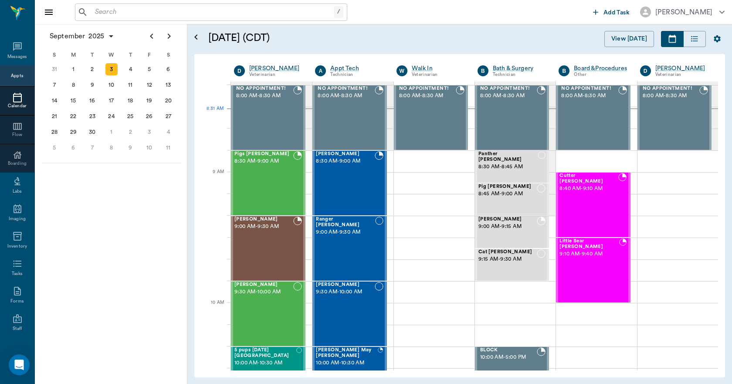
scroll to position [44, 0]
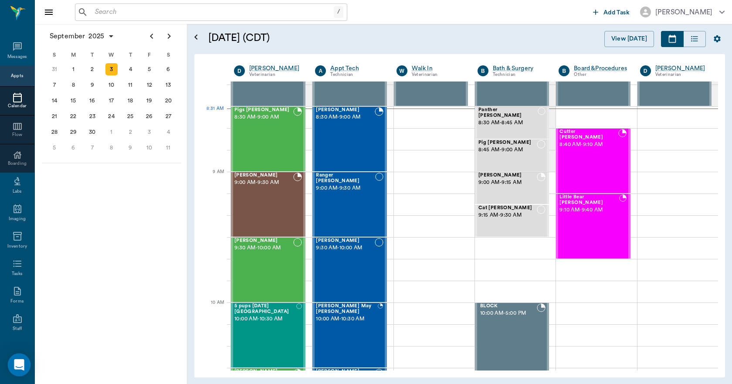
click at [22, 361] on icon "Open Intercom Messenger" at bounding box center [19, 364] width 10 height 11
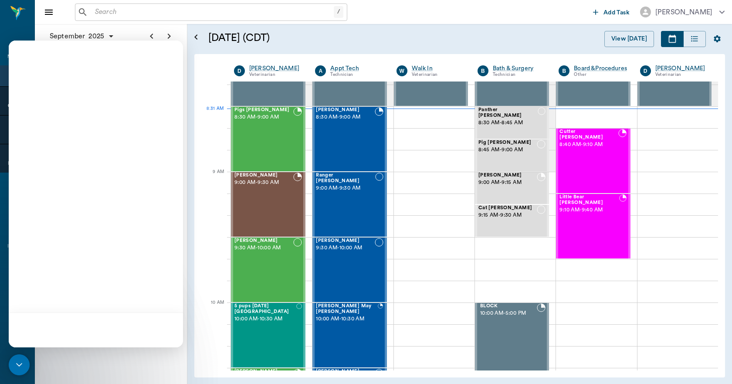
scroll to position [0, 0]
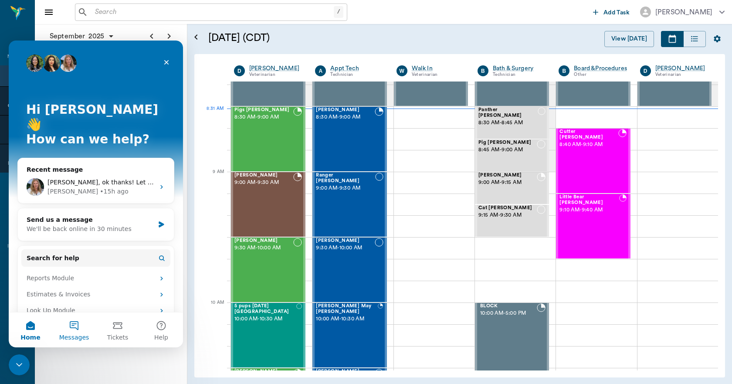
click at [82, 326] on button "Messages" at bounding box center [74, 329] width 44 height 35
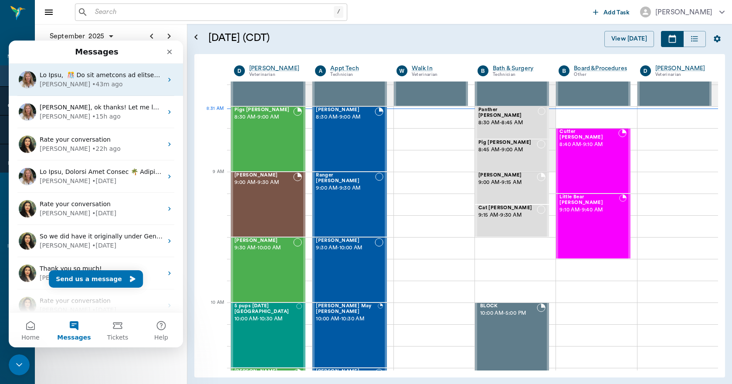
click at [98, 84] on div "Alana • 43m ago" at bounding box center [101, 84] width 123 height 9
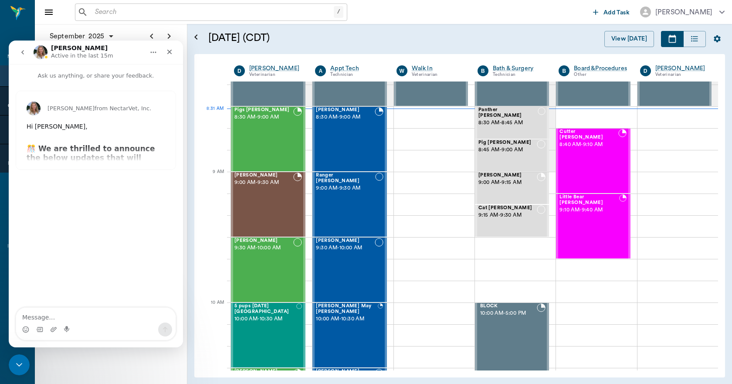
click at [88, 145] on div "Alana from NectarVet, Inc. Hi Bert, ​ 🎊 We are thrilled to announce the below u…" at bounding box center [95, 130] width 159 height 78
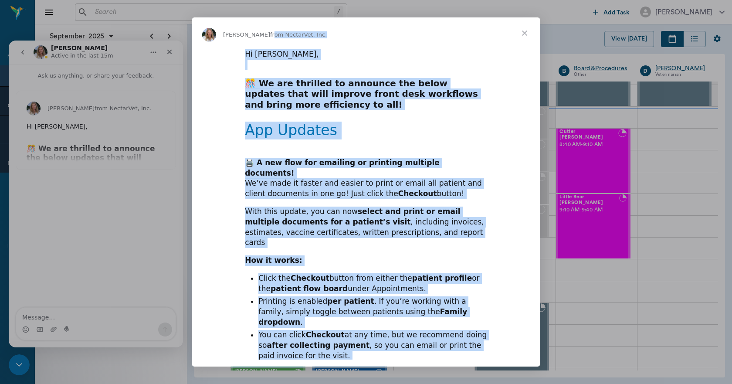
drag, startPoint x: 241, startPoint y: 47, endPoint x: 371, endPoint y: 347, distance: 326.9
click at [371, 347] on div "Alana from NectarVet, Inc. Hi Bert, ​ 🎊 We are thrilled to announce the below u…" at bounding box center [366, 191] width 348 height 349
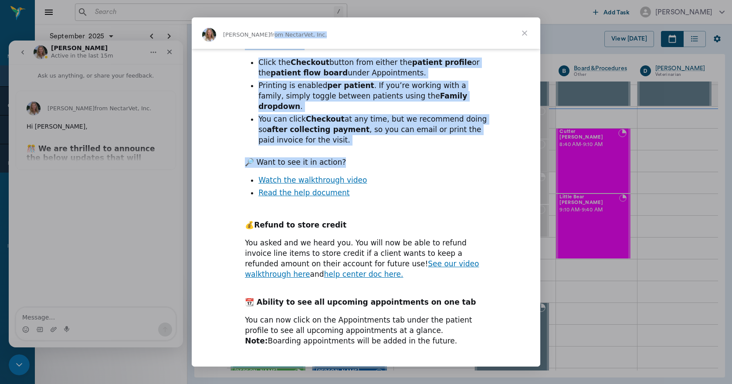
scroll to position [218, 0]
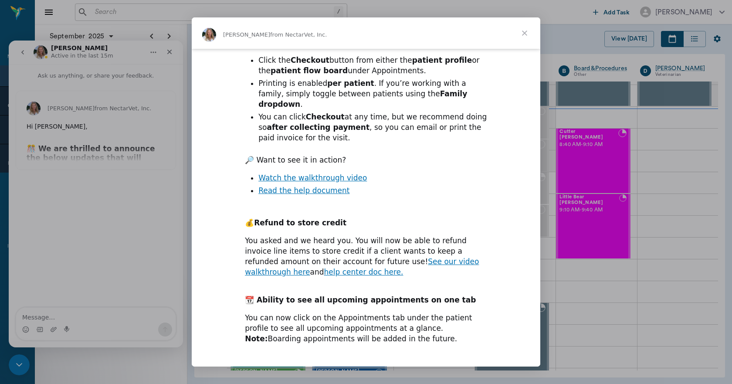
click at [391, 174] on div "Hi Bert, ​ 🎊 We are thrilled to announce the below updates that will improve fr…" at bounding box center [366, 248] width 348 height 835
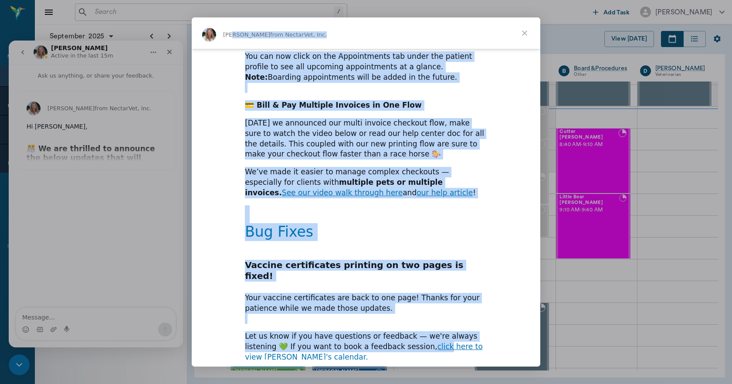
scroll to position [483, 0]
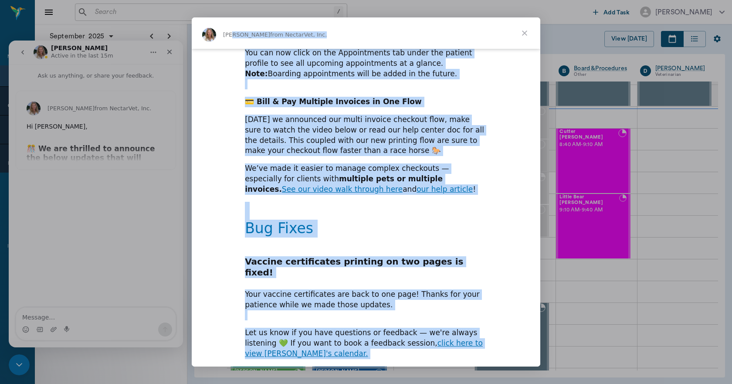
drag, startPoint x: 230, startPoint y: 30, endPoint x: 405, endPoint y: 344, distance: 360.1
click at [405, 344] on div "Alana from NectarVet, Inc. Hi Bert, ​ 🎊 We are thrilled to announce the below u…" at bounding box center [366, 191] width 348 height 349
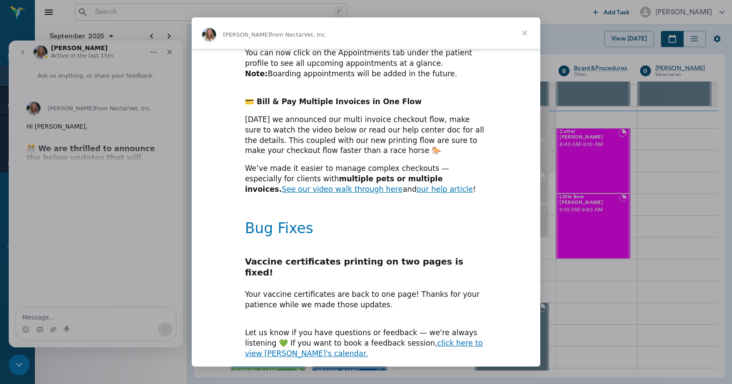
click at [528, 29] on span "Close" at bounding box center [524, 32] width 31 height 31
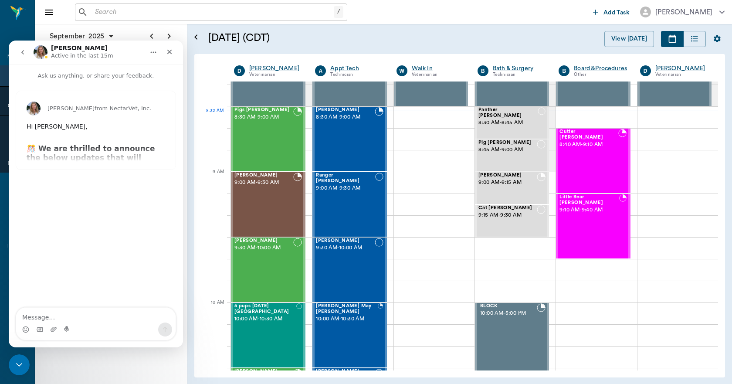
click at [25, 55] on icon "go back" at bounding box center [22, 52] width 7 height 7
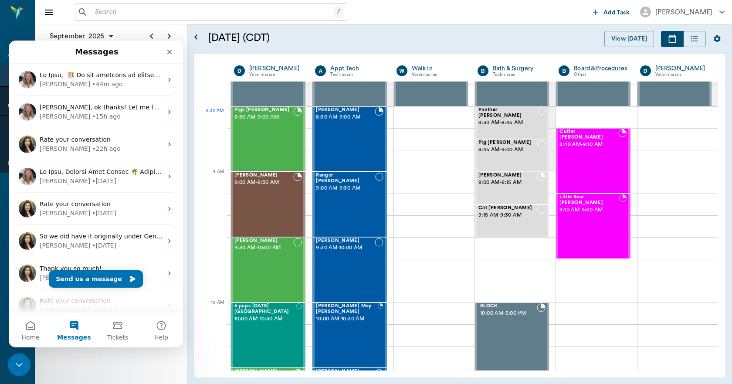
click at [19, 361] on icon "Close Intercom Messenger" at bounding box center [18, 363] width 10 height 10
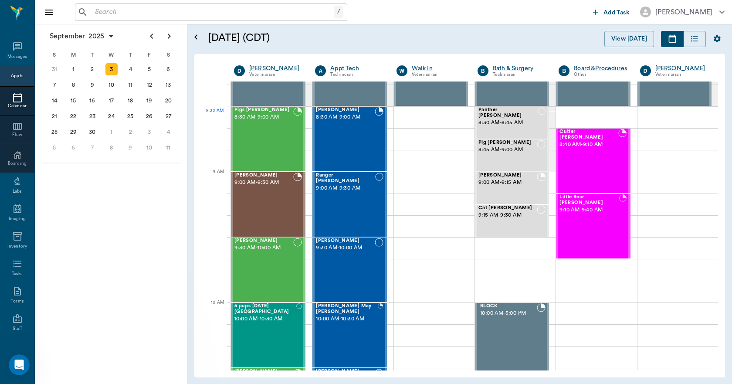
scroll to position [0, 0]
click at [130, 12] on input "text" at bounding box center [212, 12] width 242 height 12
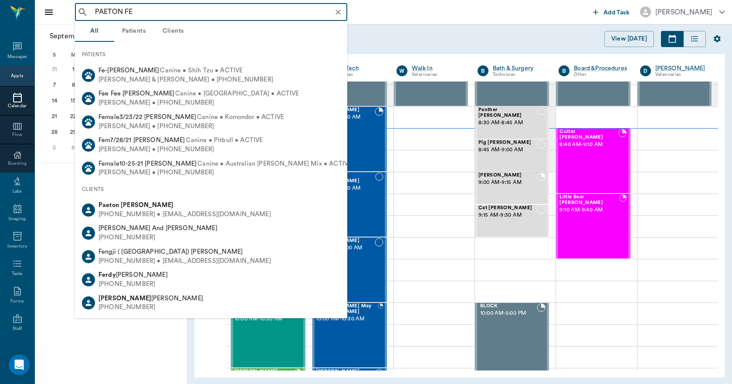
click at [118, 203] on b "Paeton" at bounding box center [108, 205] width 20 height 7
type input "PAETON FE"
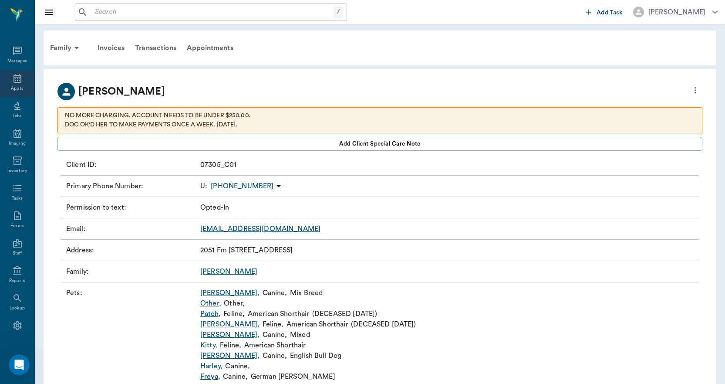
click at [18, 84] on div "Appts" at bounding box center [17, 83] width 34 height 27
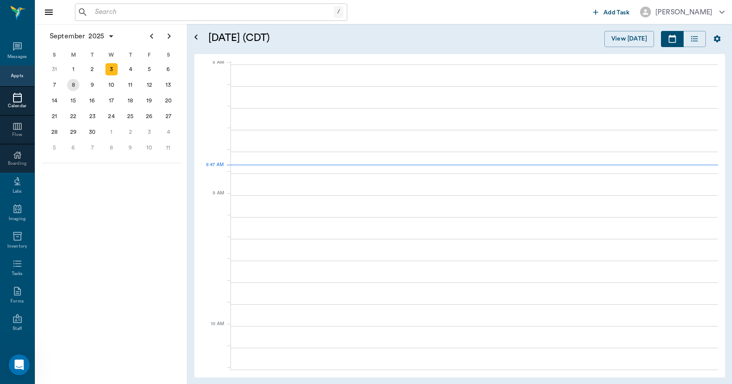
scroll to position [2, 0]
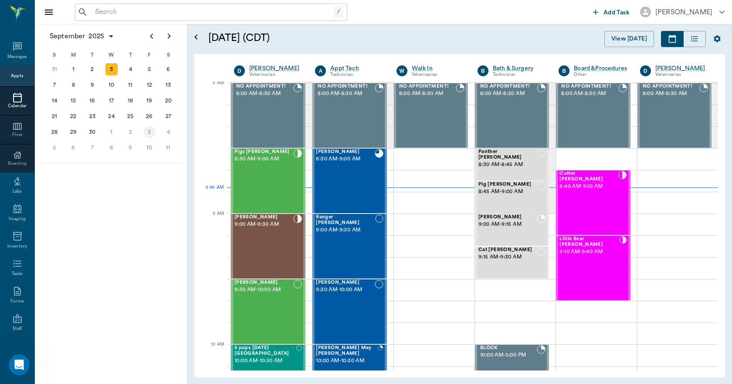
click at [149, 134] on div "3" at bounding box center [149, 132] width 12 height 12
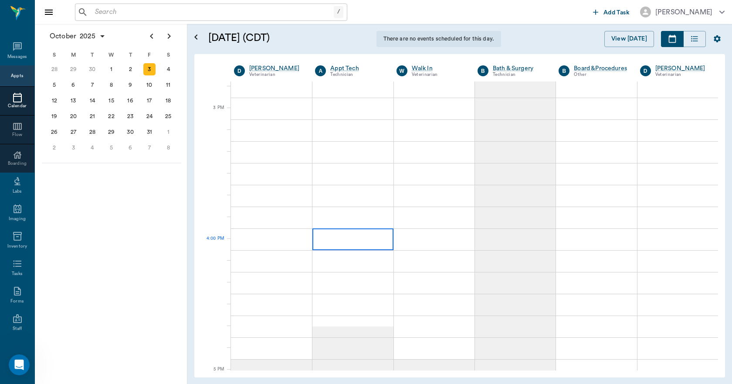
scroll to position [914, 0]
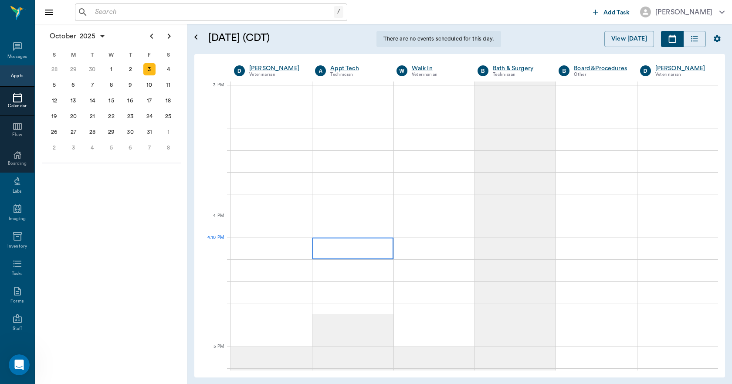
click at [364, 258] on div at bounding box center [352, 248] width 81 height 22
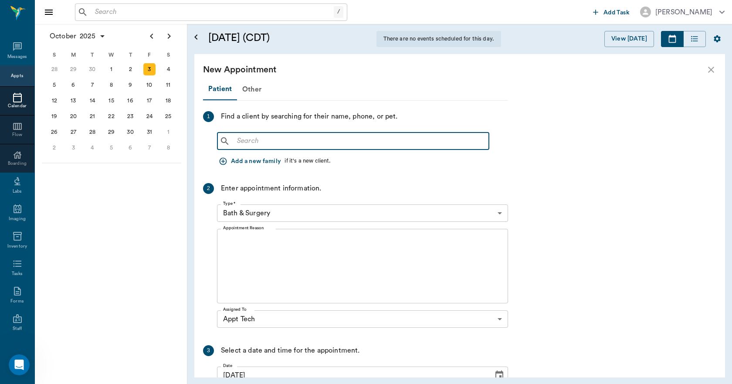
click at [240, 140] on input "text" at bounding box center [359, 141] width 252 height 12
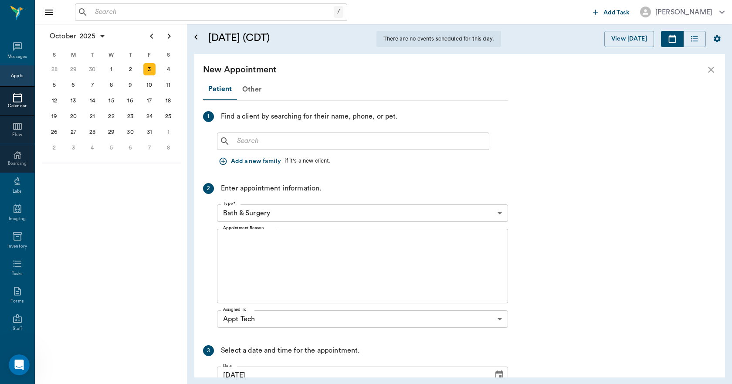
click at [712, 67] on icon "close" at bounding box center [710, 69] width 10 height 10
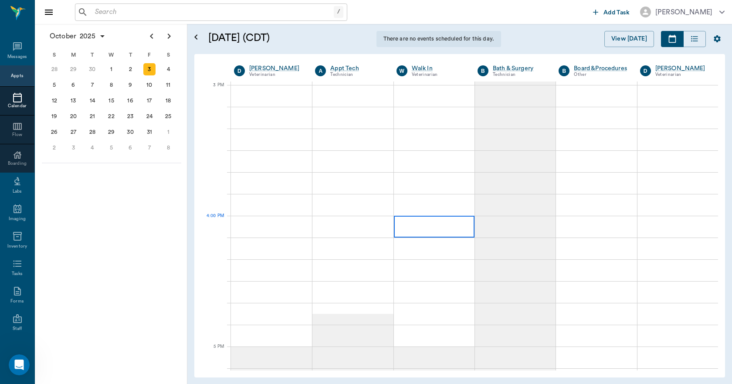
click at [401, 237] on div at bounding box center [434, 227] width 81 height 22
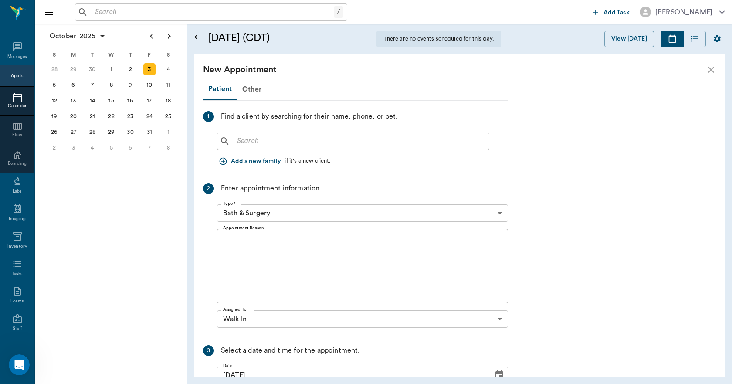
click at [270, 141] on input "text" at bounding box center [359, 141] width 252 height 12
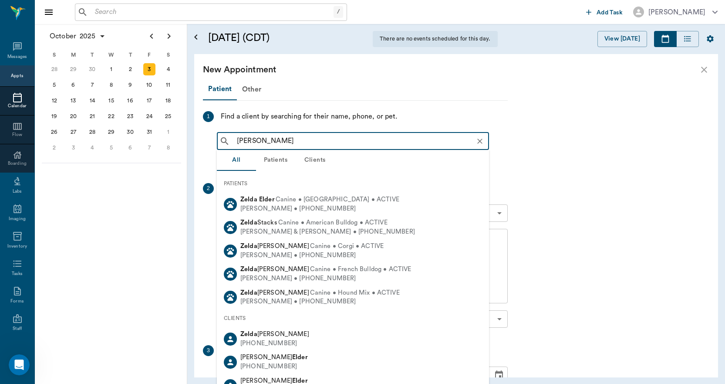
click at [263, 202] on b "Elder" at bounding box center [267, 199] width 16 height 7
type input "ZELDA ELDER"
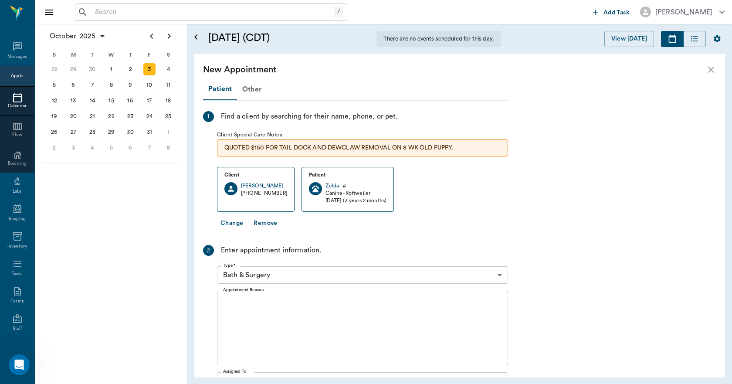
click at [283, 274] on body "/ ​ Add Task Dr. Bert Ellsworth Nectar Messages Appts Calendar Flow Boarding La…" at bounding box center [366, 192] width 732 height 384
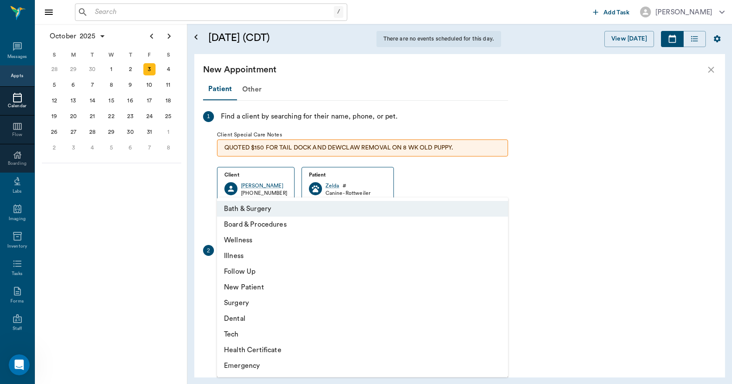
click at [239, 333] on li "Tech" at bounding box center [362, 334] width 291 height 16
type input "65d2be4f46e3a538d89b8c1a"
type input "04:30 PM"
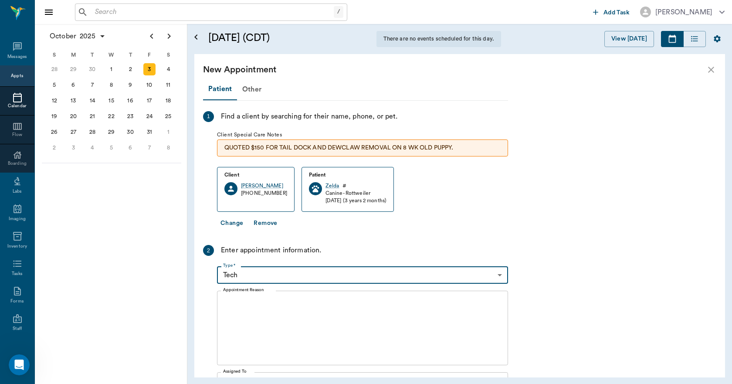
click at [247, 316] on textarea "Appointment Reason" at bounding box center [362, 328] width 279 height 60
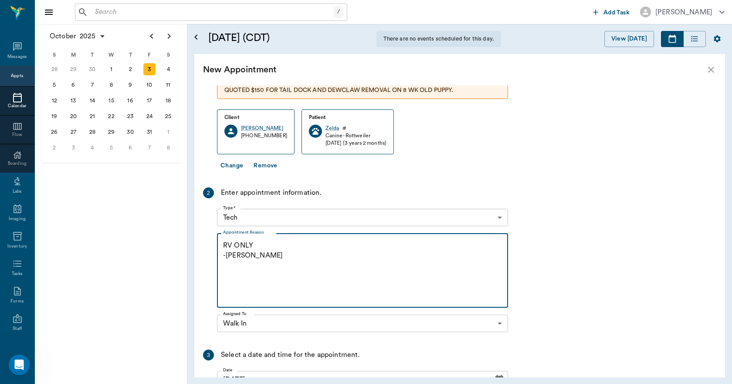
scroll to position [158, 0]
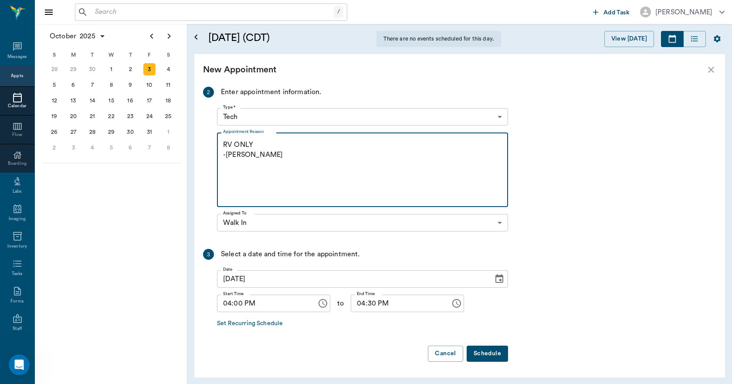
type textarea "RV ONLY -LORY"
click at [483, 351] on button "Schedule" at bounding box center [486, 353] width 41 height 16
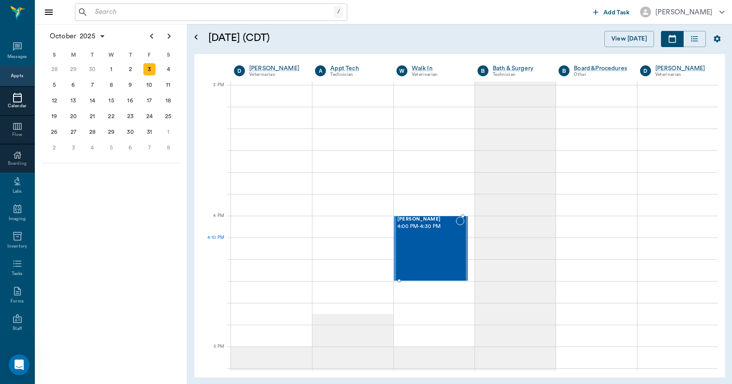
click at [423, 242] on div "Zelda Elder 4:00 PM - 4:30 PM" at bounding box center [426, 248] width 58 height 64
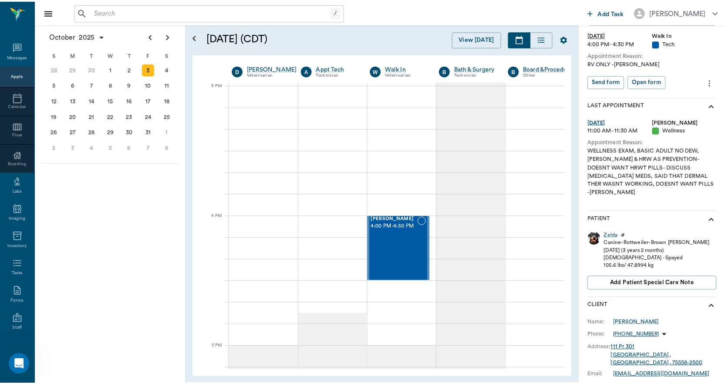
scroll to position [249, 0]
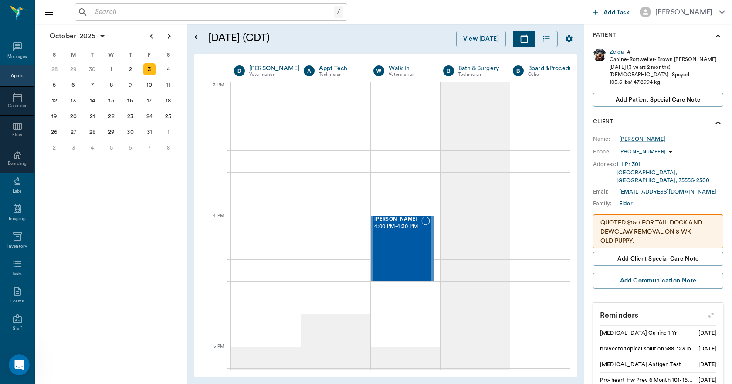
click at [705, 309] on icon "button" at bounding box center [711, 315] width 12 height 12
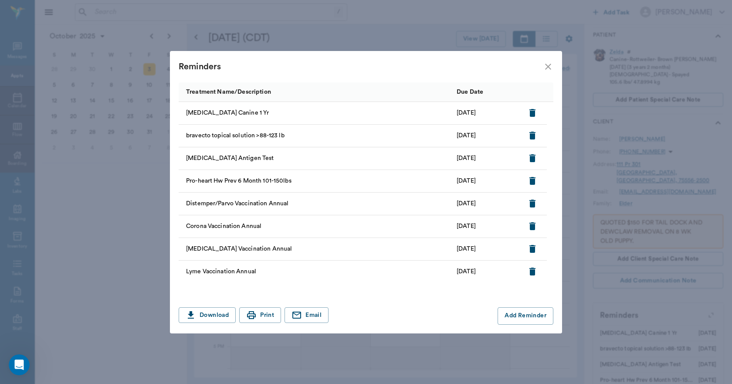
click at [544, 68] on icon "close" at bounding box center [548, 66] width 10 height 10
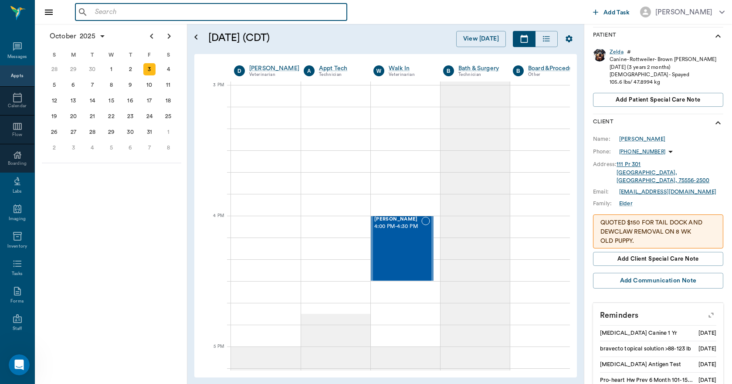
click at [229, 9] on input "text" at bounding box center [217, 12] width 252 height 12
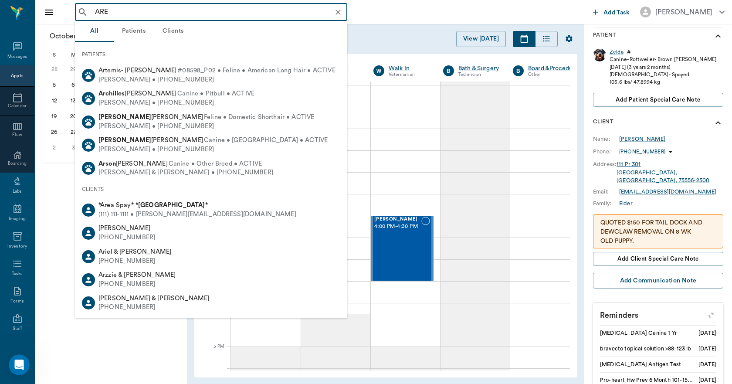
type input "AREA"
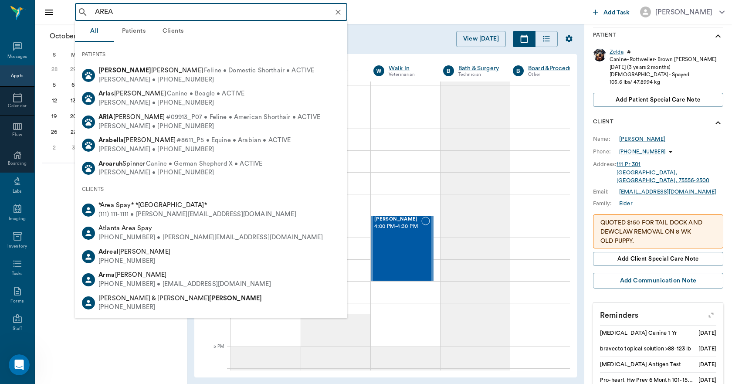
click at [339, 15] on icon "Clear" at bounding box center [338, 12] width 9 height 9
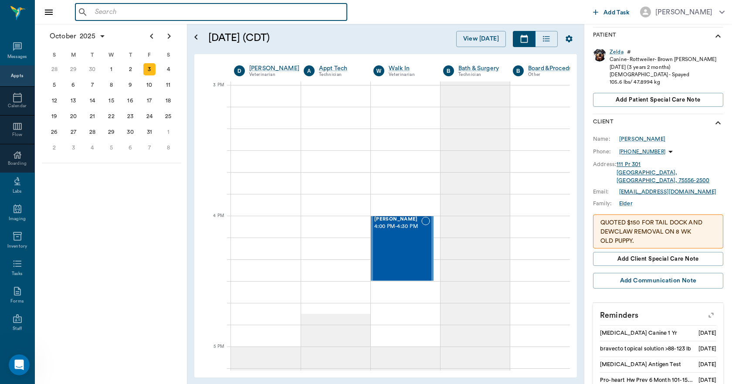
click at [180, 13] on input "text" at bounding box center [217, 12] width 252 height 12
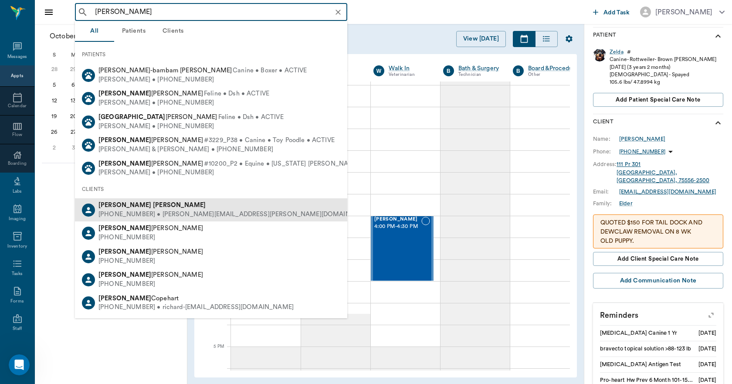
click at [148, 215] on div "(903) 826-3271 • sandra.francis@texarkanacollege.edu" at bounding box center [236, 214] width 276 height 9
type input "RICHARD FRANC"
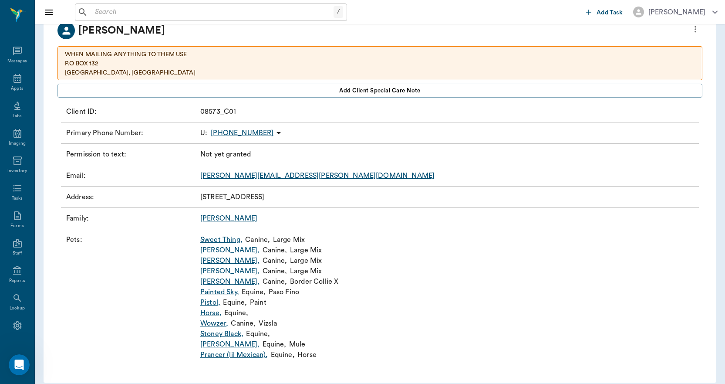
scroll to position [70, 0]
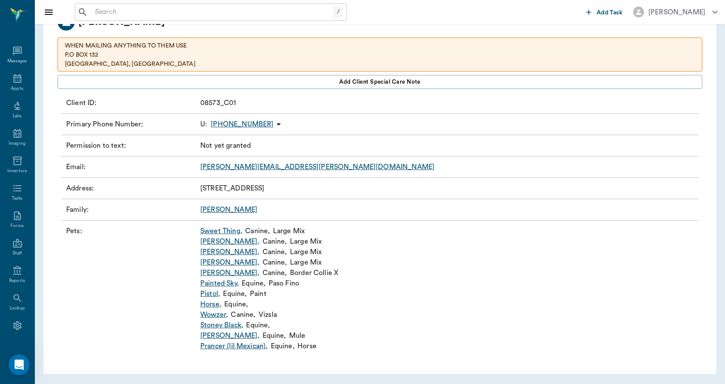
click at [205, 334] on link "Shaw ," at bounding box center [229, 335] width 59 height 10
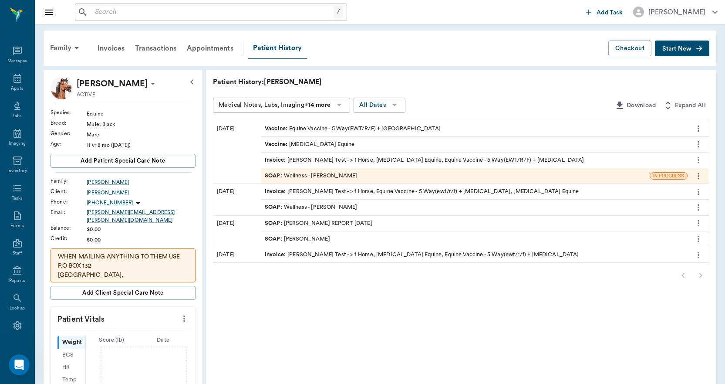
click at [673, 52] on button "Start New" at bounding box center [682, 48] width 54 height 16
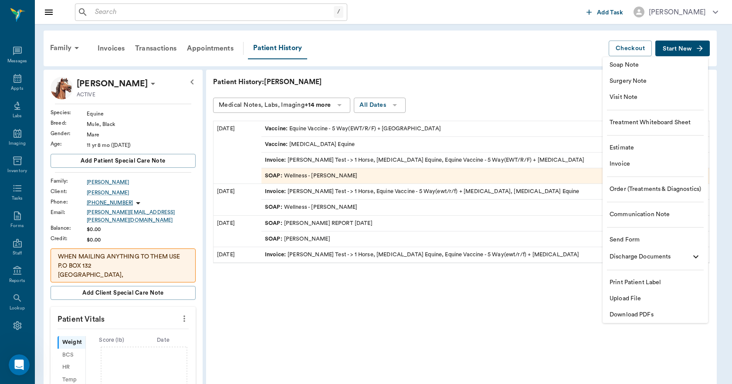
click at [624, 297] on span "Upload File" at bounding box center [654, 298] width 91 height 9
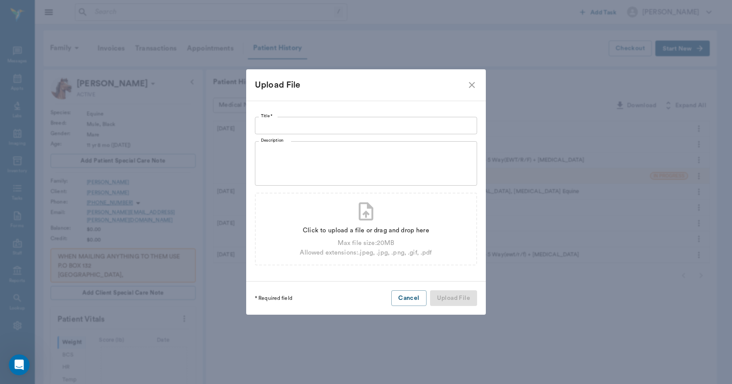
click at [413, 127] on input "Title *" at bounding box center [366, 125] width 222 height 17
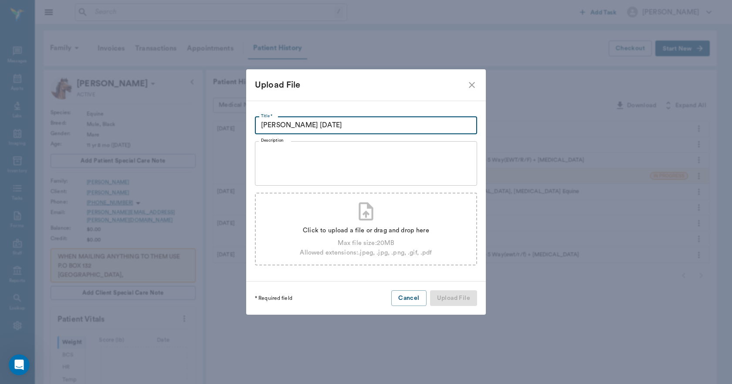
type input "COGGINS 08.22.25"
click at [367, 229] on div "Click to upload a file or drag and drop here" at bounding box center [366, 231] width 132 height 10
type input "C:\fakepath\Shaw.Francis.Coggins. 08.22.2025.pdf"
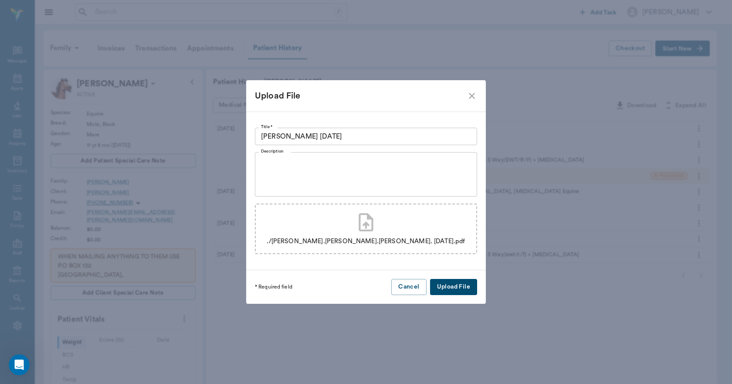
click at [448, 287] on button "Upload File" at bounding box center [453, 287] width 47 height 16
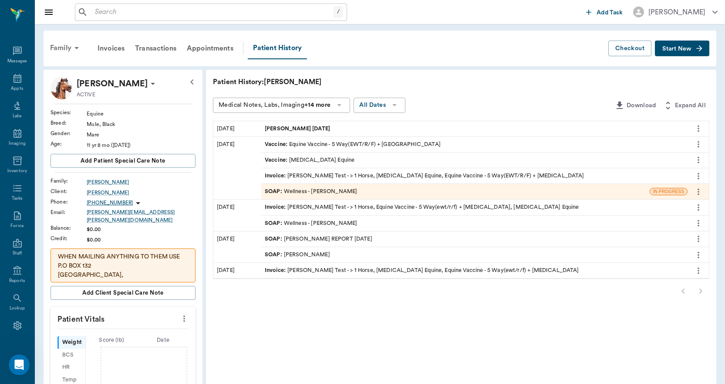
click at [64, 45] on div "Family" at bounding box center [66, 47] width 42 height 21
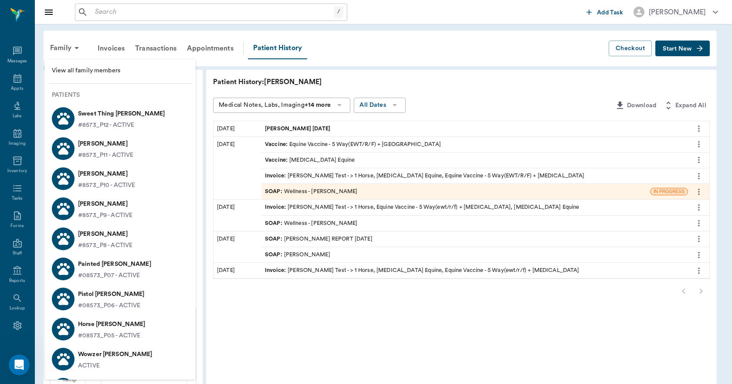
click at [102, 270] on p "Painted Sky Francis" at bounding box center [114, 264] width 73 height 14
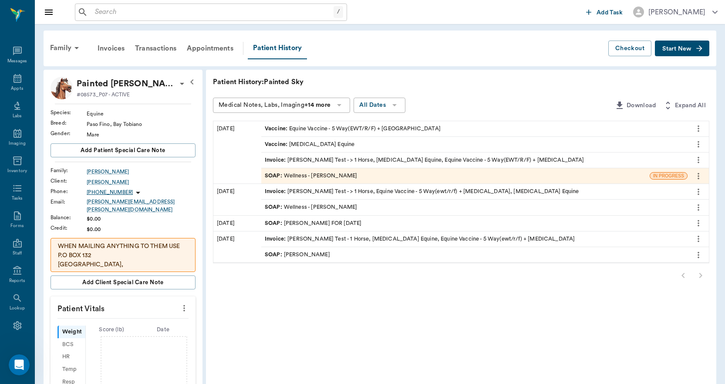
click at [676, 49] on span "Start New" at bounding box center [676, 49] width 29 height 0
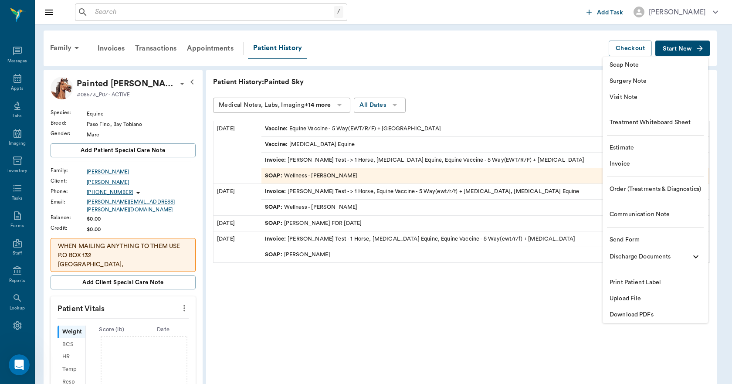
click at [622, 296] on span "Upload File" at bounding box center [654, 298] width 91 height 9
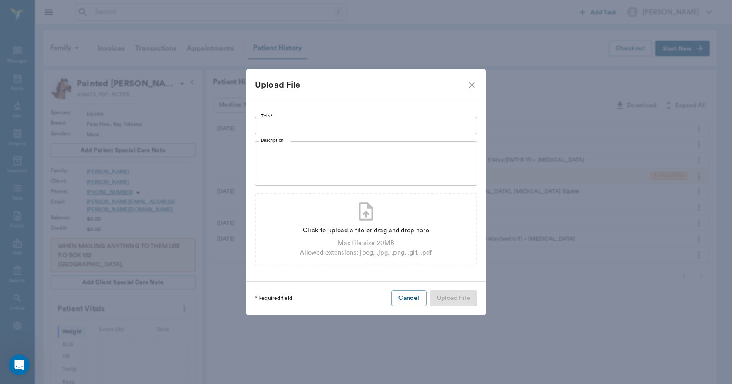
click at [374, 124] on input "Title *" at bounding box center [366, 125] width 222 height 17
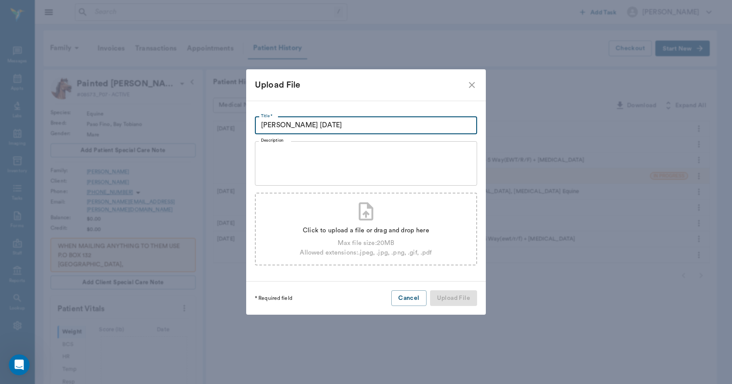
type input "COGGINS 08.22.2025"
click at [365, 232] on div "Click to upload a file or drag and drop here" at bounding box center [366, 231] width 132 height 10
type input "C:\fakepath\PaintedSky.Francis.Coggins.08.22.2025.pdf"
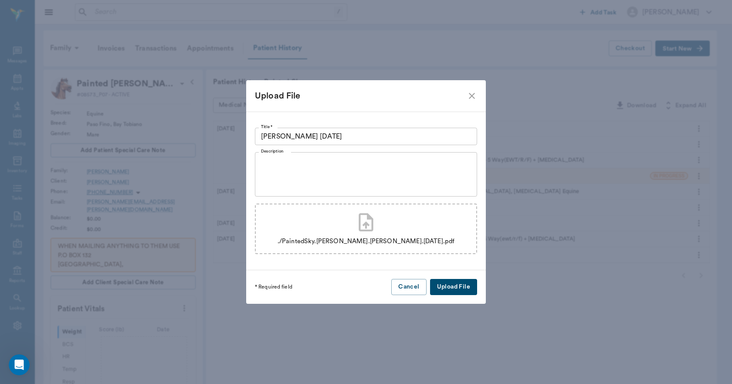
click at [442, 286] on button "Upload File" at bounding box center [453, 287] width 47 height 16
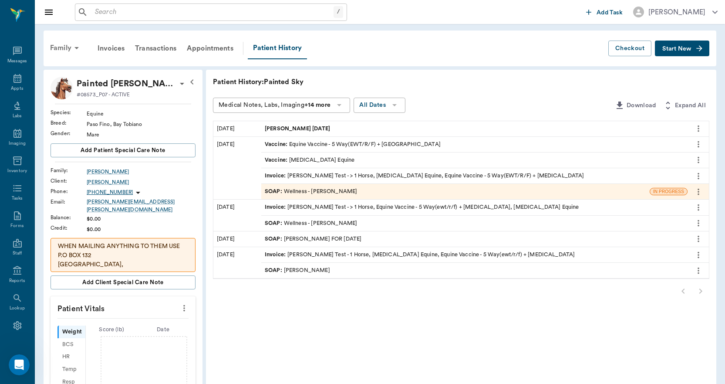
click at [55, 46] on div "Family" at bounding box center [66, 47] width 42 height 21
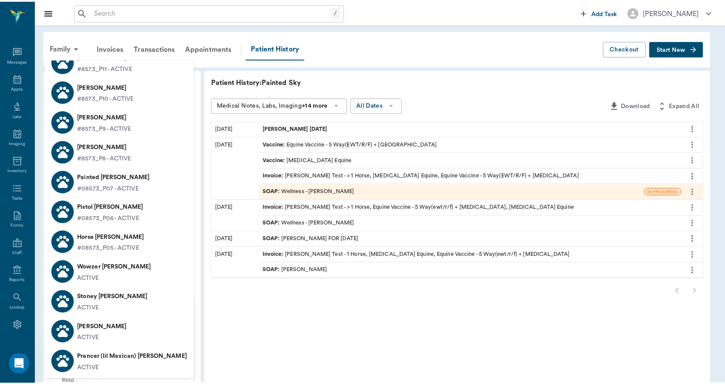
scroll to position [131, 0]
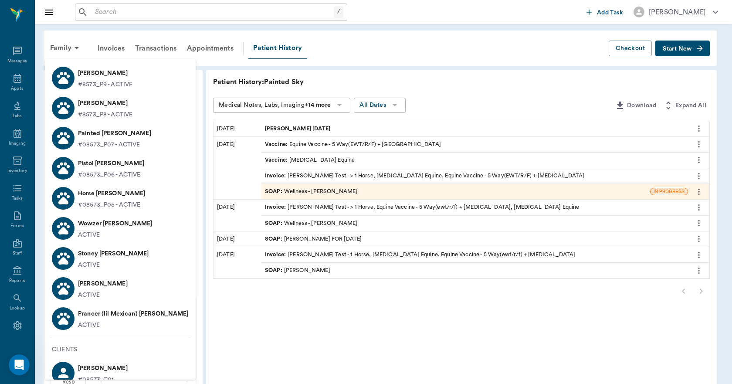
click at [104, 256] on p "Stoney Black Francis" at bounding box center [113, 253] width 71 height 14
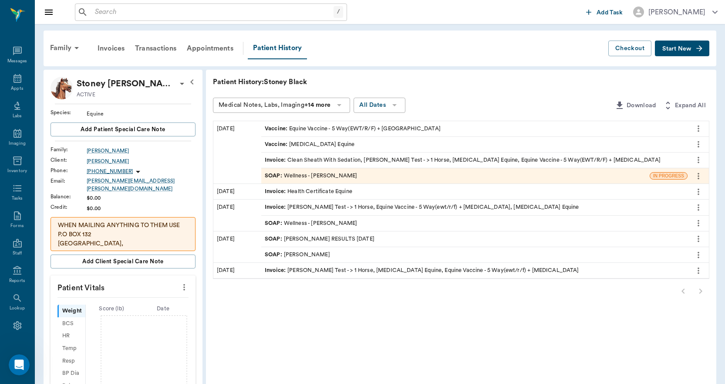
click at [680, 54] on button "Start New" at bounding box center [682, 48] width 54 height 16
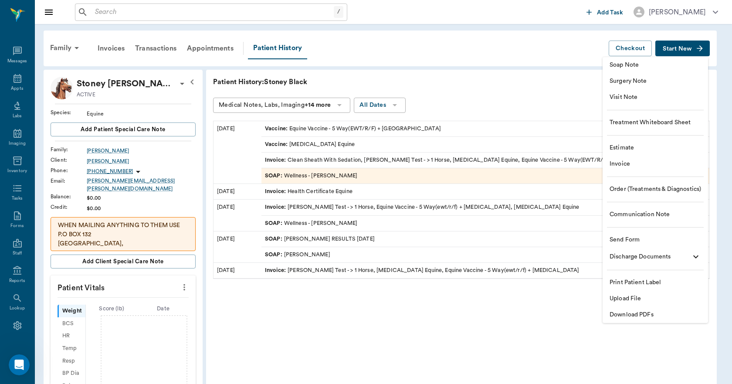
click at [626, 298] on span "Upload File" at bounding box center [654, 298] width 91 height 9
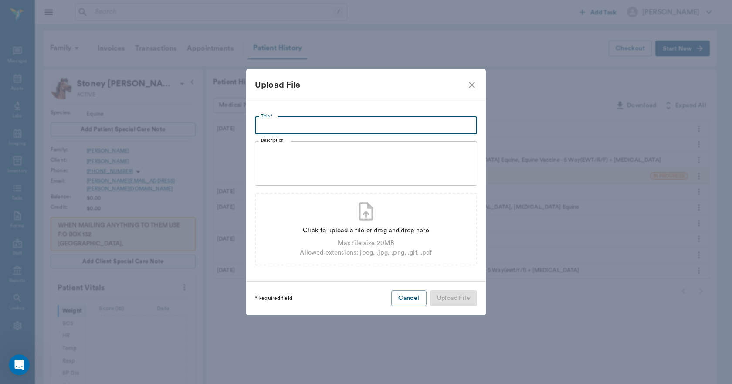
click at [373, 131] on input "Title *" at bounding box center [366, 125] width 222 height 17
type input "COGGINS 08.22.2025"
click at [382, 228] on div "Click to upload a file or drag and drop here" at bounding box center [366, 231] width 132 height 10
type input "C:\fakepath\StoneyBlack.FrancisCoggins.08.22.2025.pdf"
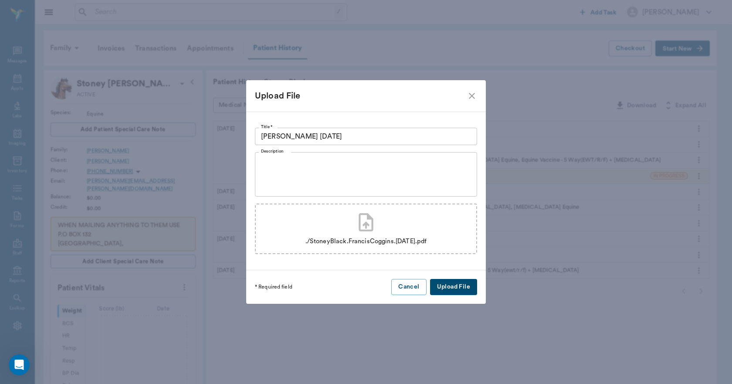
click at [448, 289] on button "Upload File" at bounding box center [453, 287] width 47 height 16
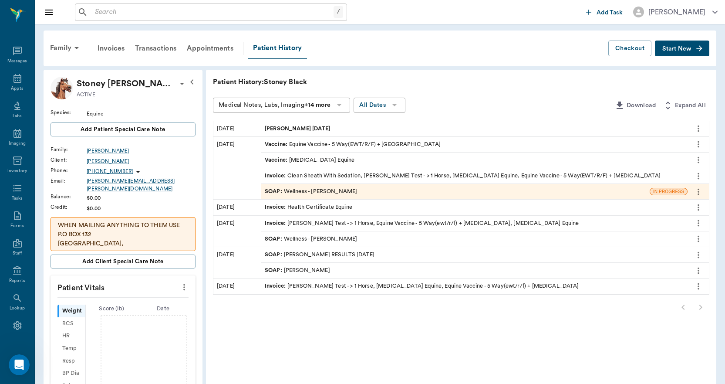
click at [177, 11] on input "text" at bounding box center [212, 12] width 242 height 12
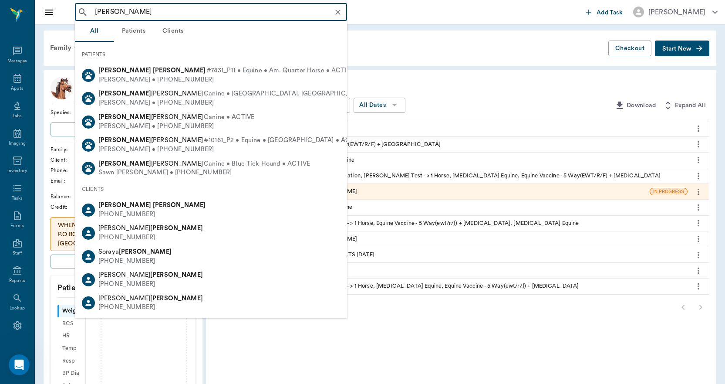
click at [206, 73] on span "#7431_P11 • Equine • Am. Quarter Horse • ACTIVE" at bounding box center [280, 70] width 148 height 9
type input "WOODROW VAU"
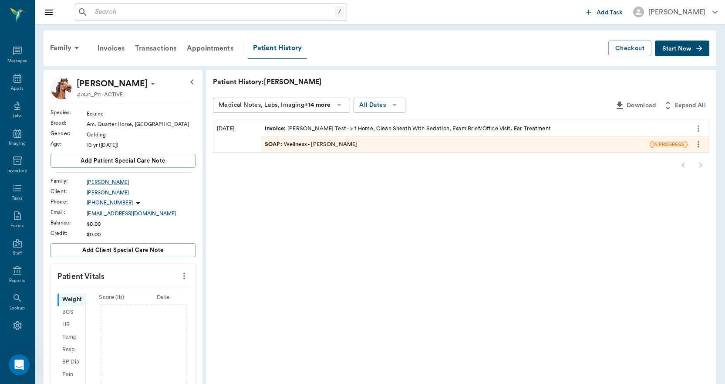
click at [673, 49] on span "Start New" at bounding box center [676, 49] width 29 height 0
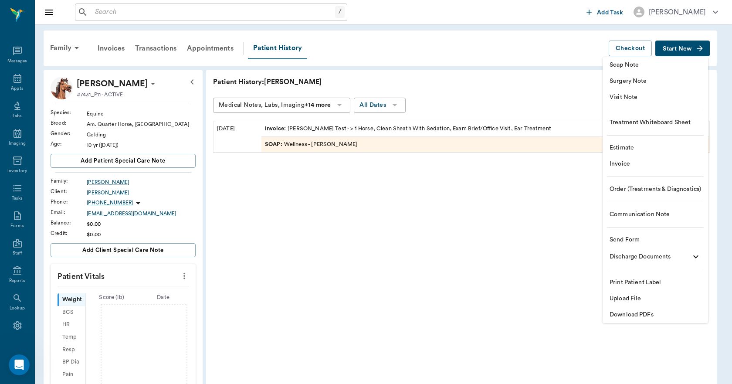
click at [621, 298] on span "Upload File" at bounding box center [654, 298] width 91 height 9
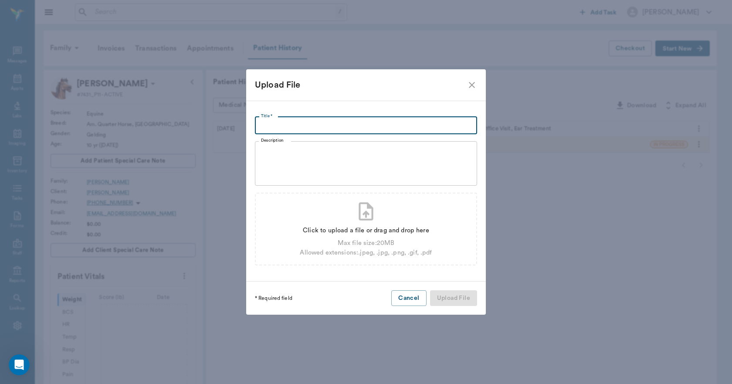
click at [317, 125] on input "Title *" at bounding box center [366, 125] width 222 height 17
type input "COGGINS 08.14.2025"
click at [341, 227] on div "Click to upload a file or drag and drop here" at bounding box center [366, 231] width 132 height 10
type input "C:\fakepath\Woodrow.Vaughn.Coggins.08.14.2025.pdf"
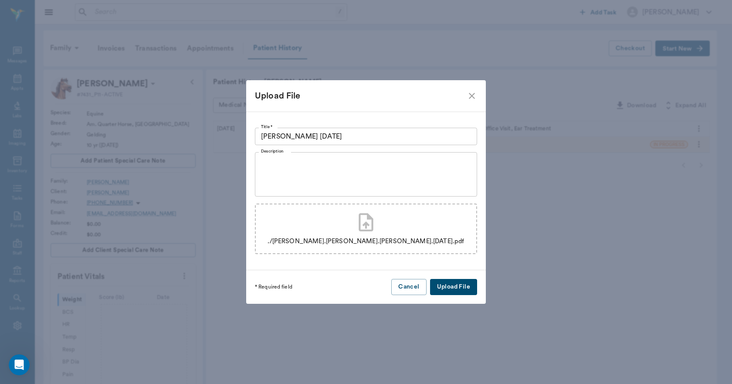
click at [438, 286] on button "Upload File" at bounding box center [453, 287] width 47 height 16
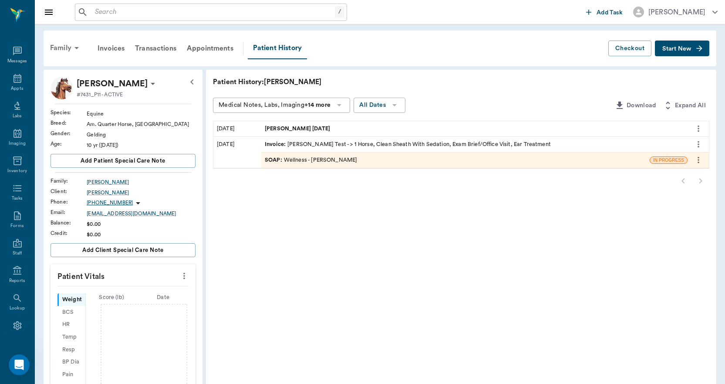
click at [72, 48] on icon at bounding box center [76, 48] width 10 height 10
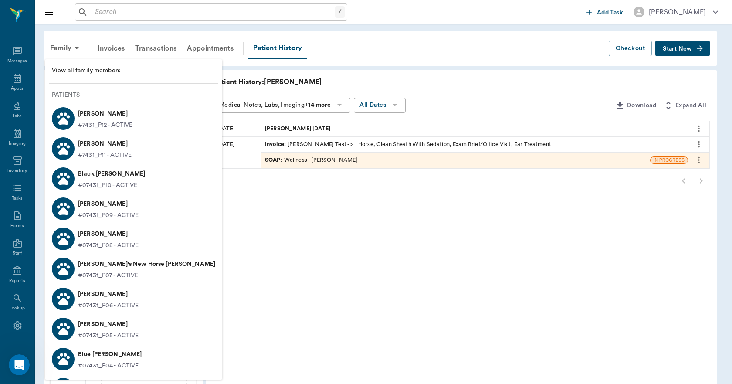
click at [87, 115] on p "Lightnin Vaughan" at bounding box center [105, 114] width 54 height 14
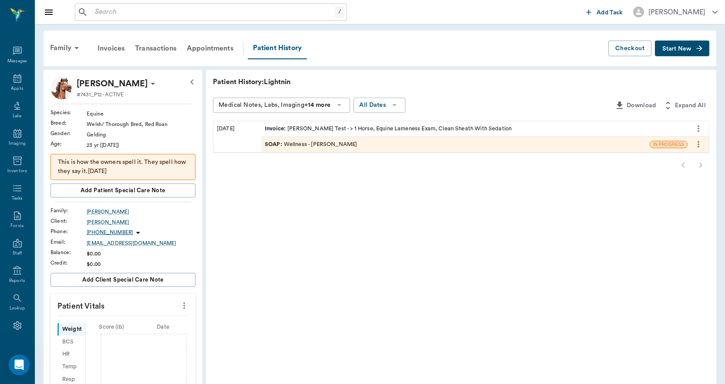
click at [672, 49] on span "Start New" at bounding box center [676, 49] width 29 height 0
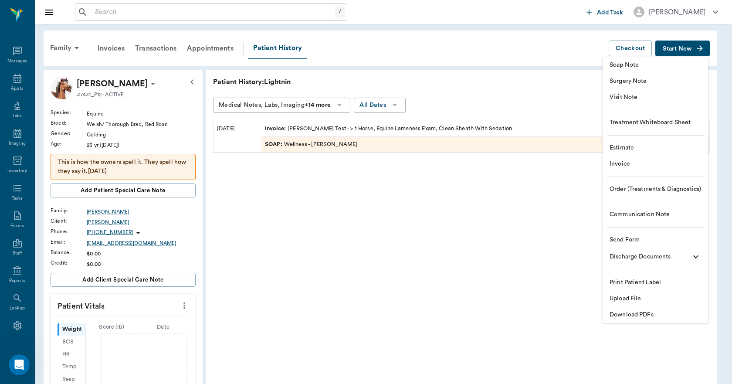
click at [640, 295] on span "Upload File" at bounding box center [654, 298] width 91 height 9
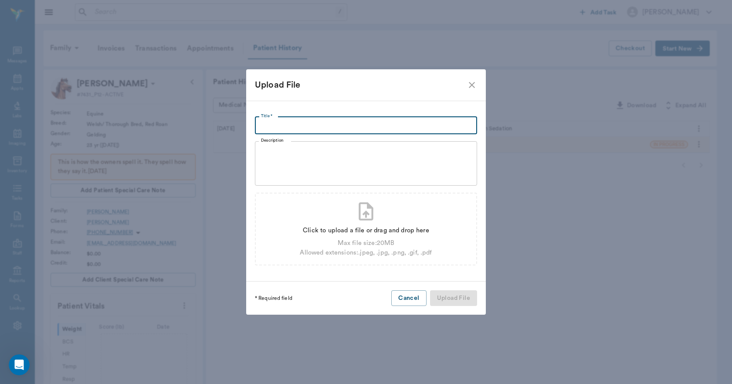
click at [378, 129] on input "Title *" at bounding box center [366, 125] width 222 height 17
type input "COGGINS 08.14.2025"
click at [361, 227] on div "Click to upload a file or drag and drop here" at bounding box center [366, 231] width 132 height 10
type input "C:\fakepath\Lightnin.Vaughan.Coggins.08.14.2025.pdf"
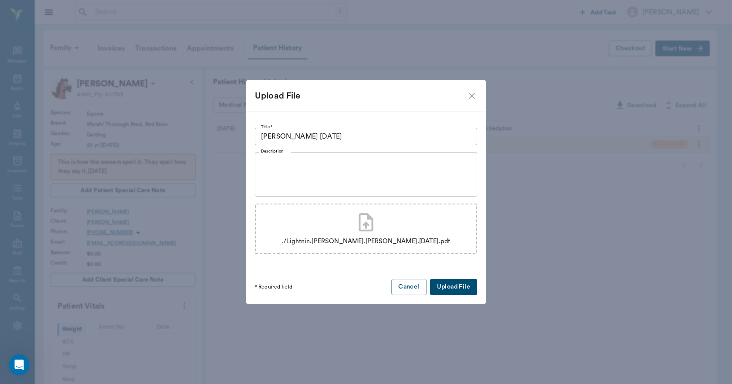
click at [451, 285] on button "Upload File" at bounding box center [453, 287] width 47 height 16
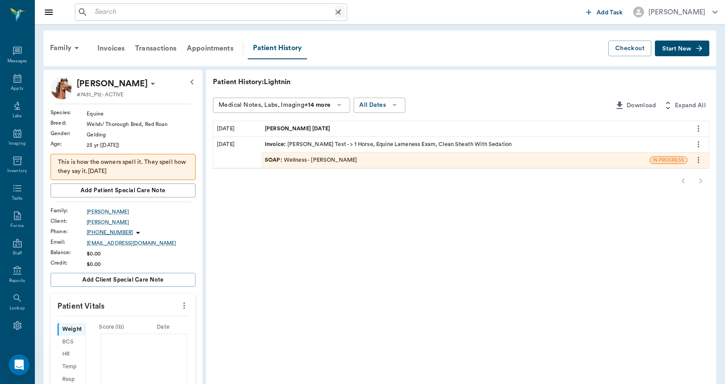
click at [130, 13] on input "text" at bounding box center [212, 12] width 243 height 12
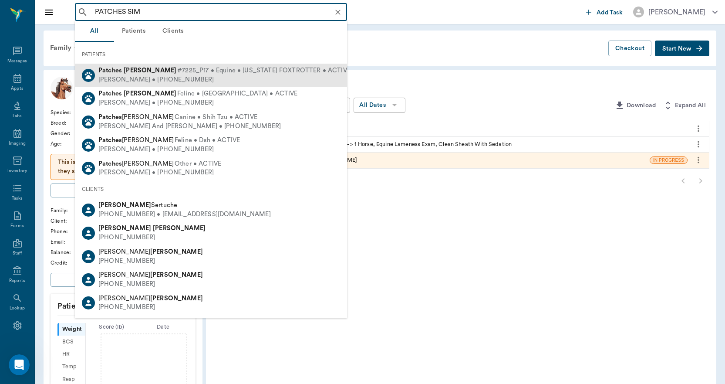
click at [130, 73] on b "Sims" at bounding box center [150, 70] width 53 height 7
type input "PATCHES SIM"
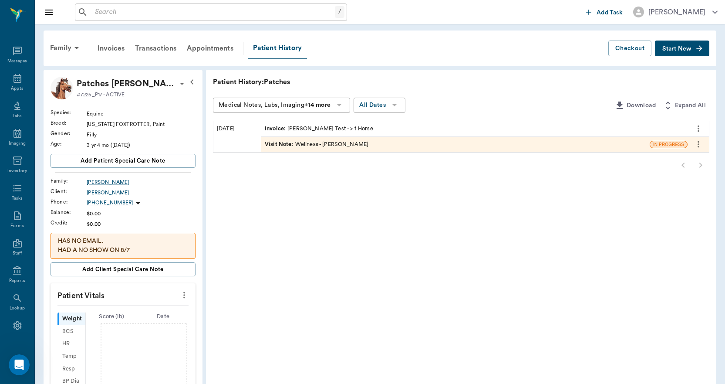
click at [674, 52] on button "Start New" at bounding box center [682, 48] width 54 height 16
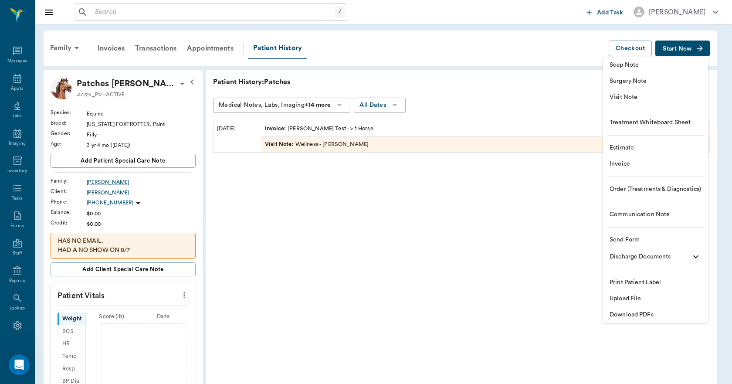
click at [626, 295] on span "Upload File" at bounding box center [654, 298] width 91 height 9
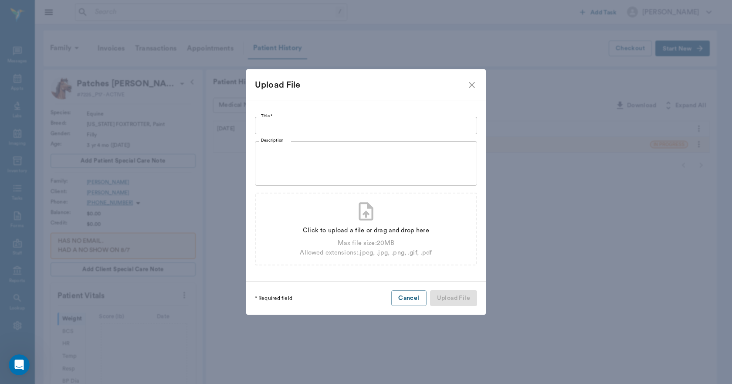
click at [373, 124] on input "Title *" at bounding box center [366, 125] width 222 height 17
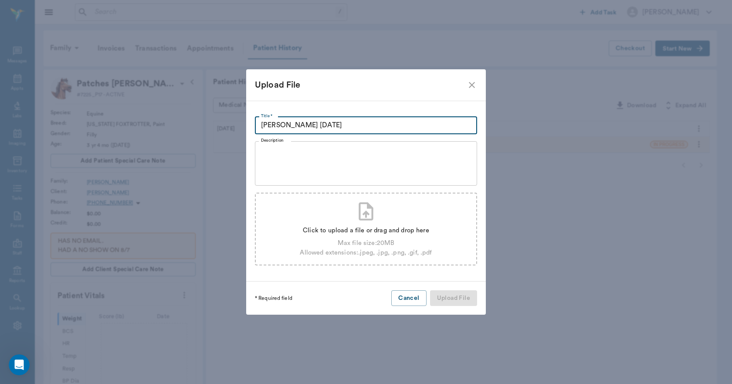
type input "COGGINS 08.12.2025"
click at [356, 231] on div "Click to upload a file or drag and drop here" at bounding box center [366, 231] width 132 height 10
type input "C:\fakepath\Patches.Sims.Coggins.08.12.2025.pdf"
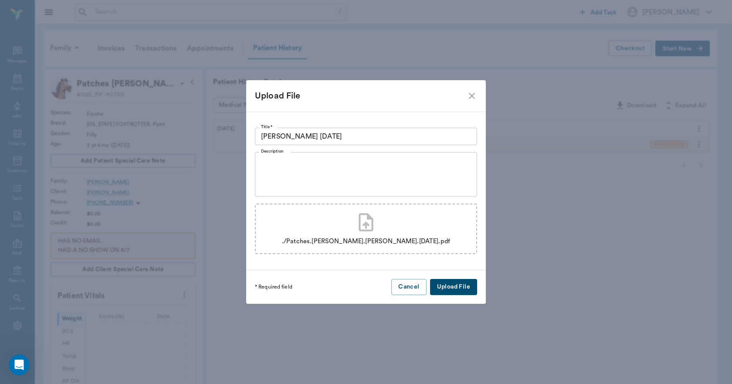
click at [454, 287] on button "Upload File" at bounding box center [453, 287] width 47 height 16
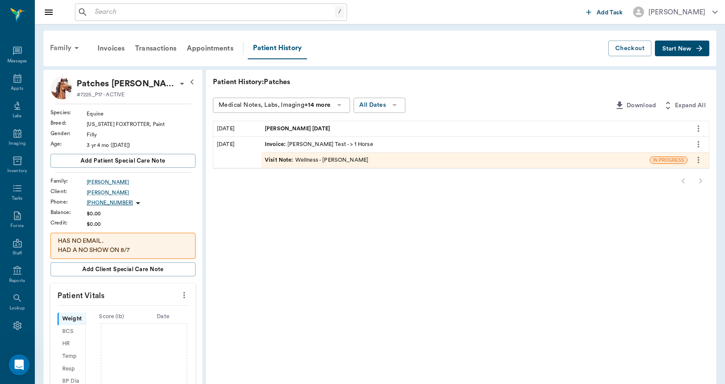
click at [66, 50] on div "Family" at bounding box center [66, 47] width 42 height 21
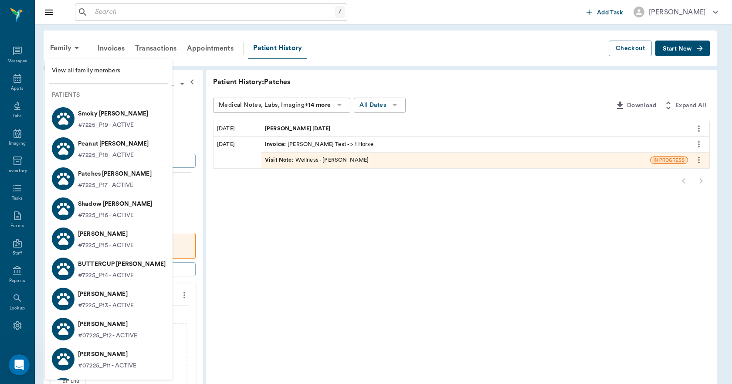
click at [83, 149] on p "Peanut Sims" at bounding box center [113, 144] width 71 height 14
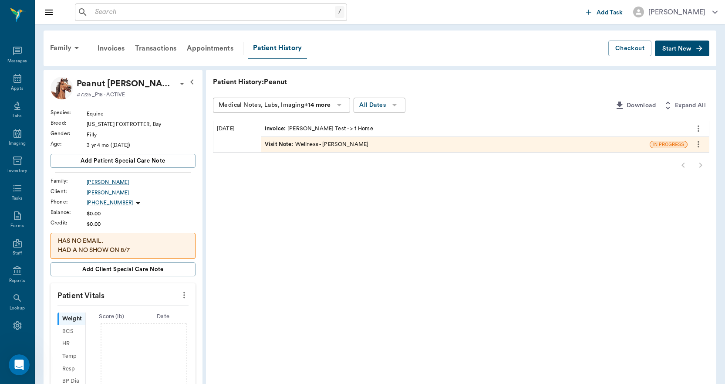
click at [685, 49] on span "Start New" at bounding box center [676, 49] width 29 height 0
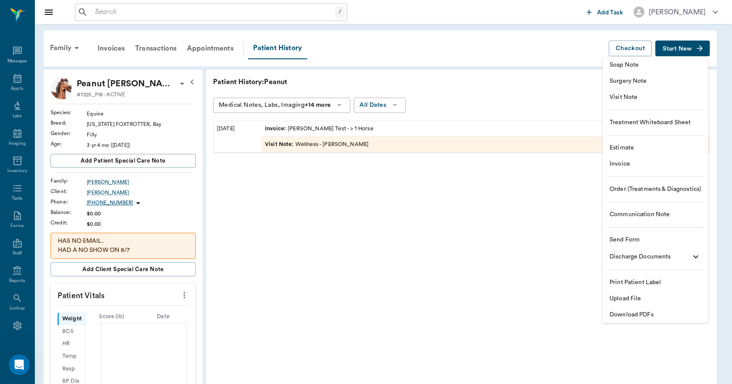
click at [641, 296] on span "Upload File" at bounding box center [654, 298] width 91 height 9
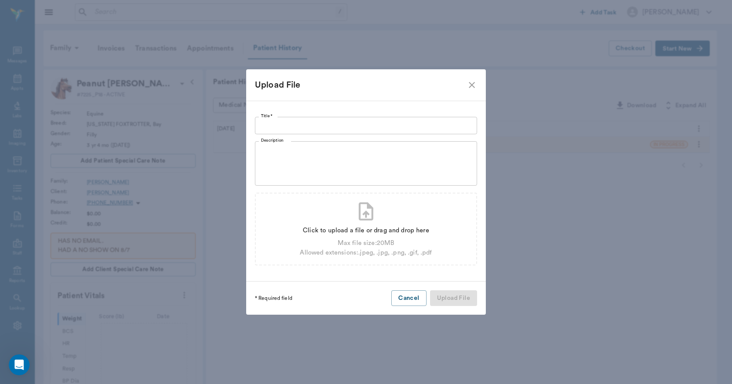
click at [378, 127] on input "Title *" at bounding box center [366, 125] width 222 height 17
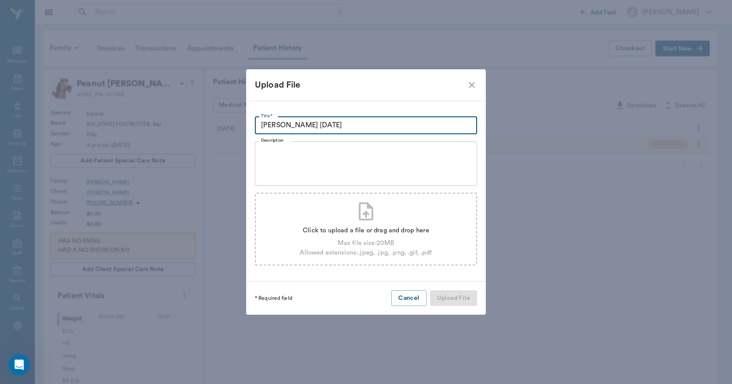
type input "COGGINS 08.12.2025"
click at [373, 229] on div "Click to upload a file or drag and drop here" at bounding box center [366, 231] width 132 height 10
type input "C:\fakepath\Peanut.Sims.Coggins.08.12.2025.pdf"
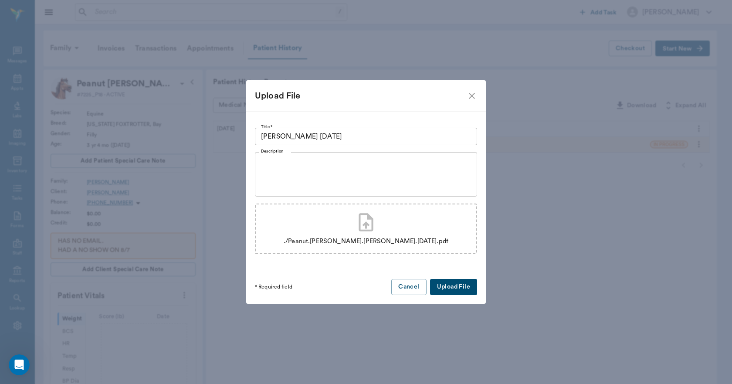
click at [446, 282] on button "Upload File" at bounding box center [453, 287] width 47 height 16
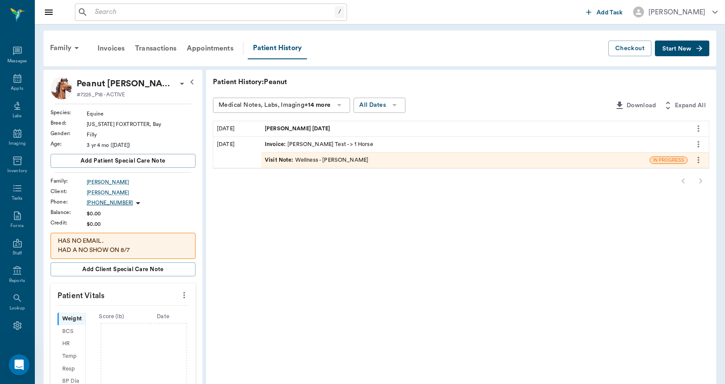
click at [61, 45] on div "Family" at bounding box center [66, 47] width 42 height 21
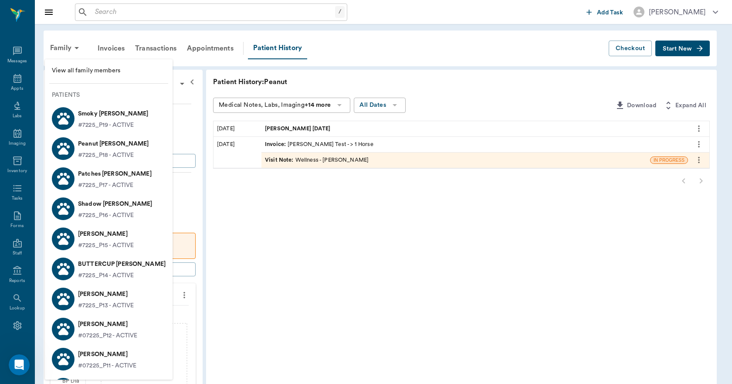
click at [91, 117] on p "Smoky Sims" at bounding box center [113, 114] width 71 height 14
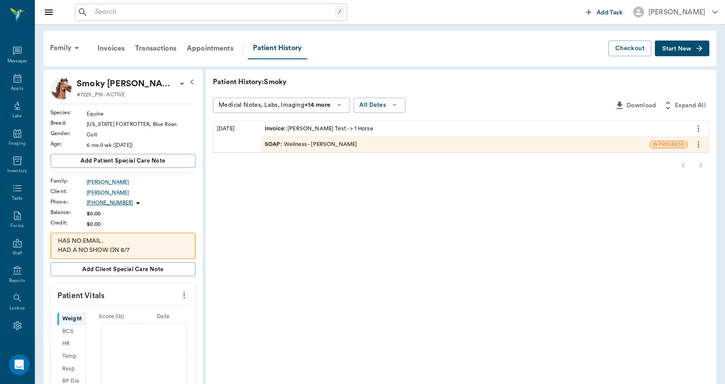
click at [675, 45] on button "Start New" at bounding box center [682, 48] width 54 height 16
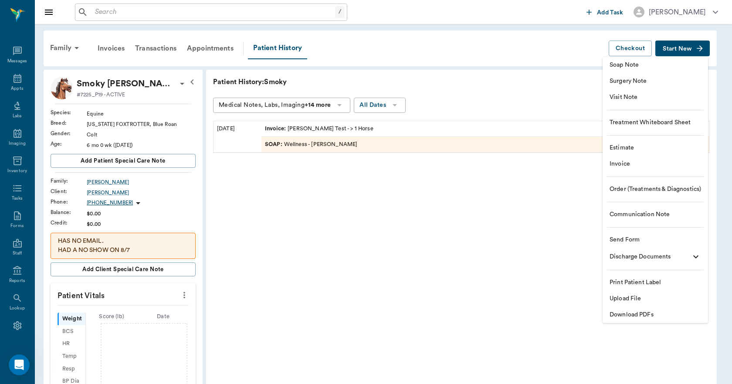
click at [631, 298] on span "Upload File" at bounding box center [654, 298] width 91 height 9
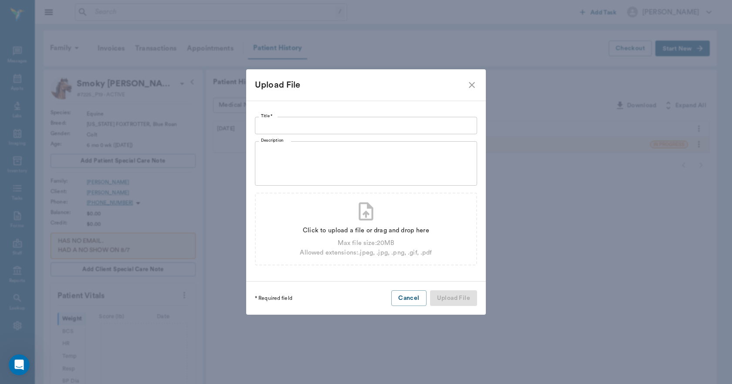
click at [394, 125] on input "Title *" at bounding box center [366, 125] width 222 height 17
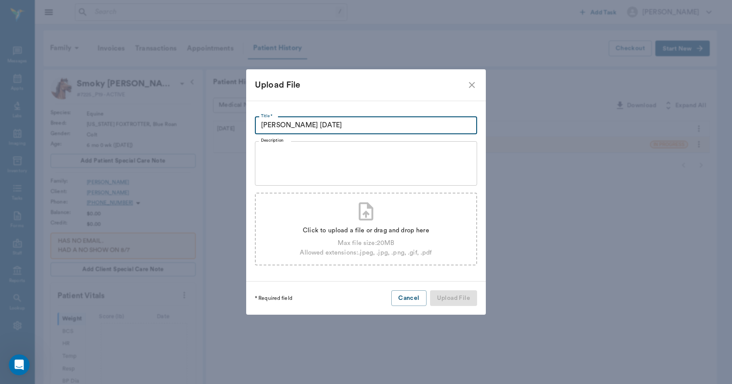
type input "COGGINS 08.12.2025"
click at [358, 229] on div "Click to upload a file or drag and drop here" at bounding box center [366, 231] width 132 height 10
type input "C:\fakepath\Smoky.Sims.Coggins.08.12.2025.pdf"
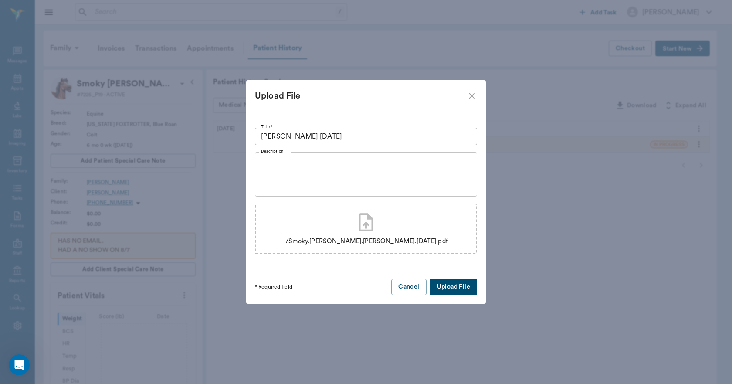
click at [450, 285] on button "Upload File" at bounding box center [453, 287] width 47 height 16
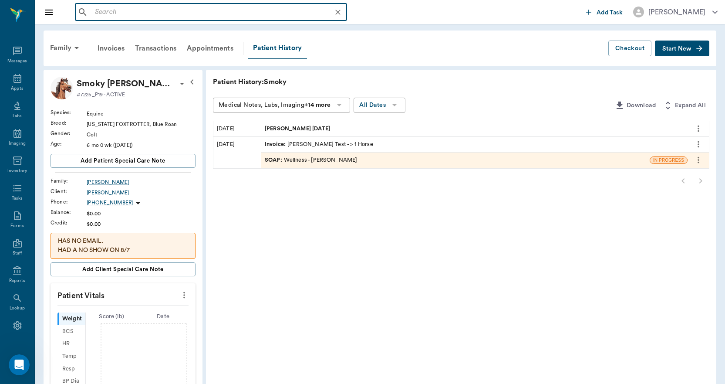
click at [219, 15] on input "text" at bounding box center [217, 12] width 253 height 12
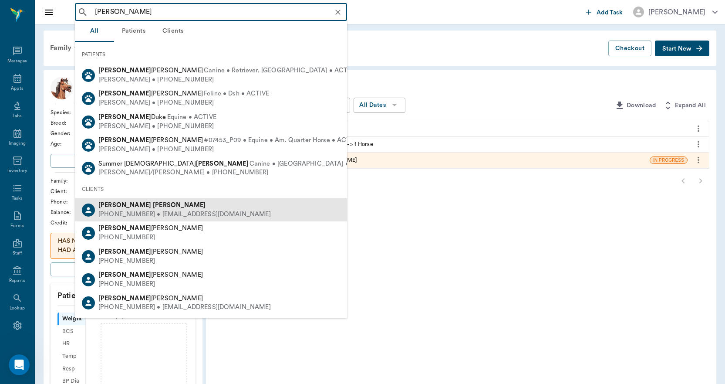
click at [185, 219] on div "(903) 733-2724 • KSTOUT05@gmail.com" at bounding box center [184, 214] width 172 height 9
type input "KATHY STOUT"
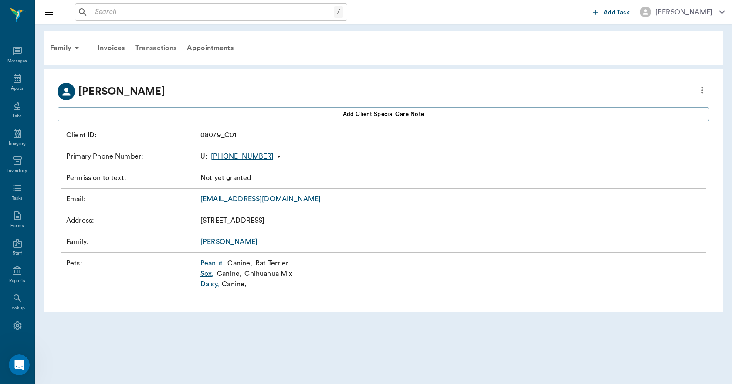
click at [164, 53] on div "Transactions" at bounding box center [156, 47] width 52 height 21
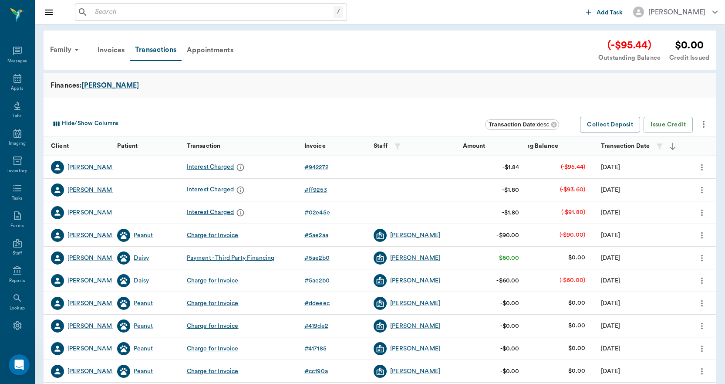
scroll to position [44, 0]
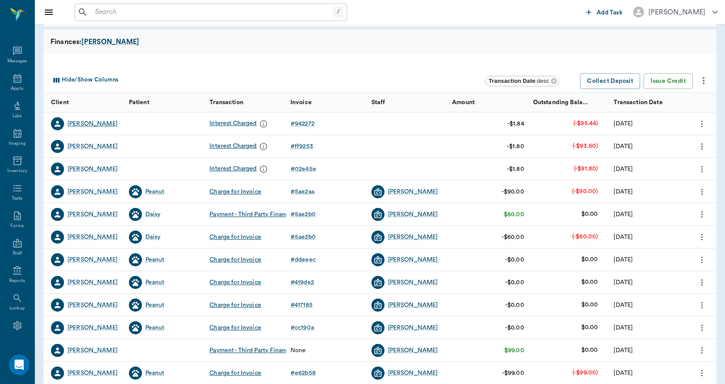
click at [80, 123] on div "Kathy Stout" at bounding box center [92, 123] width 50 height 9
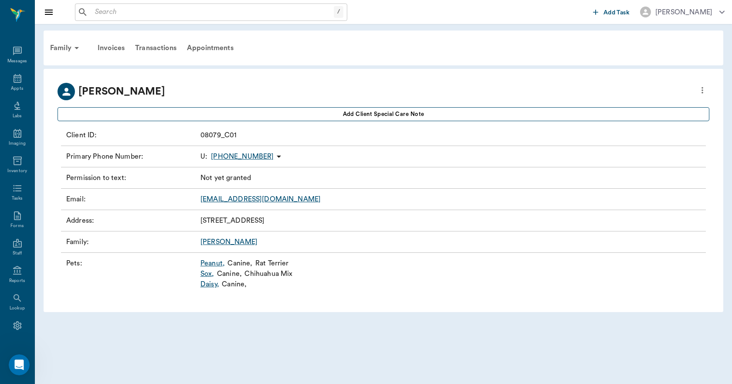
click at [457, 113] on button "Add client Special Care Note" at bounding box center [382, 114] width 651 height 14
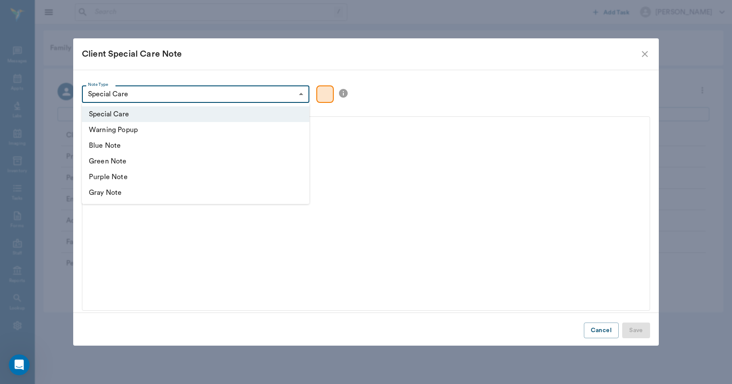
click at [305, 95] on body "/ ​ Add Task Dr. Bert Ellsworth Nectar Messages Appts Labs Imaging Inventory Ta…" at bounding box center [366, 192] width 732 height 384
click at [134, 128] on li "Warning Popup" at bounding box center [195, 130] width 227 height 16
type input "warning"
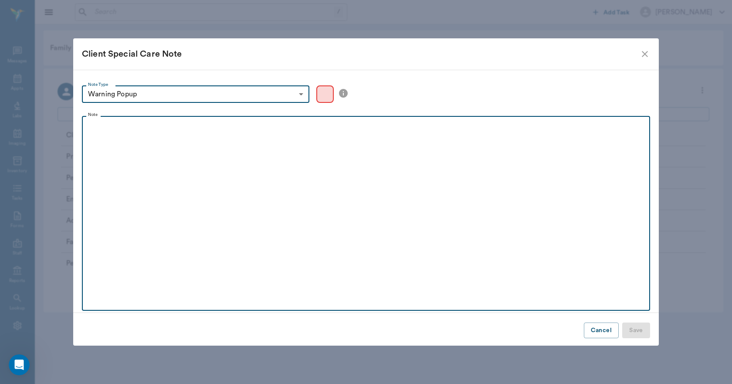
click at [134, 128] on p at bounding box center [365, 126] width 559 height 10
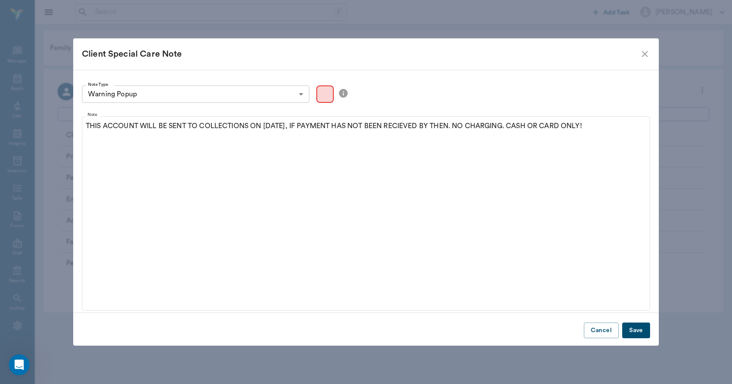
click at [633, 329] on button "Save" at bounding box center [636, 330] width 28 height 16
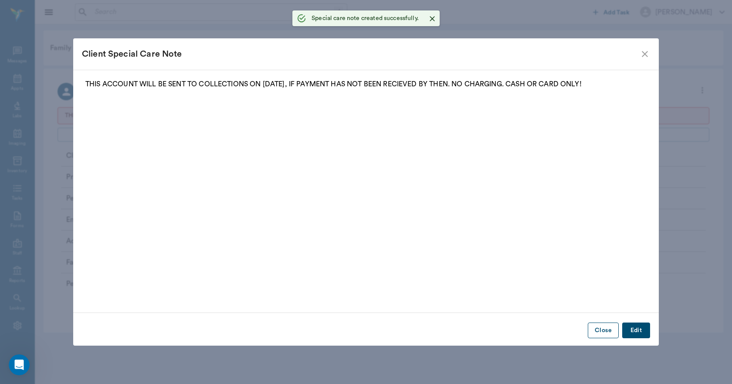
click at [602, 329] on button "Close" at bounding box center [602, 330] width 31 height 16
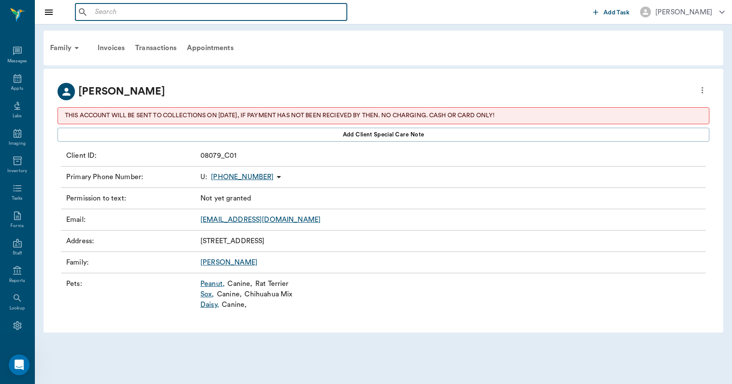
click at [209, 14] on input "text" at bounding box center [217, 12] width 252 height 12
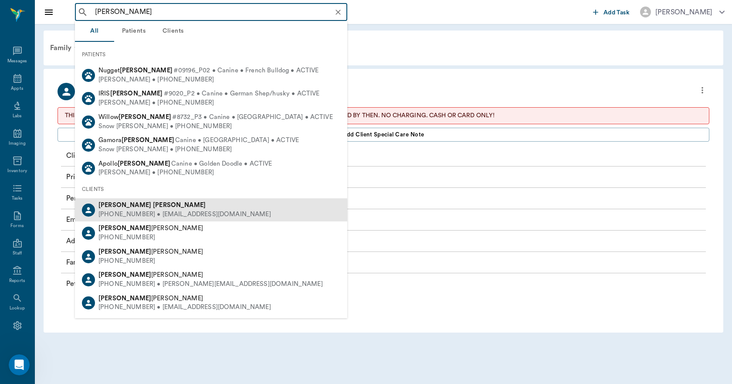
click at [118, 207] on b "Matthew" at bounding box center [124, 205] width 53 height 7
type input "MATTHEW KERNS"
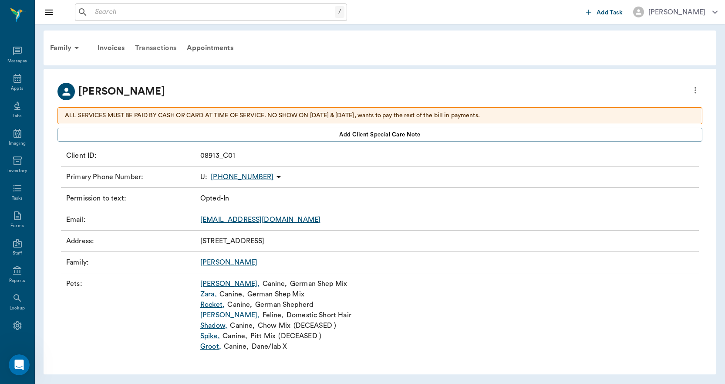
click at [153, 43] on div "Transactions" at bounding box center [156, 47] width 52 height 21
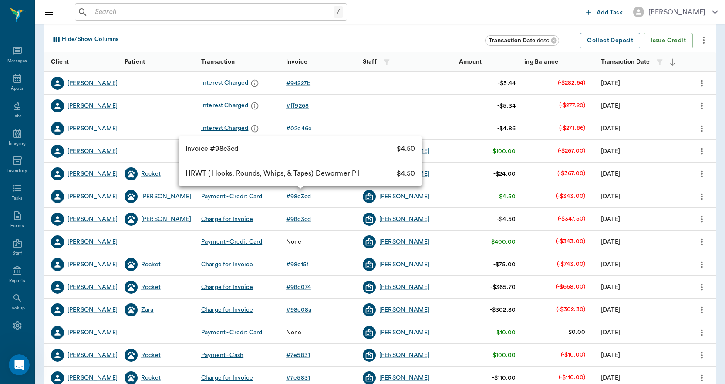
scroll to position [87, 0]
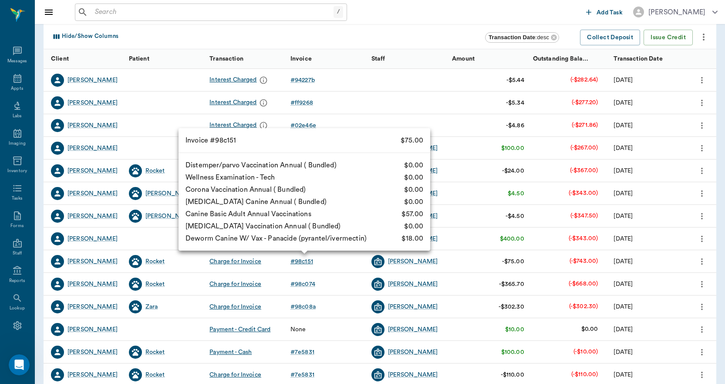
click at [301, 262] on div "# 98c151" at bounding box center [301, 261] width 23 height 9
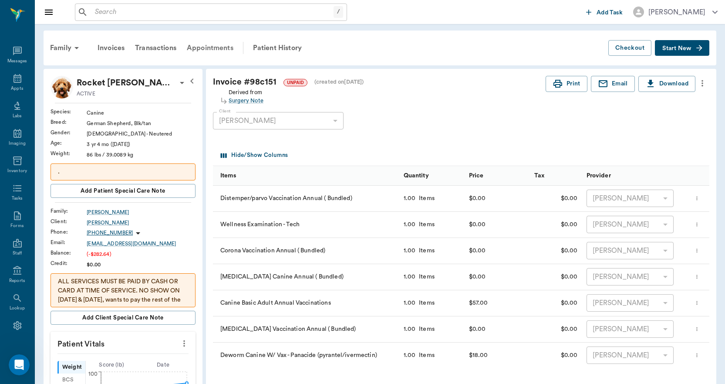
click at [219, 40] on div "Appointments" at bounding box center [210, 47] width 57 height 21
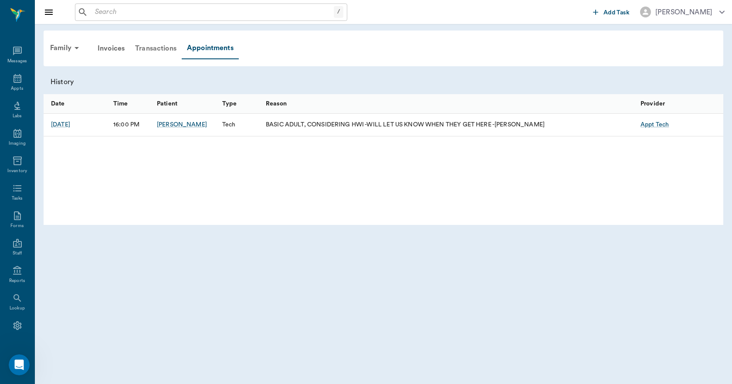
click at [155, 51] on div "Transactions" at bounding box center [156, 48] width 52 height 21
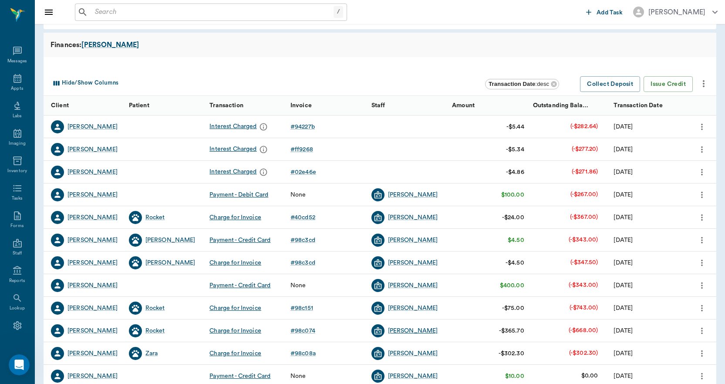
scroll to position [21, 0]
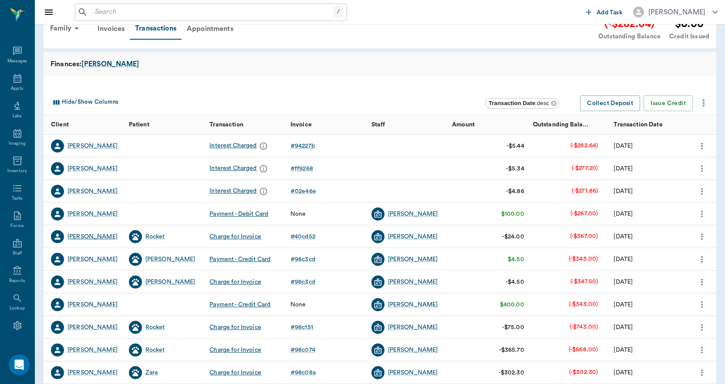
click at [108, 234] on div "Matthew Kerns" at bounding box center [92, 236] width 50 height 9
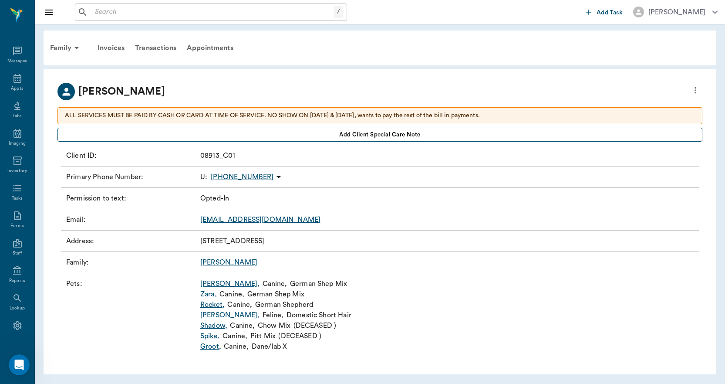
click at [378, 132] on span "Add client Special Care Note" at bounding box center [379, 135] width 81 height 10
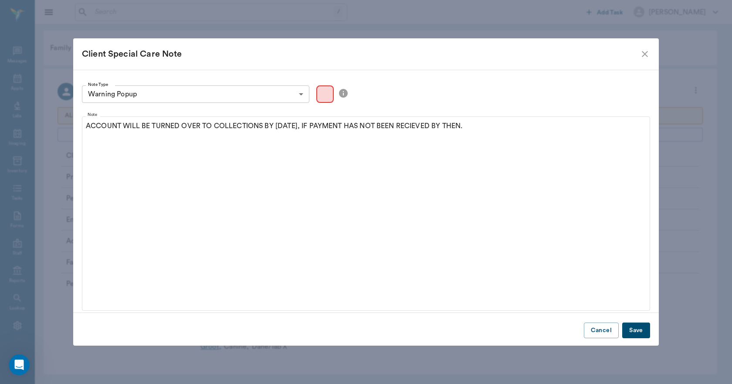
click at [634, 328] on button "Save" at bounding box center [636, 330] width 28 height 16
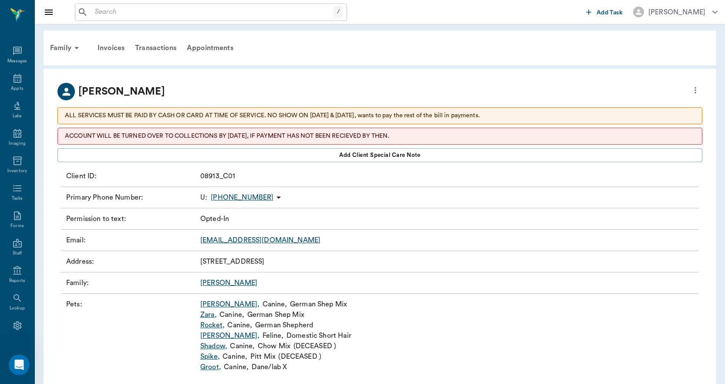
click at [112, 16] on input "text" at bounding box center [212, 12] width 242 height 12
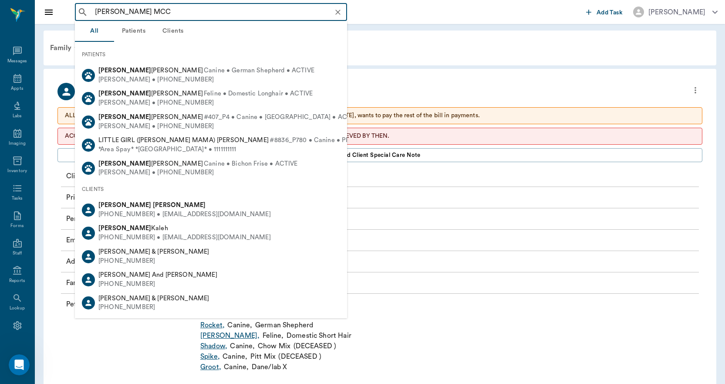
click at [129, 202] on div "Jami McCullough" at bounding box center [184, 205] width 172 height 9
type input "JAMI MCC"
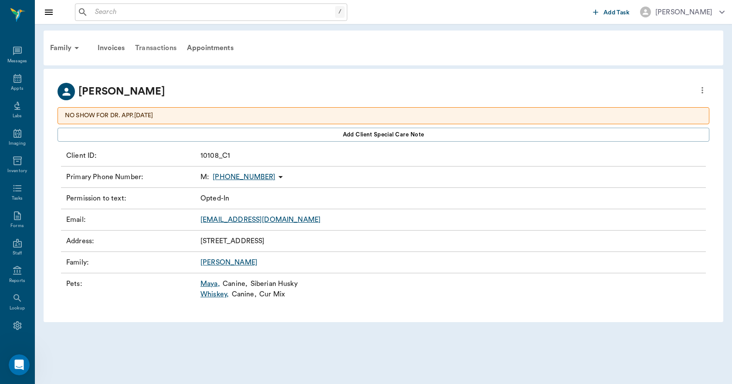
click at [154, 47] on div "Transactions" at bounding box center [156, 47] width 52 height 21
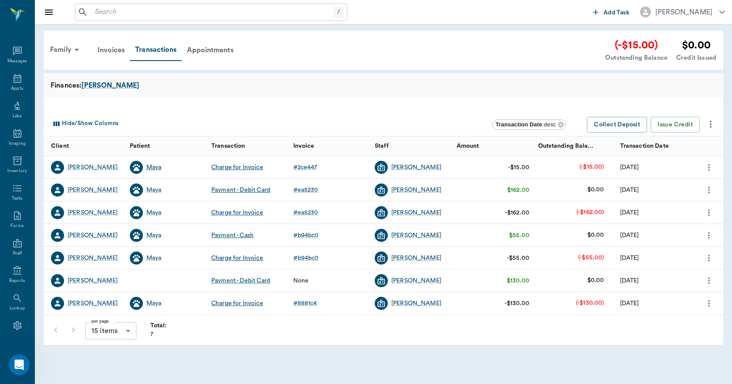
click at [157, 168] on div "Maya" at bounding box center [153, 167] width 15 height 9
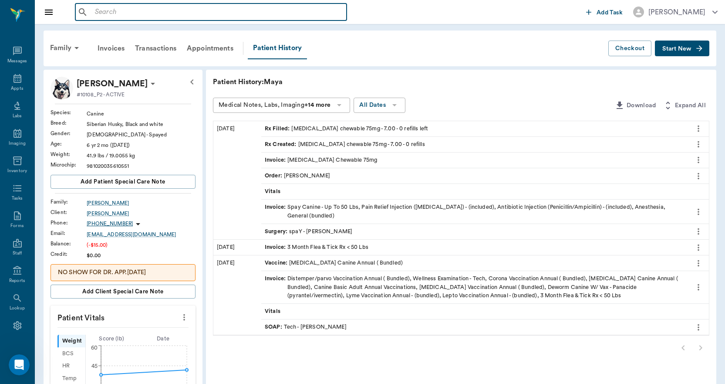
click at [149, 15] on input "text" at bounding box center [217, 12] width 252 height 12
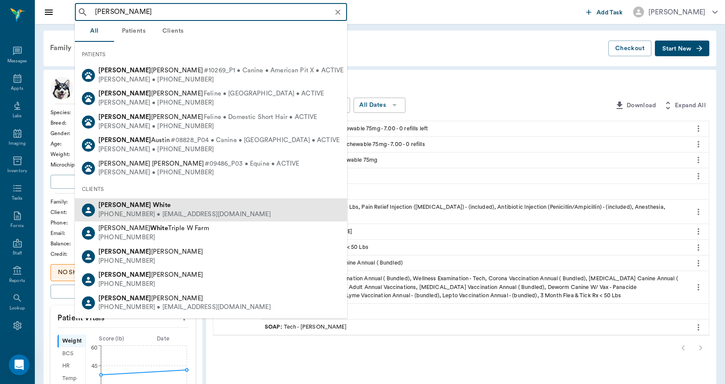
click at [153, 207] on b "White" at bounding box center [162, 205] width 18 height 7
type input "MORGAN WHITE"
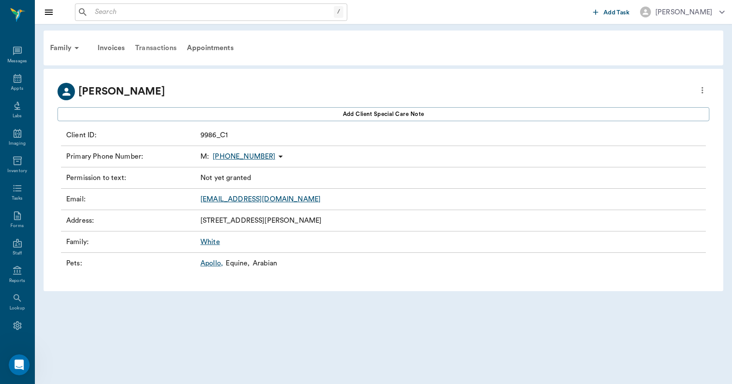
click at [172, 49] on div "Transactions" at bounding box center [156, 47] width 52 height 21
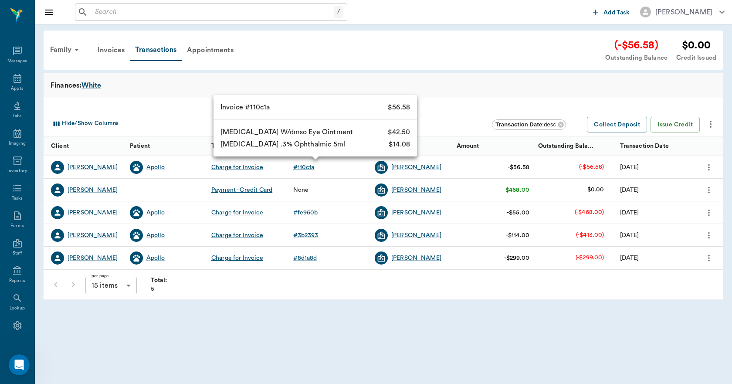
click at [307, 169] on div "# 110c1a" at bounding box center [303, 167] width 21 height 9
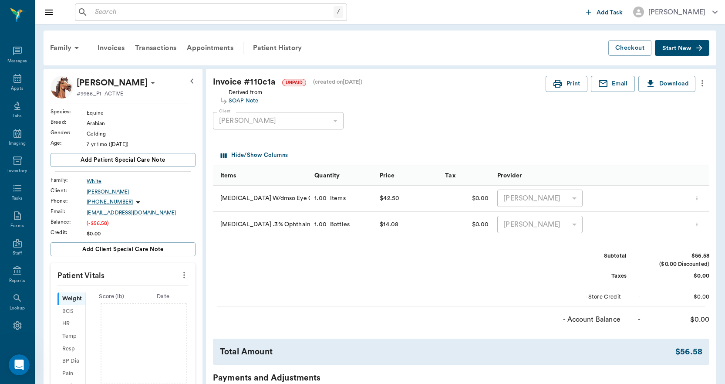
click at [139, 10] on input "text" at bounding box center [212, 12] width 242 height 12
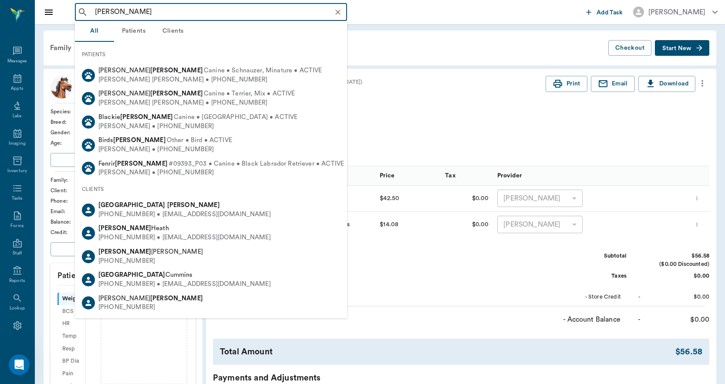
click at [104, 206] on b "Devon" at bounding box center [131, 205] width 67 height 7
type input "DEVON ROSS"
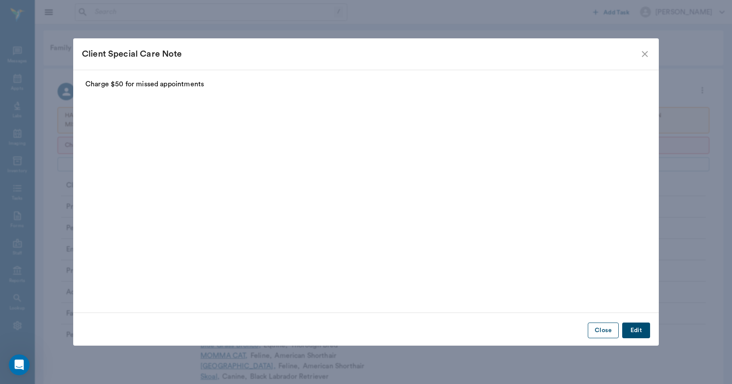
click at [609, 333] on button "Close" at bounding box center [602, 330] width 31 height 16
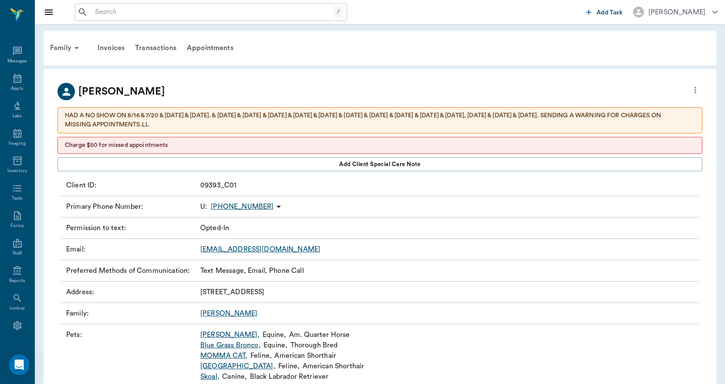
click at [165, 12] on input "text" at bounding box center [212, 12] width 242 height 12
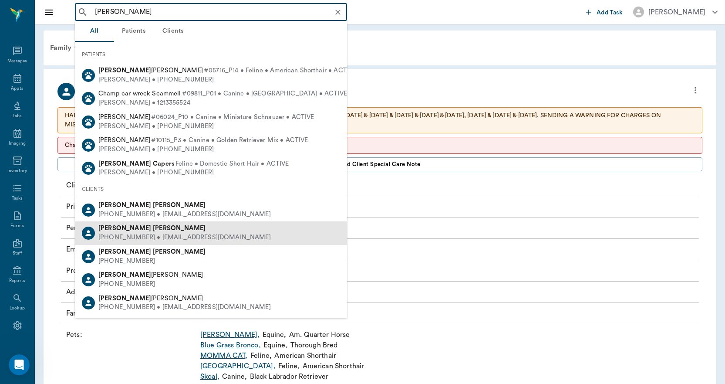
click at [153, 228] on b "Carranza" at bounding box center [179, 228] width 53 height 7
type input "KAREN CAR"
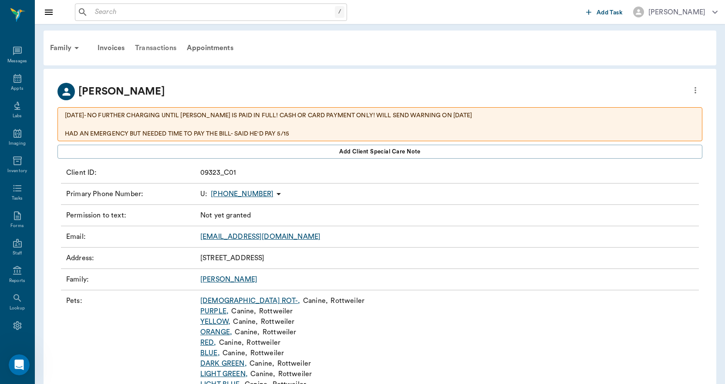
click at [166, 42] on div "Transactions" at bounding box center [156, 47] width 52 height 21
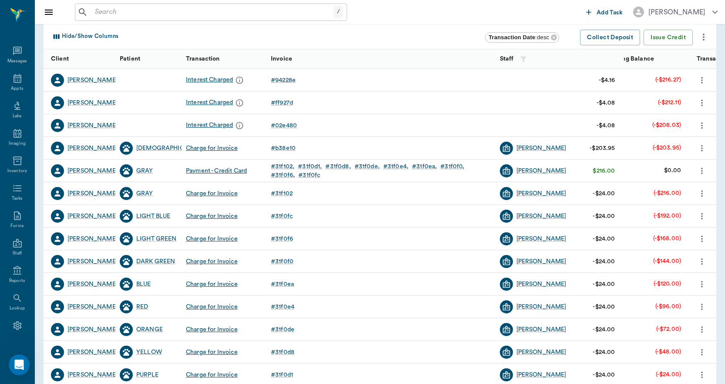
scroll to position [131, 0]
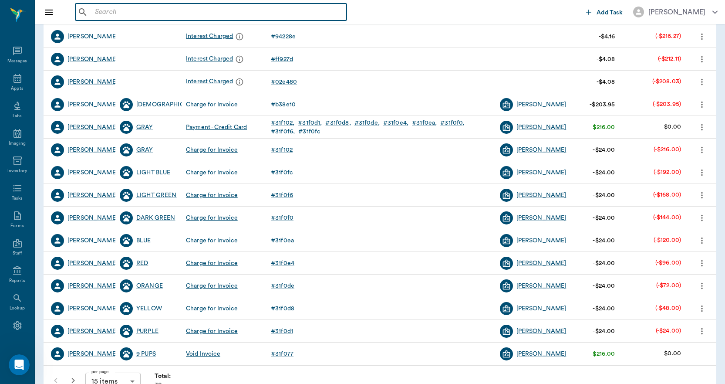
click at [154, 17] on input "text" at bounding box center [217, 12] width 252 height 12
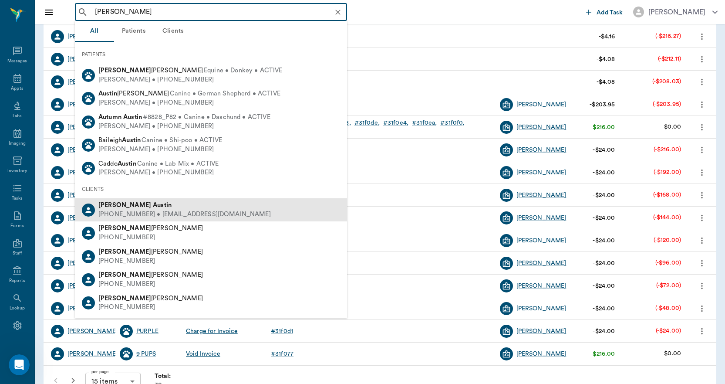
click at [120, 207] on span "Jessica Austin" at bounding box center [134, 205] width 73 height 7
type input "JESSICA AUST"
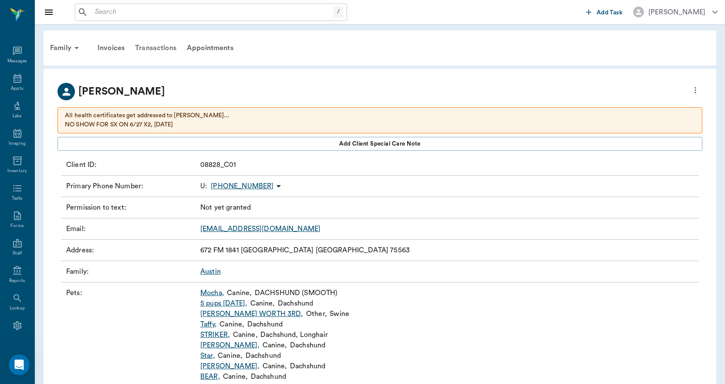
click at [166, 45] on div "Transactions" at bounding box center [156, 47] width 52 height 21
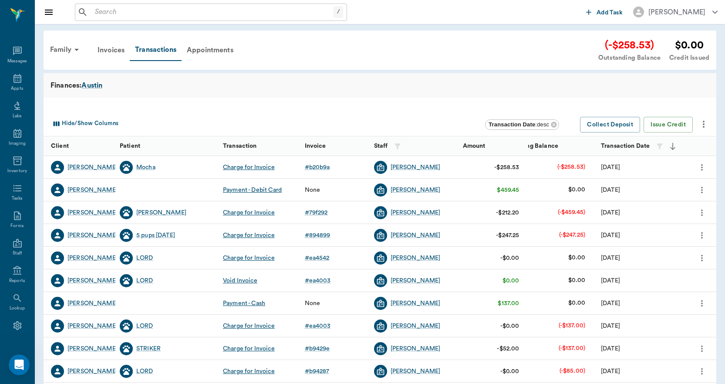
click at [108, 17] on input "text" at bounding box center [212, 12] width 242 height 12
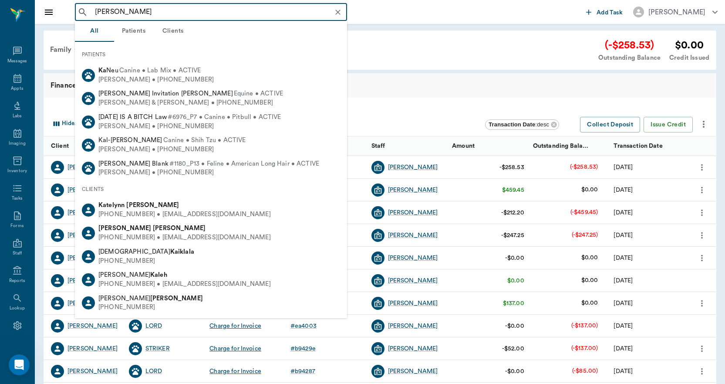
type input "KAREN CARR"
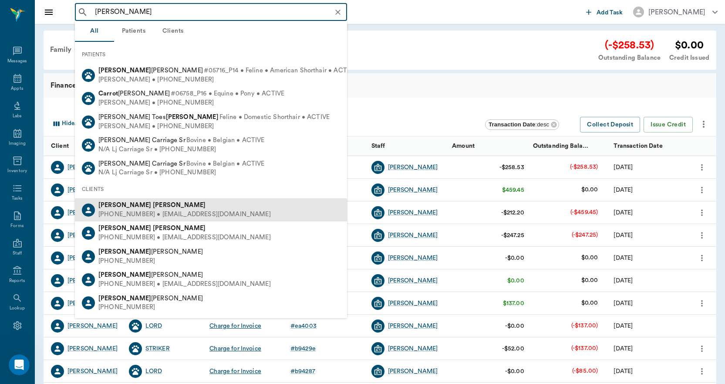
click at [121, 210] on div "(903) 376-1010 • karencarranza09@yahoo.com" at bounding box center [184, 214] width 172 height 9
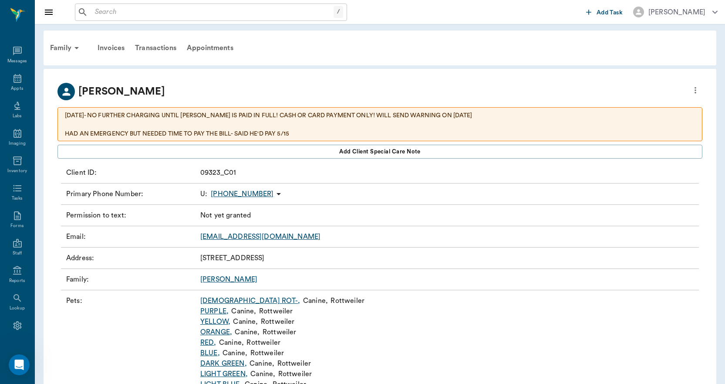
click at [695, 90] on icon "more" at bounding box center [696, 90] width 2 height 7
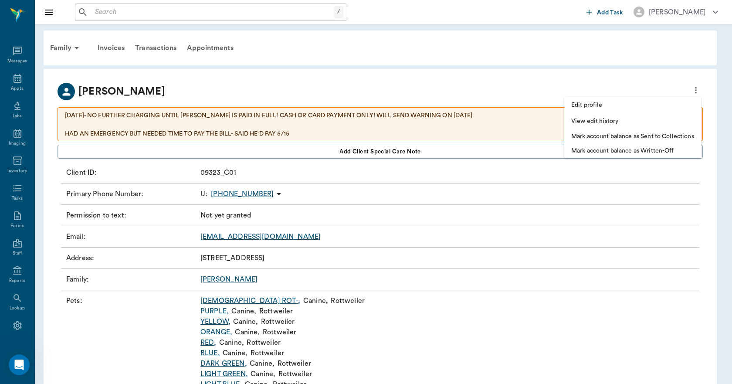
click at [645, 134] on p "Mark account balance as Sent to Collections" at bounding box center [632, 136] width 123 height 9
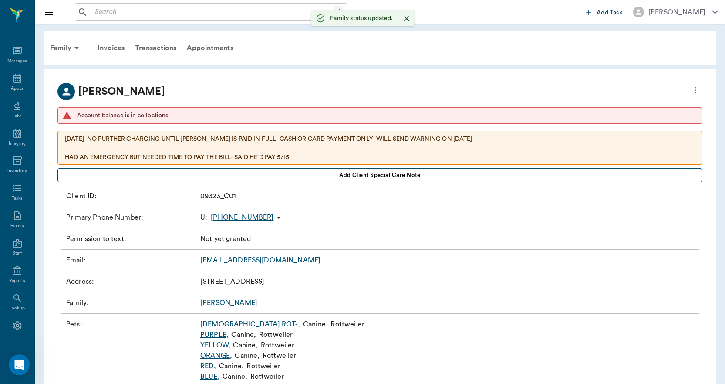
click at [337, 174] on button "Add client Special Care Note" at bounding box center [379, 175] width 645 height 14
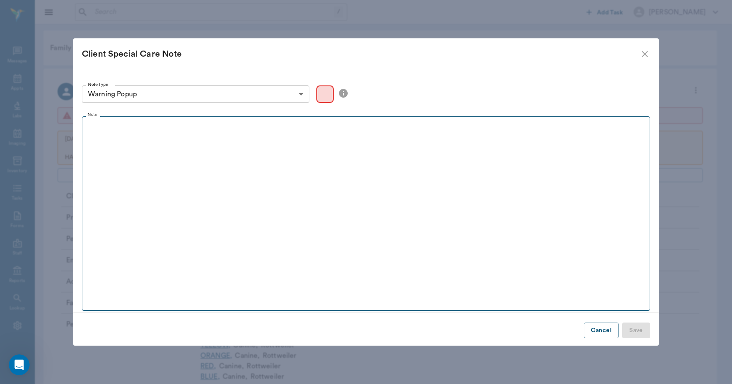
click at [164, 152] on fieldset "Note" at bounding box center [366, 211] width 568 height 198
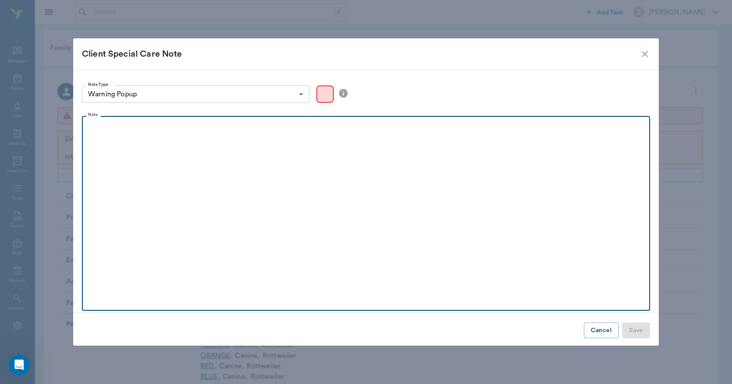
click at [140, 134] on div at bounding box center [365, 132] width 559 height 22
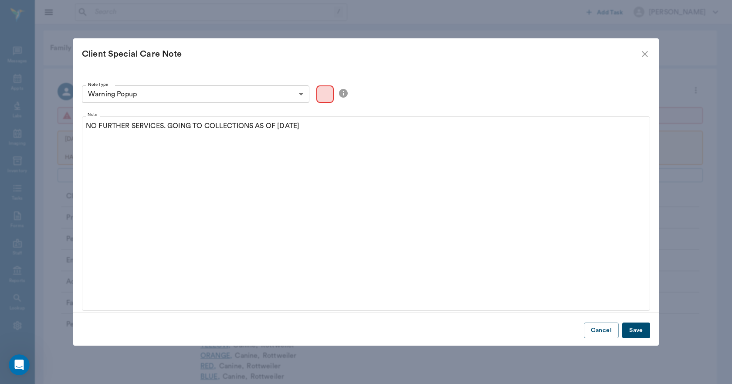
click at [628, 326] on button "Save" at bounding box center [636, 330] width 28 height 16
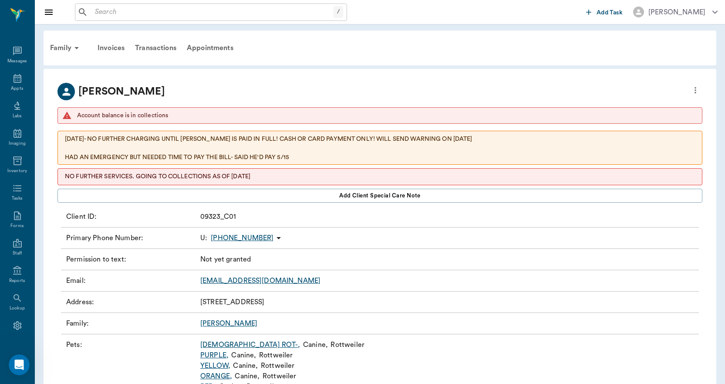
click at [116, 12] on input "text" at bounding box center [212, 12] width 242 height 12
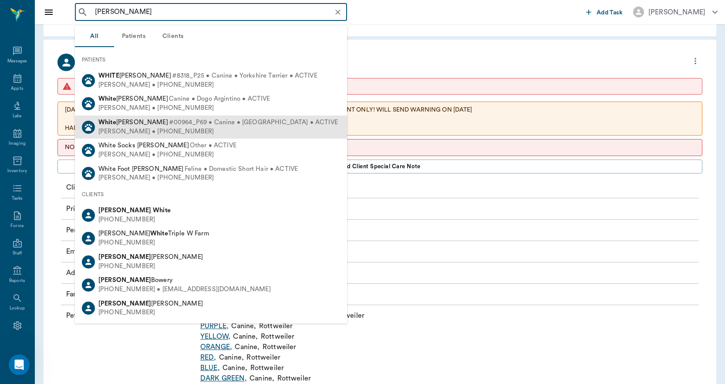
scroll to position [44, 0]
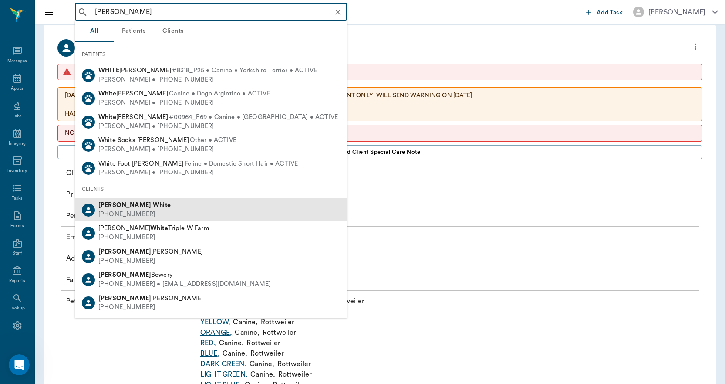
click at [153, 208] on b "White" at bounding box center [162, 205] width 18 height 7
type input "SYL WHITE"
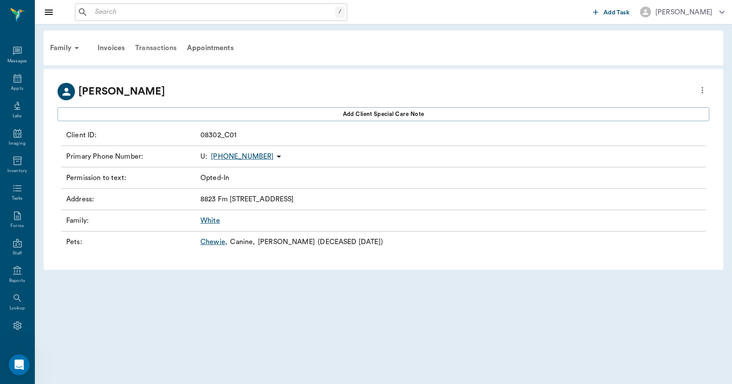
click at [155, 44] on div "Transactions" at bounding box center [156, 47] width 52 height 21
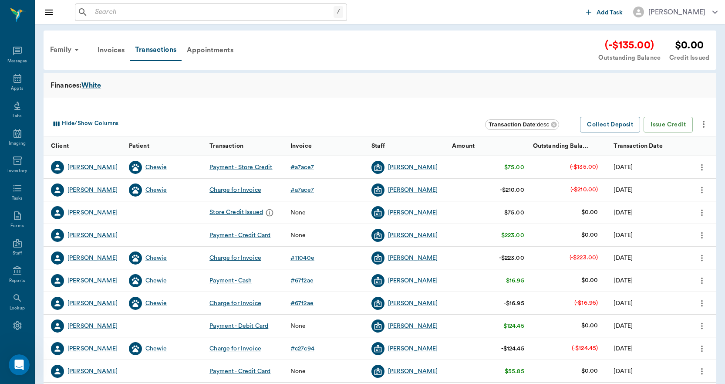
click at [147, 4] on div "/ ​" at bounding box center [211, 11] width 272 height 17
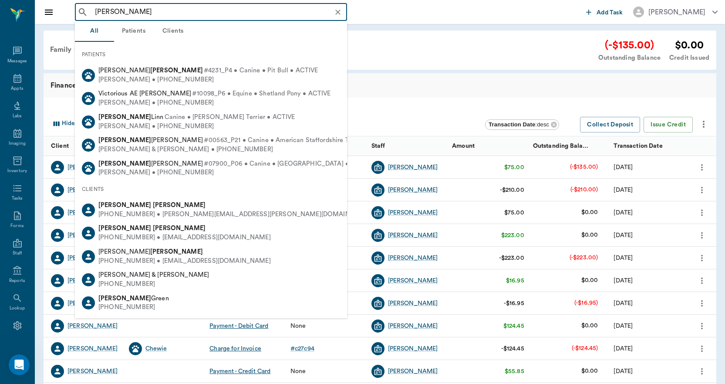
click at [111, 226] on b "Vickie" at bounding box center [124, 228] width 53 height 7
type input "VIC RUSS"
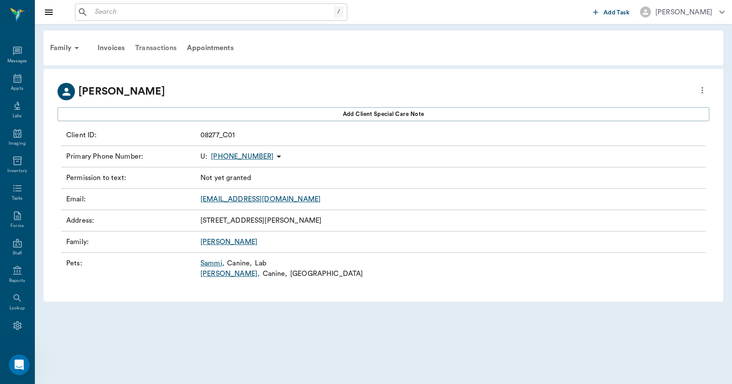
click at [157, 41] on div "Transactions" at bounding box center [156, 47] width 52 height 21
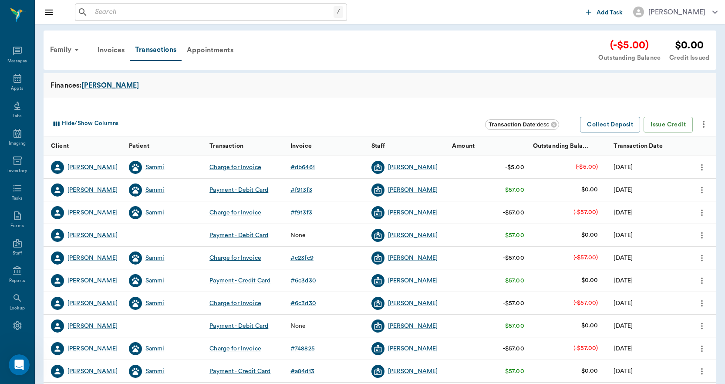
click at [133, 13] on input "text" at bounding box center [212, 12] width 242 height 12
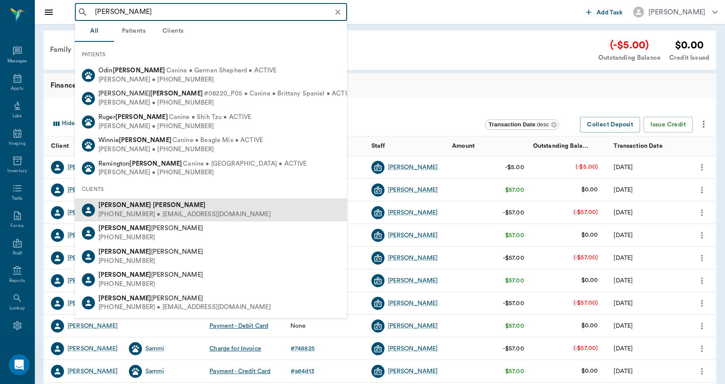
click at [150, 212] on div "(903) 742-6349 • jddreesen@gmail.com" at bounding box center [184, 214] width 172 height 9
type input "JEREMY DREES"
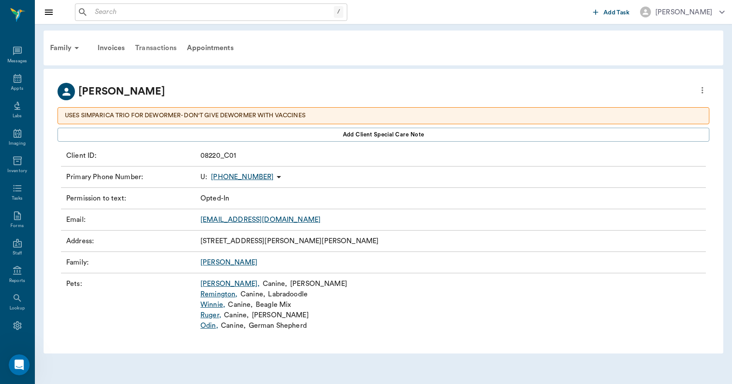
click at [157, 47] on div "Transactions" at bounding box center [156, 47] width 52 height 21
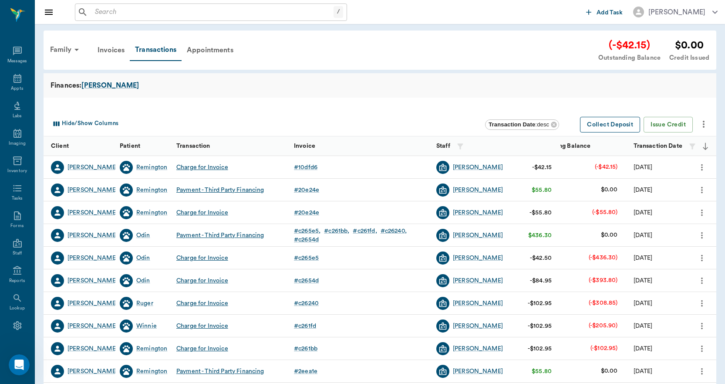
click at [600, 126] on button "Collect Deposit" at bounding box center [610, 125] width 60 height 16
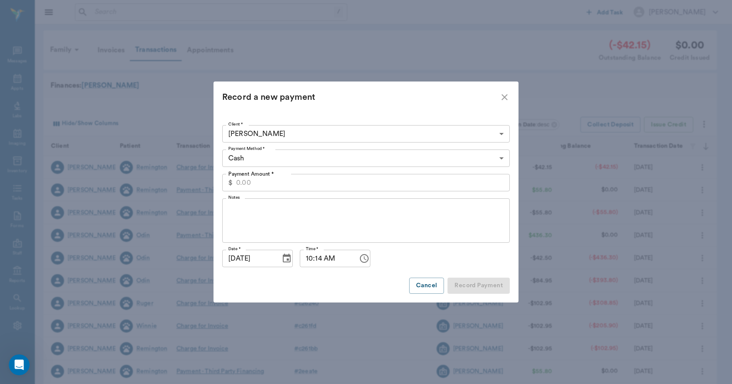
click at [331, 159] on body "/ ​ Add Task Dr. Bert Ellsworth Nectar Messages Appts Labs Imaging Inventory Ta…" at bounding box center [366, 268] width 732 height 536
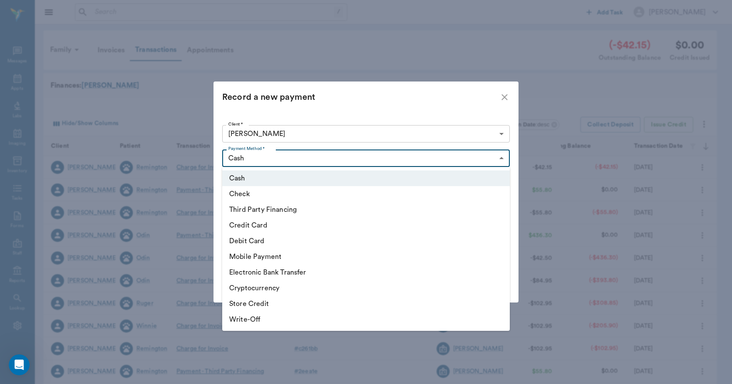
click at [262, 210] on li "Third Party Financing" at bounding box center [365, 210] width 287 height 16
type input "CREDIT"
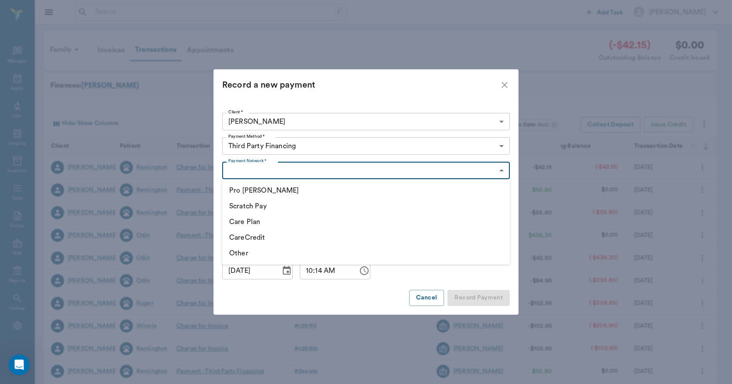
click at [271, 167] on body "/ ​ Add Task Dr. Bert Ellsworth Nectar Messages Appts Labs Imaging Inventory Ta…" at bounding box center [366, 268] width 732 height 536
click at [504, 82] on div at bounding box center [366, 192] width 732 height 384
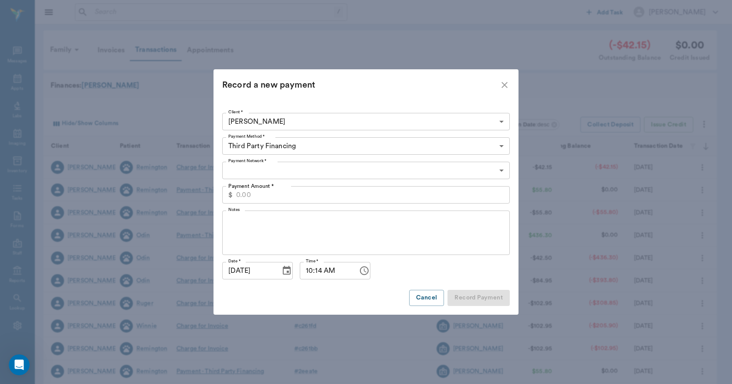
click at [506, 90] on icon "close" at bounding box center [504, 85] width 10 height 10
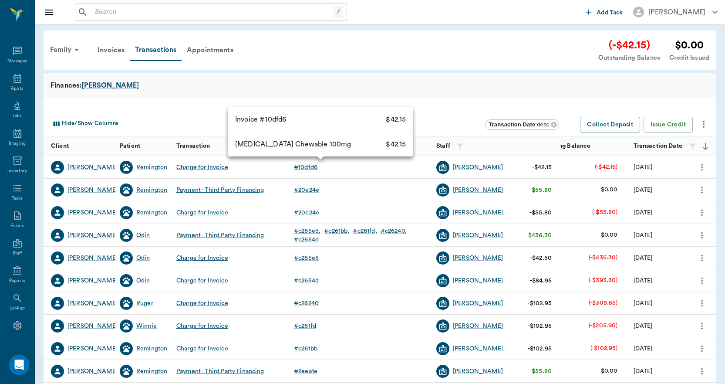
click at [301, 169] on div "# 10dfd6" at bounding box center [306, 167] width 24 height 9
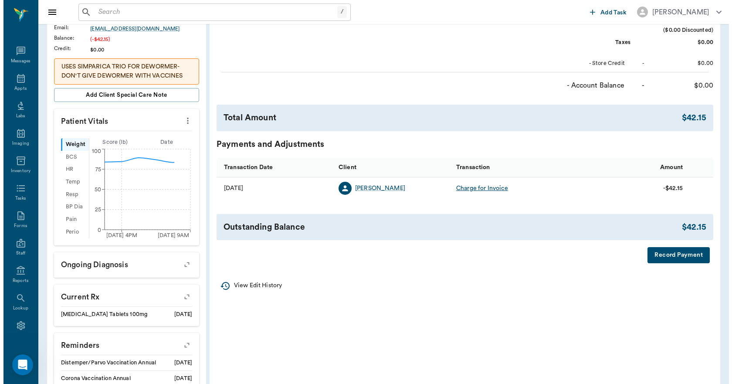
scroll to position [218, 0]
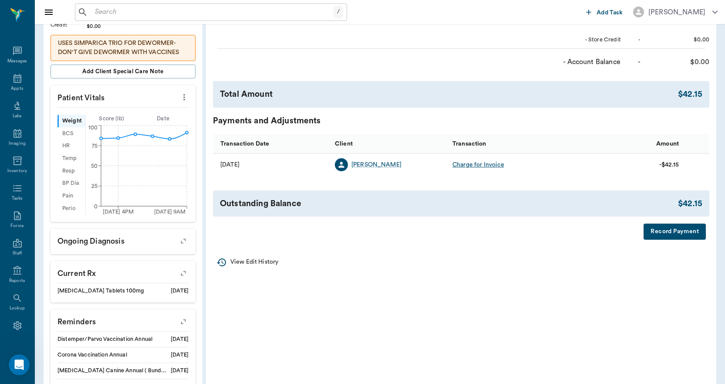
click at [656, 232] on button "Record Payment" at bounding box center [675, 231] width 62 height 16
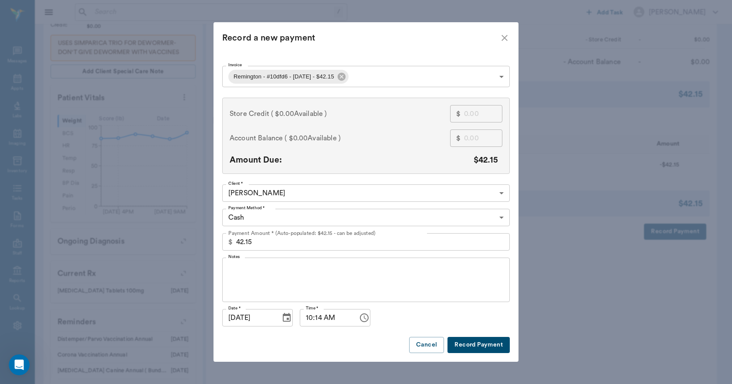
click at [277, 216] on body "/ ​ Add Task Dr. Bert Ellsworth Nectar Messages Appts Labs Imaging Inventory Ta…" at bounding box center [366, 129] width 732 height 695
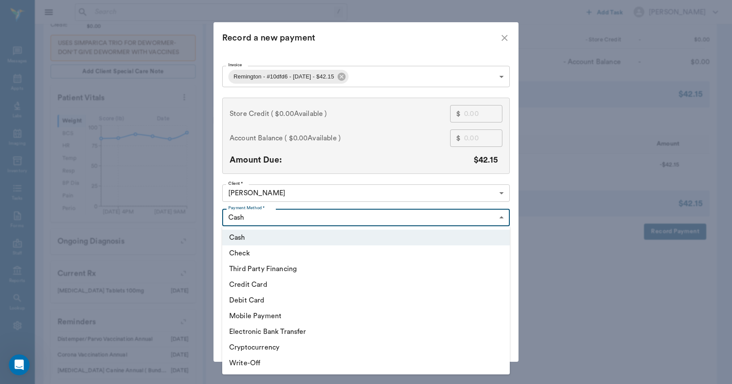
click at [266, 269] on li "Third Party Financing" at bounding box center [365, 269] width 287 height 16
type input "CREDIT"
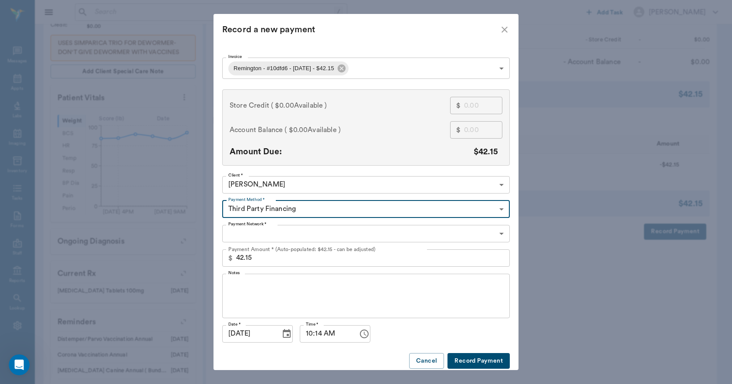
click at [271, 231] on body "/ ​ Add Task Dr. Bert Ellsworth Nectar Messages Appts Labs Imaging Inventory Ta…" at bounding box center [366, 129] width 732 height 695
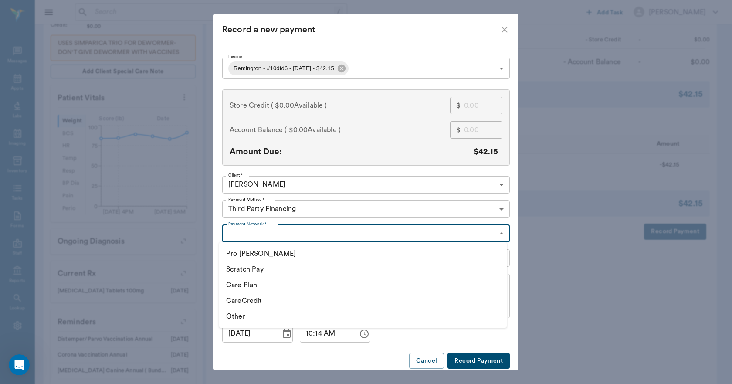
click at [239, 303] on li "CareCredit" at bounding box center [362, 301] width 287 height 16
type input "CARE_CREDIT"
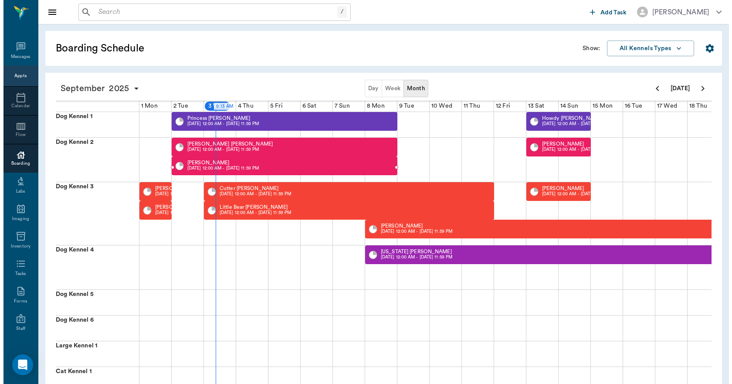
scroll to position [0, 0]
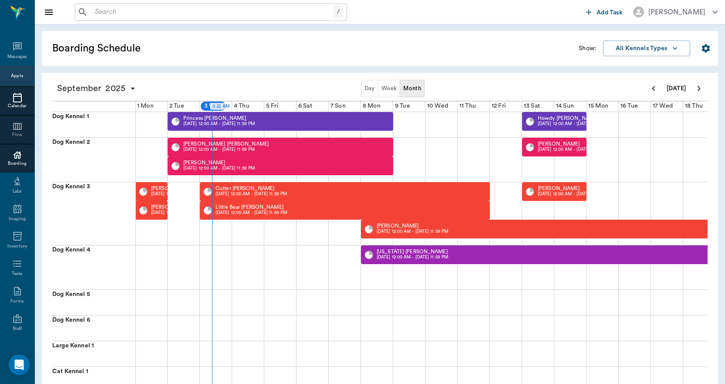
click at [13, 96] on icon at bounding box center [17, 98] width 9 height 10
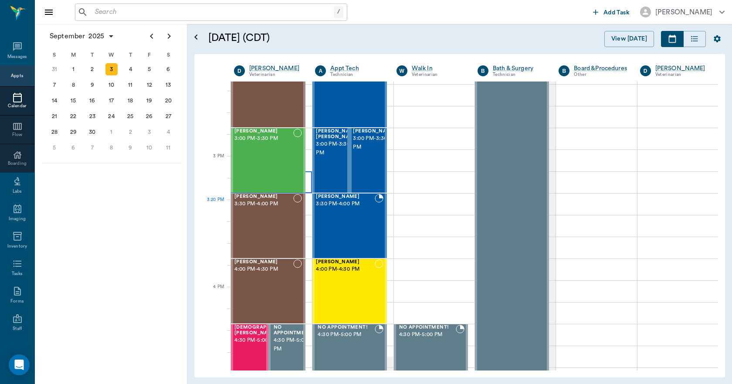
scroll to position [828, 0]
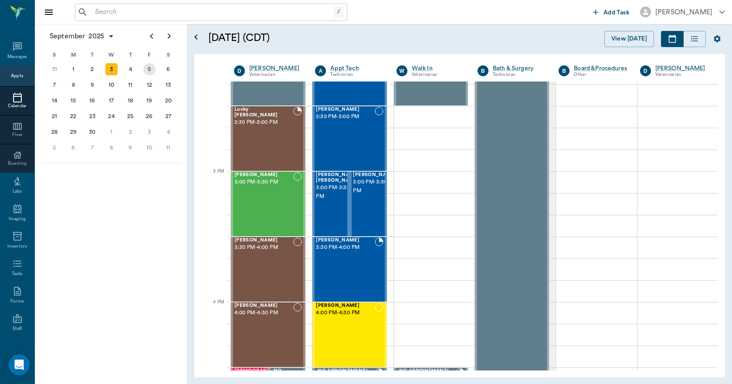
click at [148, 65] on div "5" at bounding box center [149, 69] width 12 height 12
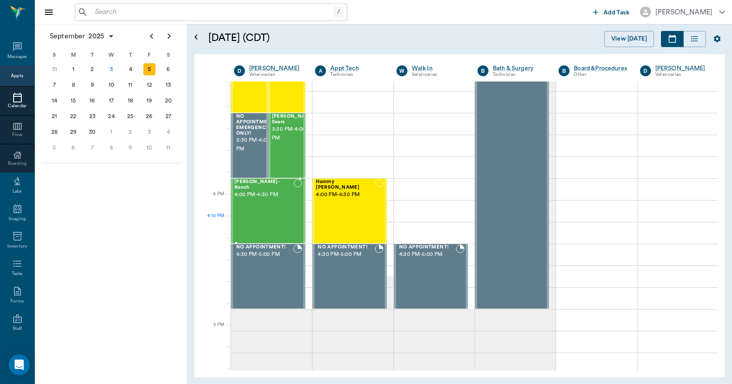
scroll to position [958, 0]
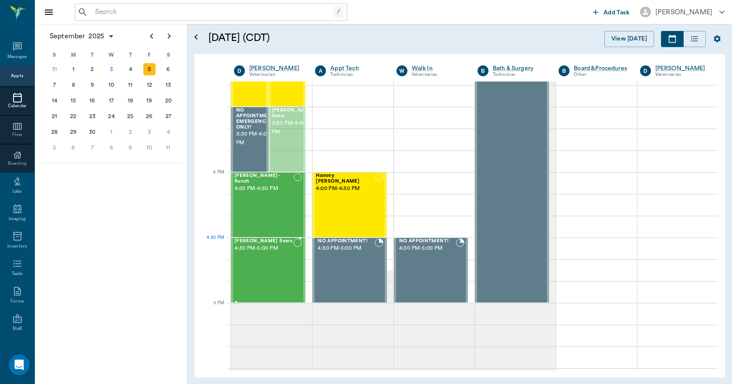
drag, startPoint x: 282, startPoint y: 131, endPoint x: 276, endPoint y: 265, distance: 134.7
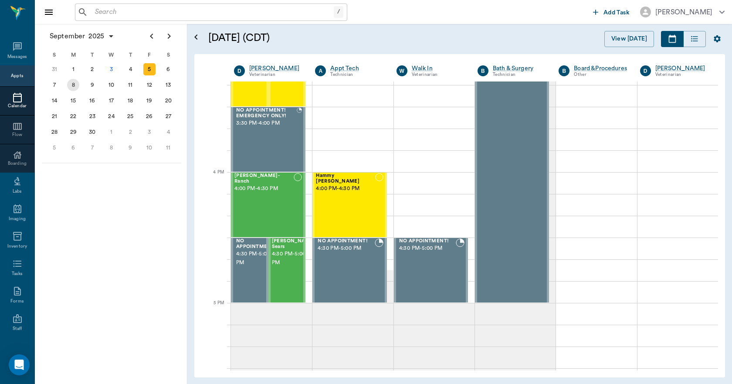
click at [71, 84] on div "8" at bounding box center [73, 85] width 12 height 12
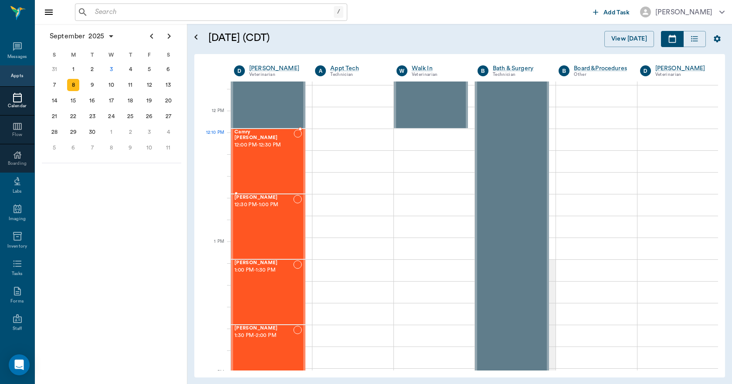
scroll to position [523, 0]
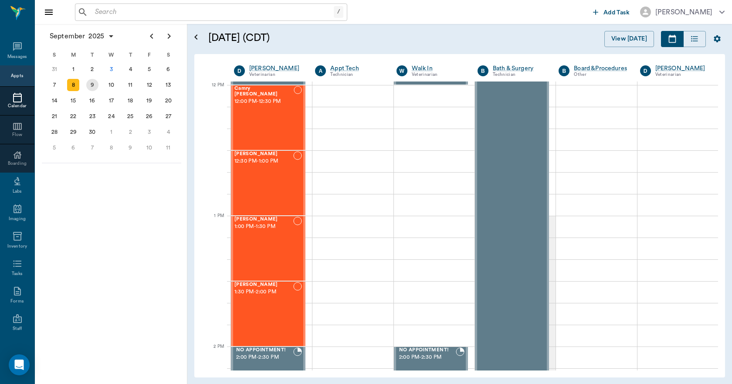
click at [95, 87] on div "9" at bounding box center [92, 85] width 12 height 12
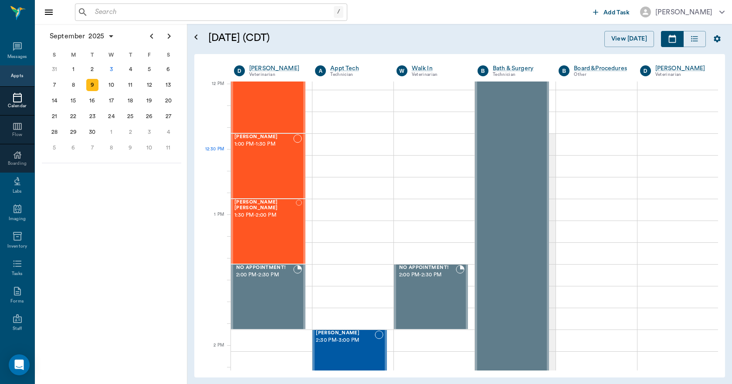
scroll to position [610, 0]
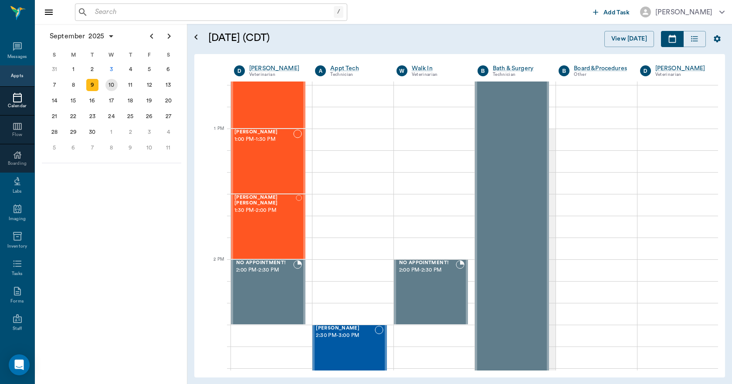
click at [118, 87] on div "10" at bounding box center [111, 85] width 19 height 16
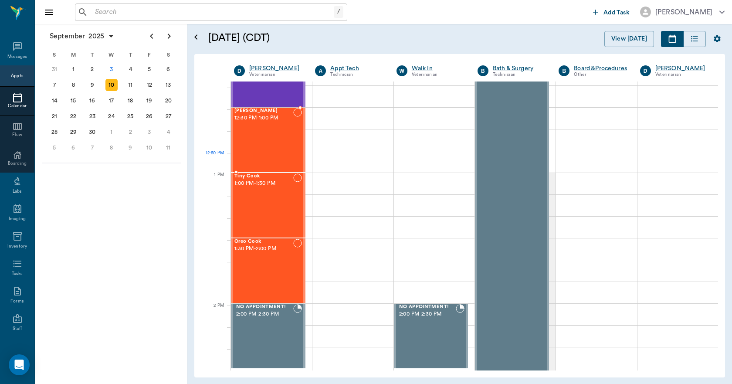
scroll to position [566, 0]
click at [132, 85] on div "11" at bounding box center [130, 85] width 12 height 12
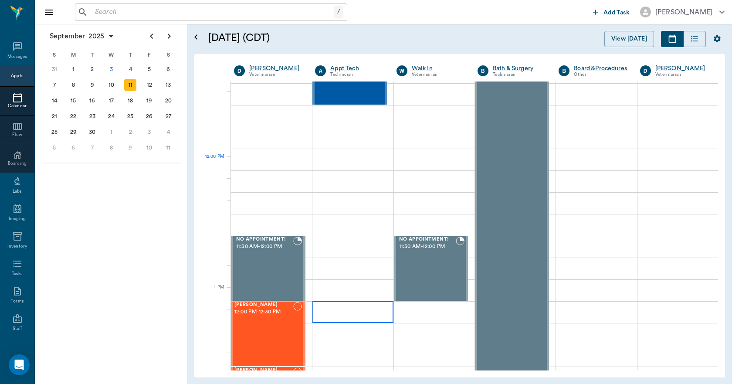
scroll to position [479, 0]
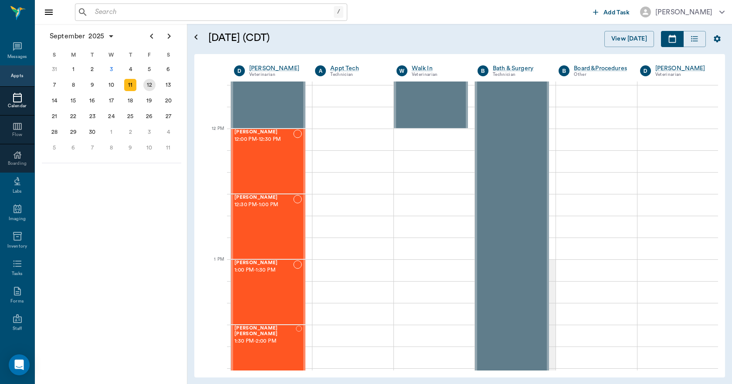
click at [151, 87] on div "12" at bounding box center [149, 85] width 12 height 12
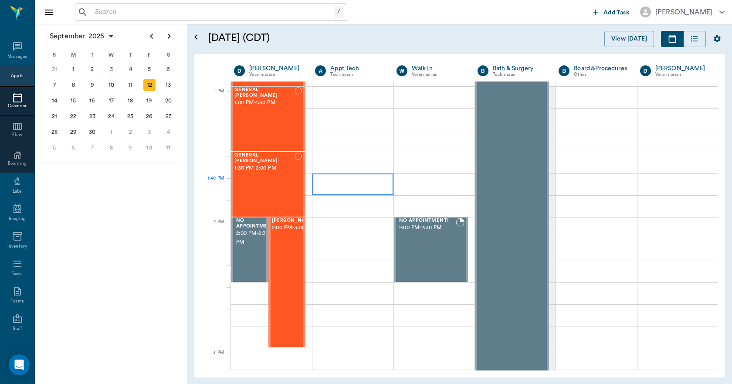
scroll to position [653, 0]
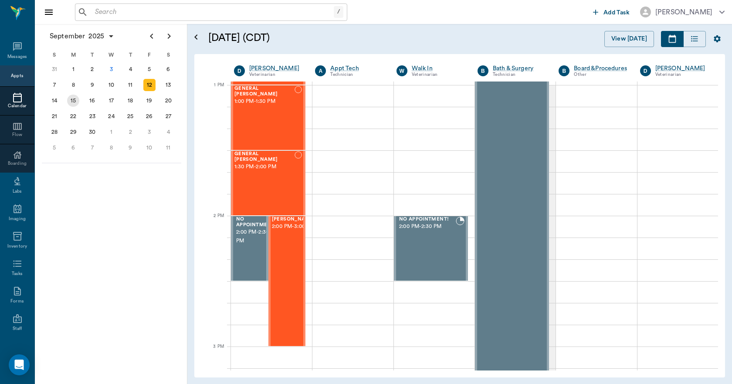
click at [73, 101] on div "15" at bounding box center [73, 100] width 12 height 12
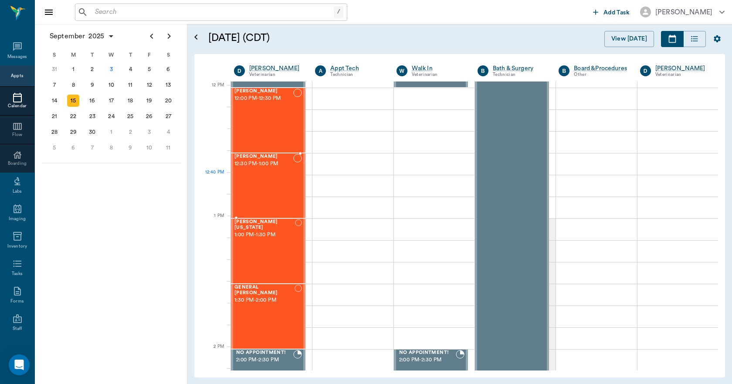
scroll to position [523, 0]
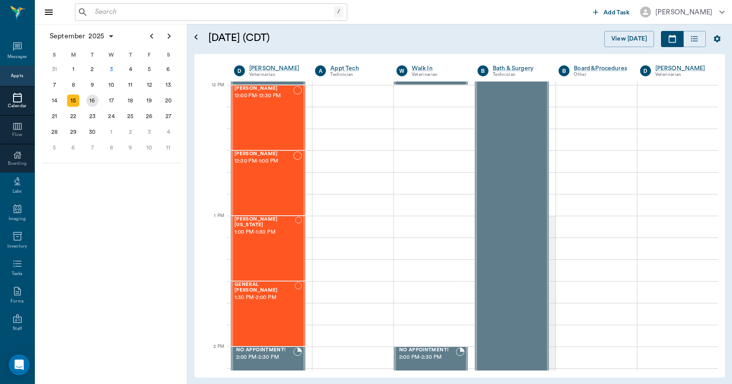
click at [94, 100] on div "16" at bounding box center [92, 100] width 12 height 12
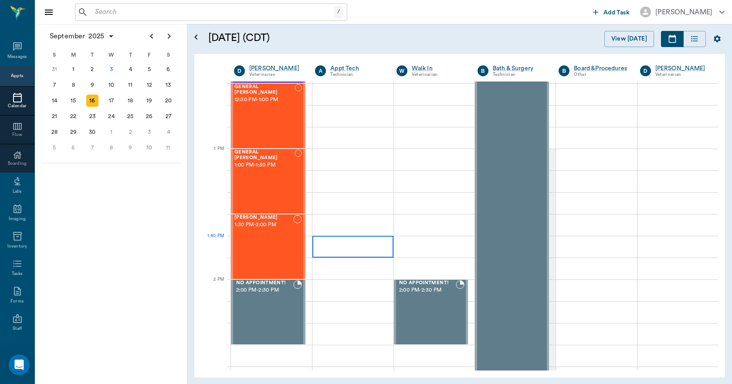
scroll to position [607, 0]
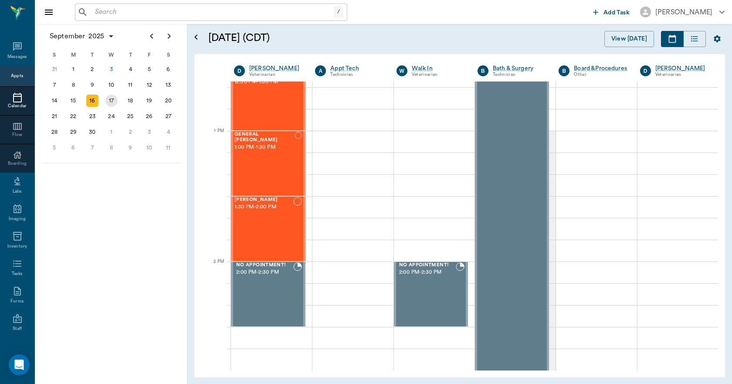
click at [115, 105] on div "17" at bounding box center [111, 100] width 12 height 12
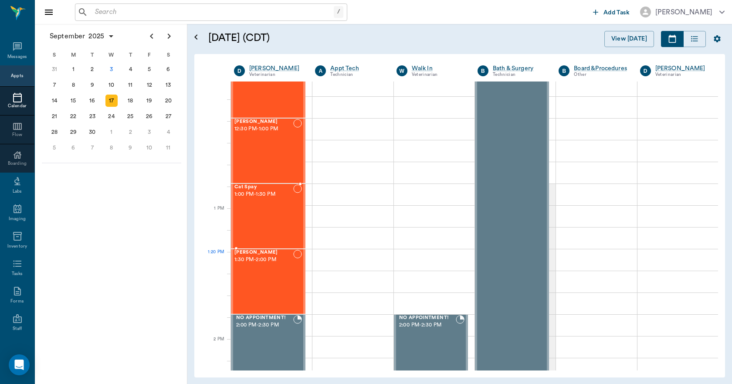
scroll to position [566, 0]
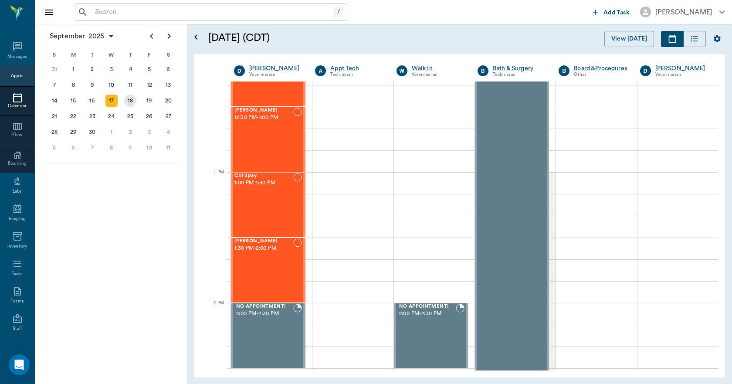
click at [125, 102] on div "18" at bounding box center [130, 100] width 12 height 12
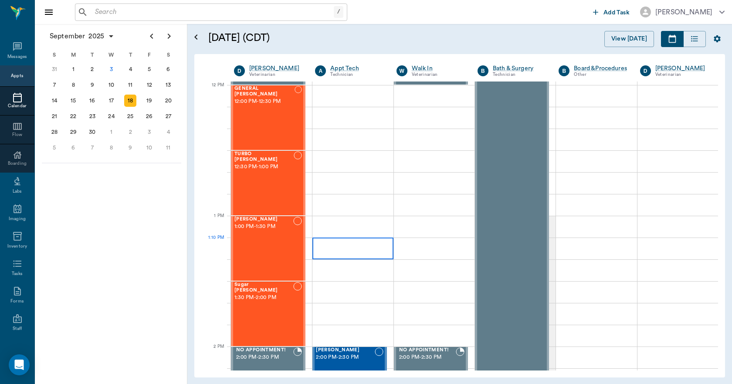
scroll to position [566, 0]
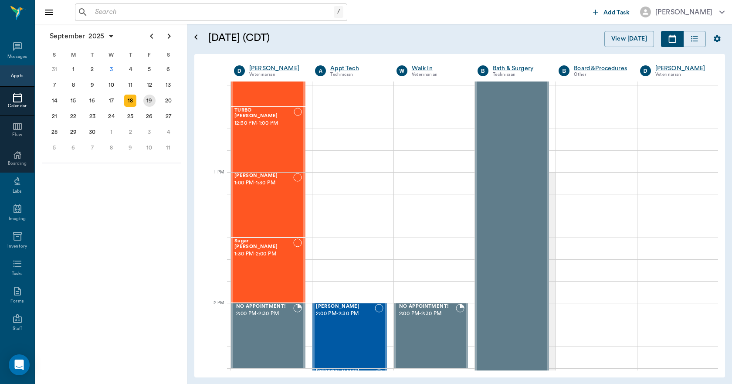
click at [152, 100] on div "19" at bounding box center [149, 100] width 12 height 12
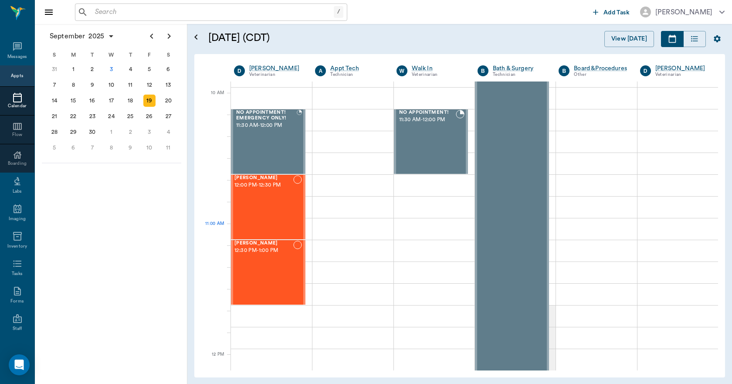
scroll to position [435, 0]
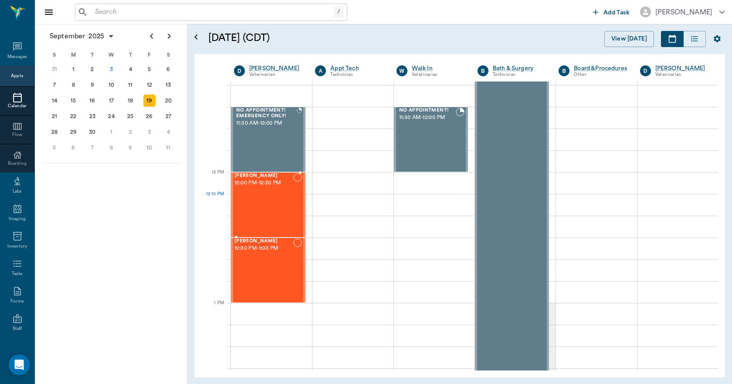
click at [279, 197] on div "Sally Combs 12:00 PM - 12:30 PM" at bounding box center [263, 205] width 59 height 64
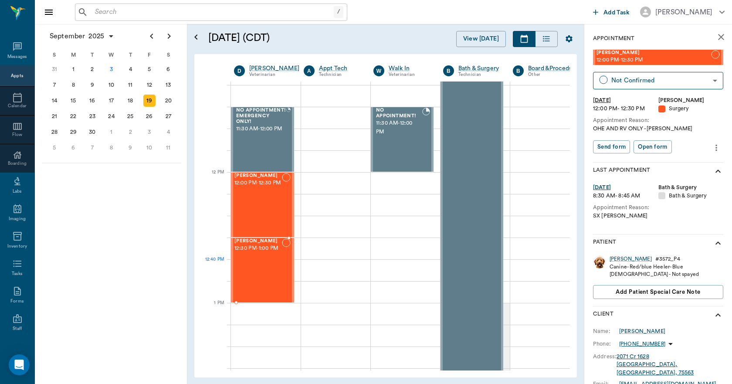
click at [267, 264] on div "Willis Brown 12:30 PM - 1:00 PM" at bounding box center [257, 270] width 47 height 64
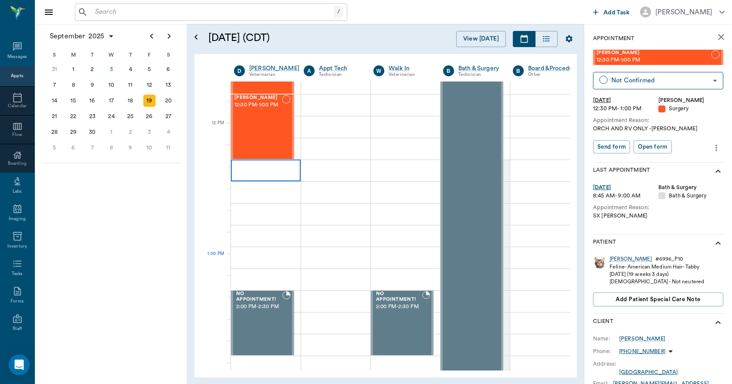
scroll to position [610, 0]
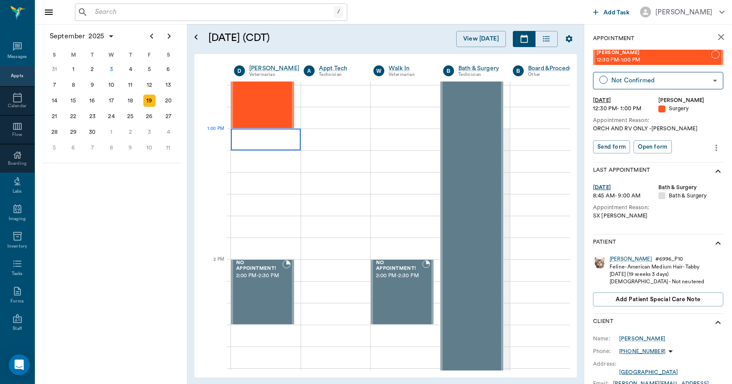
click at [258, 142] on div at bounding box center [266, 139] width 70 height 22
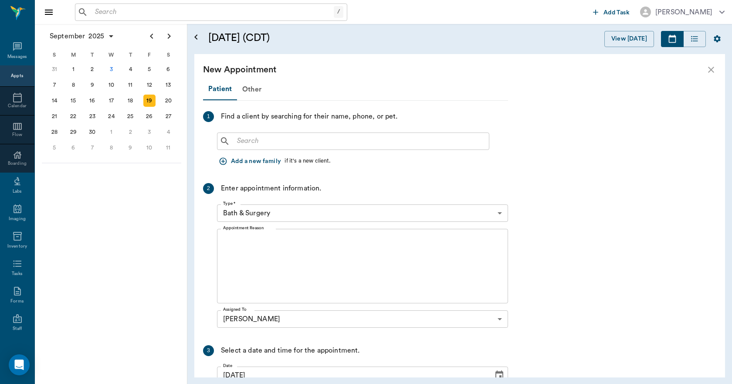
click at [258, 142] on input "text" at bounding box center [359, 141] width 252 height 12
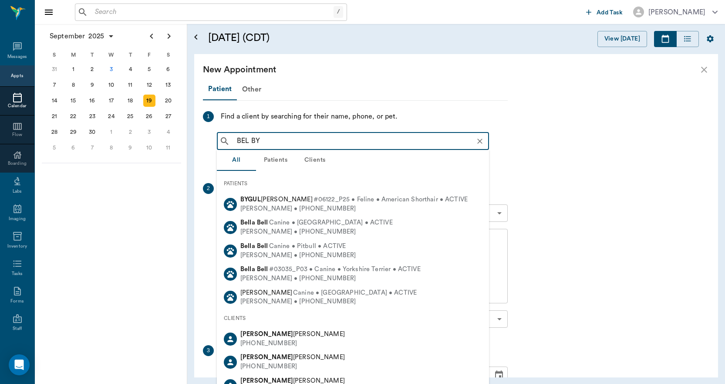
type input "BEL BY"
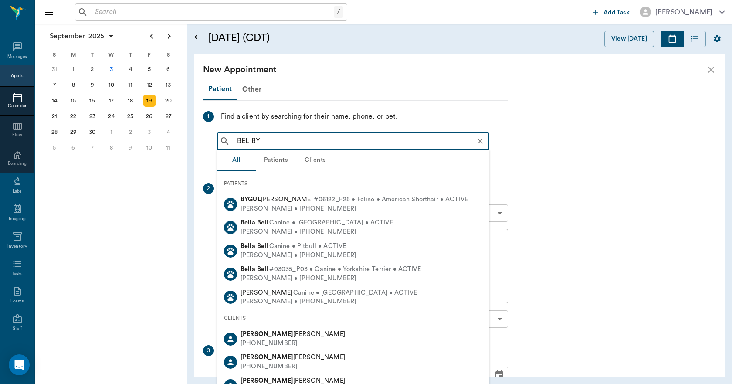
click at [15, 101] on icon at bounding box center [17, 97] width 10 height 10
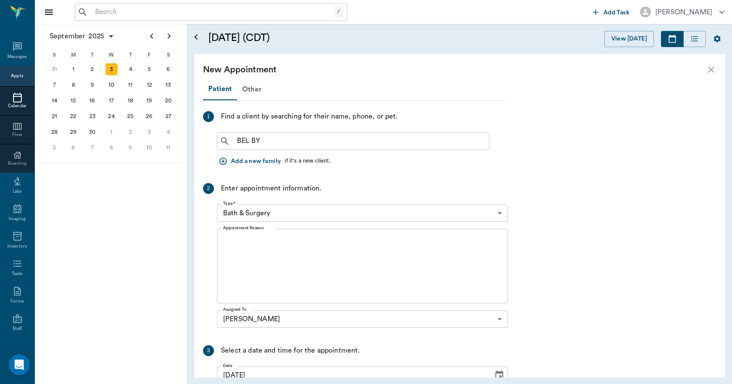
scroll to position [132, 0]
click at [713, 68] on icon "close" at bounding box center [710, 69] width 10 height 10
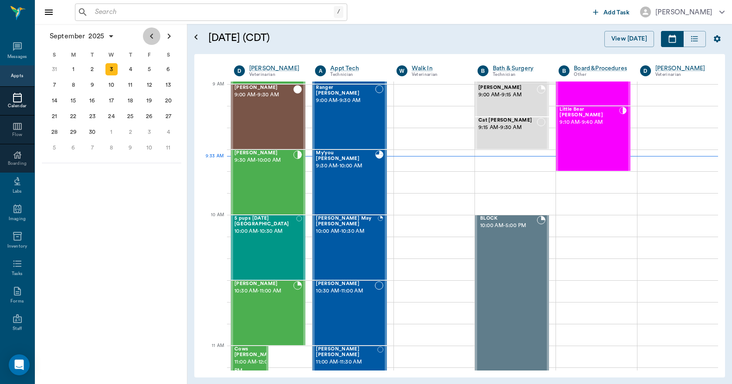
click at [149, 34] on icon "Previous page" at bounding box center [151, 36] width 10 height 10
click at [153, 100] on div "15" at bounding box center [149, 100] width 12 height 12
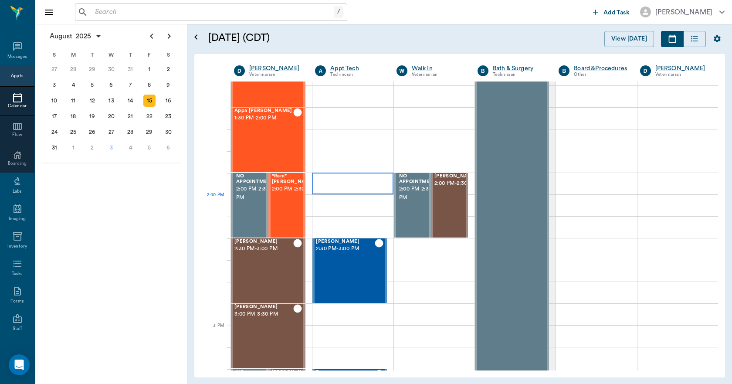
scroll to position [653, 0]
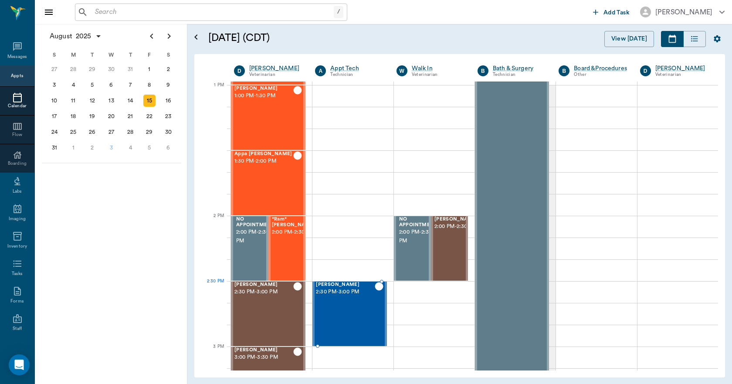
click at [340, 294] on span "2:30 PM - 3:00 PM" at bounding box center [345, 291] width 58 height 9
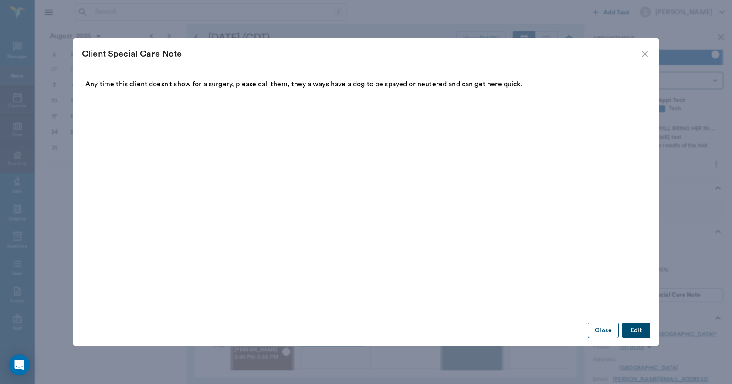
click at [604, 330] on button "Close" at bounding box center [602, 330] width 31 height 16
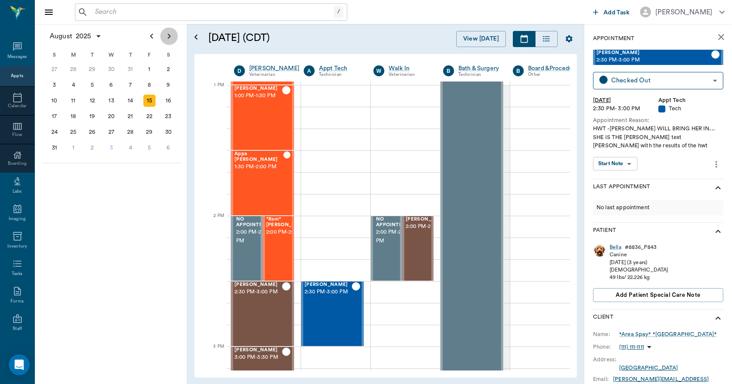
click at [171, 37] on icon "Next page" at bounding box center [169, 36] width 10 height 10
click at [153, 104] on div "19" at bounding box center [149, 100] width 12 height 12
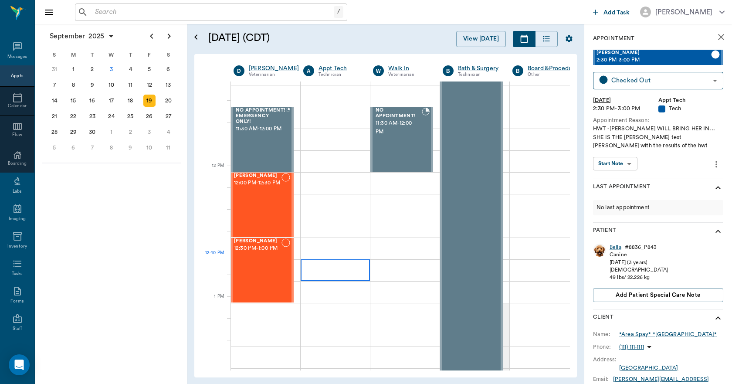
scroll to position [610, 0]
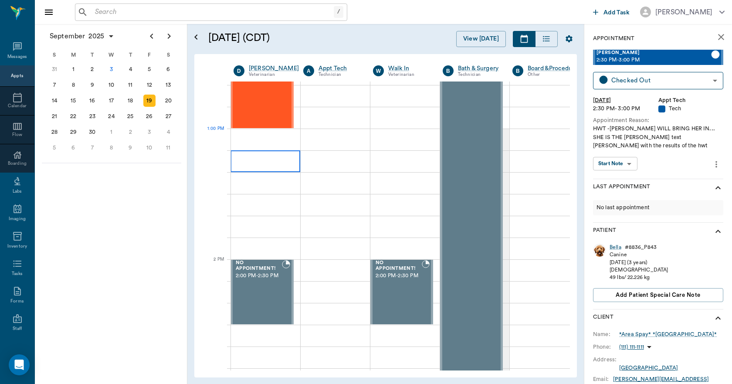
click at [268, 150] on div at bounding box center [265, 139] width 70 height 22
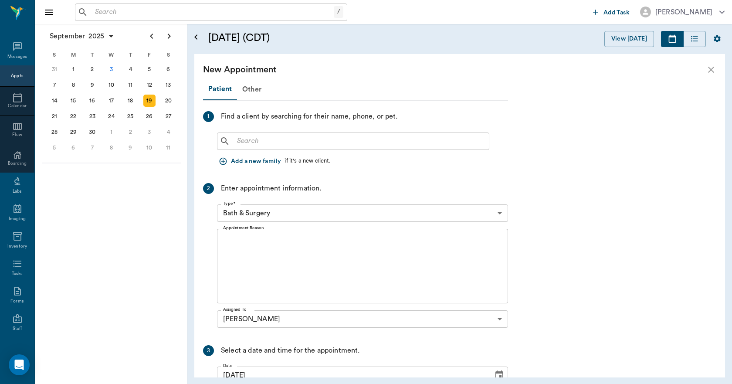
scroll to position [610, 0]
click at [267, 144] on input "text" at bounding box center [359, 141] width 252 height 12
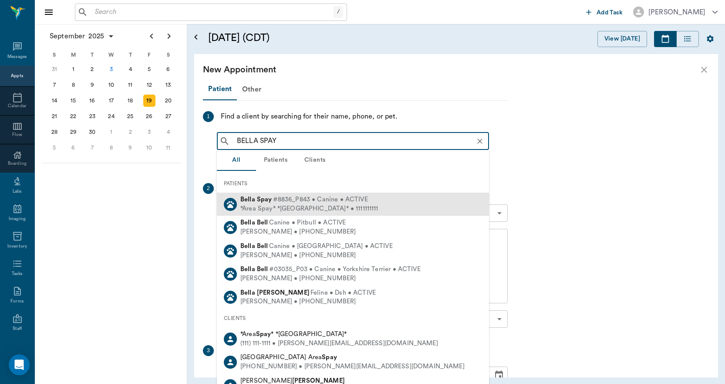
click at [264, 197] on b "Spay" at bounding box center [264, 199] width 15 height 7
type input "BELLA SPAY"
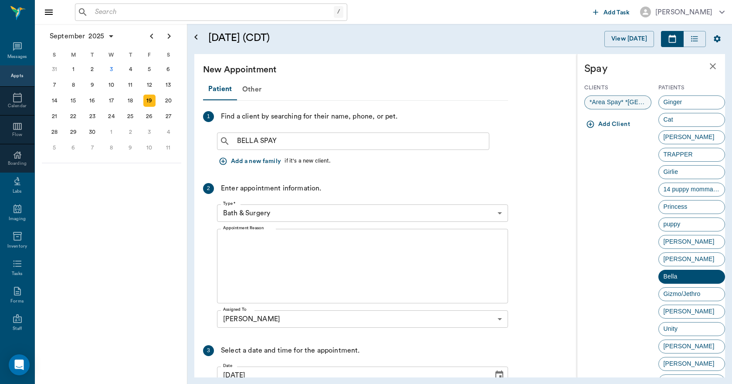
click at [611, 105] on span "*Area Spay* *[GEOGRAPHIC_DATA]*" at bounding box center [617, 102] width 66 height 9
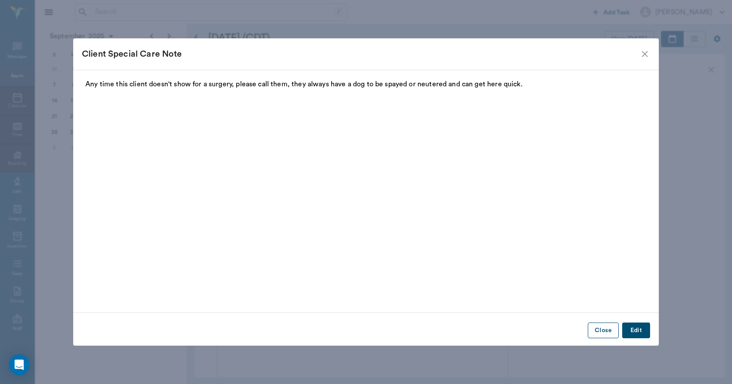
click at [602, 324] on button "Close" at bounding box center [602, 330] width 31 height 16
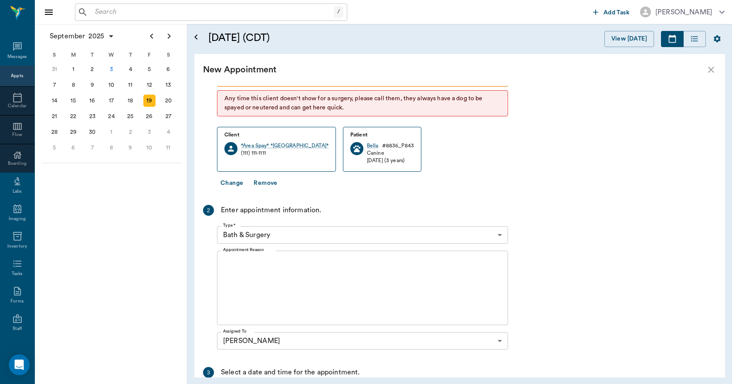
scroll to position [87, 0]
click at [290, 233] on body "/ ​ Add Task Dr. Bert Ellsworth Nectar Messages Appts Calendar Flow Boarding La…" at bounding box center [366, 192] width 732 height 384
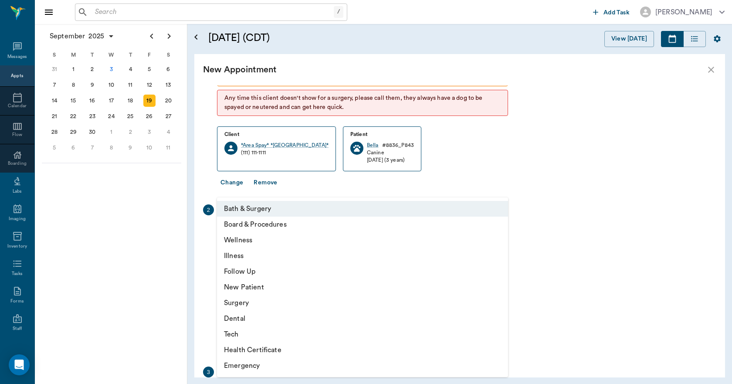
click at [249, 303] on li "Surgery" at bounding box center [362, 303] width 291 height 16
type input "65d2be4f46e3a538d89b8c18"
type input "01:30 PM"
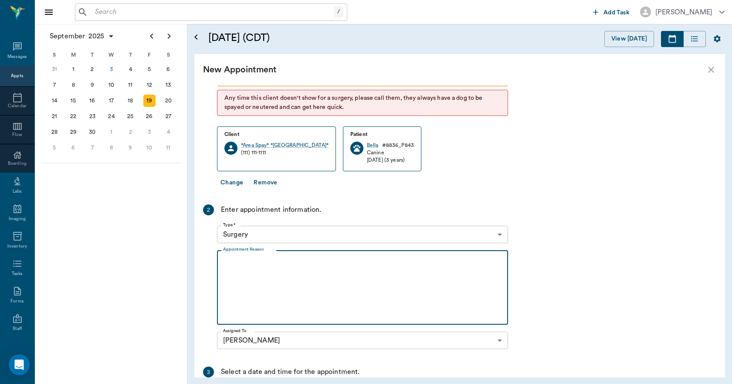
click at [265, 277] on textarea "Appointment Reason" at bounding box center [362, 287] width 279 height 60
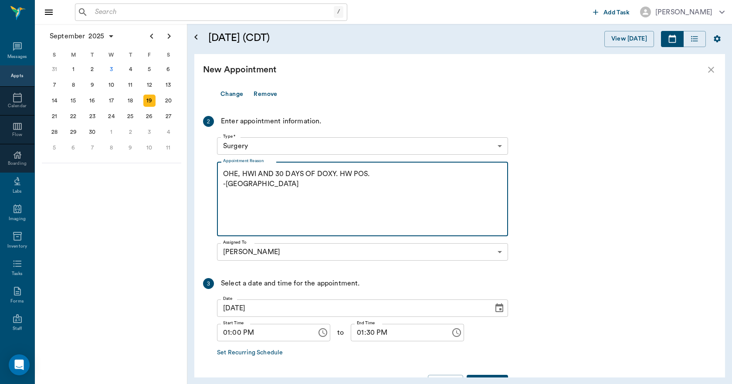
scroll to position [205, 0]
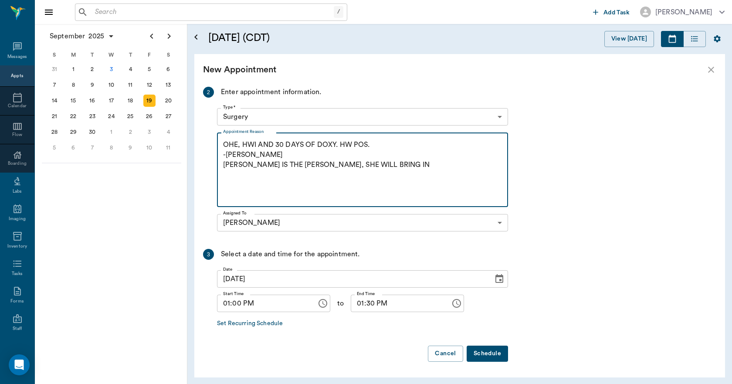
type textarea "OHE, HWI AND 30 DAYS OF DOXY. HW POS. -LORY ALISHA BYNUM IS THE FOSTER, SHE WIL…"
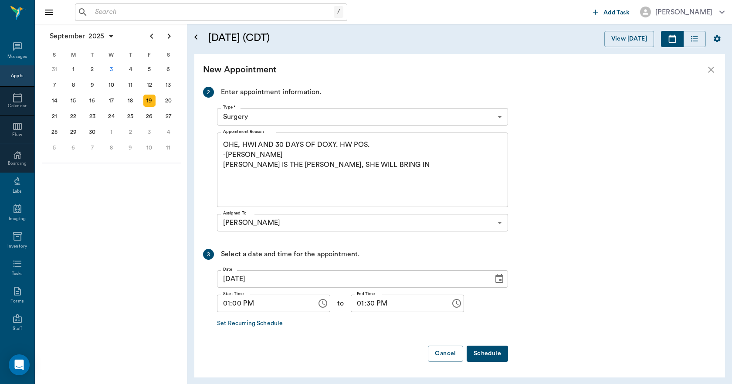
click at [475, 350] on button "Schedule" at bounding box center [486, 353] width 41 height 16
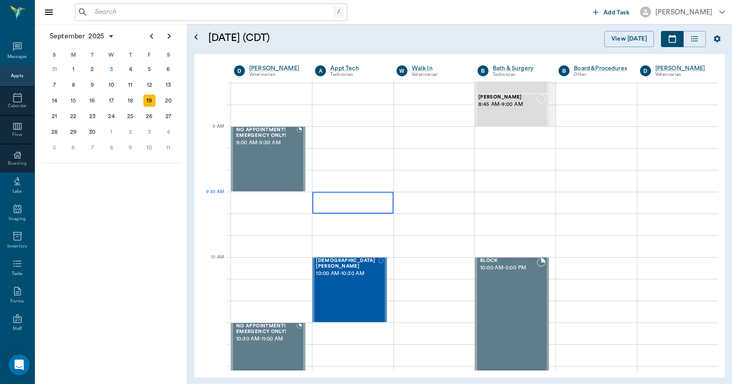
scroll to position [0, 0]
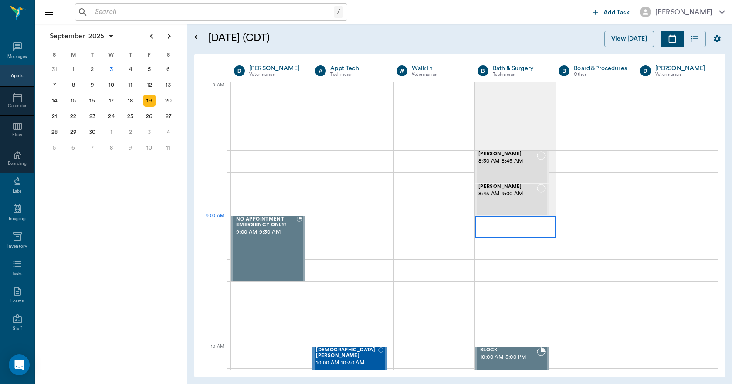
click at [490, 222] on div at bounding box center [515, 227] width 81 height 22
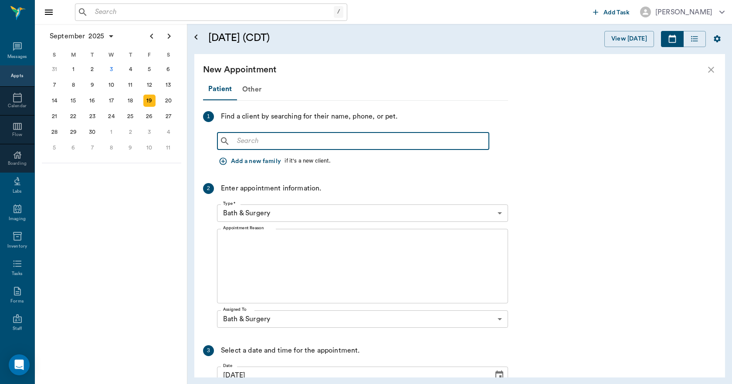
click at [282, 142] on input "text" at bounding box center [359, 141] width 252 height 12
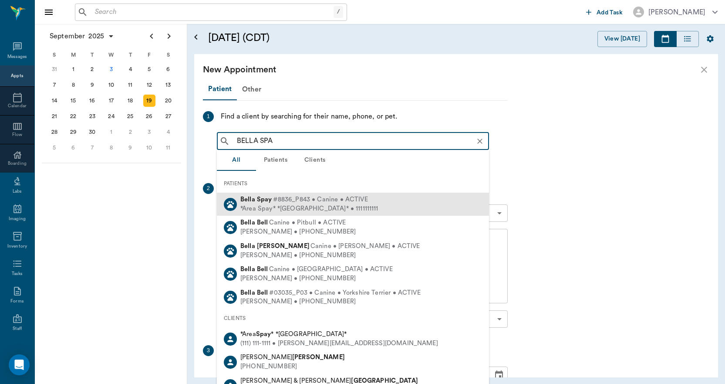
click at [276, 198] on span "#8836_P843 • Canine • ACTIVE" at bounding box center [320, 199] width 95 height 9
type input "BELLA SPA"
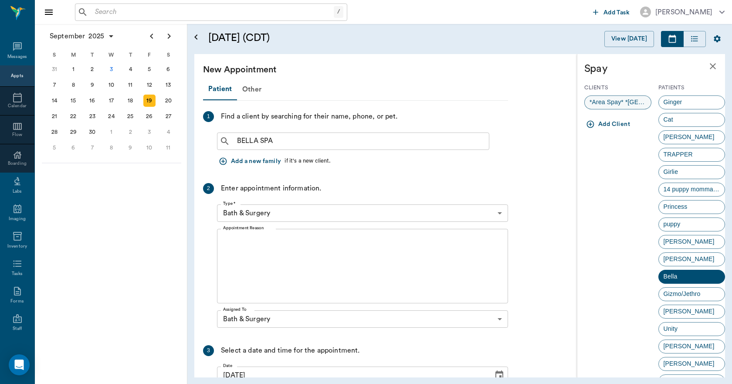
click at [629, 101] on span "*Area Spay* *[GEOGRAPHIC_DATA]*" at bounding box center [617, 102] width 66 height 9
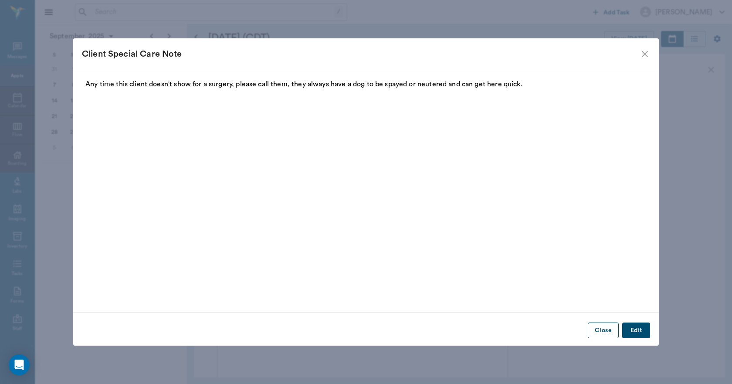
click at [607, 330] on button "Close" at bounding box center [602, 330] width 31 height 16
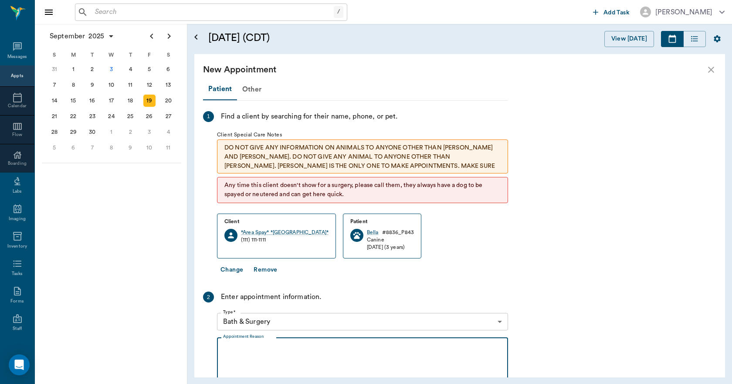
click at [314, 352] on textarea "Appointment Reason" at bounding box center [362, 374] width 279 height 60
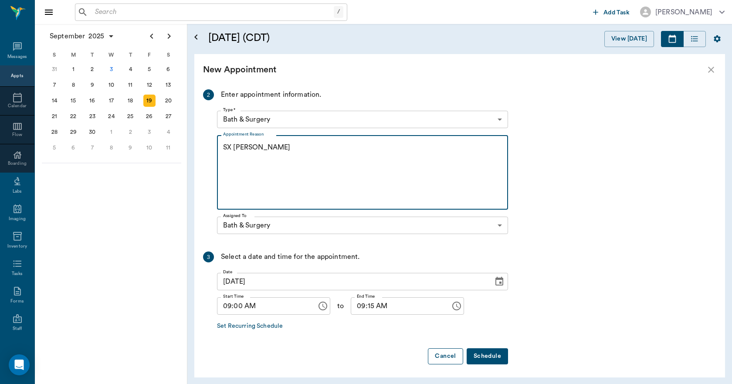
scroll to position [205, 0]
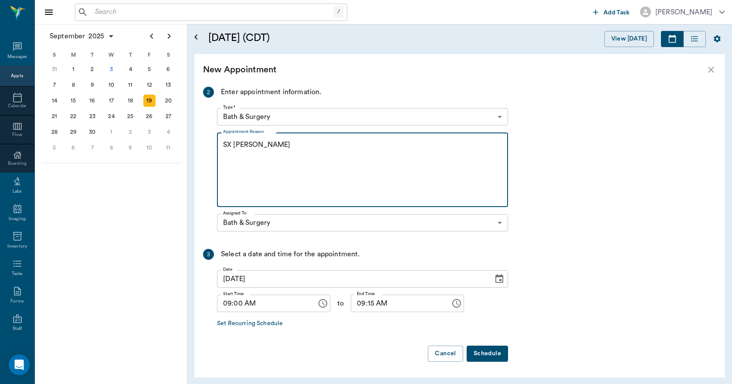
type textarea "SX [PERSON_NAME]"
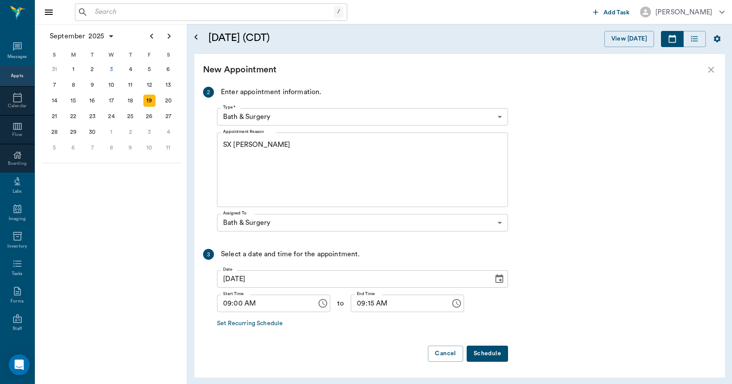
click at [490, 349] on button "Schedule" at bounding box center [486, 353] width 41 height 16
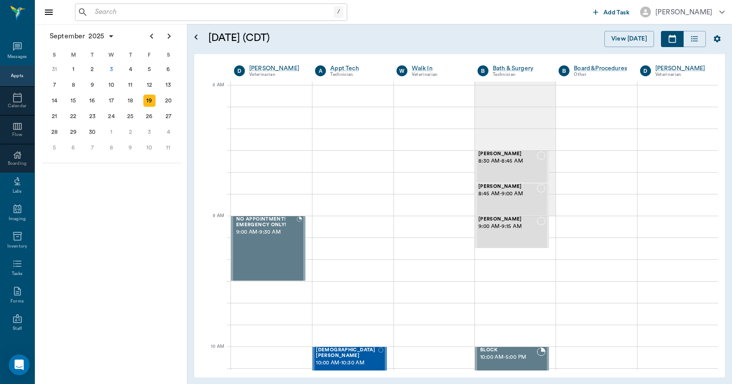
click at [155, 7] on input "text" at bounding box center [212, 12] width 242 height 12
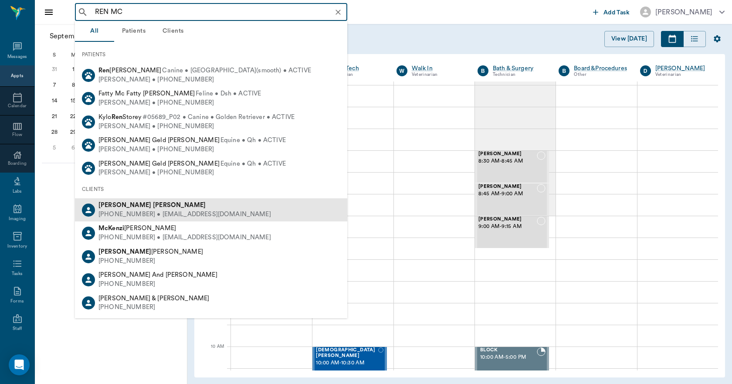
click at [112, 204] on b "Renee" at bounding box center [124, 205] width 53 height 7
type input "REN MC"
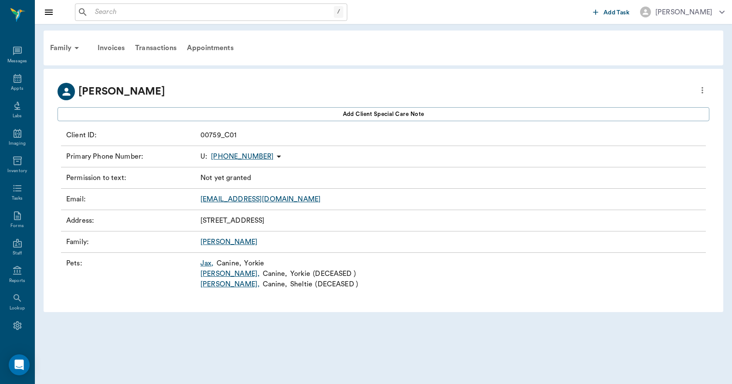
click at [203, 264] on link "Jax ," at bounding box center [206, 263] width 13 height 10
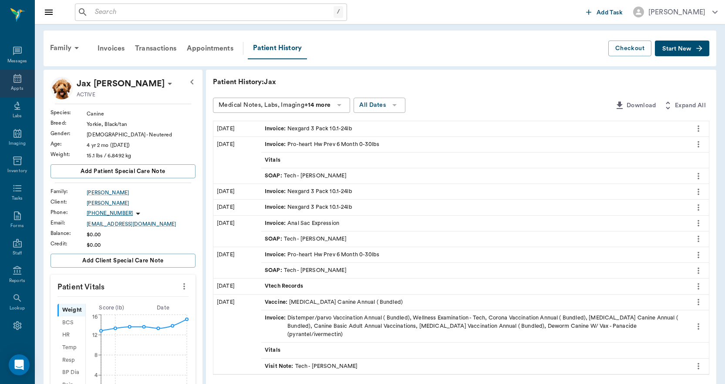
click at [15, 83] on icon at bounding box center [17, 78] width 10 height 10
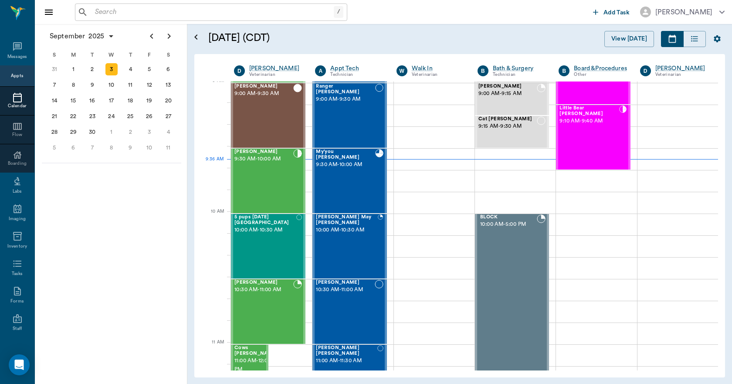
scroll to position [132, 0]
click at [133, 68] on div "4" at bounding box center [130, 69] width 12 height 12
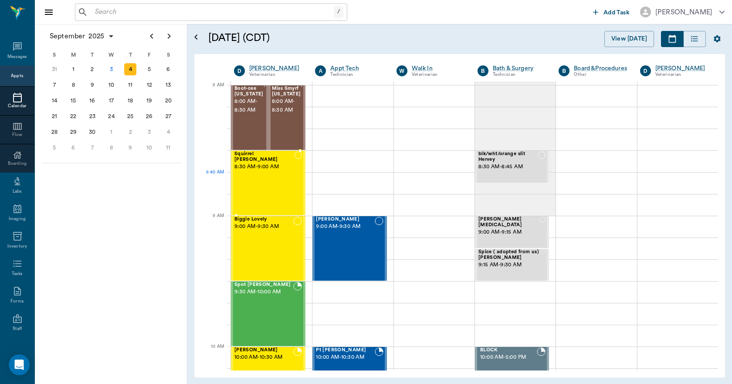
click at [253, 175] on div "Squirrel Eaton 8:30 AM - 9:00 AM" at bounding box center [264, 183] width 60 height 64
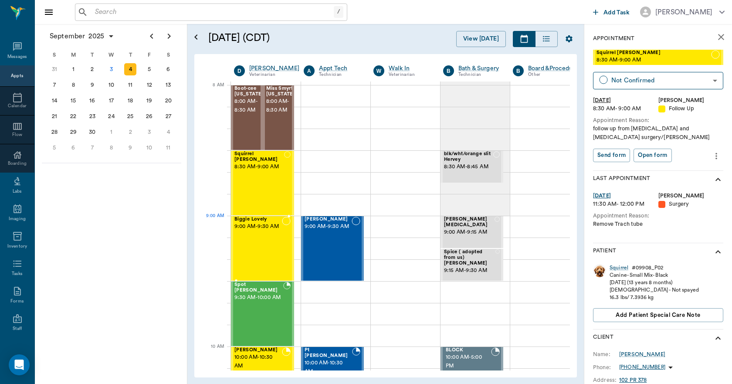
click at [262, 231] on span "9:00 AM - 9:30 AM" at bounding box center [257, 226] width 47 height 9
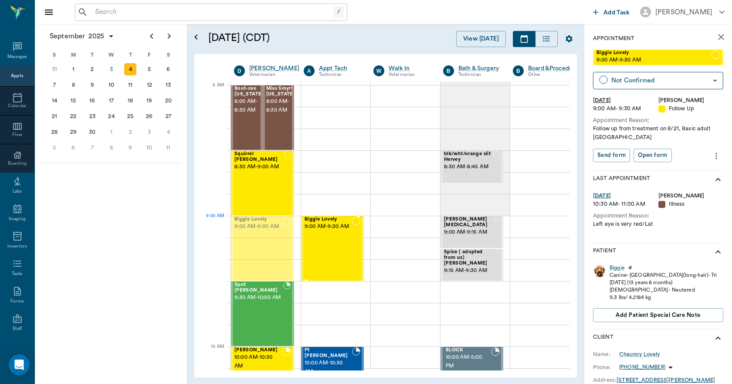
drag, startPoint x: 262, startPoint y: 237, endPoint x: 318, endPoint y: 238, distance: 55.7
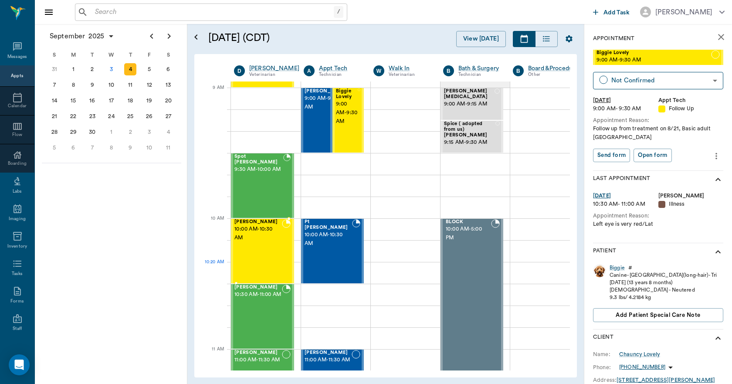
scroll to position [131, 0]
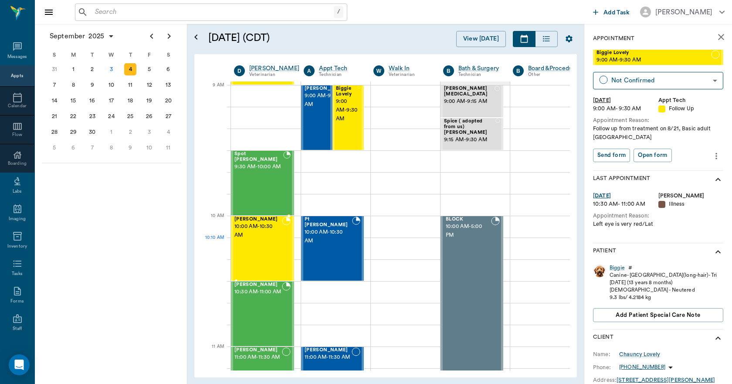
click at [256, 251] on div "TED Yarman 10:00 AM - 10:30 AM" at bounding box center [257, 248] width 47 height 64
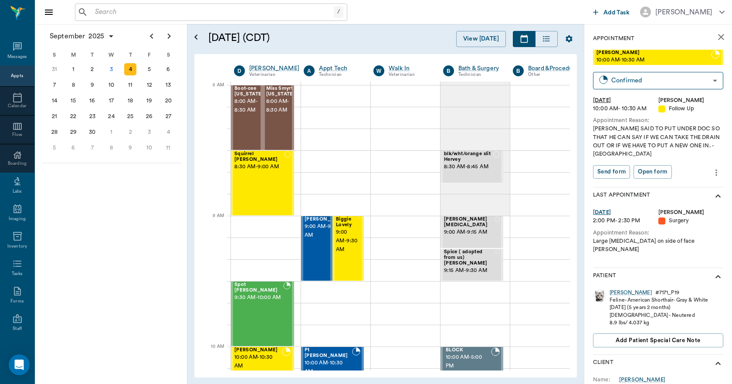
click at [719, 38] on icon "close" at bounding box center [720, 37] width 10 height 10
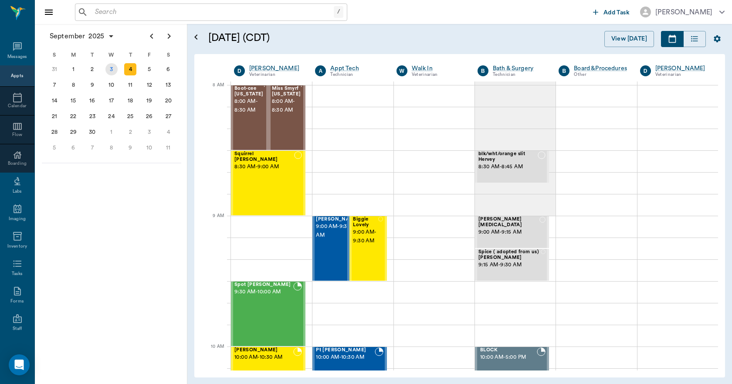
click at [107, 71] on div "3" at bounding box center [111, 69] width 12 height 12
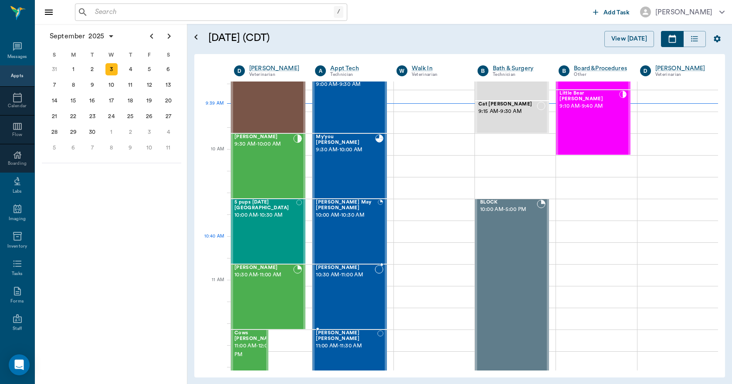
scroll to position [131, 0]
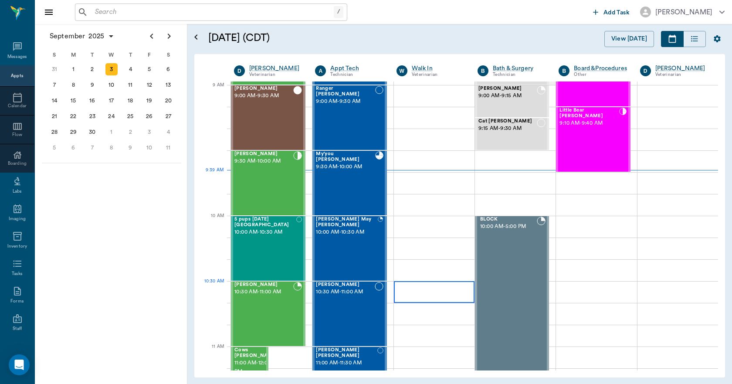
click at [404, 297] on div at bounding box center [434, 292] width 81 height 22
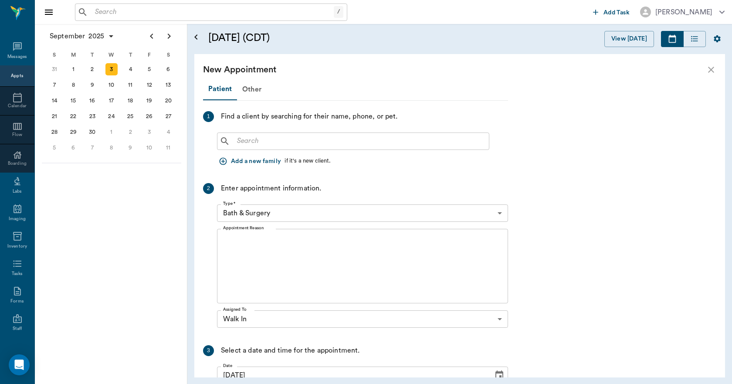
click at [317, 142] on input "text" at bounding box center [359, 141] width 252 height 12
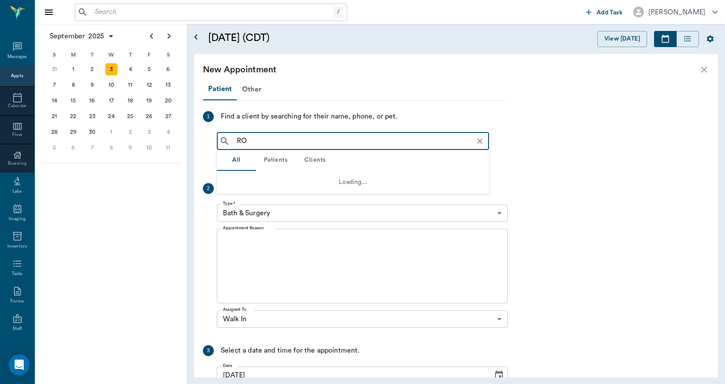
type input "R"
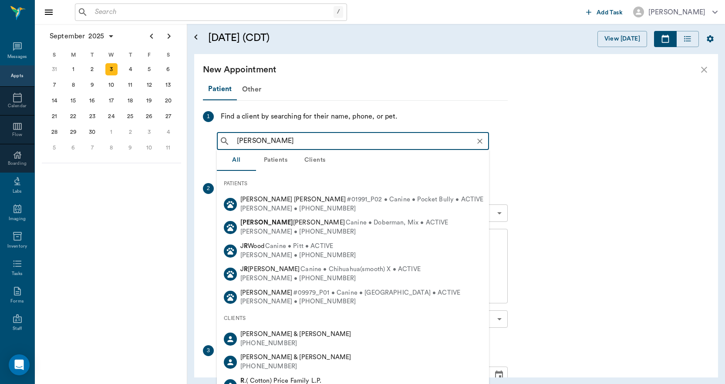
type input "LISA RA"
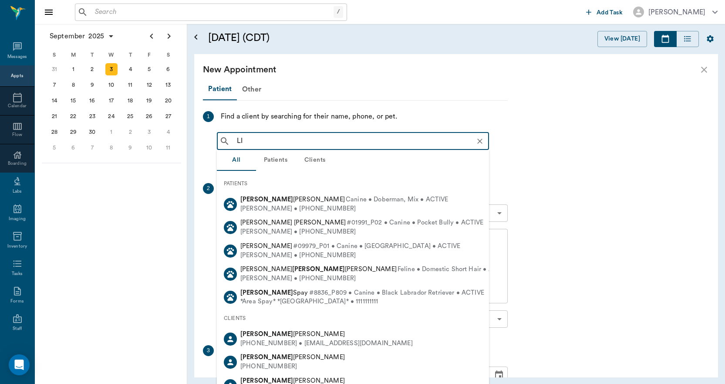
type input "L"
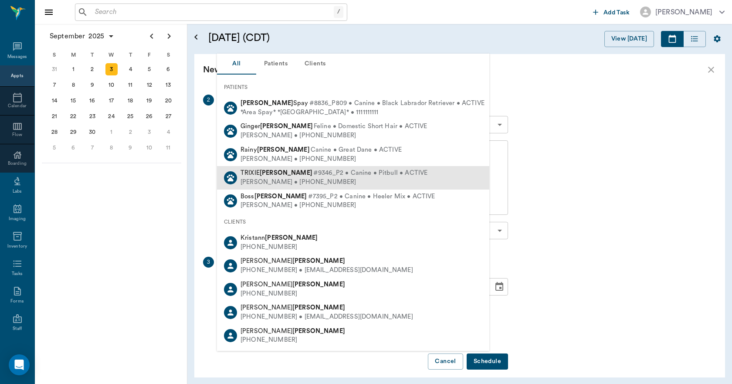
scroll to position [96, 0]
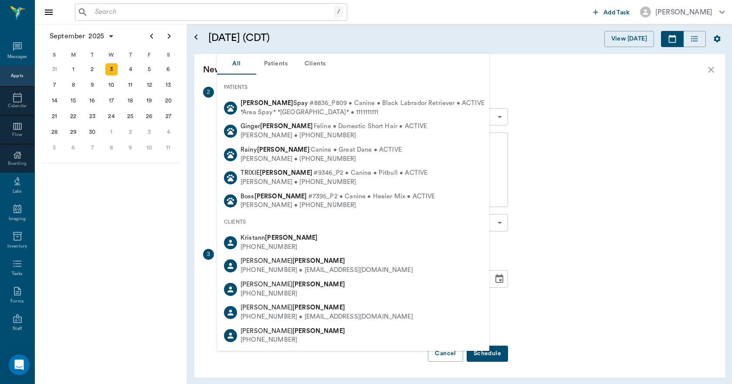
type input "RHODES"
click at [311, 60] on button "Clients" at bounding box center [314, 64] width 39 height 21
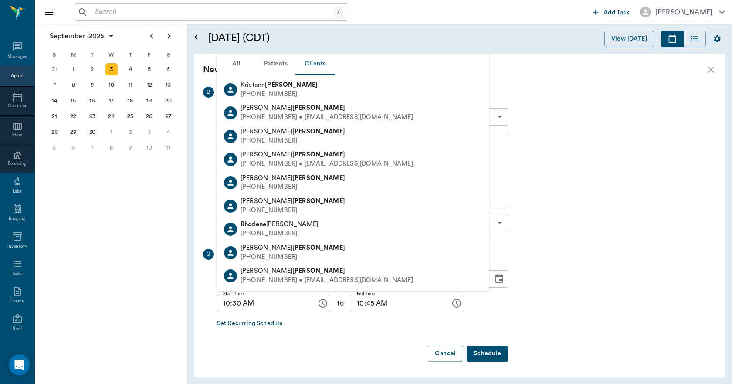
click at [292, 199] on b "Rhodes" at bounding box center [318, 201] width 53 height 7
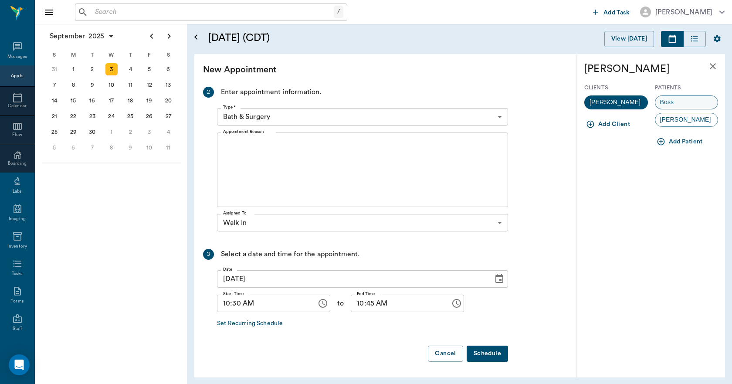
click at [667, 98] on span "Boss" at bounding box center [667, 102] width 24 height 9
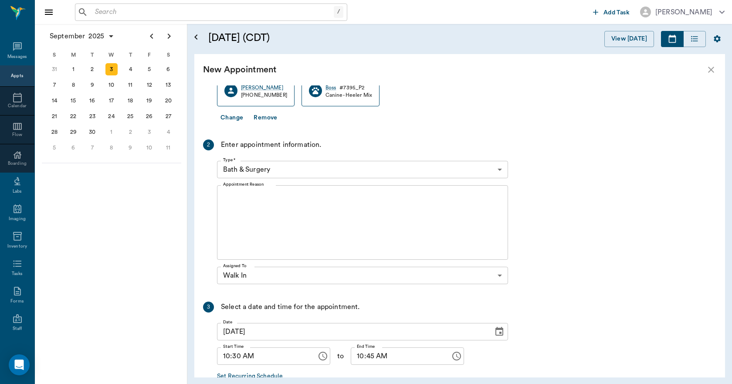
scroll to position [0, 0]
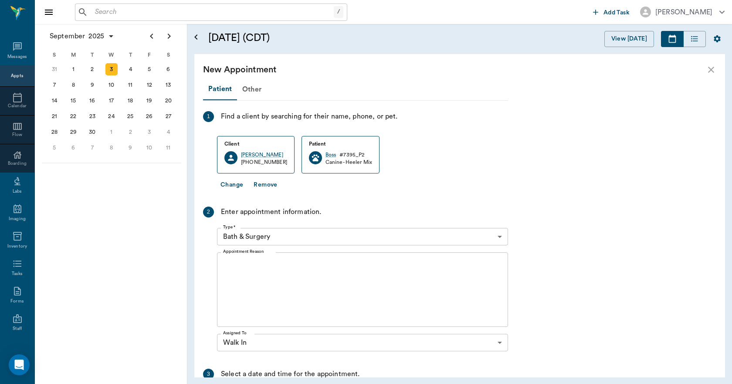
click at [298, 231] on body "/ ​ Add Task Dr. Bert Ellsworth Nectar Messages Appts Calendar Flow Boarding La…" at bounding box center [366, 192] width 732 height 384
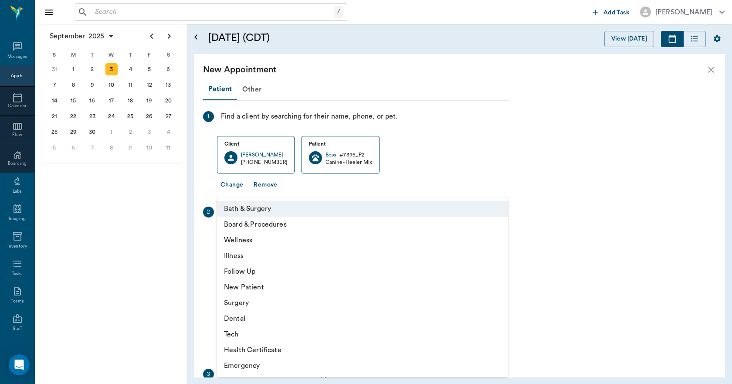
click at [242, 255] on li "Illness" at bounding box center [362, 256] width 291 height 16
type input "65d2be4f46e3a538d89b8c15"
type input "11:00 AM"
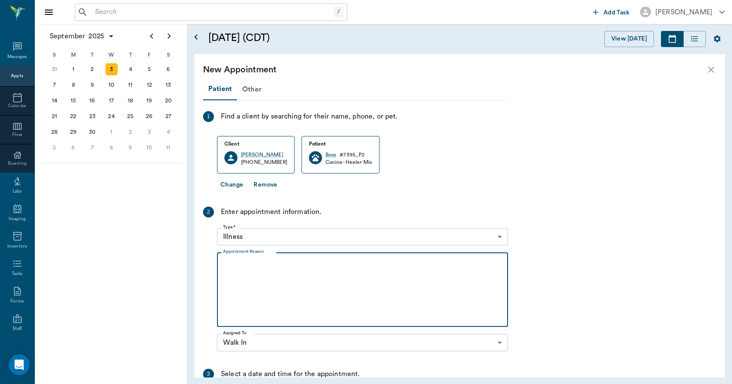
click at [246, 274] on textarea "Appointment Reason" at bounding box center [362, 290] width 279 height 60
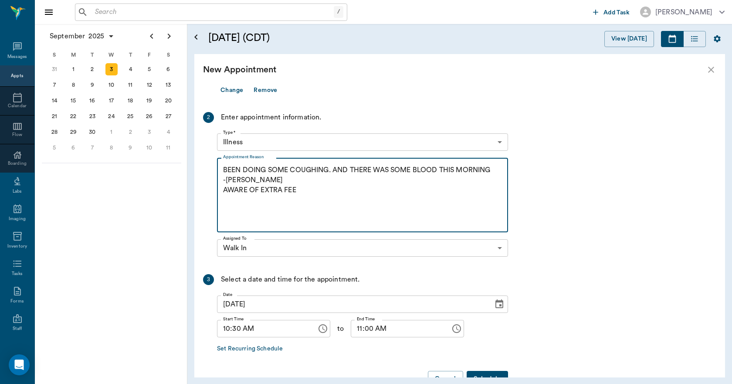
scroll to position [120, 0]
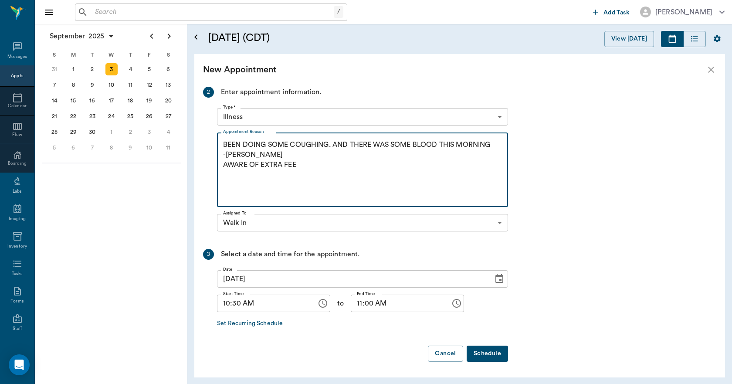
type textarea "BEEN DOING SOME COUGHING. AND THERE WAS SOME BLOOD THIS MORNING -LORY AWARE OF …"
click at [482, 354] on button "Schedule" at bounding box center [486, 353] width 41 height 16
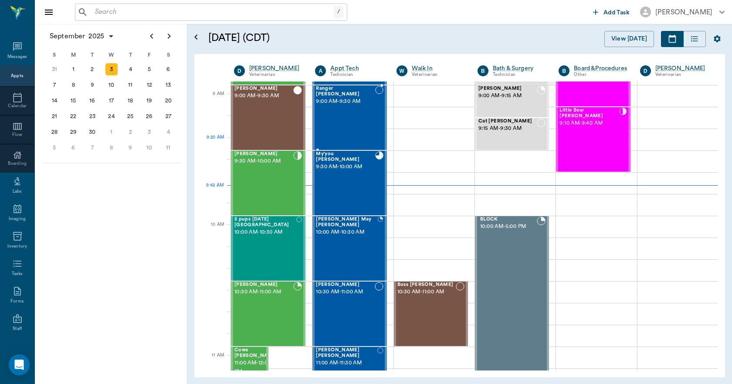
scroll to position [0, 0]
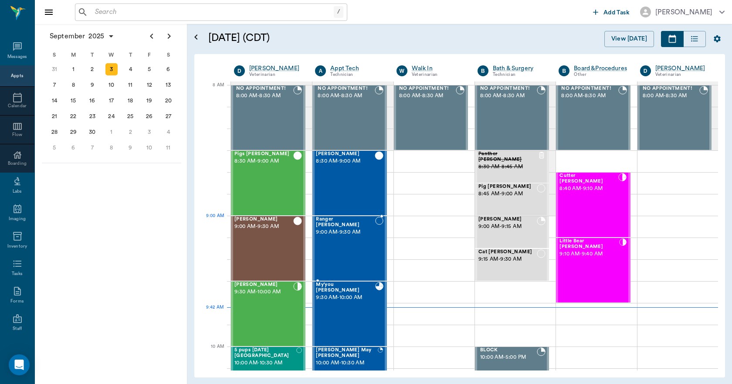
click at [359, 241] on div "Ranger Stokes 9:00 AM - 9:30 AM" at bounding box center [345, 248] width 59 height 64
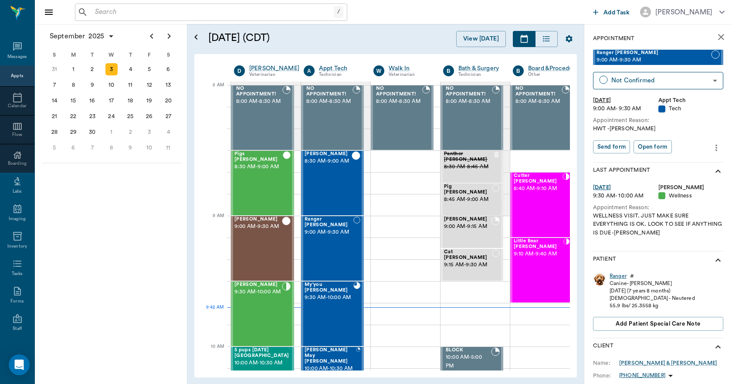
click at [619, 279] on div "Ranger" at bounding box center [617, 275] width 17 height 7
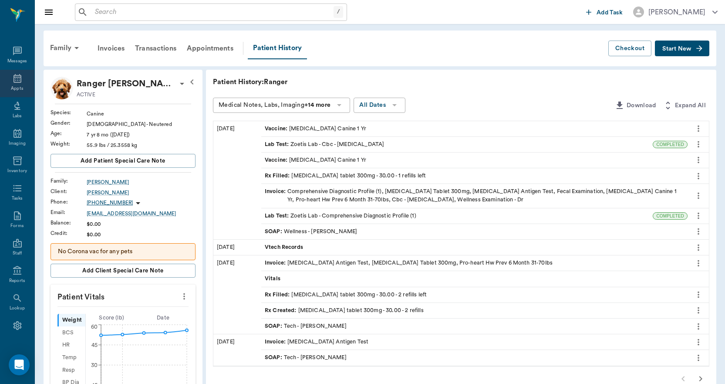
click at [13, 82] on icon at bounding box center [17, 78] width 8 height 9
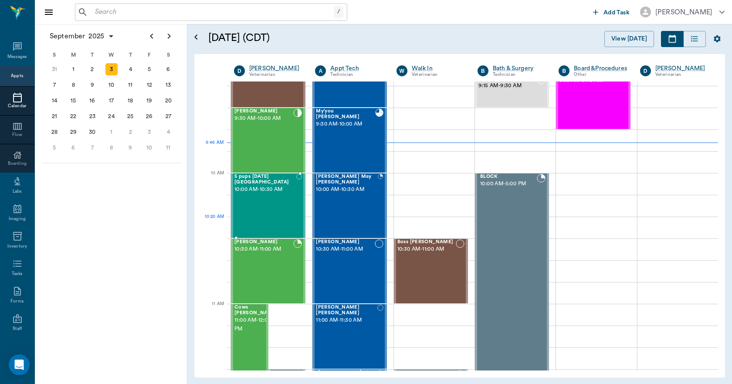
scroll to position [306, 0]
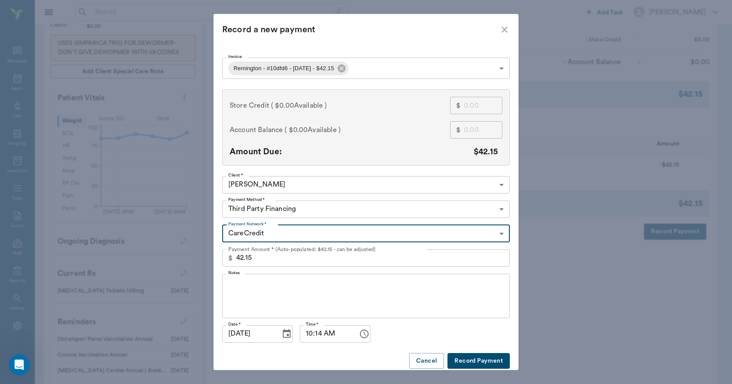
click at [234, 336] on input "[DATE]" at bounding box center [248, 333] width 52 height 17
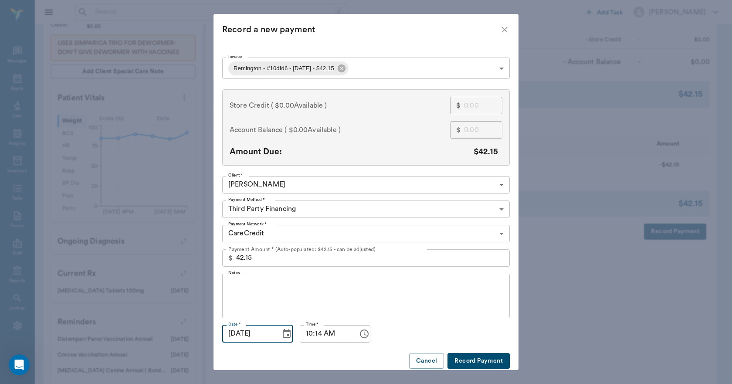
type input "08/11/2025"
click at [469, 358] on button "Record Payment" at bounding box center [478, 361] width 62 height 16
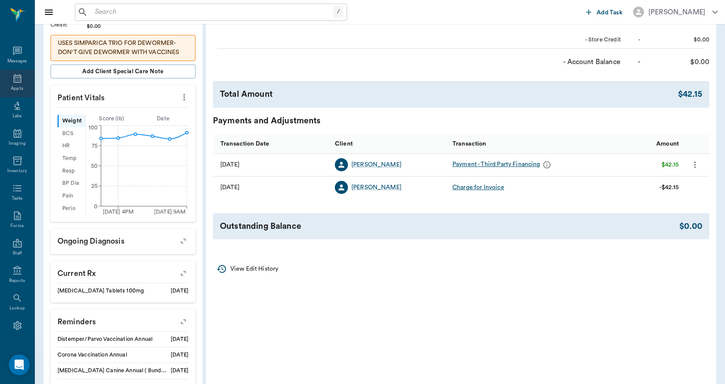
click at [23, 87] on div "Appts" at bounding box center [17, 83] width 34 height 27
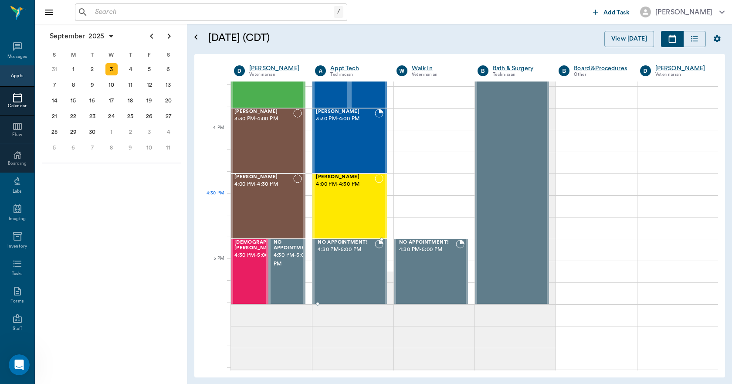
scroll to position [1003, 0]
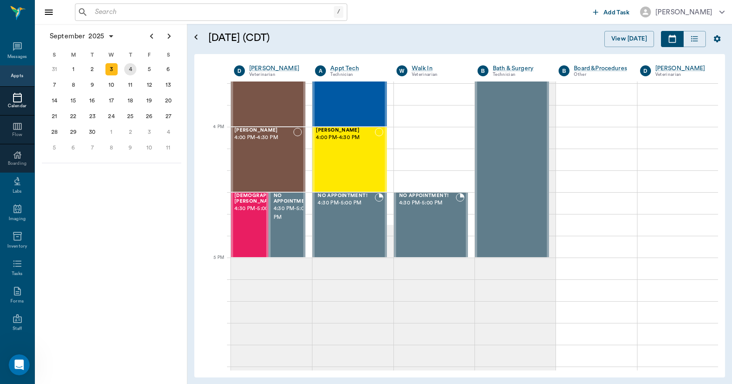
click at [131, 68] on div "4" at bounding box center [130, 69] width 12 height 12
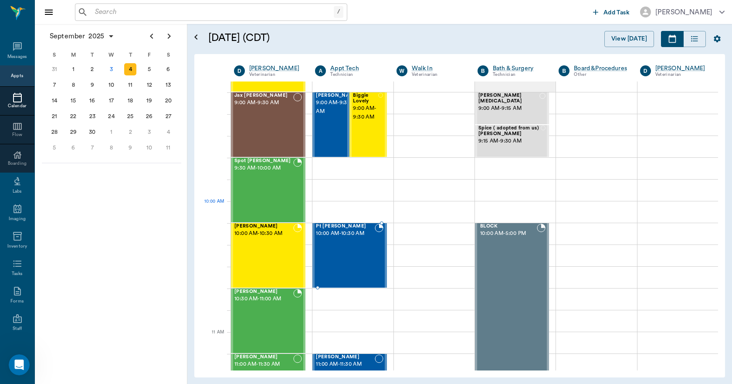
scroll to position [174, 0]
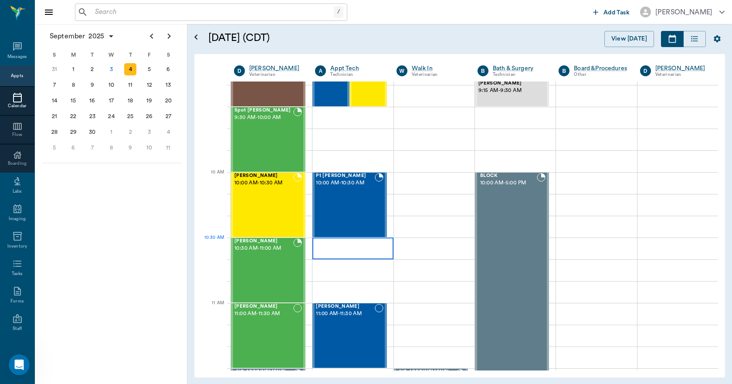
click at [343, 244] on div at bounding box center [352, 248] width 81 height 22
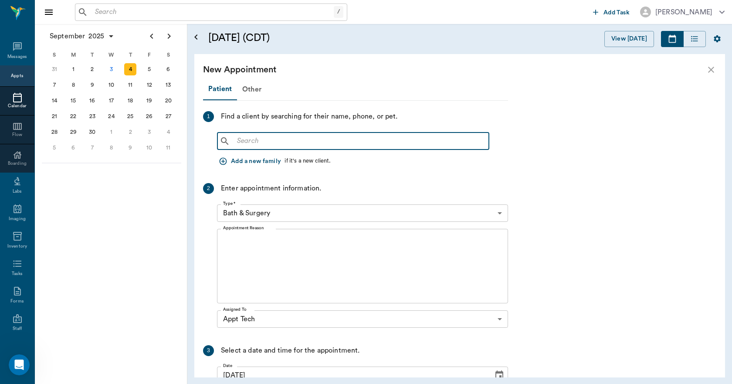
click at [273, 144] on input "text" at bounding box center [359, 141] width 252 height 12
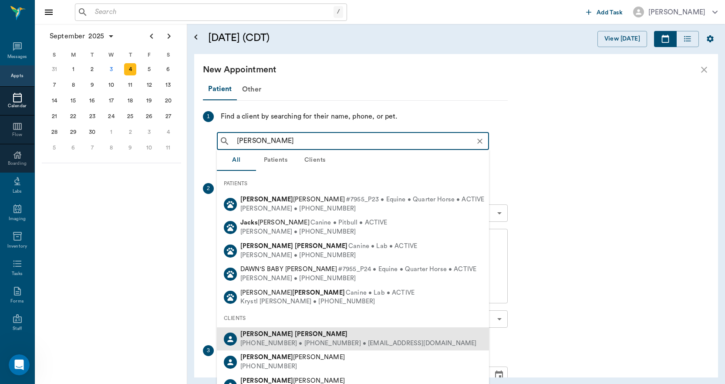
click at [295, 334] on b "Jackson" at bounding box center [321, 334] width 53 height 7
type input "DAWN JACKS"
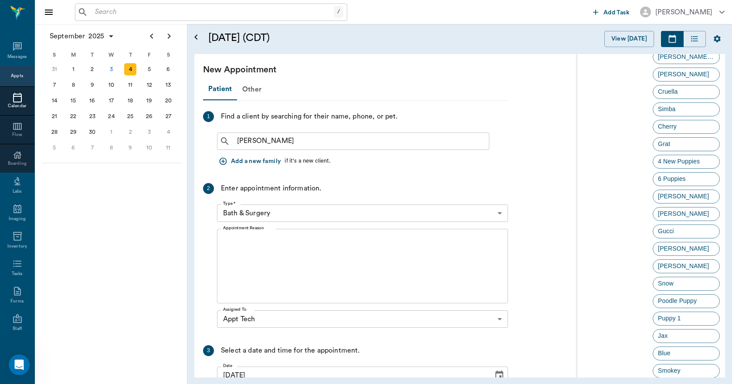
scroll to position [361, 0]
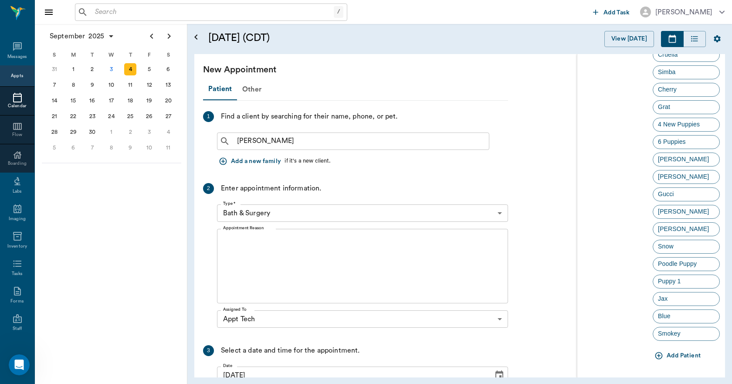
click at [658, 354] on icon "button" at bounding box center [658, 355] width 9 height 9
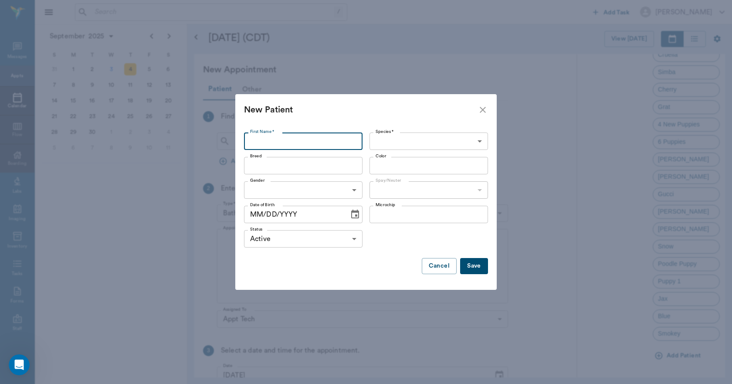
click at [331, 140] on input "First Name *" at bounding box center [303, 140] width 118 height 17
type input "Puppy 1"
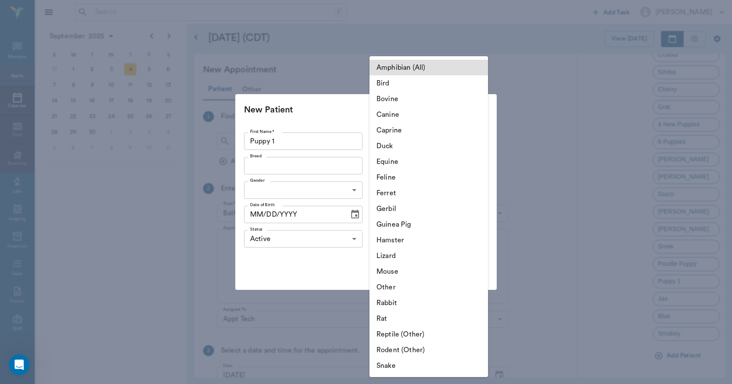
click at [397, 142] on body "/ ​ Add Task Dr. Bert Ellsworth Nectar Messages Appts Calendar Flow Boarding La…" at bounding box center [366, 192] width 732 height 384
click at [393, 116] on li "Canine" at bounding box center [428, 115] width 118 height 16
type input "Canine"
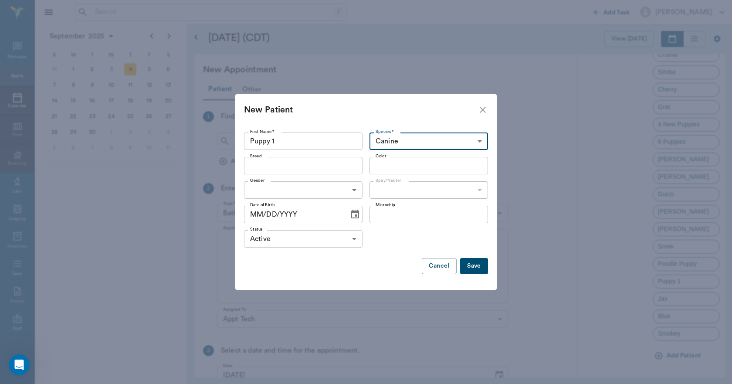
click at [317, 167] on input "Breed" at bounding box center [295, 165] width 99 height 12
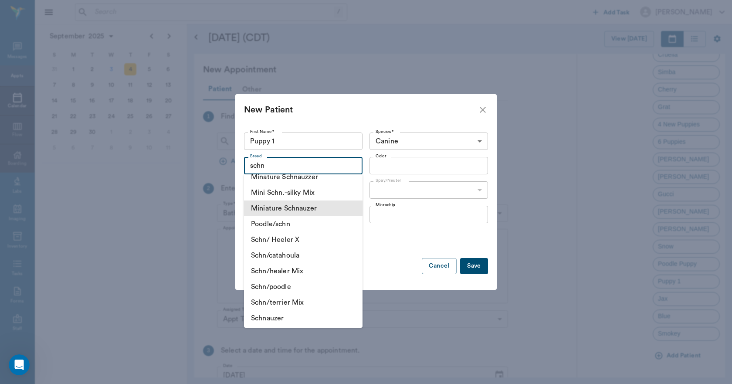
scroll to position [131, 0]
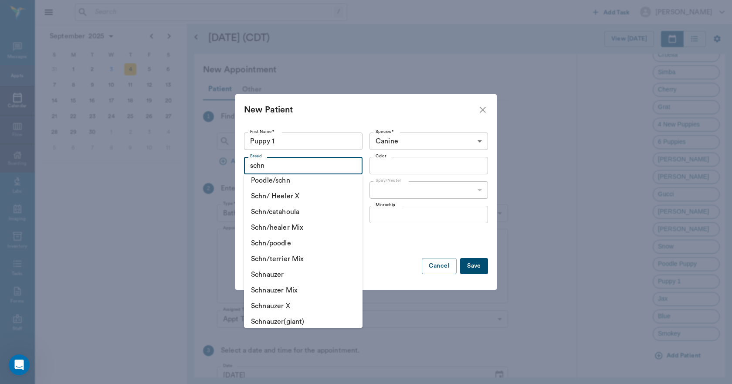
click at [299, 279] on li "Schnauzer" at bounding box center [303, 275] width 118 height 16
type input "Schnauzer"
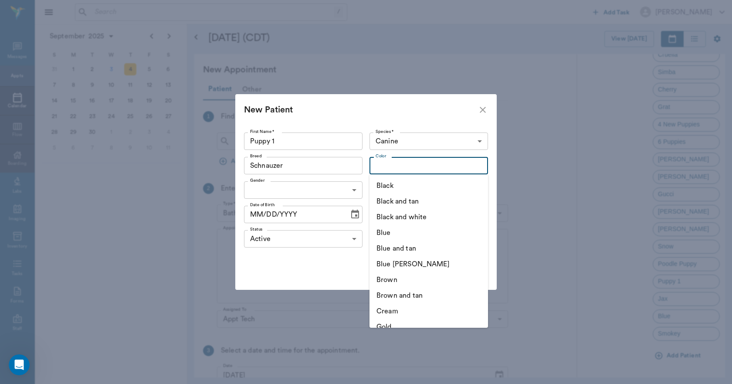
click at [399, 167] on input "Color" at bounding box center [421, 165] width 99 height 12
click at [389, 184] on li "Black" at bounding box center [428, 186] width 118 height 16
type input "Black"
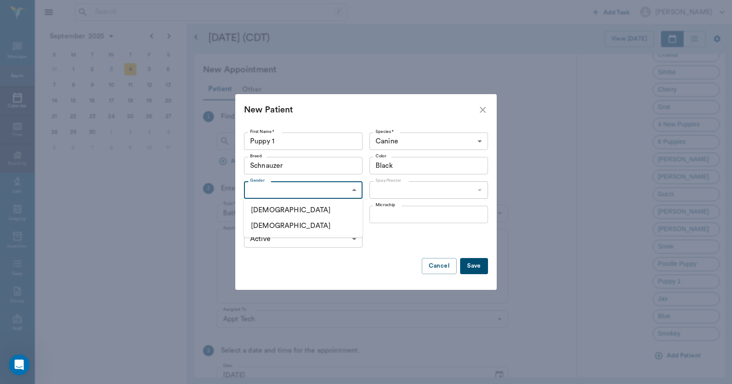
click at [353, 189] on body "/ ​ Add Task Dr. Bert Ellsworth Nectar Messages Appts Calendar Flow Boarding La…" at bounding box center [366, 192] width 732 height 384
click at [317, 206] on li "Male" at bounding box center [303, 210] width 118 height 16
type input "MALE"
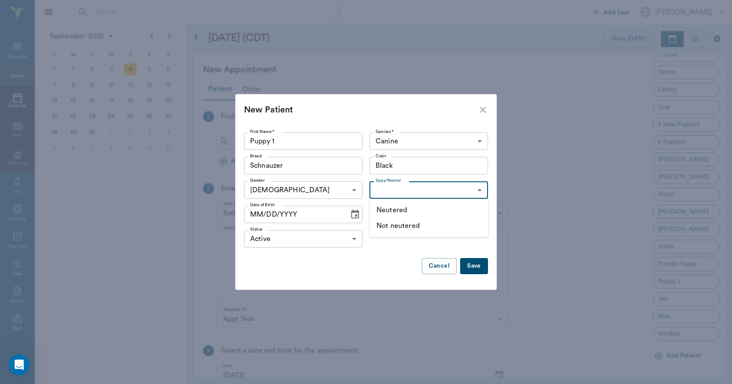
click at [392, 188] on body "/ ​ Add Task Dr. Bert Ellsworth Nectar Messages Appts Calendar Flow Boarding La…" at bounding box center [366, 192] width 732 height 384
click at [390, 226] on li "Not neutered" at bounding box center [428, 226] width 118 height 16
type input "false"
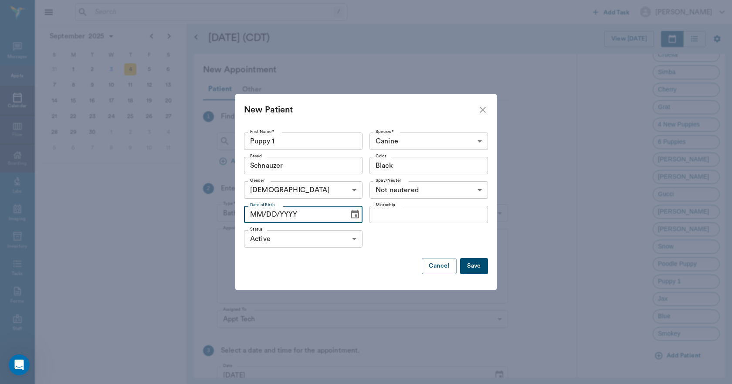
click at [259, 214] on input "MM/DD/YYYY" at bounding box center [293, 214] width 99 height 17
click at [410, 248] on div "Status Active ACTIVE Status" at bounding box center [366, 238] width 244 height 24
click at [479, 265] on button "Save" at bounding box center [474, 266] width 28 height 16
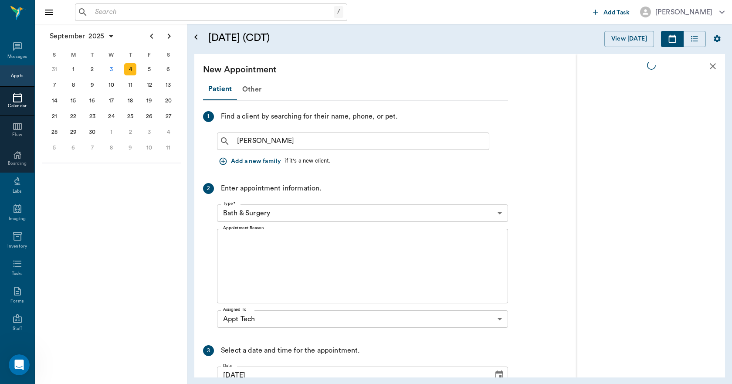
scroll to position [0, 0]
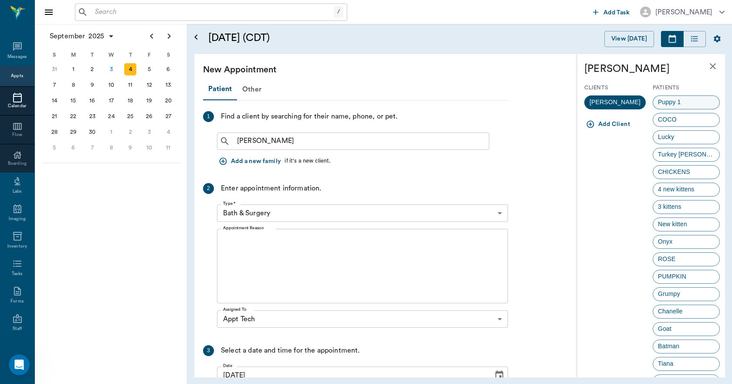
click at [681, 99] on span "Puppy 1" at bounding box center [669, 102] width 32 height 9
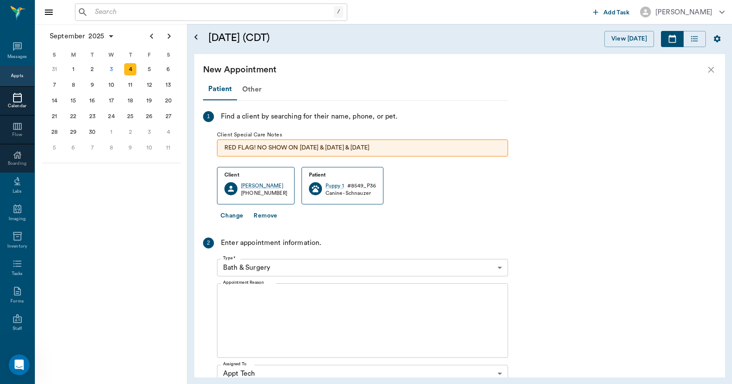
click at [289, 266] on body "/ ​ Add Task Dr. Bert Ellsworth Nectar Messages Appts Calendar Flow Boarding La…" at bounding box center [366, 192] width 732 height 384
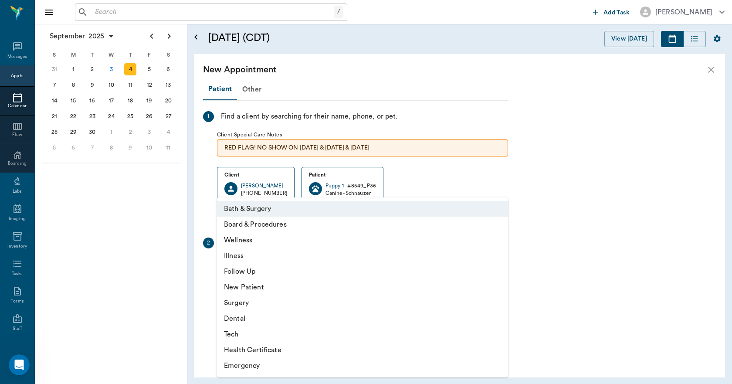
click at [249, 333] on li "Tech" at bounding box center [362, 334] width 291 height 16
type input "65d2be4f46e3a538d89b8c1a"
type input "11:00 AM"
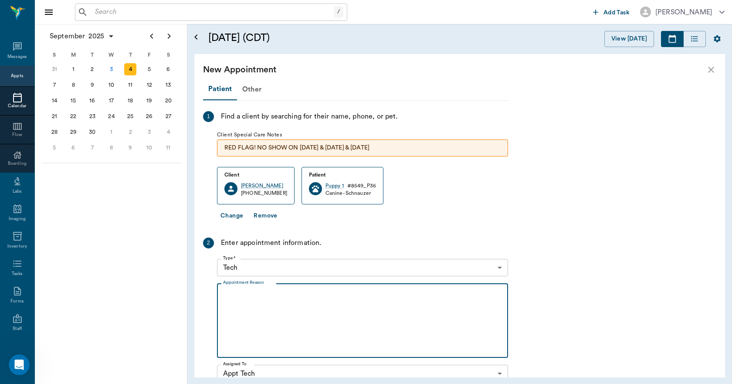
click at [269, 293] on textarea "Appointment Reason" at bounding box center [362, 320] width 279 height 60
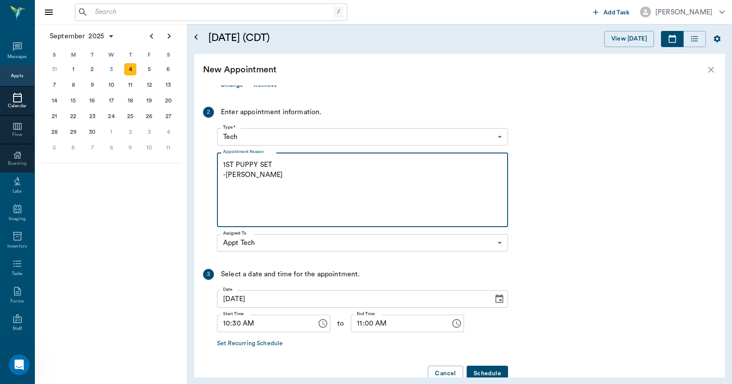
scroll to position [151, 0]
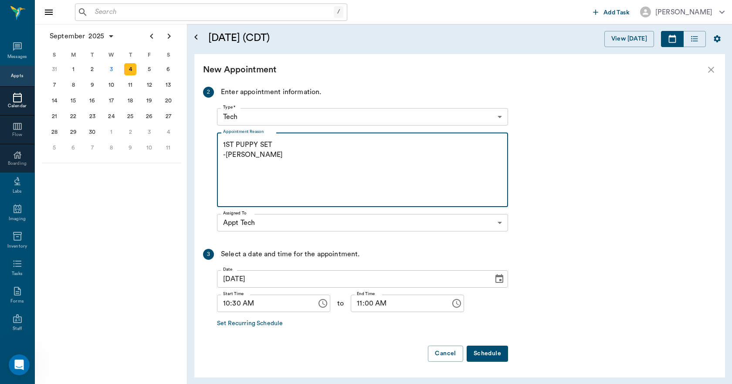
type textarea "1ST PUPPY SET -LORY"
click at [491, 354] on button "Schedule" at bounding box center [486, 353] width 41 height 16
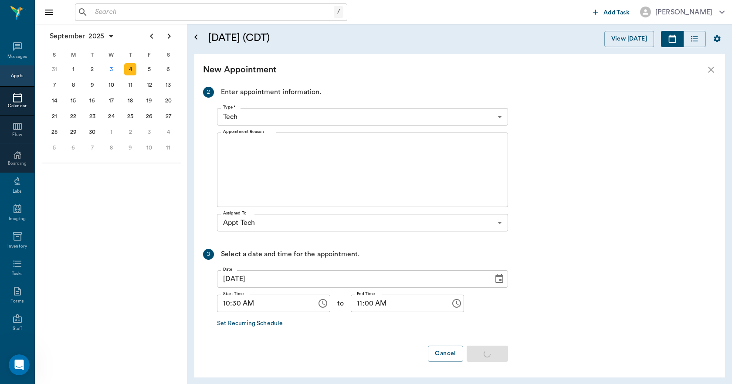
scroll to position [0, 0]
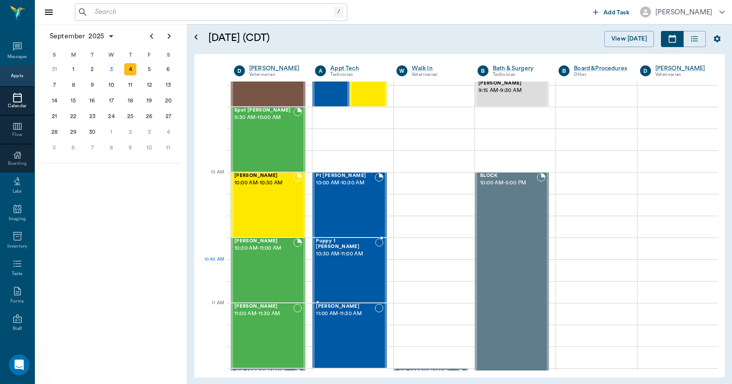
click at [350, 271] on div "Puppy 1 Jackson 10:30 AM - 11:00 AM" at bounding box center [345, 270] width 59 height 64
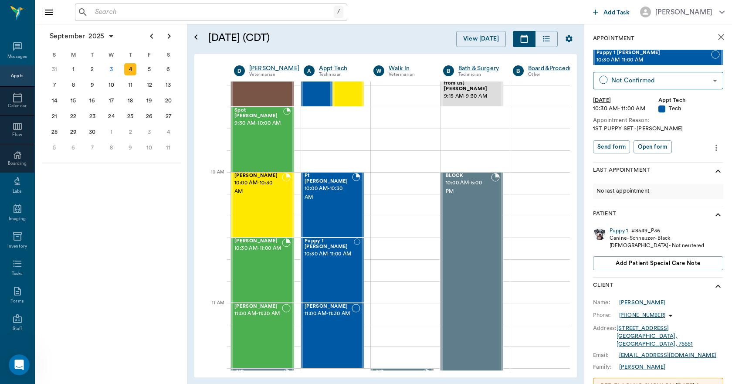
click at [618, 229] on div "Puppy 1" at bounding box center [618, 230] width 18 height 7
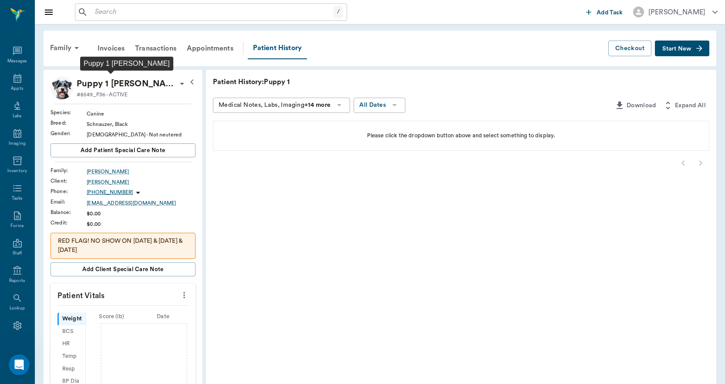
click at [129, 84] on p "Puppy 1 [PERSON_NAME]" at bounding box center [127, 84] width 100 height 14
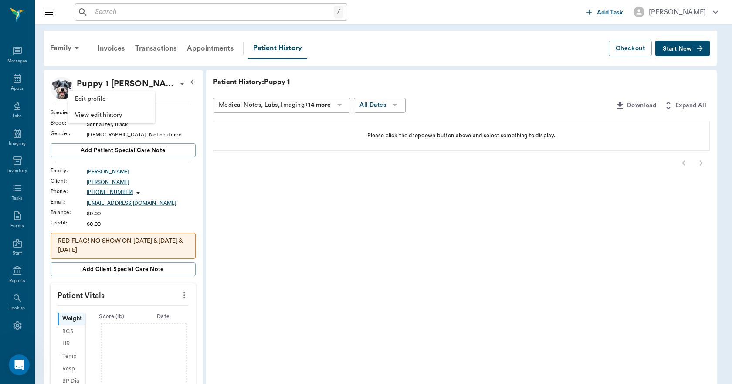
click at [125, 104] on li "Edit profile" at bounding box center [111, 99] width 87 height 16
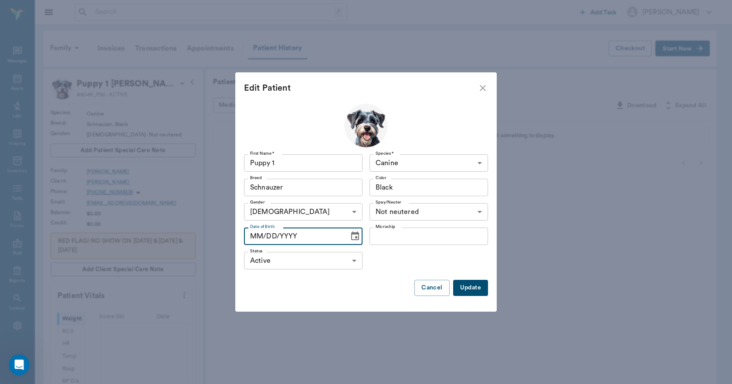
click at [255, 236] on input "MM/DD/YYYY" at bounding box center [293, 235] width 99 height 17
type input "07/18/2025"
click at [469, 290] on button "Update" at bounding box center [470, 288] width 35 height 16
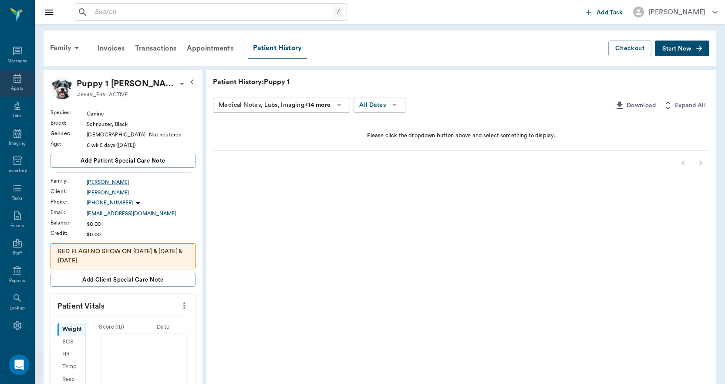
click at [11, 85] on div "Appts" at bounding box center [17, 88] width 12 height 7
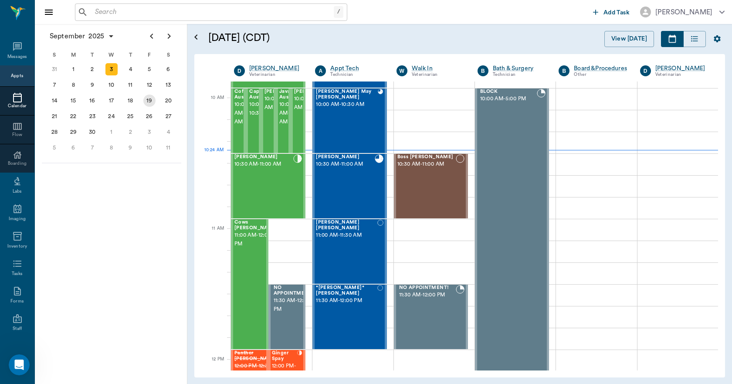
scroll to position [263, 0]
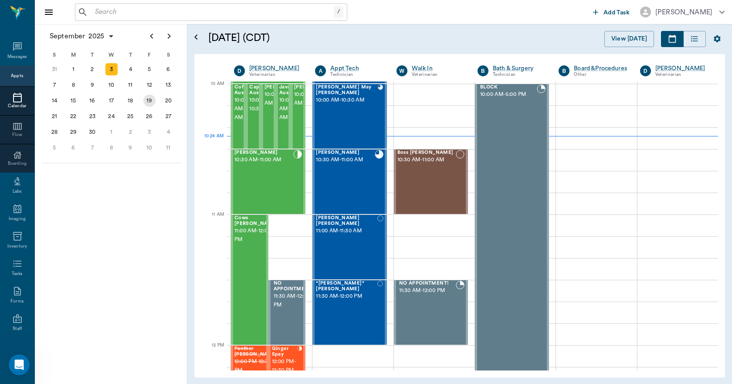
click at [152, 98] on div "19" at bounding box center [149, 100] width 12 height 12
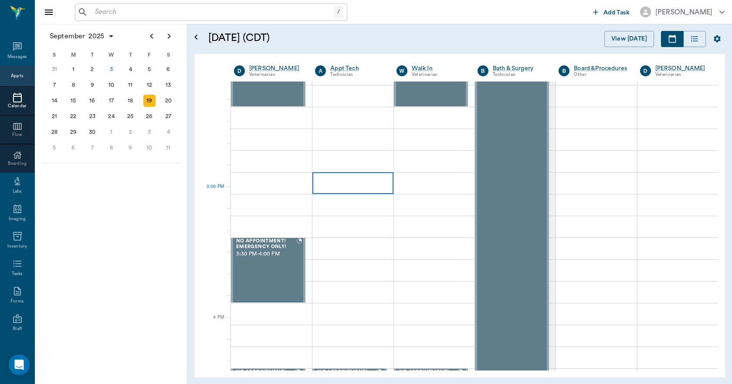
scroll to position [697, 0]
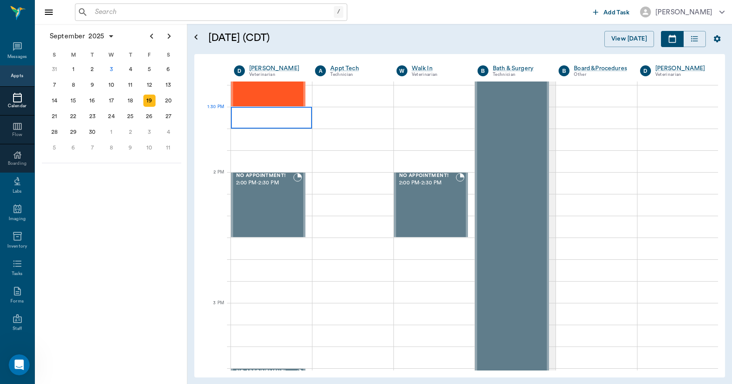
click at [253, 111] on div at bounding box center [271, 118] width 81 height 22
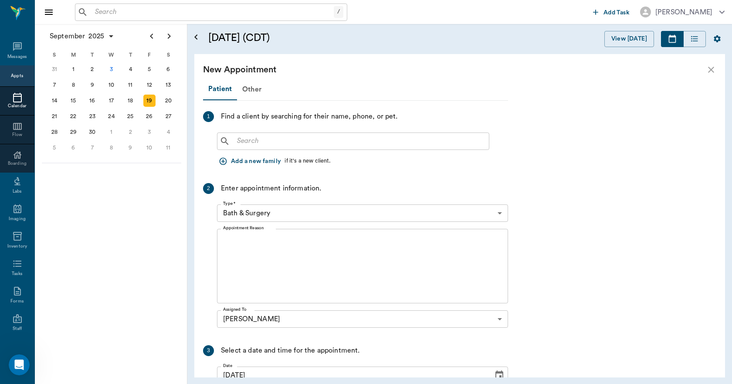
click at [242, 146] on input "text" at bounding box center [359, 141] width 252 height 12
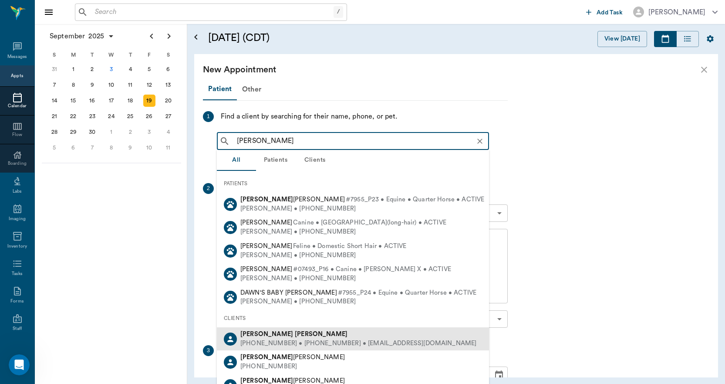
click at [254, 334] on b "Dawn" at bounding box center [266, 334] width 53 height 7
type input "DAWN JACK"
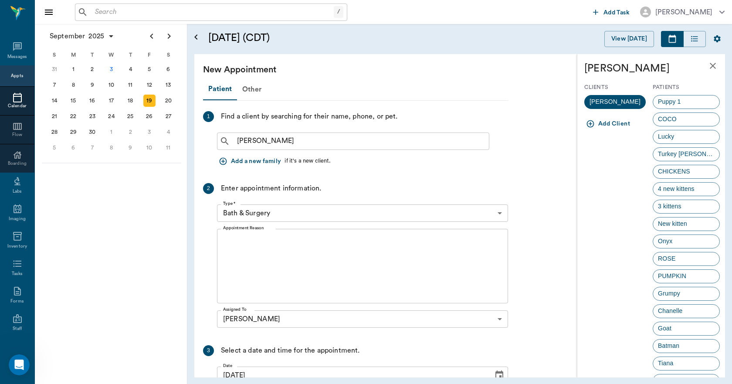
scroll to position [0, 0]
click at [674, 222] on span "New kitten" at bounding box center [672, 223] width 39 height 9
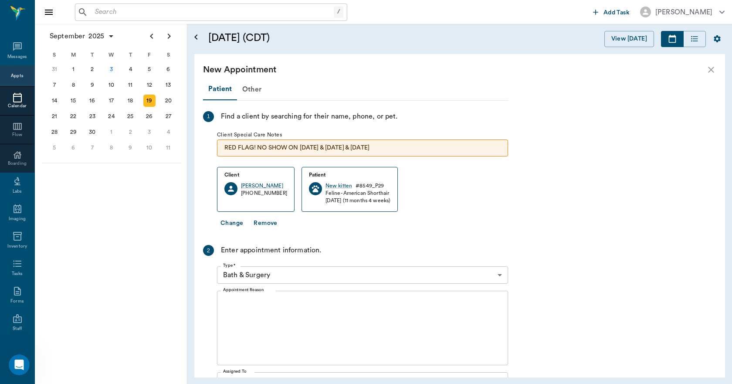
click at [229, 225] on button "Change" at bounding box center [232, 223] width 30 height 16
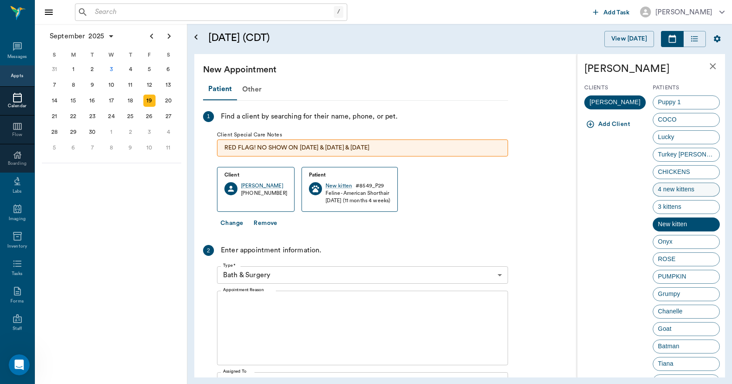
click at [681, 192] on span "4 new kittens" at bounding box center [676, 189] width 46 height 9
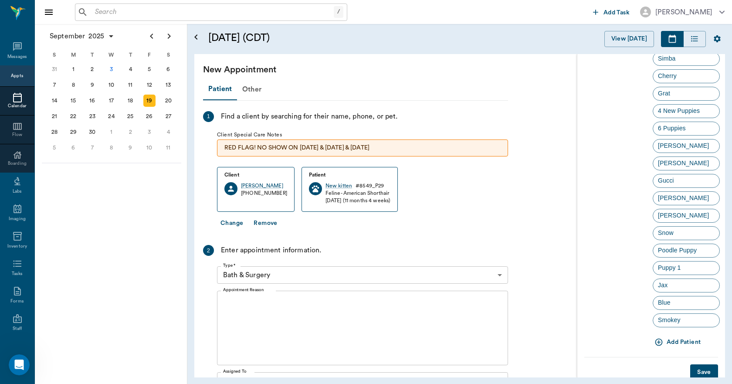
scroll to position [409, 0]
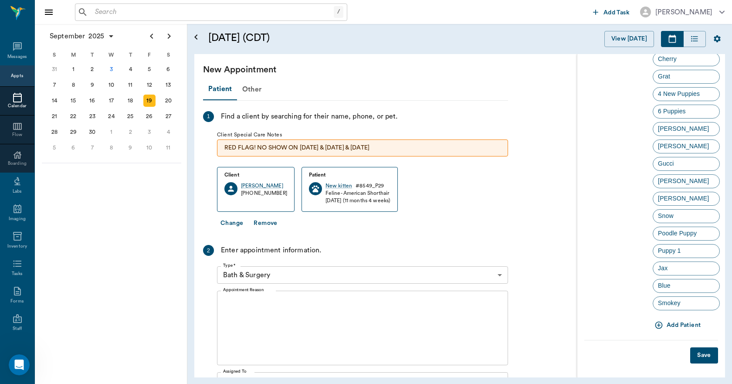
click at [659, 322] on icon "button" at bounding box center [658, 324] width 7 height 7
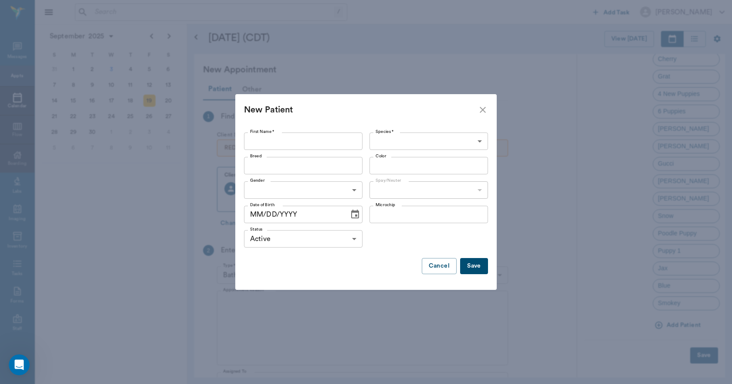
click at [334, 140] on input "First Name *" at bounding box center [303, 140] width 118 height 17
type input "Tiger"
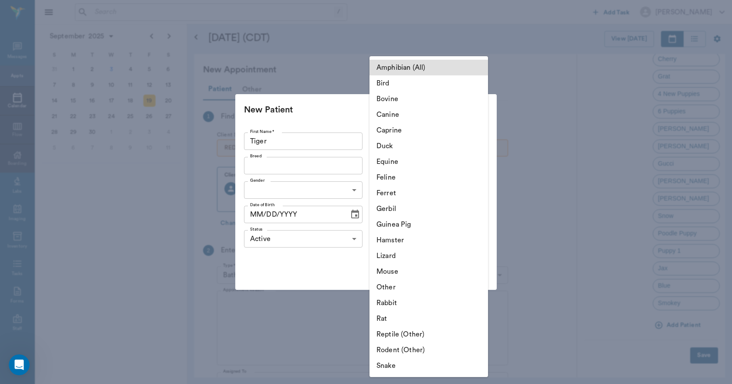
click at [387, 145] on body "/ ​ Add Task Dr. Bert Ellsworth Nectar Messages Appts Calendar Flow Boarding La…" at bounding box center [366, 192] width 732 height 384
click at [398, 176] on li "Feline" at bounding box center [428, 177] width 118 height 16
type input "Feline"
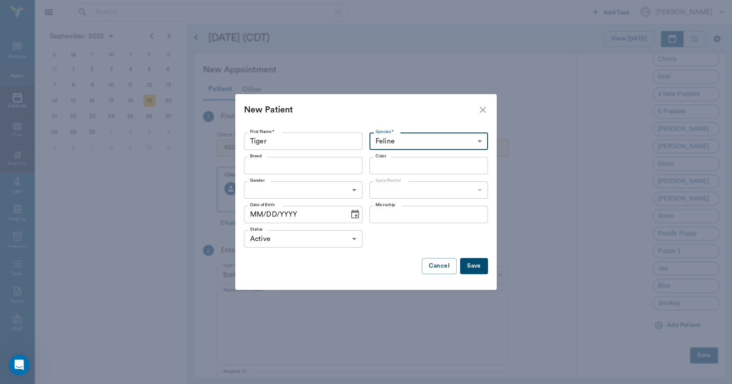
click at [315, 168] on input "Breed" at bounding box center [295, 165] width 99 height 12
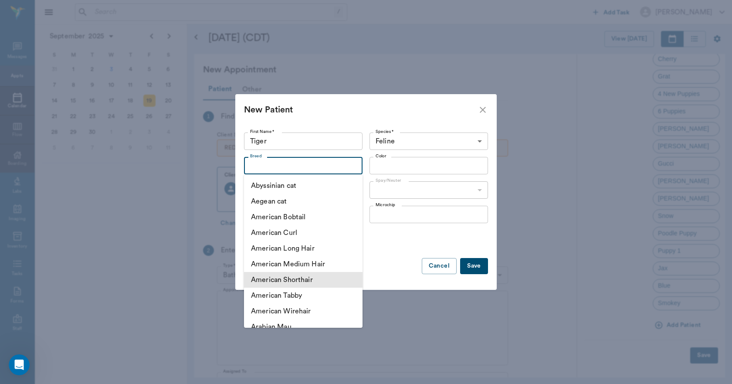
click at [310, 274] on li "American Shorthair" at bounding box center [303, 280] width 118 height 16
type input "American Shorthair"
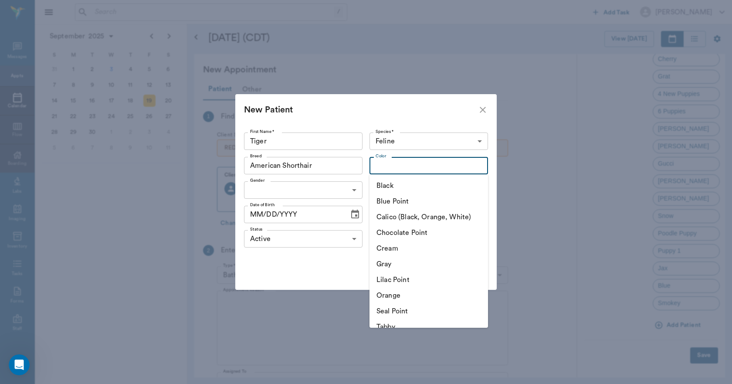
click at [397, 166] on input "Color" at bounding box center [421, 165] width 99 height 12
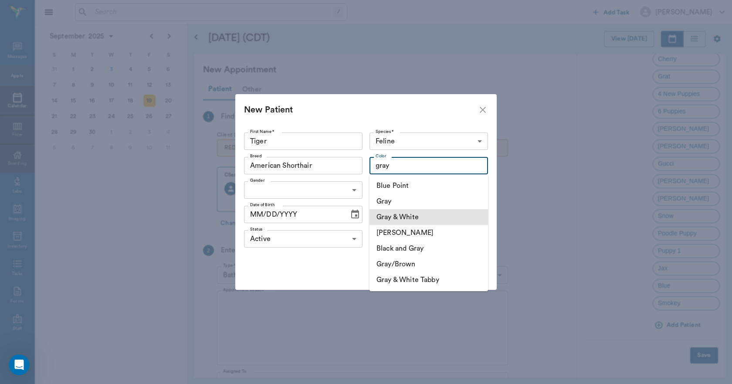
click at [393, 218] on li "Gray & White" at bounding box center [428, 217] width 118 height 16
type input "Gray & White"
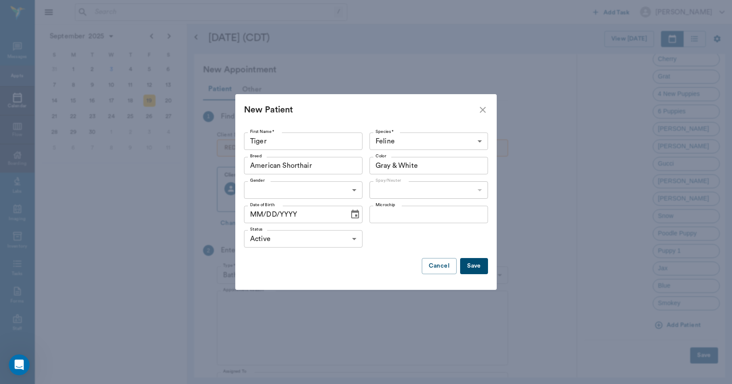
click at [349, 186] on body "/ ​ Add Task Dr. Bert Ellsworth Nectar Messages Appts Calendar Flow Boarding La…" at bounding box center [366, 192] width 732 height 384
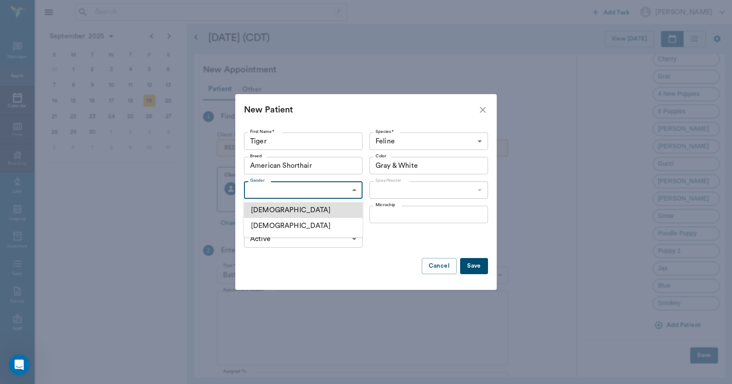
click at [283, 225] on li "[DEMOGRAPHIC_DATA]" at bounding box center [303, 226] width 118 height 16
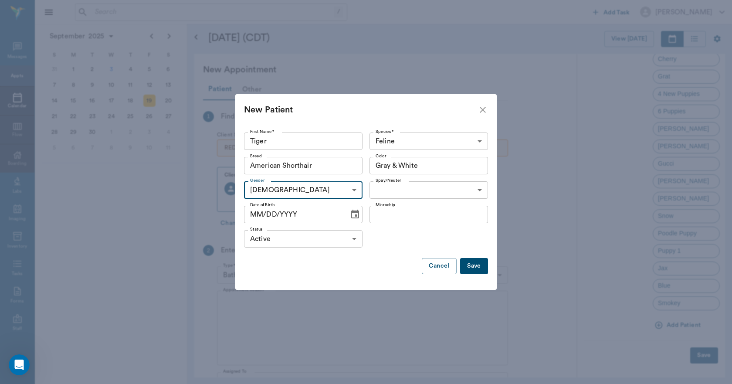
click at [303, 190] on body "/ ​ Add Task Dr. Bert Ellsworth Nectar Messages Appts Calendar Flow Boarding La…" at bounding box center [366, 192] width 732 height 384
click at [290, 210] on li "Male" at bounding box center [303, 210] width 118 height 16
type input "MALE"
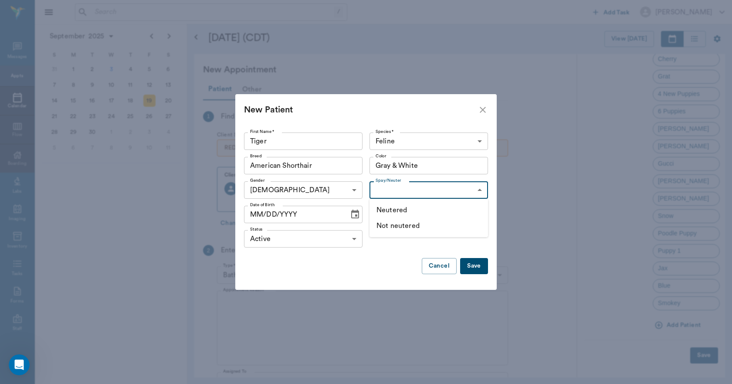
click at [380, 190] on body "/ ​ Add Task Dr. Bert Ellsworth Nectar Messages Appts Calendar Flow Boarding La…" at bounding box center [366, 192] width 732 height 384
click at [384, 228] on li "Not neutered" at bounding box center [428, 226] width 118 height 16
type input "false"
click at [351, 212] on icon "Choose date" at bounding box center [355, 213] width 8 height 9
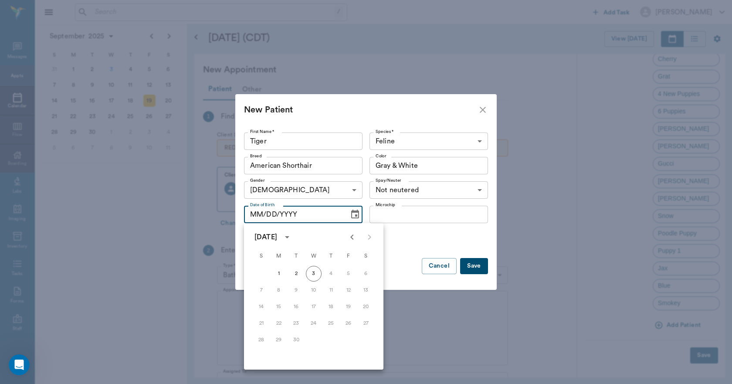
click at [397, 241] on div "Status Active ACTIVE Status" at bounding box center [366, 238] width 244 height 24
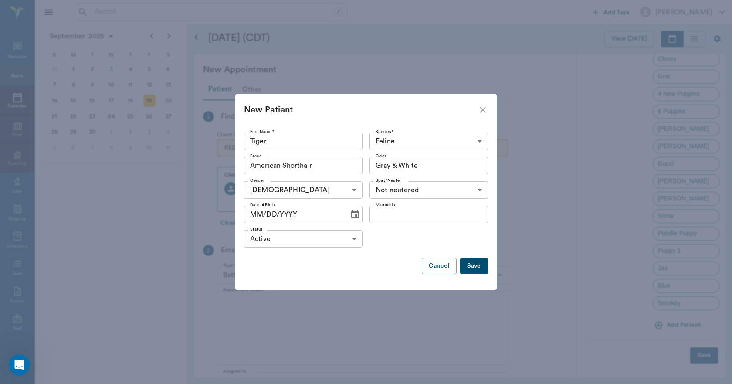
click at [471, 265] on button "Save" at bounding box center [474, 266] width 28 height 16
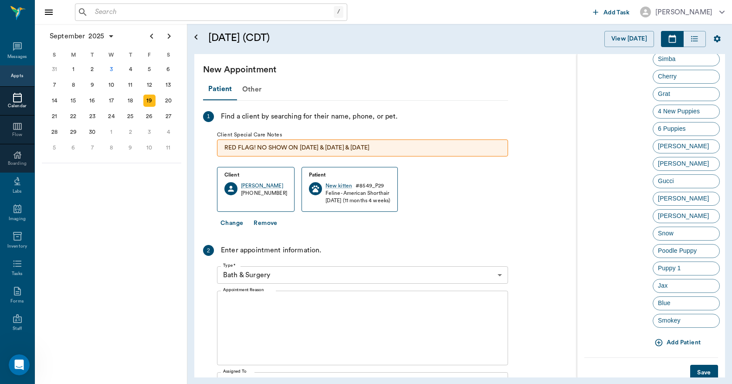
scroll to position [0, 0]
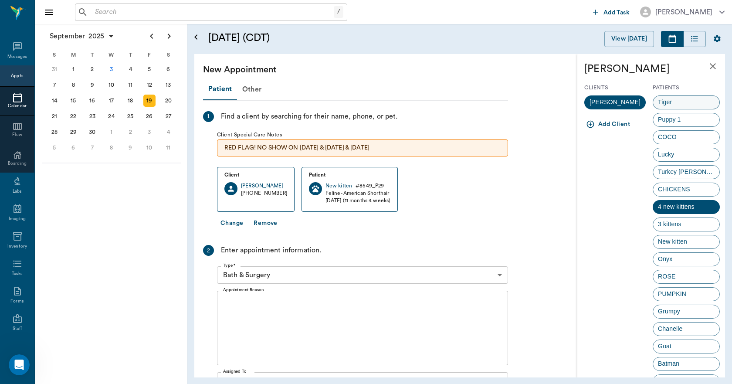
click at [675, 101] on span "Tiger" at bounding box center [665, 102] width 24 height 9
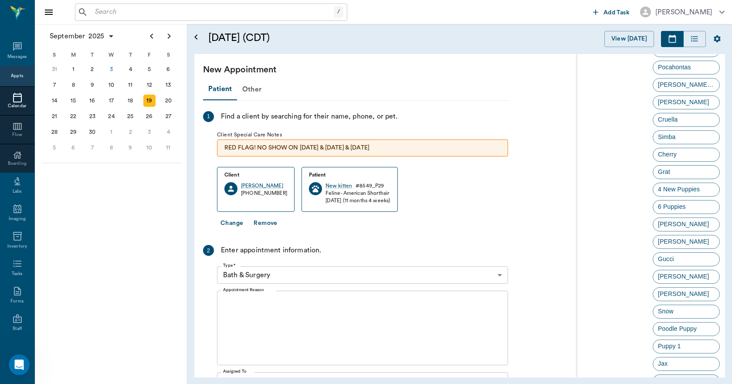
scroll to position [426, 0]
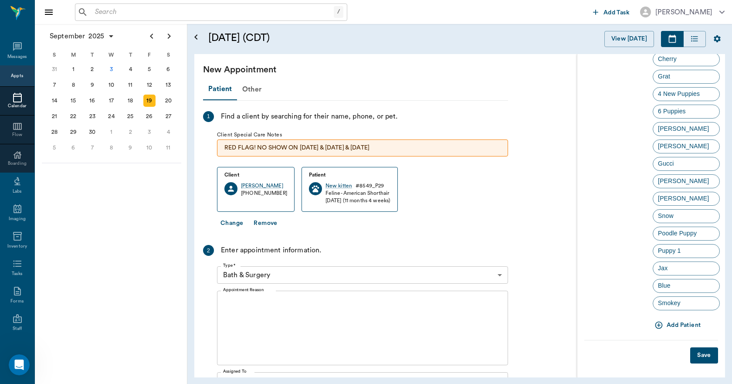
click at [692, 355] on button "Save" at bounding box center [704, 355] width 28 height 16
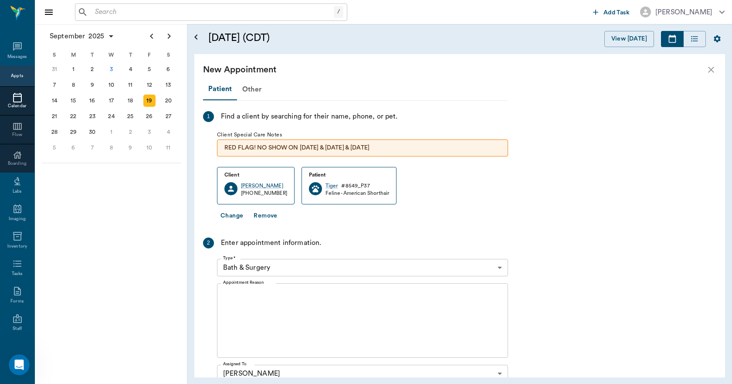
click at [291, 272] on body "/ ​ Add Task Dr. Bert Ellsworth Nectar Messages Appts Calendar Flow Boarding La…" at bounding box center [366, 192] width 732 height 384
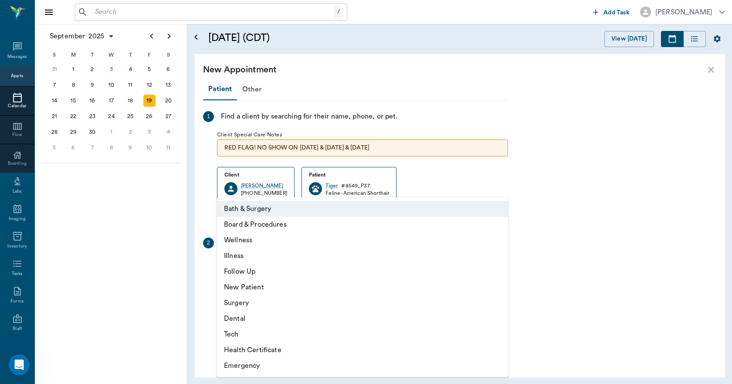
click at [237, 305] on li "Surgery" at bounding box center [362, 303] width 291 height 16
type input "65d2be4f46e3a538d89b8c18"
type input "02:00 PM"
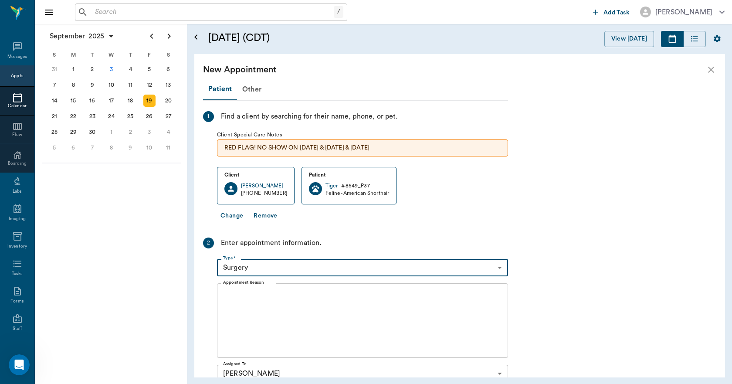
click at [272, 302] on textarea "Appointment Reason" at bounding box center [362, 320] width 279 height 60
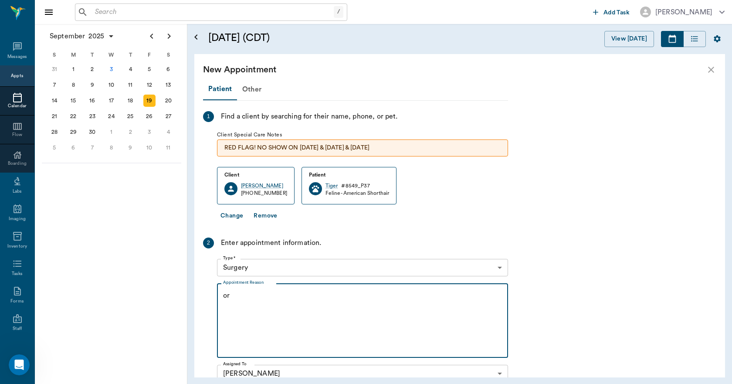
type textarea "o"
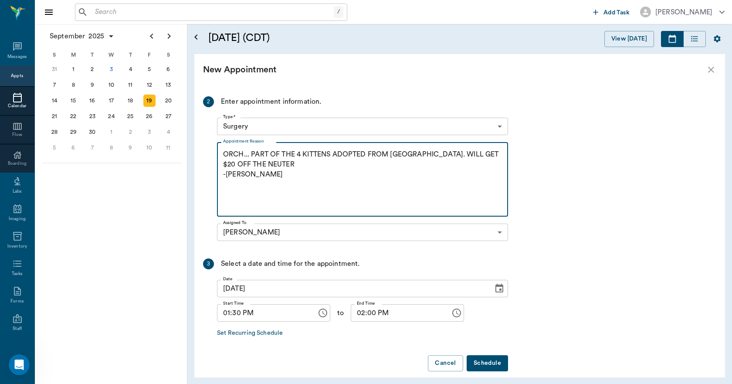
scroll to position [151, 0]
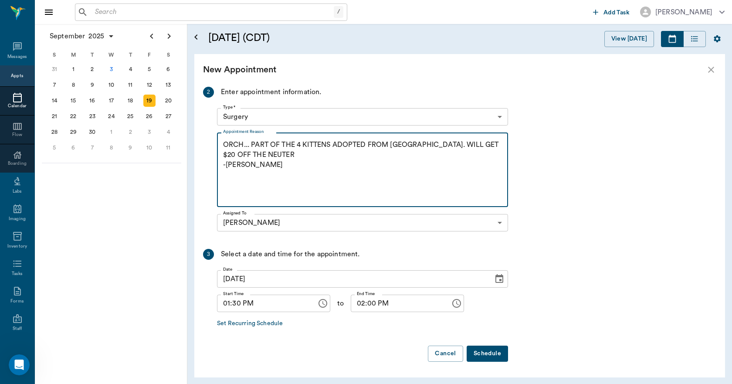
type textarea "ORCH... PART OF THE 4 KITTENS ADOPTED FROM US. WILL GET $20 OFF THE NEUTER -LORY"
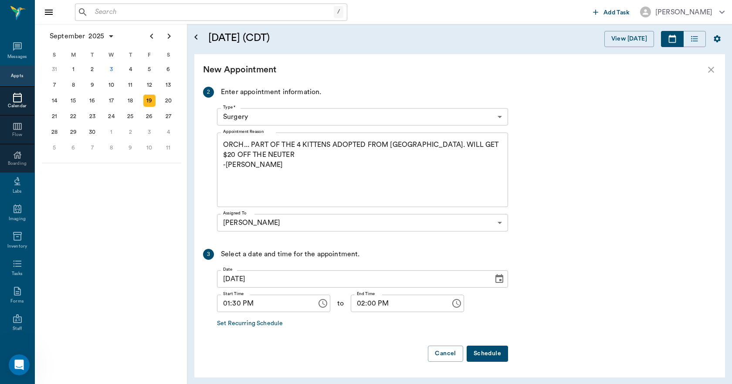
click at [494, 358] on button "Schedule" at bounding box center [486, 353] width 41 height 16
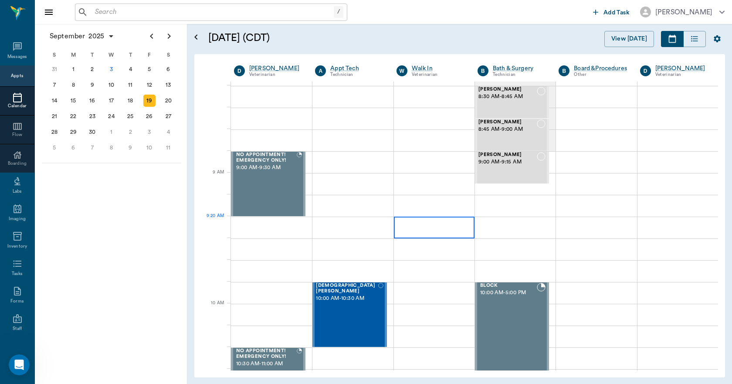
scroll to position [44, 0]
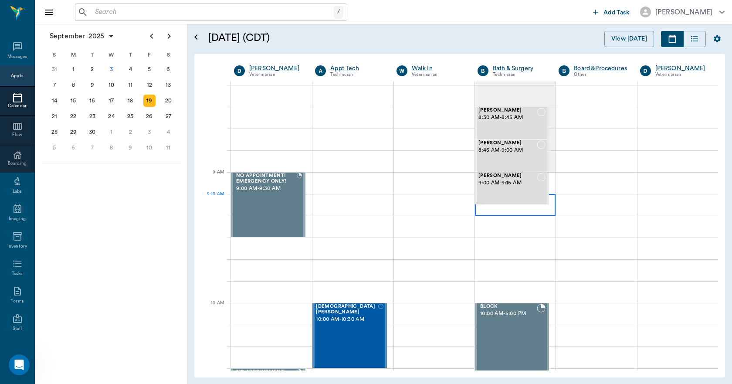
click at [483, 215] on div at bounding box center [515, 205] width 81 height 22
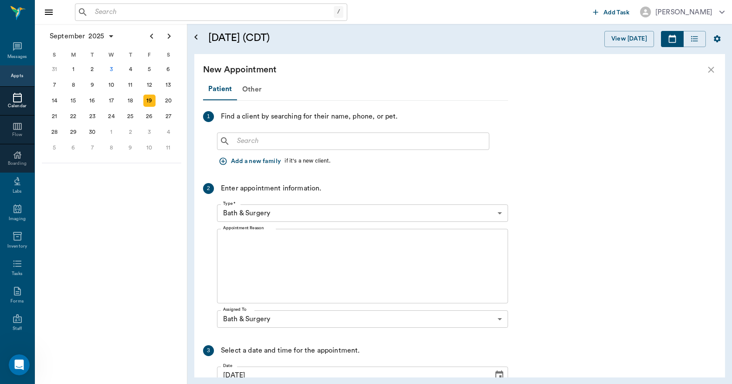
click at [284, 144] on input "text" at bounding box center [359, 141] width 252 height 12
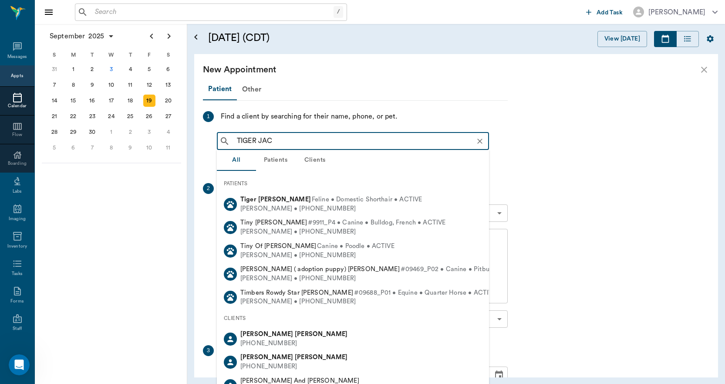
type input "TIGER JACK"
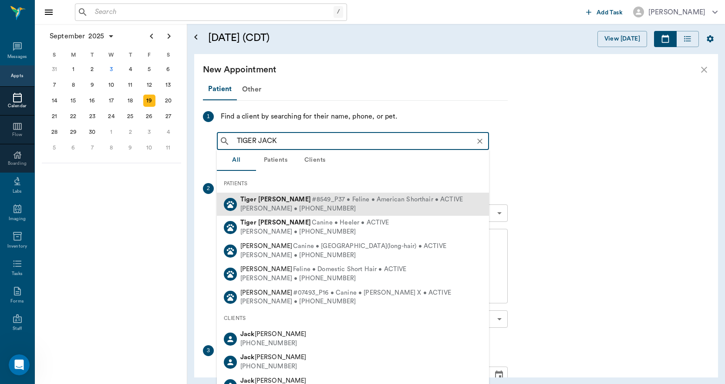
click at [267, 200] on b "Jackson" at bounding box center [284, 199] width 53 height 7
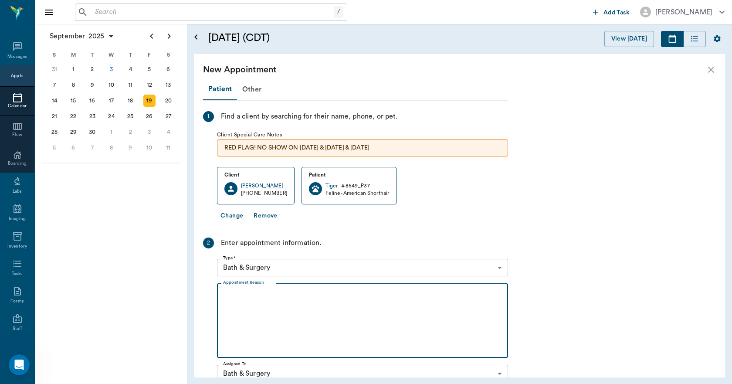
click at [265, 304] on textarea "Appointment Reason" at bounding box center [362, 320] width 279 height 60
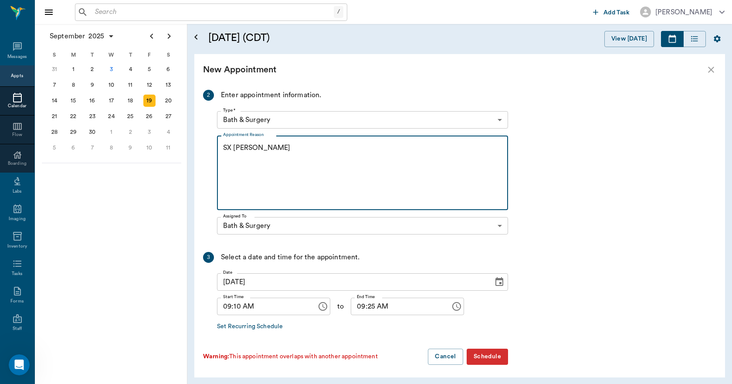
scroll to position [151, 0]
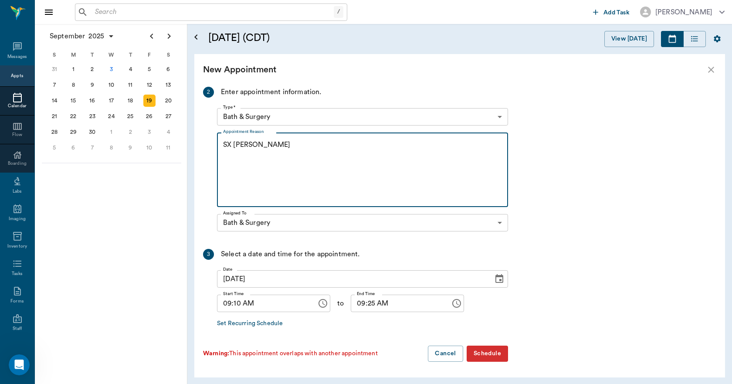
type textarea "SX [PERSON_NAME]"
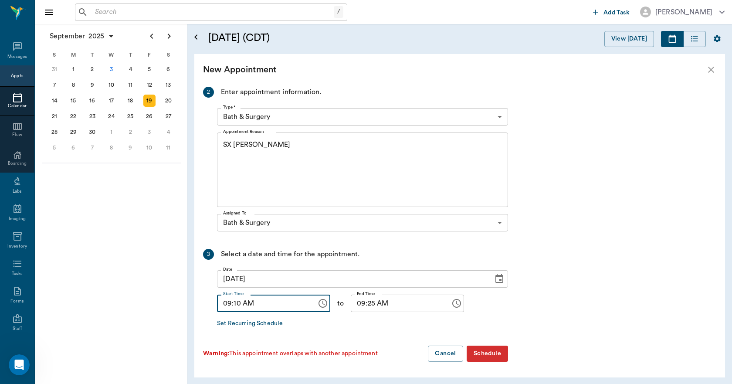
click at [240, 304] on input "09:10 AM" at bounding box center [264, 302] width 94 height 17
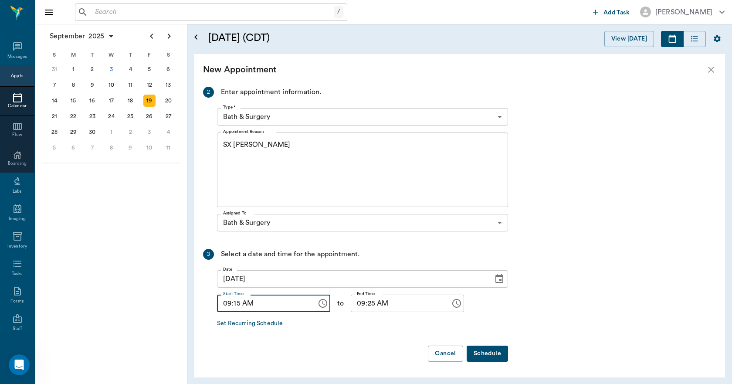
type input "09:15 AM"
click at [363, 306] on input "09:25 AM" at bounding box center [398, 302] width 94 height 17
type input "09:30 AM"
click at [487, 354] on button "Schedule" at bounding box center [486, 353] width 41 height 16
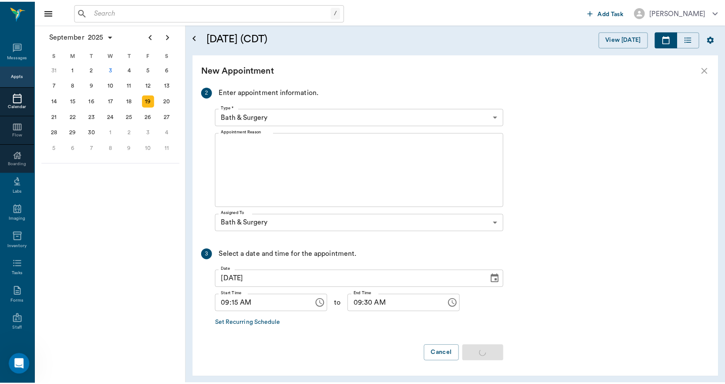
scroll to position [0, 0]
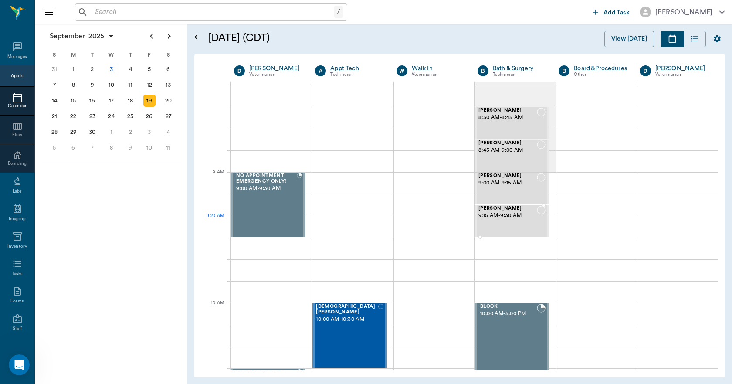
click at [492, 224] on div "Tiger Jackson 9:15 AM - 9:30 AM" at bounding box center [507, 221] width 58 height 31
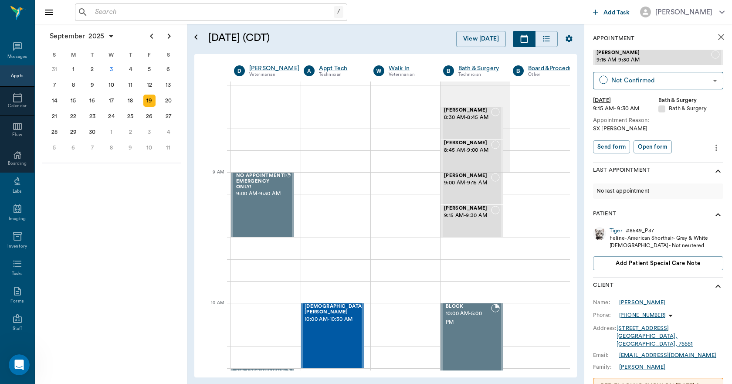
click at [639, 303] on div "Dawn Jackson" at bounding box center [642, 302] width 46 height 8
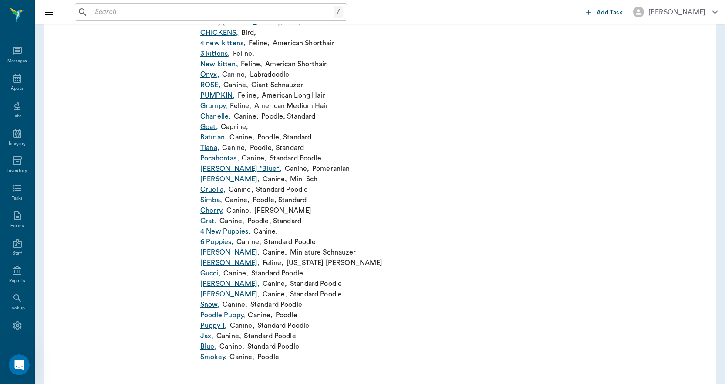
scroll to position [335, 0]
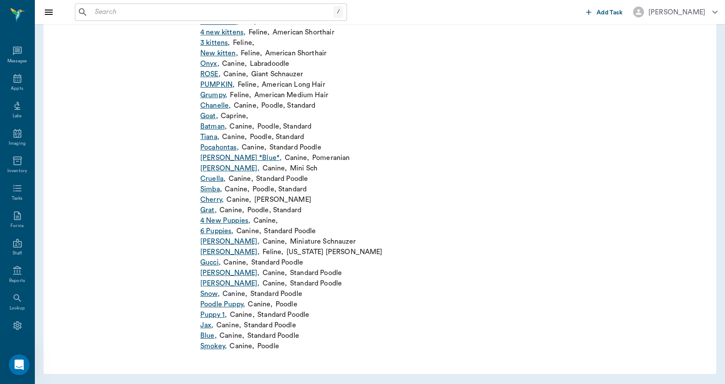
click at [206, 285] on link "Lucy ," at bounding box center [229, 283] width 59 height 10
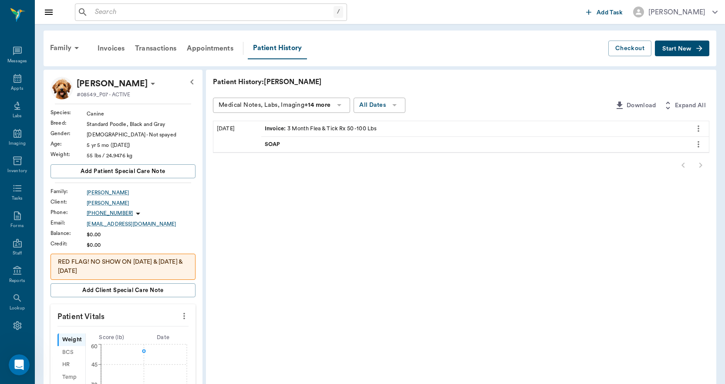
click at [65, 48] on div "Family" at bounding box center [66, 47] width 42 height 21
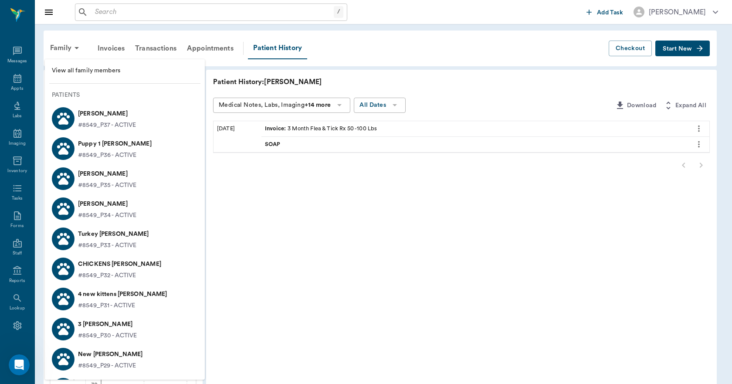
click at [100, 204] on p "Lucky Jackson" at bounding box center [107, 204] width 58 height 14
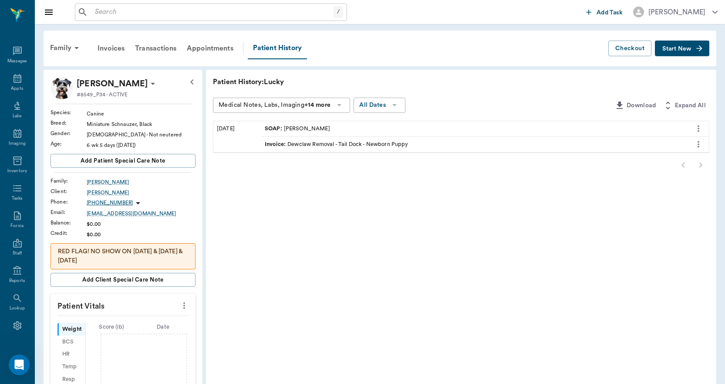
click at [59, 49] on div "Family" at bounding box center [66, 47] width 42 height 21
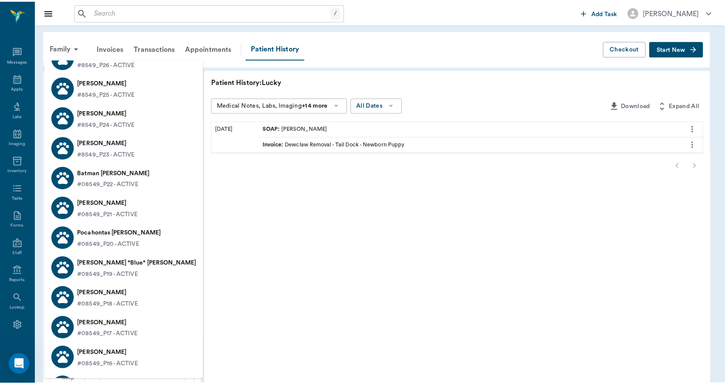
scroll to position [392, 0]
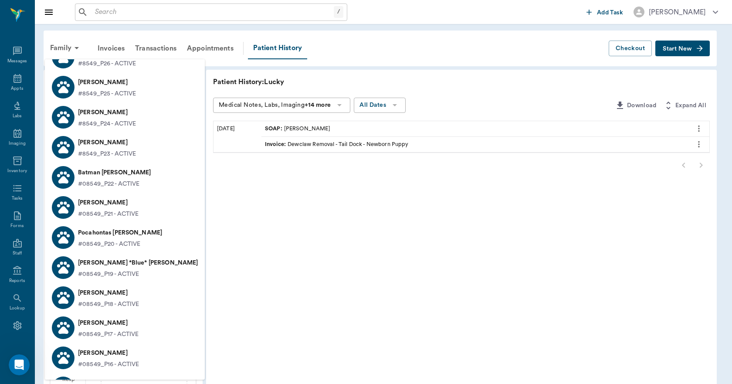
click at [109, 262] on p "Lucy *Blue* Jackson" at bounding box center [138, 263] width 120 height 14
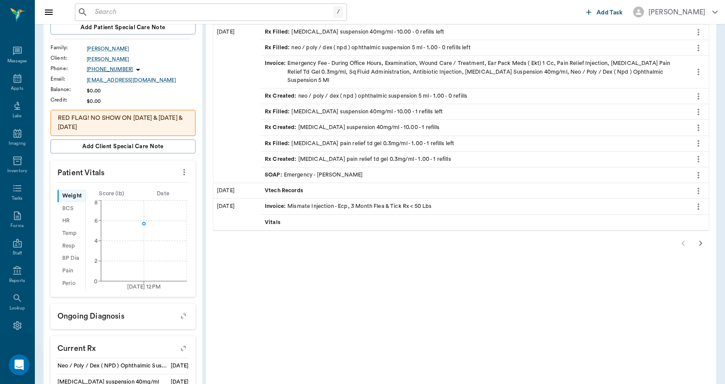
scroll to position [174, 0]
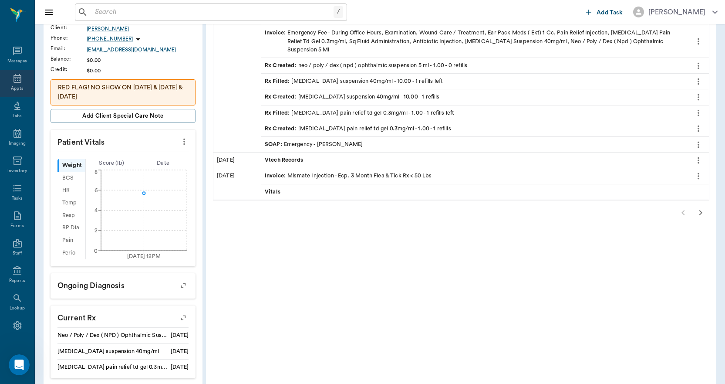
click at [17, 86] on div "Appts" at bounding box center [17, 88] width 12 height 7
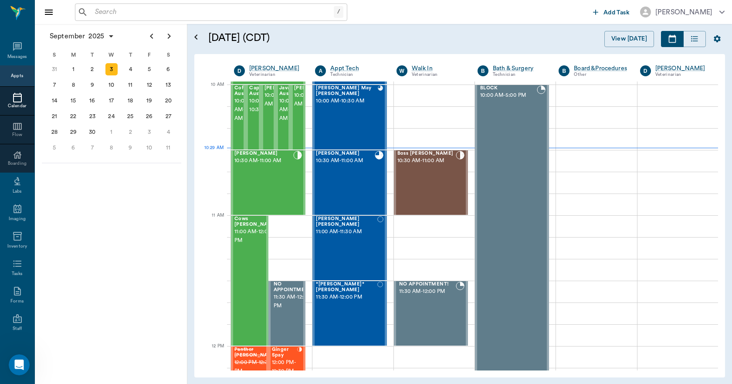
scroll to position [262, 0]
click at [358, 192] on div "Tiger Jackson 10:30 AM - 11:00 AM" at bounding box center [345, 183] width 58 height 64
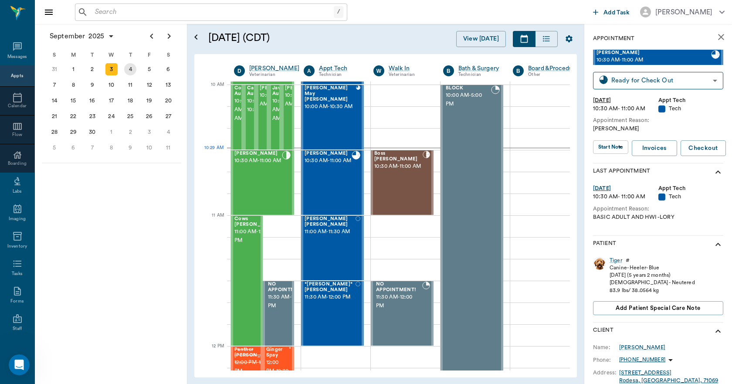
click at [133, 72] on div "4" at bounding box center [130, 69] width 12 height 12
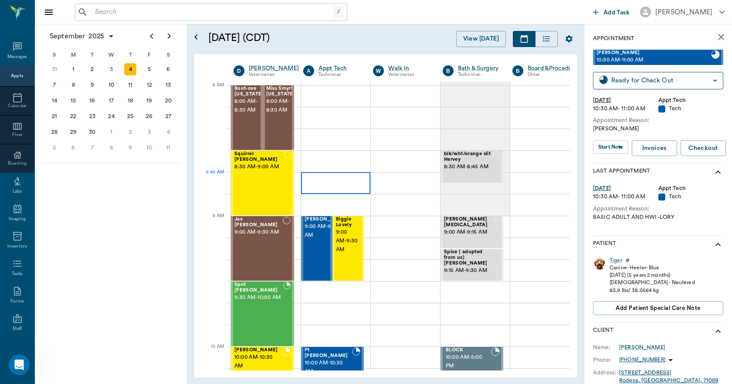
scroll to position [0, 0]
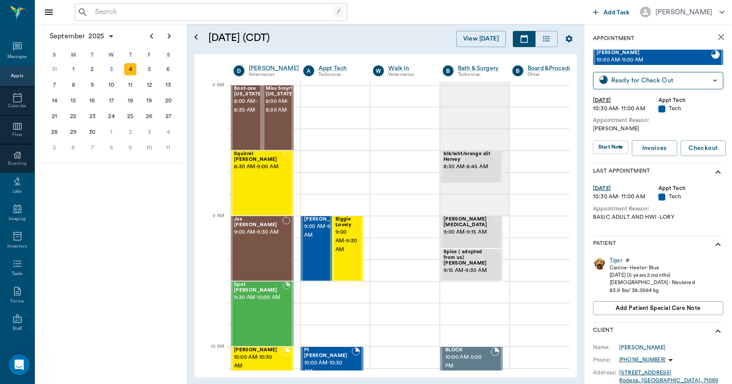
click at [715, 37] on icon "close" at bounding box center [720, 37] width 10 height 10
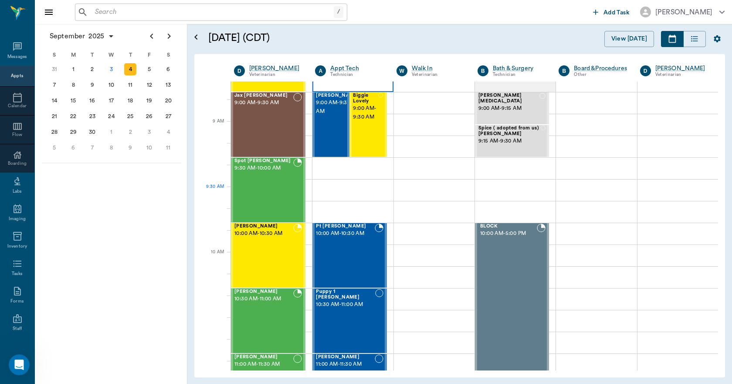
scroll to position [87, 0]
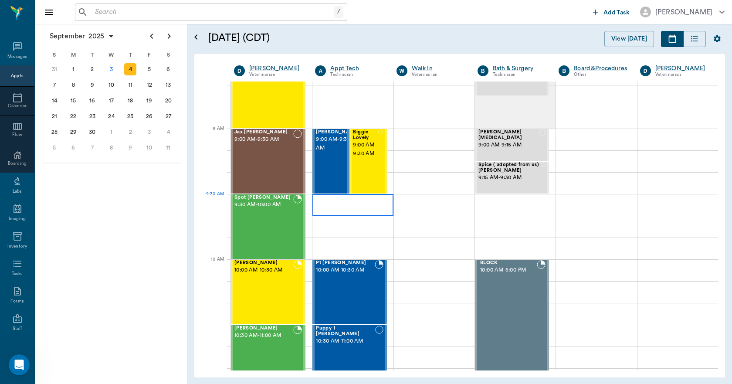
click at [334, 212] on div at bounding box center [352, 205] width 81 height 22
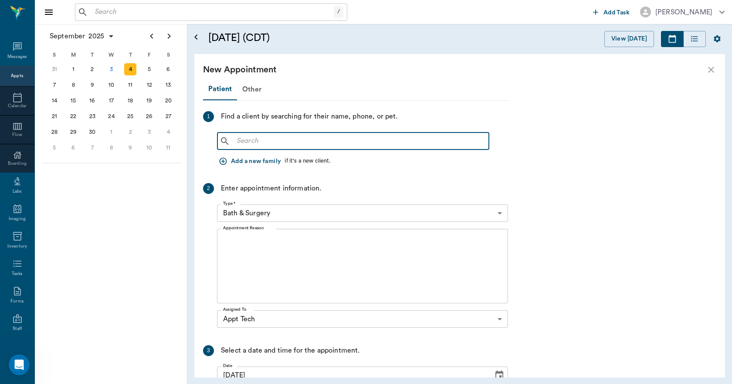
click at [283, 143] on input "text" at bounding box center [359, 141] width 252 height 12
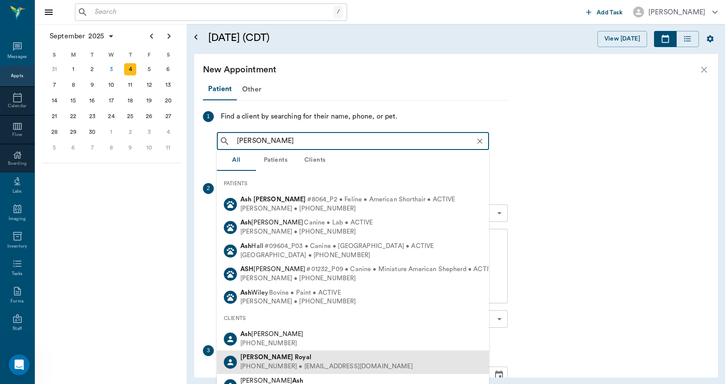
click at [295, 358] on b "Royal" at bounding box center [303, 357] width 17 height 7
type input "ASH ROYA"
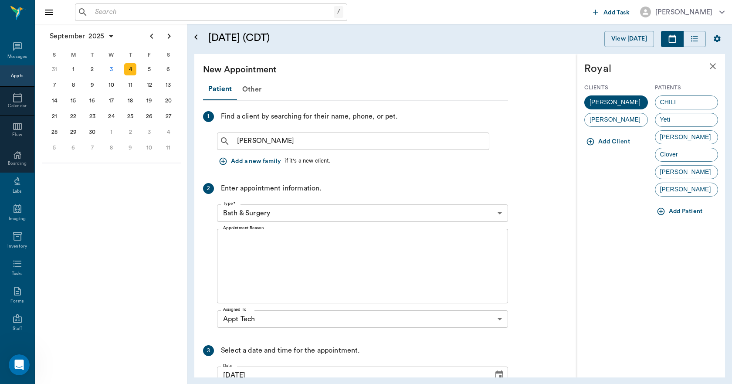
click at [712, 67] on icon "close" at bounding box center [712, 66] width 10 height 10
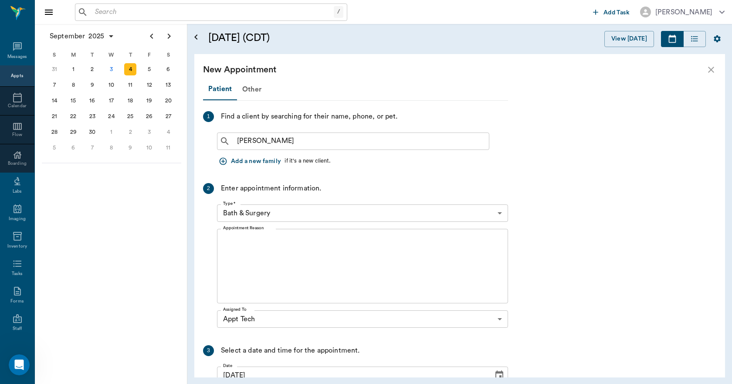
click at [712, 67] on icon "close" at bounding box center [711, 70] width 6 height 6
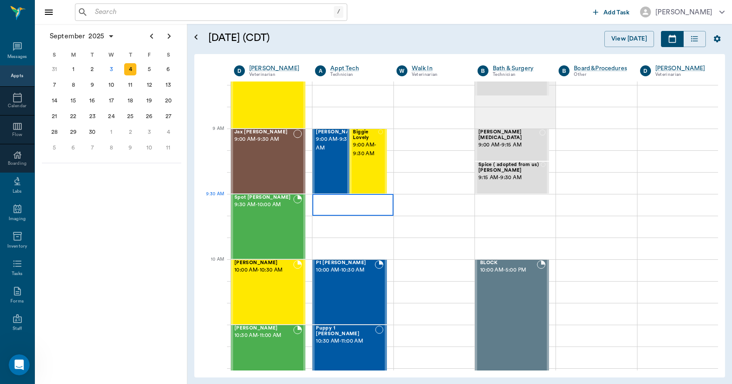
click at [342, 206] on div at bounding box center [352, 205] width 81 height 22
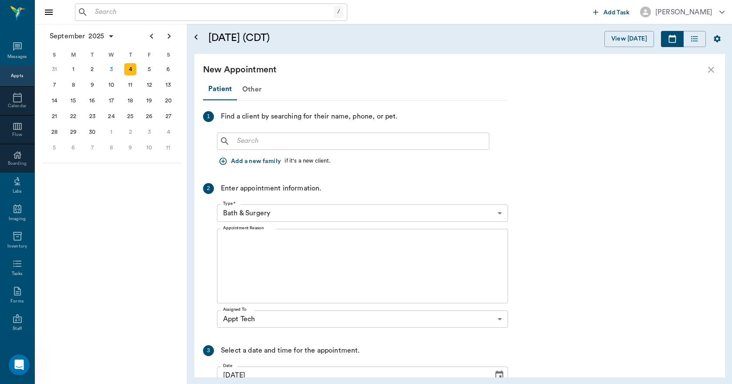
click at [279, 141] on input "text" at bounding box center [359, 141] width 252 height 12
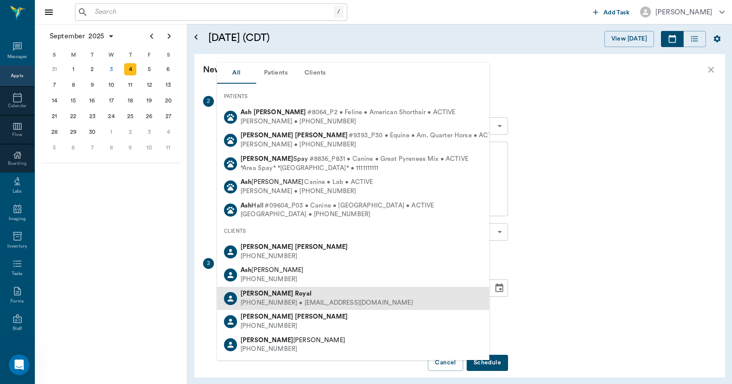
click at [295, 294] on b "Royal" at bounding box center [303, 293] width 17 height 7
type input "ASH ROY"
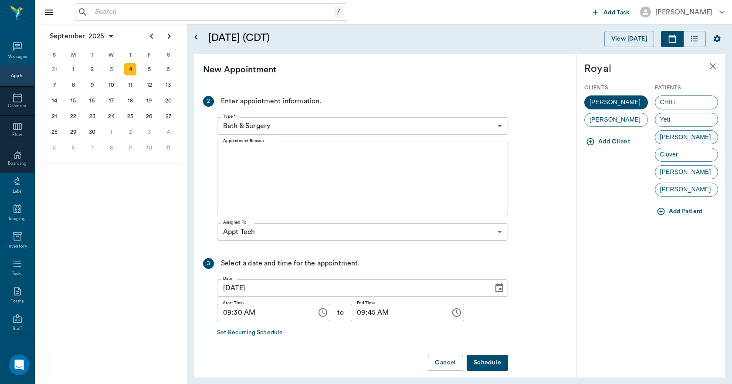
click at [674, 135] on span "[PERSON_NAME]" at bounding box center [685, 136] width 61 height 9
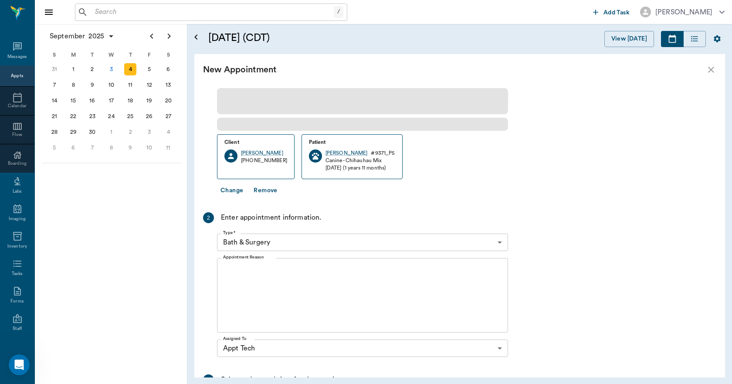
scroll to position [149, 0]
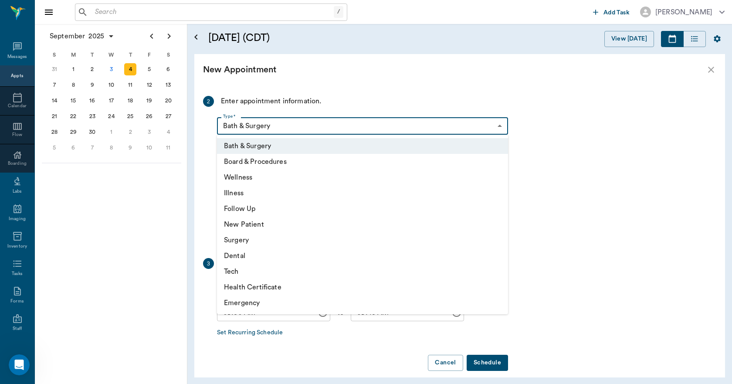
click at [284, 129] on body "/ ​ Add Task Dr. Bert Ellsworth Nectar Messages Appts Calendar Flow Boarding La…" at bounding box center [366, 192] width 732 height 384
click at [239, 273] on li "Tech" at bounding box center [362, 271] width 291 height 16
type input "65d2be4f46e3a538d89b8c1a"
type input "10:00 AM"
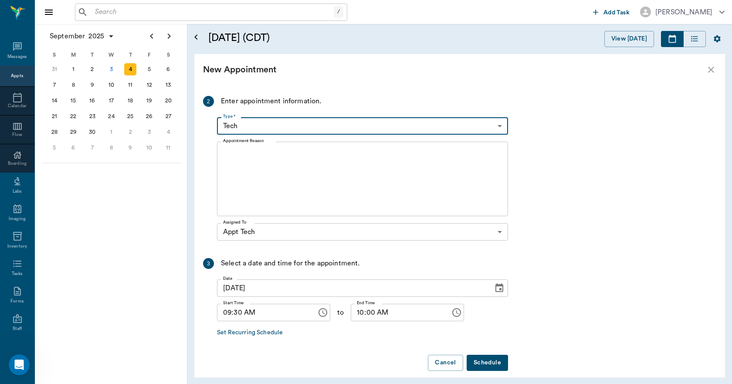
click at [284, 184] on textarea "Appointment Reason" at bounding box center [362, 179] width 279 height 60
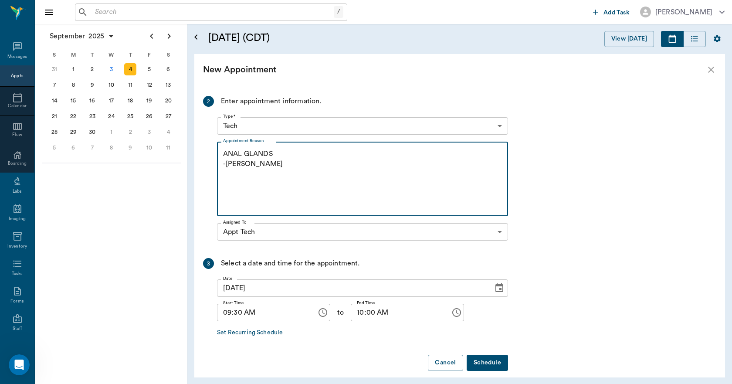
type textarea "ANAL GLANDS -LORY"
click at [489, 360] on button "Schedule" at bounding box center [486, 362] width 41 height 16
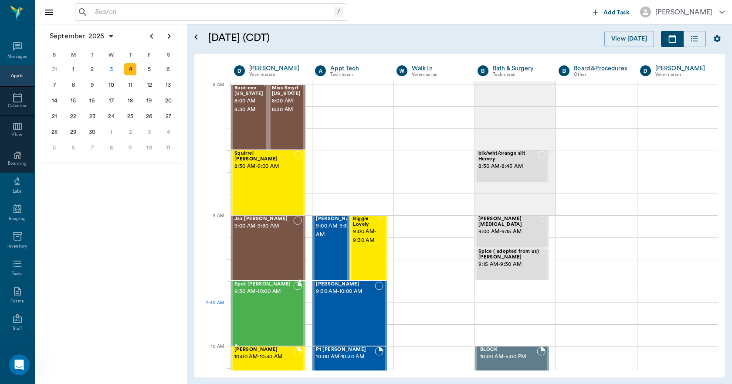
scroll to position [0, 0]
click at [151, 67] on div "5" at bounding box center [149, 69] width 12 height 12
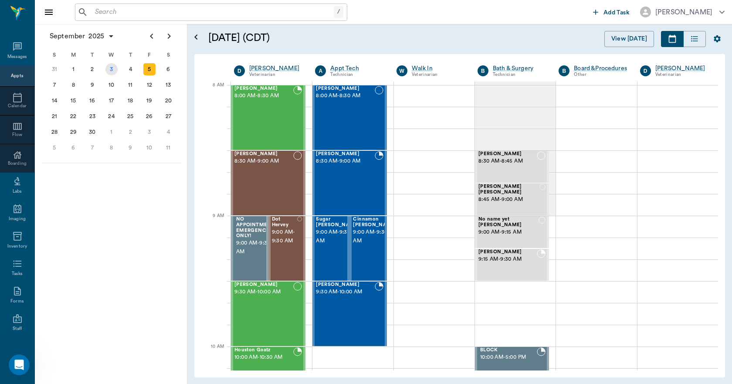
click at [114, 71] on div "3" at bounding box center [111, 69] width 12 height 12
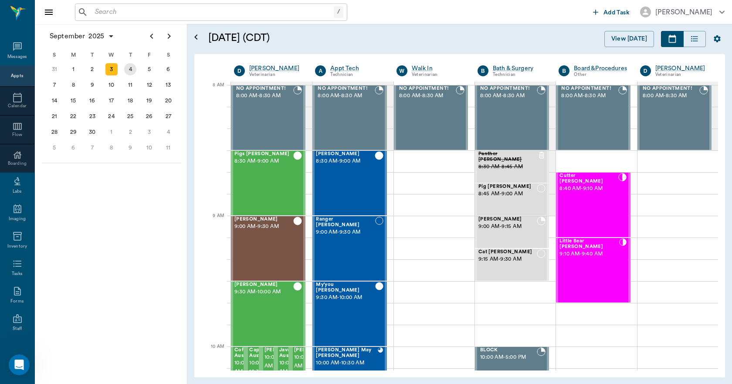
click at [131, 70] on div "4" at bounding box center [130, 69] width 12 height 12
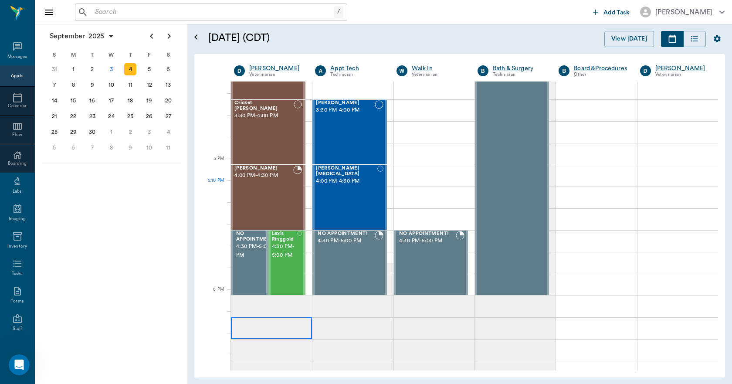
scroll to position [958, 0]
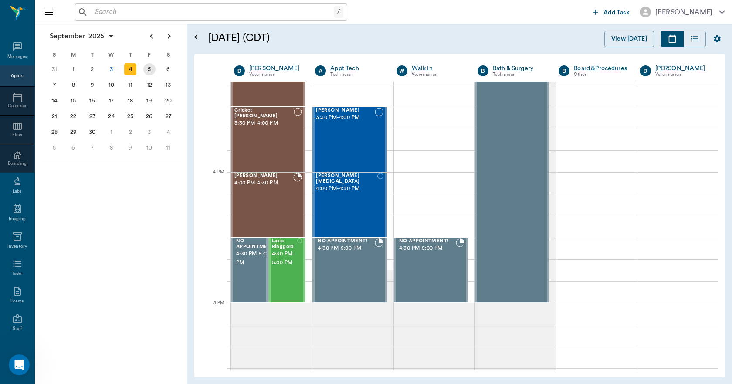
click at [152, 72] on div "5" at bounding box center [149, 69] width 12 height 12
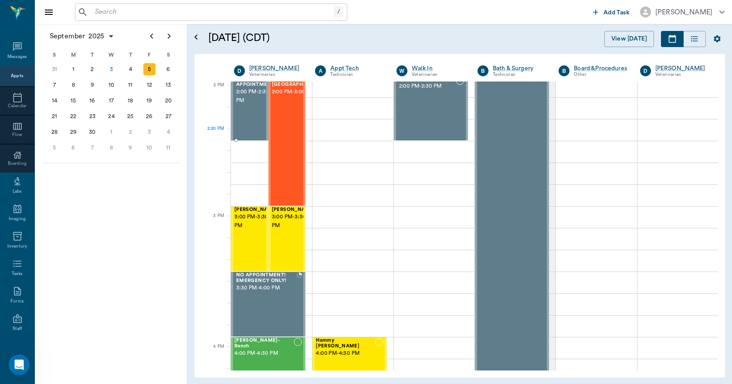
scroll to position [784, 0]
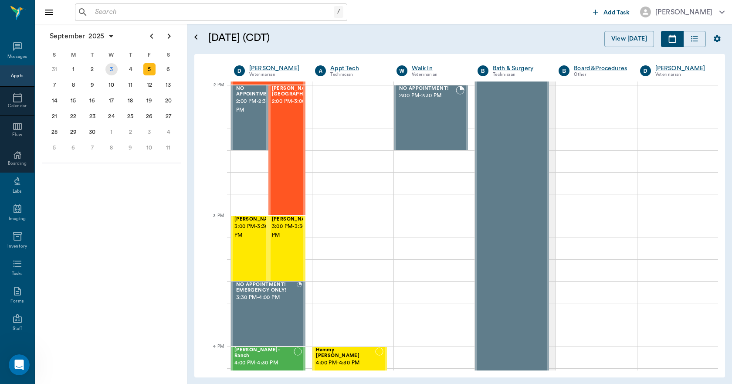
click at [115, 69] on div "3" at bounding box center [111, 69] width 12 height 12
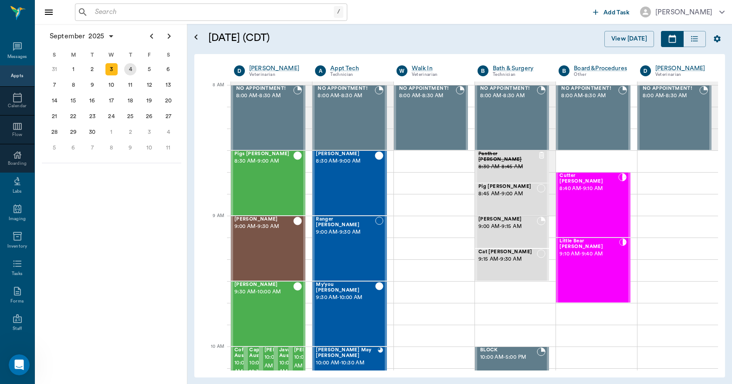
click at [132, 69] on div "4" at bounding box center [130, 69] width 12 height 12
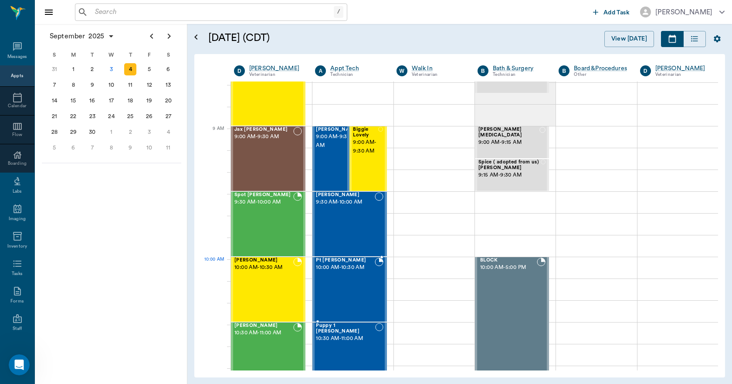
scroll to position [87, 0]
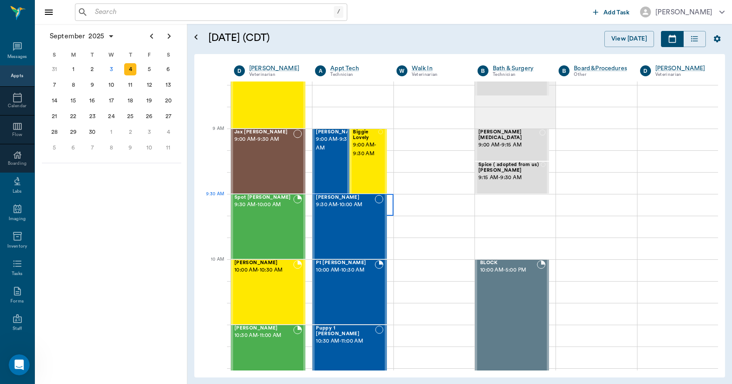
click at [388, 211] on div at bounding box center [352, 205] width 81 height 22
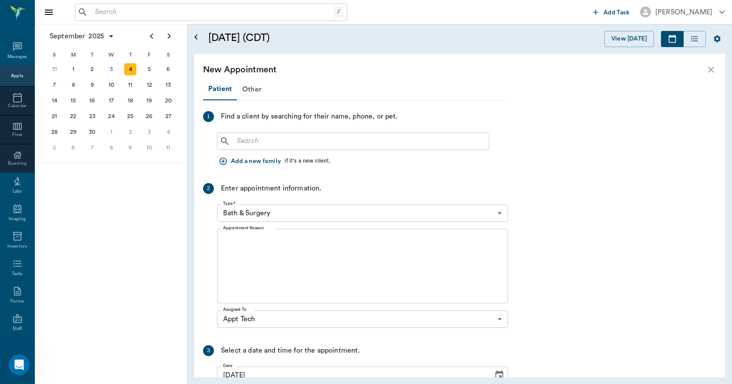
scroll to position [87, 0]
click at [298, 142] on input "text" at bounding box center [359, 141] width 252 height 12
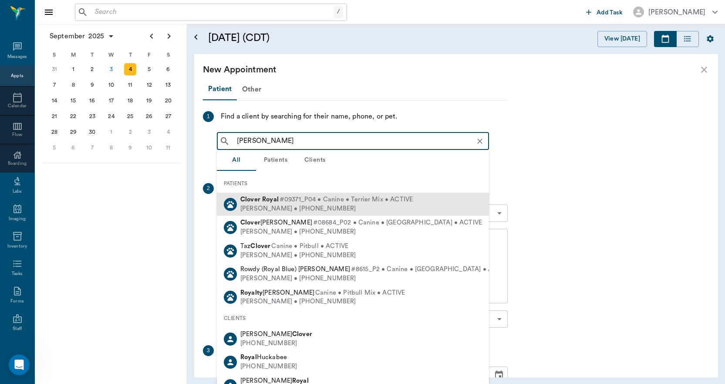
click at [281, 201] on span "#09371_P04 • Canine • Terrier Mix • ACTIVE" at bounding box center [346, 199] width 133 height 9
type input "[PERSON_NAME]"
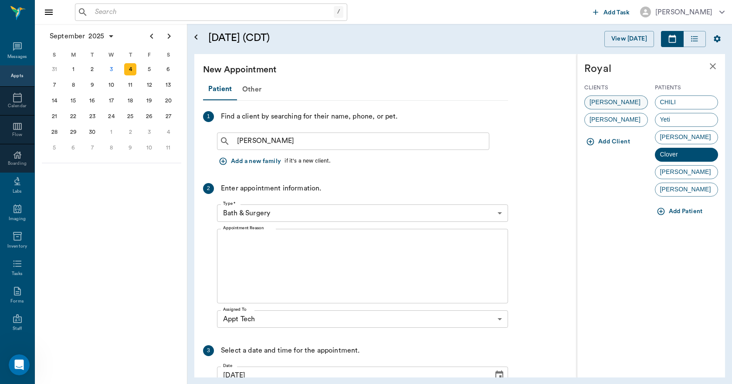
click at [598, 100] on span "[PERSON_NAME]" at bounding box center [614, 102] width 61 height 9
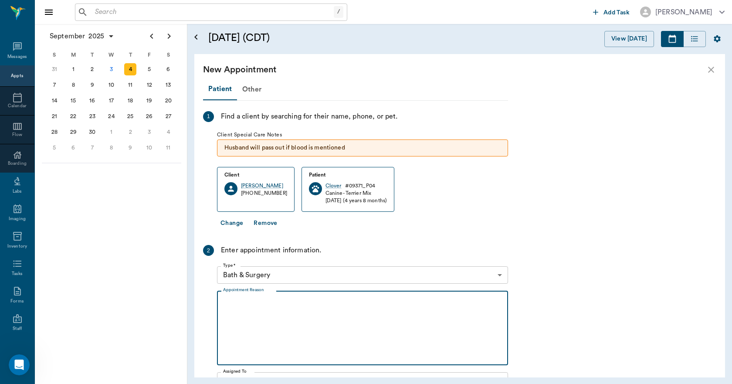
click at [298, 312] on textarea "Appointment Reason" at bounding box center [362, 328] width 279 height 60
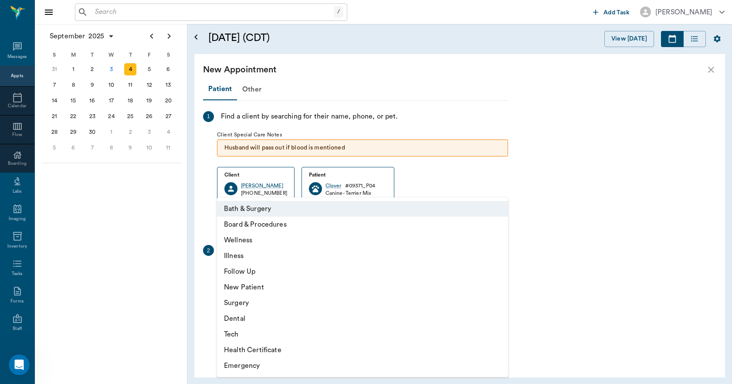
click at [300, 276] on body "/ ​ Add Task [PERSON_NAME] Nectar Messages Appts Calendar Flow Boarding Labs Im…" at bounding box center [366, 192] width 732 height 384
click at [245, 335] on li "Tech" at bounding box center [362, 334] width 291 height 16
type input "65d2be4f46e3a538d89b8c1a"
type input "10:00 AM"
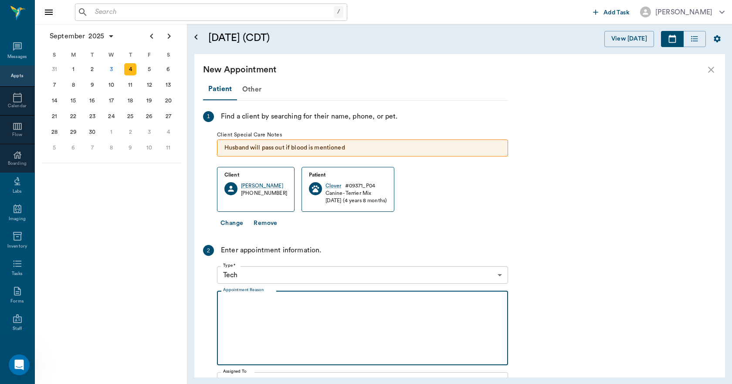
click at [264, 314] on textarea "Appointment Reason" at bounding box center [362, 328] width 279 height 60
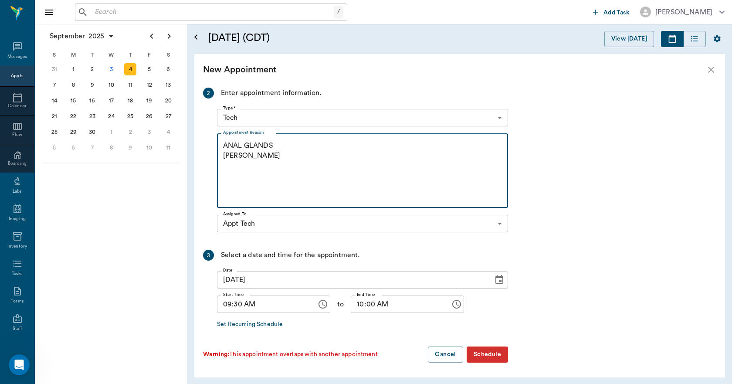
scroll to position [158, 0]
type textarea "ANAL GLANDS [PERSON_NAME]"
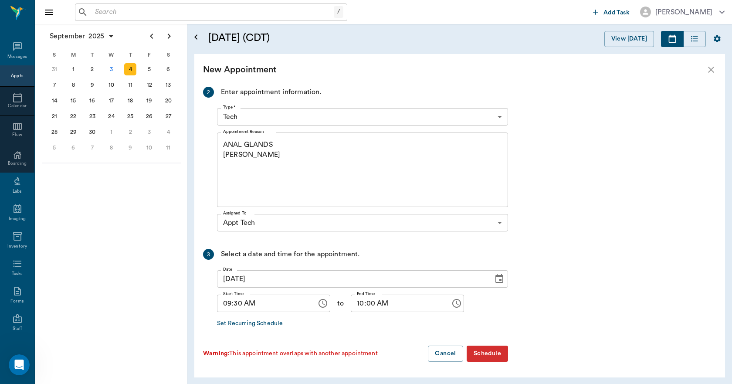
click at [492, 349] on button "Schedule" at bounding box center [486, 353] width 41 height 16
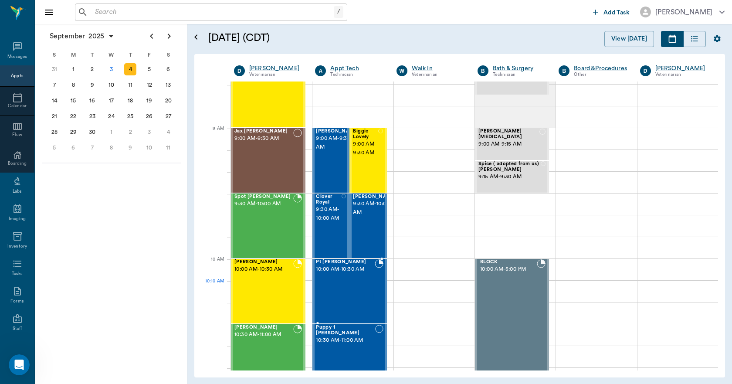
scroll to position [87, 0]
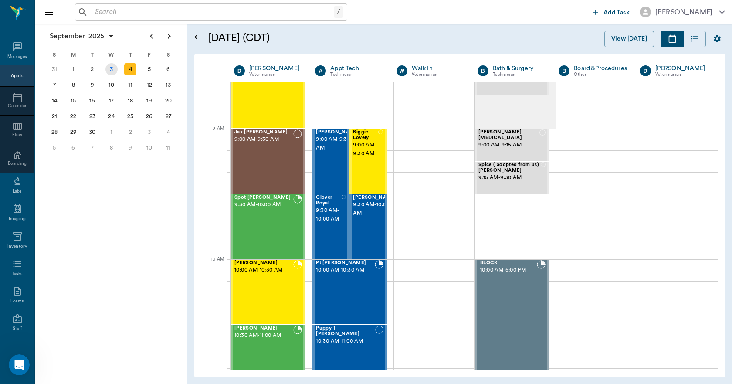
click at [114, 72] on div "3" at bounding box center [111, 69] width 12 height 12
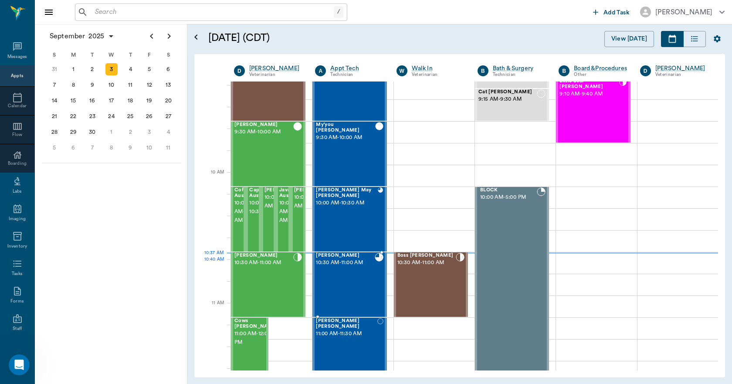
scroll to position [174, 0]
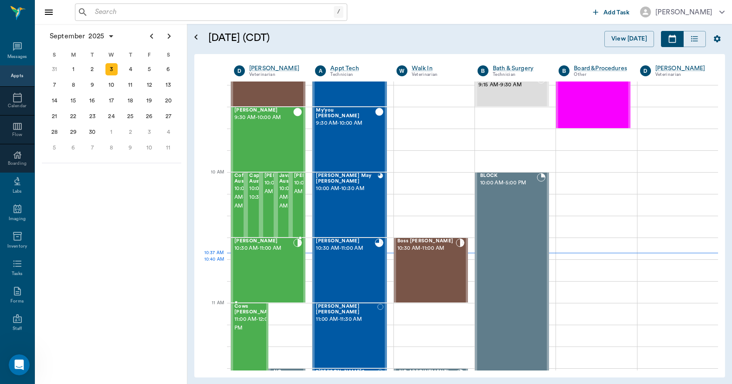
click at [269, 271] on div "[PERSON_NAME] 10:30 AM - 11:00 AM" at bounding box center [263, 270] width 59 height 64
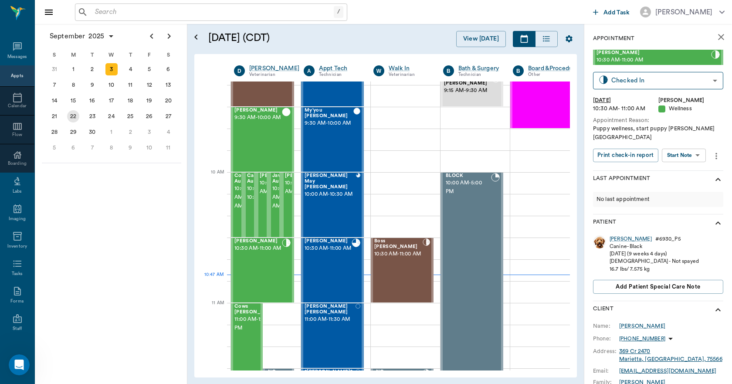
click at [70, 116] on div "22" at bounding box center [73, 116] width 12 height 12
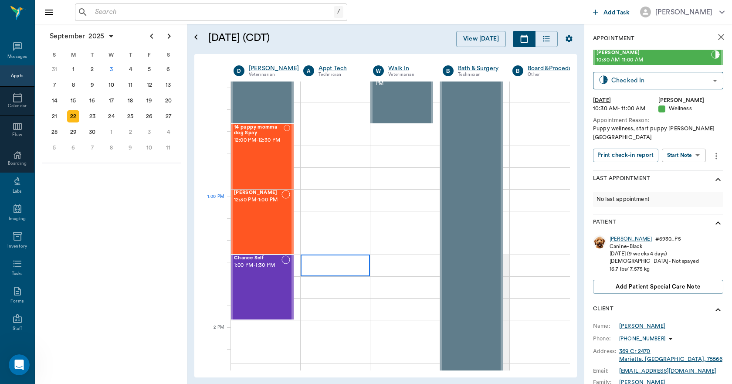
scroll to position [479, 0]
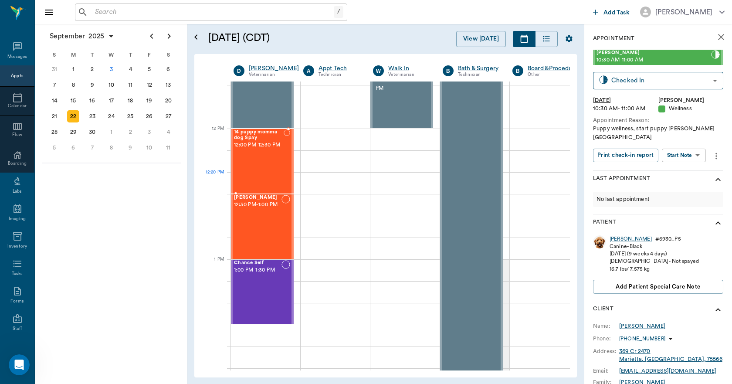
click at [270, 173] on div "14 puppy momma dog Spay 12:00 PM - 12:30 PM" at bounding box center [259, 161] width 50 height 64
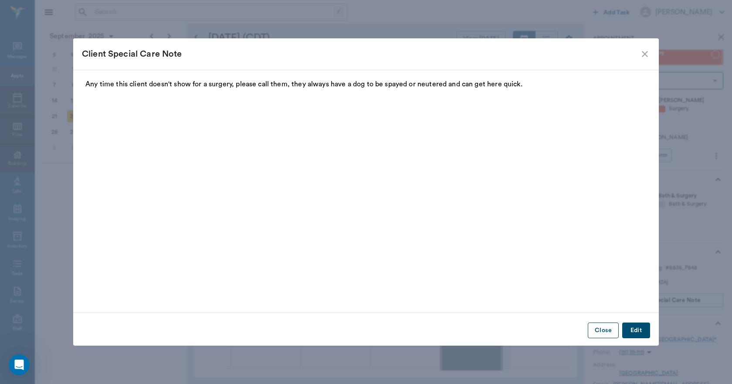
click at [599, 330] on button "Close" at bounding box center [602, 330] width 31 height 16
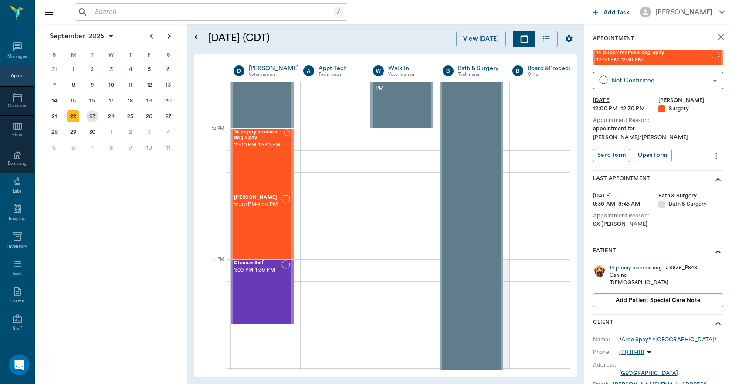
click at [94, 120] on div "23" at bounding box center [92, 116] width 12 height 12
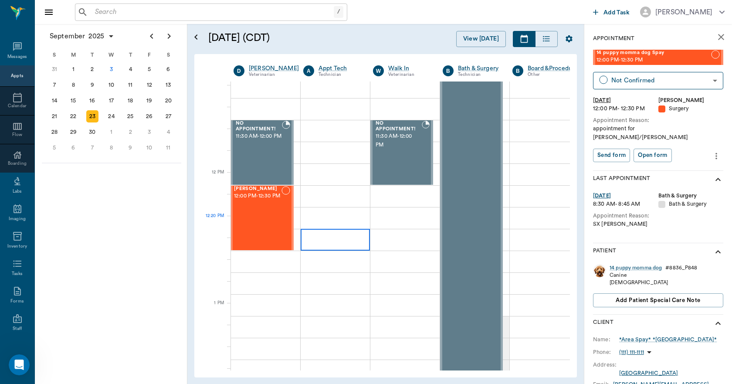
scroll to position [435, 0]
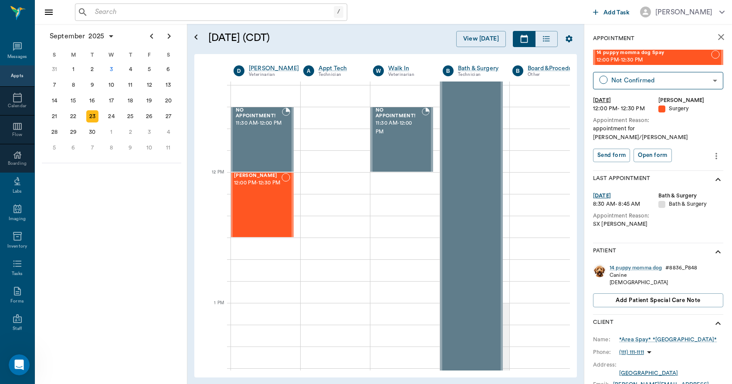
click at [715, 40] on icon "close" at bounding box center [720, 37] width 10 height 10
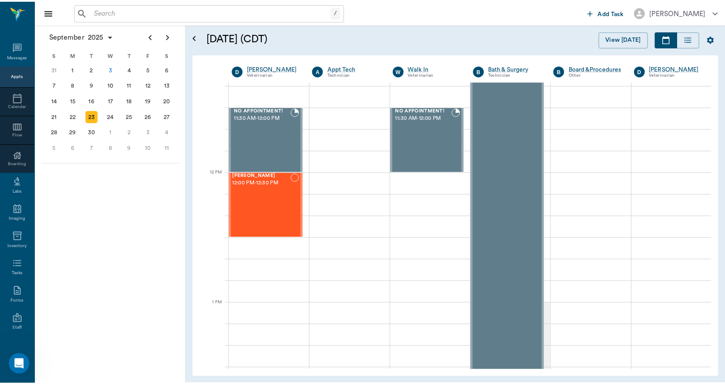
scroll to position [435, 0]
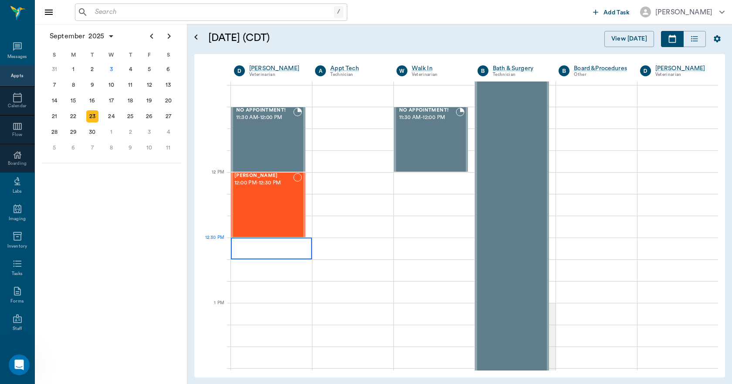
click at [264, 249] on div at bounding box center [271, 248] width 81 height 22
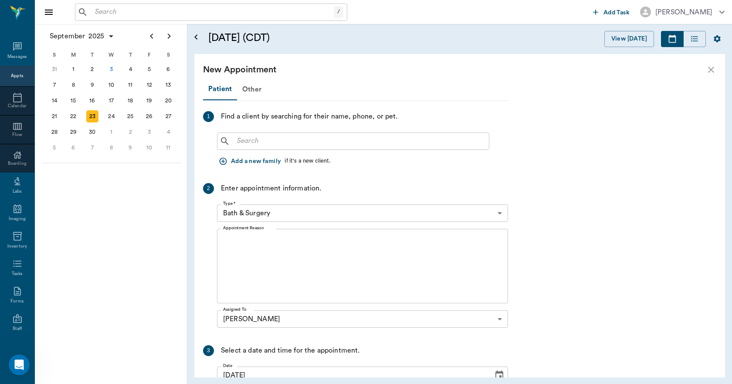
click at [123, 12] on input "text" at bounding box center [212, 12] width 242 height 12
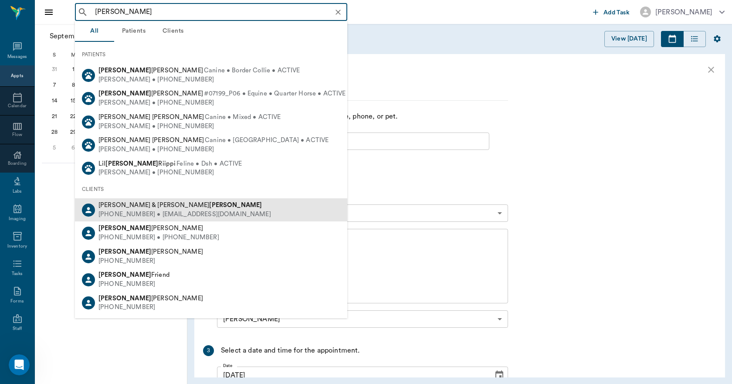
click at [116, 211] on div "[PHONE_NUMBER] • [EMAIL_ADDRESS][DOMAIN_NAME]" at bounding box center [184, 214] width 172 height 9
type input "[PERSON_NAME]"
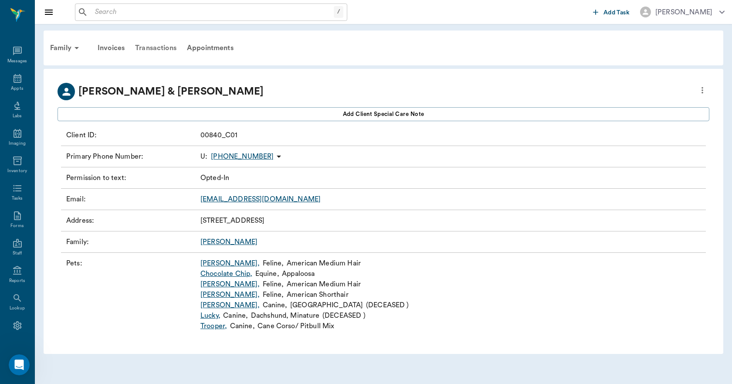
click at [169, 49] on div "Transactions" at bounding box center [156, 47] width 52 height 21
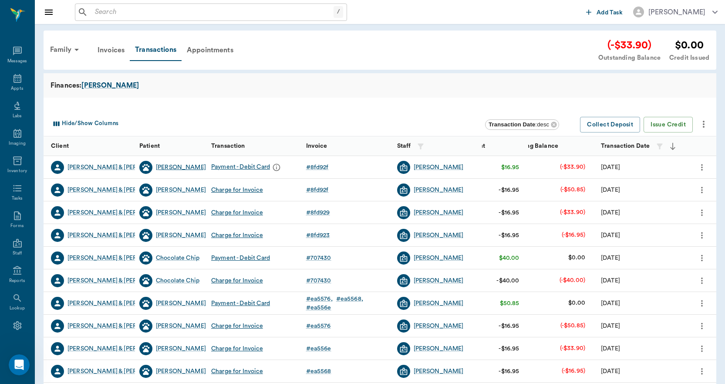
click at [164, 165] on div "[PERSON_NAME]" at bounding box center [181, 167] width 50 height 9
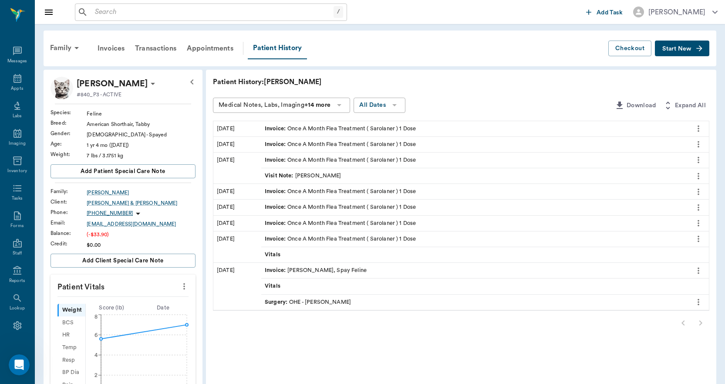
click at [312, 127] on div "Invoice : Once A Month Flea Treatment ( Sarolaner ) 1 Dose" at bounding box center [340, 129] width 151 height 8
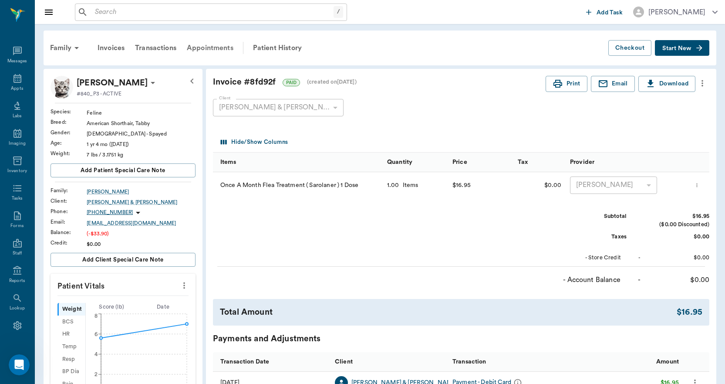
click at [211, 48] on div "Appointments" at bounding box center [210, 47] width 57 height 21
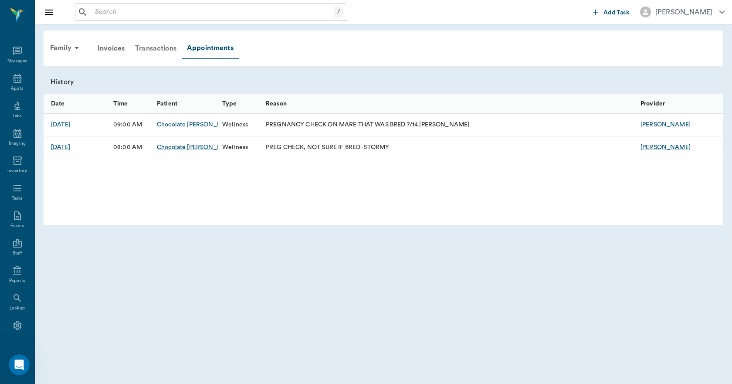
click at [156, 41] on div "Transactions" at bounding box center [156, 48] width 52 height 21
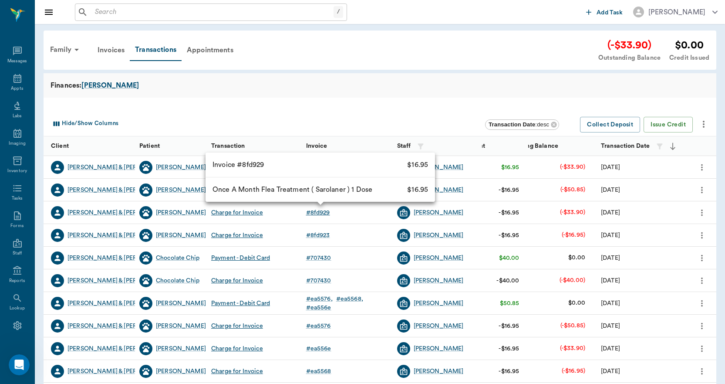
click at [316, 212] on div "# 8fd929" at bounding box center [318, 212] width 24 height 9
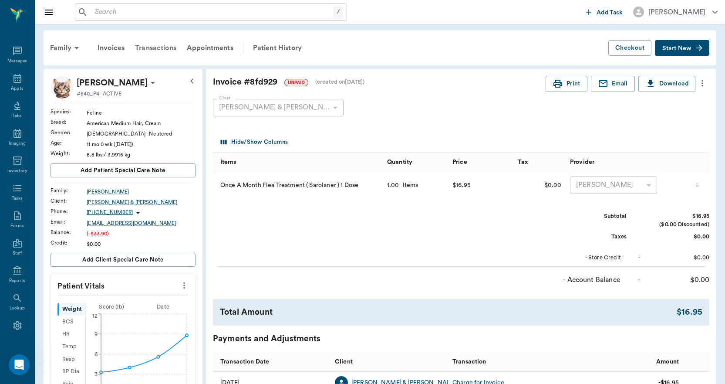
click at [168, 45] on div "Transactions" at bounding box center [156, 47] width 52 height 21
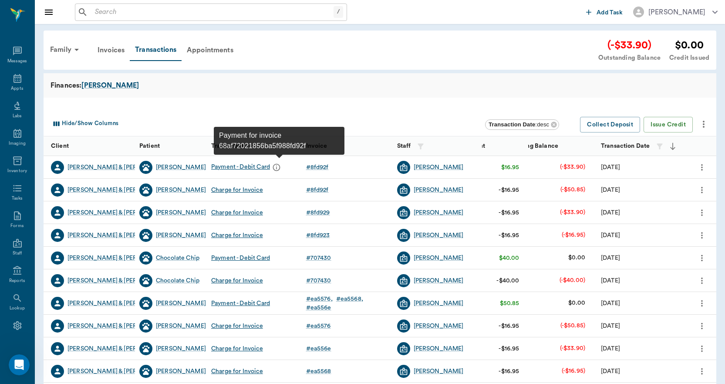
click at [278, 165] on icon "message" at bounding box center [276, 167] width 9 height 9
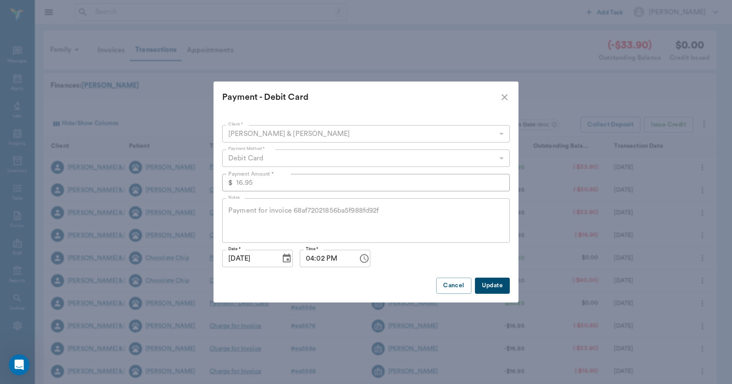
click at [504, 95] on icon "close" at bounding box center [504, 97] width 10 height 10
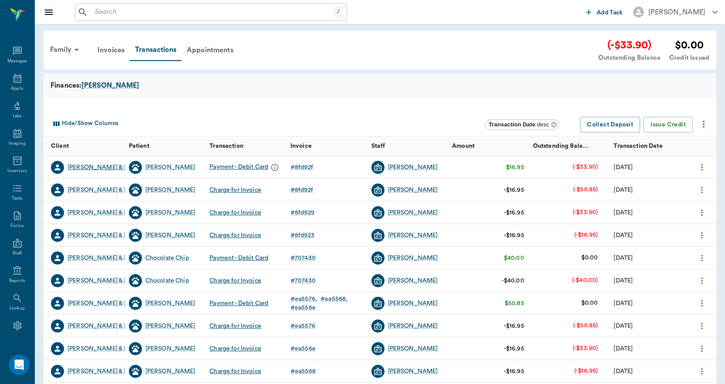
click at [107, 168] on div "[PERSON_NAME] & [PERSON_NAME]" at bounding box center [120, 167] width 106 height 9
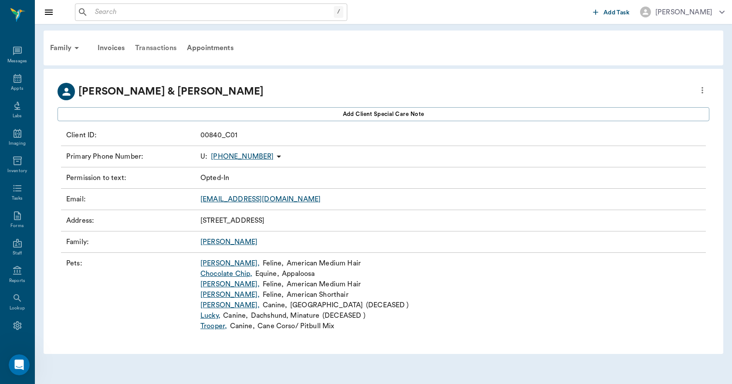
click at [163, 45] on div "Transactions" at bounding box center [156, 47] width 52 height 21
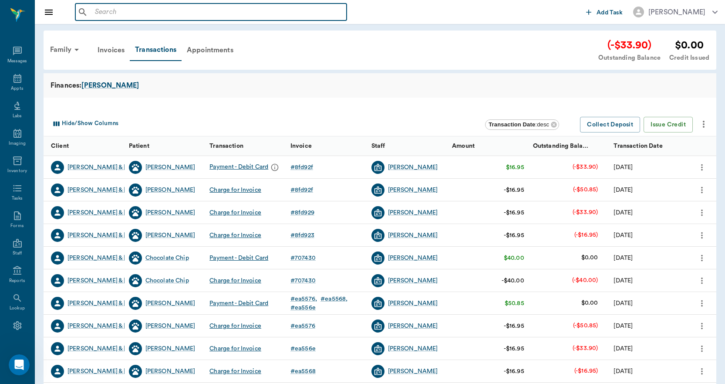
click at [200, 14] on input "text" at bounding box center [217, 12] width 252 height 12
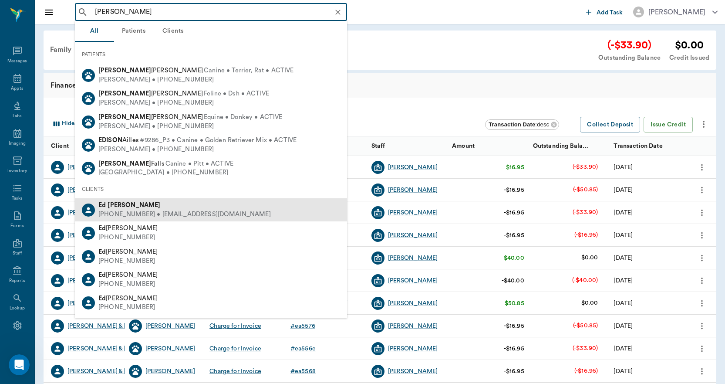
click at [98, 198] on div "[PERSON_NAME] [PHONE_NUMBER] • [EMAIL_ADDRESS][DOMAIN_NAME]" at bounding box center [211, 209] width 272 height 23
type input "[PERSON_NAME]"
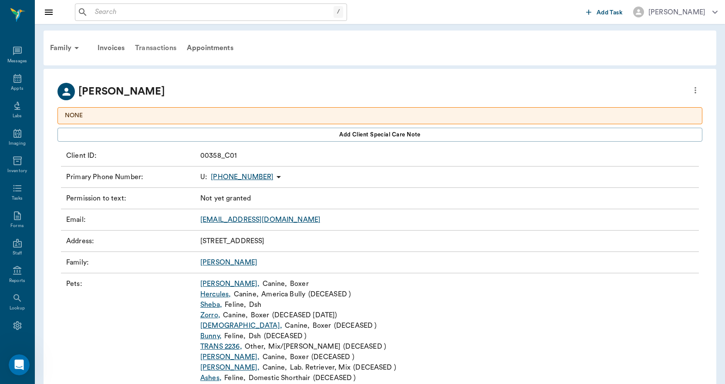
click at [169, 47] on div "Transactions" at bounding box center [156, 47] width 52 height 21
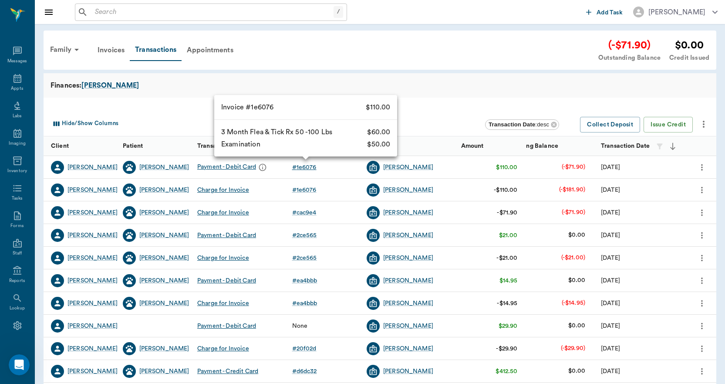
click at [300, 167] on div "# 1e6076" at bounding box center [304, 167] width 24 height 9
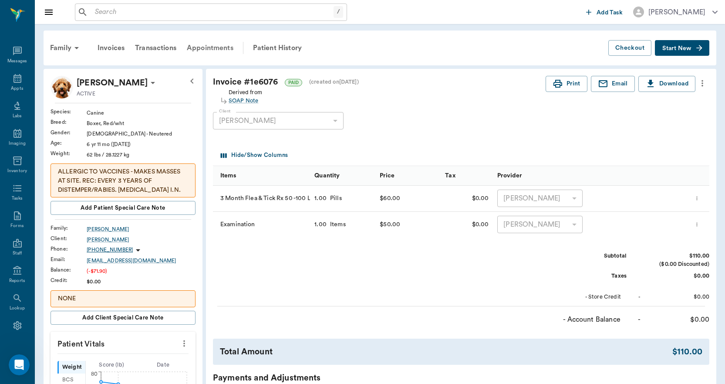
click at [209, 49] on div "Appointments" at bounding box center [210, 47] width 57 height 21
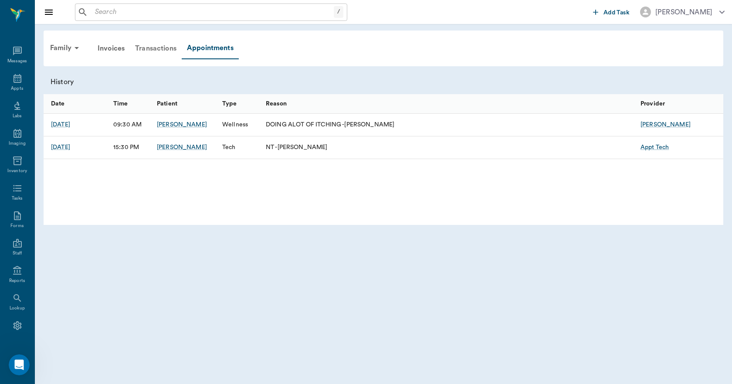
click at [169, 47] on div "Transactions" at bounding box center [156, 48] width 52 height 21
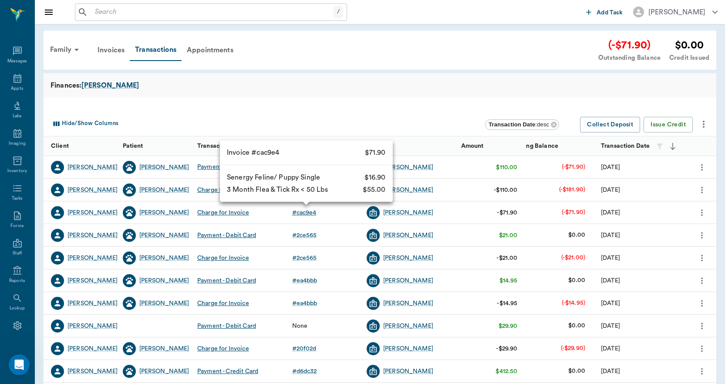
click at [302, 213] on div "# cac9e4" at bounding box center [304, 212] width 24 height 9
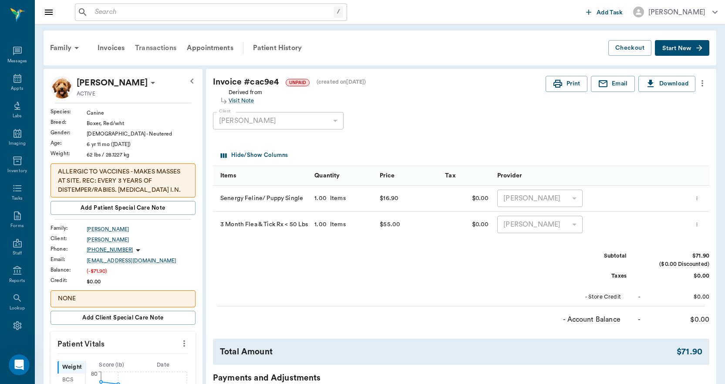
click at [165, 51] on div "Transactions" at bounding box center [156, 47] width 52 height 21
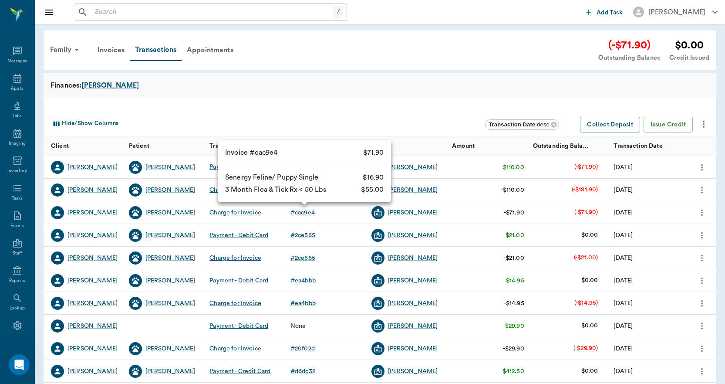
click at [298, 213] on div "# cac9e4" at bounding box center [302, 212] width 24 height 9
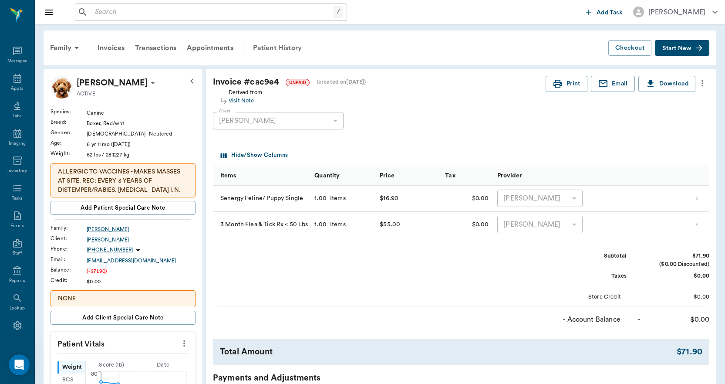
click at [269, 48] on div "Patient History" at bounding box center [277, 47] width 59 height 21
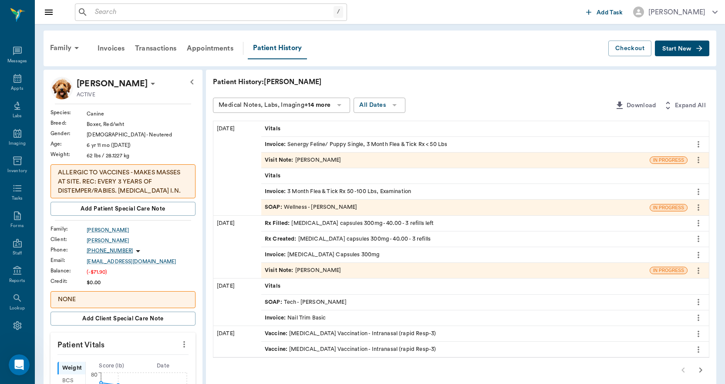
click at [295, 205] on div "SOAP : Wellness - [PERSON_NAME]" at bounding box center [311, 207] width 92 height 8
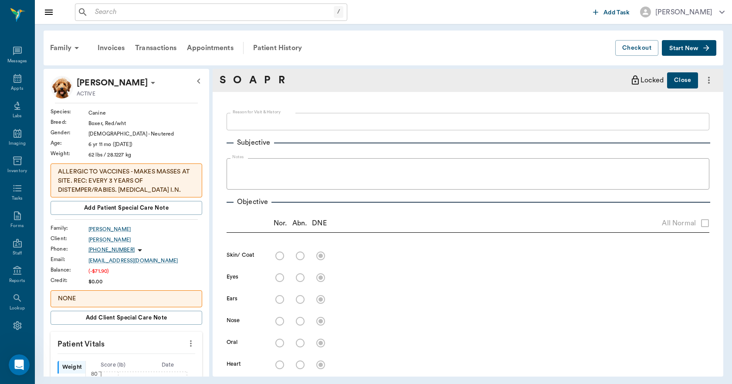
type textarea "DOING ALOT OF ITCHING -[PERSON_NAME]"
radio input "true"
type textarea "fleas and flea dirt present; mild [MEDICAL_DATA] to all paws on the top and bot…"
radio input "true"
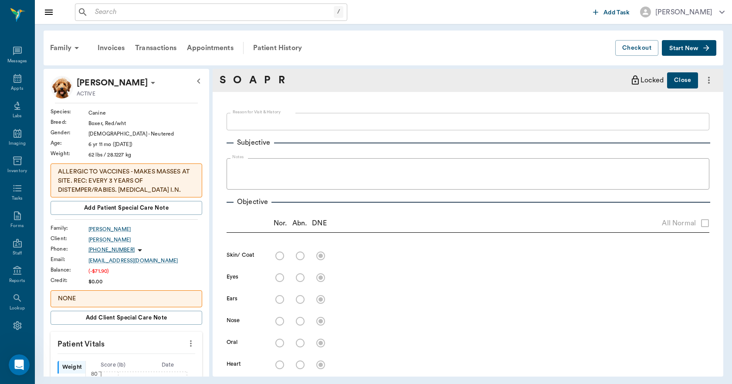
radio input "true"
type textarea "injected gums, recessed gums, mild [MEDICAL_DATA]"
radio input "true"
type textarea "did not hear a murmur [DATE]; sync pulse and beat with regular rhythm"
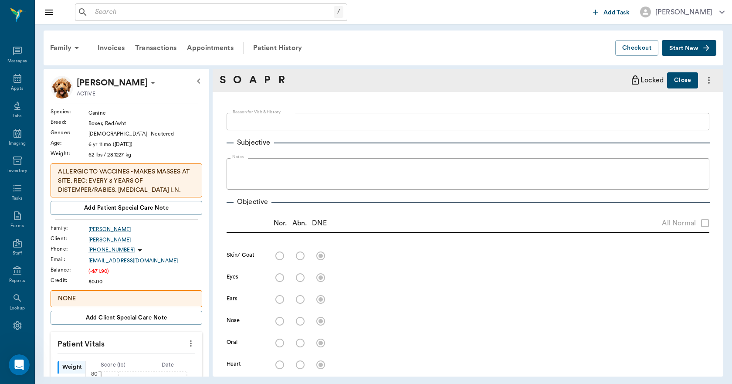
radio input "true"
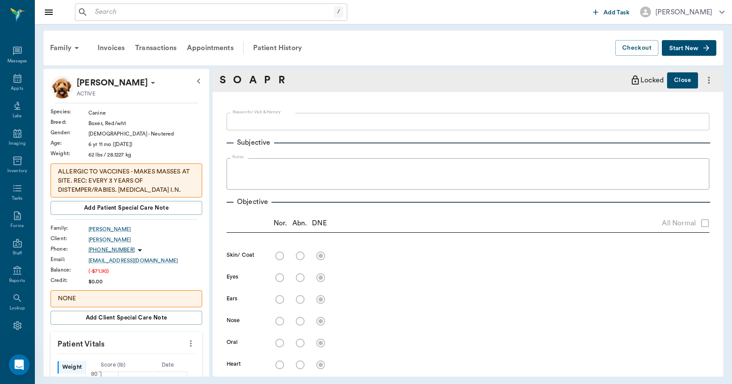
radio input "true"
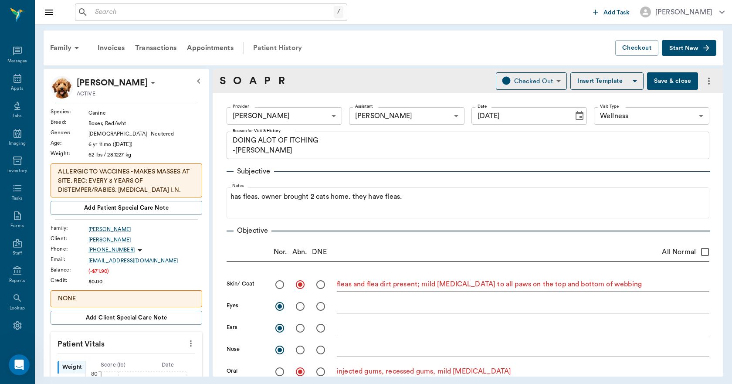
click at [274, 44] on div "Patient History" at bounding box center [277, 47] width 59 height 21
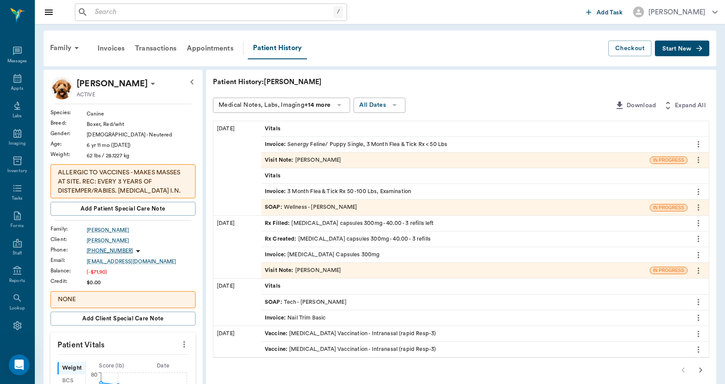
click at [316, 156] on div "Visit Note : [PERSON_NAME]" at bounding box center [303, 160] width 77 height 8
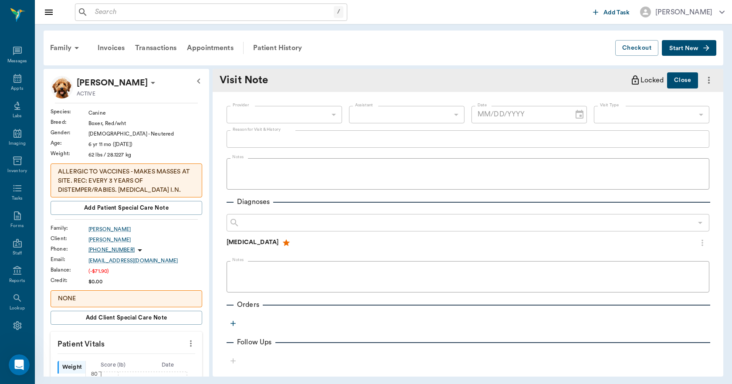
type input "670e8b52b987dc0b25a864ee"
type input "63ec2e7e52e12b0ba117b124"
type textarea "sending home flea meds for 2 cats"
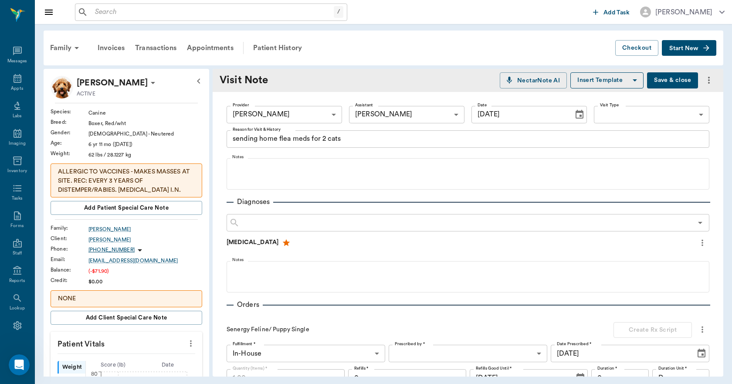
type input "[DATE]"
click at [286, 46] on div "Patient History" at bounding box center [277, 47] width 59 height 21
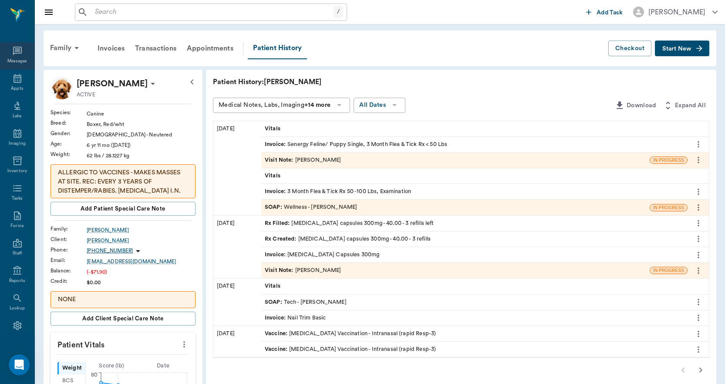
click at [13, 47] on icon at bounding box center [17, 51] width 9 height 9
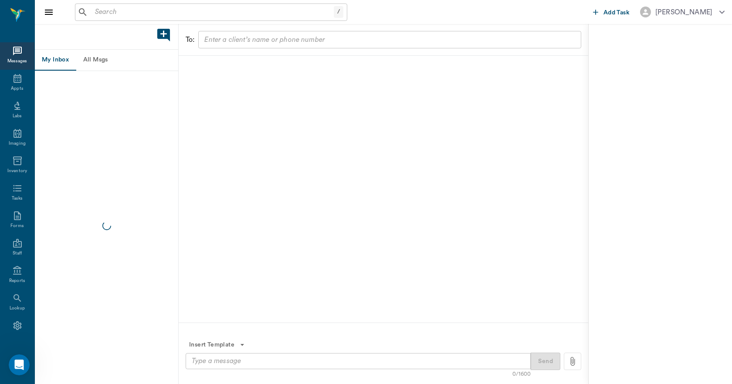
click at [229, 37] on input "text" at bounding box center [389, 40] width 376 height 12
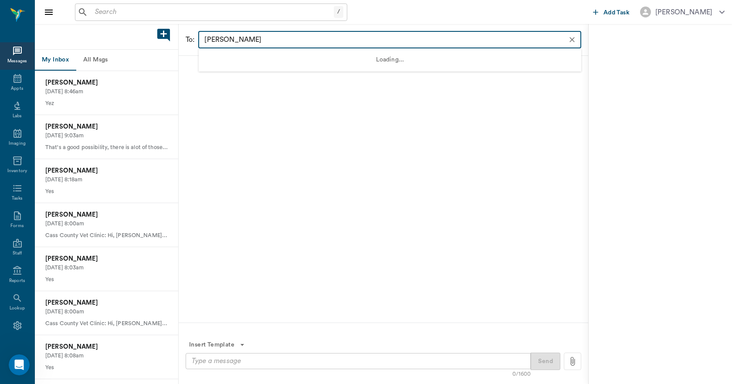
type input "[PERSON_NAME]"
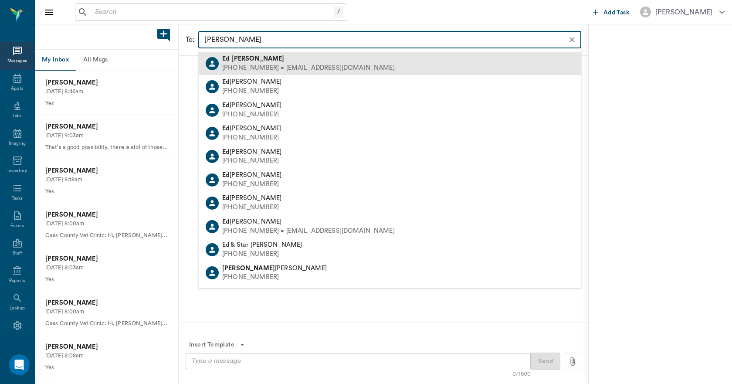
click at [251, 70] on div "[PHONE_NUMBER] • [EMAIL_ADDRESS][DOMAIN_NAME]" at bounding box center [308, 68] width 172 height 9
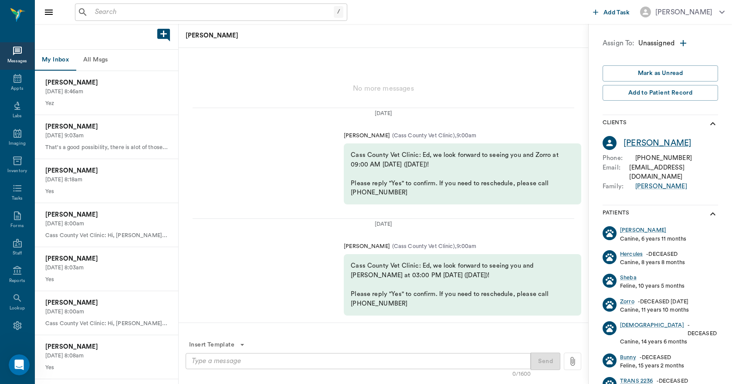
click at [651, 142] on div "[PERSON_NAME]" at bounding box center [657, 143] width 68 height 13
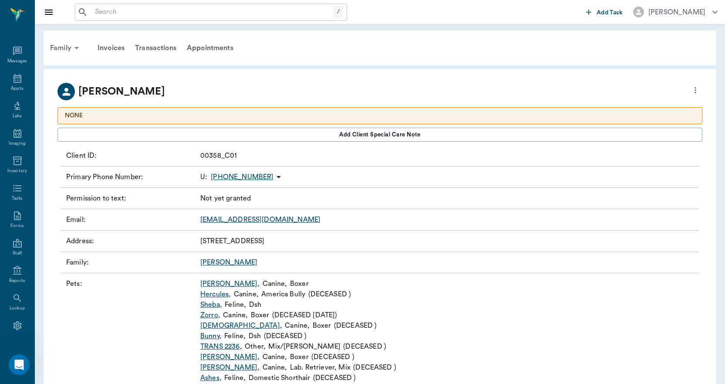
click at [66, 47] on div "Family" at bounding box center [66, 47] width 42 height 21
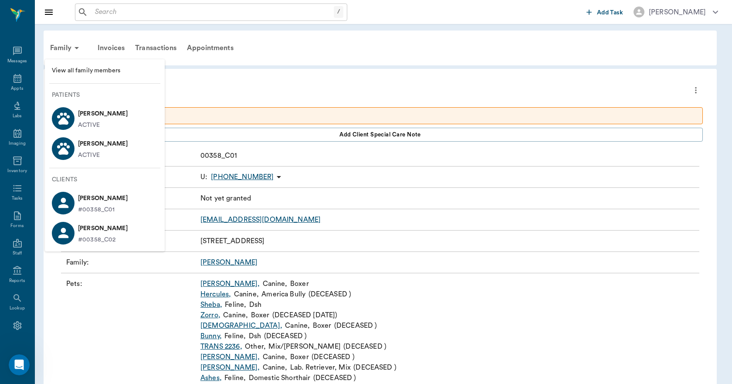
click at [83, 145] on p "[PERSON_NAME]" at bounding box center [103, 144] width 50 height 14
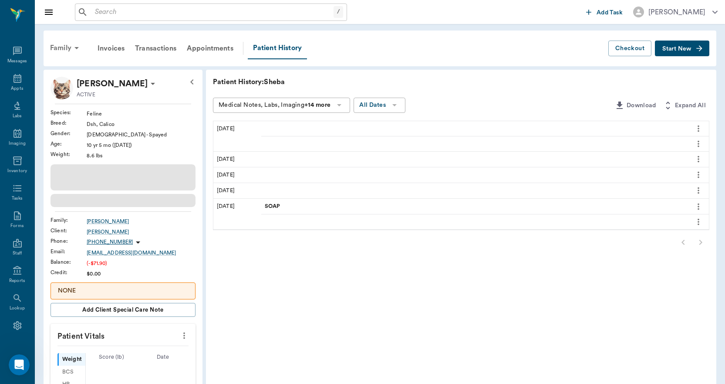
click at [57, 49] on div "Family" at bounding box center [66, 47] width 42 height 21
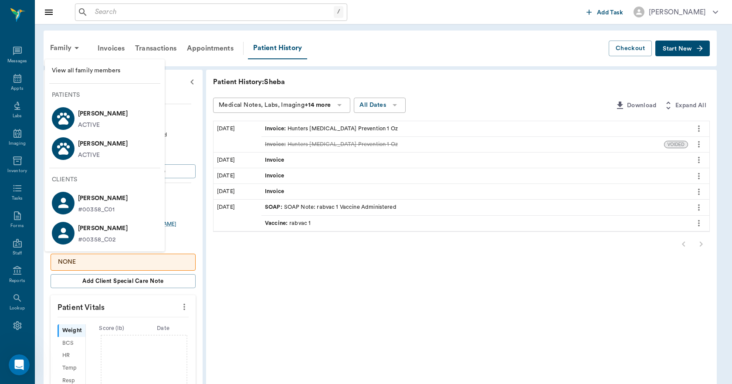
click at [77, 74] on span "View all family members" at bounding box center [105, 70] width 106 height 9
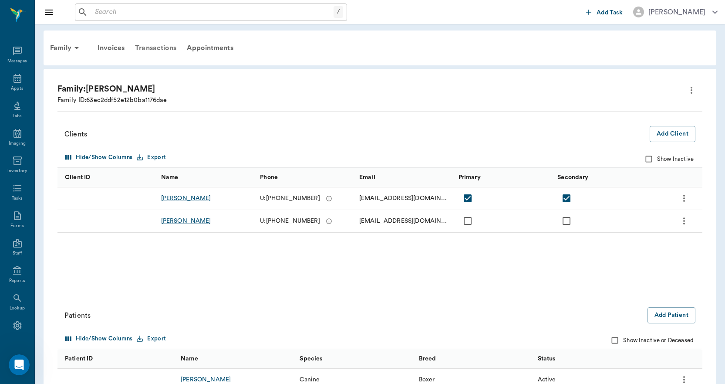
click at [168, 47] on div "Transactions" at bounding box center [156, 47] width 52 height 21
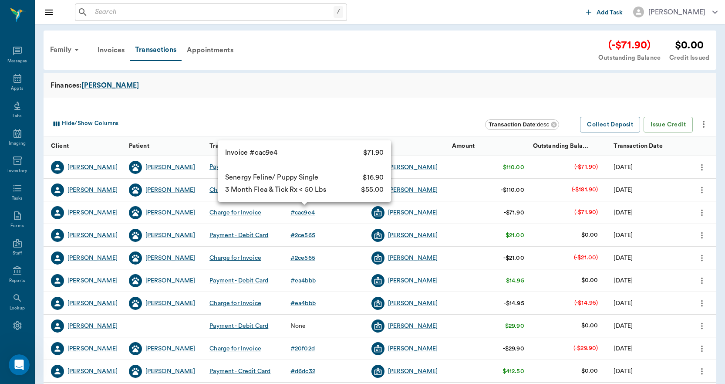
click at [308, 213] on div "# cac9e4" at bounding box center [302, 212] width 24 height 9
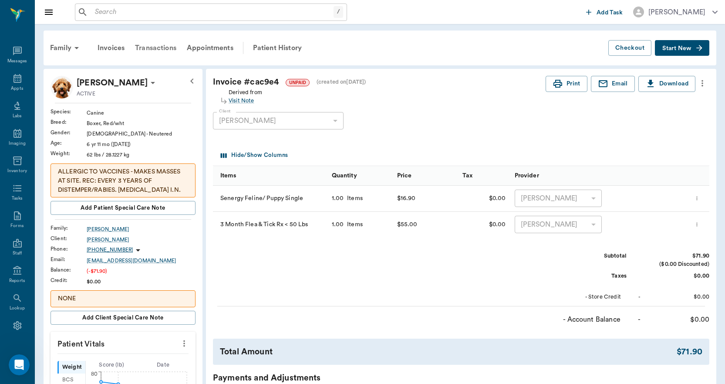
click at [162, 48] on div "Transactions" at bounding box center [156, 47] width 52 height 21
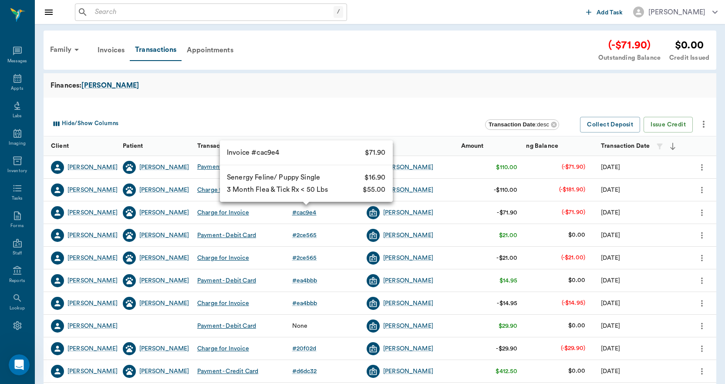
click at [304, 213] on div "# cac9e4" at bounding box center [304, 212] width 24 height 9
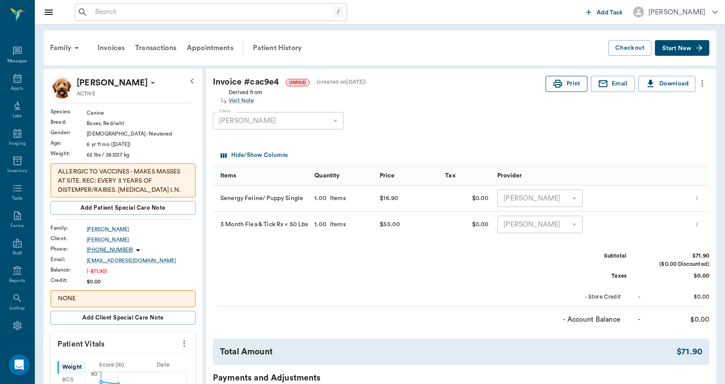
click at [563, 81] on button "Print" at bounding box center [567, 84] width 42 height 16
click at [579, 86] on button "Print" at bounding box center [567, 84] width 42 height 16
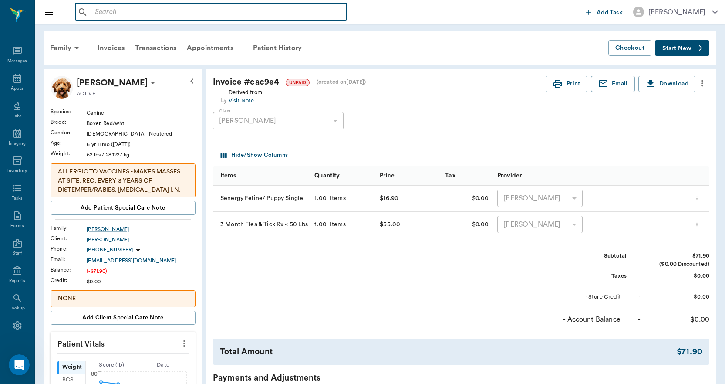
click at [196, 14] on input "text" at bounding box center [217, 12] width 252 height 12
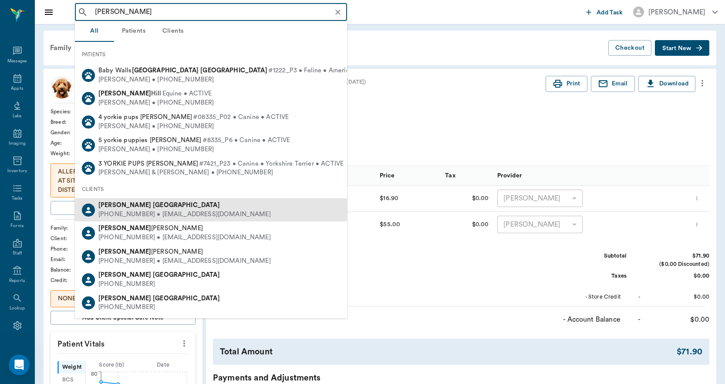
click at [124, 204] on span "[PERSON_NAME]" at bounding box center [158, 205] width 121 height 7
type input "[PERSON_NAME]"
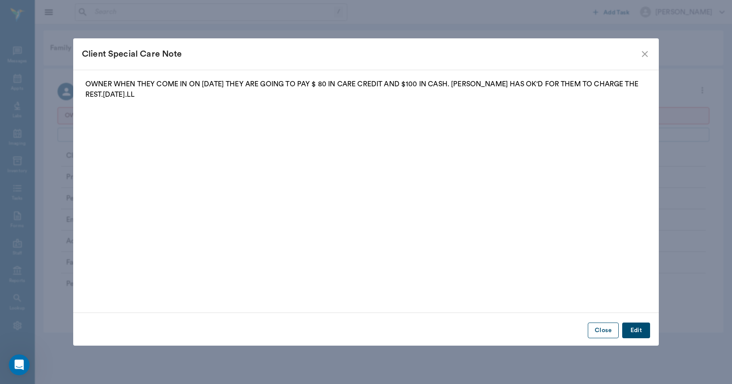
click at [596, 328] on button "Close" at bounding box center [602, 330] width 31 height 16
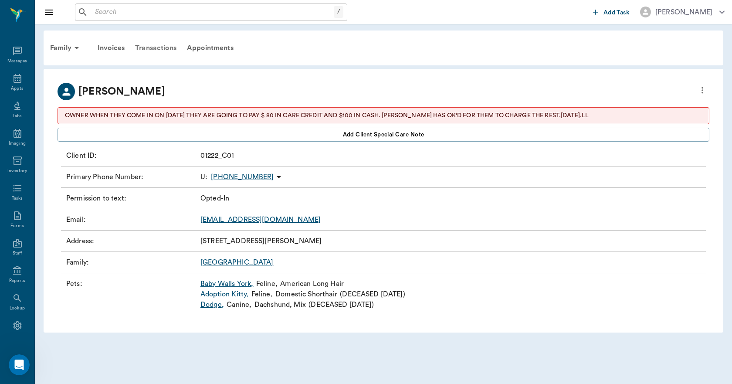
click at [167, 47] on div "Transactions" at bounding box center [156, 47] width 52 height 21
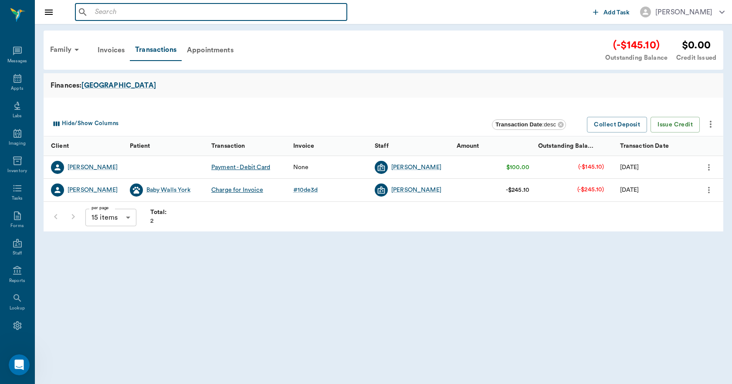
click at [120, 8] on input "text" at bounding box center [217, 12] width 252 height 12
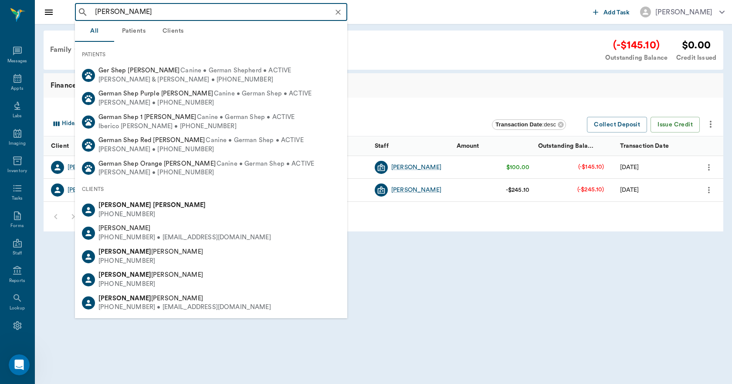
click at [110, 200] on div "[PERSON_NAME] [PHONE_NUMBER]" at bounding box center [211, 209] width 272 height 23
type input "[PERSON_NAME]"
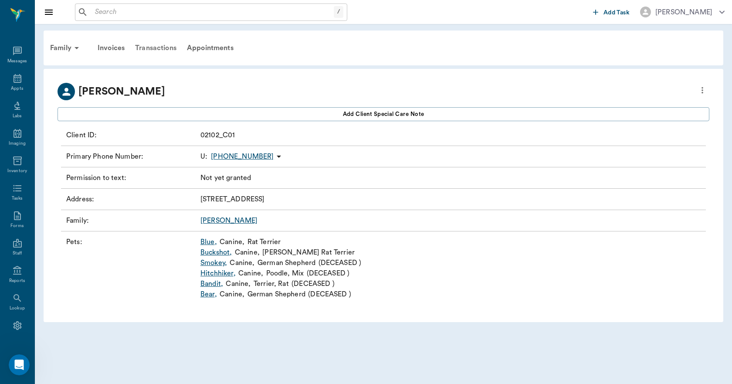
click at [160, 46] on div "Transactions" at bounding box center [156, 47] width 52 height 21
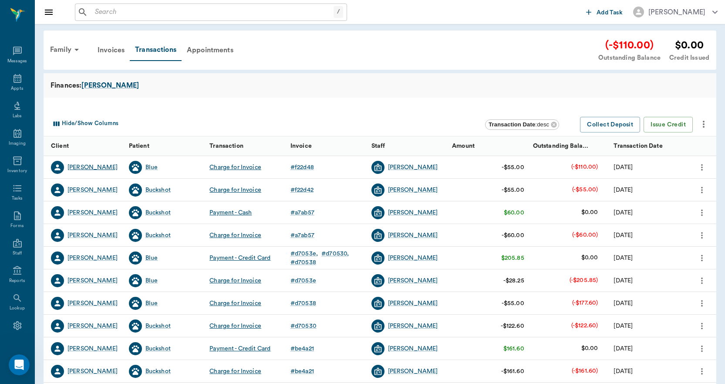
click at [94, 168] on div "[PERSON_NAME]" at bounding box center [92, 167] width 50 height 9
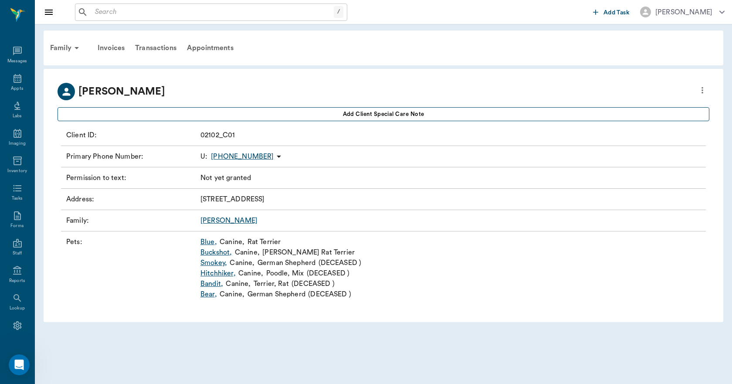
click at [338, 111] on button "Add client Special Care Note" at bounding box center [382, 114] width 651 height 14
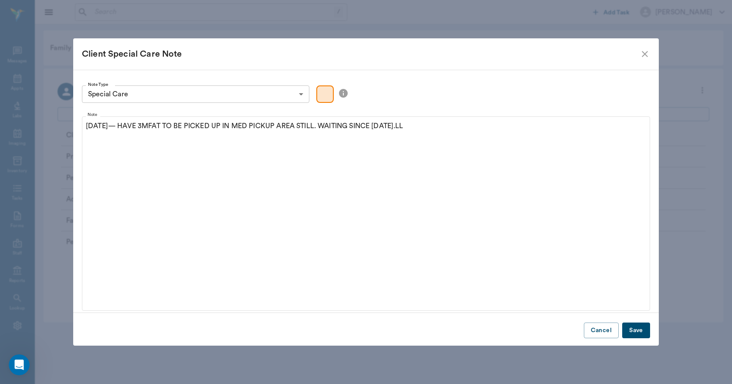
click at [637, 329] on button "Save" at bounding box center [636, 330] width 28 height 16
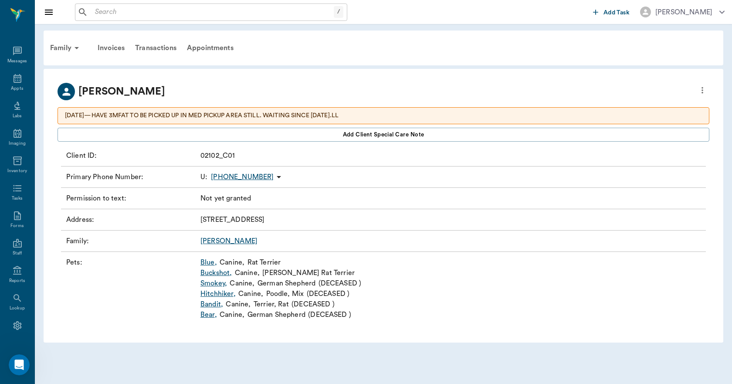
click at [176, 13] on input "text" at bounding box center [212, 12] width 242 height 12
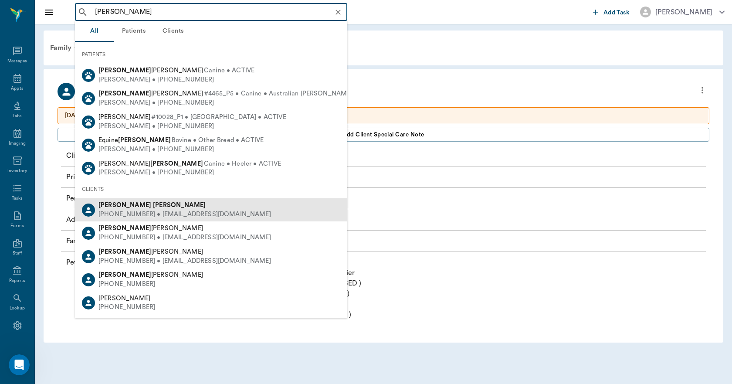
click at [153, 203] on b "[PERSON_NAME]" at bounding box center [179, 205] width 53 height 7
type input "[PERSON_NAME]"
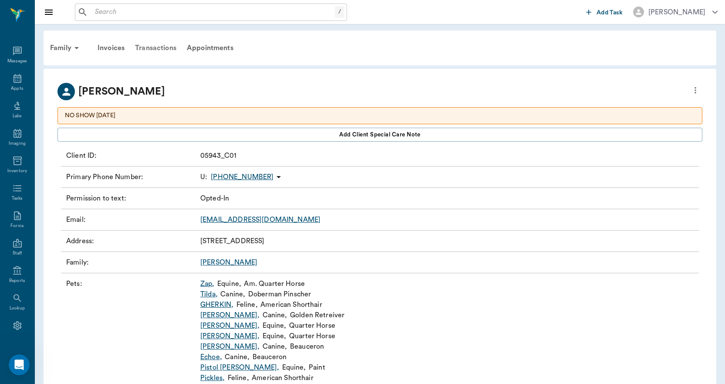
click at [158, 47] on div "Transactions" at bounding box center [156, 47] width 52 height 21
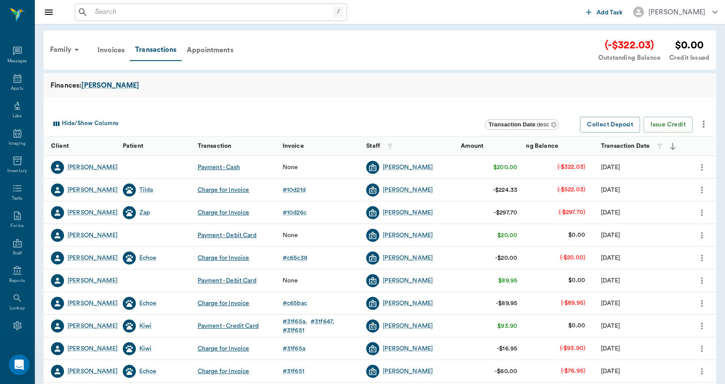
click at [140, 12] on input "text" at bounding box center [212, 12] width 242 height 12
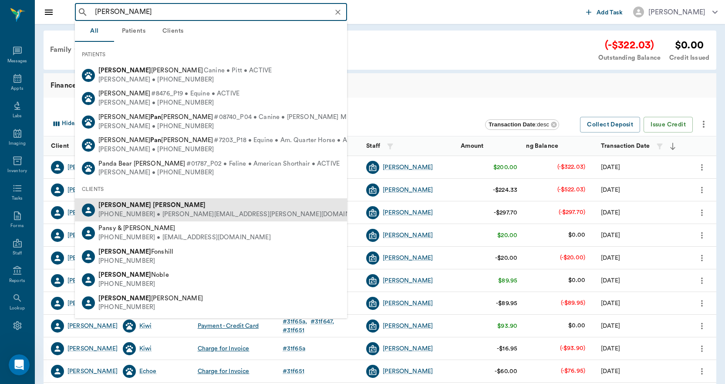
click at [145, 206] on div "[PERSON_NAME]" at bounding box center [236, 205] width 276 height 9
type input "[PERSON_NAME]"
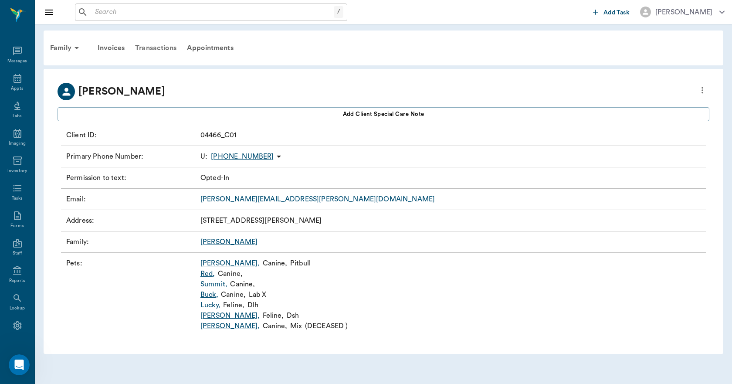
click at [159, 47] on div "Transactions" at bounding box center [156, 47] width 52 height 21
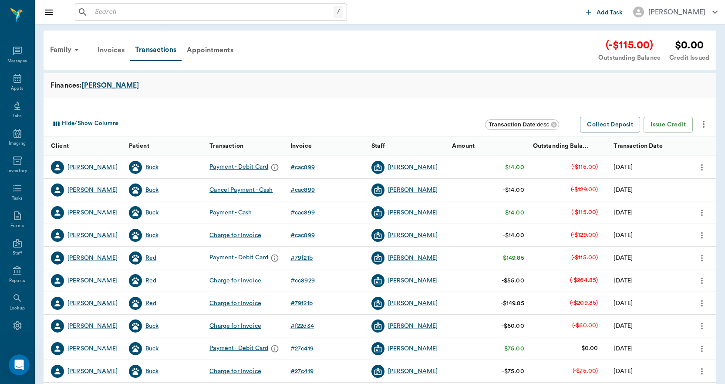
click at [118, 53] on div "Invoices" at bounding box center [110, 50] width 37 height 21
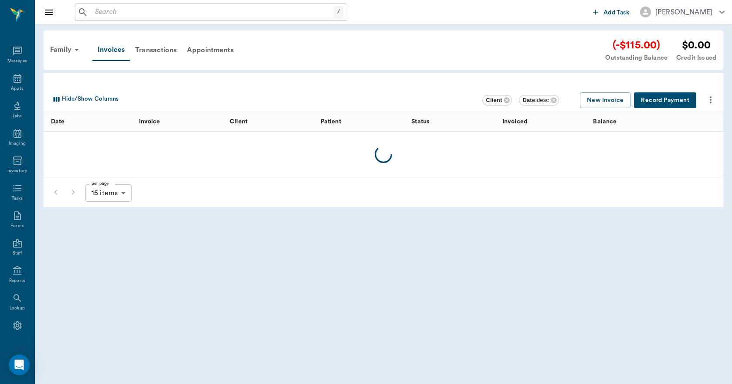
click at [650, 101] on button "Record Payment" at bounding box center [665, 100] width 62 height 16
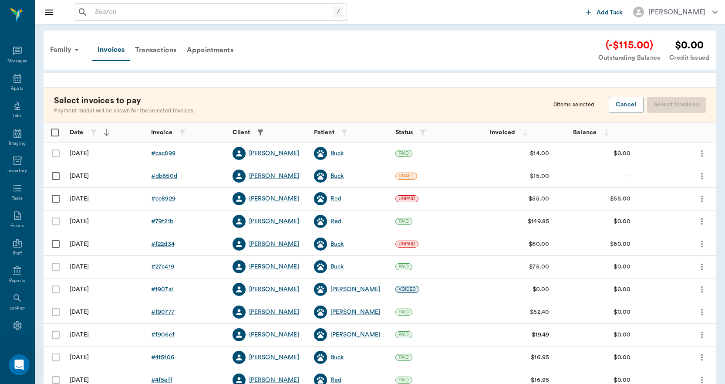
click at [57, 198] on input "Select row" at bounding box center [56, 198] width 18 height 18
checkbox input "false"
checkbox input "true"
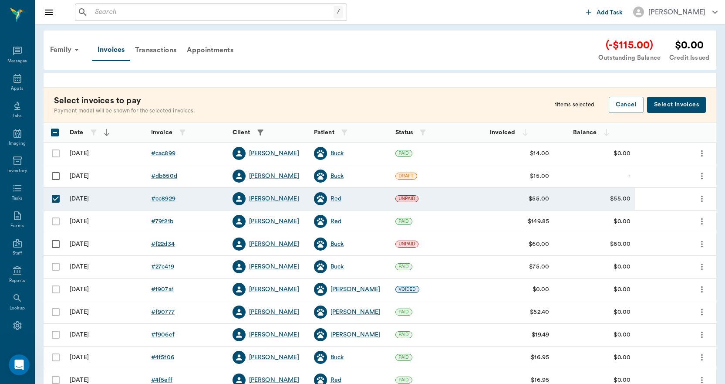
click at [54, 243] on input "Select row" at bounding box center [56, 244] width 18 height 18
checkbox input "true"
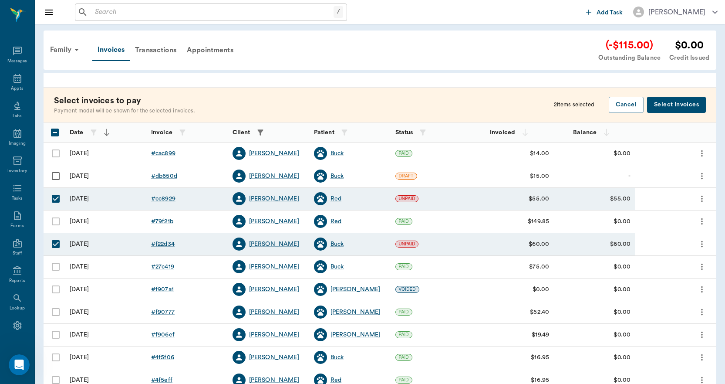
click at [659, 101] on button "Select Invoices" at bounding box center [676, 105] width 59 height 16
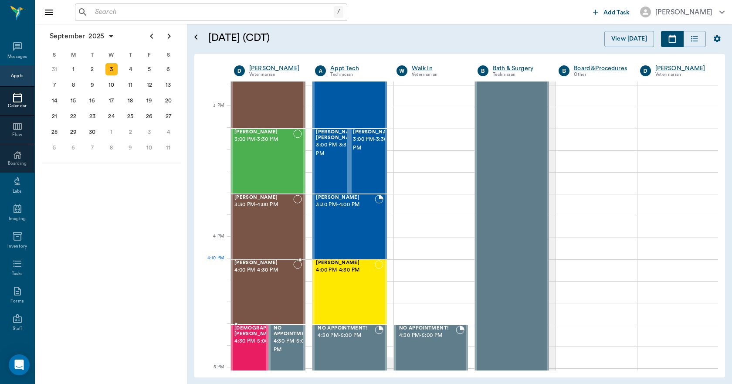
scroll to position [914, 0]
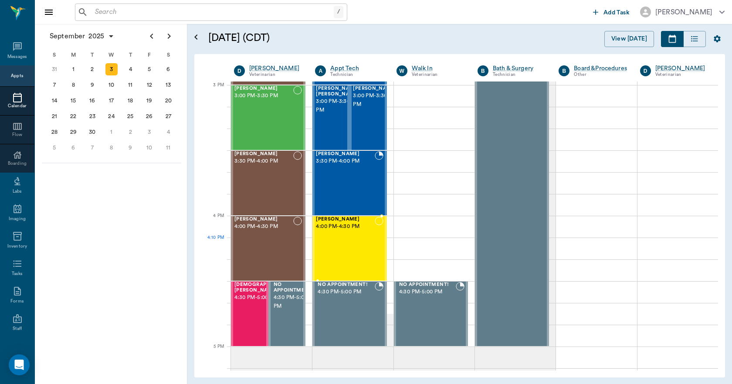
click at [341, 241] on div "[PERSON_NAME] 4:00 PM - 4:30 PM" at bounding box center [345, 248] width 58 height 64
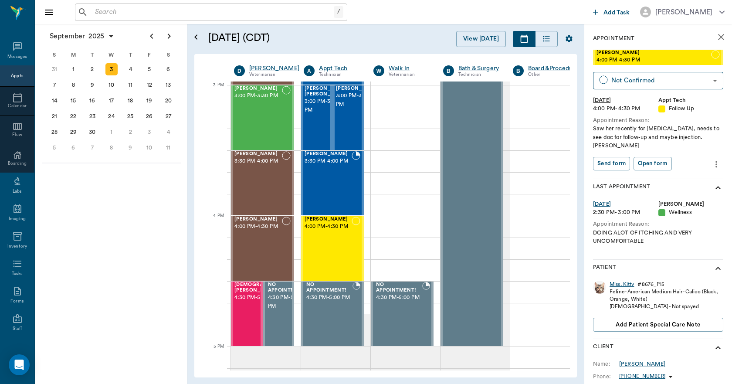
click at [617, 287] on div "Miss. Kitty" at bounding box center [621, 283] width 24 height 7
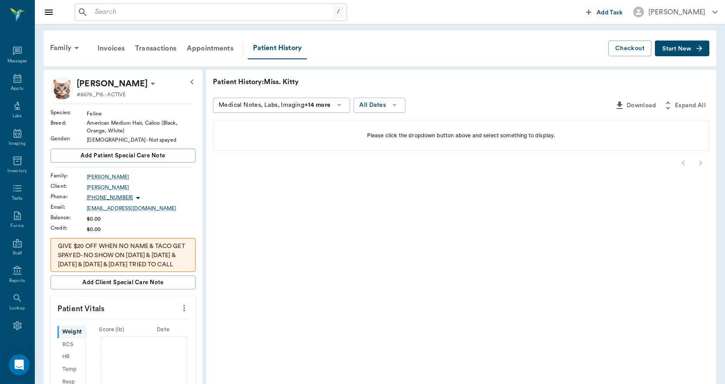
click at [150, 14] on input "text" at bounding box center [212, 12] width 242 height 12
click at [152, 85] on icon at bounding box center [153, 83] width 10 height 10
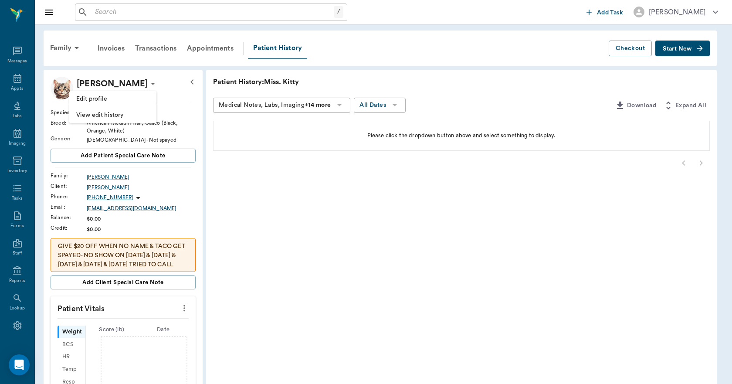
click at [115, 101] on span "Edit profile" at bounding box center [112, 98] width 73 height 9
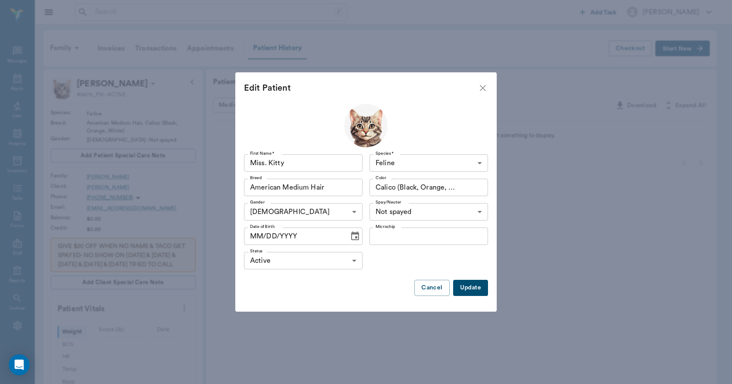
click at [282, 261] on body "/ ​ Add Task Dr. Bert Ellsworth Nectar Messages Appts Labs Imaging Inventory Ta…" at bounding box center [366, 312] width 732 height 625
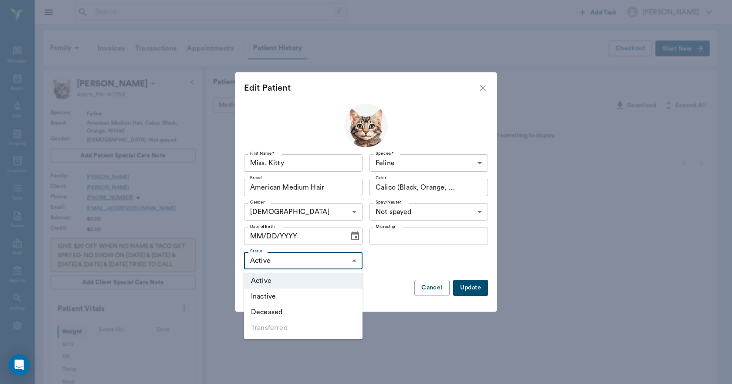
click at [258, 296] on li "Inactive" at bounding box center [303, 296] width 118 height 16
type input "INACTIVE"
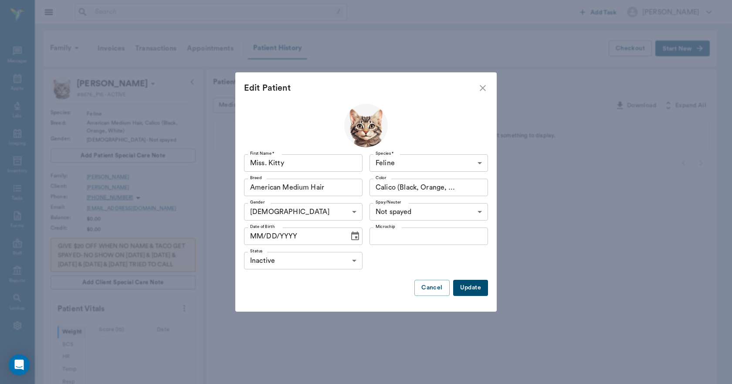
click at [465, 290] on button "Update" at bounding box center [470, 288] width 35 height 16
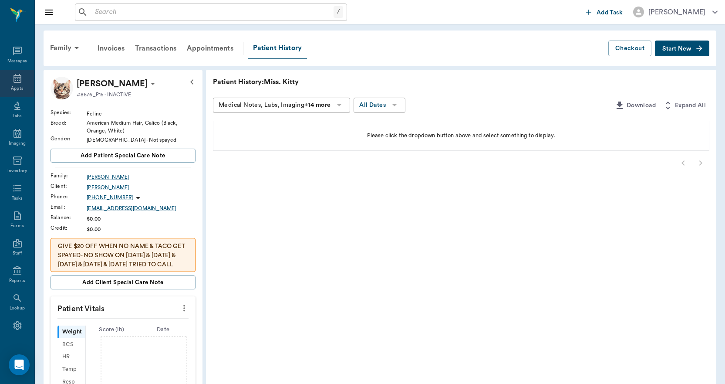
click at [22, 88] on div "Appts" at bounding box center [17, 83] width 34 height 27
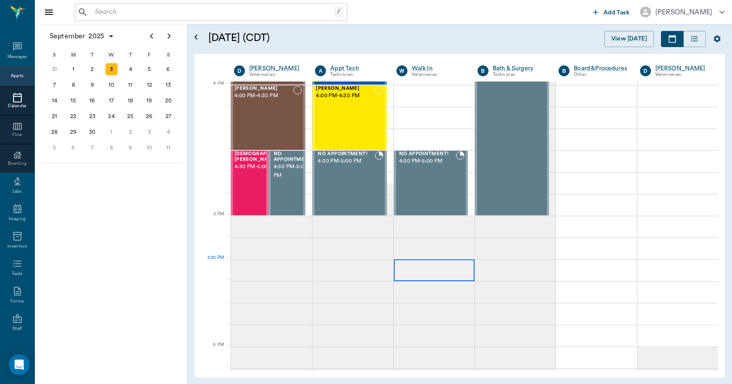
scroll to position [1047, 0]
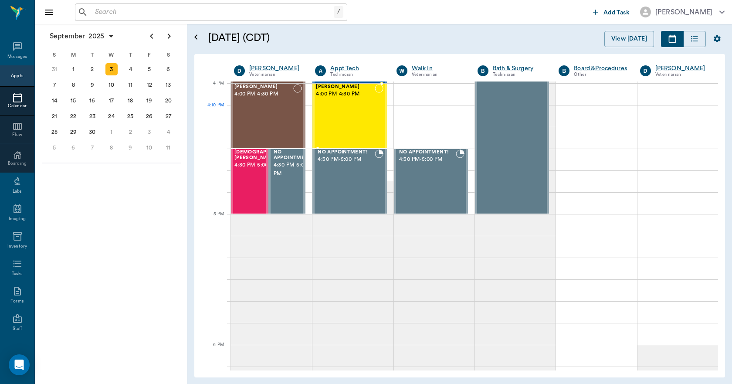
click at [339, 122] on div "Miss. Kitty Floyd 4:00 PM - 4:30 PM" at bounding box center [345, 116] width 58 height 64
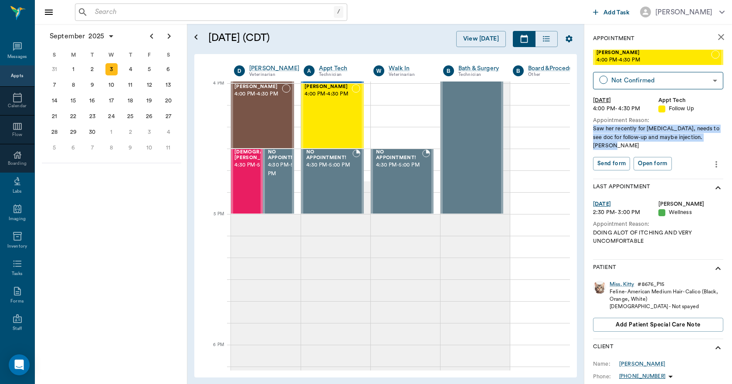
drag, startPoint x: 592, startPoint y: 128, endPoint x: 687, endPoint y: 143, distance: 95.7
click at [687, 143] on div "Appointment Miss. Kitty Floyd 4:00 PM - 4:30 PM Not Confirmed NOT_CONFIRMED ​ W…" at bounding box center [658, 292] width 148 height 537
copy div "Saw her recently for skin condition, needs to see doc for follow-up and maybe i…"
click at [358, 122] on div at bounding box center [355, 116] width 9 height 64
click at [711, 162] on icon "more" at bounding box center [716, 164] width 10 height 10
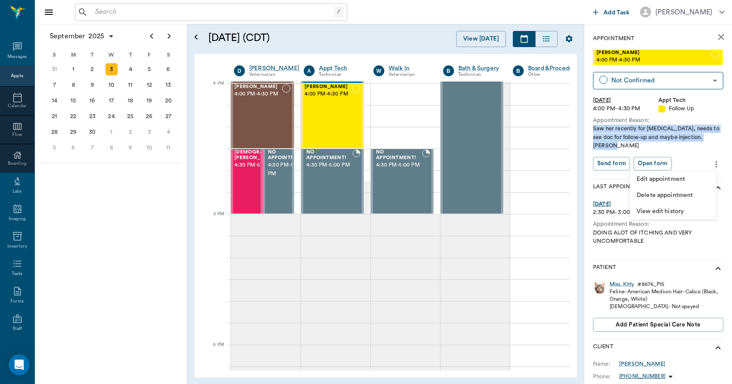
click at [689, 176] on span "Edit appointment" at bounding box center [672, 179] width 73 height 9
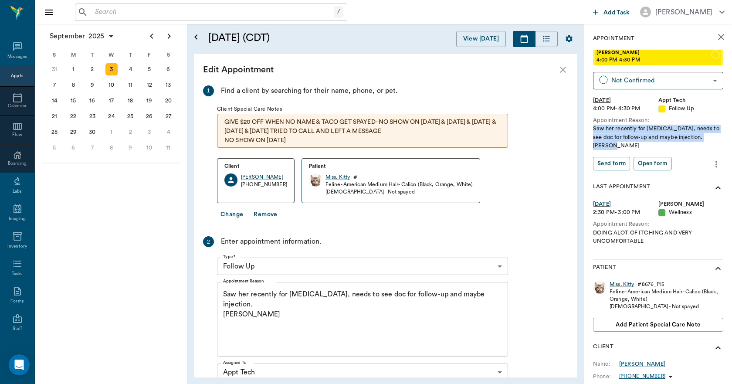
click at [233, 214] on button "Change" at bounding box center [232, 214] width 30 height 16
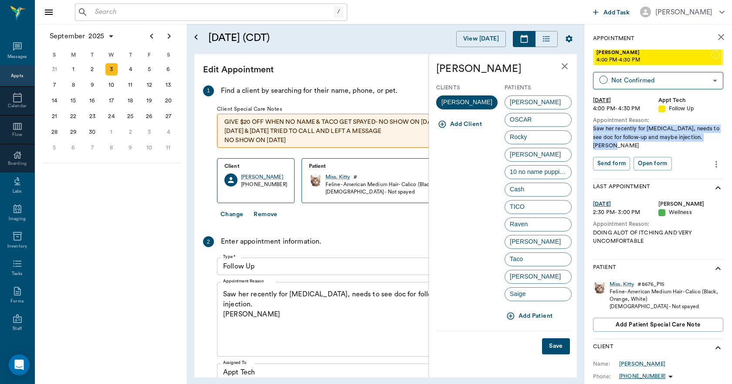
click at [564, 65] on icon "close" at bounding box center [564, 66] width 6 height 6
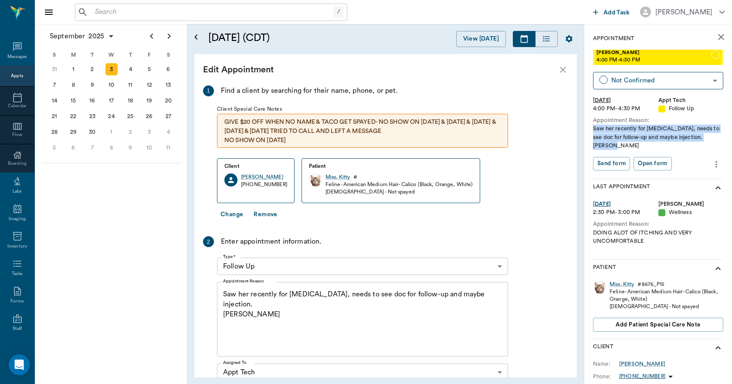
click at [564, 71] on icon "close" at bounding box center [562, 69] width 10 height 10
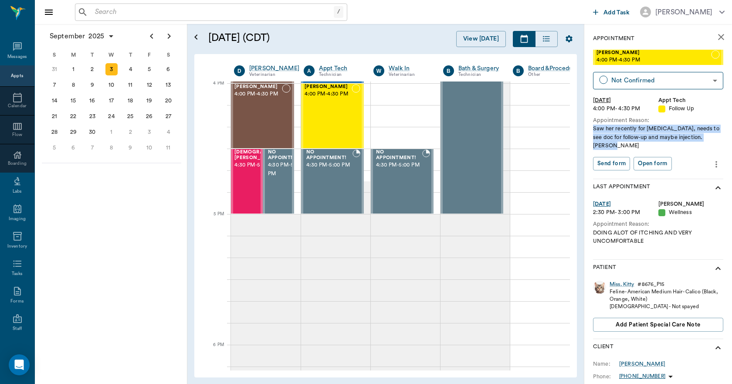
click at [712, 163] on icon "more" at bounding box center [716, 164] width 10 height 10
click at [666, 192] on span "Delete appointment" at bounding box center [672, 195] width 73 height 9
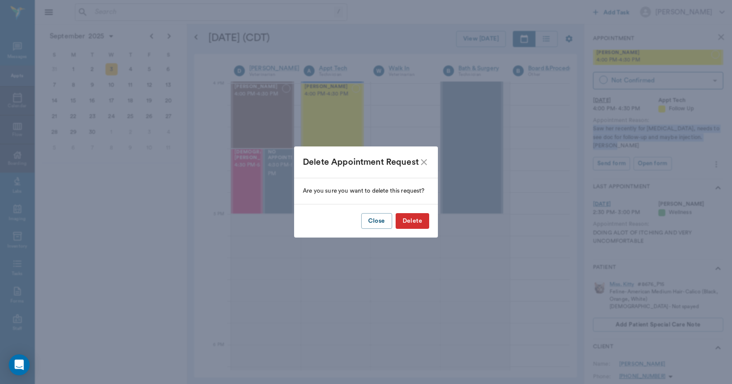
click at [408, 222] on button "Delete" at bounding box center [412, 221] width 34 height 16
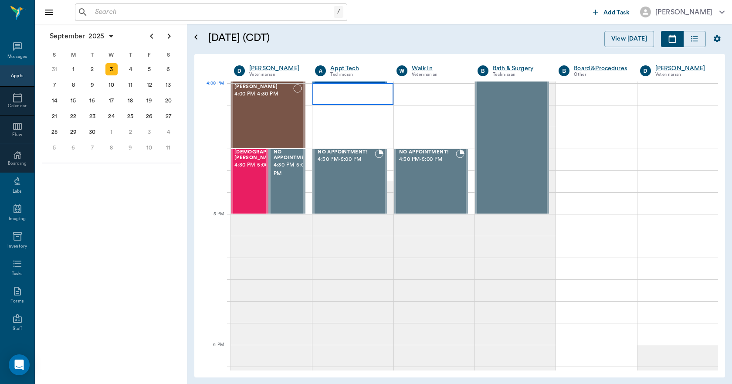
click at [344, 98] on div at bounding box center [352, 94] width 81 height 22
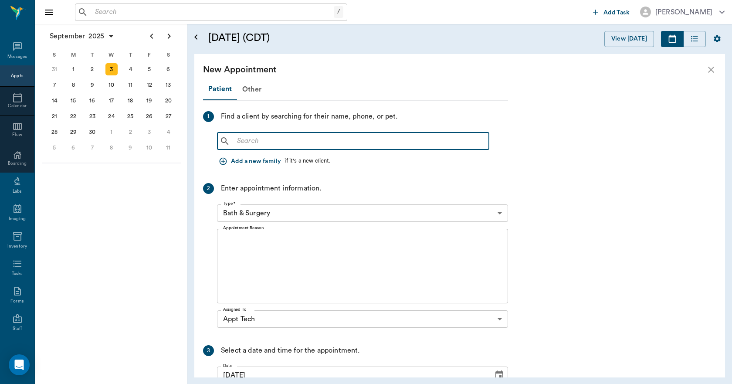
click at [253, 137] on input "text" at bounding box center [359, 141] width 252 height 12
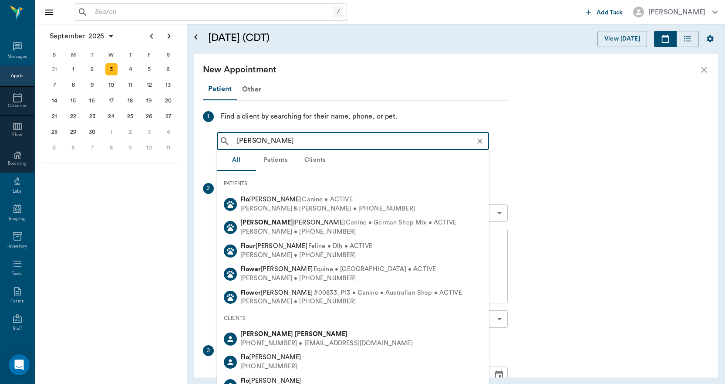
click at [256, 331] on div "Rebecca Floyd (430) 293-5402 • FLOYDREBECCA731@gmail.com" at bounding box center [353, 338] width 272 height 23
type input "REBECCA FLO"
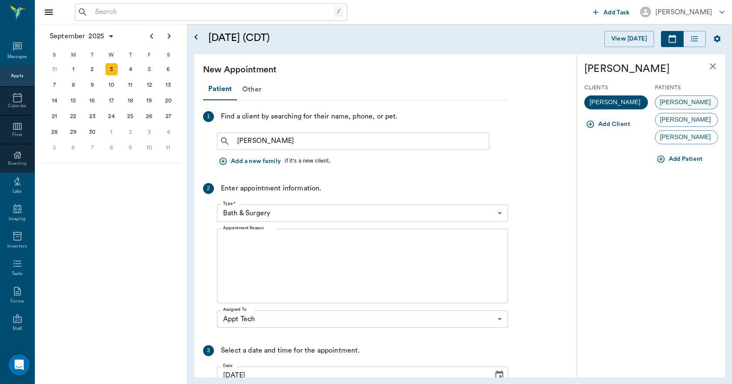
click at [677, 101] on span "MISS KITTY" at bounding box center [685, 102] width 61 height 9
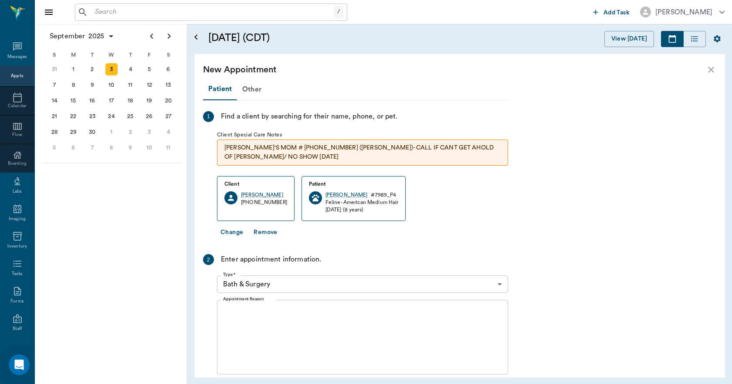
click at [286, 280] on body "/ ​ Add Task Dr. Bert Ellsworth Nectar Messages Appts Calendar Flow Boarding La…" at bounding box center [366, 192] width 732 height 384
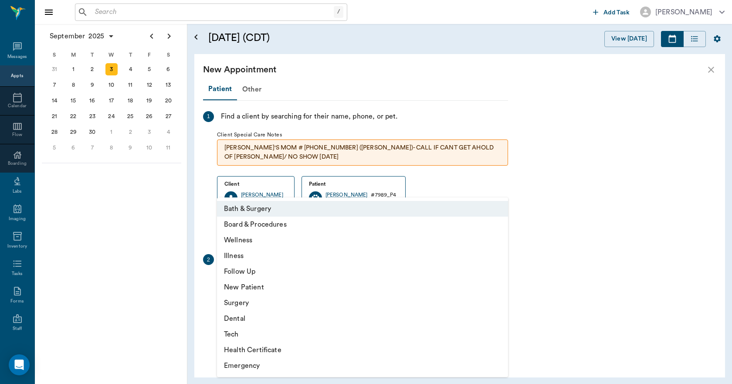
click at [240, 341] on li "Tech" at bounding box center [362, 334] width 291 height 16
type input "65d2be4f46e3a538d89b8c1a"
type input "04:30 PM"
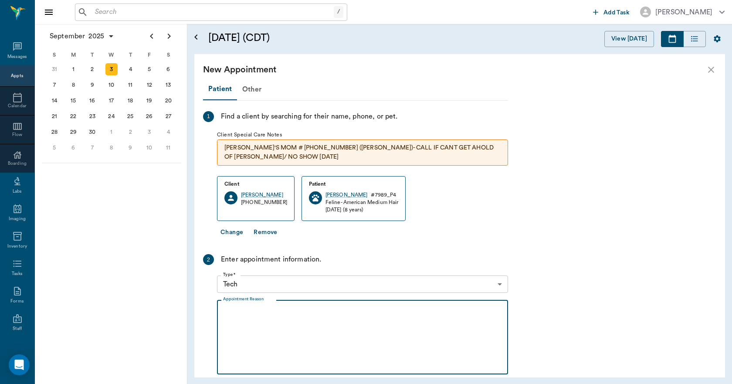
paste textarea "Saw her recently for skin condition, needs to see doc for follow-up and maybe i…"
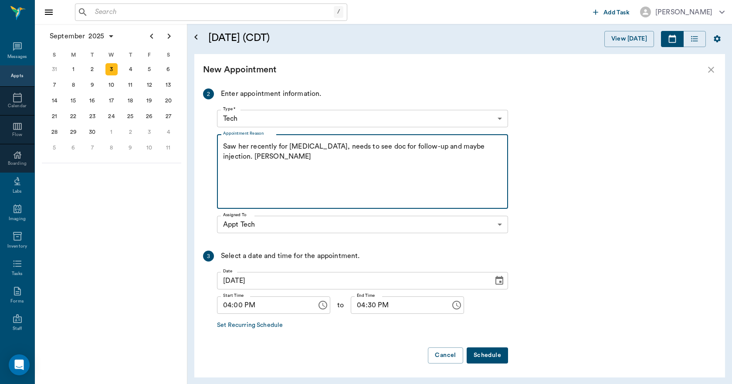
scroll to position [167, 0]
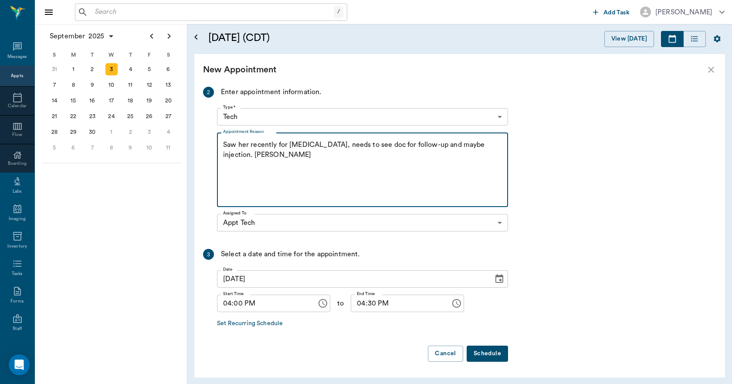
type textarea "Saw her recently for skin condition, needs to see doc for follow-up and maybe i…"
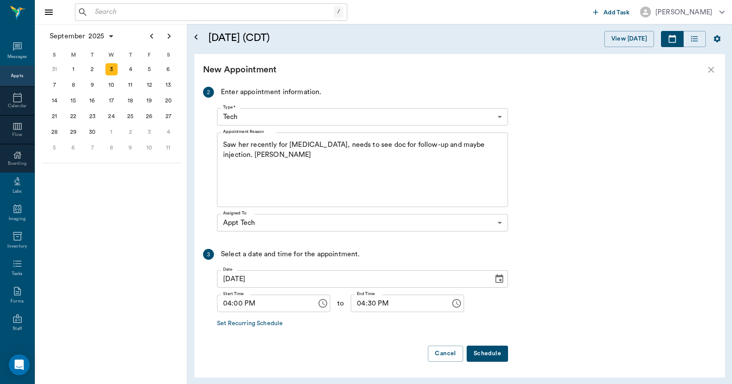
click at [483, 351] on button "Schedule" at bounding box center [486, 353] width 41 height 16
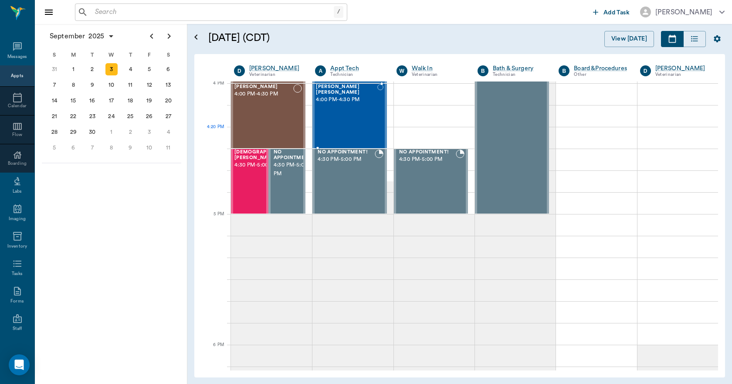
click at [340, 126] on div "MISS KITTY Floyd 4:00 PM - 4:30 PM" at bounding box center [346, 116] width 61 height 64
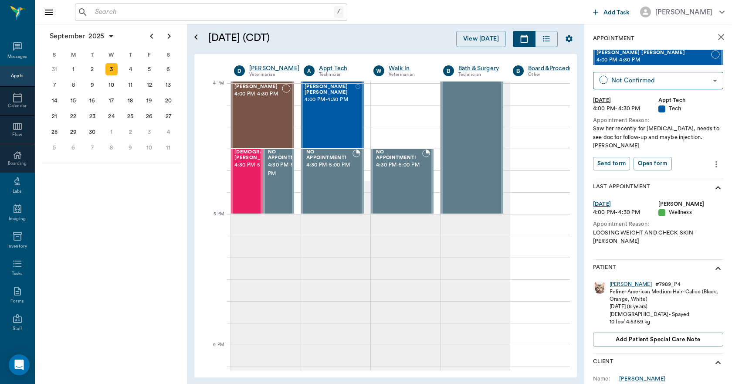
click at [711, 163] on icon "more" at bounding box center [716, 164] width 10 height 10
click at [683, 175] on span "Edit appointment" at bounding box center [672, 179] width 73 height 9
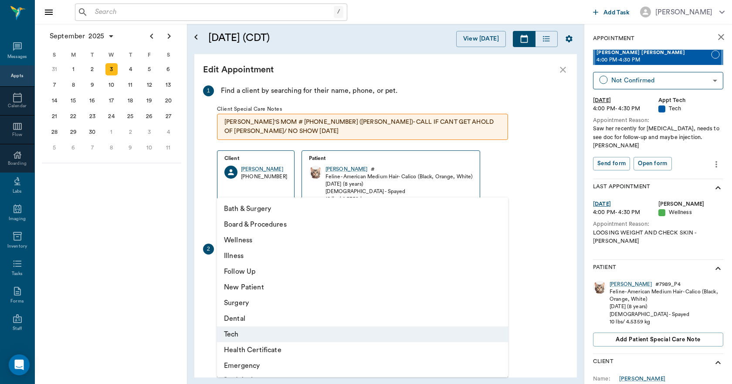
click at [294, 270] on body "/ ​ Add Task Dr. Bert Ellsworth Nectar Messages Appts Calendar Flow Boarding La…" at bounding box center [366, 192] width 732 height 384
click at [257, 269] on li "Follow Up" at bounding box center [362, 271] width 291 height 16
type input "65d2be4f46e3a538d89b8c16"
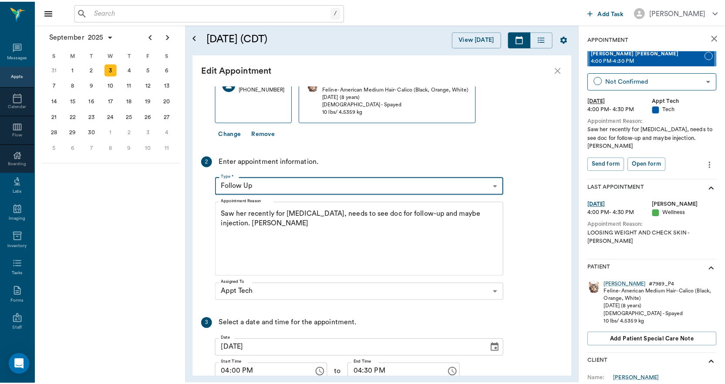
scroll to position [140, 0]
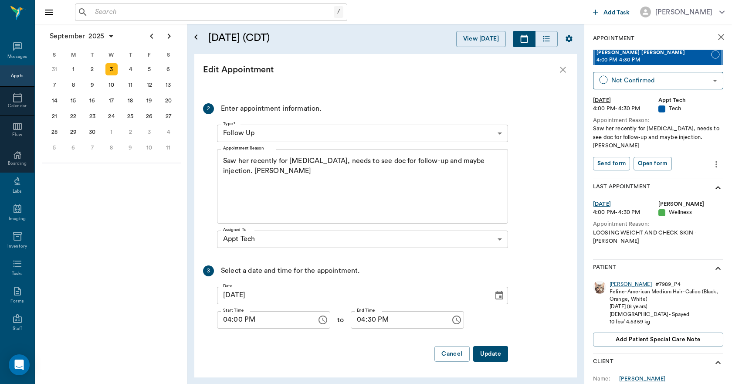
click at [496, 357] on button "Update" at bounding box center [490, 354] width 35 height 16
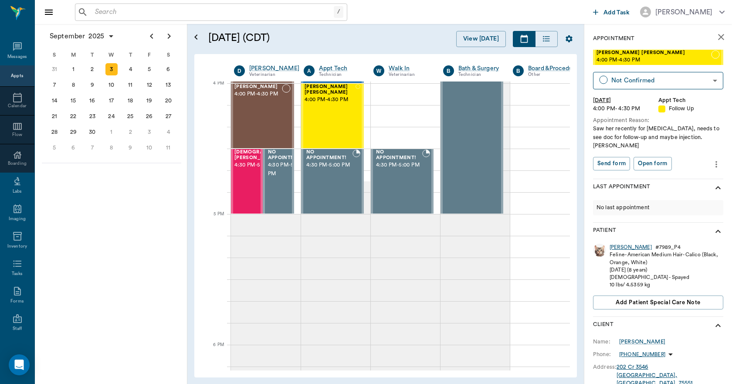
click at [620, 248] on div "MISS KITTY" at bounding box center [630, 246] width 42 height 7
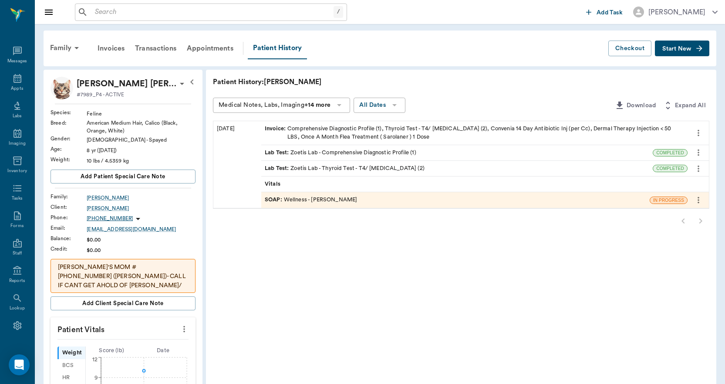
click at [370, 134] on div "Invoice : Comprehensive Diagnostic Profile (1), Thyroid Test - T4/ Cholesterol …" at bounding box center [474, 133] width 419 height 17
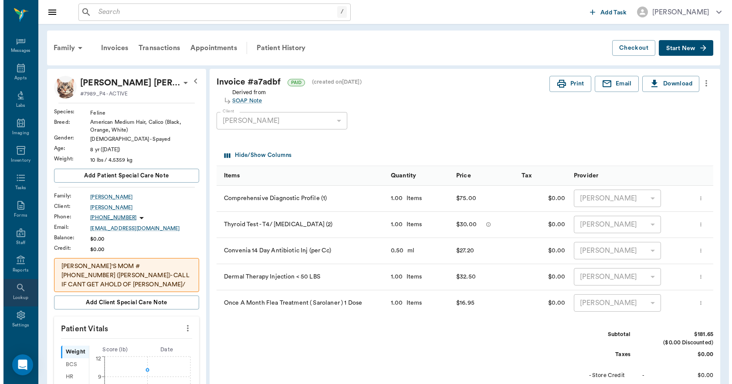
scroll to position [16, 0]
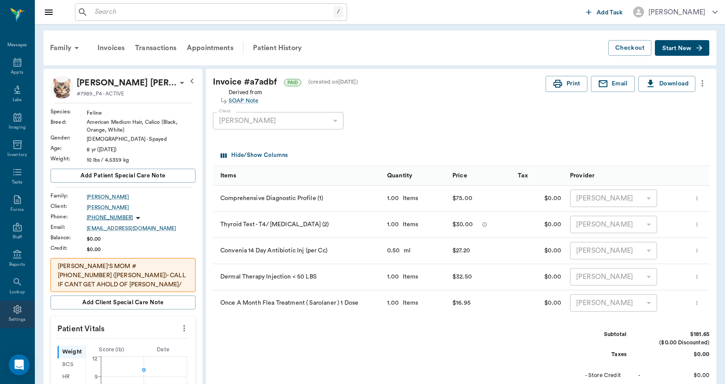
click at [12, 316] on div "Settings" at bounding box center [17, 319] width 17 height 7
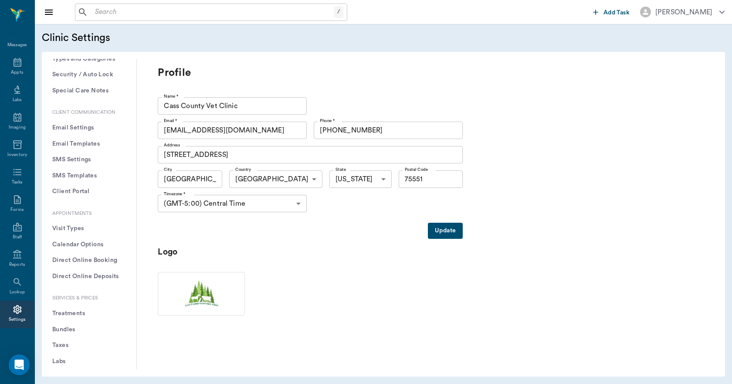
scroll to position [174, 0]
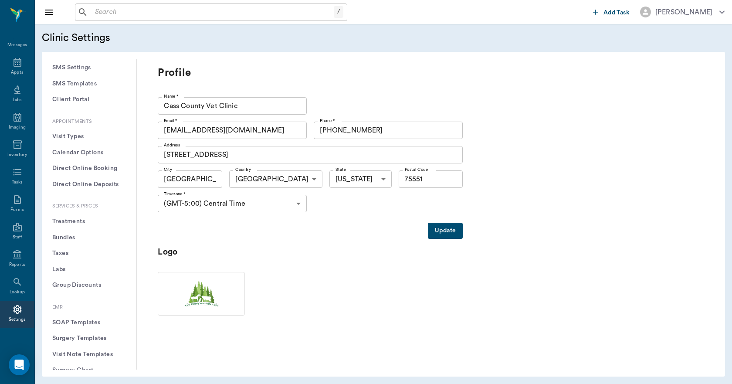
click at [79, 217] on button "Treatments" at bounding box center [89, 221] width 81 height 16
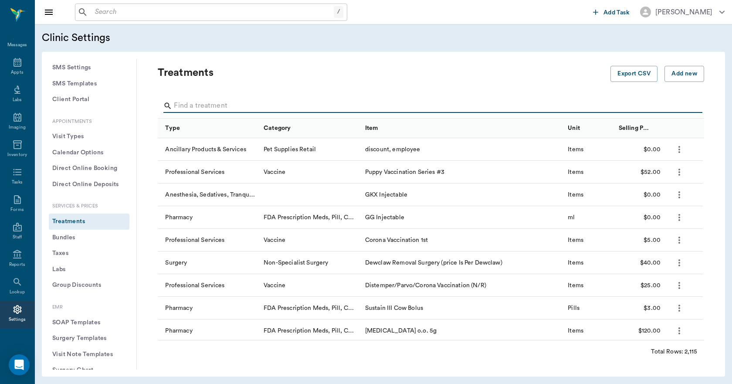
click at [210, 101] on input "Search" at bounding box center [431, 106] width 515 height 14
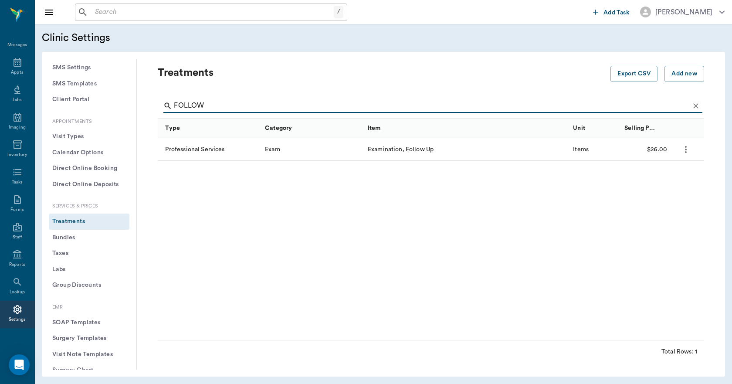
type input "FOLLOW"
click at [15, 64] on icon at bounding box center [17, 62] width 8 height 9
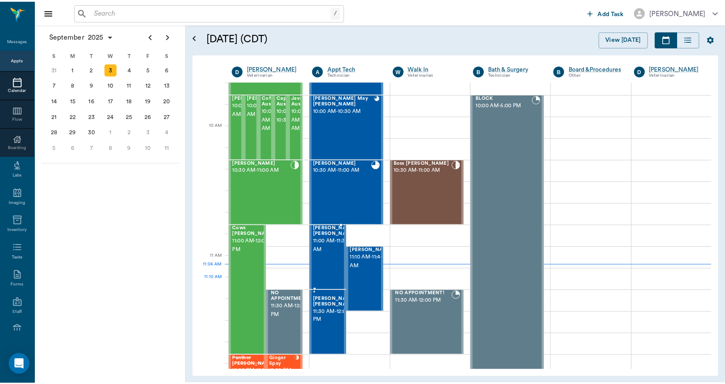
scroll to position [219, 0]
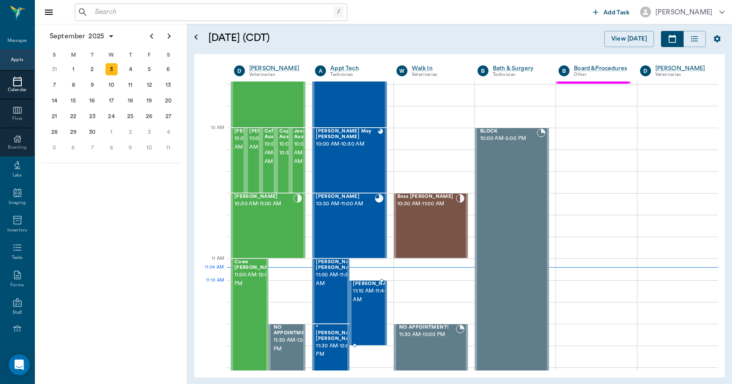
click at [360, 298] on span "11:10 AM - 11:40 AM" at bounding box center [375, 295] width 44 height 17
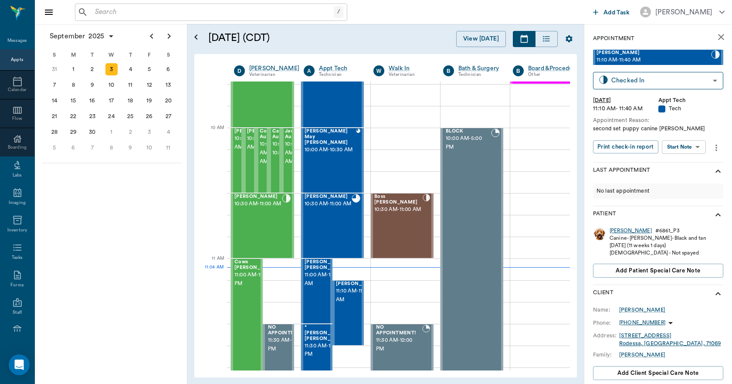
click at [617, 229] on div "Maggie" at bounding box center [630, 230] width 42 height 7
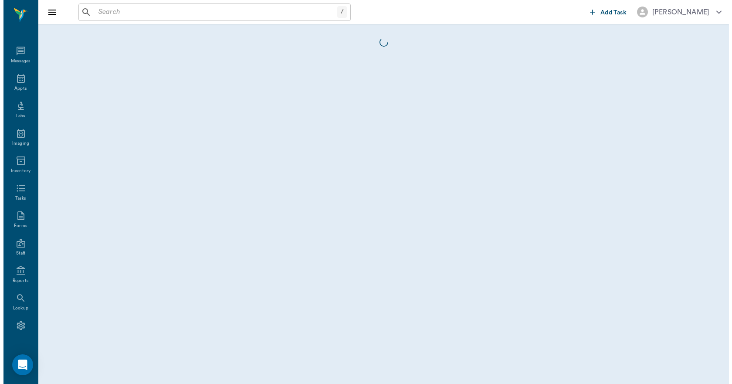
scroll to position [16, 0]
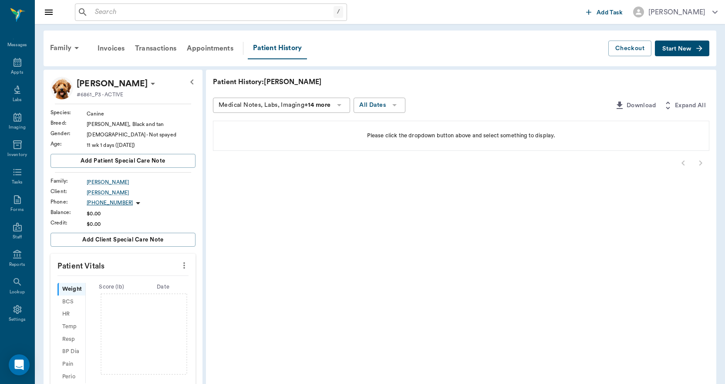
click at [668, 49] on span "Start New" at bounding box center [676, 49] width 29 height 0
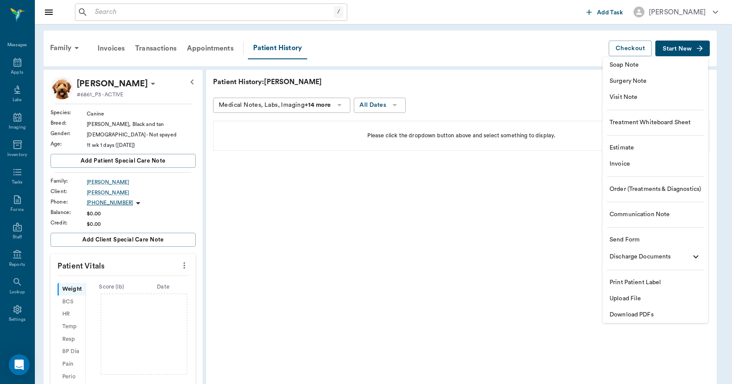
click at [641, 299] on span "Upload File" at bounding box center [654, 298] width 91 height 9
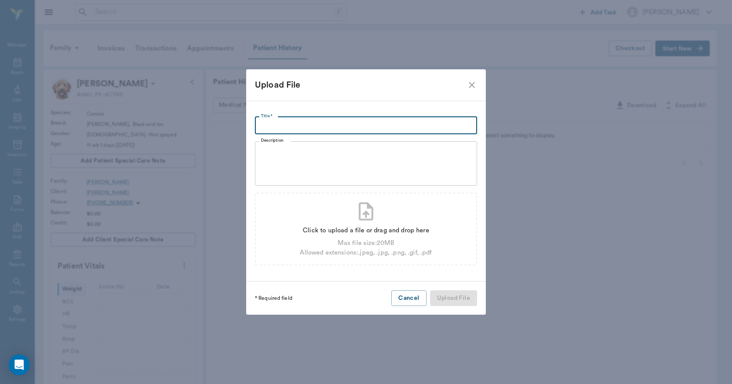
click at [334, 124] on input "Title *" at bounding box center [366, 125] width 222 height 17
type input "VIVIAN ANIMAL HOSPITAL RECORD TRANSFER 2025"
click at [329, 229] on div "Click to upload a file or drag and drop here" at bounding box center [366, 231] width 132 height 10
type input "C:\fakepath\Maggie.Lear.RecordTransfer.2025.pdf"
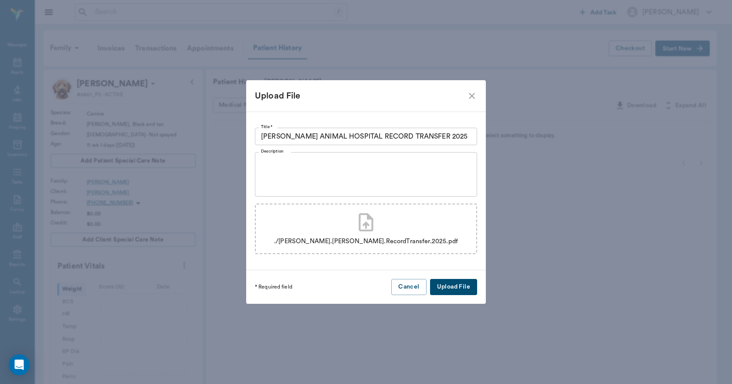
click at [445, 287] on button "Upload File" at bounding box center [453, 287] width 47 height 16
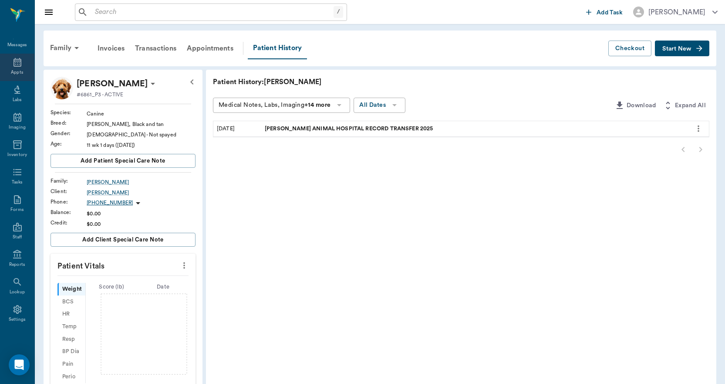
click at [13, 66] on icon at bounding box center [17, 62] width 8 height 9
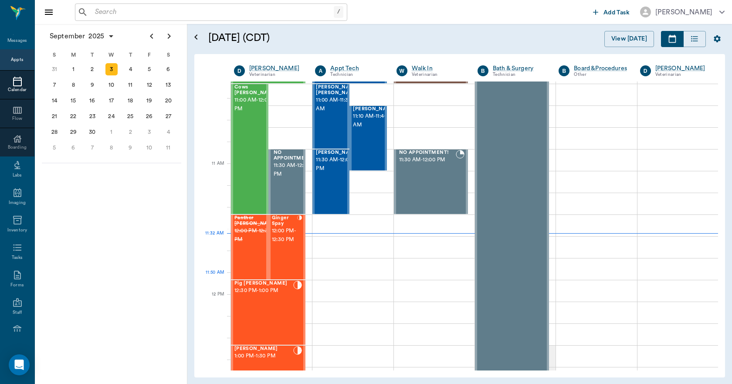
scroll to position [393, 0]
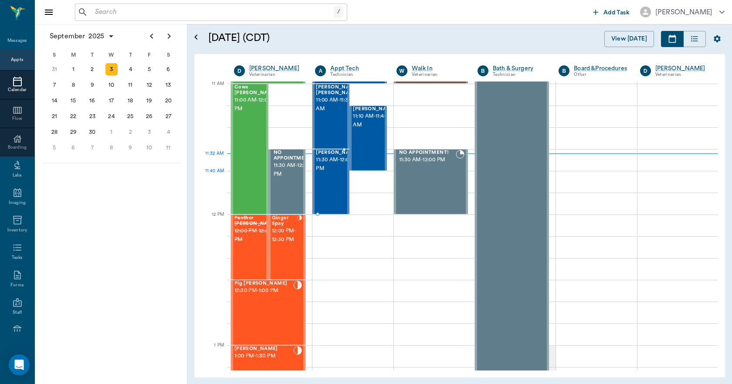
click at [331, 173] on span "11:30 AM - 12:00 PM" at bounding box center [338, 163] width 44 height 17
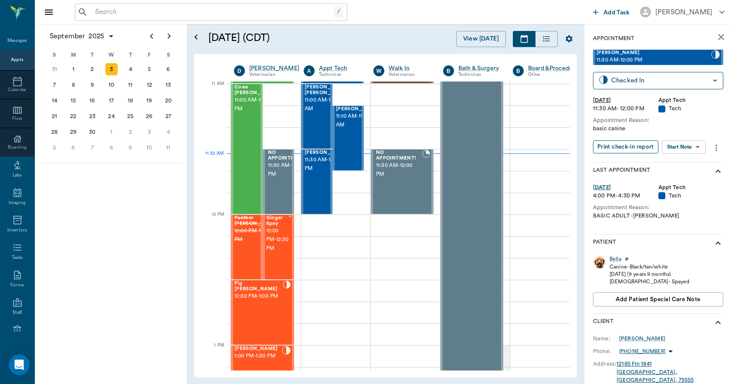
click at [628, 152] on button "Print check-in report" at bounding box center [625, 146] width 65 height 13
click at [250, 148] on div "Cows Evans 11:00 AM - 12:00 PM" at bounding box center [256, 148] width 44 height 129
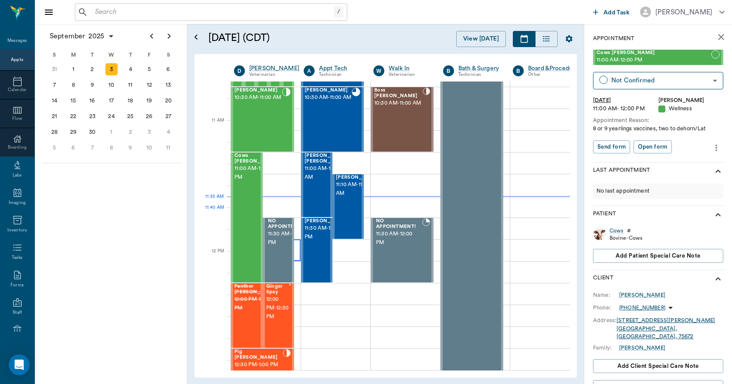
scroll to position [306, 0]
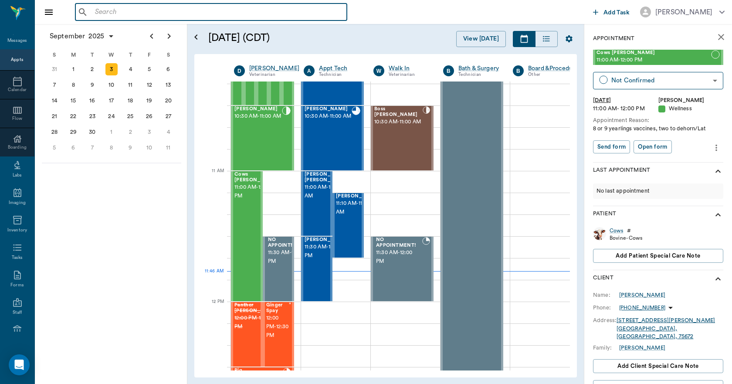
click at [198, 10] on input "text" at bounding box center [217, 12] width 252 height 12
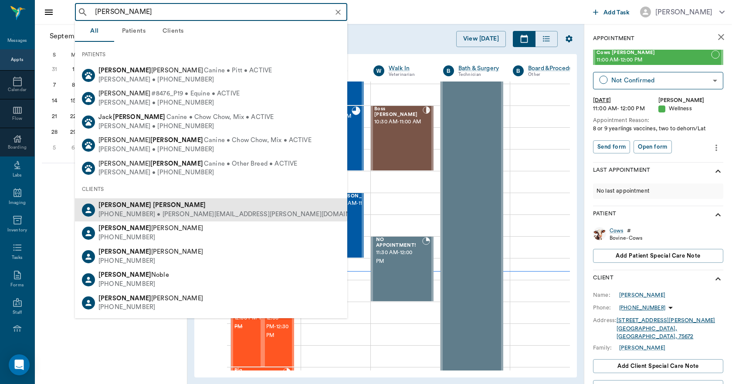
click at [92, 213] on icon at bounding box center [88, 210] width 9 height 9
type input "DONNA PANN"
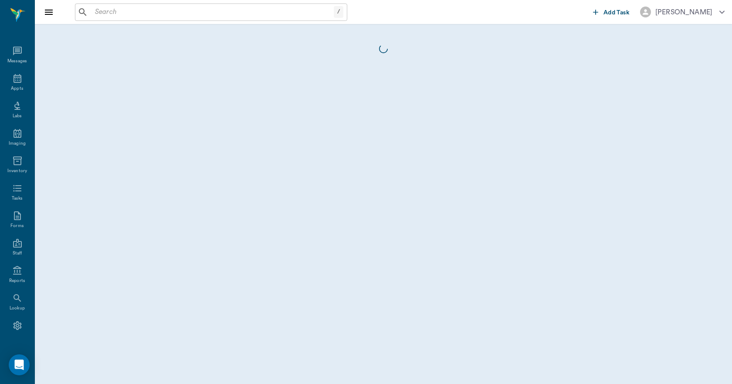
scroll to position [16, 0]
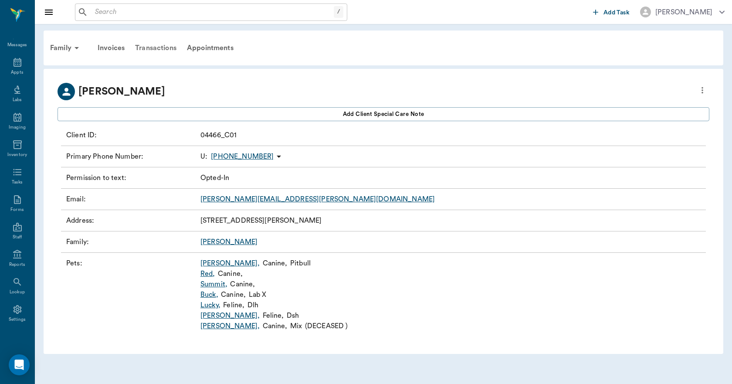
click at [162, 46] on div "Transactions" at bounding box center [156, 47] width 52 height 21
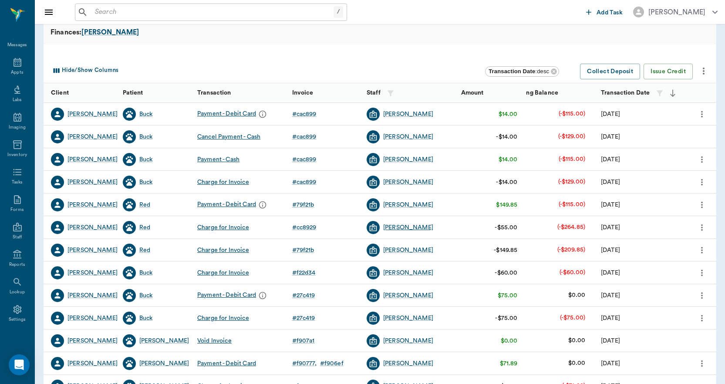
scroll to position [87, 0]
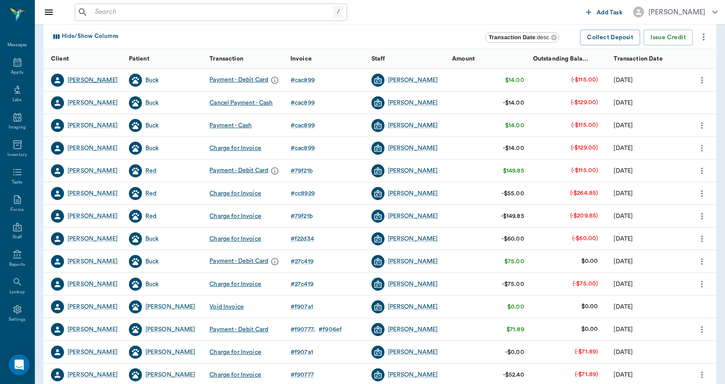
click at [84, 81] on div "Donna Pannell" at bounding box center [92, 80] width 50 height 9
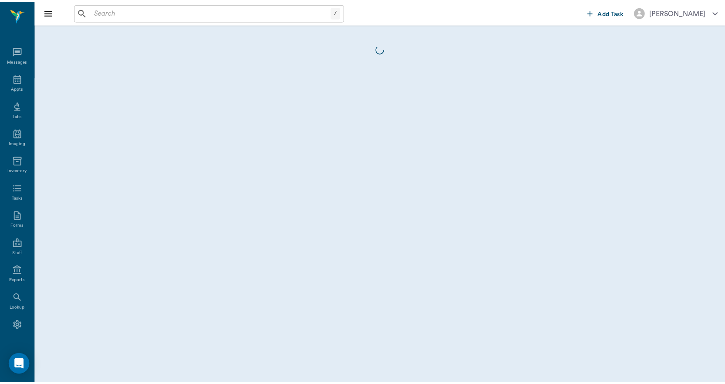
scroll to position [16, 0]
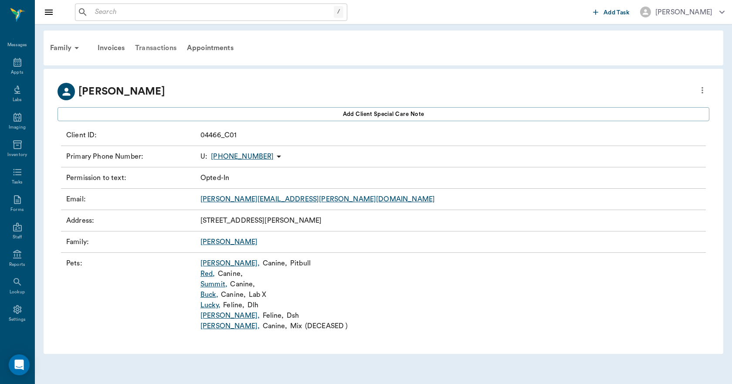
click at [163, 50] on div "Transactions" at bounding box center [156, 47] width 52 height 21
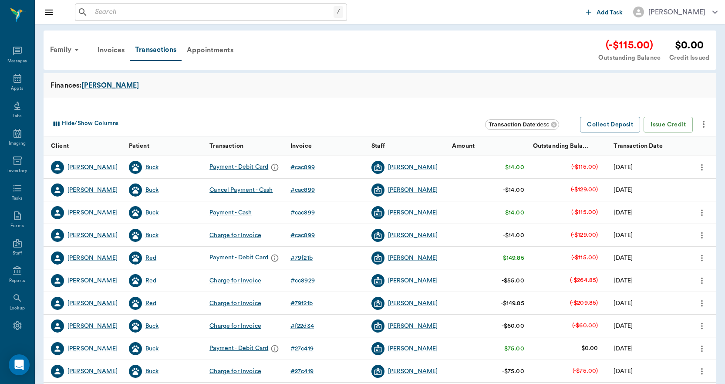
scroll to position [16, 0]
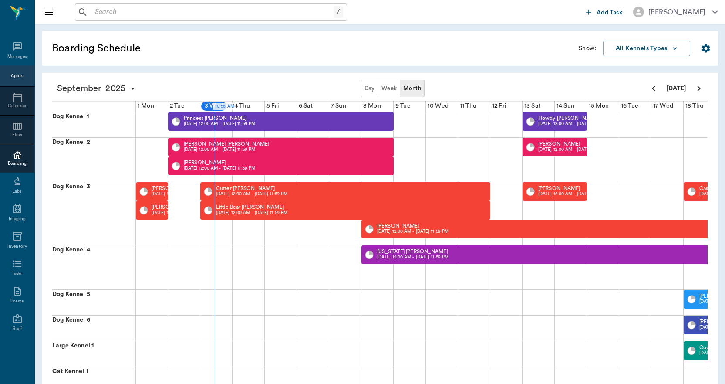
scroll to position [0, 0]
click at [210, 16] on input "text" at bounding box center [212, 12] width 242 height 12
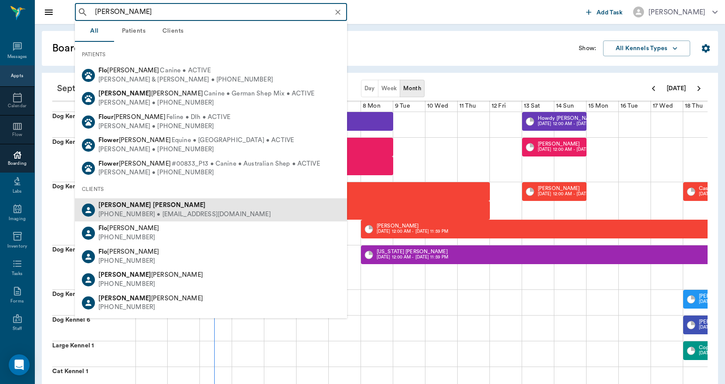
click at [153, 209] on div "Rebecca Floyd" at bounding box center [184, 205] width 172 height 9
type input "REBECCA FLO"
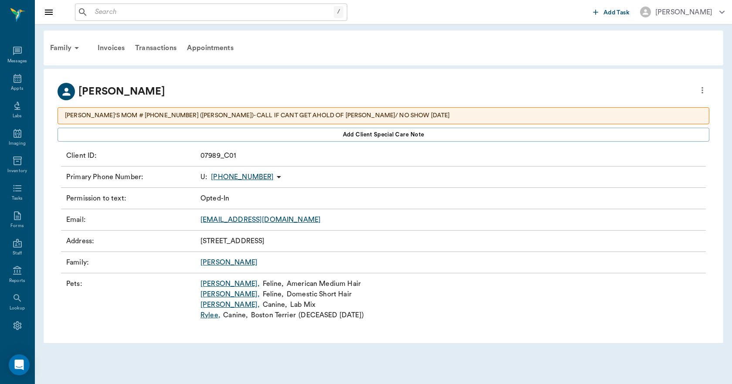
click at [215, 279] on link "MISS KITTY ," at bounding box center [229, 283] width 59 height 10
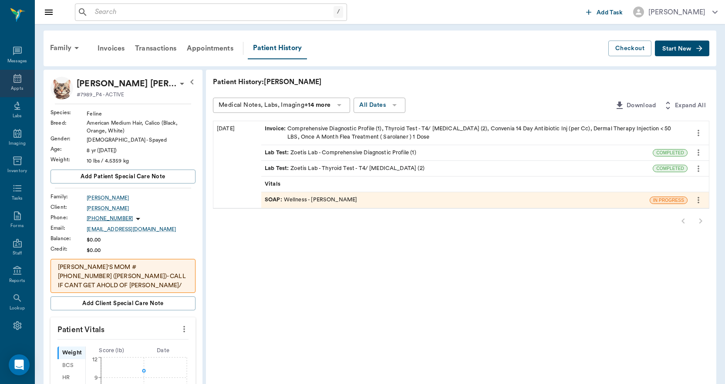
click at [12, 78] on icon at bounding box center [17, 78] width 10 height 10
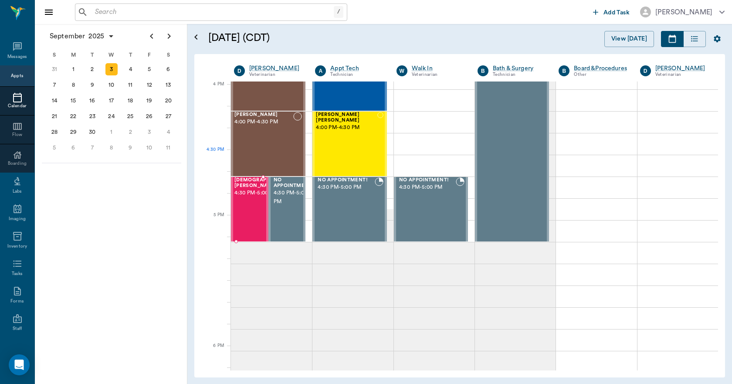
scroll to position [1046, 0]
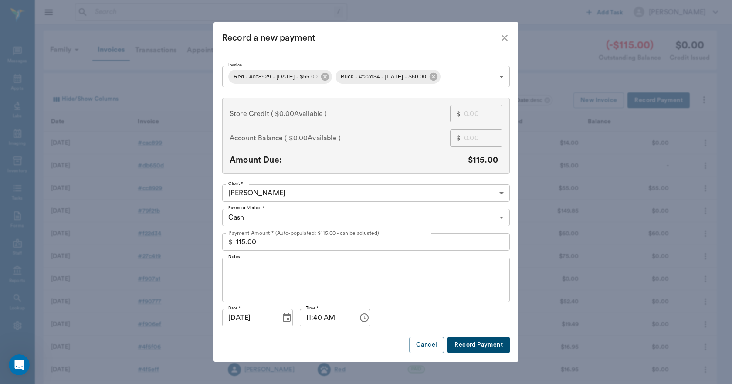
click at [425, 347] on button "Cancel" at bounding box center [426, 345] width 35 height 16
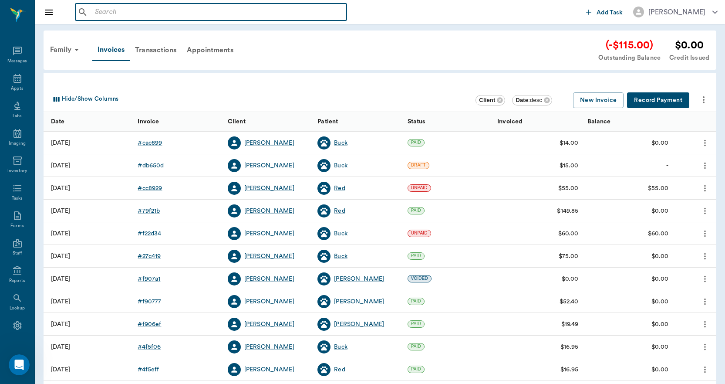
click at [157, 15] on input "text" at bounding box center [217, 12] width 252 height 12
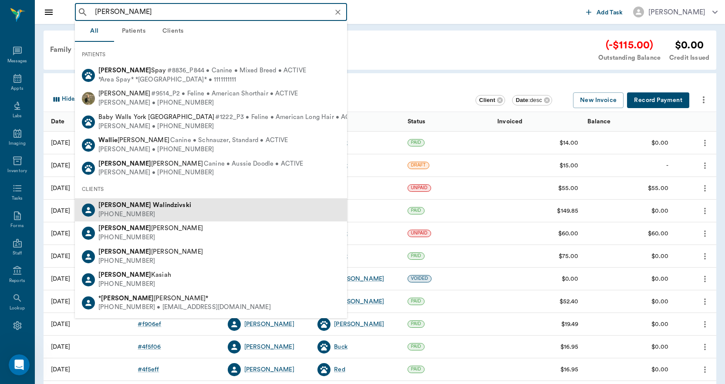
click at [129, 212] on div "(430) 342-3021" at bounding box center [144, 214] width 93 height 9
type input "MARTHA WAL"
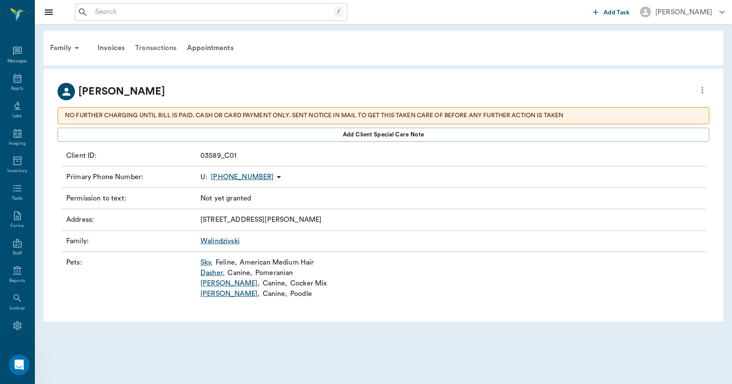
click at [165, 48] on div "Transactions" at bounding box center [156, 47] width 52 height 21
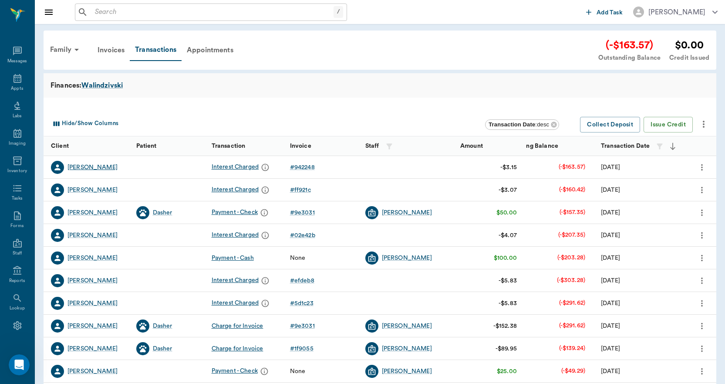
click at [87, 165] on div "Martha Walindzivski" at bounding box center [92, 167] width 50 height 9
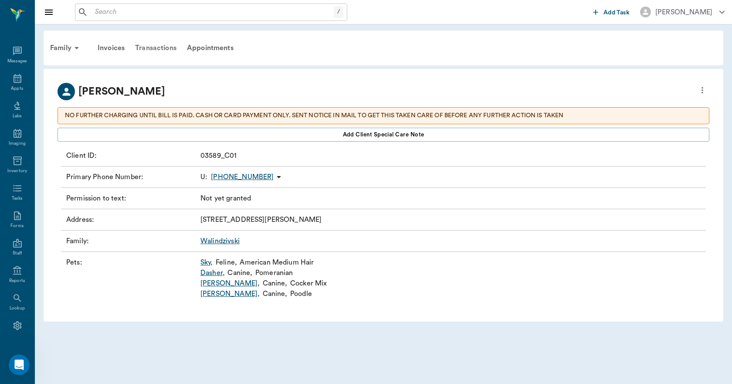
click at [159, 47] on div "Transactions" at bounding box center [156, 47] width 52 height 21
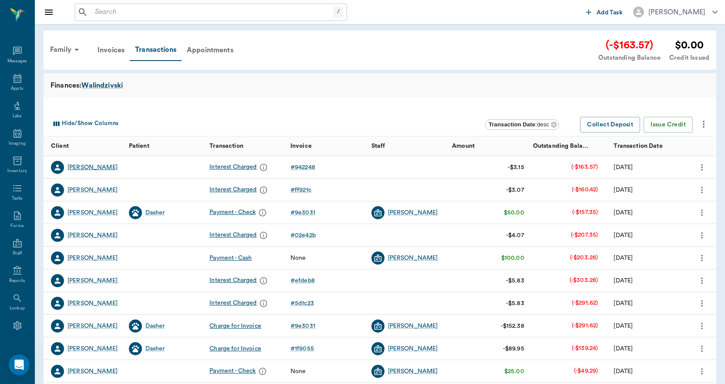
click at [82, 167] on div "Martha Walindzivski" at bounding box center [92, 167] width 50 height 9
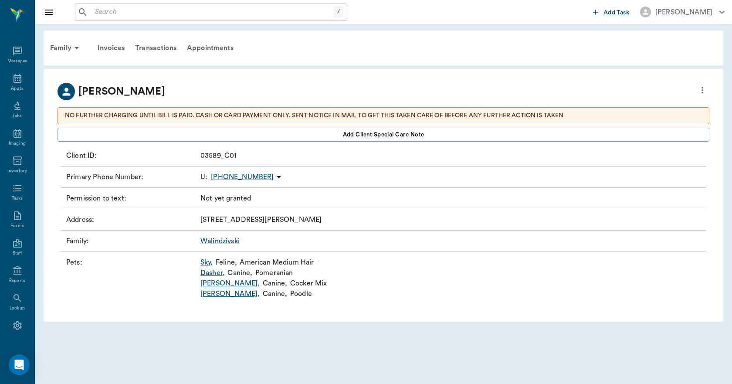
click at [565, 115] on p "NO FURTHER CHARGING UNTIL BILL IS PAID. CASH OR CARD PAYMENT ONLY. SENT NOTICE …" at bounding box center [383, 115] width 637 height 9
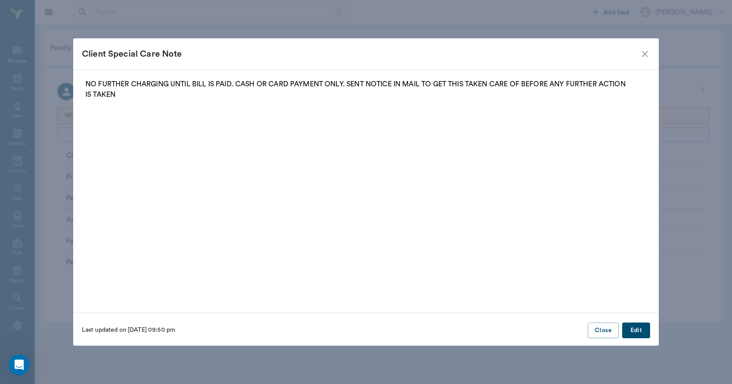
click at [631, 330] on button "Edit" at bounding box center [636, 330] width 28 height 16
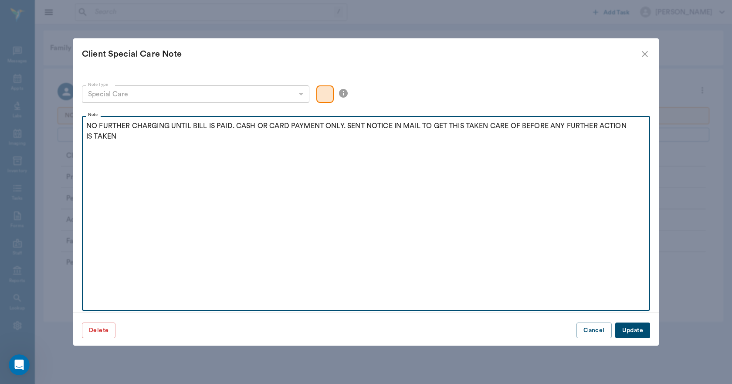
click at [86, 123] on p "NO FURTHER CHARGING UNTIL BILL IS PAID. CASH OR CARD PAYMENT ONLY. SENT NOTICE …" at bounding box center [365, 131] width 559 height 21
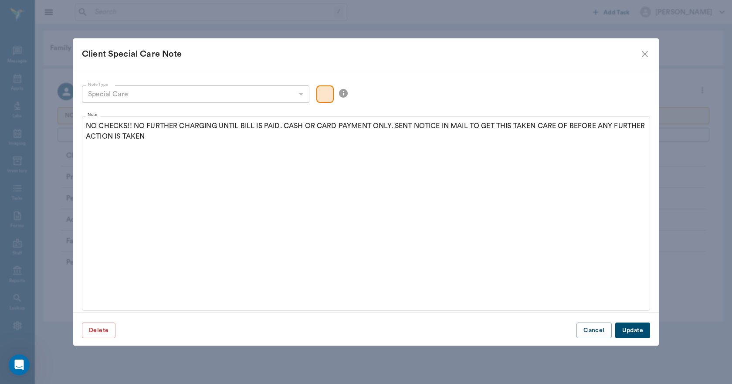
click at [625, 327] on button "Update" at bounding box center [632, 330] width 35 height 16
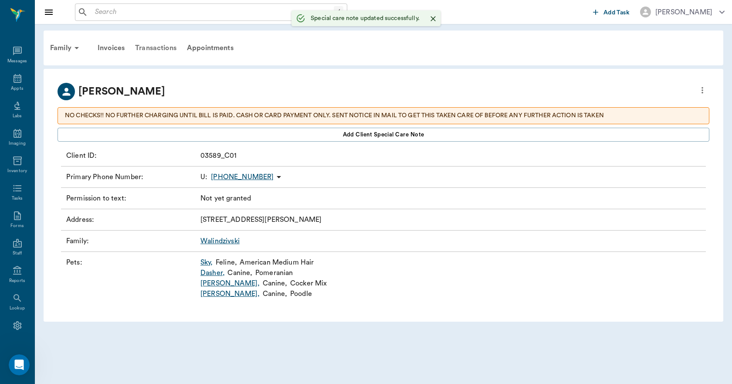
click at [159, 45] on div "Transactions" at bounding box center [156, 47] width 52 height 21
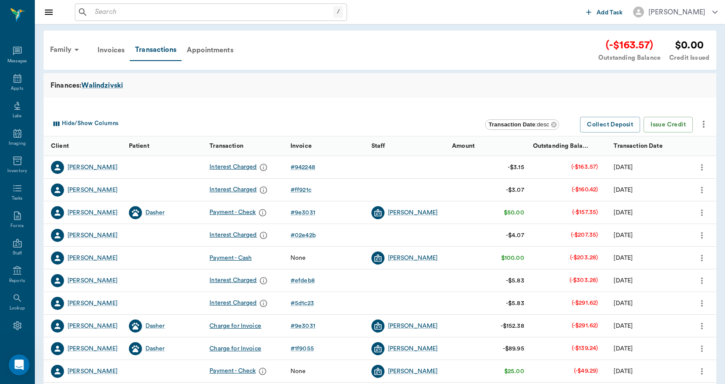
click at [138, 9] on input "text" at bounding box center [212, 12] width 242 height 12
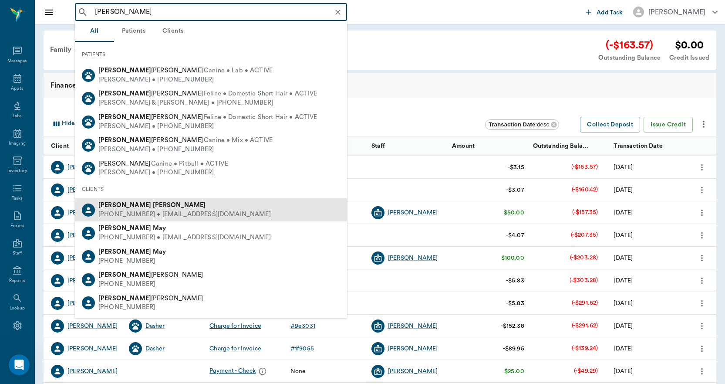
click at [153, 206] on b "Demoss" at bounding box center [179, 205] width 53 height 7
type input "MARY DEMOS"
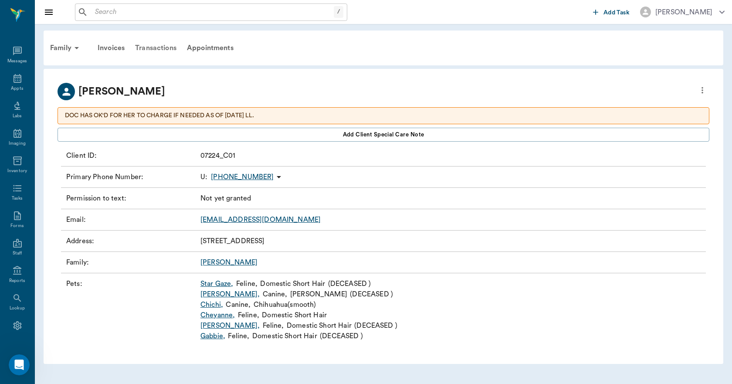
click at [150, 47] on div "Transactions" at bounding box center [156, 47] width 52 height 21
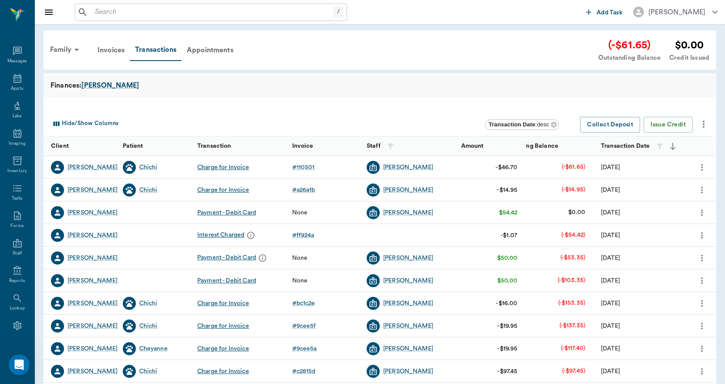
click at [138, 11] on input "text" at bounding box center [212, 12] width 242 height 12
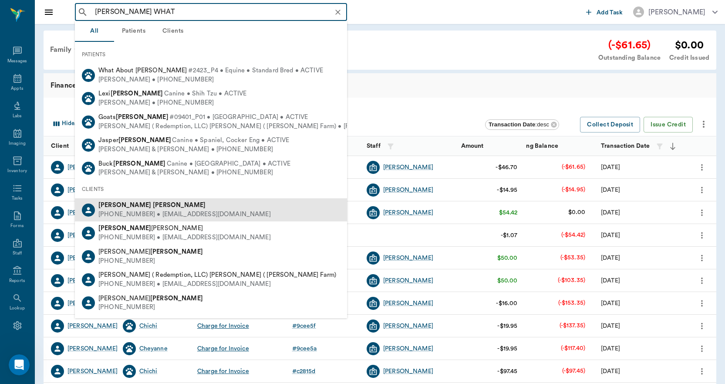
click at [128, 215] on div "(903) 799-0919 • jamidell18@gmail.com" at bounding box center [184, 214] width 172 height 9
type input "BOYCE WHAT"
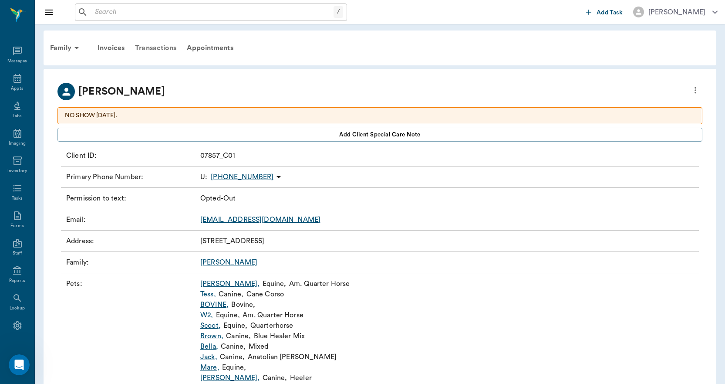
click at [165, 50] on div "Transactions" at bounding box center [156, 47] width 52 height 21
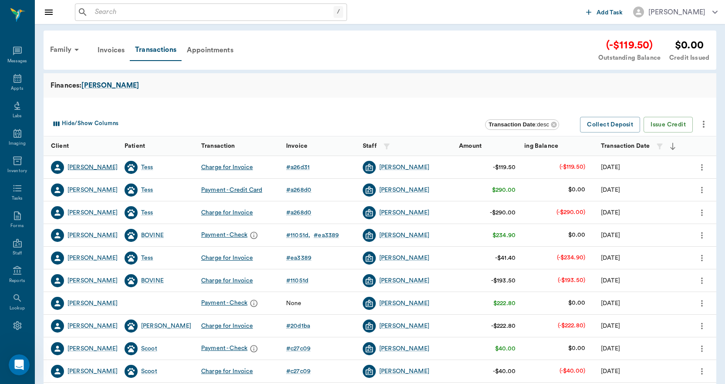
click at [101, 168] on div "Boyce Whatley" at bounding box center [92, 167] width 50 height 9
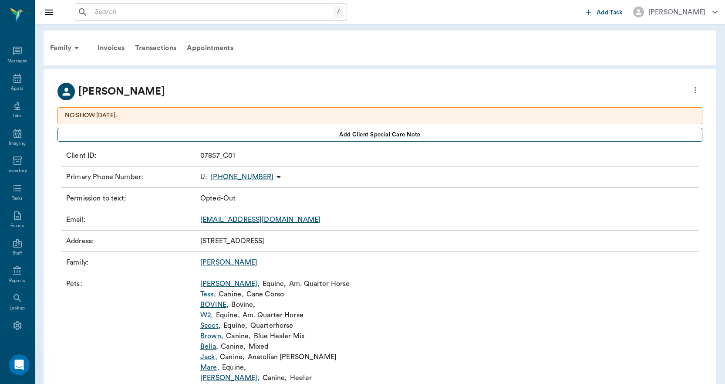
click at [327, 130] on button "Add client Special Care Note" at bounding box center [379, 135] width 645 height 14
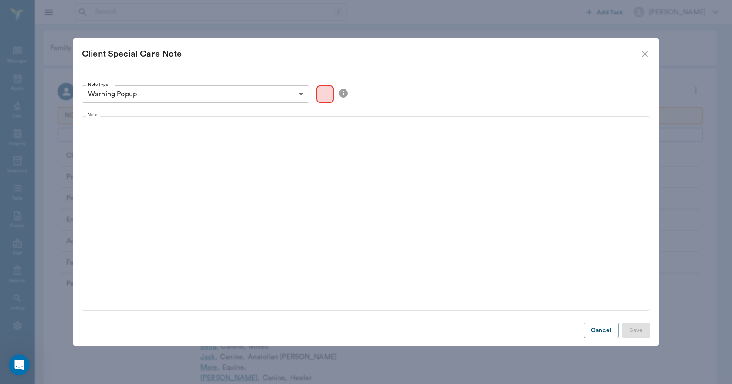
click at [207, 92] on body "/ ​ Add Task Dr. Bert Ellsworth Nectar Messages Appts Labs Imaging Inventory Ta…" at bounding box center [366, 207] width 732 height 415
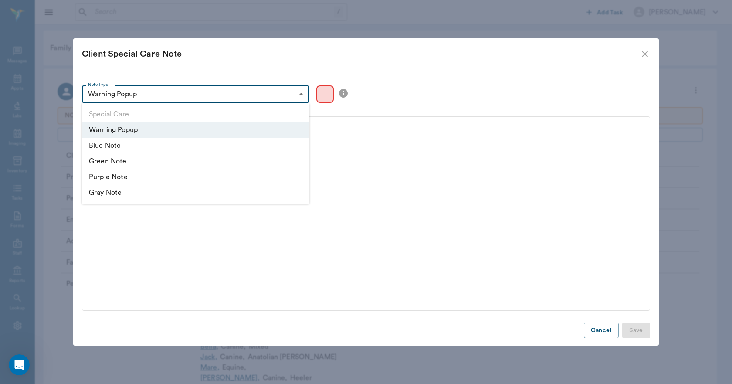
click at [101, 146] on li "Blue Note" at bounding box center [195, 146] width 227 height 16
type input "blue"
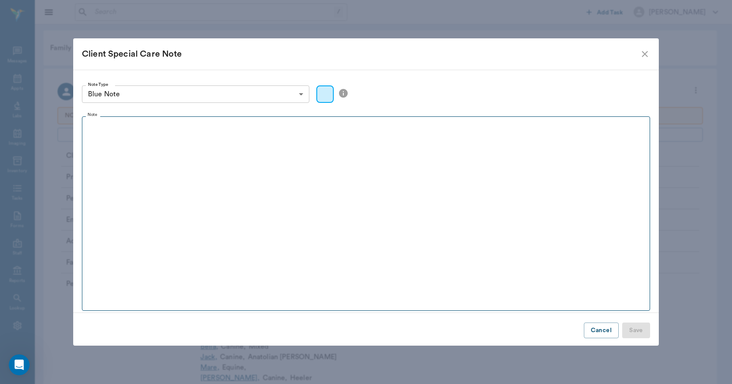
click at [135, 150] on fieldset "Note" at bounding box center [366, 211] width 568 height 198
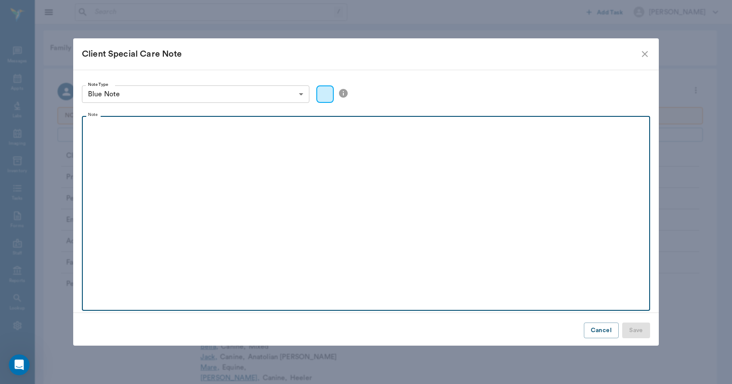
click at [106, 135] on div at bounding box center [365, 132] width 559 height 22
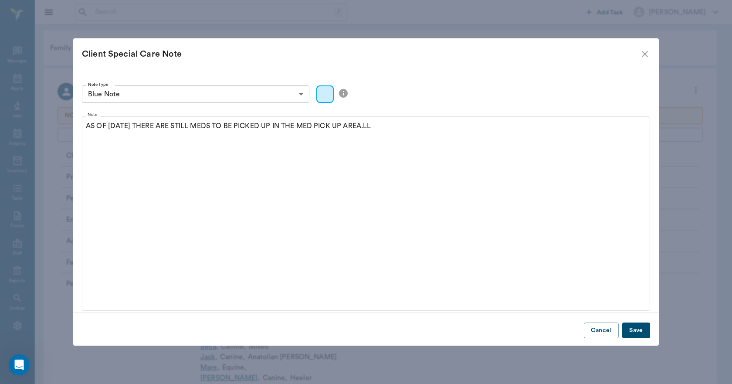
click at [641, 331] on button "Save" at bounding box center [636, 330] width 28 height 16
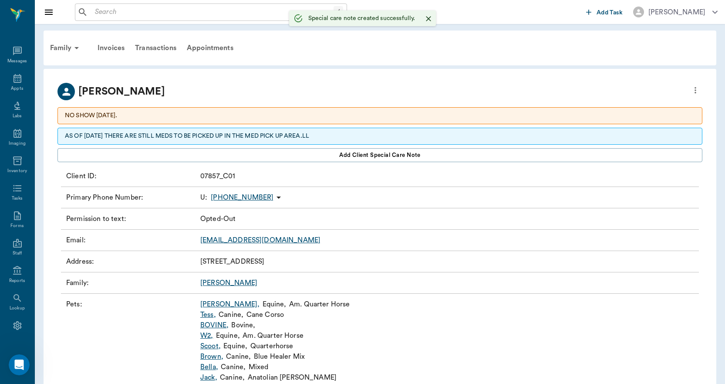
click at [166, 48] on div "Transactions" at bounding box center [156, 47] width 52 height 21
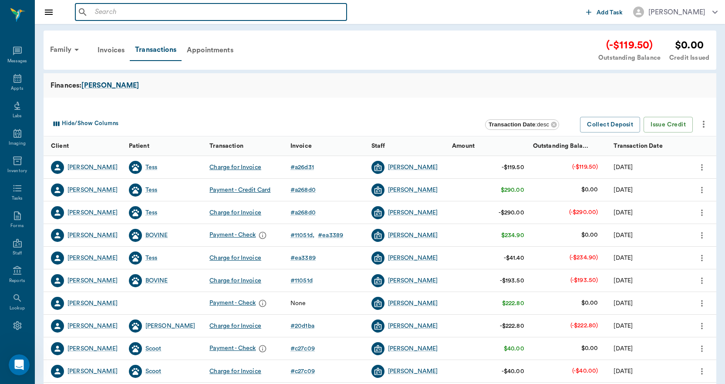
click at [152, 12] on input "text" at bounding box center [217, 12] width 252 height 12
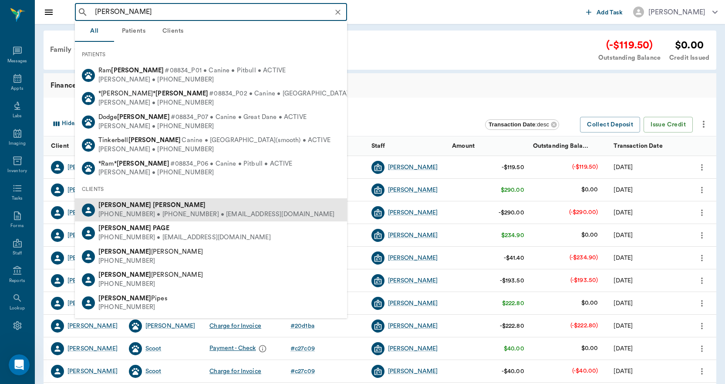
click at [153, 206] on b "Helmick" at bounding box center [179, 205] width 53 height 7
type input "PAM HELMICK"
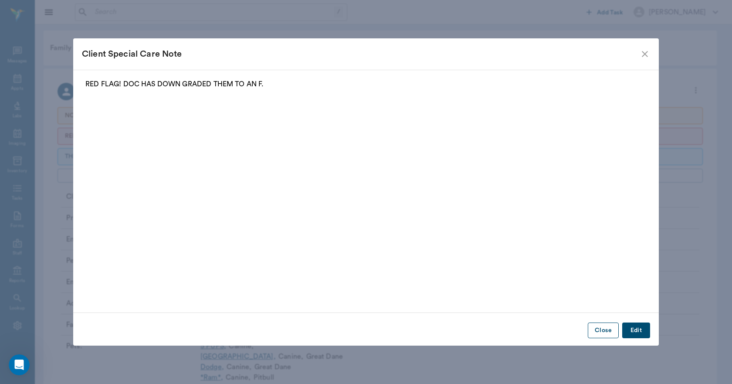
click at [598, 327] on button "Close" at bounding box center [602, 330] width 31 height 16
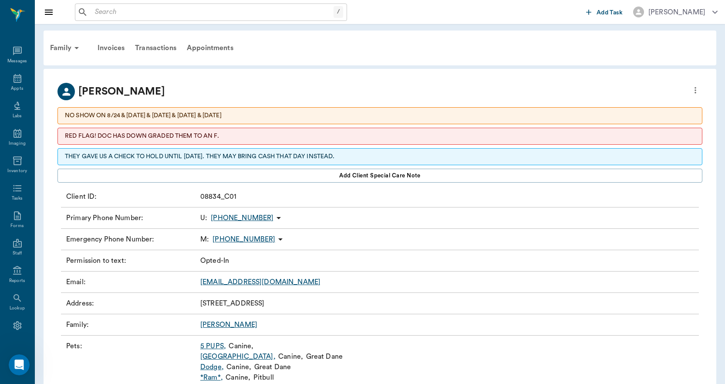
click at [327, 159] on p "THEY GAVE US A CHECK TO HOLD UNTIL 9.1.25. THEY MAY BRING CASH THAT DAY INSTEAD." at bounding box center [380, 156] width 630 height 9
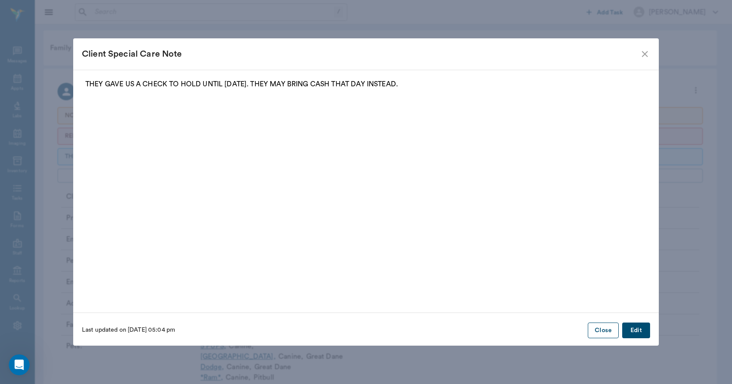
click at [605, 331] on button "Close" at bounding box center [602, 330] width 31 height 16
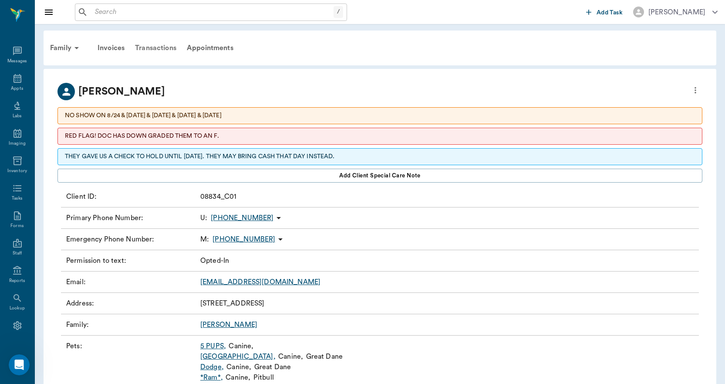
click at [153, 47] on div "Transactions" at bounding box center [156, 47] width 52 height 21
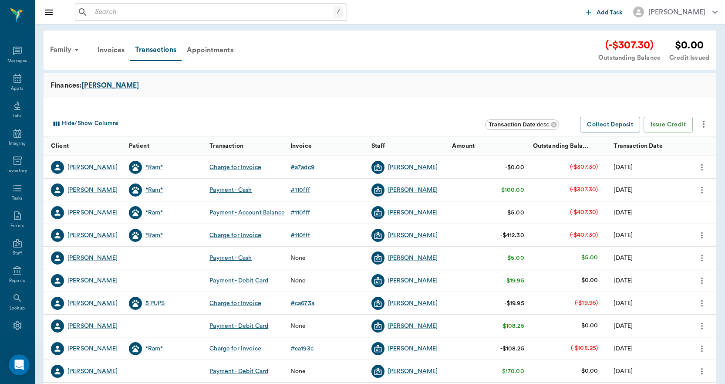
click at [134, 13] on input "text" at bounding box center [212, 12] width 242 height 12
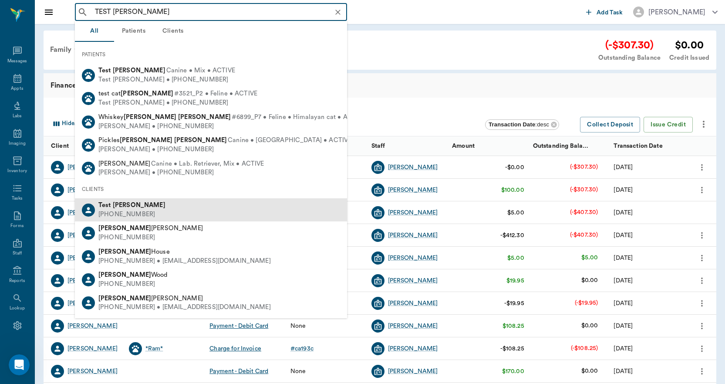
click at [111, 216] on div "(903) 796-3781" at bounding box center [131, 214] width 67 height 9
type input "TEST LEE"
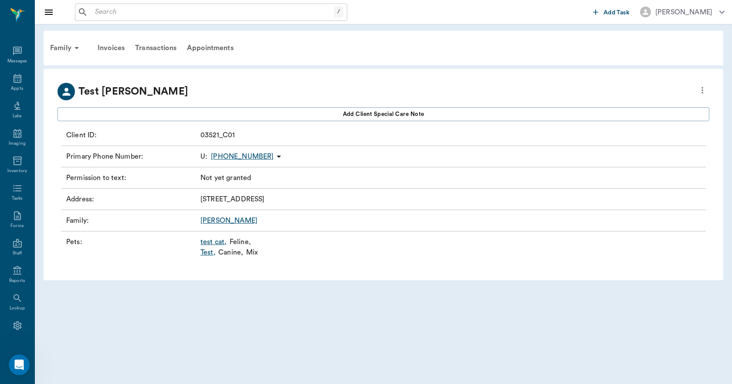
click at [209, 244] on link "test cat ," at bounding box center [213, 241] width 26 height 10
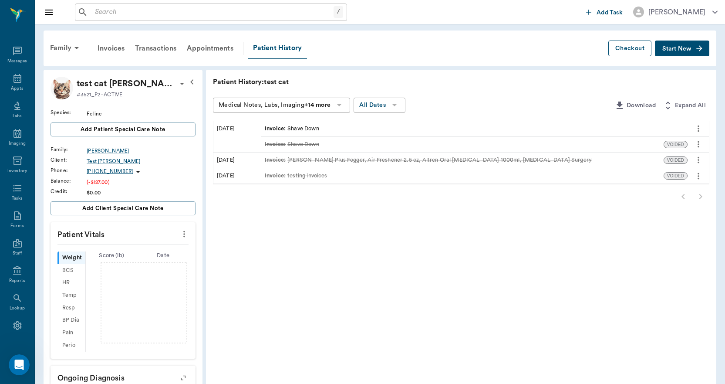
click at [643, 49] on button "Checkout" at bounding box center [629, 48] width 43 height 16
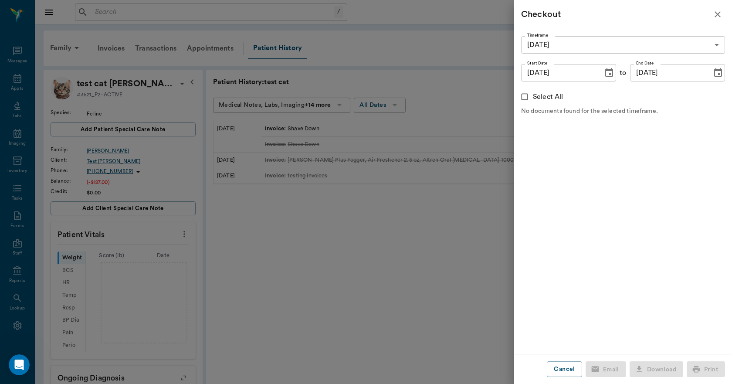
click at [643, 46] on body "/ ​ Add Task Dr. Bert Ellsworth Nectar Messages Appts Labs Imaging Inventory Ta…" at bounding box center [366, 267] width 732 height 535
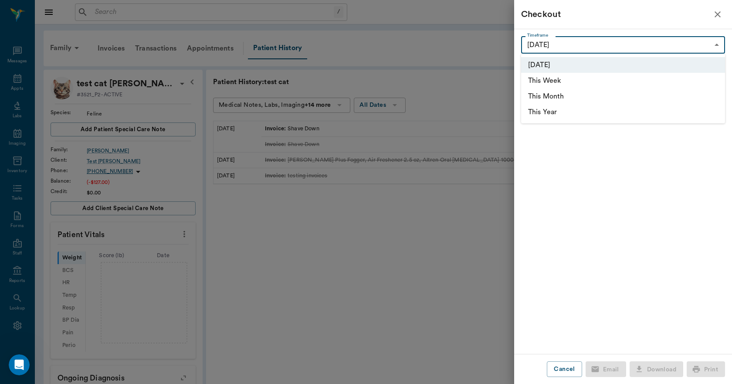
click at [632, 56] on ul "Today This Week This Month This Year" at bounding box center [623, 89] width 204 height 70
click at [630, 20] on div at bounding box center [366, 192] width 732 height 384
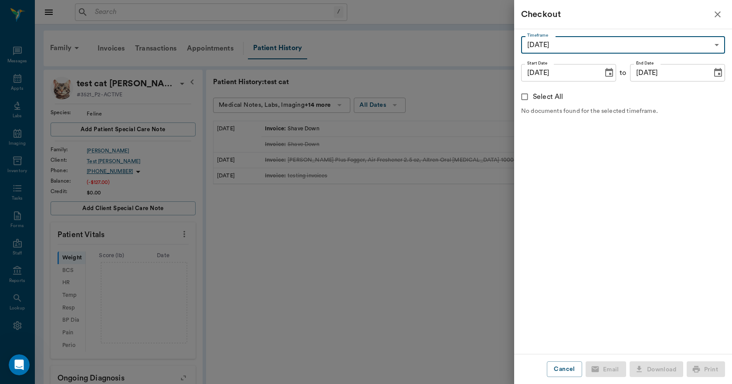
click at [607, 70] on icon "Choose date, selected date is Sep 3, 2025" at bounding box center [609, 72] width 8 height 9
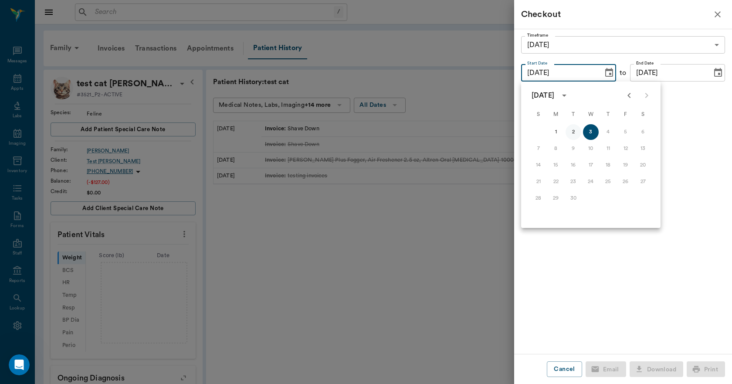
click at [572, 133] on button "2" at bounding box center [573, 132] width 16 height 16
type input "custom"
type input "09/02/2025"
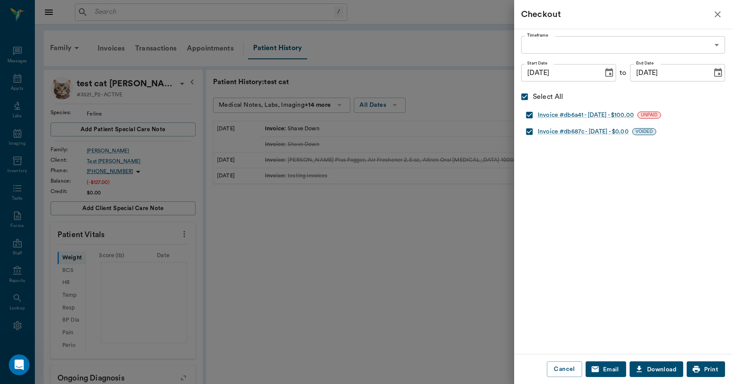
click at [712, 72] on icon "Choose date, selected date is Sep 3, 2025" at bounding box center [717, 72] width 10 height 10
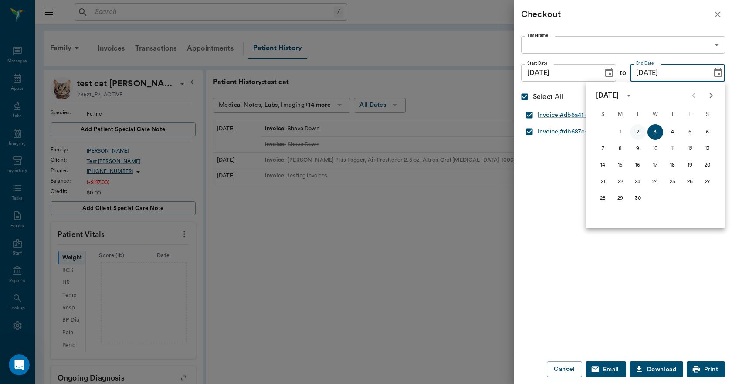
click at [638, 130] on button "2" at bounding box center [638, 132] width 16 height 16
type input "09/02/2025"
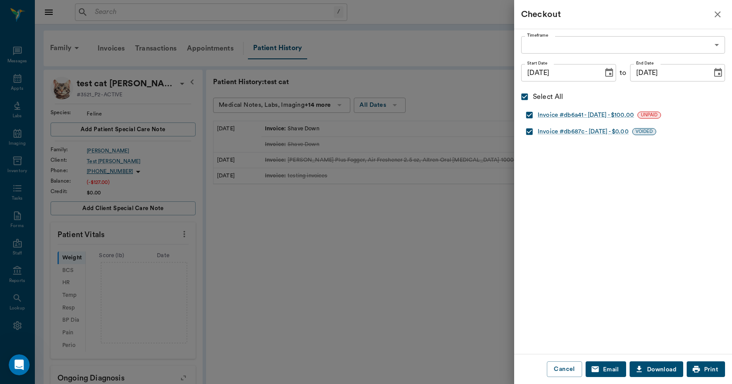
click at [530, 132] on input "checkbox" at bounding box center [529, 131] width 17 height 17
checkbox input "false"
click at [710, 369] on span "Print" at bounding box center [711, 369] width 14 height 0
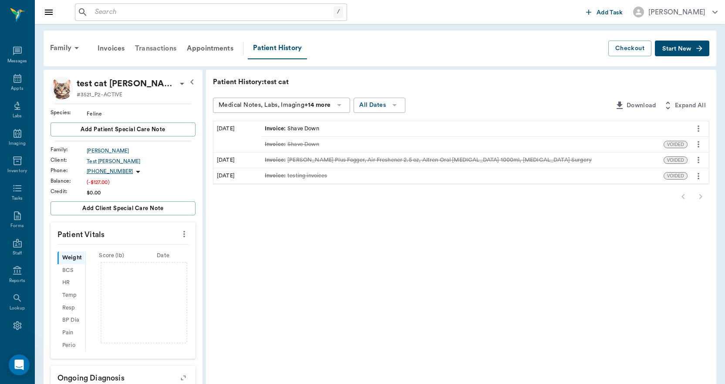
click at [169, 47] on div "Transactions" at bounding box center [156, 48] width 52 height 21
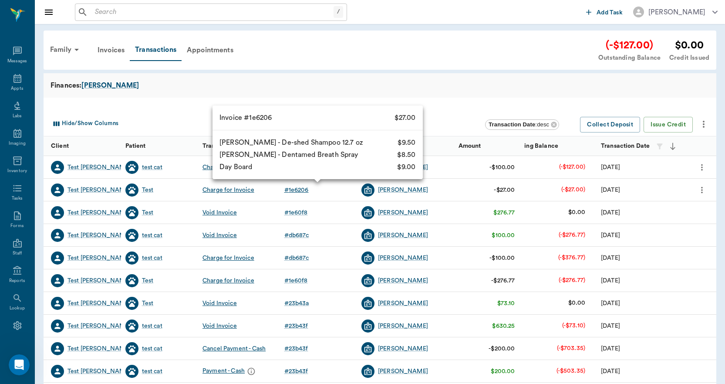
click at [294, 189] on div "# 1e6206" at bounding box center [296, 190] width 24 height 9
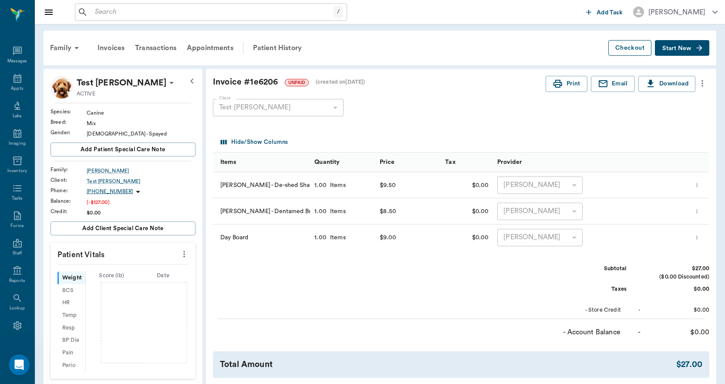
click at [622, 47] on button "Checkout" at bounding box center [629, 48] width 43 height 16
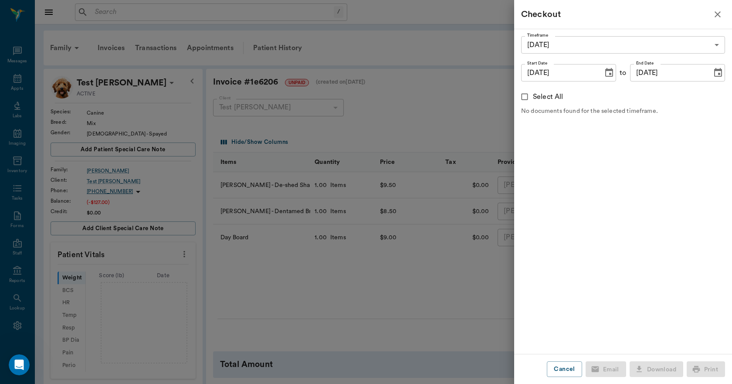
click at [606, 75] on icon "Choose date, selected date is Sep 3, 2025" at bounding box center [609, 72] width 10 height 10
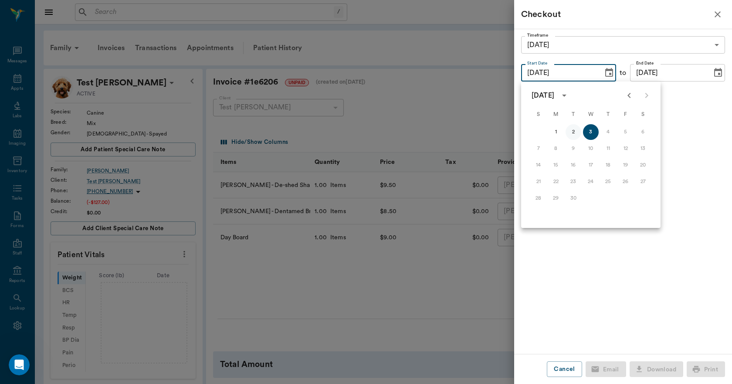
click at [574, 135] on button "2" at bounding box center [573, 132] width 16 height 16
type input "custom"
type input "09/02/2025"
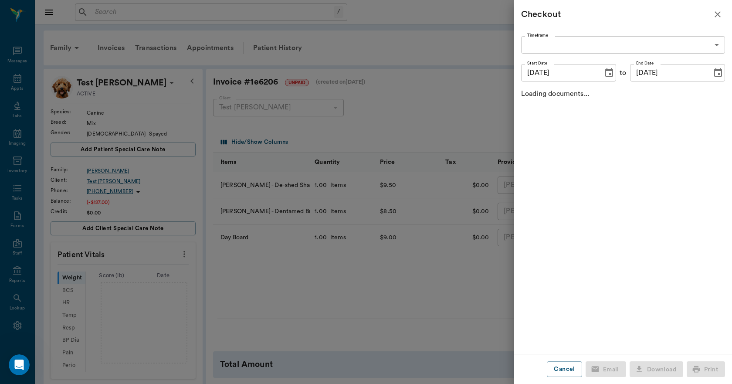
click at [715, 72] on icon "Choose date, selected date is Sep 3, 2025" at bounding box center [717, 72] width 10 height 10
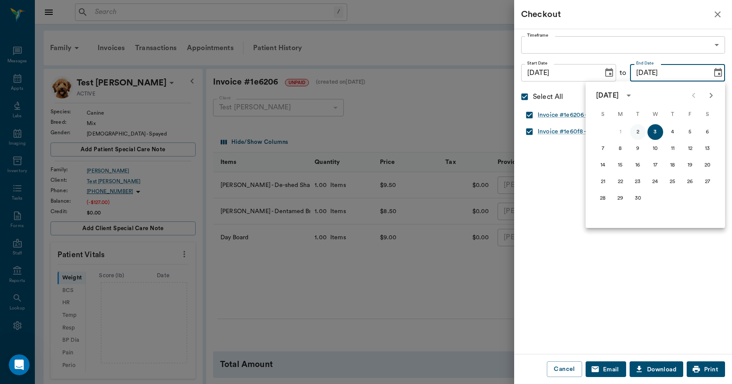
click at [640, 131] on button "2" at bounding box center [638, 132] width 16 height 16
type input "09/02/2025"
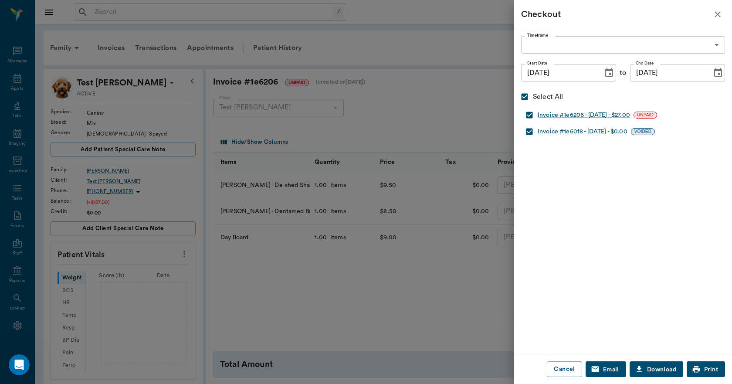
click at [529, 129] on input "checkbox" at bounding box center [529, 131] width 17 height 17
checkbox input "false"
click at [709, 365] on button "Print" at bounding box center [705, 369] width 38 height 16
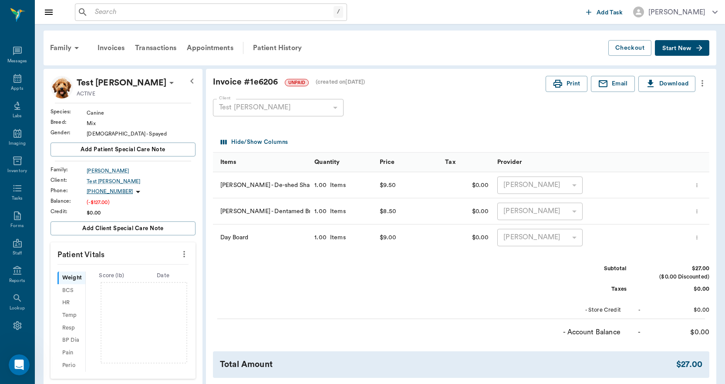
scroll to position [261, 0]
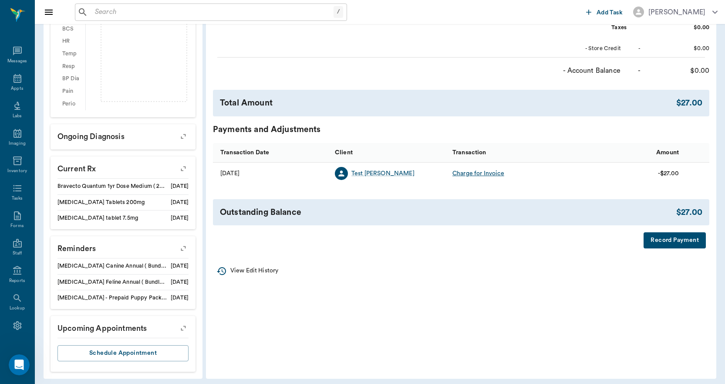
click at [654, 239] on button "Record Payment" at bounding box center [675, 240] width 62 height 16
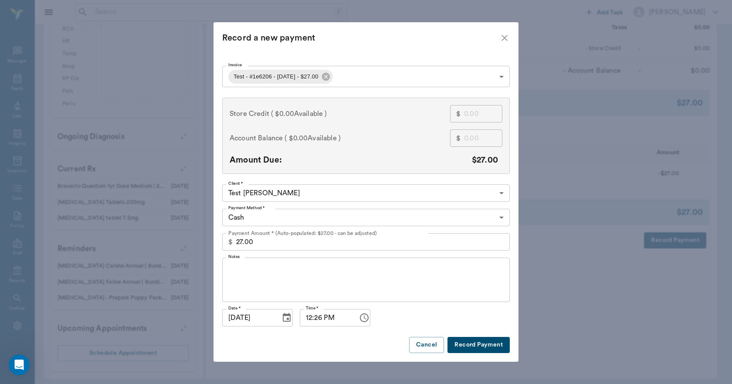
click at [458, 77] on body "/ ​ Add Task Dr. Bert Ellsworth Nectar Messages Appts Labs Imaging Inventory Ta…" at bounding box center [366, 64] width 732 height 650
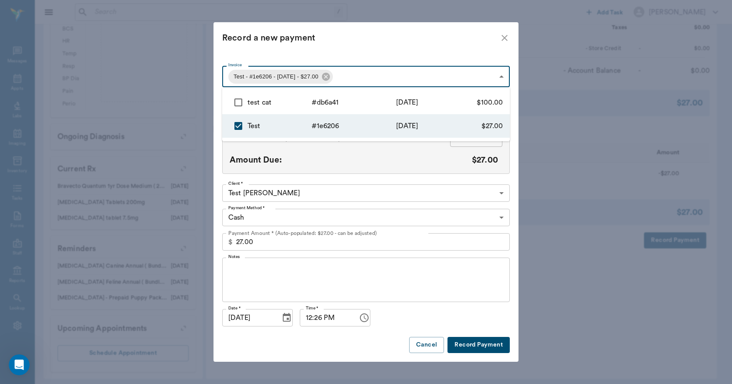
click at [233, 100] on input "checkbox" at bounding box center [238, 102] width 18 height 18
checkbox input "true"
type input "68b7588ee489fd9bf01e6206,68b758df871c2331c6db6a41"
type input "127.00"
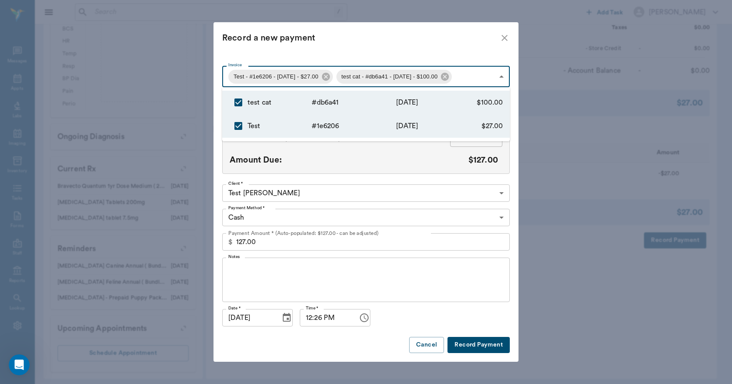
click at [389, 23] on div at bounding box center [366, 192] width 732 height 384
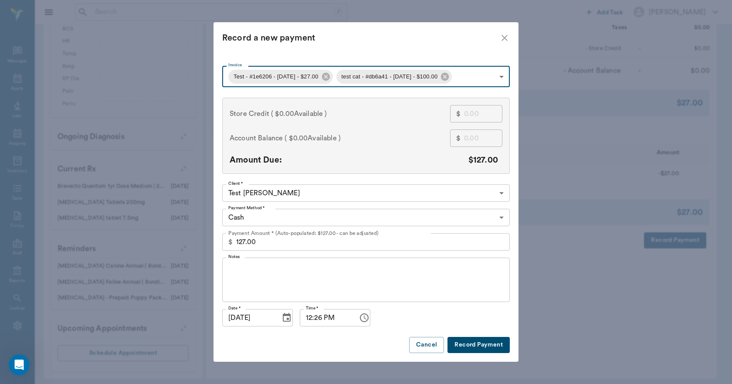
click at [372, 219] on body "/ ​ Add Task Dr. Bert Ellsworth Nectar Messages Appts Labs Imaging Inventory Ta…" at bounding box center [366, 64] width 732 height 650
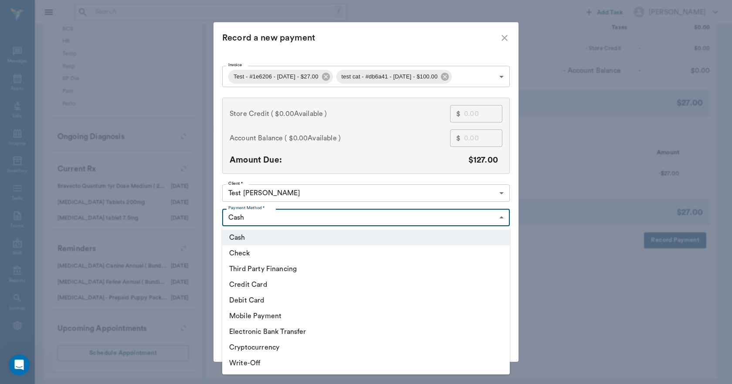
click at [258, 301] on li "Debit Card" at bounding box center [365, 300] width 287 height 16
type input "DEBIT_CARD"
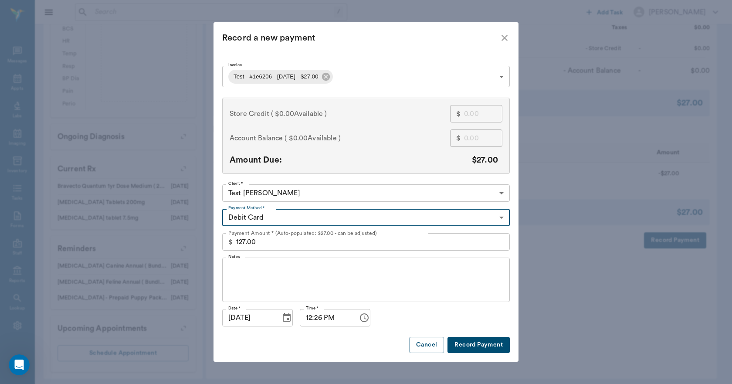
type input "68b7588ee489fd9bf01e6206"
type input "27.00"
click at [503, 38] on icon "close" at bounding box center [504, 38] width 6 height 6
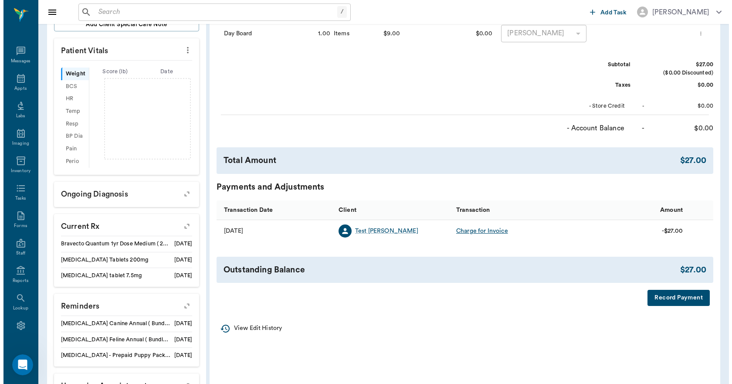
scroll to position [0, 0]
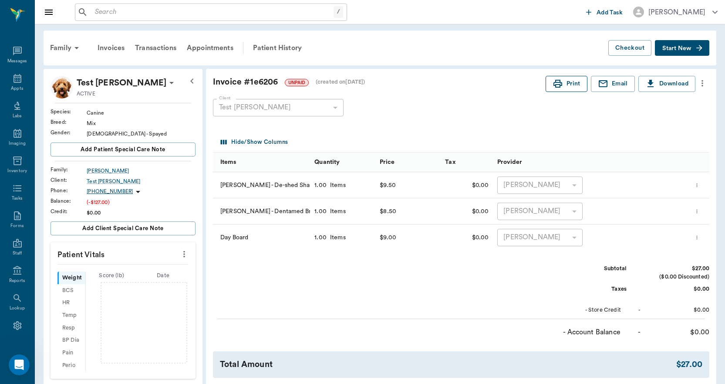
click at [574, 82] on button "Print" at bounding box center [567, 84] width 42 height 16
click at [703, 83] on icon "more" at bounding box center [703, 83] width 10 height 10
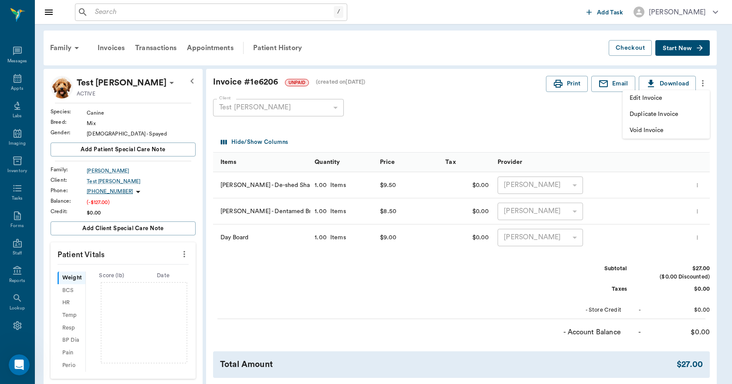
click at [655, 127] on span "Void Invoice" at bounding box center [665, 130] width 73 height 9
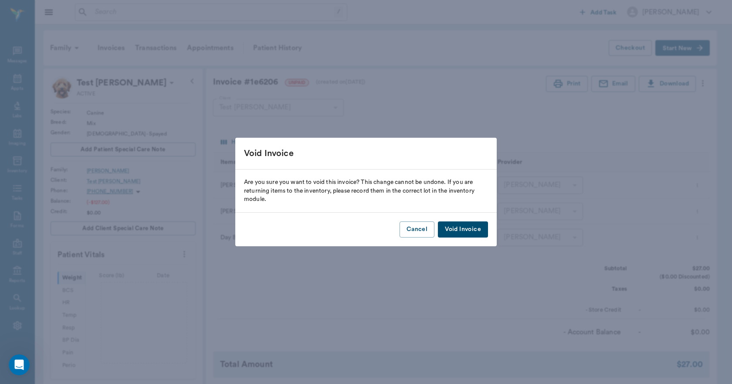
click at [482, 228] on button "Void Invoice" at bounding box center [463, 229] width 50 height 16
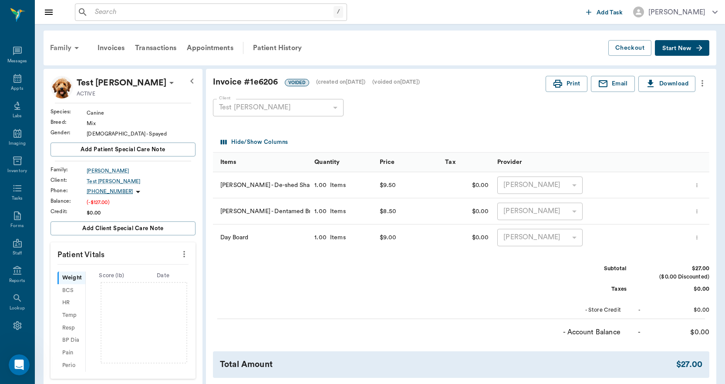
click at [69, 46] on div "Family" at bounding box center [66, 47] width 42 height 21
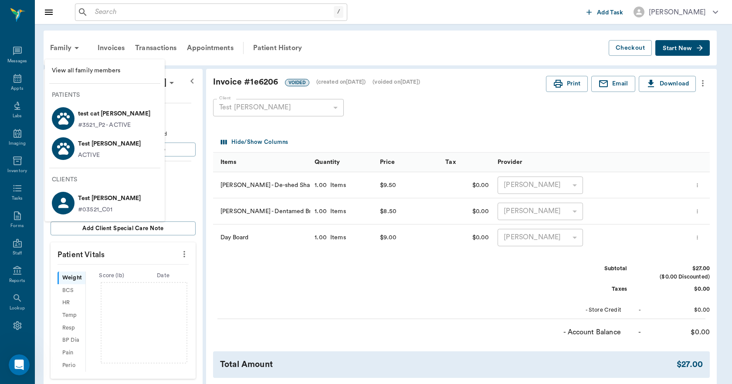
click at [79, 119] on p "test cat Lee" at bounding box center [114, 114] width 72 height 14
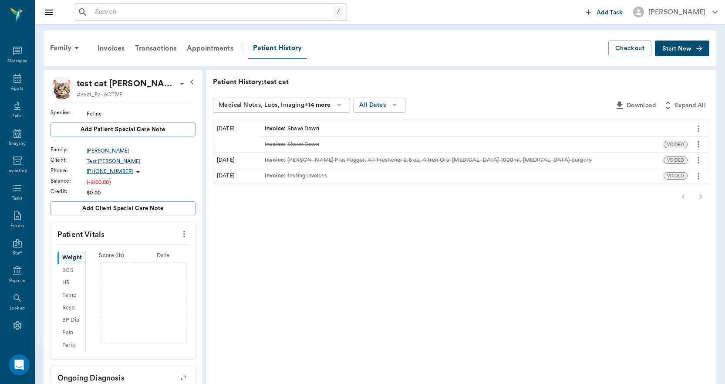
click at [303, 129] on div "Invoice : Shave Down" at bounding box center [292, 129] width 54 height 8
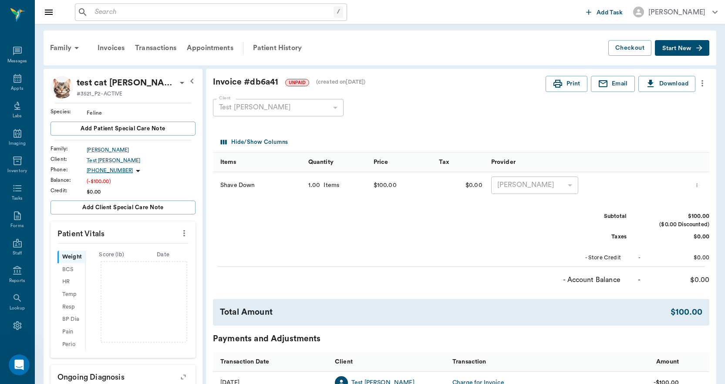
click at [702, 85] on icon "more" at bounding box center [703, 83] width 10 height 10
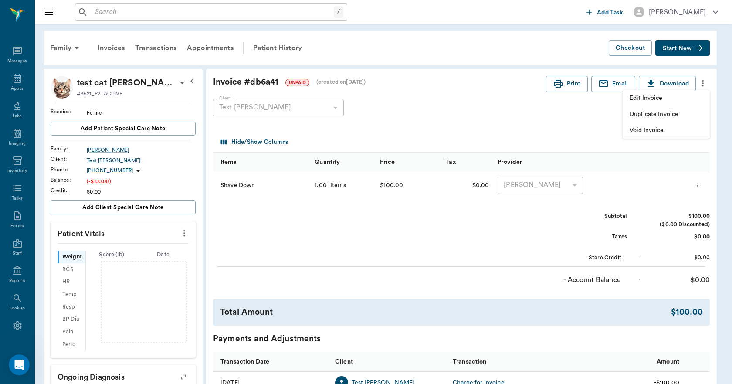
click at [660, 128] on span "Void Invoice" at bounding box center [665, 130] width 73 height 9
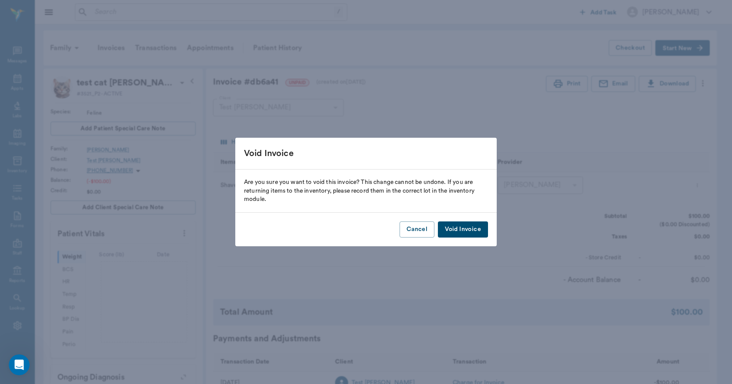
click at [452, 229] on button "Void Invoice" at bounding box center [463, 229] width 50 height 16
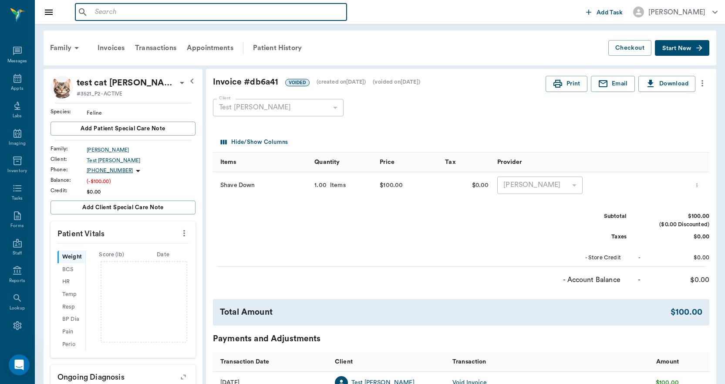
click at [183, 12] on input "text" at bounding box center [217, 12] width 252 height 12
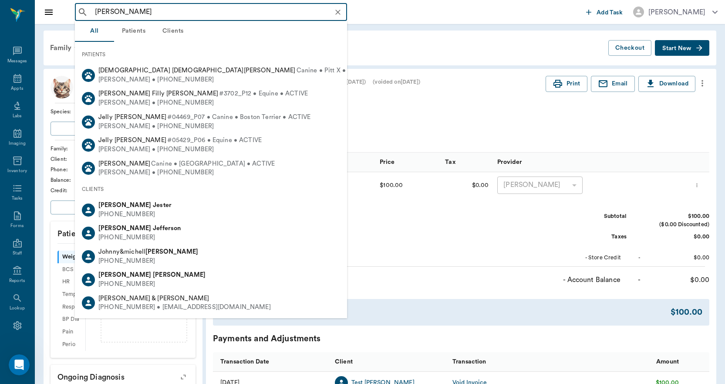
type input "JESSICA AUS"
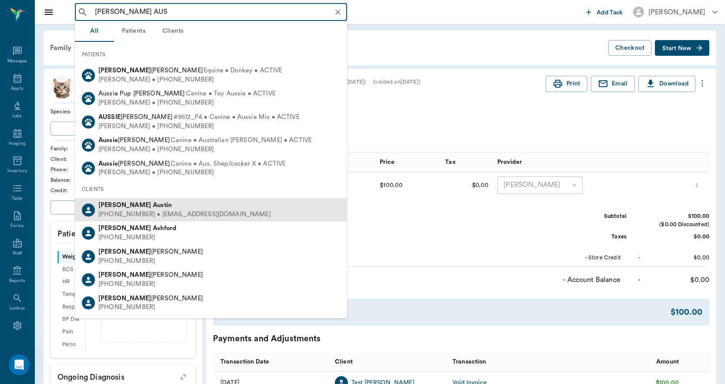
click at [146, 206] on div "Jessica Austin" at bounding box center [184, 205] width 172 height 9
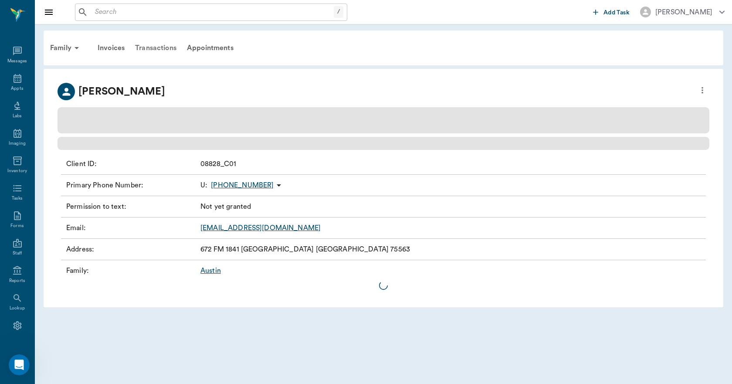
click at [159, 49] on div "Transactions" at bounding box center [156, 47] width 52 height 21
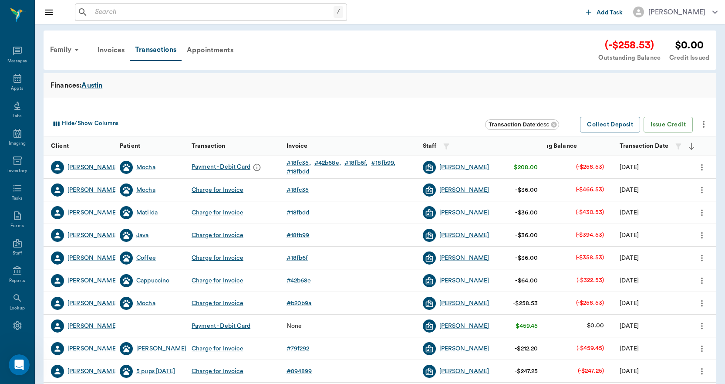
click at [79, 166] on div "Jessica Austin" at bounding box center [92, 167] width 50 height 9
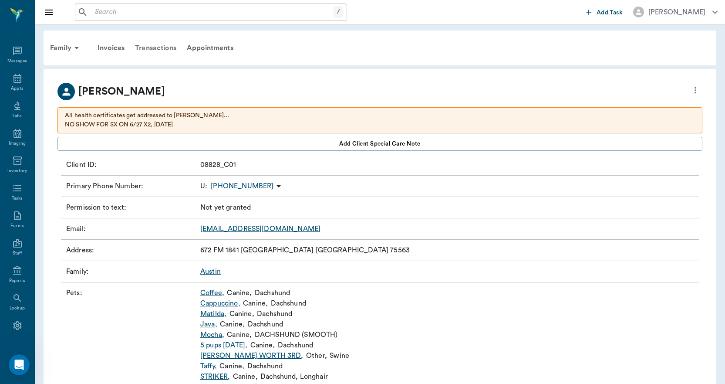
click at [171, 52] on div "Transactions" at bounding box center [156, 47] width 52 height 21
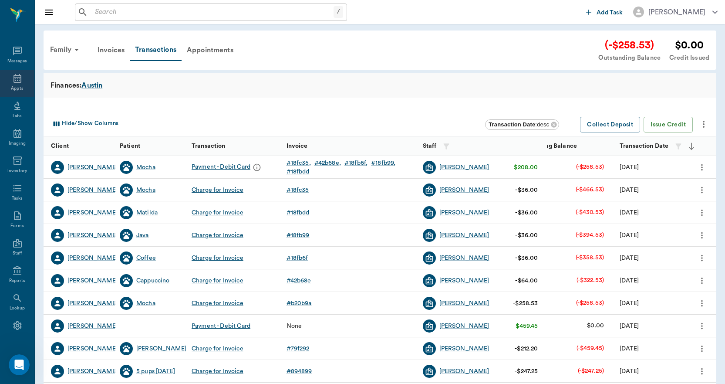
click at [11, 84] on div "Appts" at bounding box center [17, 83] width 34 height 27
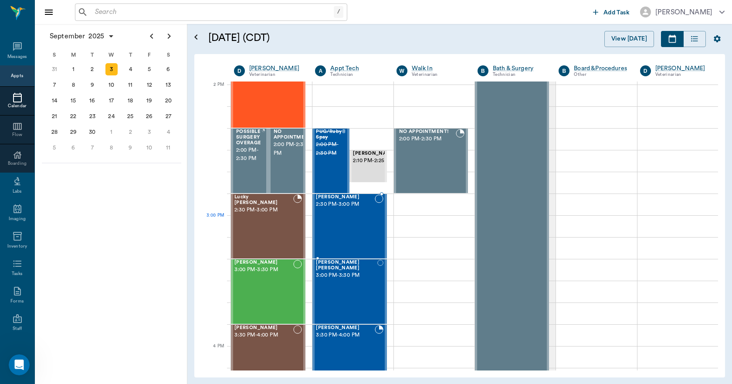
scroll to position [784, 0]
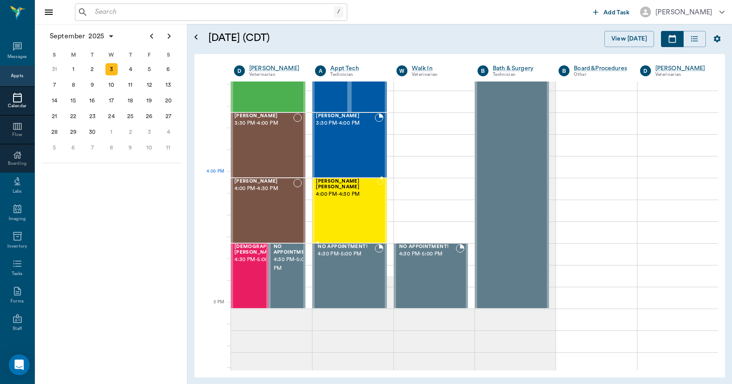
scroll to position [959, 0]
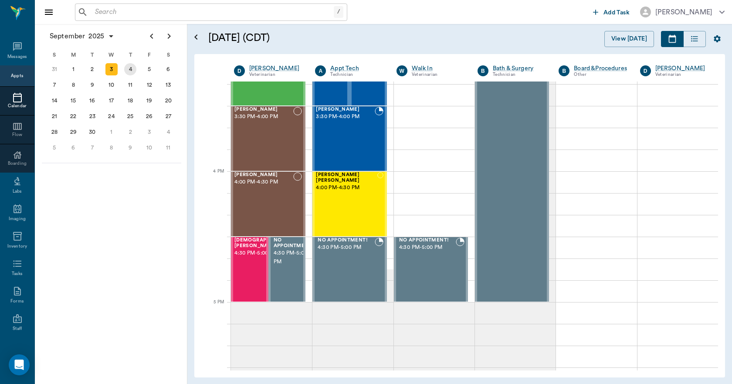
click at [132, 68] on div "4" at bounding box center [130, 69] width 12 height 12
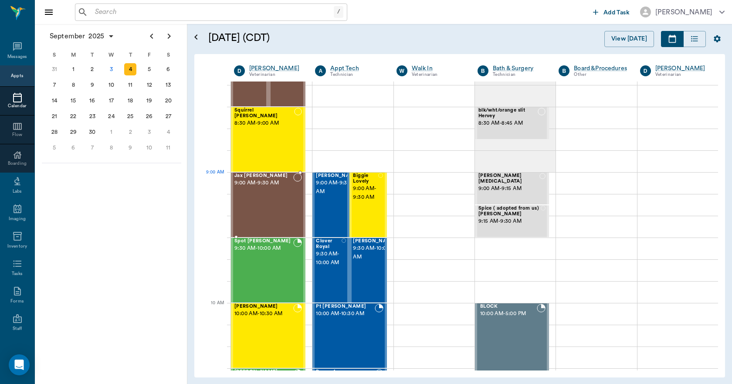
scroll to position [131, 0]
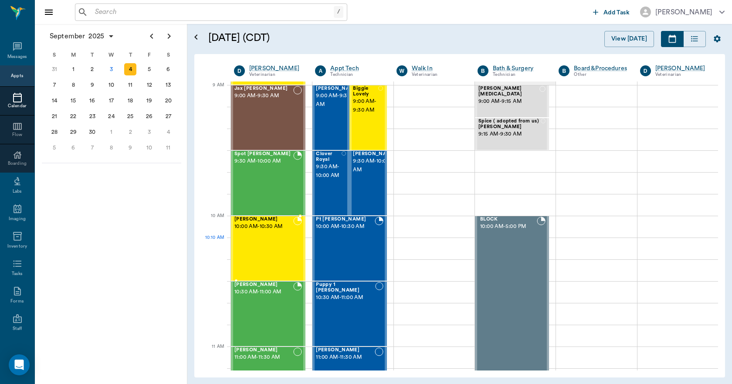
click at [260, 243] on div "[PERSON_NAME] 10:00 AM - 10:30 AM" at bounding box center [263, 248] width 59 height 64
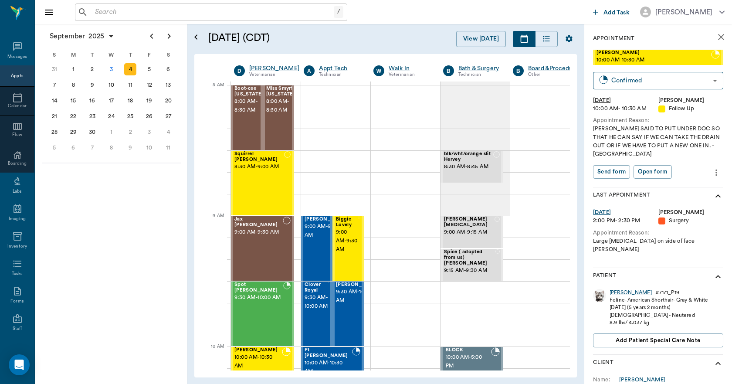
click at [715, 38] on icon "close" at bounding box center [720, 37] width 10 height 10
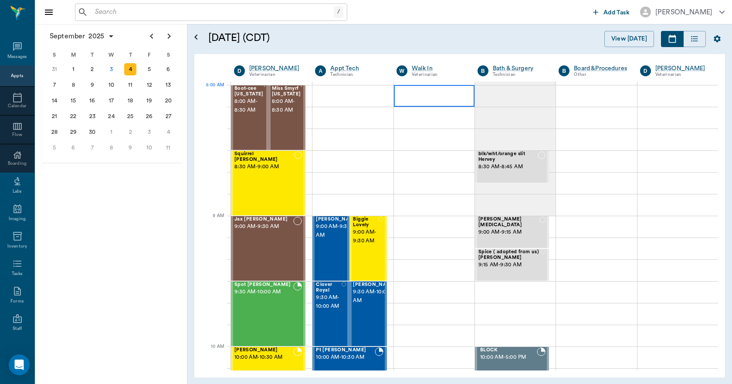
click at [432, 96] on div at bounding box center [434, 96] width 81 height 22
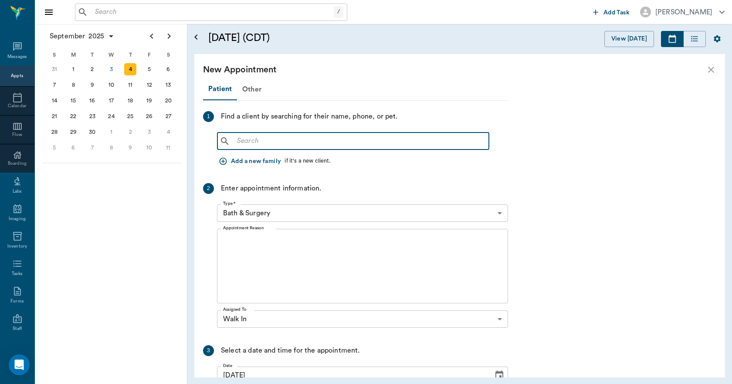
click at [321, 141] on input "text" at bounding box center [359, 141] width 252 height 12
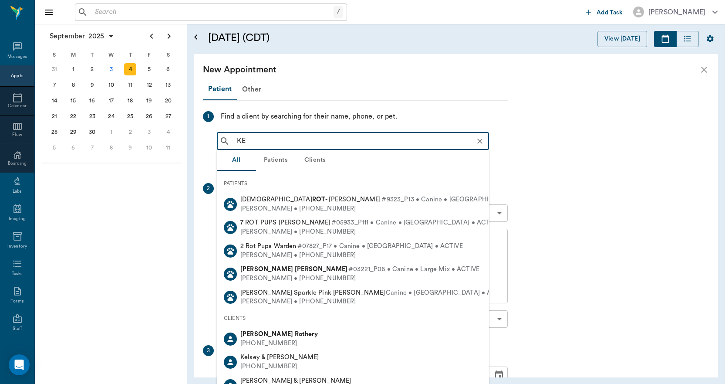
type input "K"
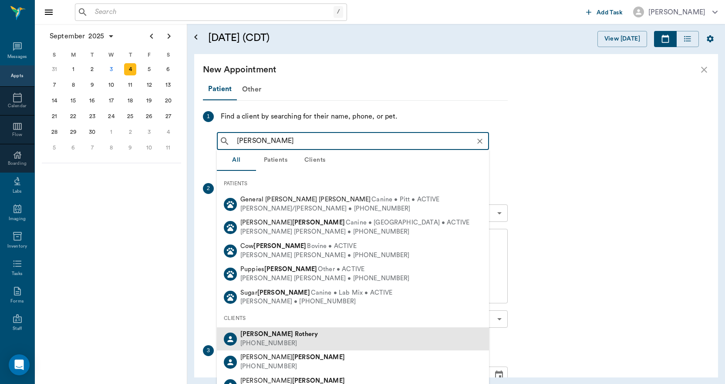
click at [295, 331] on b "Rothery" at bounding box center [306, 334] width 23 height 7
type input "[PERSON_NAME]"
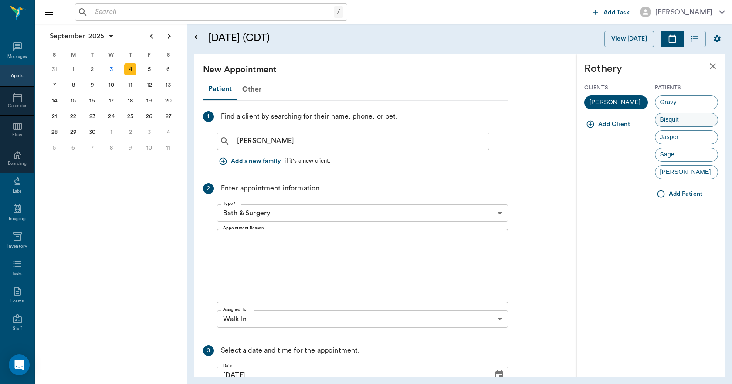
click at [665, 117] on span "Bisquit" at bounding box center [669, 119] width 28 height 9
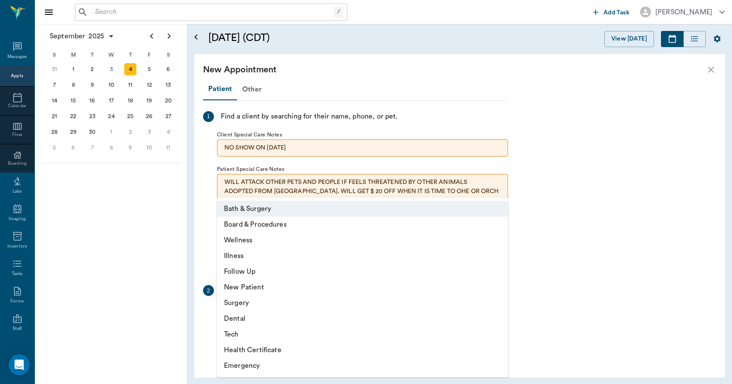
click at [287, 311] on body "/ ​ Add Task [PERSON_NAME] Nectar Messages Appts Calendar Flow Boarding Labs Im…" at bounding box center [366, 192] width 732 height 384
click at [252, 258] on li "Illness" at bounding box center [362, 256] width 291 height 16
type input "65d2be4f46e3a538d89b8c15"
type input "08:30 AM"
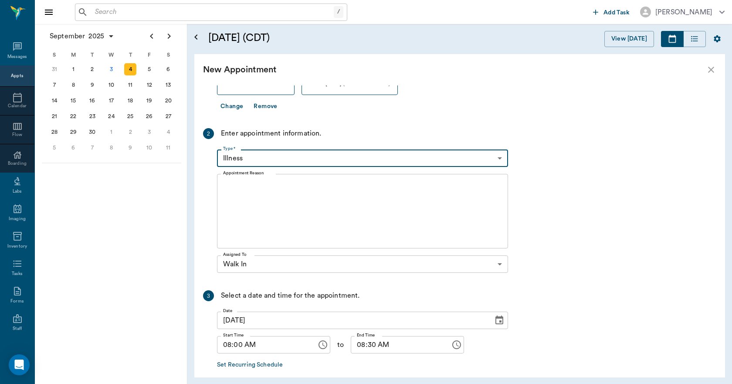
scroll to position [174, 0]
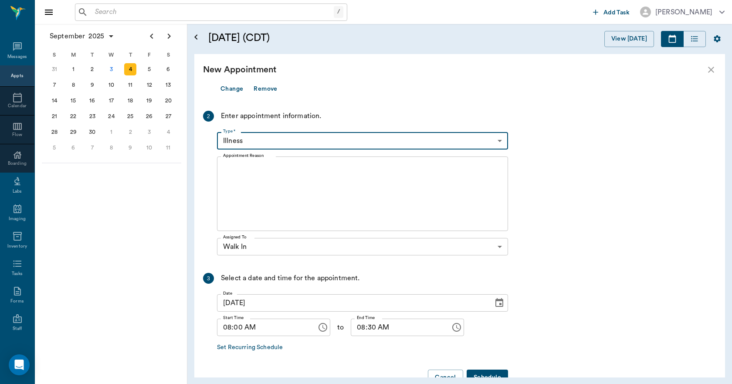
click at [253, 184] on textarea "Appointment Reason" at bounding box center [362, 194] width 279 height 60
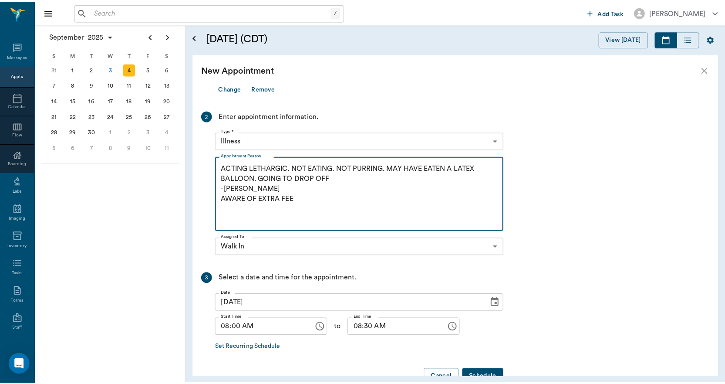
scroll to position [198, 0]
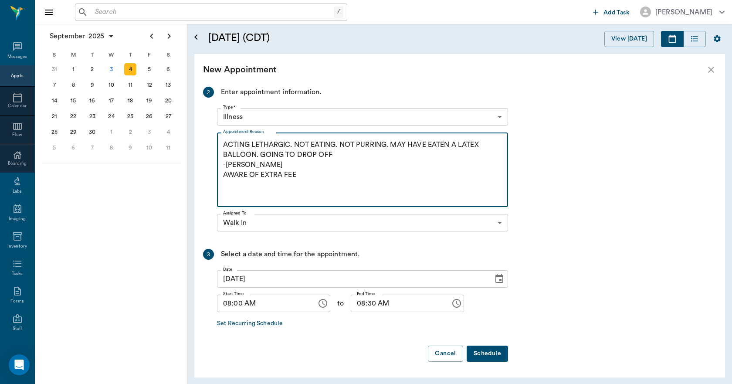
type textarea "ACTING LETHARGIC. NOT EATING. NOT PURRING. MAY HAVE EATEN A LATEX BALLOON. GOIN…"
click at [486, 353] on button "Schedule" at bounding box center [486, 353] width 41 height 16
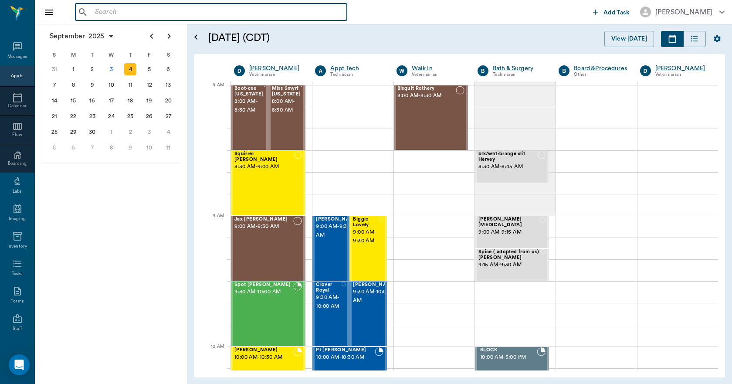
click at [261, 14] on input "text" at bounding box center [217, 12] width 252 height 12
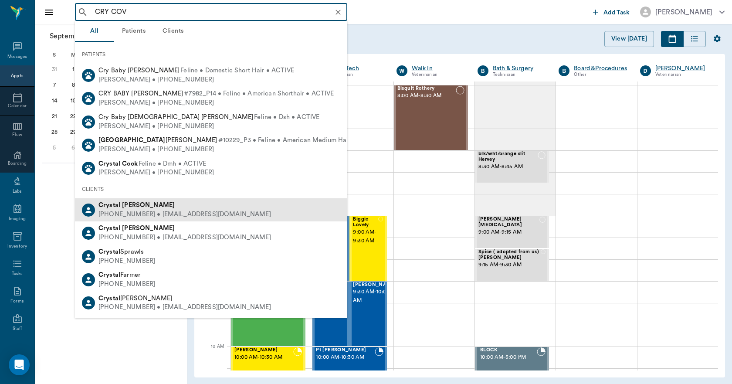
click at [143, 206] on b "Covington" at bounding box center [148, 205] width 53 height 7
type input "CRY COV"
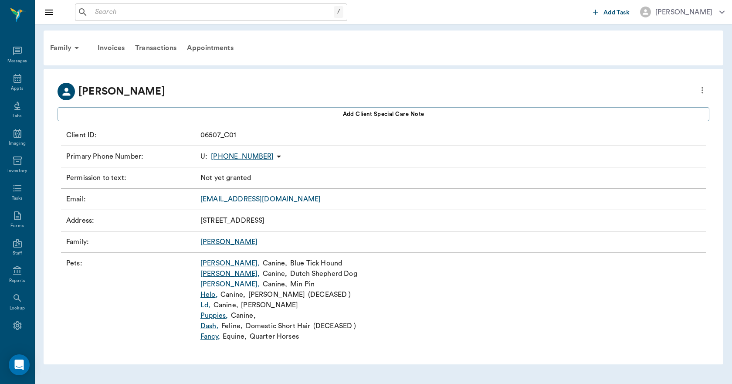
click at [205, 339] on link "Fancy ," at bounding box center [210, 336] width 20 height 10
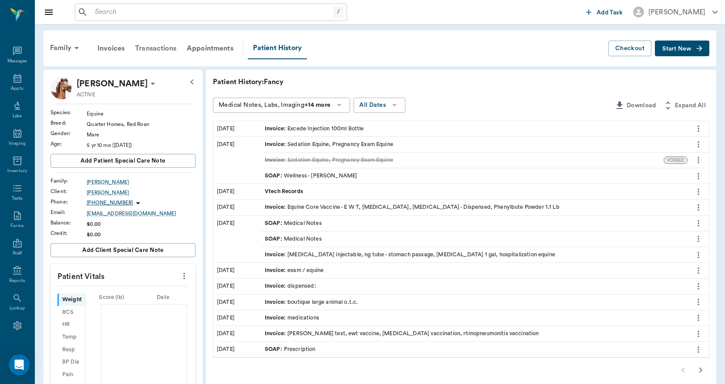
click at [167, 46] on div "Transactions" at bounding box center [156, 48] width 52 height 21
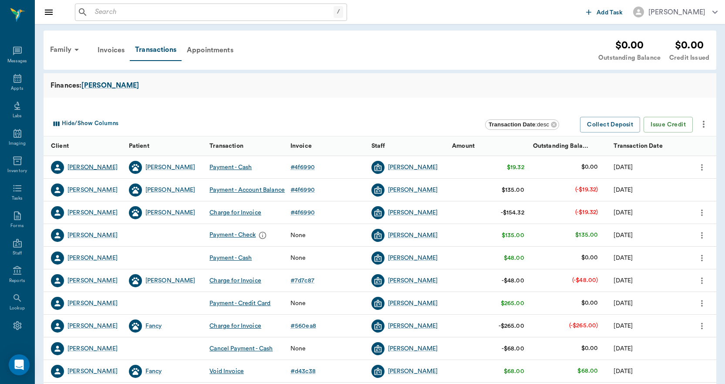
click at [84, 170] on div "Crystal Covington" at bounding box center [92, 167] width 50 height 9
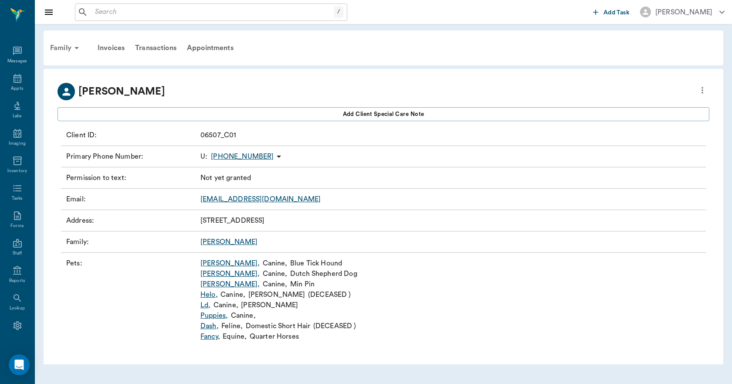
click at [64, 48] on div "Family" at bounding box center [66, 47] width 42 height 21
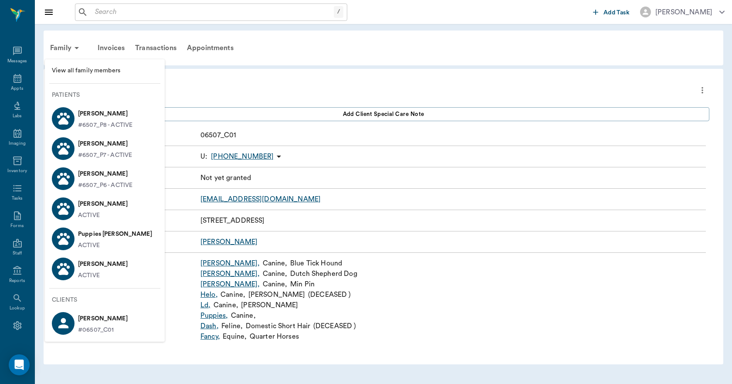
click at [94, 114] on p "SAM Covington" at bounding box center [105, 114] width 54 height 14
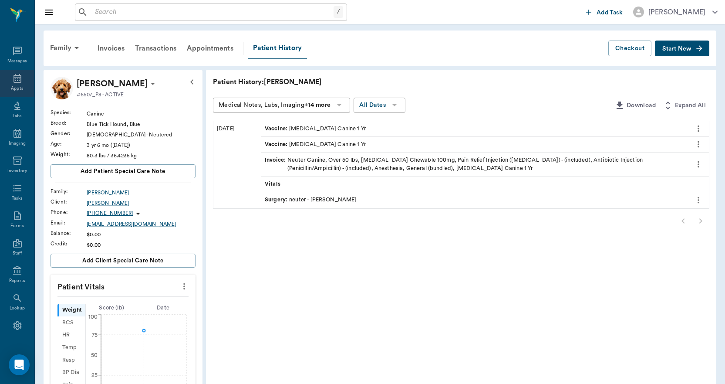
click at [13, 81] on icon at bounding box center [17, 78] width 8 height 9
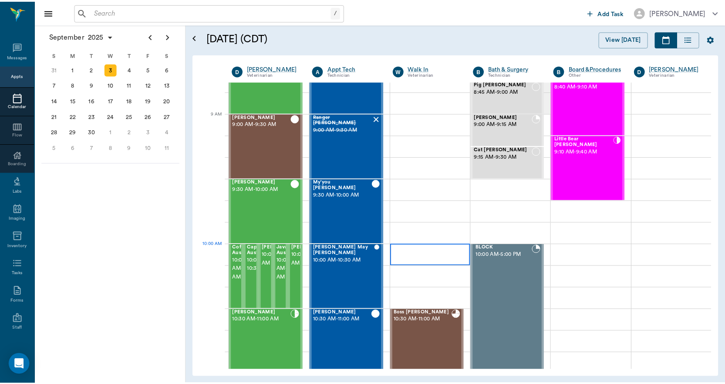
scroll to position [87, 0]
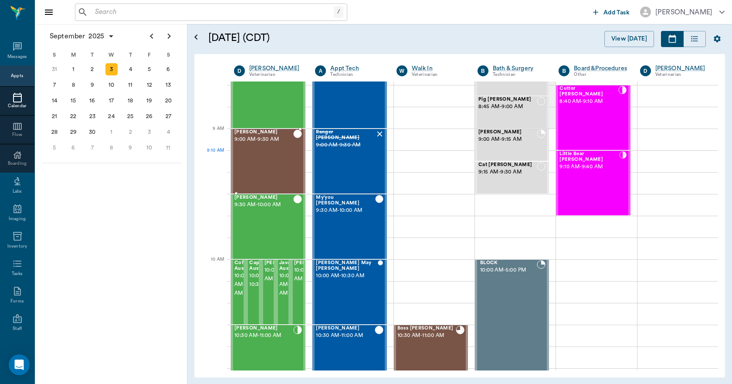
click at [267, 171] on div "Max McCright 9:00 AM - 9:30 AM" at bounding box center [263, 161] width 59 height 64
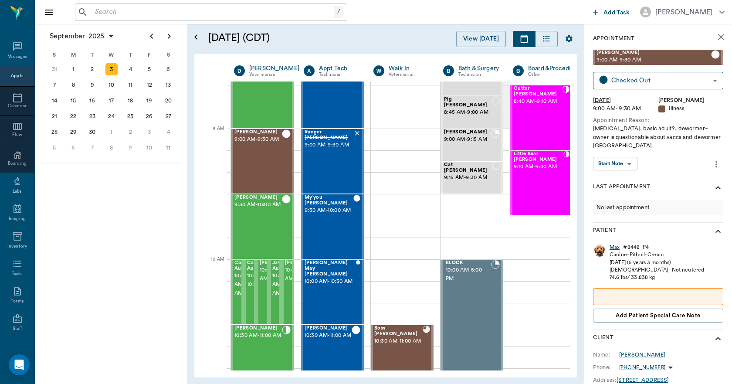
click at [614, 245] on div "Max" at bounding box center [614, 246] width 10 height 7
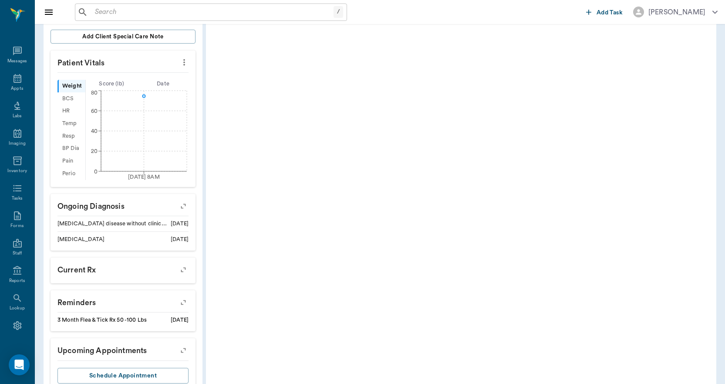
scroll to position [271, 0]
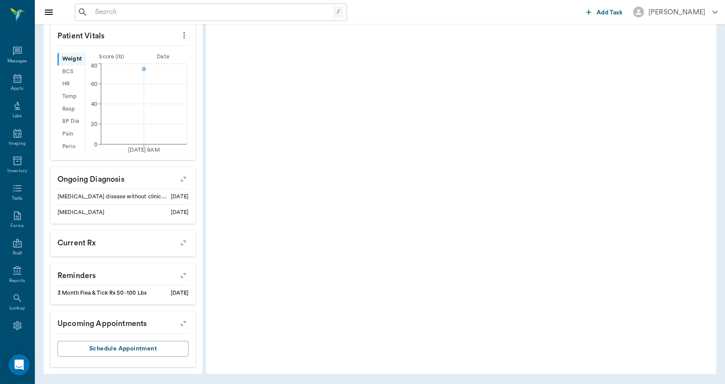
click at [182, 274] on icon "button" at bounding box center [183, 275] width 12 height 12
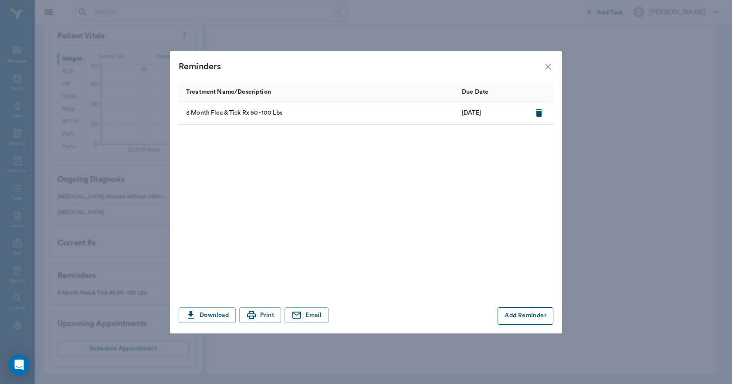
click at [520, 318] on button "Add Reminder" at bounding box center [525, 315] width 56 height 17
click at [223, 313] on input "Treatment *" at bounding box center [254, 316] width 147 height 12
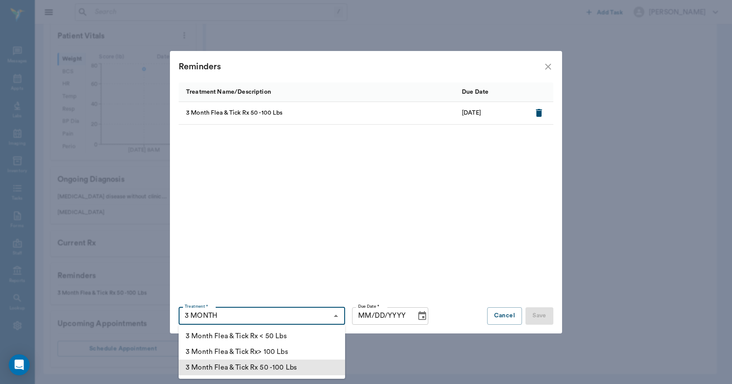
click at [259, 364] on li "3 Month Flea & Tick Rx 50 -100 Lbs" at bounding box center [262, 367] width 166 height 16
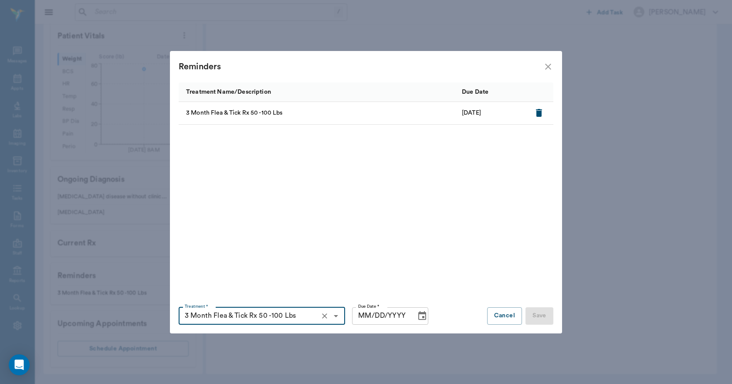
type input "3 Month Flea & Tick Rx 50 -100 Lbs"
click at [259, 364] on div "Reminders Treatment Name/Description Due Date 3 Month Flea & Tick Rx 50 -100 Lb…" at bounding box center [366, 192] width 732 height 384
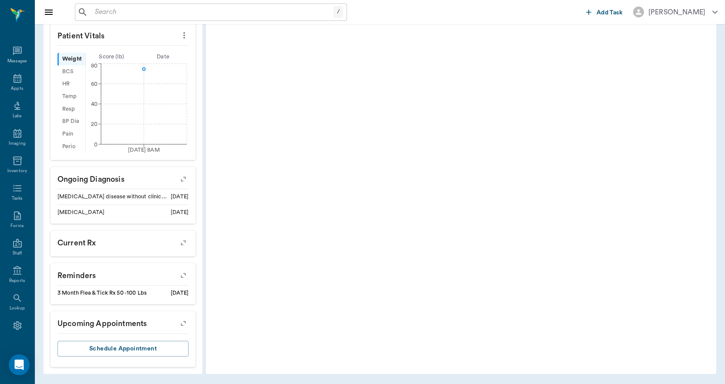
click at [185, 275] on icon "button" at bounding box center [183, 275] width 7 height 7
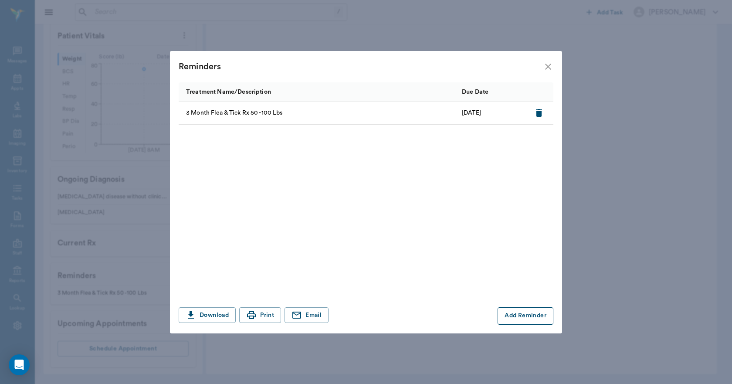
click at [521, 317] on button "Add Reminder" at bounding box center [525, 315] width 56 height 17
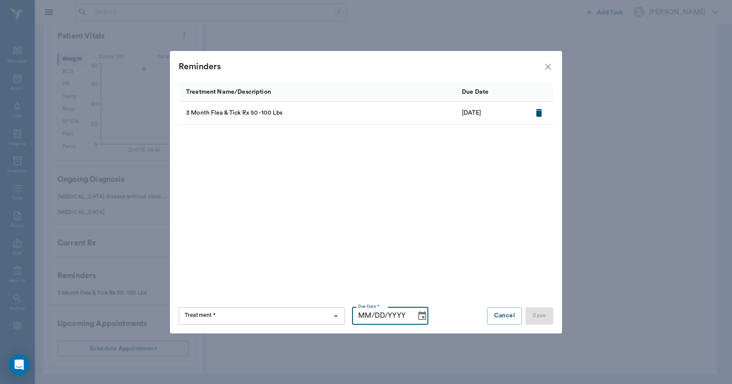
click at [366, 314] on input "MM/DD/YYYY" at bounding box center [380, 315] width 57 height 17
type input "11/13/2025"
click at [547, 67] on icon "close" at bounding box center [548, 67] width 6 height 6
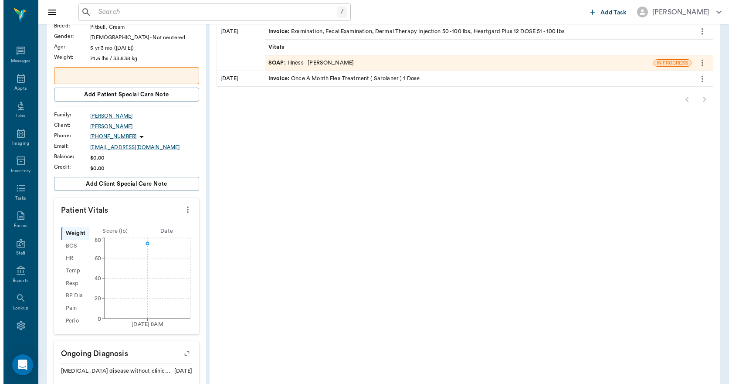
scroll to position [0, 0]
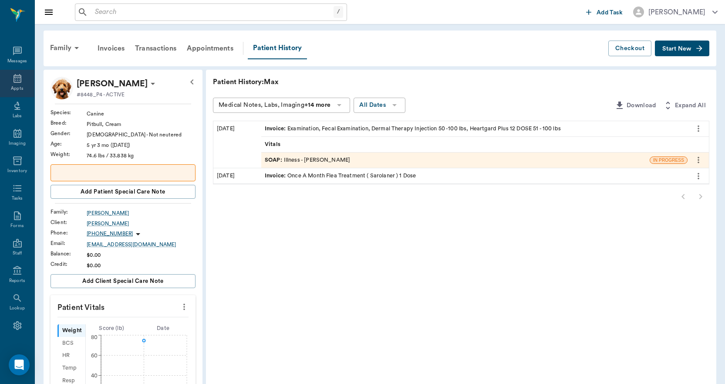
click at [13, 84] on div "Appts" at bounding box center [17, 83] width 34 height 27
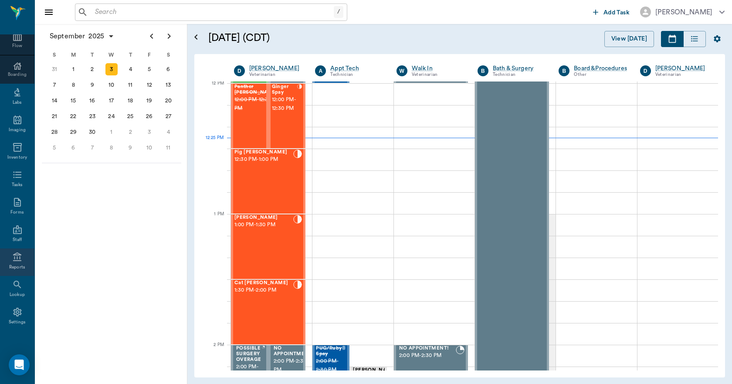
scroll to position [91, 0]
click at [19, 315] on div "Settings" at bounding box center [17, 313] width 34 height 27
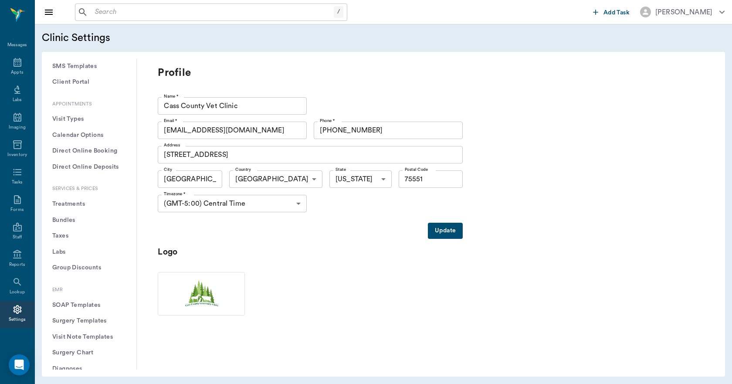
scroll to position [218, 0]
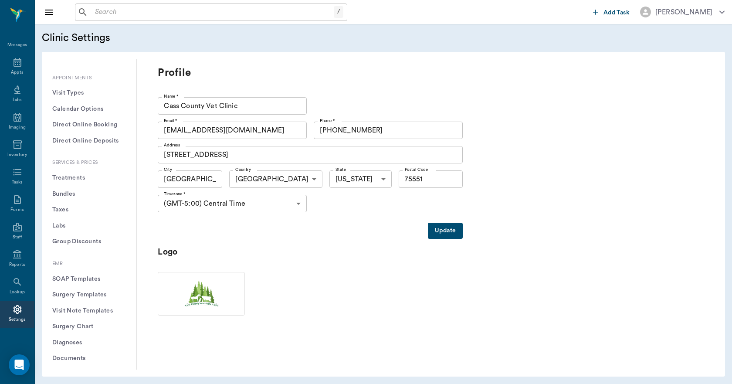
click at [74, 177] on button "Treatments" at bounding box center [89, 178] width 81 height 16
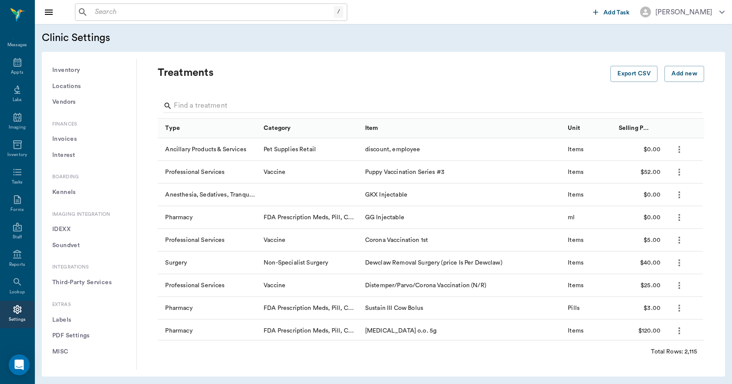
scroll to position [660, 0]
click at [81, 338] on button "PDF Settings" at bounding box center [89, 335] width 81 height 16
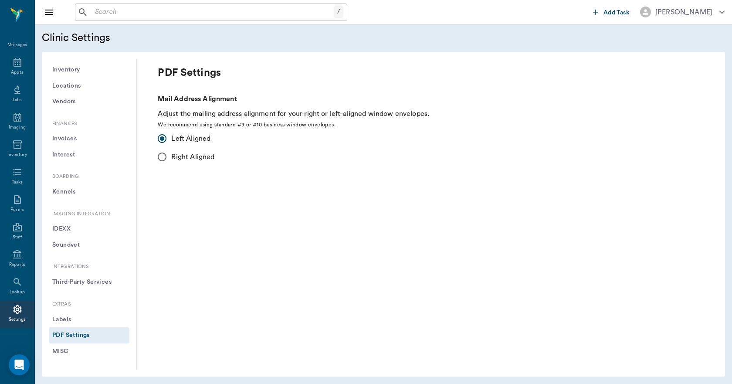
click at [73, 345] on button "MISC" at bounding box center [89, 351] width 81 height 16
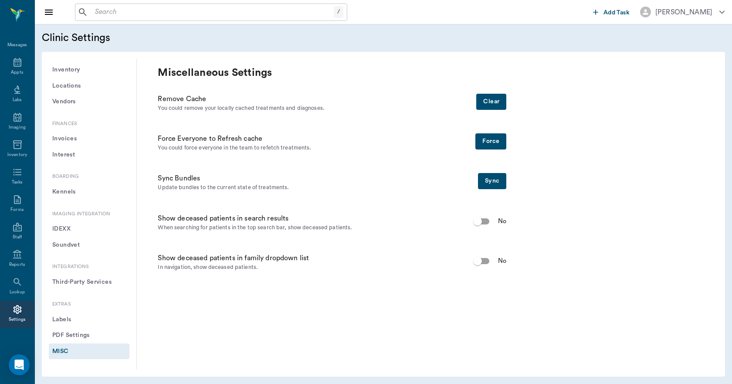
click at [61, 317] on button "Labels" at bounding box center [89, 319] width 81 height 16
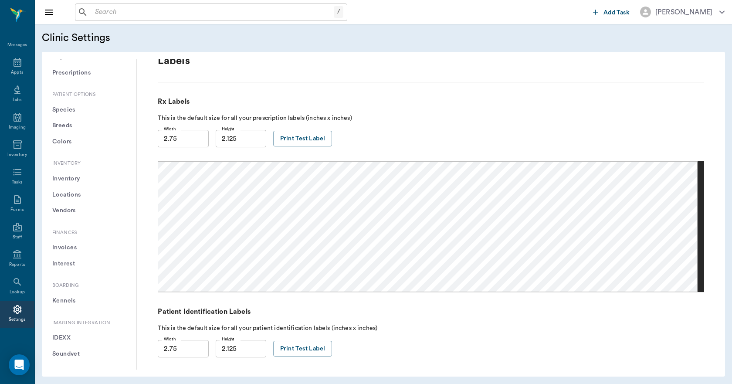
scroll to position [529, 0]
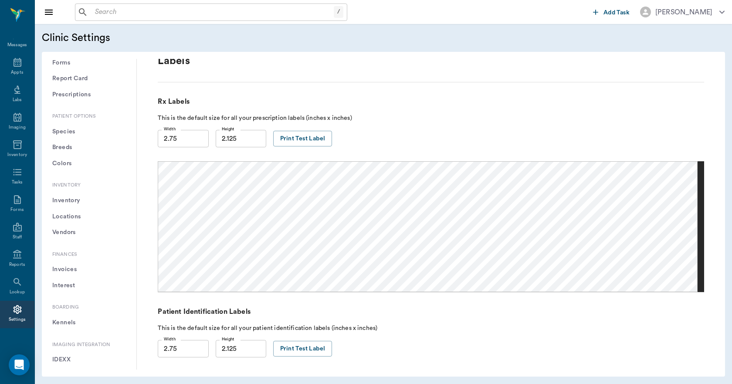
click at [78, 270] on button "Invoices" at bounding box center [89, 269] width 81 height 16
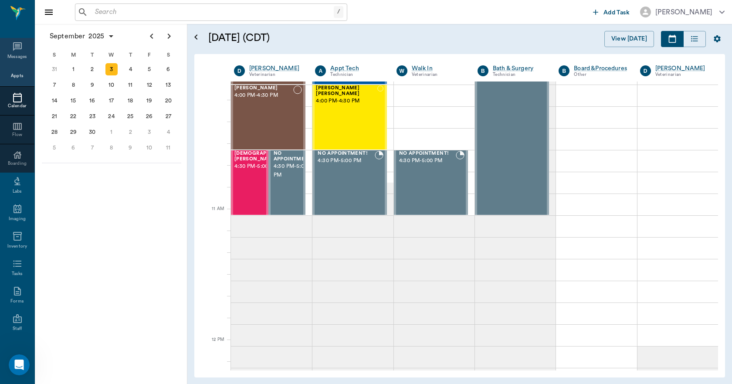
scroll to position [235, 0]
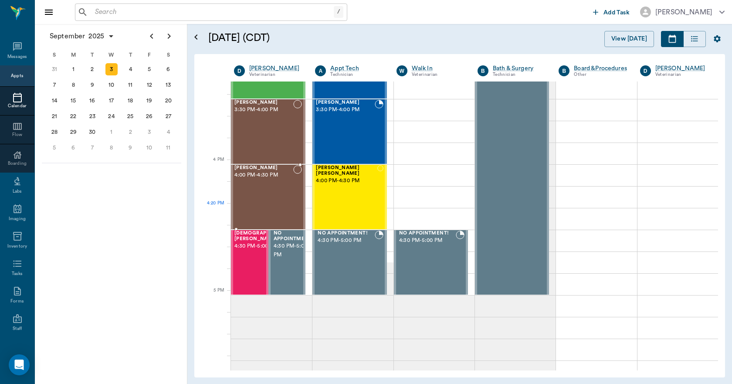
scroll to position [1002, 0]
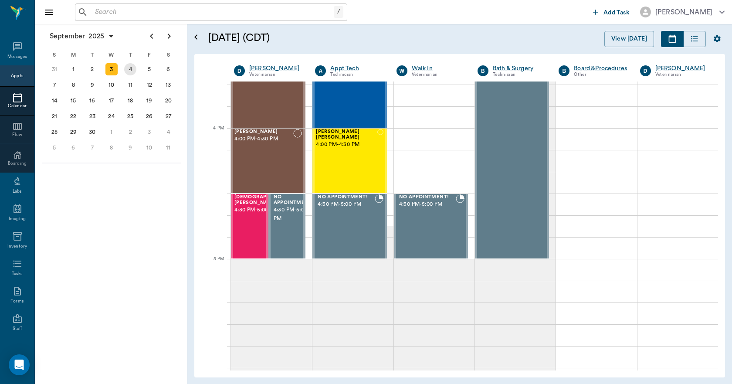
click at [131, 71] on div "4" at bounding box center [130, 69] width 12 height 12
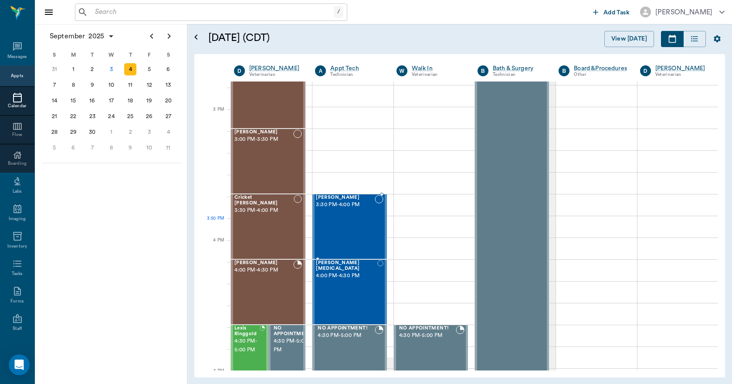
scroll to position [1002, 0]
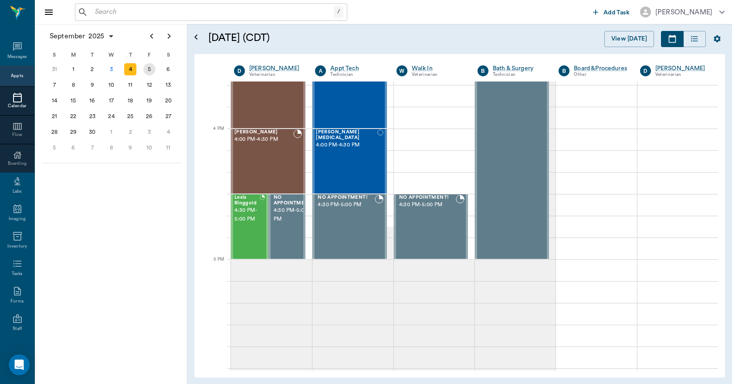
click at [152, 68] on div "5" at bounding box center [149, 69] width 12 height 12
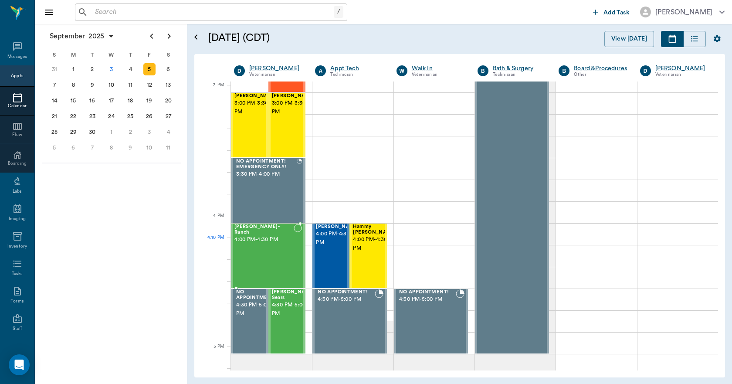
scroll to position [914, 0]
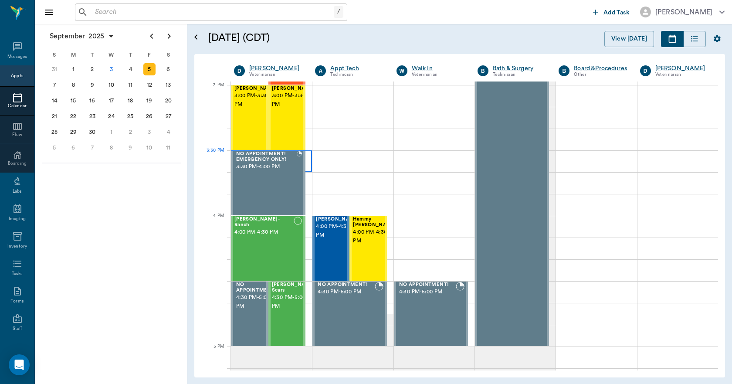
click at [308, 166] on div at bounding box center [271, 161] width 81 height 22
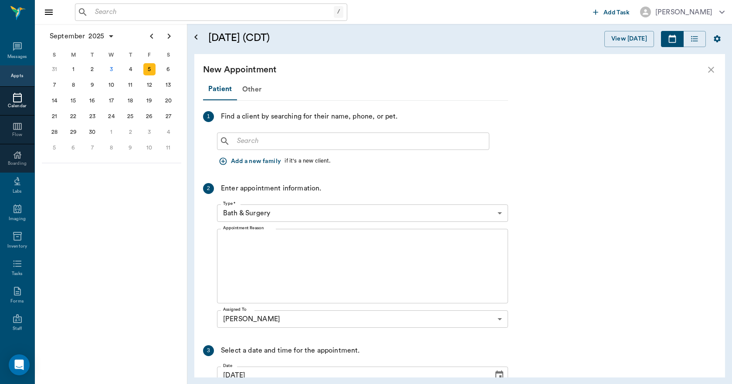
click at [242, 143] on input "text" at bounding box center [359, 141] width 252 height 12
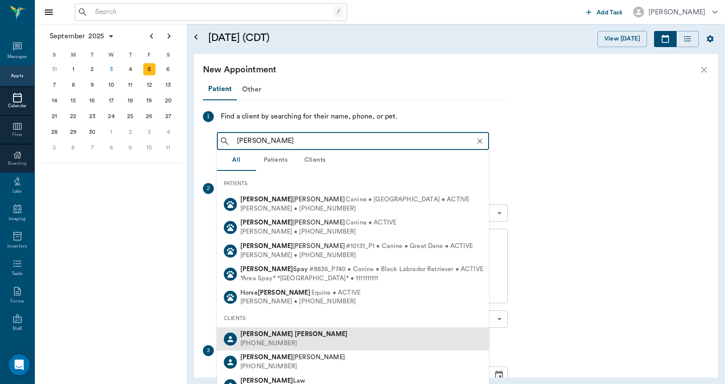
click at [248, 336] on b "Doug" at bounding box center [266, 334] width 53 height 7
type input "DOUG LANCE"
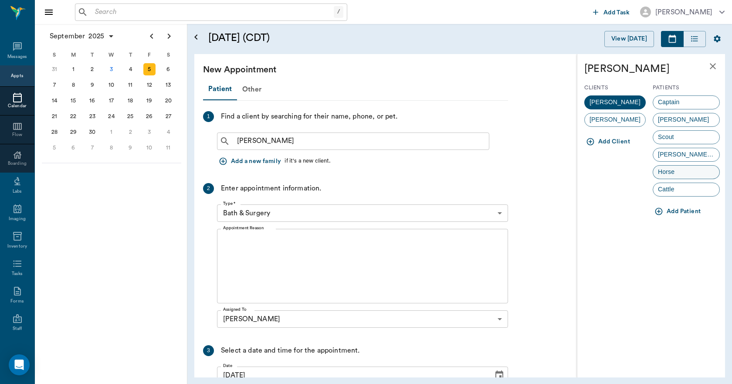
click at [665, 172] on span "Horse" at bounding box center [666, 171] width 26 height 9
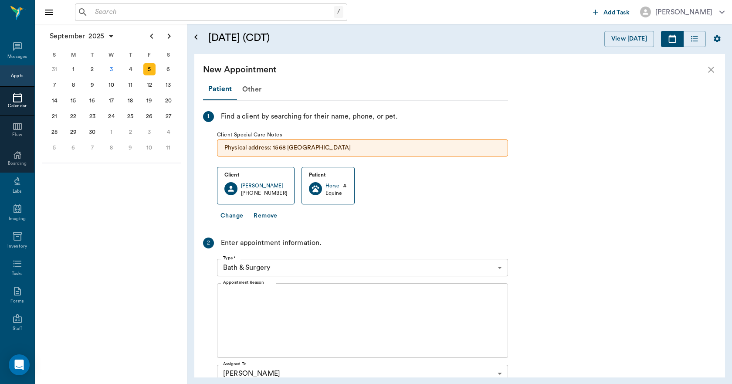
click at [275, 269] on body "/ ​ Add Task Dr. Bert Ellsworth Nectar Messages Appts Calendar Flow Boarding La…" at bounding box center [366, 192] width 732 height 384
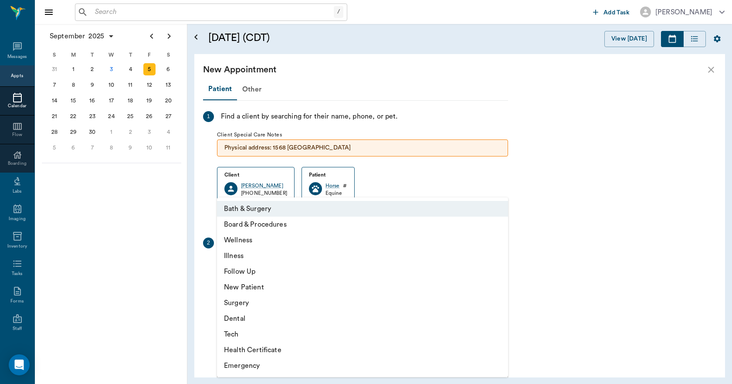
click at [244, 240] on li "Wellness" at bounding box center [362, 240] width 291 height 16
type input "65d2be4f46e3a538d89b8c14"
type input "04:00 PM"
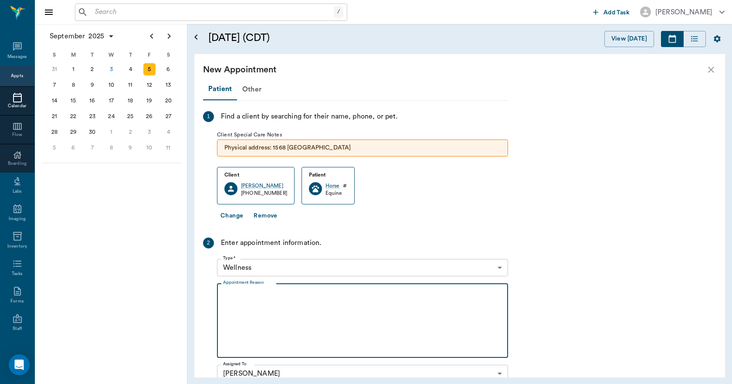
click at [253, 317] on textarea "Appointment Reason" at bounding box center [362, 320] width 279 height 60
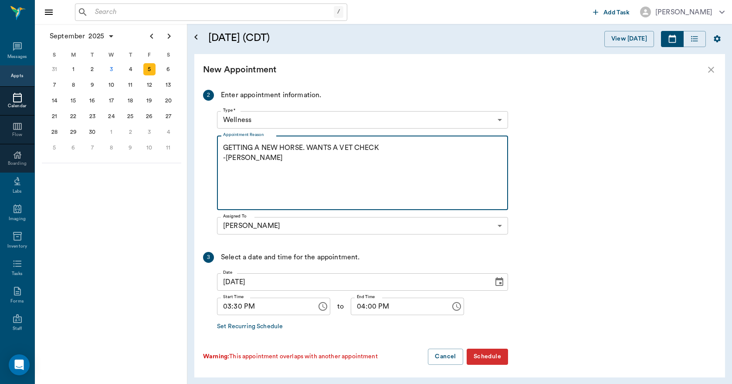
scroll to position [151, 0]
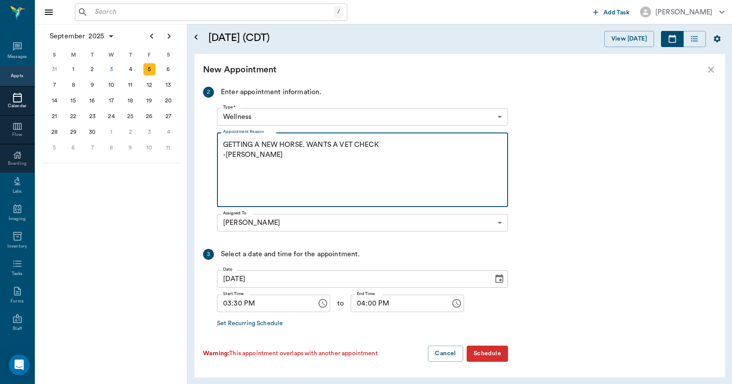
type textarea "GETTING A NEW HORSE. WANTS A VET CHECK -LORY"
click at [501, 354] on button "Schedule" at bounding box center [486, 353] width 41 height 16
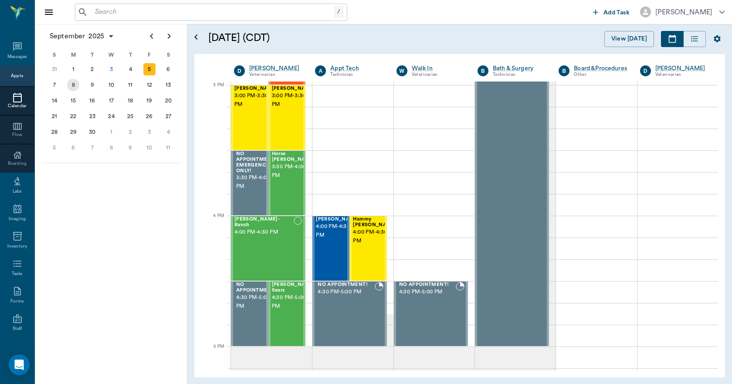
click at [74, 84] on div "8" at bounding box center [73, 85] width 12 height 12
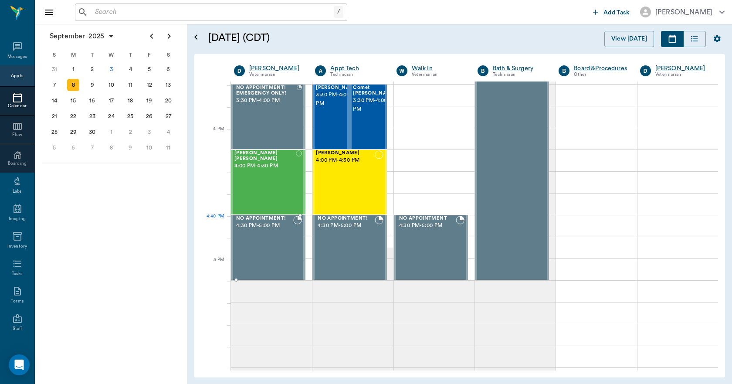
scroll to position [1002, 0]
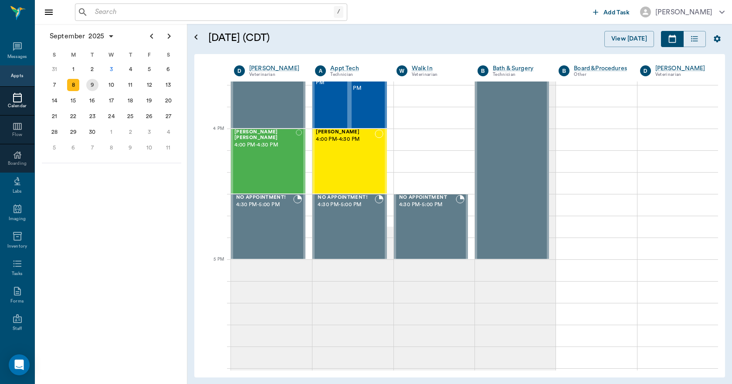
click at [94, 83] on div "9" at bounding box center [92, 85] width 12 height 12
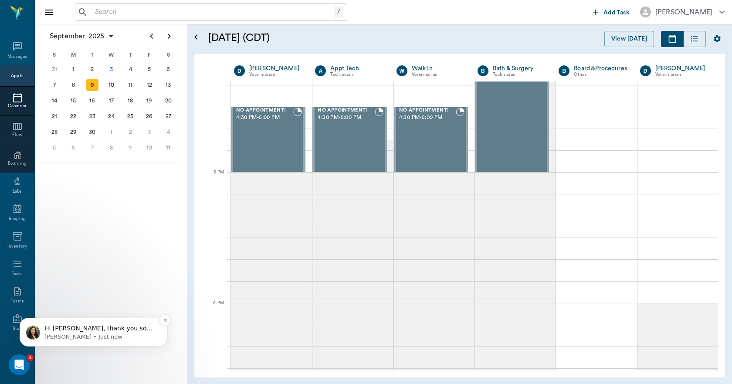
click at [65, 333] on p "[PERSON_NAME] • Just now" at bounding box center [100, 337] width 112 height 8
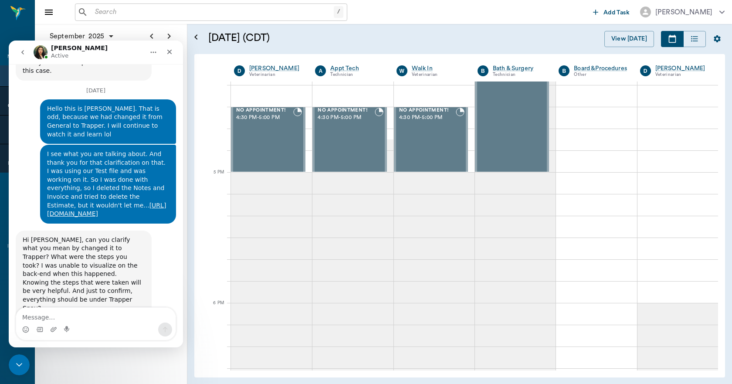
scroll to position [3903, 0]
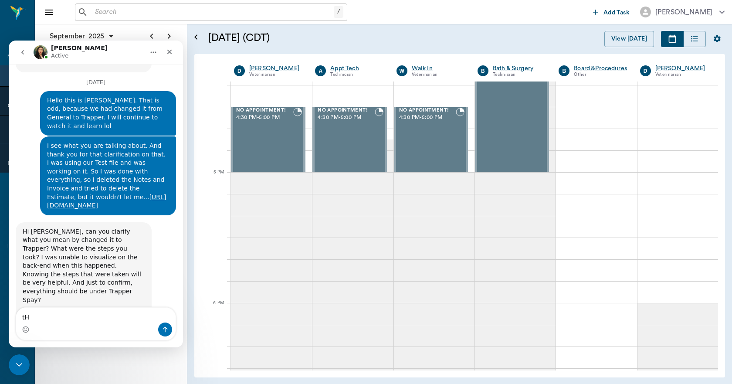
type textarea "t"
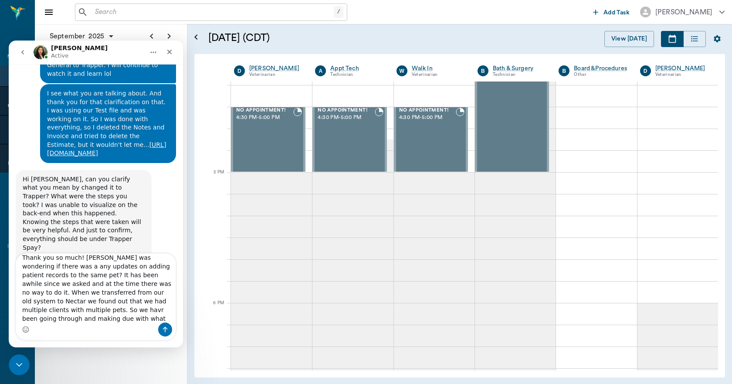
scroll to position [3957, 0]
click at [81, 325] on div "Intercom messenger" at bounding box center [95, 329] width 159 height 14
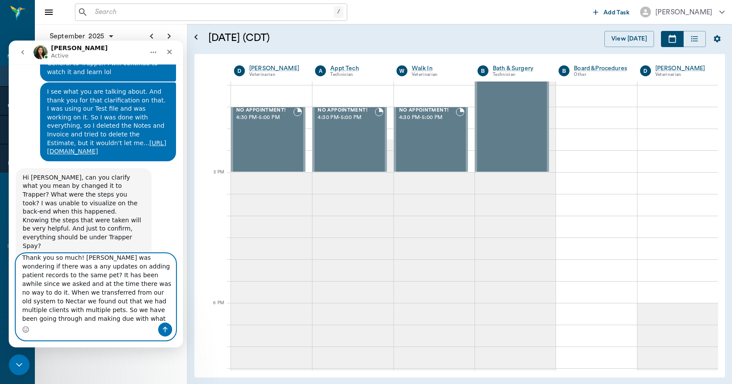
click at [75, 317] on textarea "Thank you so much! Dr. Ellsworth was wondering if there was a any updates on ad…" at bounding box center [95, 287] width 159 height 69
type textarea "Thank you so much! [PERSON_NAME] was wondering if there was a any updates on ad…"
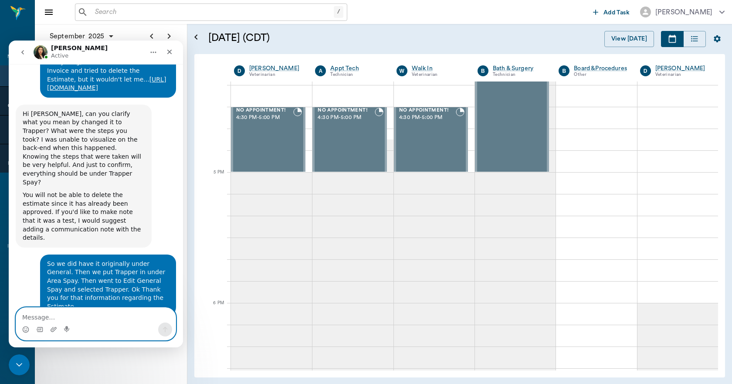
scroll to position [4028, 0]
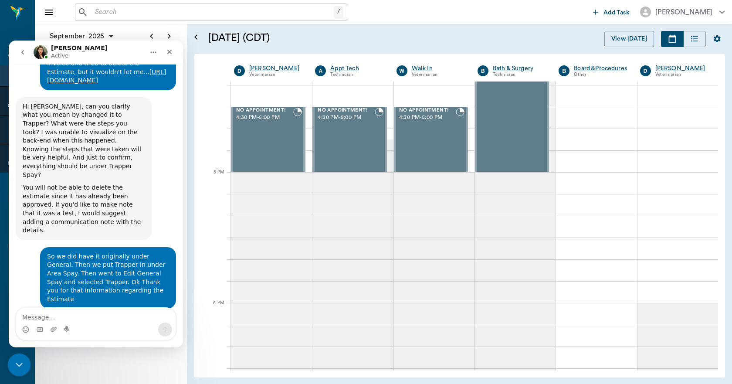
click at [20, 371] on div "Close Intercom Messenger" at bounding box center [17, 363] width 21 height 21
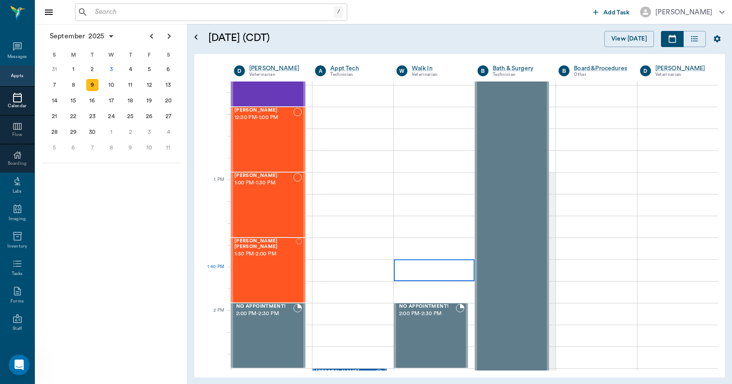
scroll to position [348, 0]
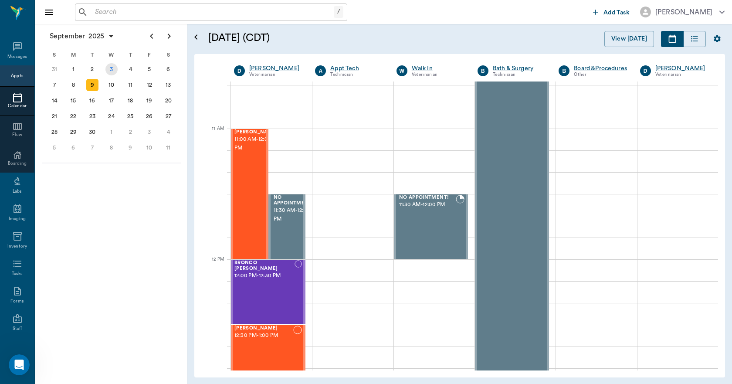
click at [111, 71] on div "3" at bounding box center [111, 69] width 12 height 12
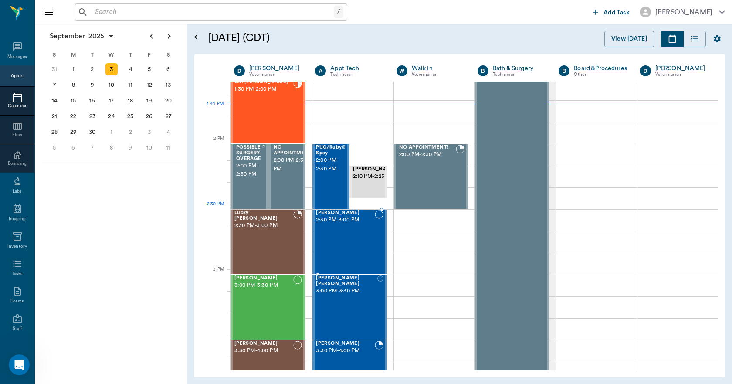
scroll to position [740, 0]
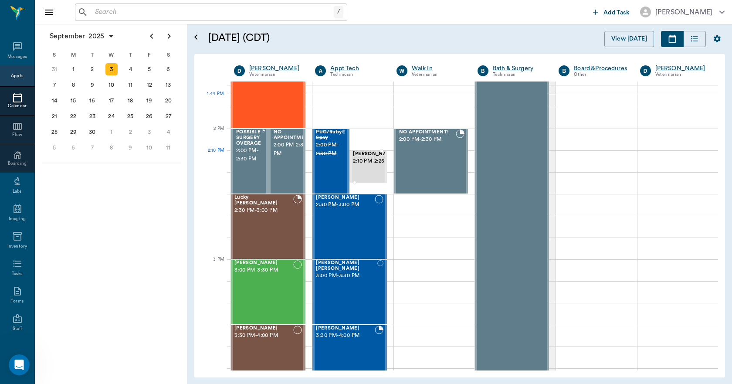
click at [357, 157] on span "[PERSON_NAME]" at bounding box center [375, 154] width 44 height 6
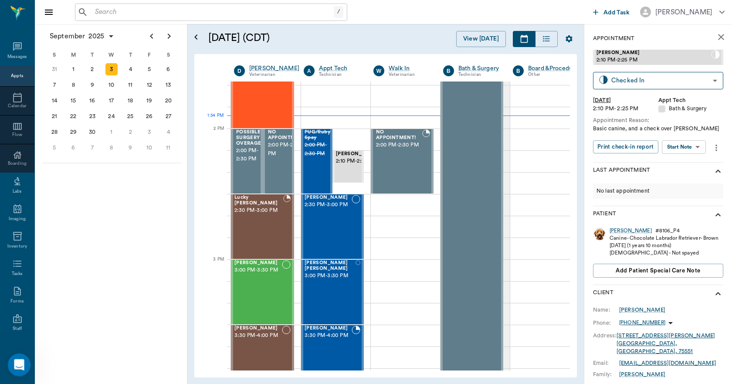
click at [16, 364] on icon "Open Intercom Messenger" at bounding box center [18, 363] width 14 height 14
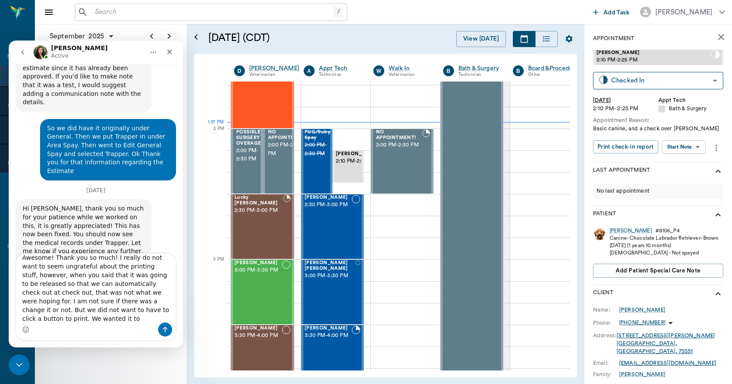
scroll to position [4159, 0]
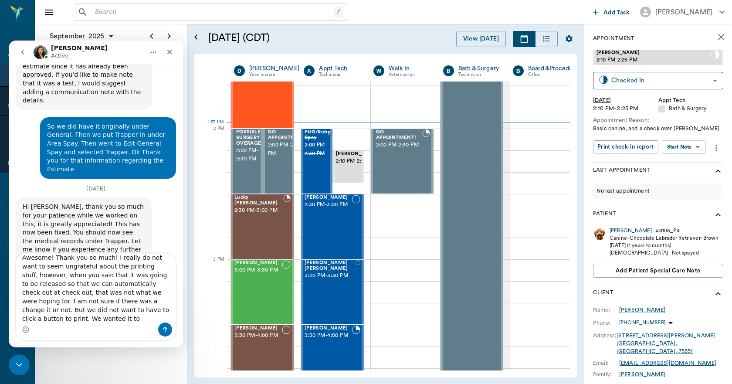
type textarea "Awesome! Thank you so much! I really do not want to seem ungrateful about the p…"
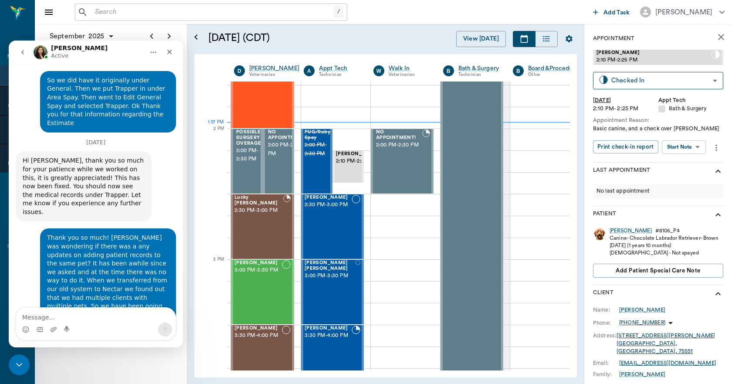
scroll to position [4208, 0]
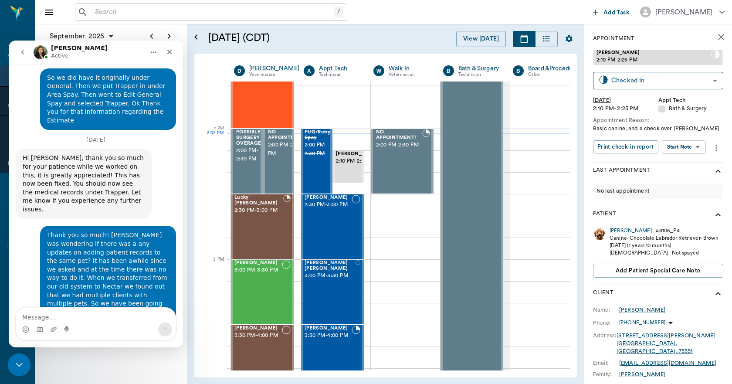
click at [16, 359] on icon "Close Intercom Messenger" at bounding box center [18, 363] width 10 height 10
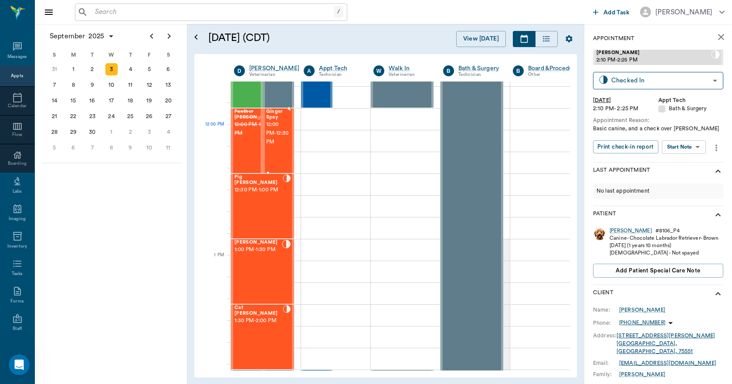
scroll to position [479, 0]
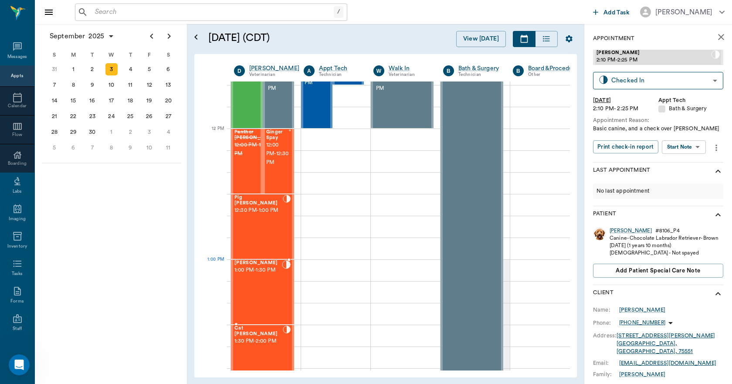
click at [266, 272] on span "1:00 PM - 1:30 PM" at bounding box center [257, 270] width 47 height 9
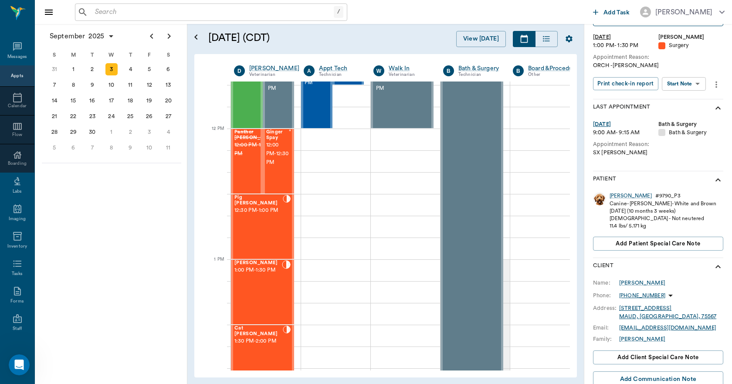
scroll to position [87, 0]
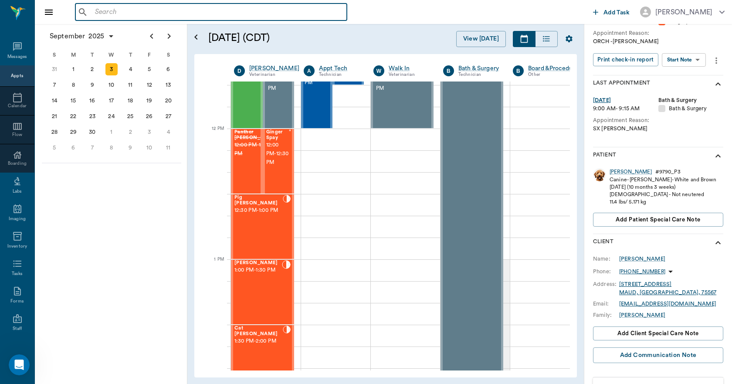
click at [209, 15] on input "text" at bounding box center [217, 12] width 252 height 12
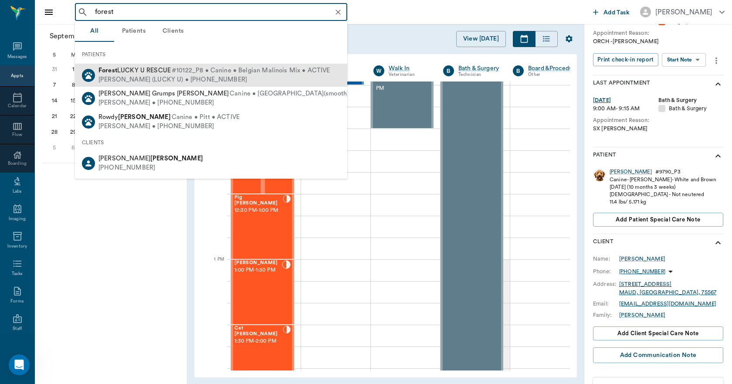
click at [166, 78] on div "BRITTNY CIGAINERO (LUCKY U) • (903) 706-8581" at bounding box center [214, 79] width 232 height 9
type input "forest"
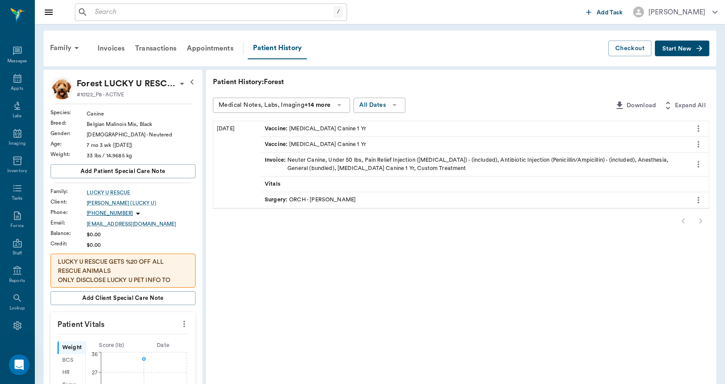
click at [303, 128] on div "Vaccine : Rabies Vaccination Canine 1 Yr" at bounding box center [315, 129] width 101 height 8
click at [700, 131] on icon "more" at bounding box center [699, 128] width 10 height 10
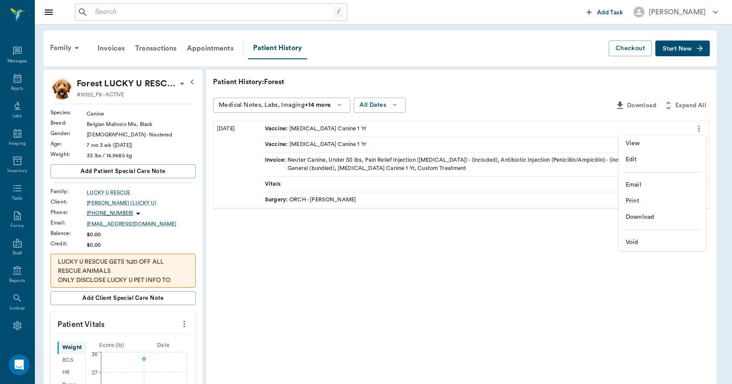
click at [647, 143] on span "View" at bounding box center [661, 143] width 73 height 9
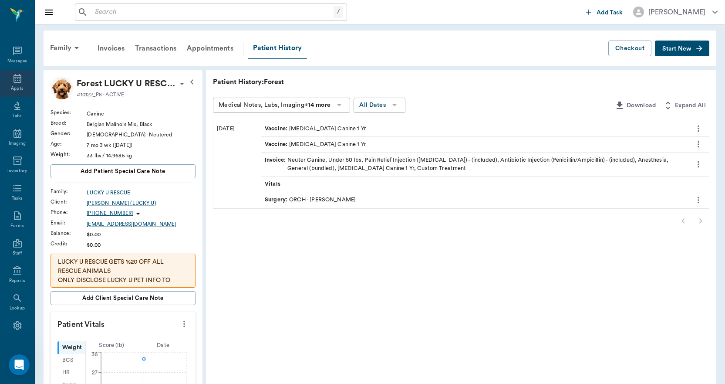
click at [15, 83] on icon at bounding box center [17, 78] width 10 height 10
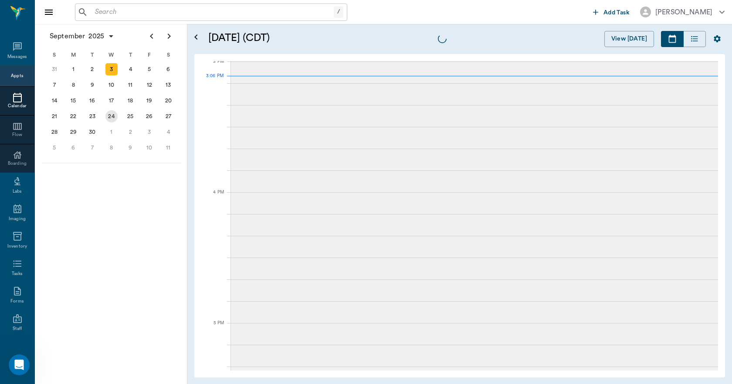
scroll to position [916, 0]
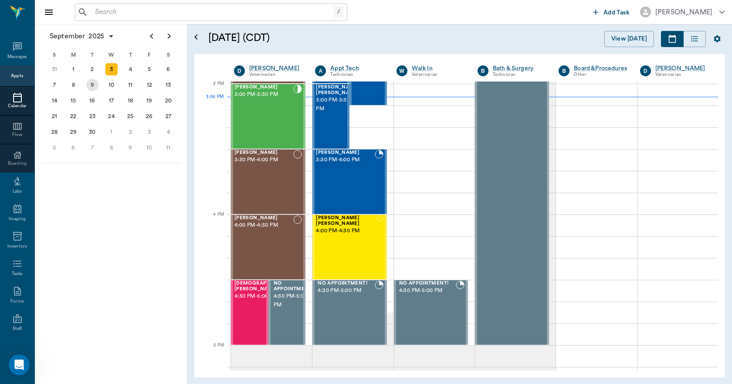
click at [95, 87] on div "9" at bounding box center [92, 85] width 12 height 12
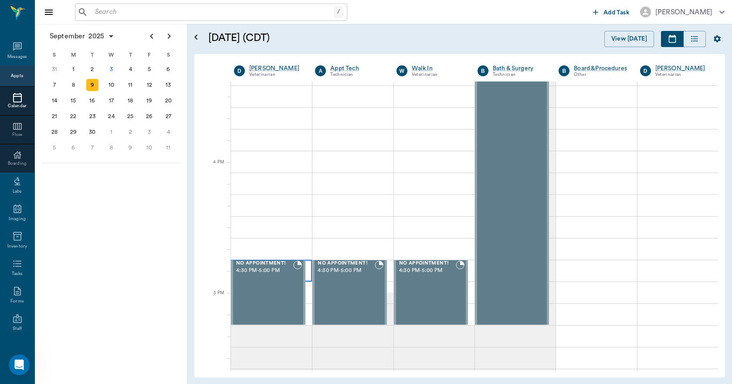
scroll to position [914, 0]
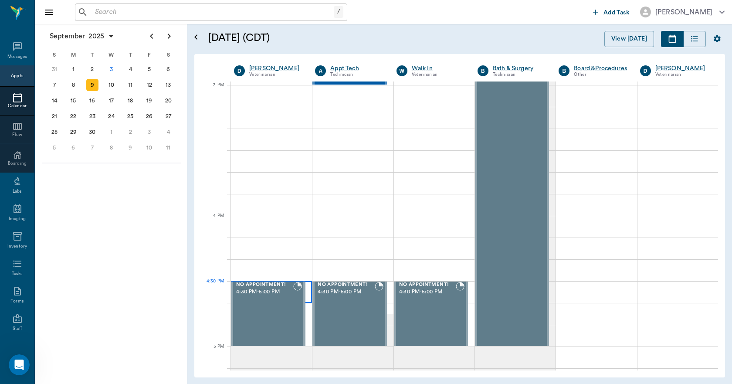
click at [305, 292] on div at bounding box center [271, 292] width 81 height 22
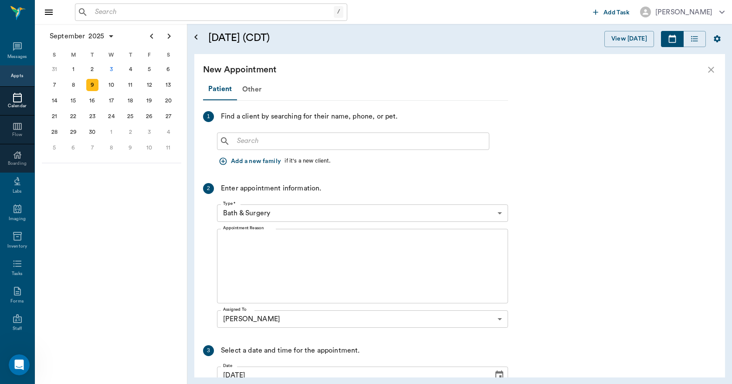
click at [260, 141] on input "text" at bounding box center [359, 141] width 252 height 12
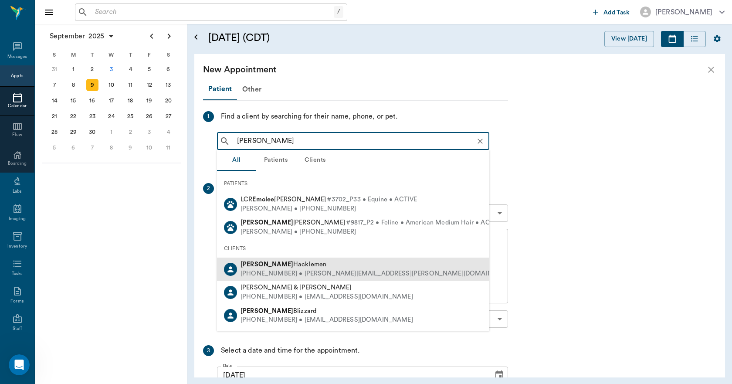
click at [270, 270] on div "(903) 949-0105 • EMILEE.G.HENRY@gmail.com" at bounding box center [378, 273] width 276 height 9
type input "emilee"
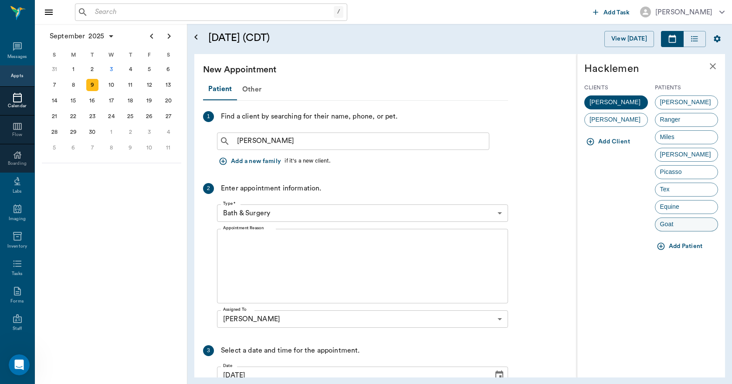
click at [671, 226] on span "Goat" at bounding box center [666, 223] width 23 height 9
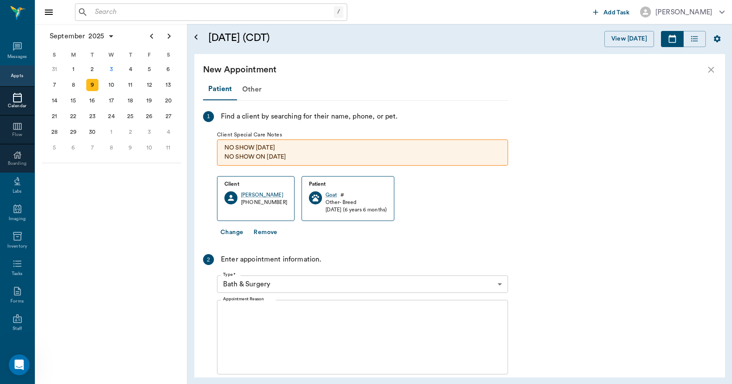
click at [275, 283] on body "/ ​ Add Task Dr. Bert Ellsworth Nectar Messages Appts Calendar Flow Boarding La…" at bounding box center [366, 192] width 732 height 384
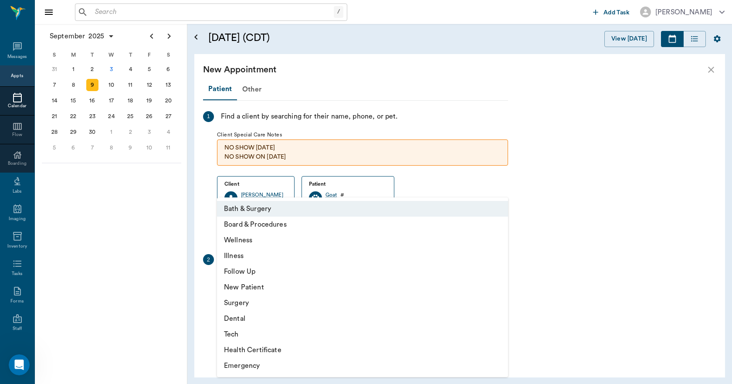
click at [266, 353] on li "Health Certificate" at bounding box center [362, 350] width 291 height 16
type input "65d2be4f46e3a538d89b8c1b"
type input "05:00 PM"
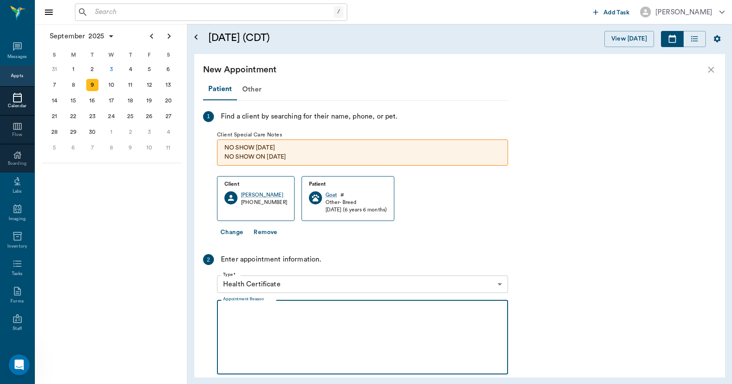
click at [285, 312] on textarea "Appointment Reason" at bounding box center [362, 337] width 279 height 60
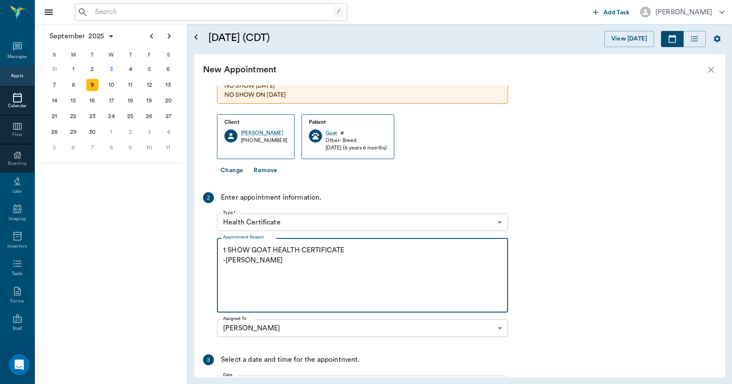
scroll to position [167, 0]
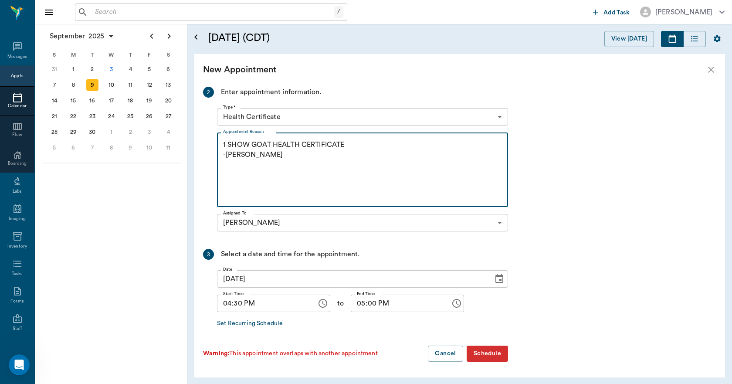
type textarea "1 SHOW GOAT HEALTH CERTIFICATE -LORY"
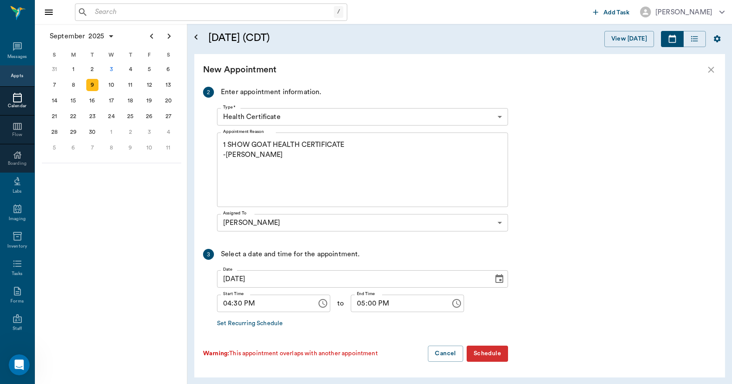
click at [477, 352] on button "Schedule" at bounding box center [486, 353] width 41 height 16
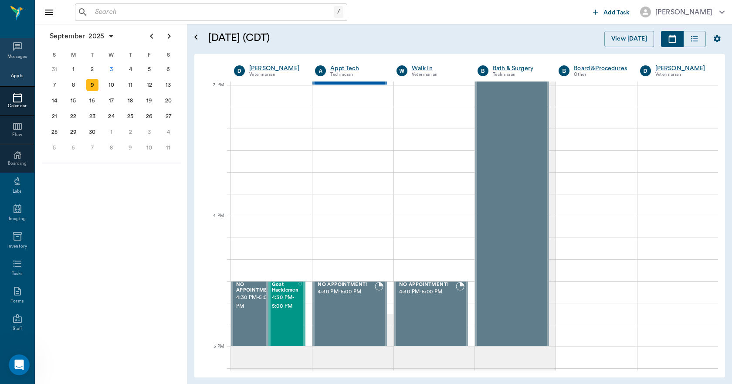
click at [17, 55] on div "Messages" at bounding box center [17, 57] width 20 height 7
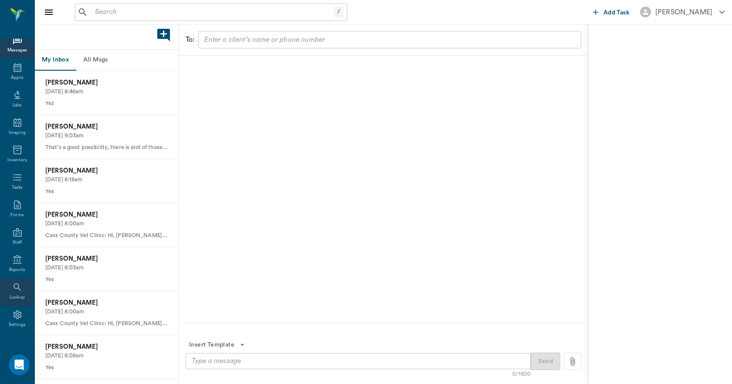
scroll to position [16, 0]
click at [12, 314] on icon at bounding box center [17, 309] width 10 height 10
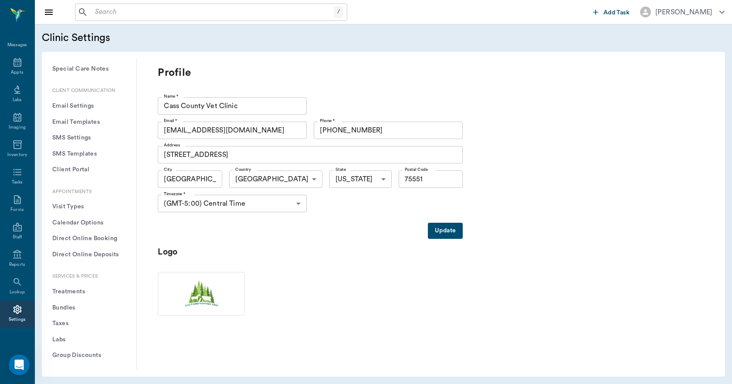
scroll to position [174, 0]
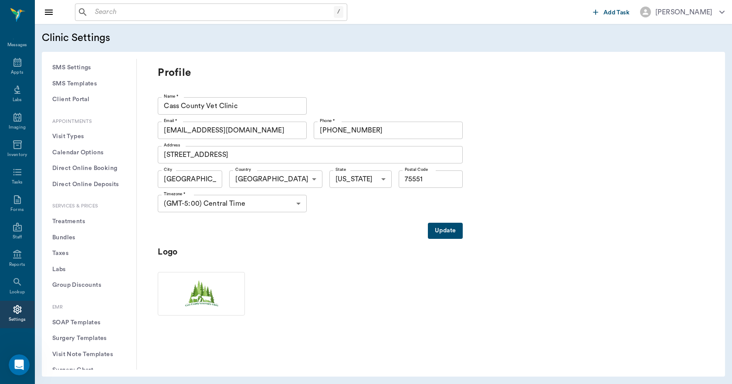
click at [71, 225] on button "Treatments" at bounding box center [89, 221] width 81 height 16
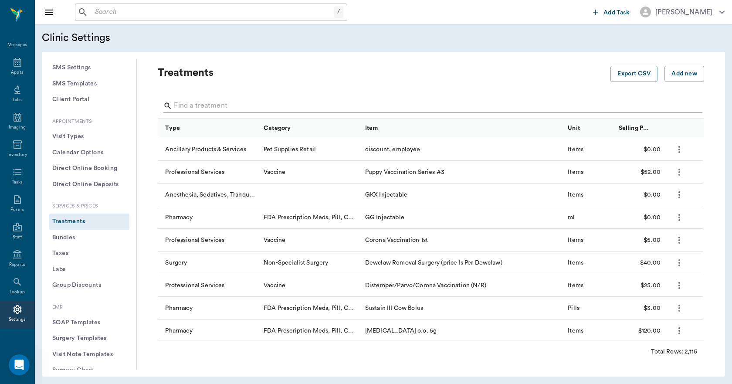
click at [228, 105] on input "Search" at bounding box center [431, 106] width 515 height 14
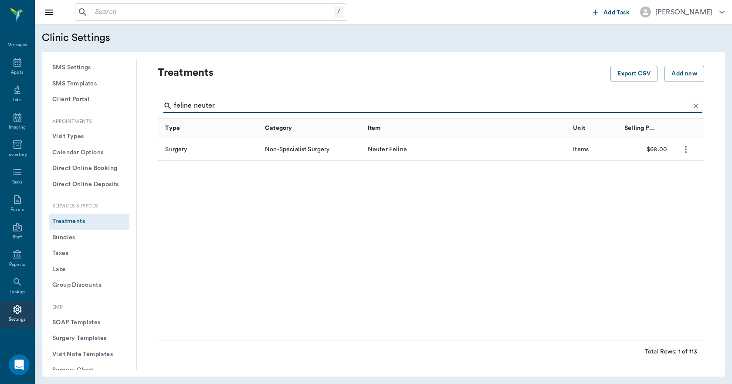
type input "feline neuter"
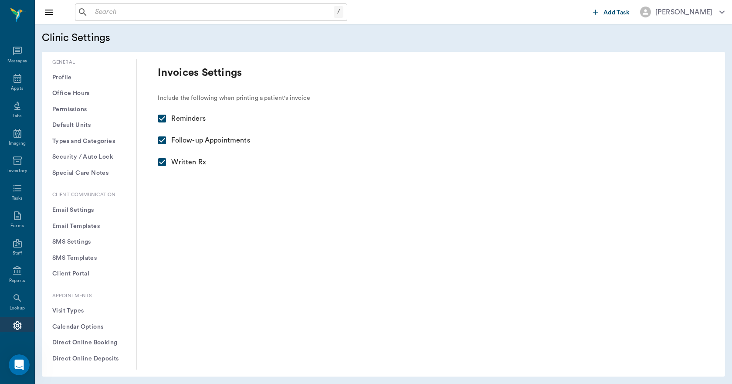
scroll to position [16, 0]
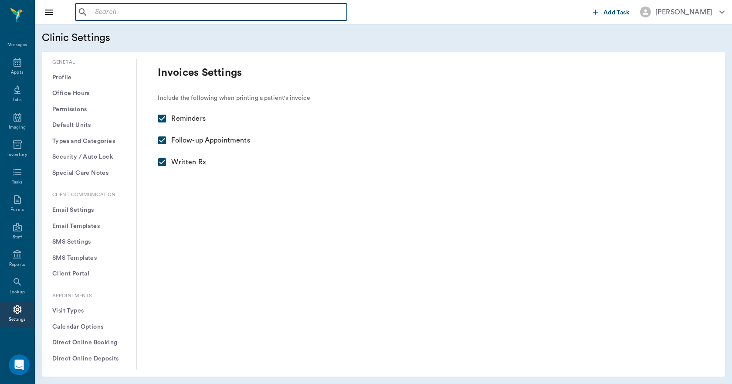
click at [139, 18] on input "text" at bounding box center [217, 12] width 252 height 12
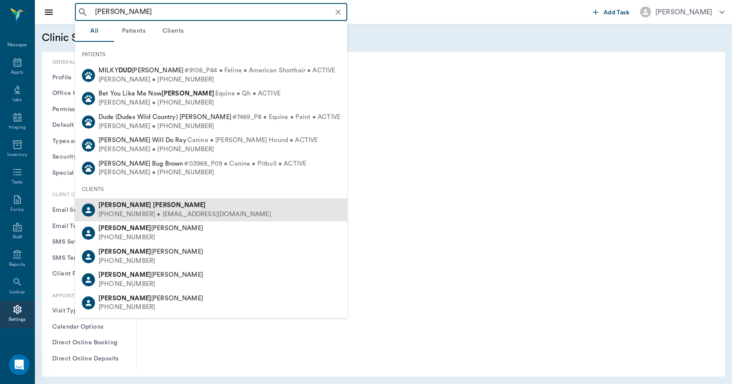
click at [128, 209] on div "[PERSON_NAME]" at bounding box center [184, 205] width 172 height 9
type input "[PERSON_NAME]"
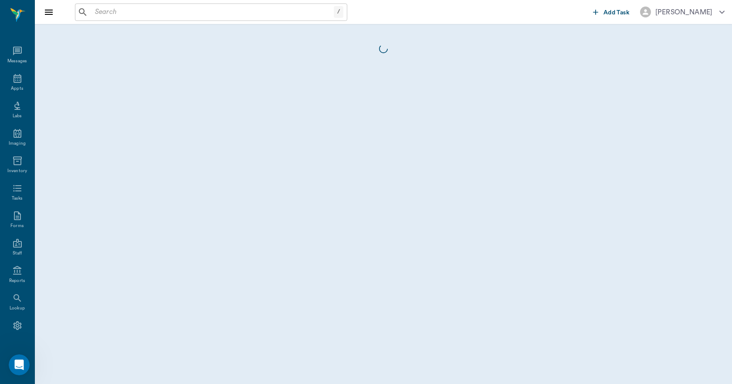
scroll to position [16, 0]
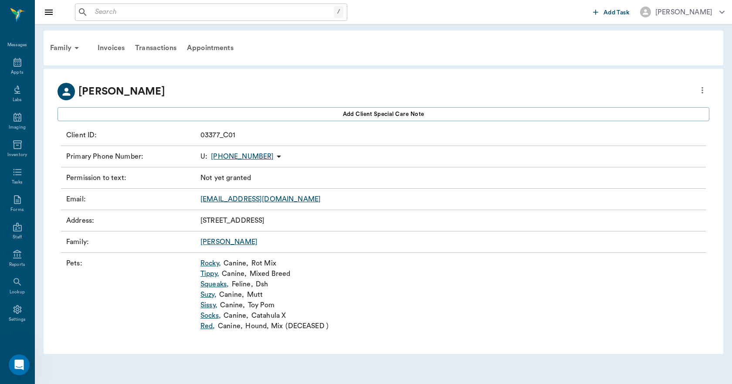
click at [208, 272] on link "Tippy ," at bounding box center [209, 273] width 19 height 10
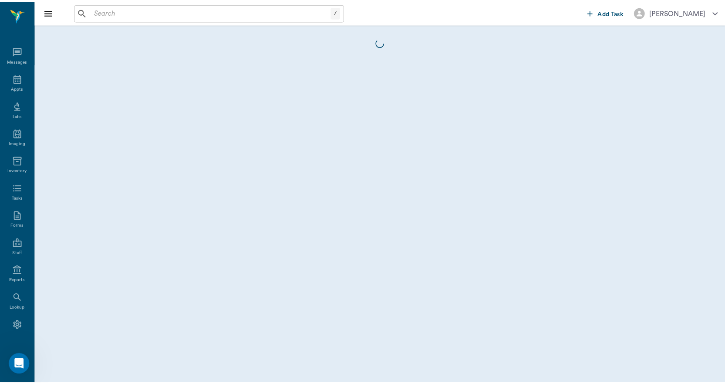
scroll to position [16, 0]
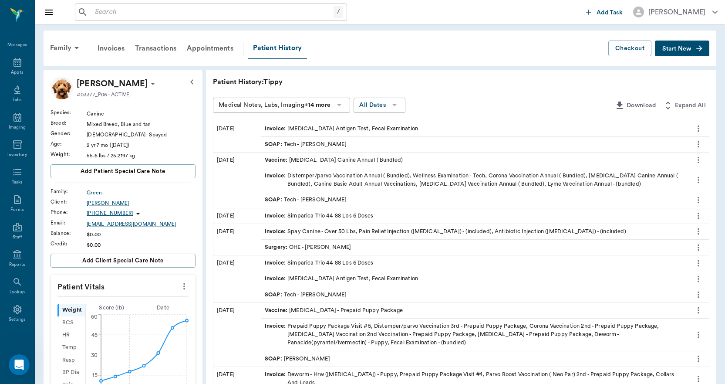
click at [674, 49] on span "Start New" at bounding box center [676, 49] width 29 height 0
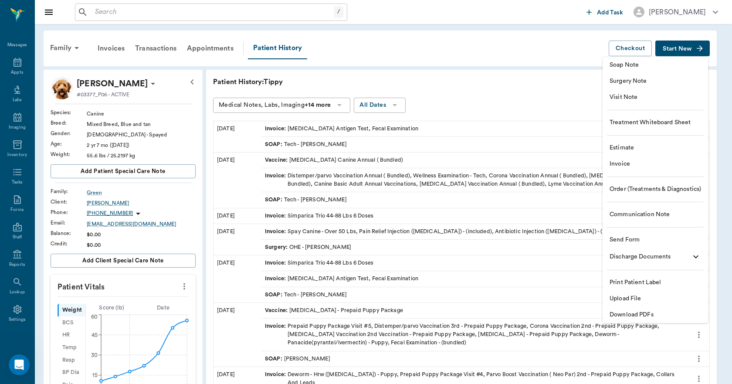
click at [628, 170] on li "Invoice" at bounding box center [654, 164] width 105 height 16
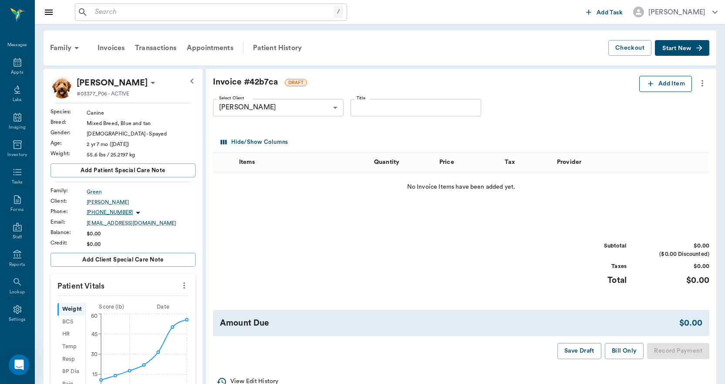
click at [656, 81] on button "Add Item" at bounding box center [665, 84] width 53 height 16
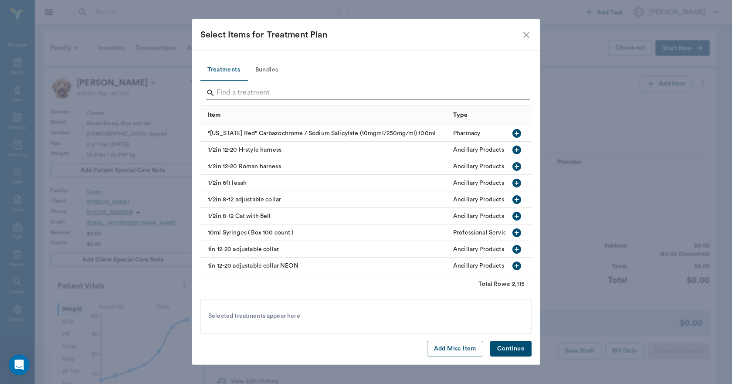
click at [330, 86] on div at bounding box center [368, 93] width 324 height 23
click at [322, 94] on input "Search" at bounding box center [366, 93] width 300 height 14
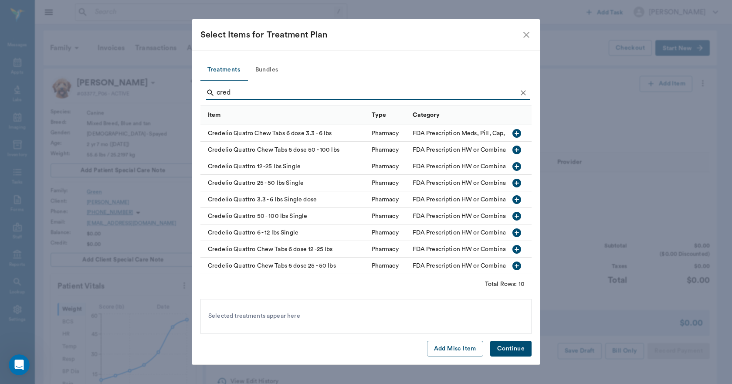
type input "cred"
click at [512, 149] on icon "button" at bounding box center [516, 149] width 9 height 9
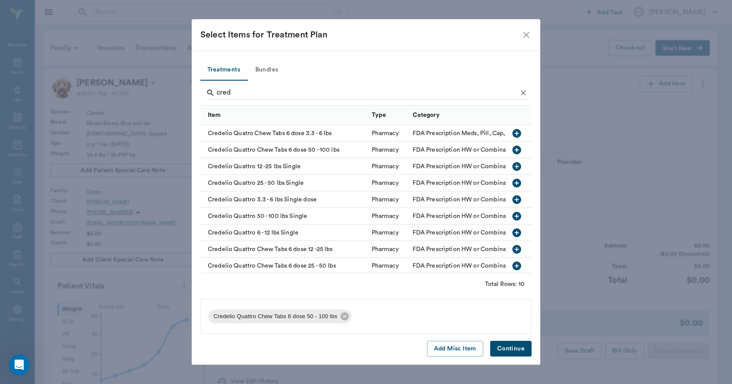
click at [510, 346] on button "Continue" at bounding box center [510, 349] width 41 height 16
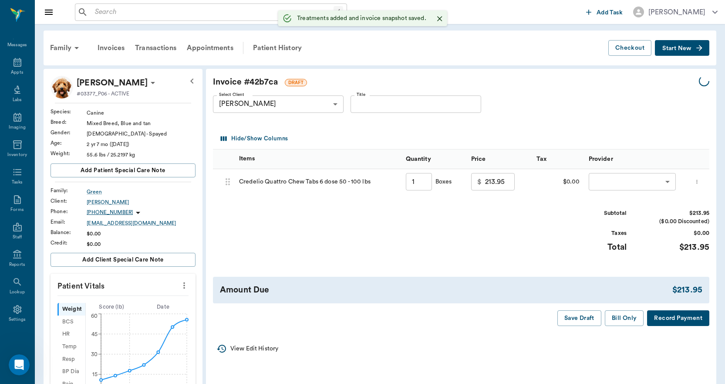
type input "1.00"
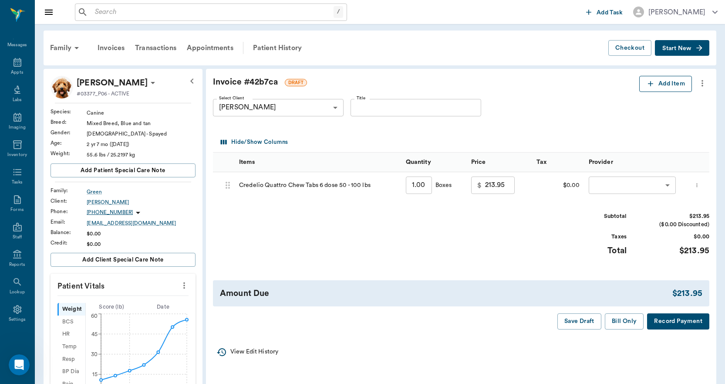
click at [655, 79] on button "Add Item" at bounding box center [665, 84] width 53 height 16
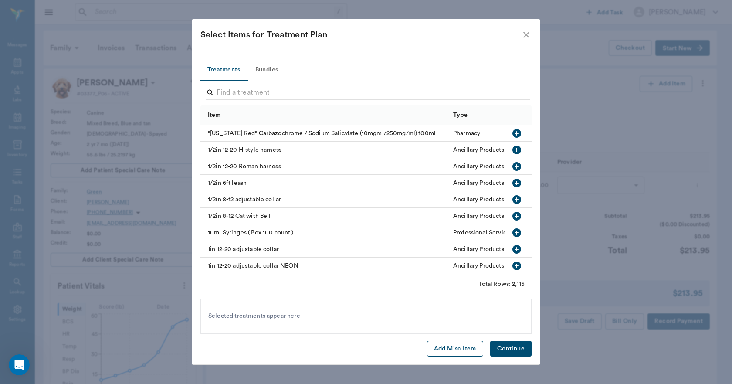
click at [435, 348] on button "Add Misc Item" at bounding box center [455, 349] width 56 height 16
click at [508, 350] on button "Continue" at bounding box center [510, 349] width 41 height 16
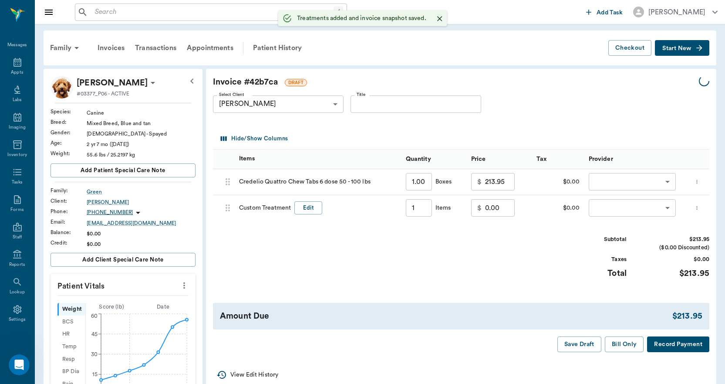
type input "1.00"
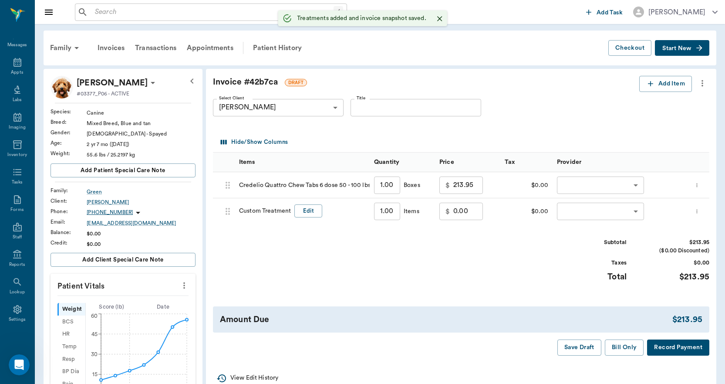
click at [478, 214] on input "0.00" at bounding box center [468, 210] width 30 height 17
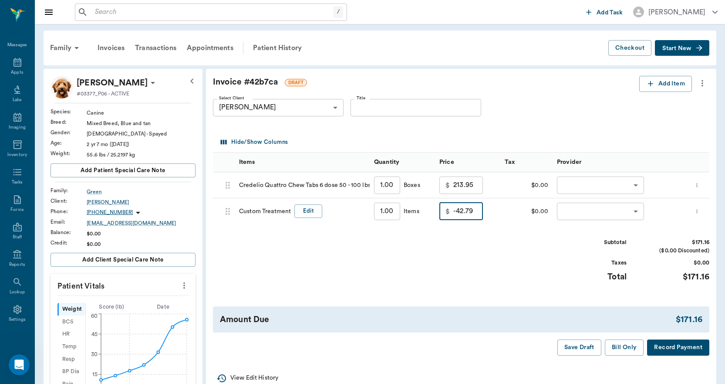
type input "-42.79"
click at [703, 82] on icon "more" at bounding box center [703, 83] width 10 height 10
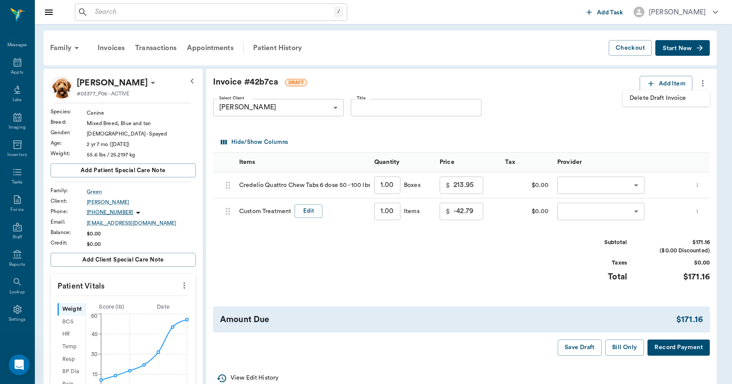
click at [672, 95] on span "Delete Draft Invoice" at bounding box center [665, 98] width 73 height 9
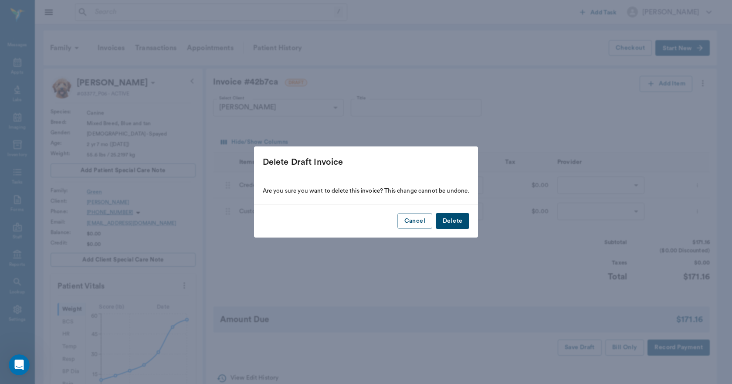
click at [454, 220] on button "Delete" at bounding box center [452, 221] width 34 height 16
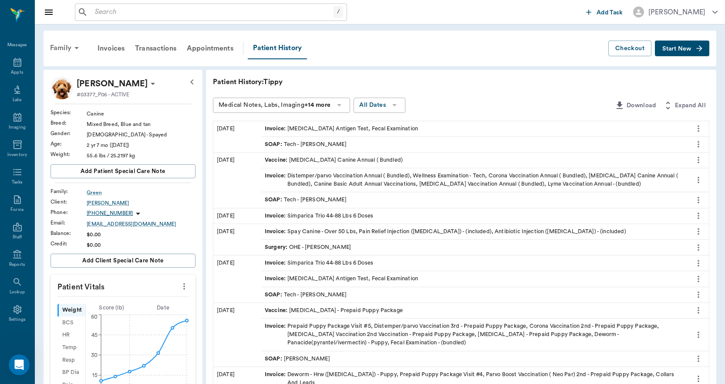
click at [58, 49] on div "Family" at bounding box center [66, 47] width 42 height 21
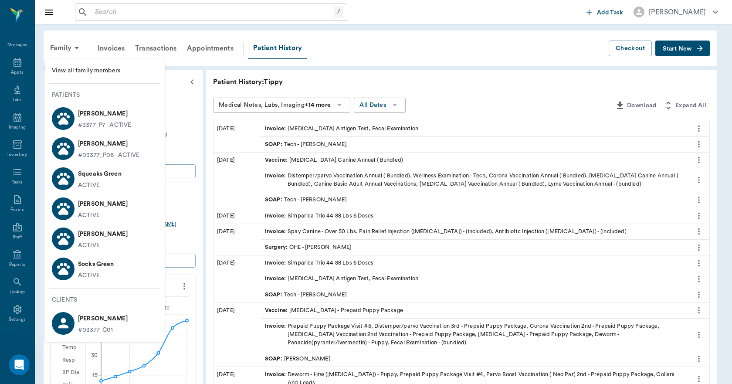
click at [72, 67] on span "View all family members" at bounding box center [105, 70] width 106 height 9
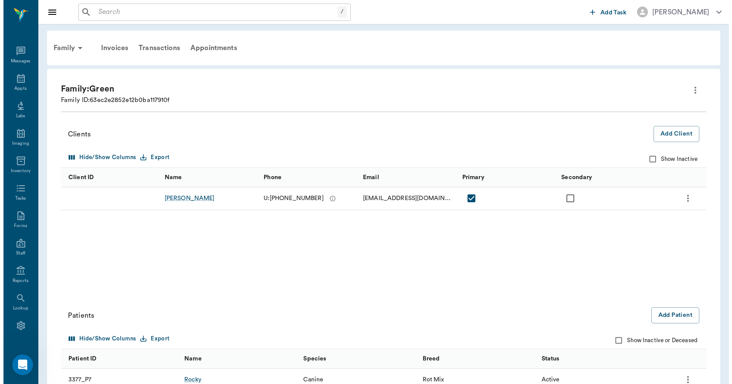
scroll to position [16, 0]
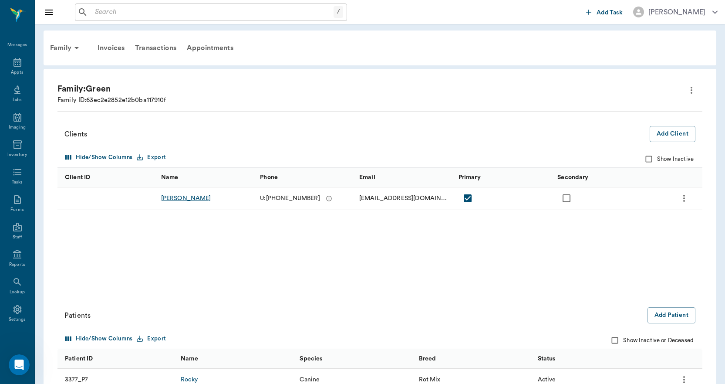
click at [168, 198] on div "Christy Dudley" at bounding box center [186, 198] width 50 height 9
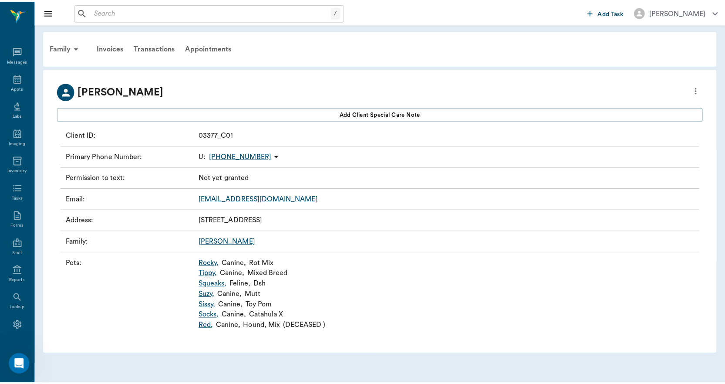
scroll to position [16, 0]
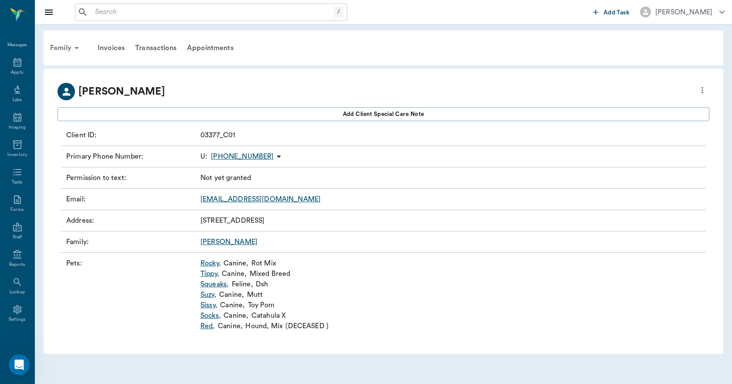
click at [61, 46] on div "Family" at bounding box center [66, 47] width 42 height 21
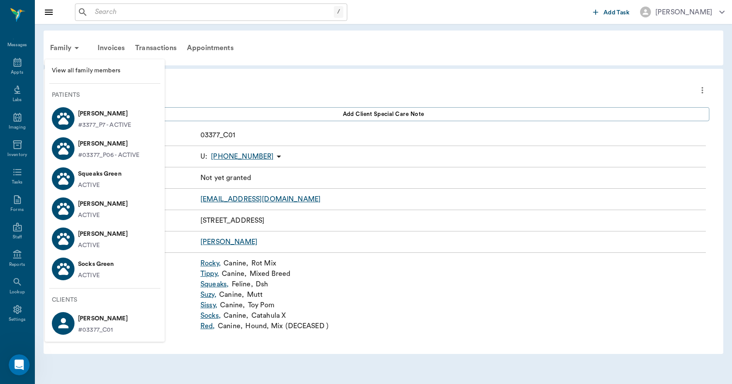
click at [80, 69] on span "View all family members" at bounding box center [105, 70] width 106 height 9
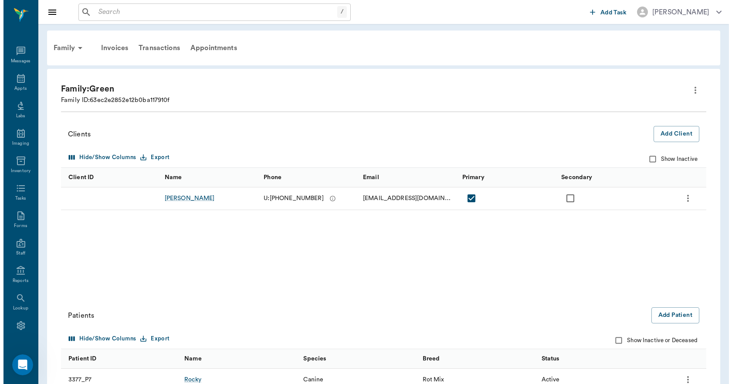
scroll to position [16, 0]
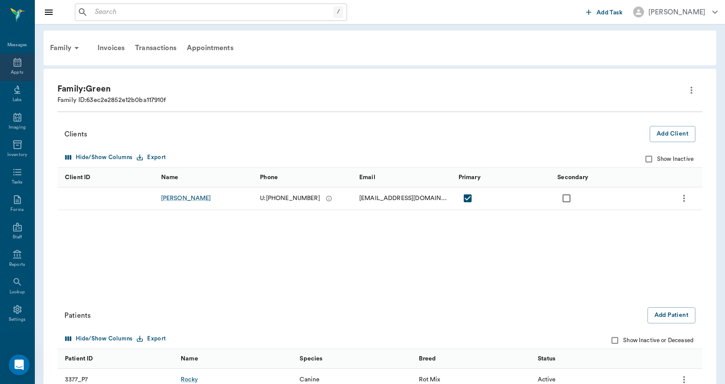
click at [12, 67] on icon at bounding box center [17, 62] width 10 height 10
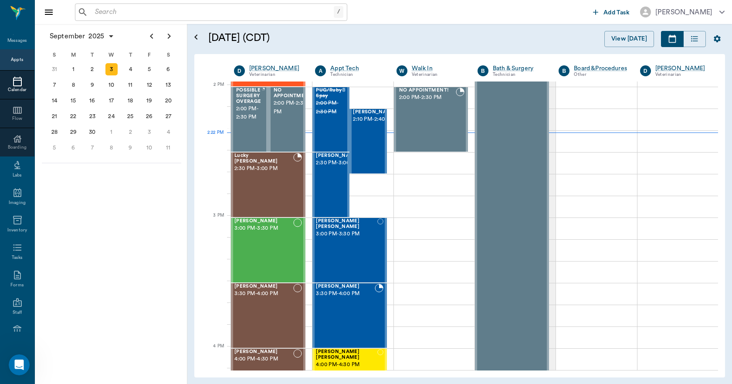
scroll to position [784, 0]
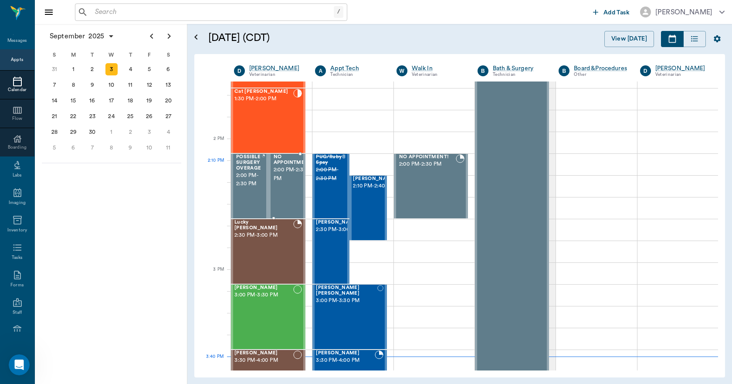
scroll to position [567, 0]
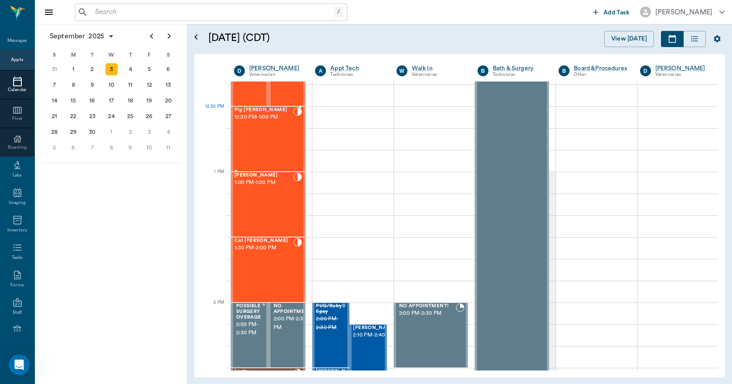
click at [271, 122] on div "Pig [PERSON_NAME] 12:30 PM - 1:00 PM" at bounding box center [263, 139] width 59 height 64
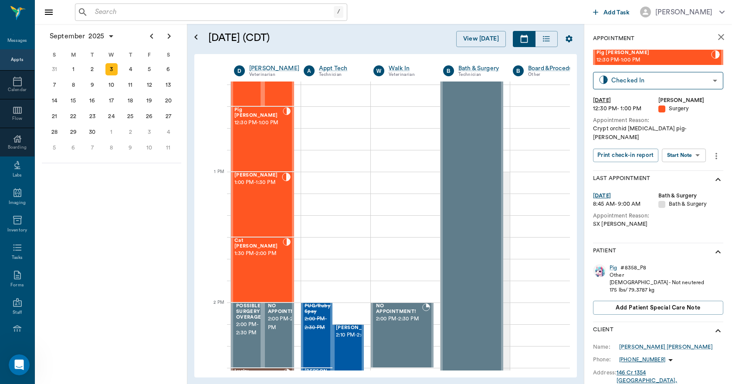
click at [612, 264] on div "Pig" at bounding box center [612, 267] width 7 height 7
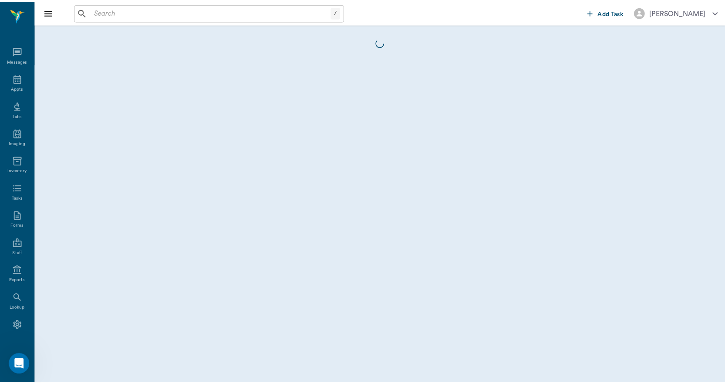
scroll to position [16, 0]
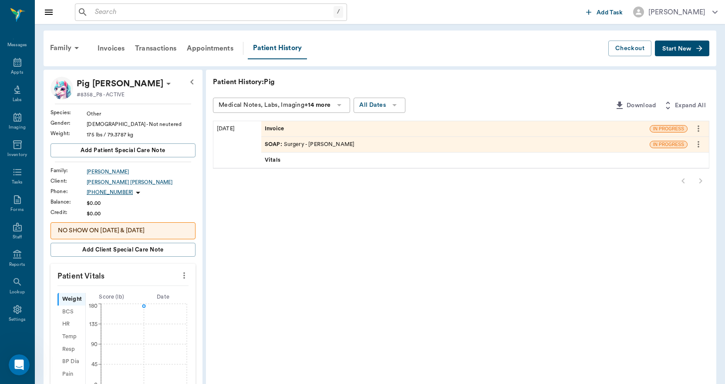
click at [309, 125] on div "Invoice" at bounding box center [455, 128] width 388 height 15
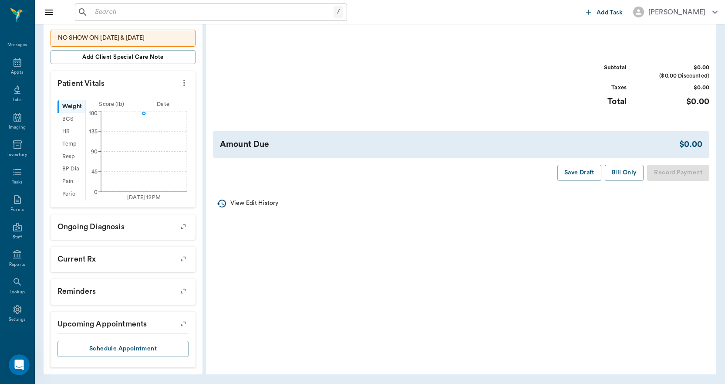
scroll to position [192, 0]
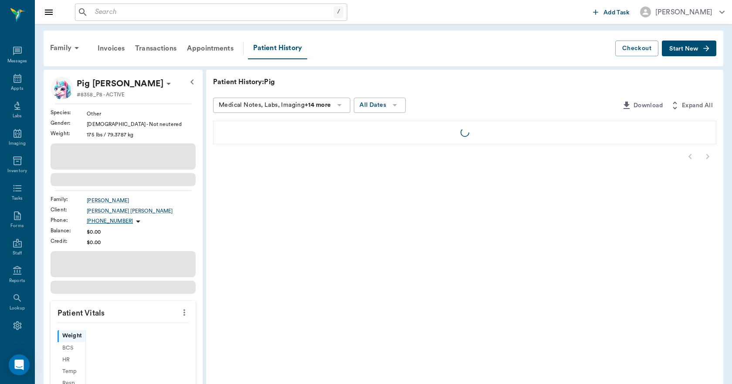
scroll to position [16, 0]
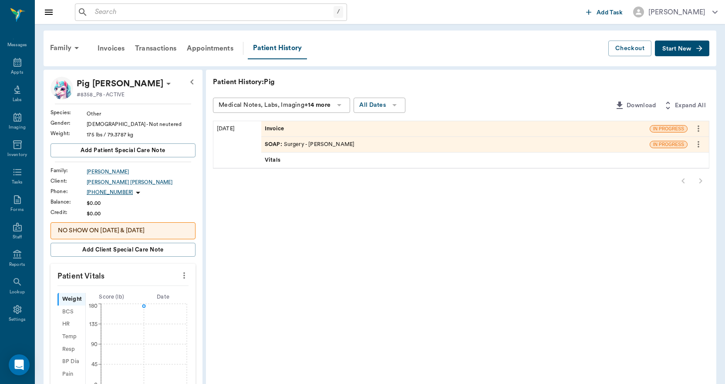
click at [308, 123] on div "Invoice" at bounding box center [455, 128] width 388 height 15
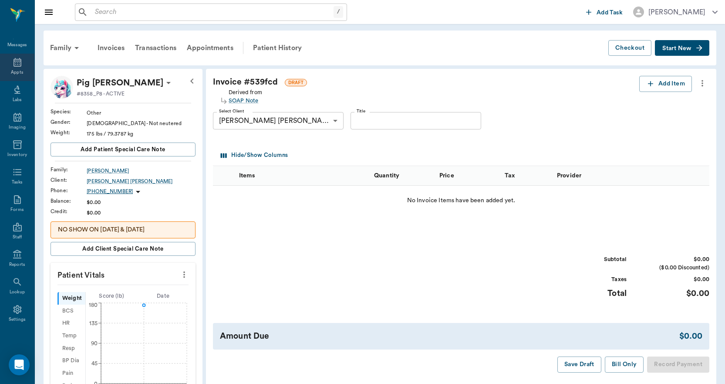
click at [12, 65] on icon at bounding box center [17, 62] width 10 height 10
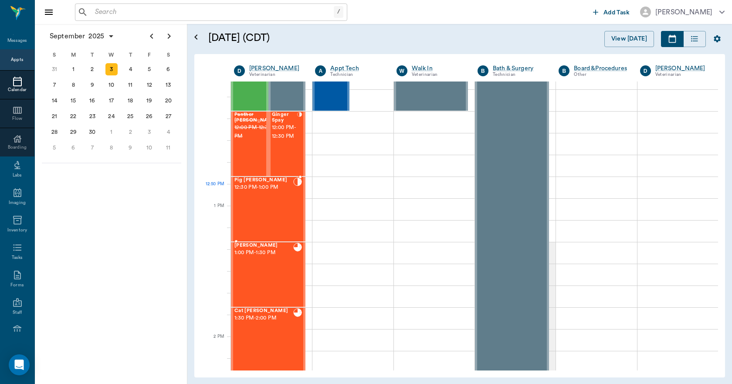
scroll to position [480, 0]
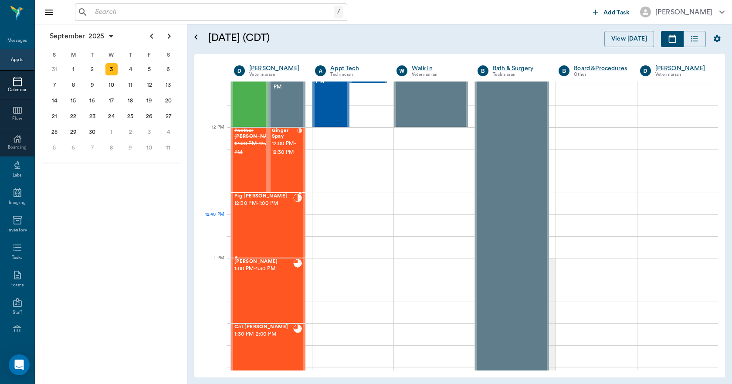
click at [256, 215] on div "Pig [PERSON_NAME] 12:30 PM - 1:00 PM" at bounding box center [263, 225] width 59 height 64
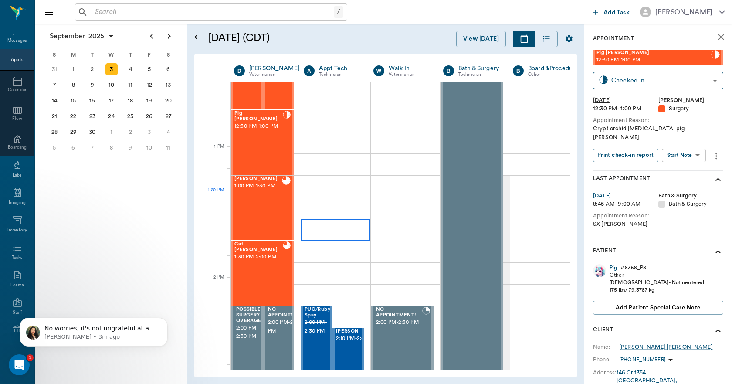
scroll to position [655, 0]
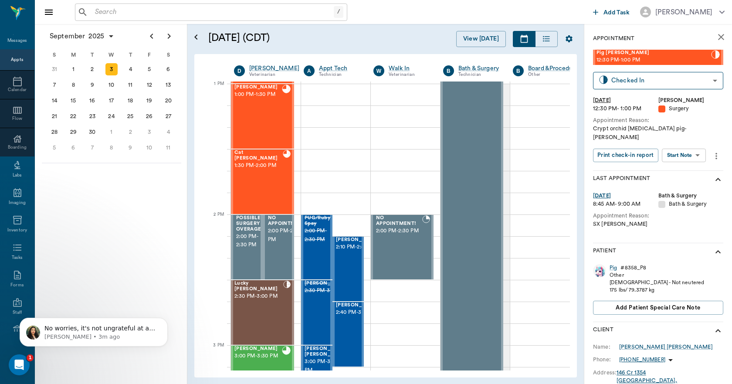
click at [718, 35] on icon "close" at bounding box center [721, 37] width 6 height 6
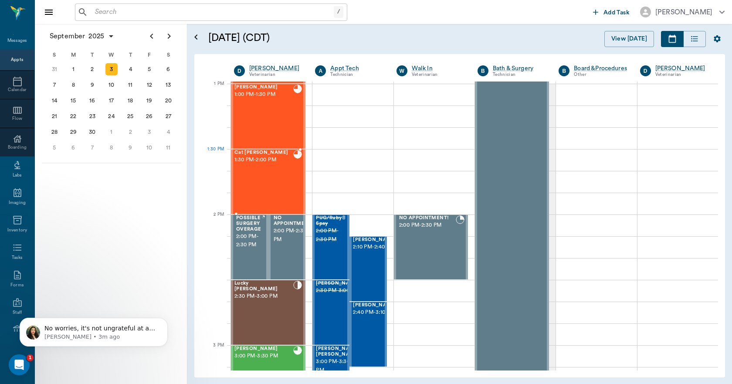
click at [268, 169] on div "Cat [PERSON_NAME] 1:30 PM - 2:00 PM" at bounding box center [263, 182] width 59 height 64
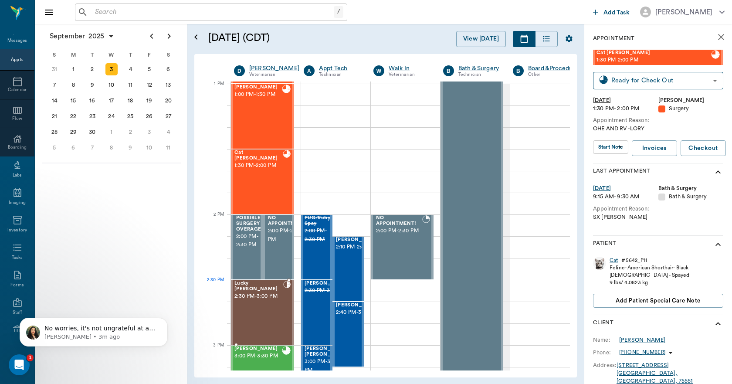
click at [276, 300] on div "Lucky [PERSON_NAME] 2:30 PM - 3:00 PM" at bounding box center [258, 312] width 49 height 64
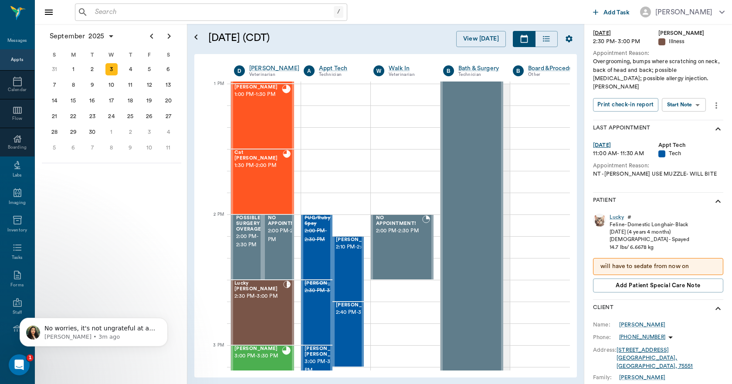
scroll to position [87, 0]
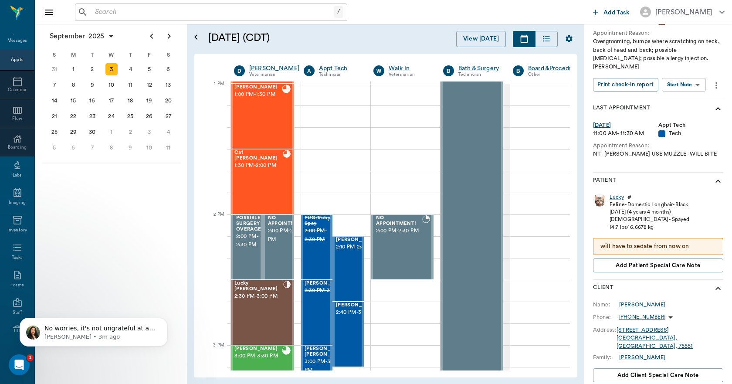
click at [627, 300] on div "[PERSON_NAME]" at bounding box center [642, 304] width 46 height 8
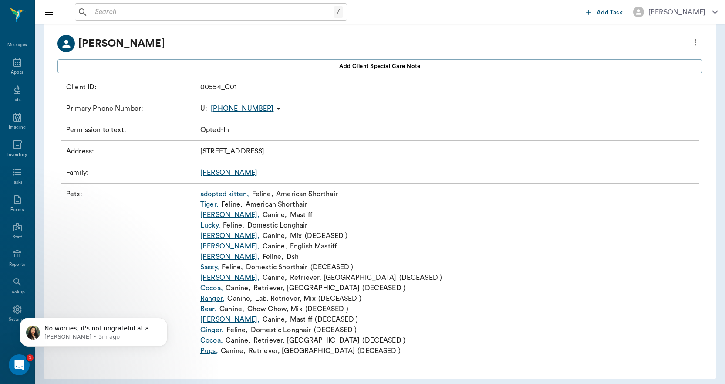
scroll to position [53, 0]
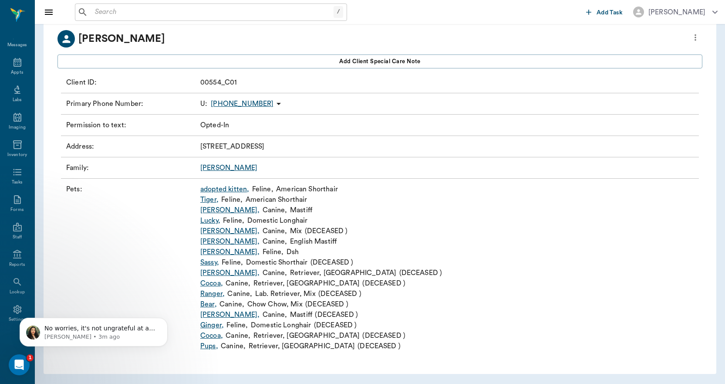
click at [226, 188] on link "adopted kitten ," at bounding box center [224, 189] width 49 height 10
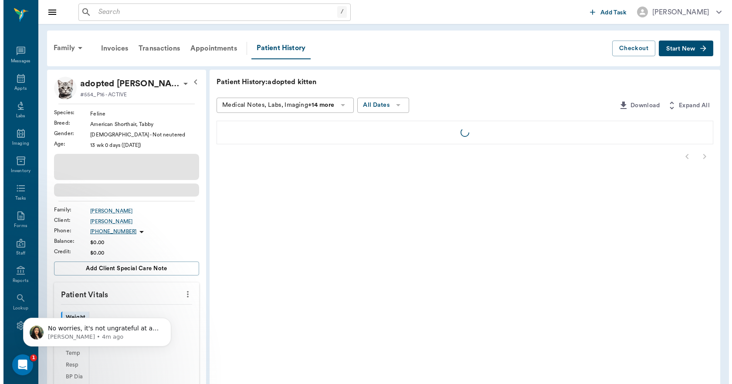
scroll to position [16, 0]
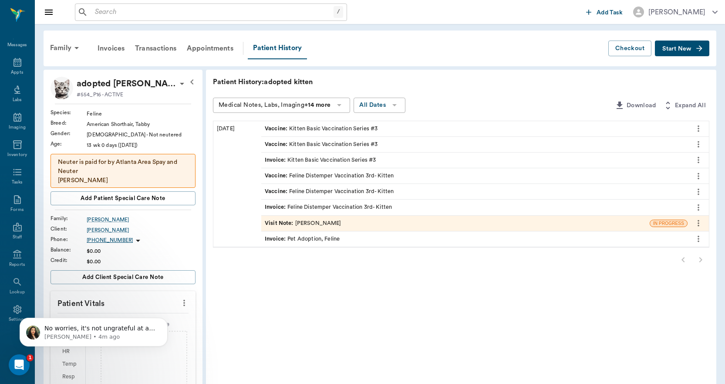
click at [672, 52] on button "Start New" at bounding box center [682, 48] width 54 height 16
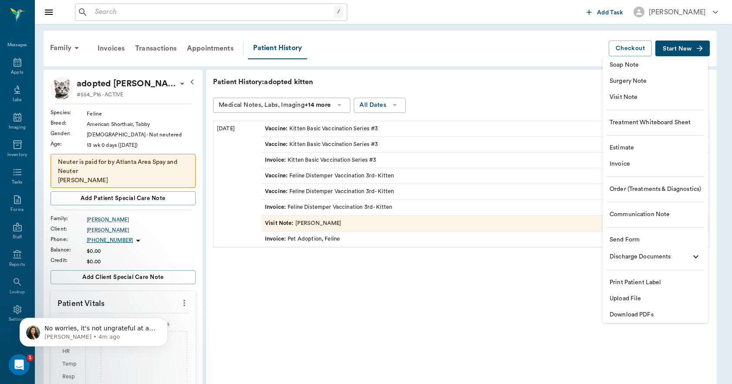
click at [643, 300] on span "Upload File" at bounding box center [654, 298] width 91 height 9
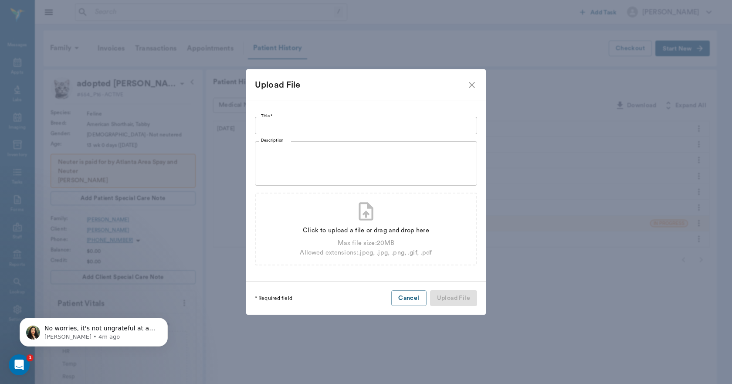
click at [270, 125] on input "Title *" at bounding box center [366, 125] width 222 height 17
click at [344, 239] on div "Max file size: 20 MB" at bounding box center [366, 243] width 132 height 10
type input "C:\fakepath\adopt.from.us(tabby) kathy.morphew.9.3.25.pdf"
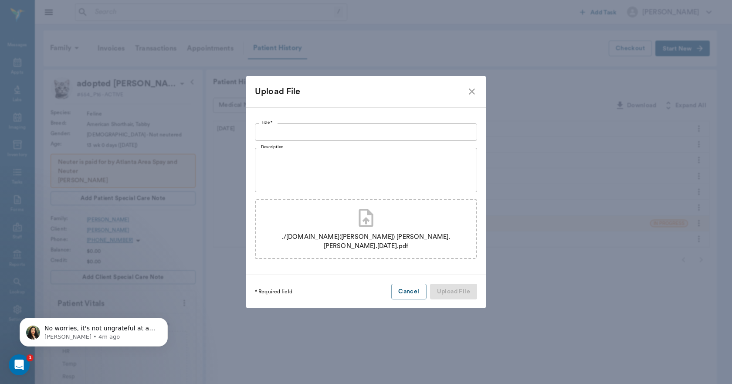
click at [328, 134] on input "Title *" at bounding box center [366, 131] width 222 height 17
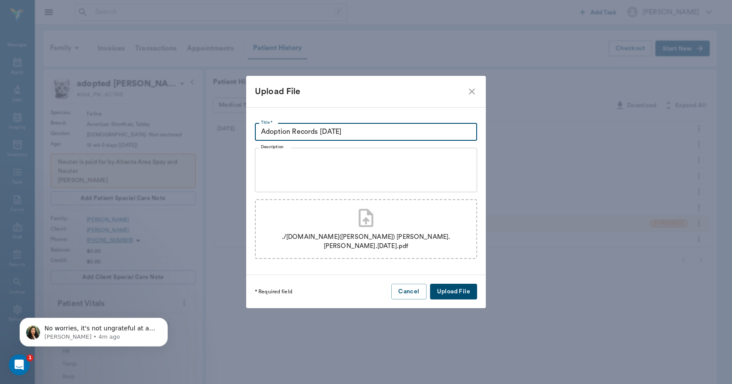
type input "Adoption Records 9.3.25"
click at [453, 284] on button "Upload File" at bounding box center [453, 291] width 47 height 16
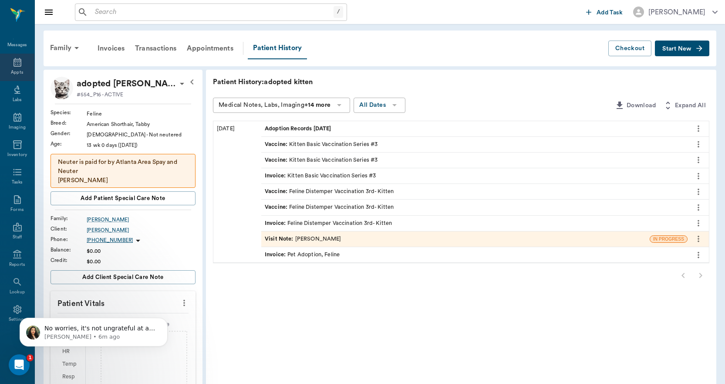
click at [12, 69] on div "Appts" at bounding box center [17, 72] width 12 height 7
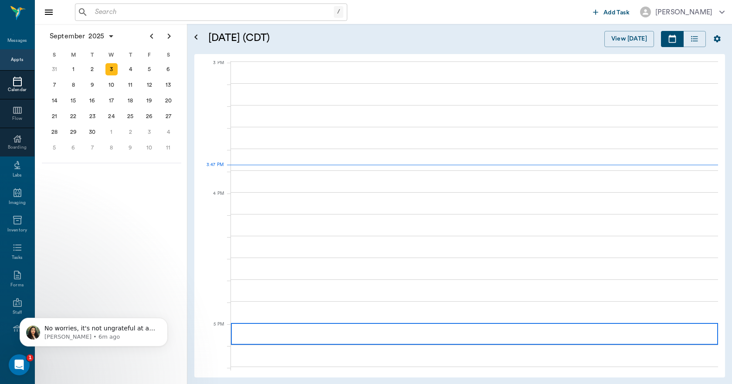
scroll to position [916, 0]
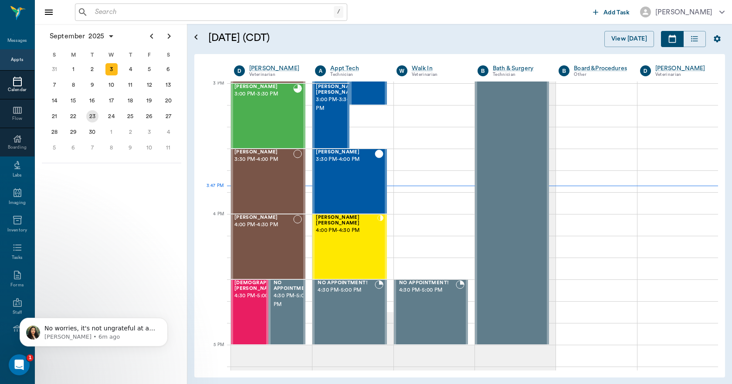
click at [91, 116] on div "23" at bounding box center [92, 116] width 12 height 12
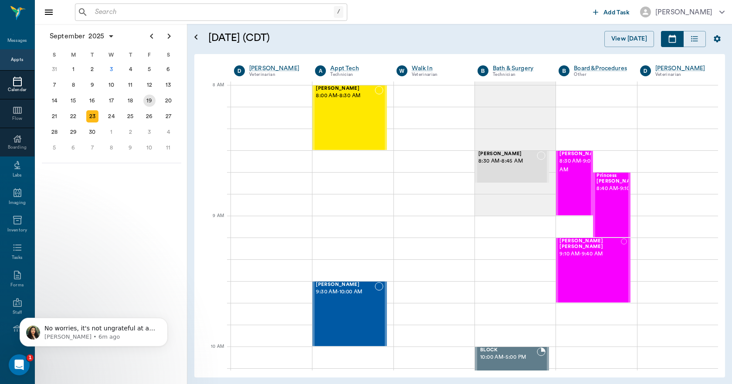
click at [152, 99] on div "19" at bounding box center [149, 100] width 12 height 12
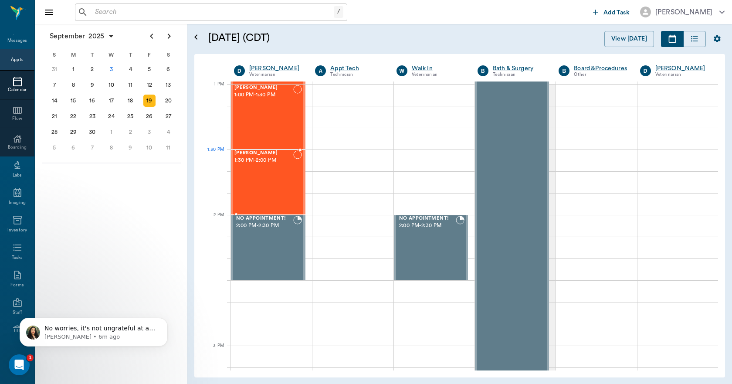
scroll to position [653, 0]
click at [74, 114] on div "22" at bounding box center [73, 116] width 12 height 12
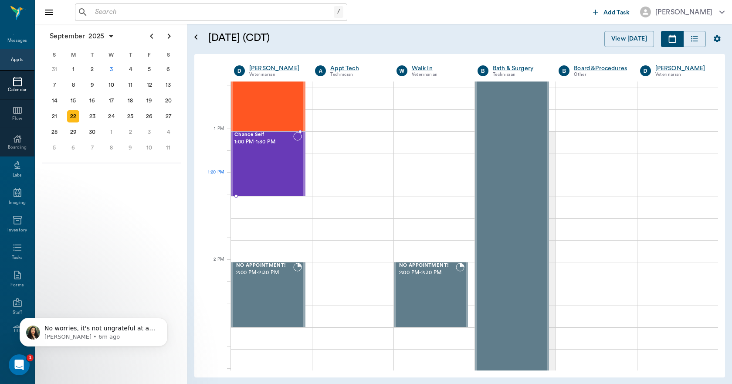
scroll to position [610, 0]
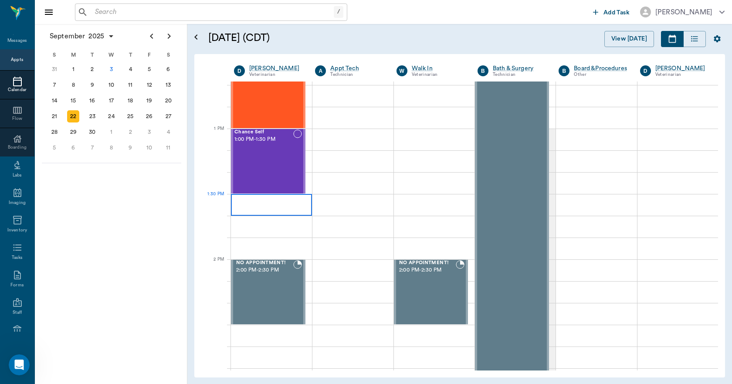
click at [287, 201] on div at bounding box center [271, 205] width 81 height 22
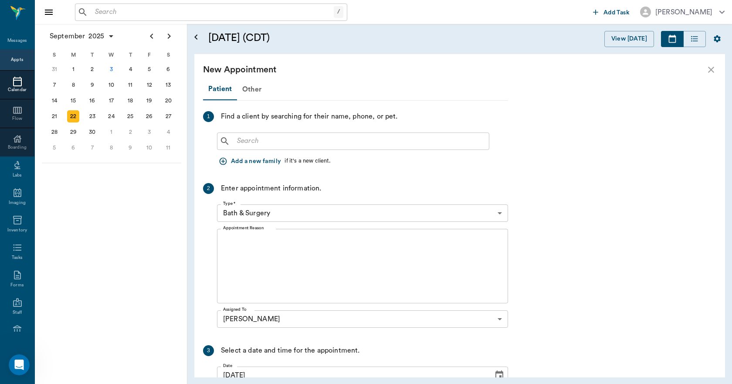
click at [287, 146] on input "text" at bounding box center [359, 141] width 252 height 12
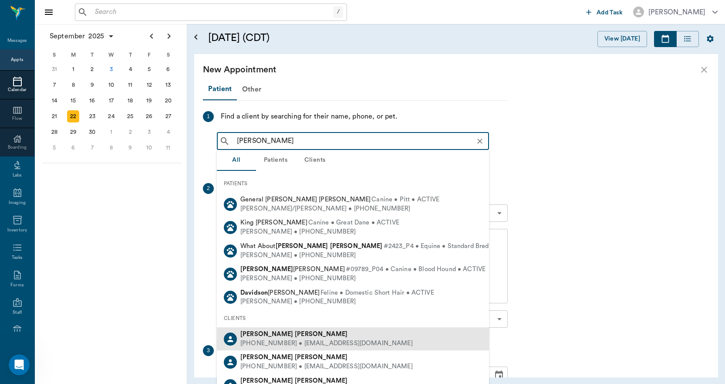
click at [290, 338] on div "David Wynn" at bounding box center [326, 334] width 172 height 9
type input "Robert David Wynn"
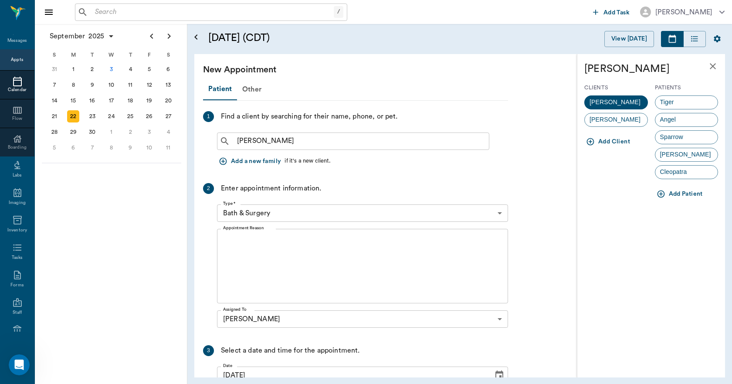
click at [289, 214] on body "/ ​ Add Task Dr. Bert Ellsworth Nectar Messages Appts Calendar Flow Boarding La…" at bounding box center [366, 192] width 732 height 384
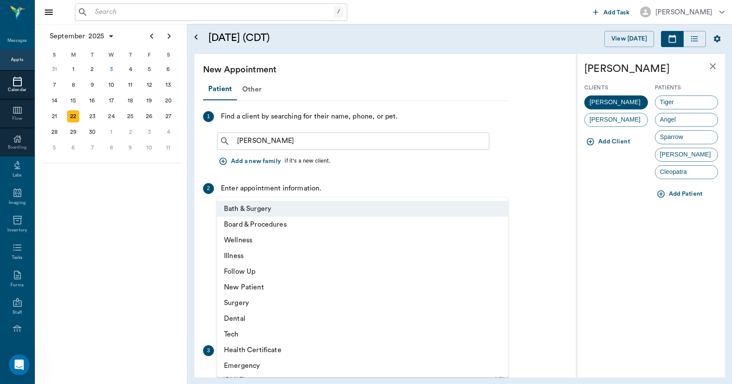
click at [685, 195] on div at bounding box center [366, 192] width 732 height 384
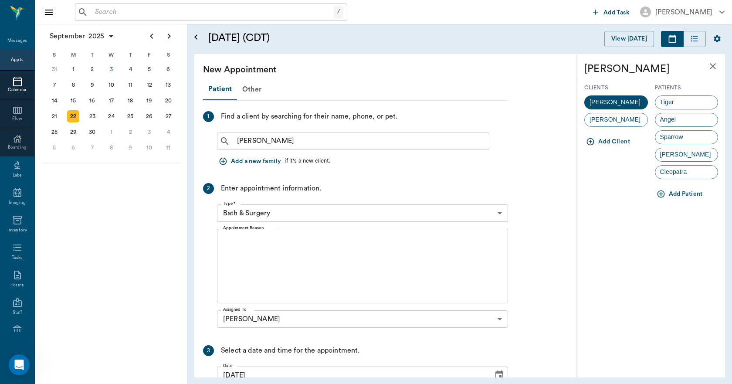
click at [678, 192] on button "Add Patient" at bounding box center [680, 194] width 51 height 16
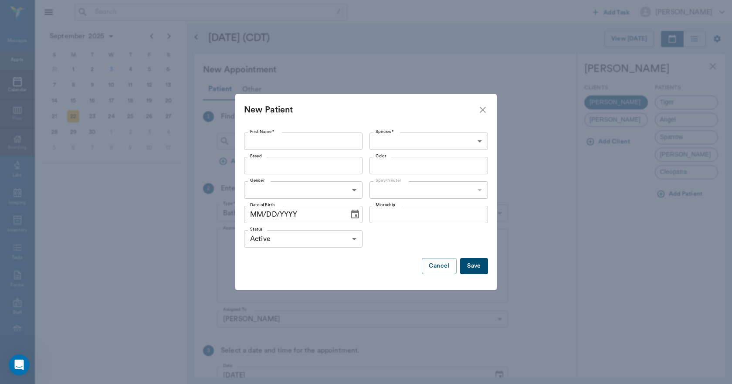
click at [301, 143] on input "First Name *" at bounding box center [303, 140] width 118 height 17
type input "Chase"
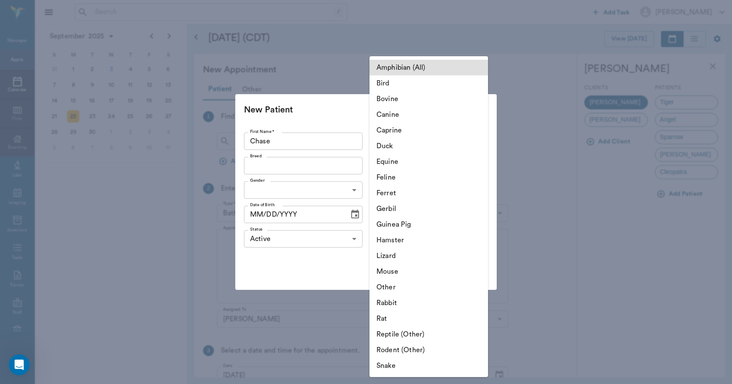
click at [418, 142] on body "/ ​ Add Task Dr. Bert Ellsworth Nectar Messages Appts Calendar Flow Boarding La…" at bounding box center [366, 192] width 732 height 384
click at [401, 178] on li "Feline" at bounding box center [428, 177] width 118 height 16
type input "Feline"
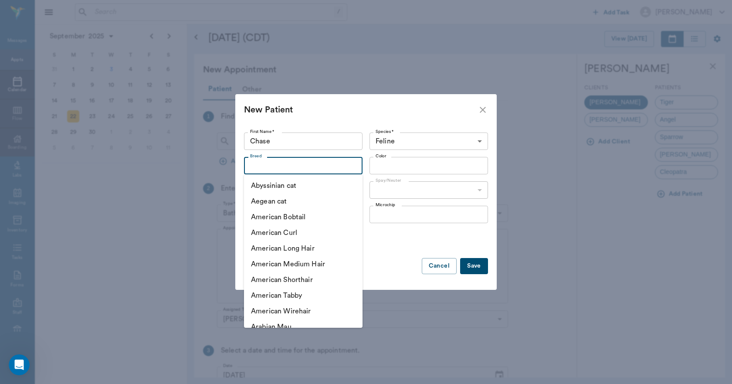
click at [338, 169] on input "Breed" at bounding box center [295, 165] width 99 height 12
click at [391, 164] on input "Color" at bounding box center [421, 165] width 99 height 12
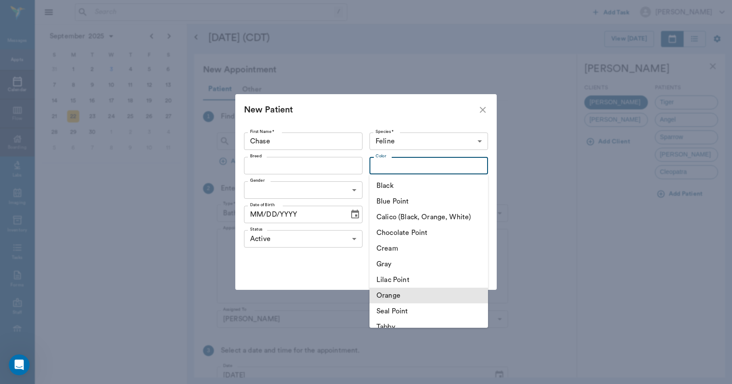
click at [397, 296] on li "Orange" at bounding box center [428, 295] width 118 height 16
type input "Orange"
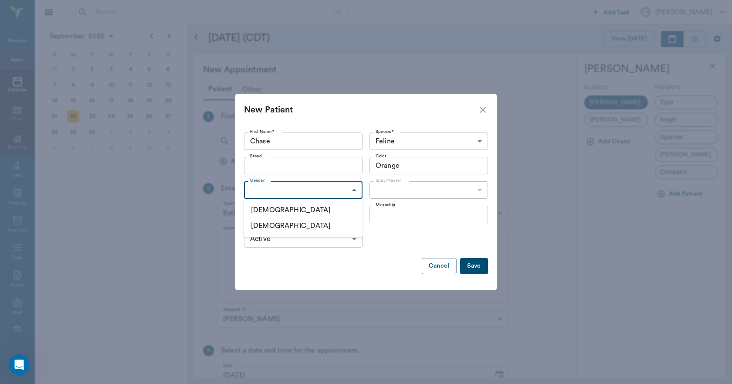
click at [307, 187] on body "/ ​ Add Task Dr. Bert Ellsworth Nectar Messages Appts Calendar Flow Boarding La…" at bounding box center [366, 192] width 732 height 384
click at [280, 216] on li "Male" at bounding box center [303, 210] width 118 height 16
type input "MALE"
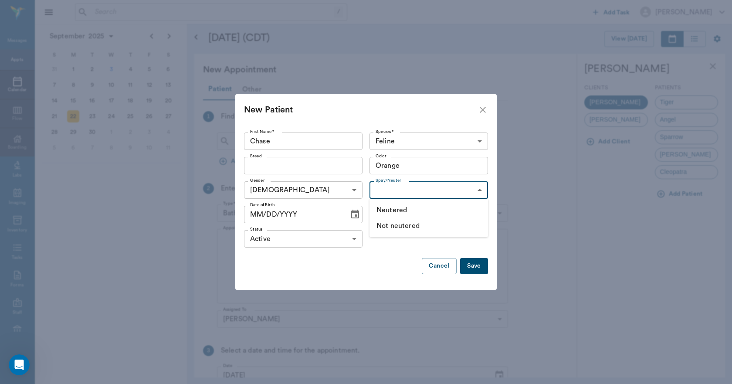
click at [397, 193] on body "/ ​ Add Task Dr. Bert Ellsworth Nectar Messages Appts Calendar Flow Boarding La…" at bounding box center [366, 192] width 732 height 384
click at [384, 229] on li "Not neutered" at bounding box center [428, 226] width 118 height 16
type input "false"
click at [478, 271] on button "Save" at bounding box center [474, 266] width 28 height 16
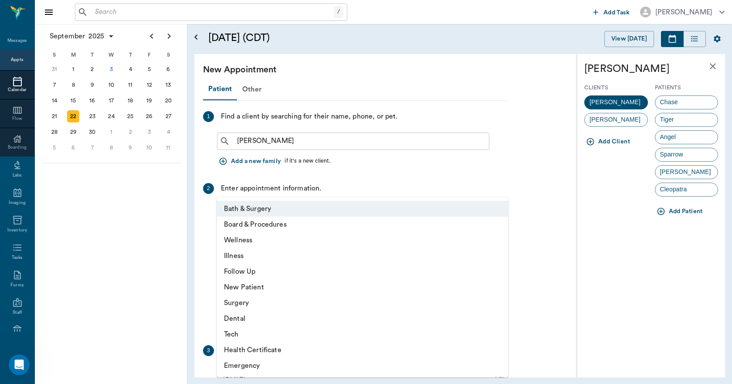
click at [265, 211] on body "/ ​ Add Task Dr. Bert Ellsworth Nectar Messages Appts Calendar Flow Boarding La…" at bounding box center [366, 192] width 732 height 384
click at [253, 307] on li "Surgery" at bounding box center [362, 303] width 291 height 16
type input "65d2be4f46e3a538d89b8c18"
type input "02:00 PM"
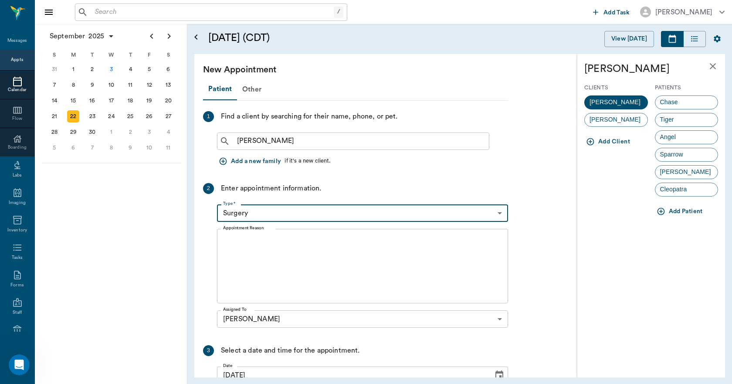
click at [280, 242] on textarea "Appointment Reason" at bounding box center [362, 266] width 279 height 60
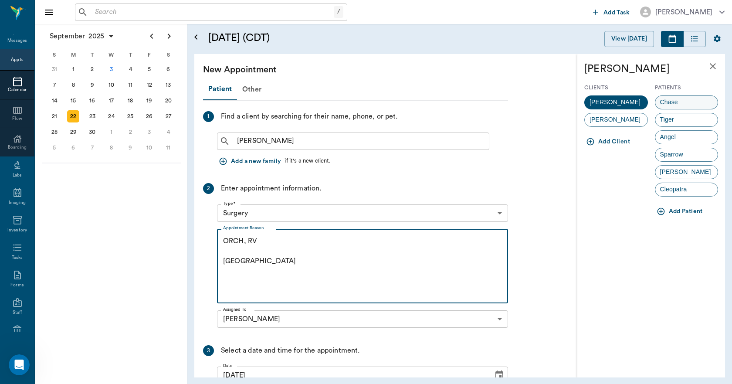
type textarea "ORCH, RV Caryn"
click at [683, 106] on div "Chase" at bounding box center [687, 102] width 64 height 14
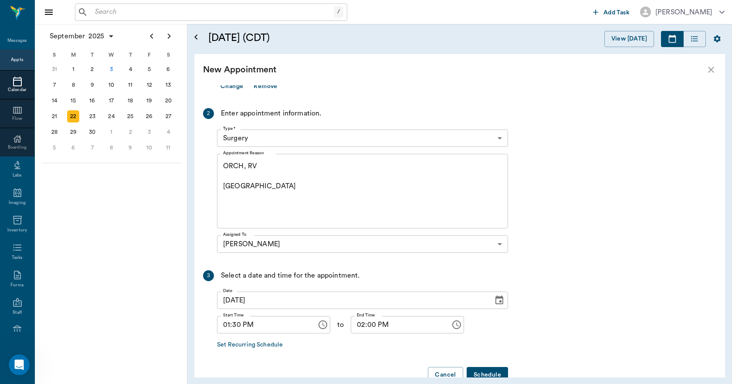
scroll to position [151, 0]
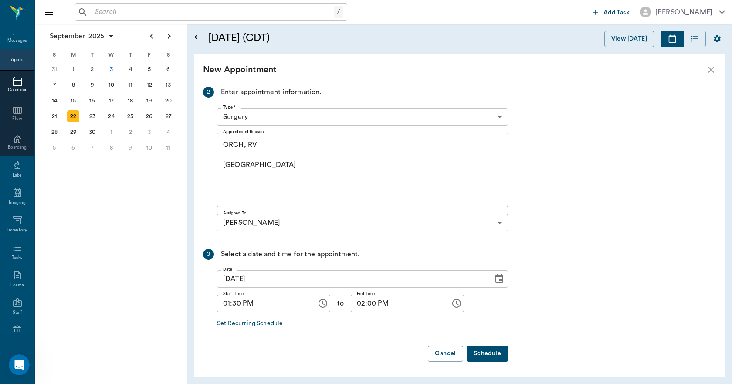
click at [490, 357] on button "Schedule" at bounding box center [486, 353] width 41 height 16
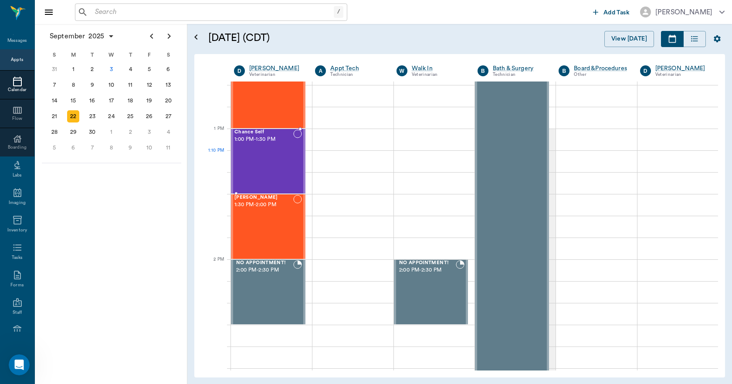
click at [270, 158] on div "Chance Self 1:00 PM - 1:30 PM" at bounding box center [263, 161] width 59 height 64
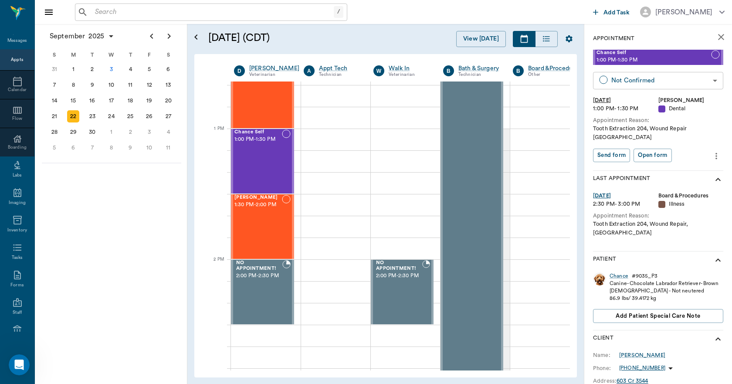
click at [709, 82] on body "/ ​ Add Task Dr. Bert Ellsworth Nectar Messages Appts Calendar Flow Boarding La…" at bounding box center [366, 192] width 732 height 384
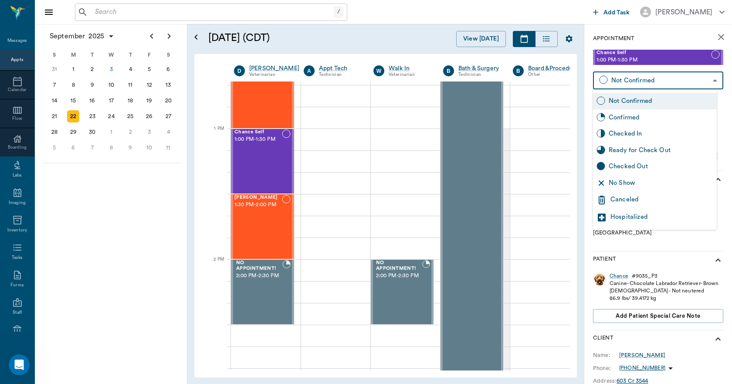
click at [648, 202] on div "Canceled" at bounding box center [661, 200] width 103 height 10
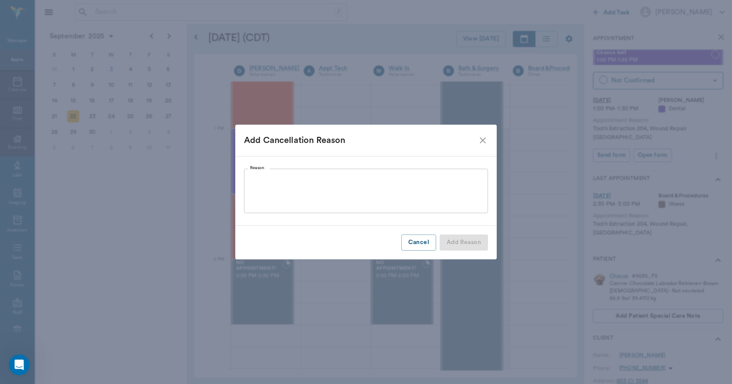
click at [310, 192] on textarea "Reason" at bounding box center [366, 191] width 232 height 30
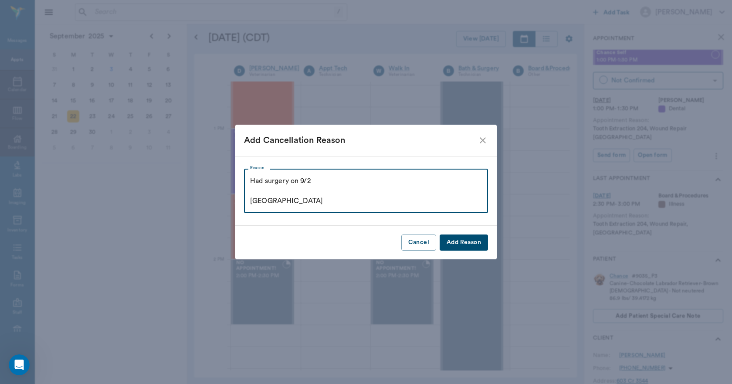
type textarea "Had surgery on 9/2 Caryn"
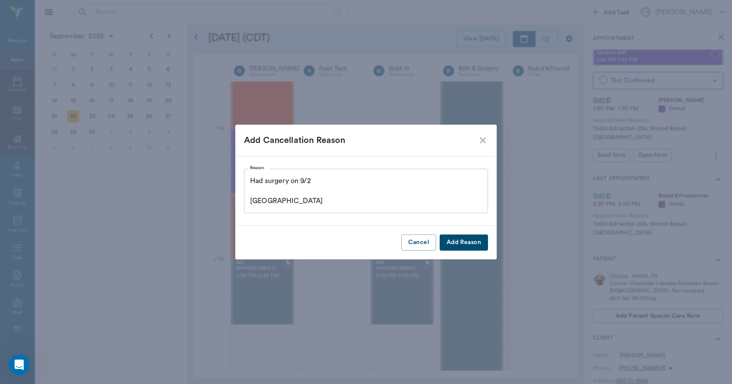
click at [472, 238] on button "Add Reason" at bounding box center [463, 242] width 48 height 16
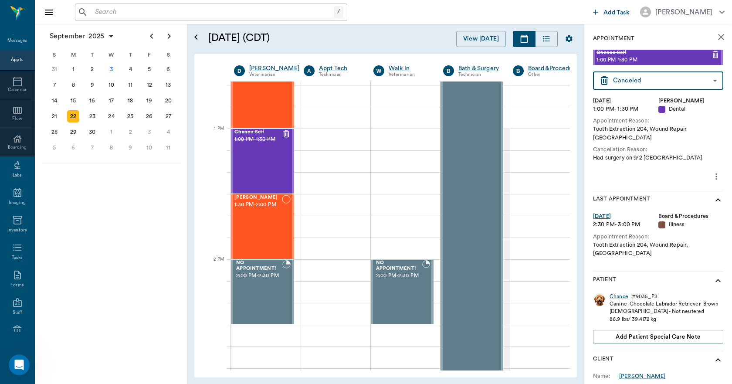
type input "CANCELED"
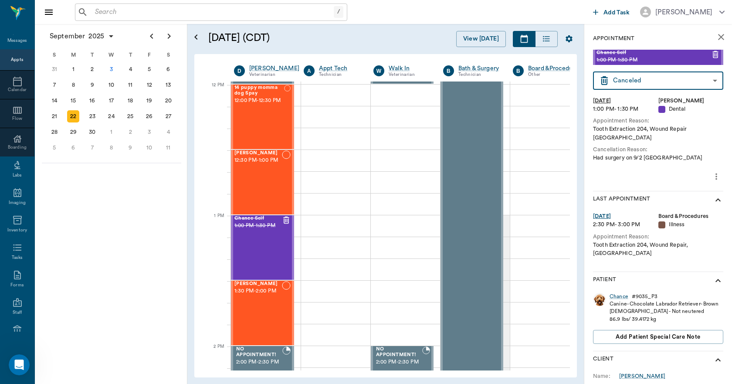
scroll to position [523, 0]
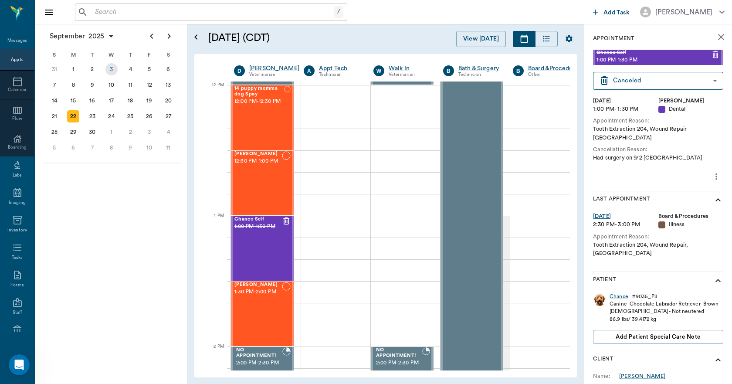
click at [110, 71] on div "3" at bounding box center [111, 69] width 12 height 12
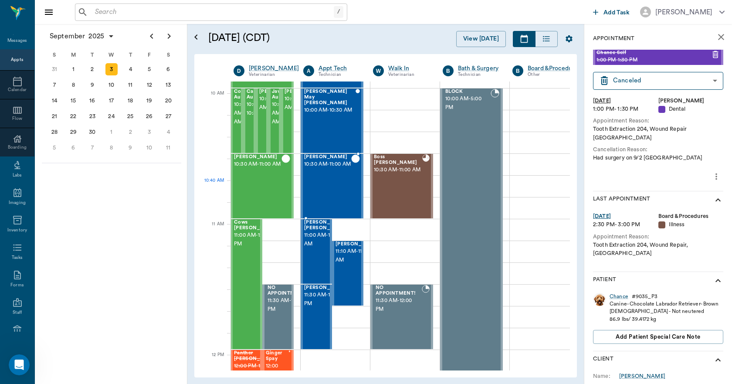
scroll to position [261, 0]
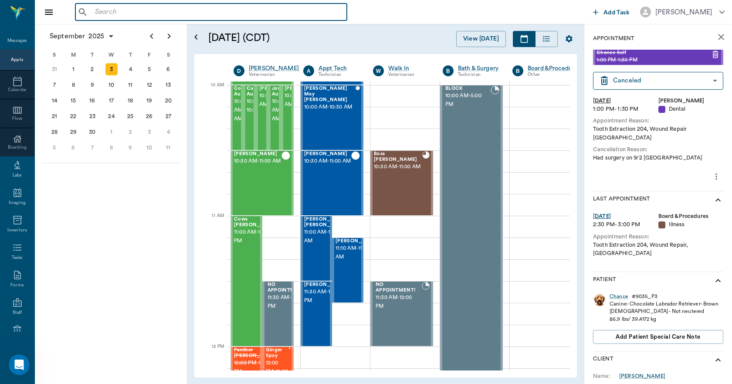
click at [132, 10] on input "text" at bounding box center [217, 12] width 252 height 12
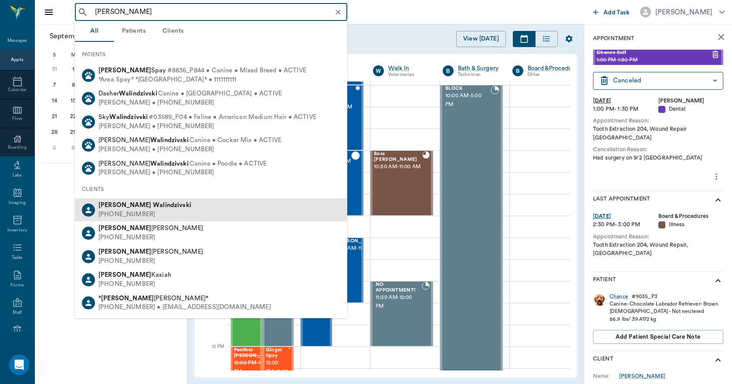
click at [153, 207] on b "Walindzivski" at bounding box center [172, 205] width 38 height 7
type input "Martha wali"
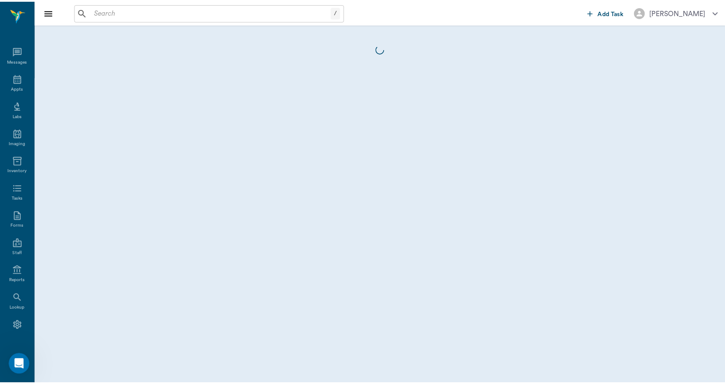
scroll to position [16, 0]
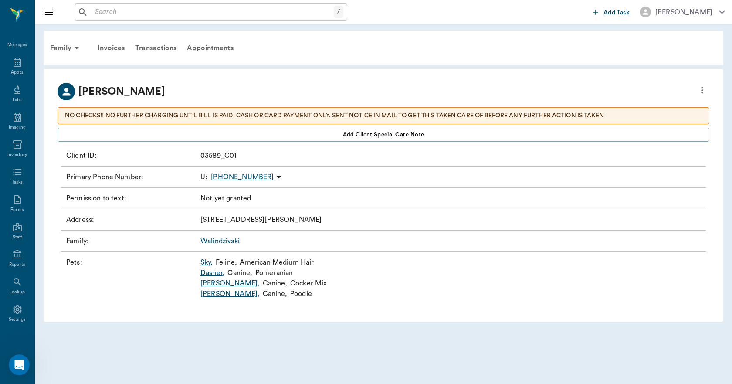
click at [209, 273] on link "Dasher ," at bounding box center [212, 272] width 24 height 10
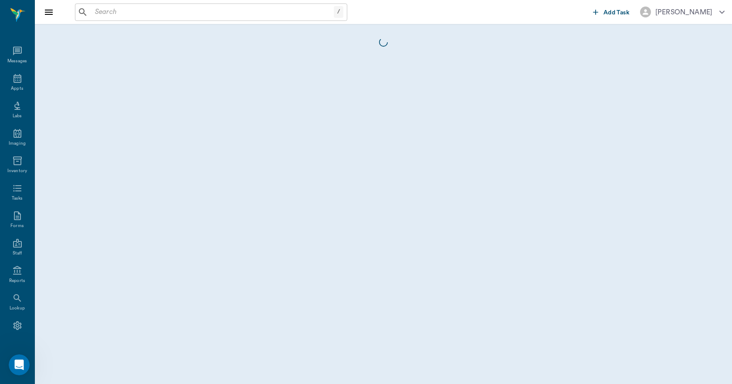
scroll to position [16, 0]
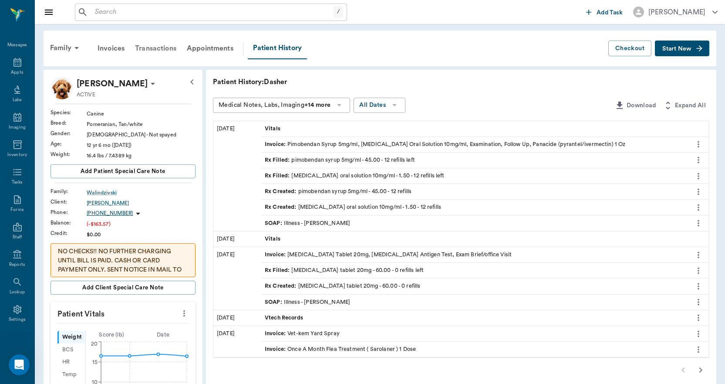
click at [162, 42] on div "Transactions" at bounding box center [156, 48] width 52 height 21
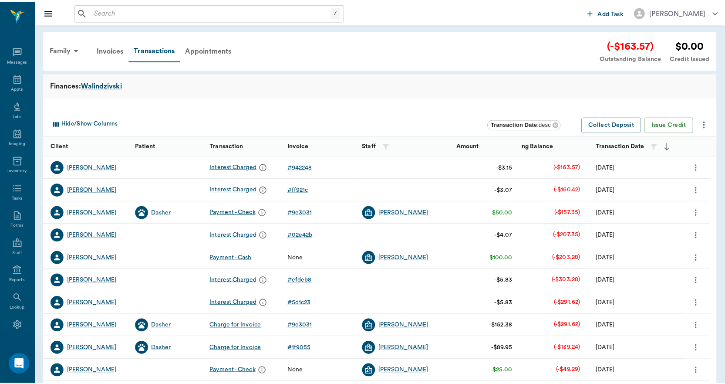
scroll to position [16, 0]
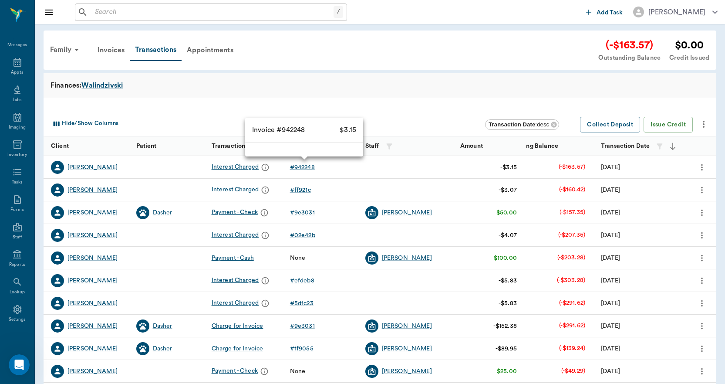
click at [307, 165] on div "# 942248" at bounding box center [302, 167] width 25 height 9
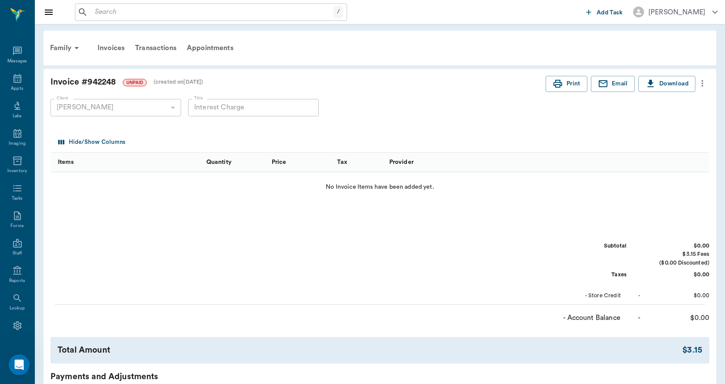
scroll to position [16, 0]
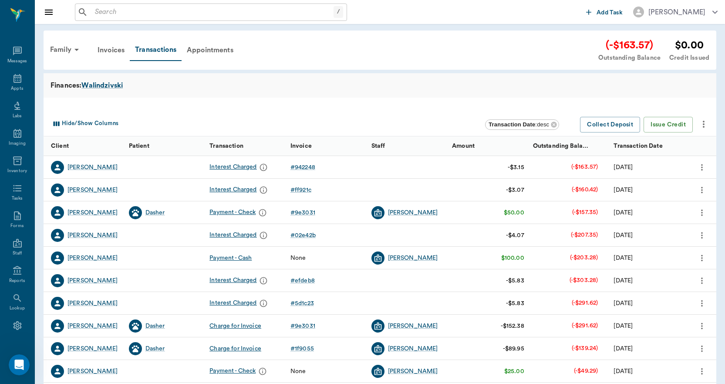
scroll to position [16, 0]
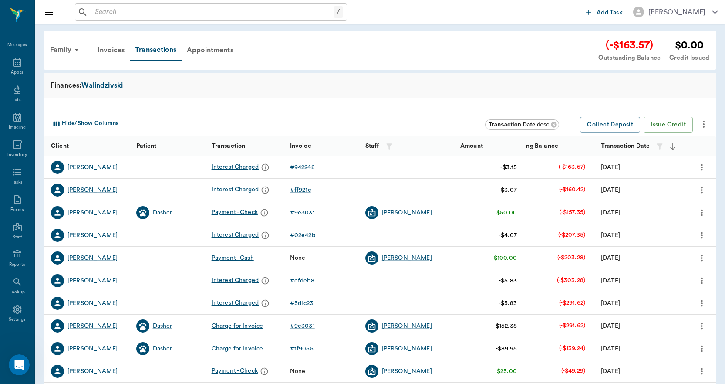
click at [160, 211] on div "Dasher" at bounding box center [163, 212] width 20 height 9
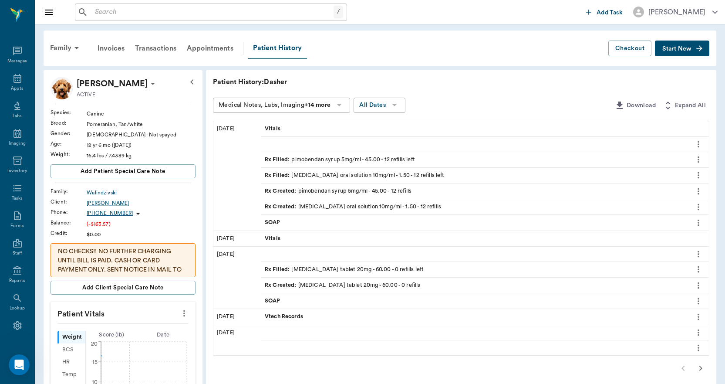
scroll to position [16, 0]
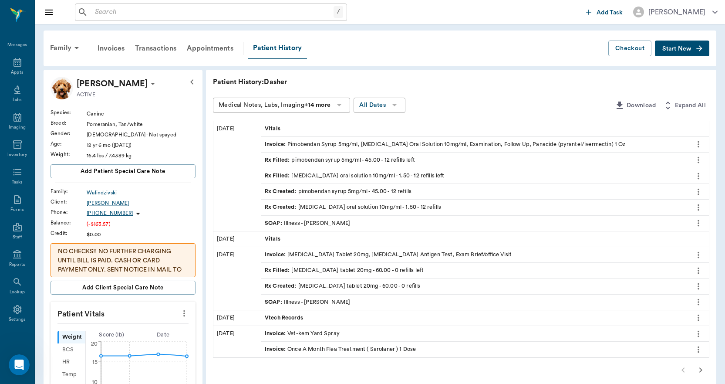
click at [371, 142] on div "Invoice : Pimobendan Syrup 5mg/ml, Furosemide Oral Solution 10mg/ml, Examinatio…" at bounding box center [445, 144] width 361 height 8
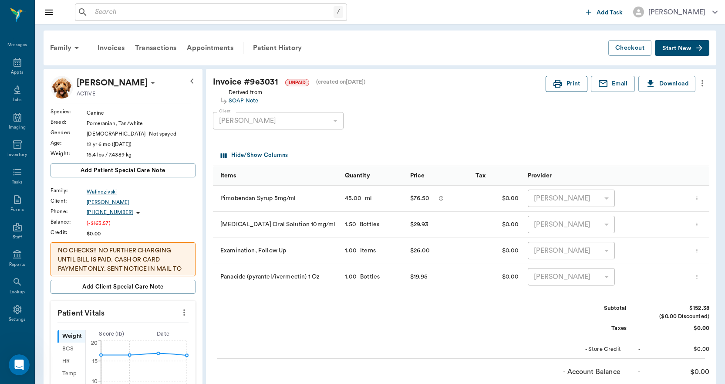
click at [578, 84] on button "Print" at bounding box center [567, 84] width 42 height 16
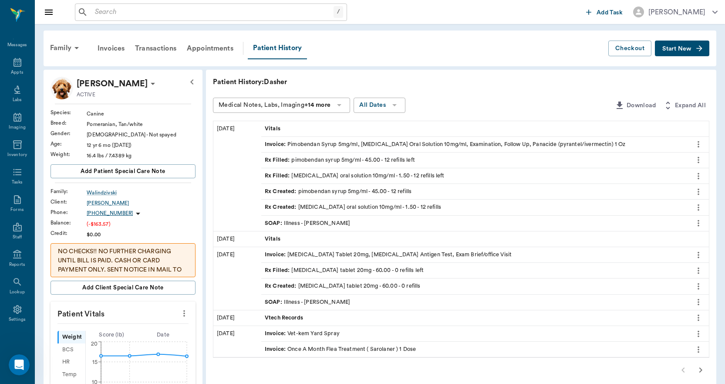
click at [97, 222] on div "(-$163.57)" at bounding box center [141, 224] width 109 height 8
click at [157, 50] on div "Transactions" at bounding box center [156, 48] width 52 height 21
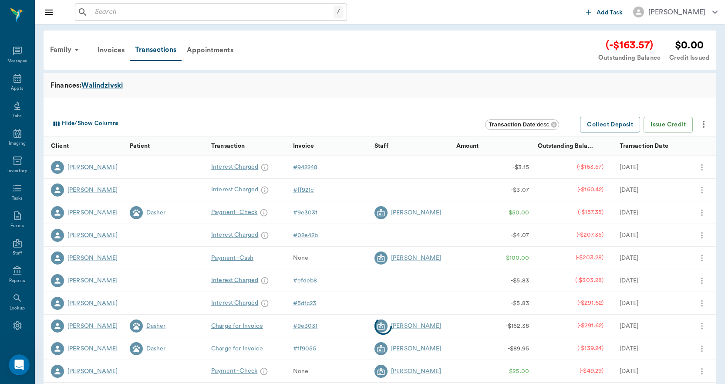
scroll to position [16, 0]
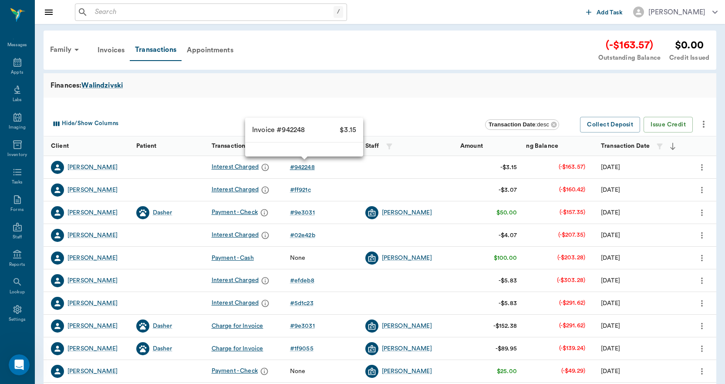
click at [307, 167] on div "# 942248" at bounding box center [302, 167] width 25 height 9
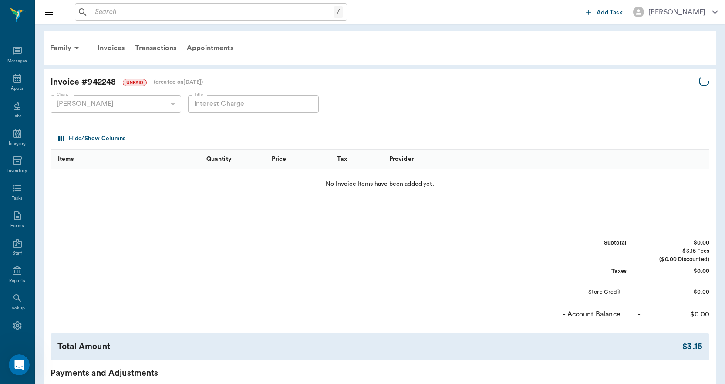
scroll to position [16, 0]
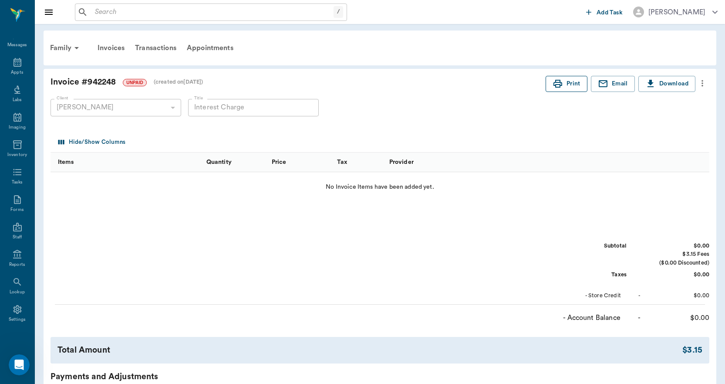
click at [556, 81] on icon "button" at bounding box center [557, 84] width 9 height 8
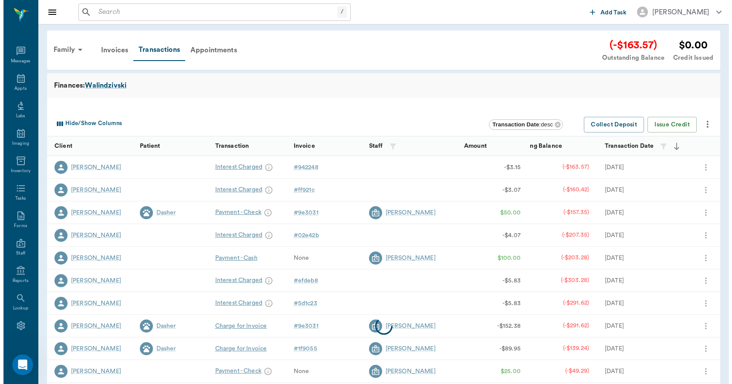
scroll to position [16, 0]
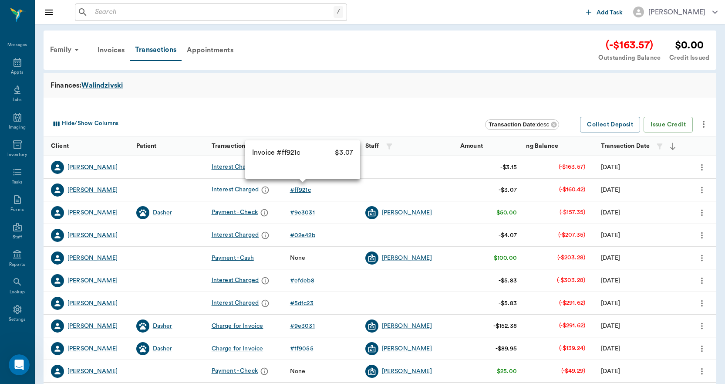
click at [302, 188] on div "# ff921c" at bounding box center [300, 190] width 21 height 9
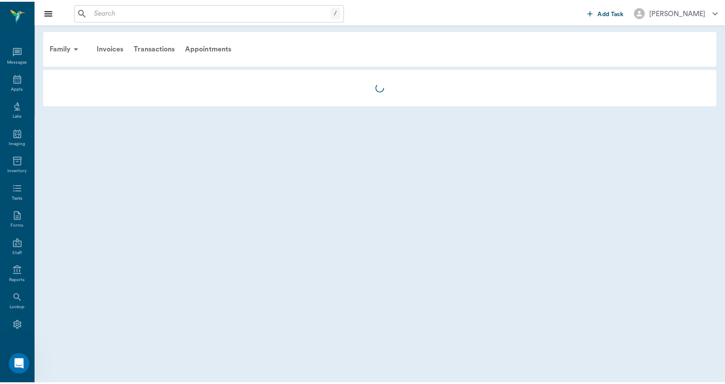
scroll to position [16, 0]
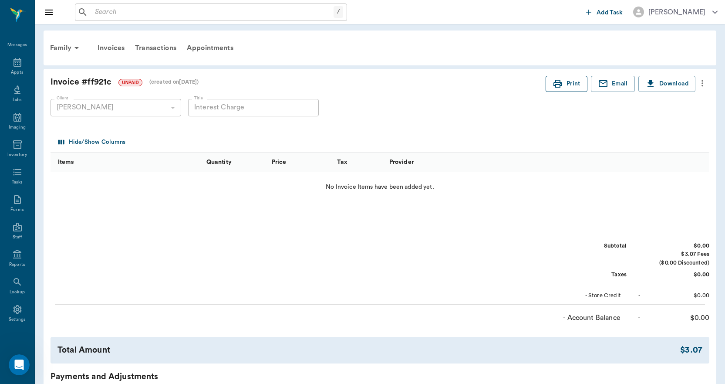
click at [573, 84] on button "Print" at bounding box center [567, 84] width 42 height 16
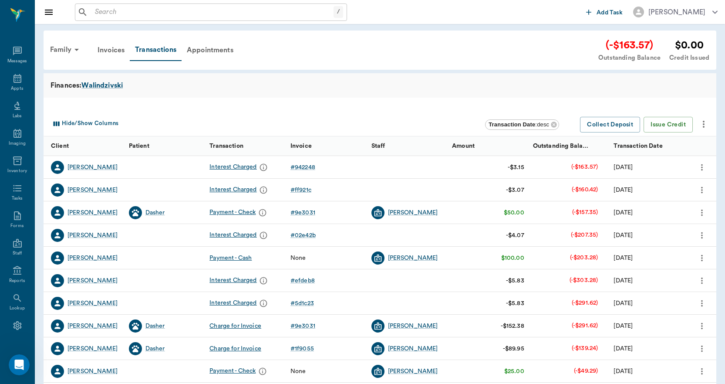
scroll to position [16, 0]
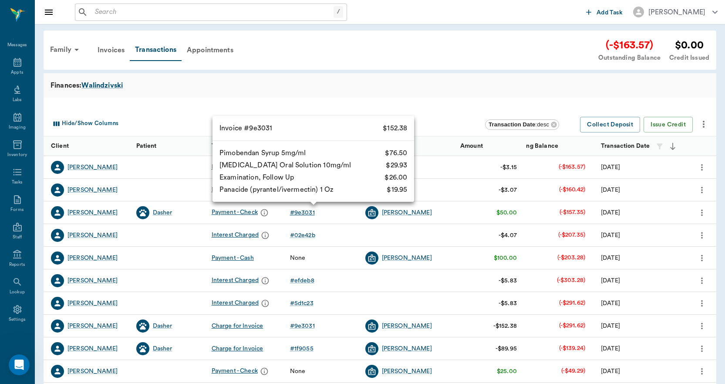
click at [298, 213] on div "# 9e3031" at bounding box center [302, 212] width 25 height 9
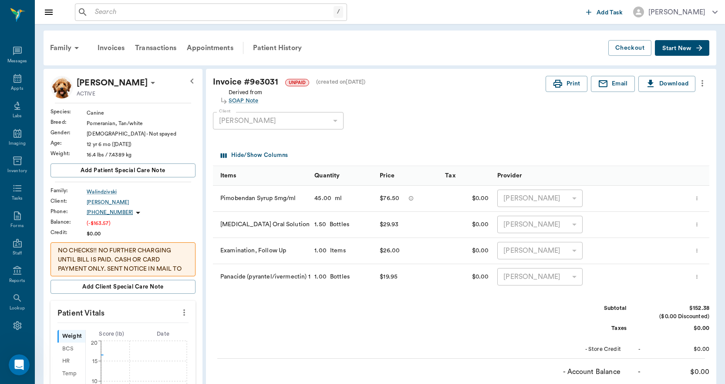
scroll to position [16, 0]
click at [556, 82] on icon "button" at bounding box center [558, 83] width 10 height 10
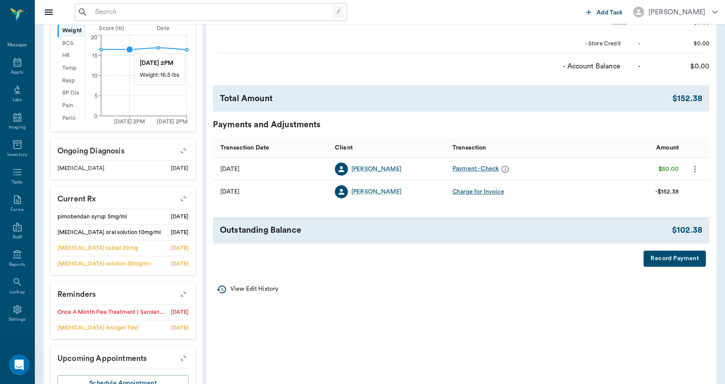
scroll to position [340, 0]
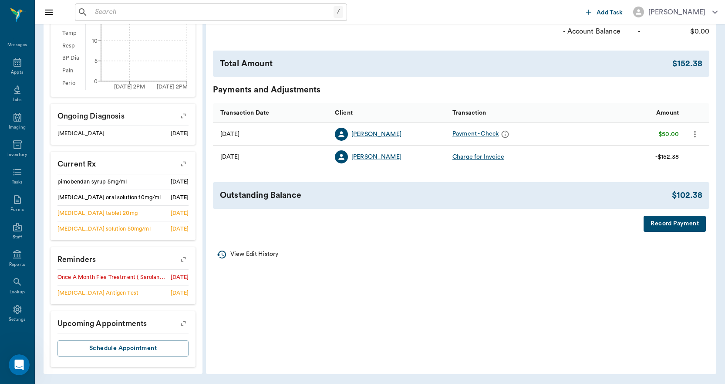
click at [186, 162] on icon "button" at bounding box center [183, 163] width 7 height 7
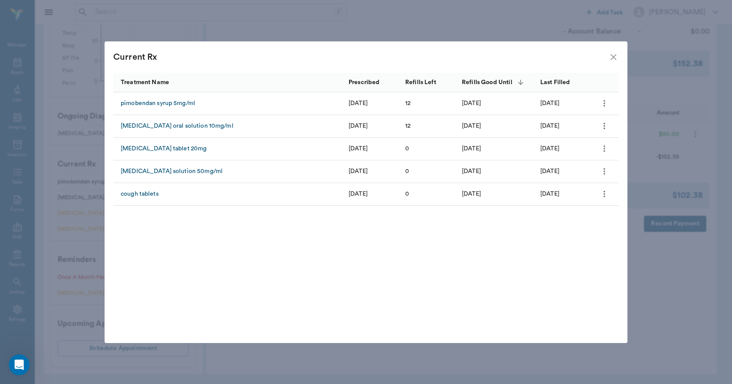
click at [616, 56] on icon "close" at bounding box center [613, 57] width 10 height 10
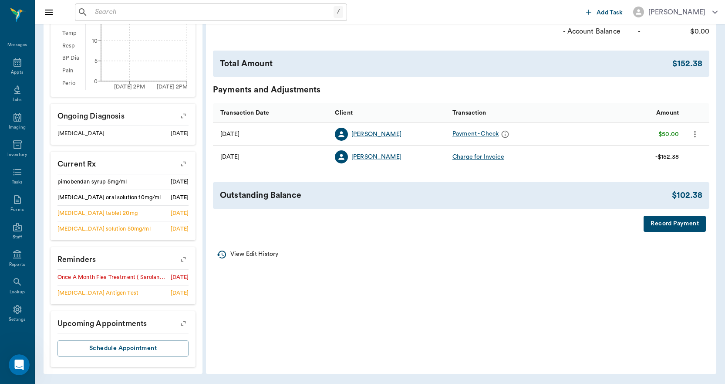
click at [180, 263] on button "button" at bounding box center [183, 259] width 22 height 22
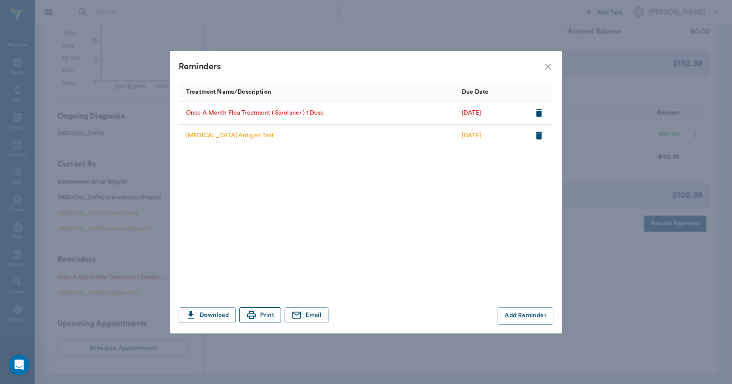
click at [264, 309] on button "Print" at bounding box center [260, 315] width 42 height 16
click at [548, 67] on icon "close" at bounding box center [548, 66] width 10 height 10
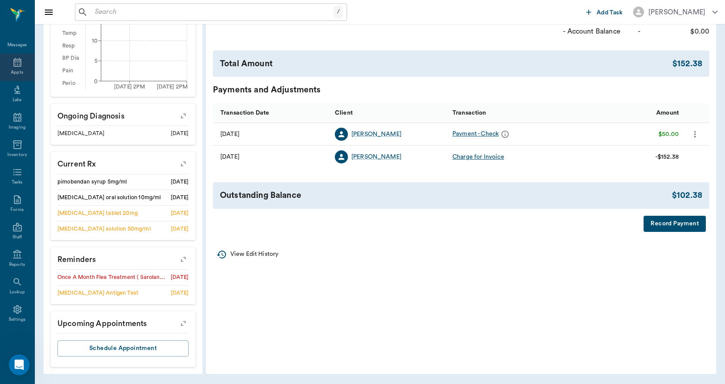
click at [16, 67] on icon at bounding box center [17, 62] width 10 height 10
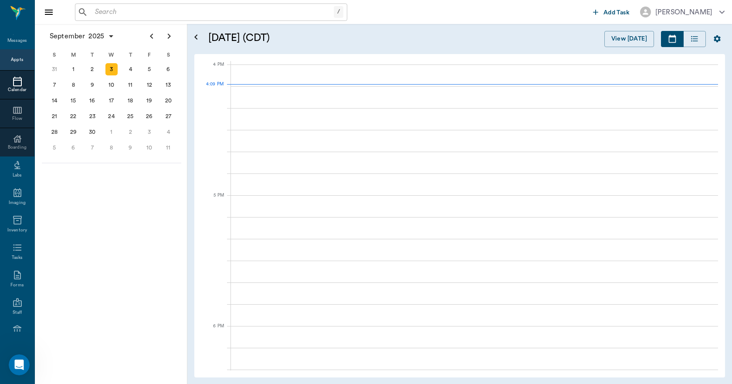
scroll to position [1045, 0]
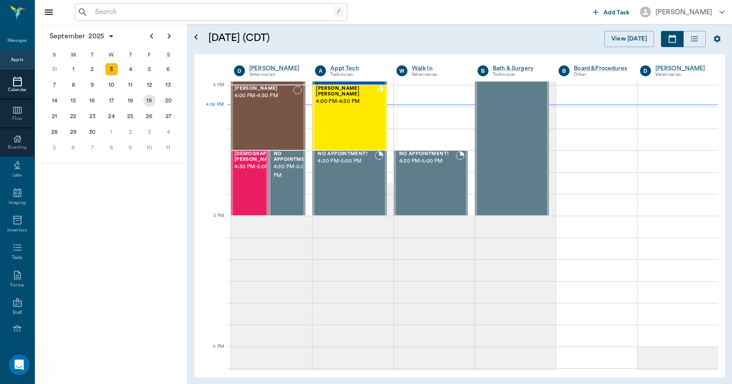
click at [148, 100] on div "19" at bounding box center [149, 100] width 12 height 12
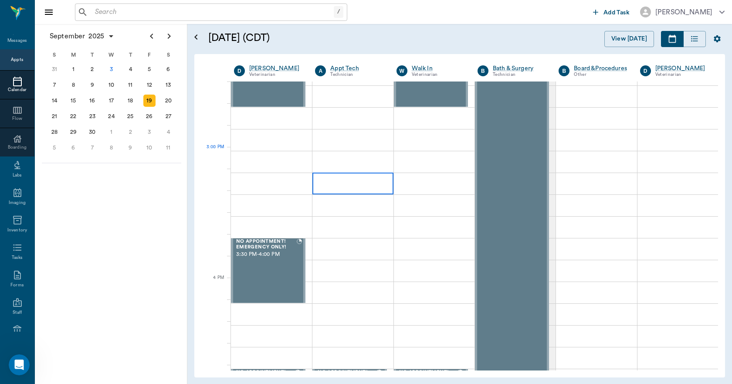
scroll to position [740, 0]
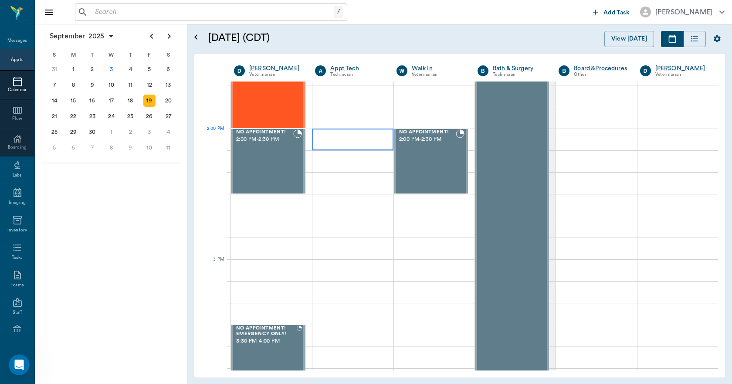
click at [356, 141] on div at bounding box center [352, 139] width 81 height 22
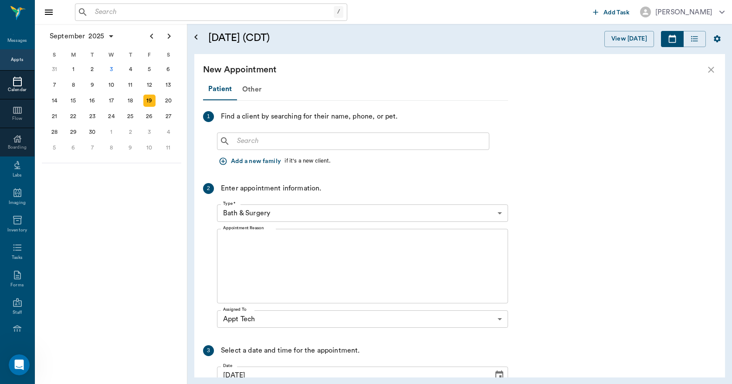
click at [335, 147] on div "​" at bounding box center [353, 140] width 272 height 17
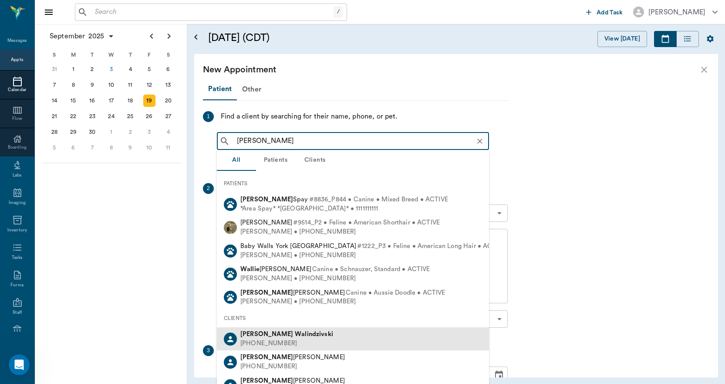
click at [295, 334] on b "Walindzivski" at bounding box center [314, 334] width 38 height 7
type input "martha wal"
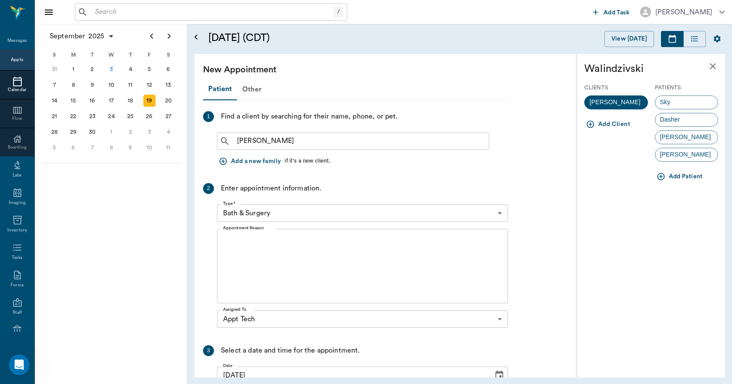
click at [682, 120] on span "Dasher" at bounding box center [670, 119] width 30 height 9
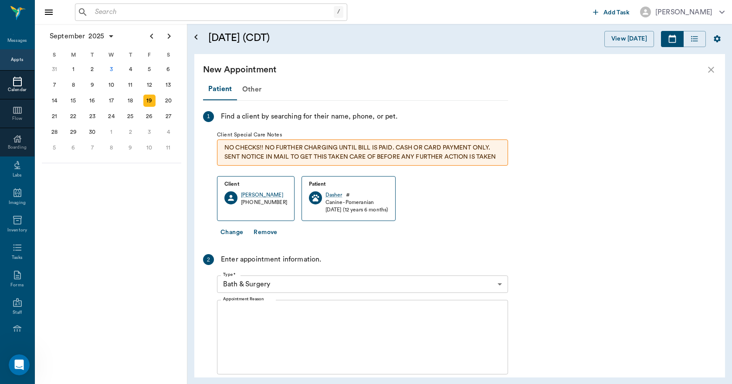
click at [281, 279] on body "/ ​ Add Task Dr. Bert Ellsworth Nectar Messages Appts Calendar Flow Boarding La…" at bounding box center [366, 192] width 732 height 384
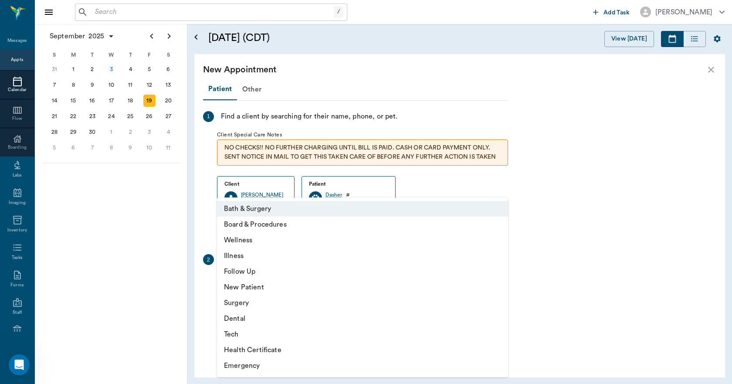
click at [250, 332] on li "Tech" at bounding box center [362, 334] width 291 height 16
type input "65d2be4f46e3a538d89b8c1a"
type input "02:30 PM"
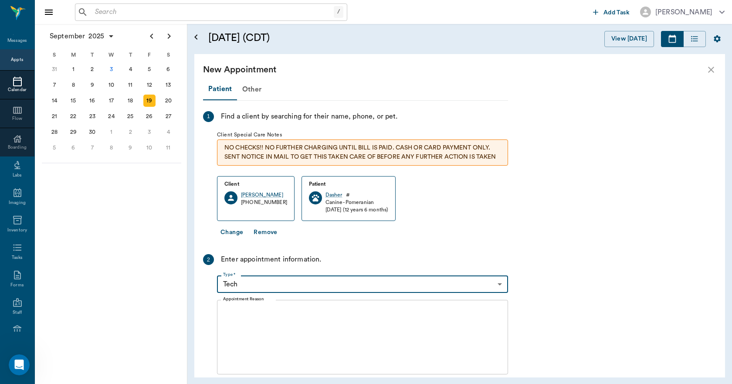
click at [276, 322] on textarea "Appointment Reason" at bounding box center [362, 337] width 279 height 60
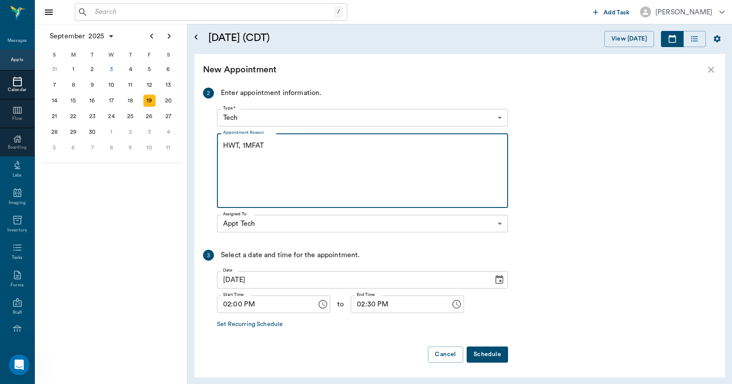
scroll to position [167, 0]
type textarea "HWT, 1MFAT Caryn"
click at [478, 349] on button "Schedule" at bounding box center [486, 353] width 41 height 16
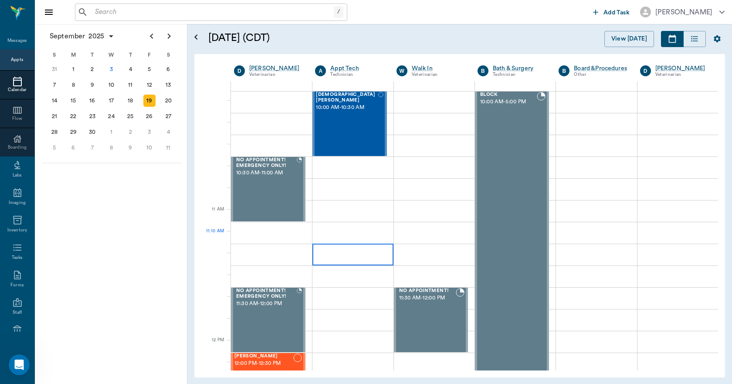
scroll to position [348, 0]
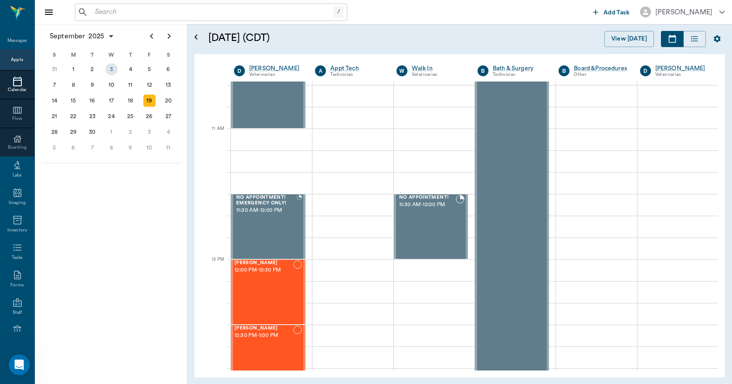
click at [111, 70] on div "3" at bounding box center [111, 69] width 12 height 12
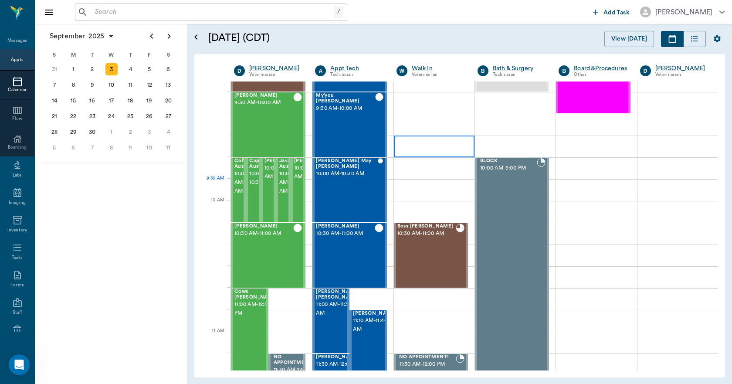
scroll to position [131, 0]
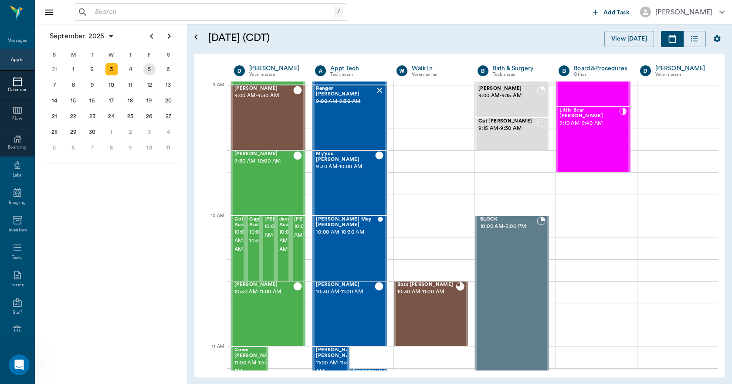
click at [150, 65] on div "5" at bounding box center [149, 69] width 12 height 12
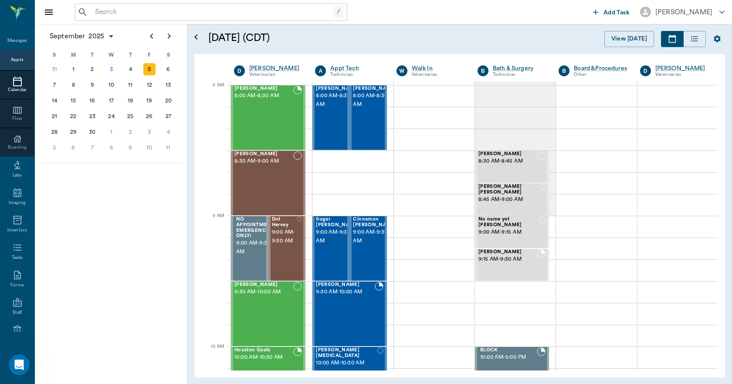
click at [118, 255] on div "September 2025 S M T W T F S 27 28 29 30 31 Aug 1 2 3 4 5 6 7 8 9 10 11 12 13 1…" at bounding box center [111, 204] width 152 height 360
click at [113, 17] on input "text" at bounding box center [212, 12] width 242 height 12
click at [115, 67] on div "3" at bounding box center [111, 69] width 12 height 12
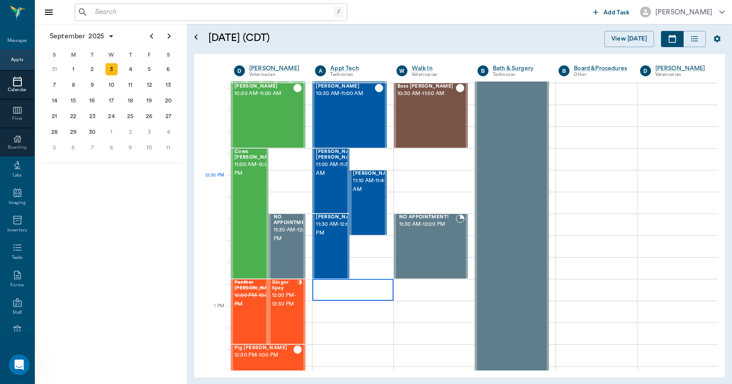
scroll to position [435, 0]
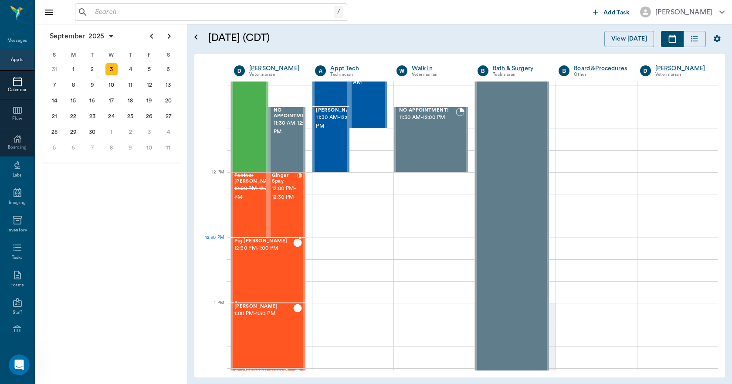
click at [256, 250] on span "12:30 PM - 1:00 PM" at bounding box center [263, 248] width 59 height 9
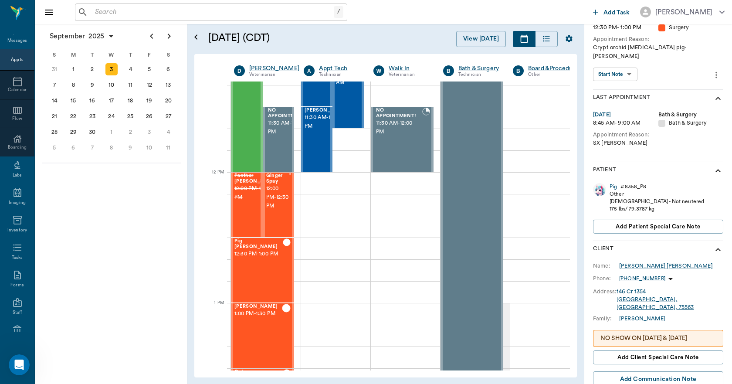
scroll to position [87, 0]
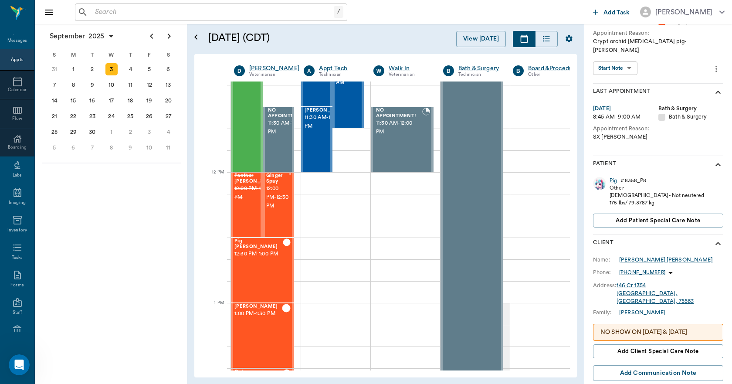
click at [639, 256] on div "[PERSON_NAME] [PERSON_NAME]" at bounding box center [666, 260] width 94 height 8
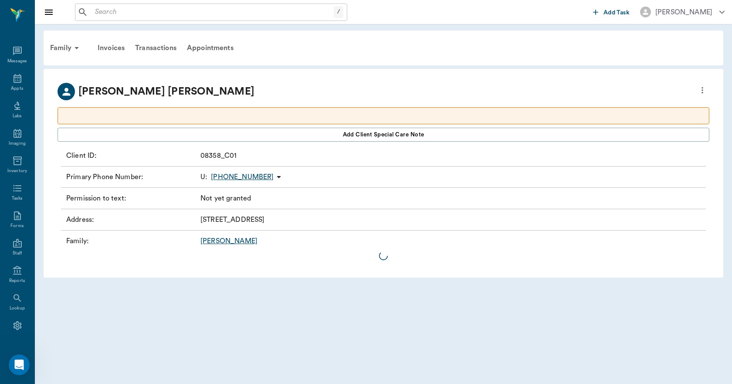
scroll to position [16, 0]
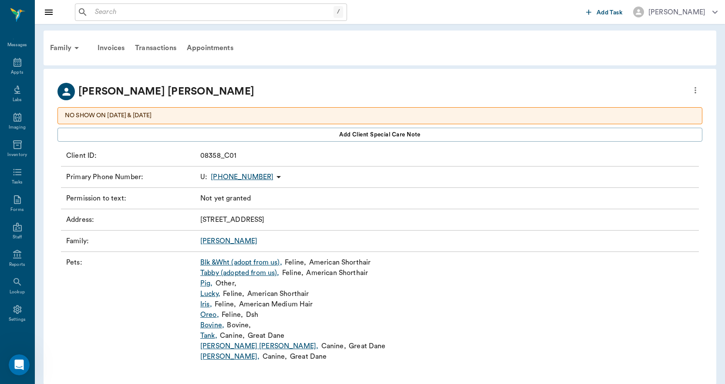
click at [216, 273] on link "Tabby (adopted from us) ," at bounding box center [239, 272] width 79 height 10
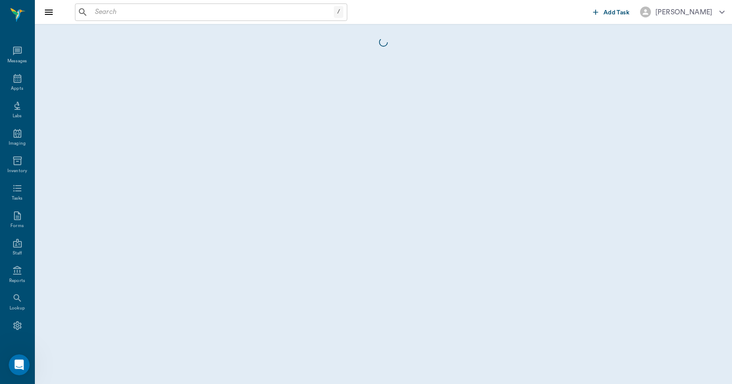
scroll to position [16, 0]
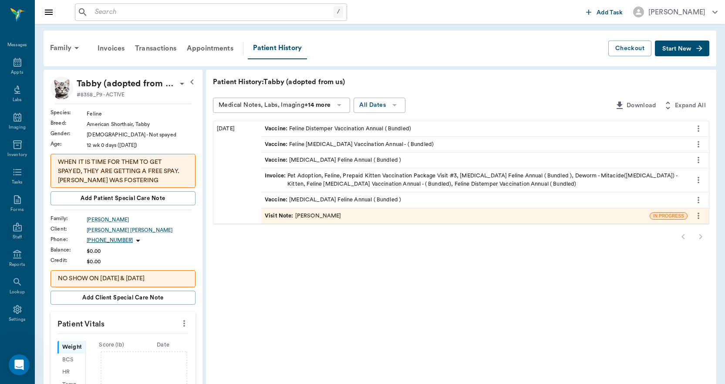
click at [676, 53] on button "Start New" at bounding box center [682, 48] width 54 height 16
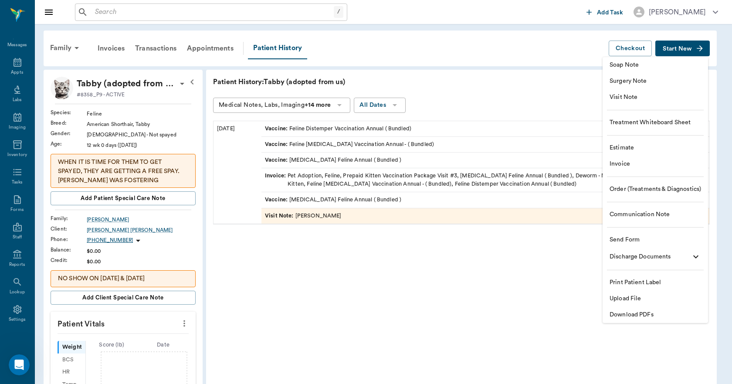
click at [624, 297] on span "Upload File" at bounding box center [654, 298] width 91 height 9
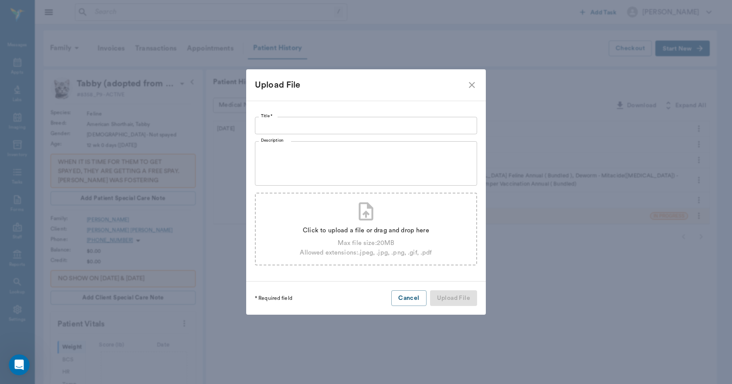
click at [379, 233] on div "Click to upload a file or drag and drop here" at bounding box center [366, 231] width 132 height 10
type input "C:\fakepath\Gray.Adoption.Application.[DATE].pdf"
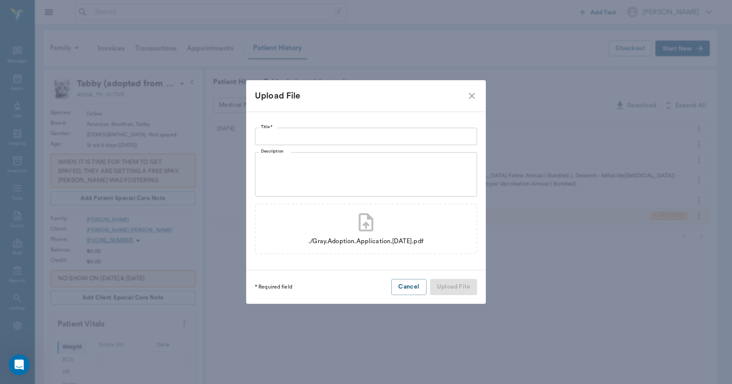
scroll to position [16, 0]
click at [302, 131] on input "Title *" at bounding box center [366, 136] width 222 height 17
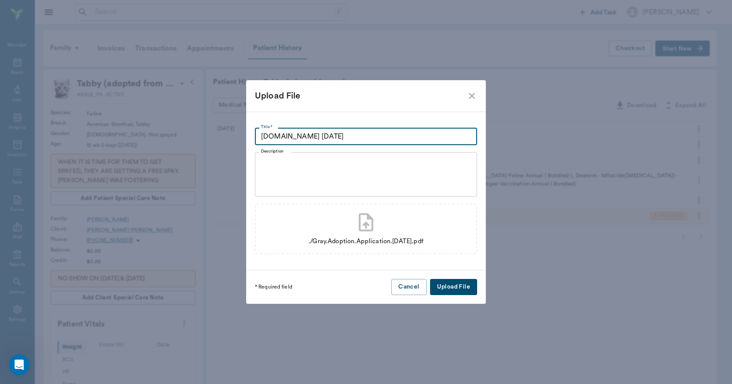
type input "[DOMAIN_NAME] [DATE]"
click at [467, 285] on button "Upload File" at bounding box center [453, 287] width 47 height 16
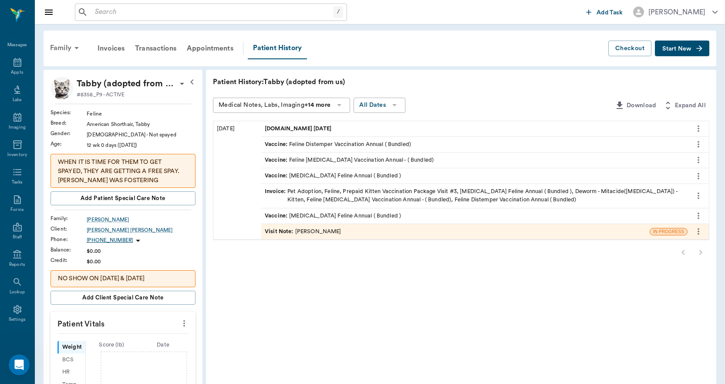
click at [61, 47] on div "Family" at bounding box center [66, 47] width 42 height 21
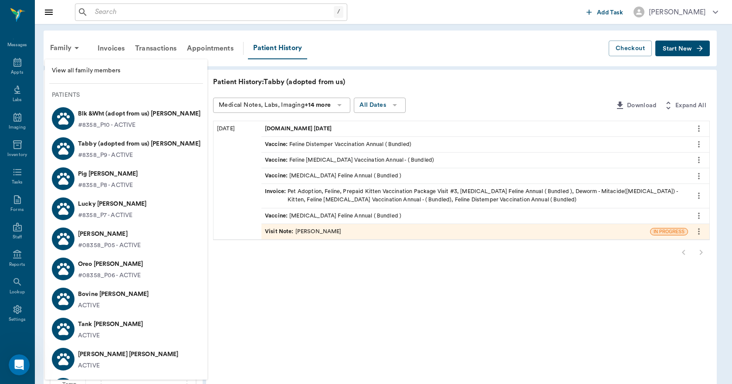
click at [104, 128] on p "#8358_P10 - ACTIVE" at bounding box center [106, 125] width 57 height 9
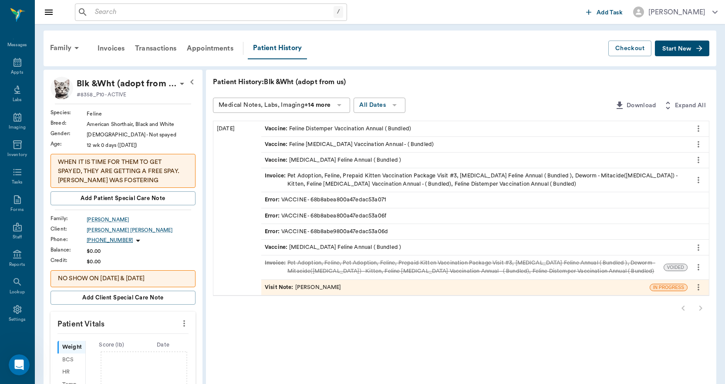
click at [686, 49] on span "Start New" at bounding box center [676, 49] width 29 height 0
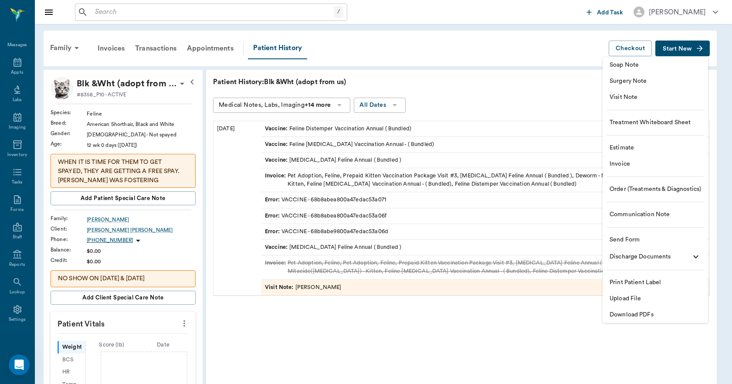
click at [621, 300] on span "Upload File" at bounding box center [654, 298] width 91 height 9
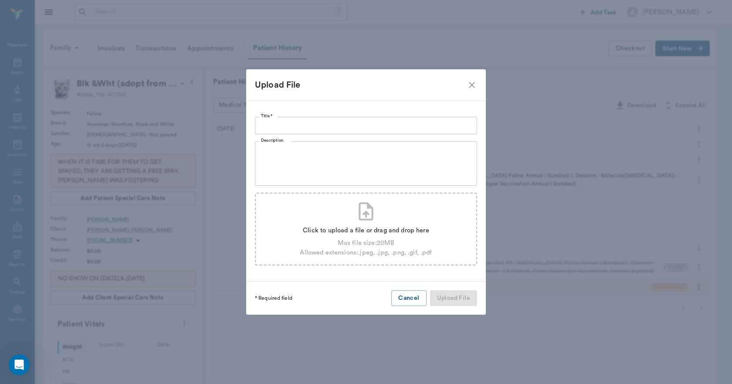
click at [371, 235] on div "Click to upload a file or drag and drop here Max file size: 20 MB Allowed exten…" at bounding box center [366, 239] width 132 height 35
type input "C:\fakepath\Black.White.Adoption.App.[DATE].pdf"
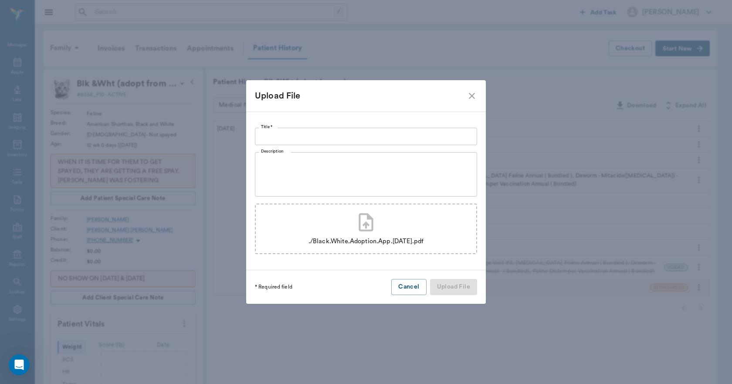
click at [293, 133] on input "Title *" at bounding box center [366, 136] width 222 height 17
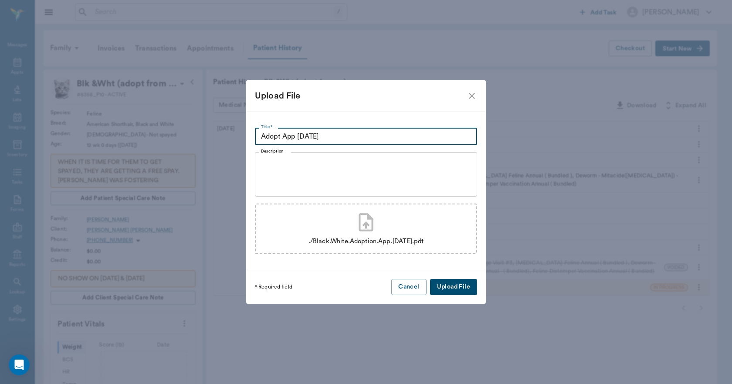
type input "Adopt App [DATE]"
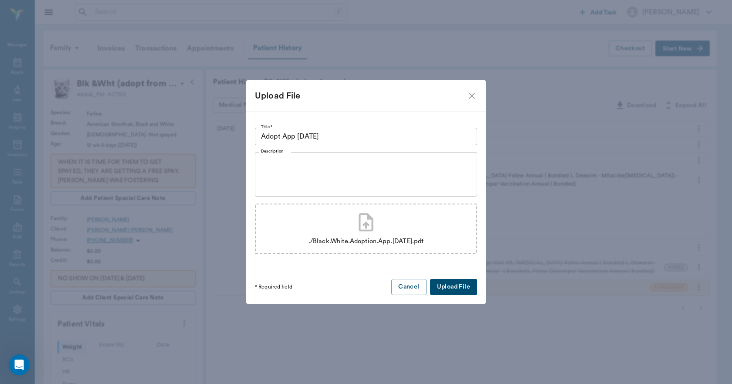
click at [460, 288] on button "Upload File" at bounding box center [453, 287] width 47 height 16
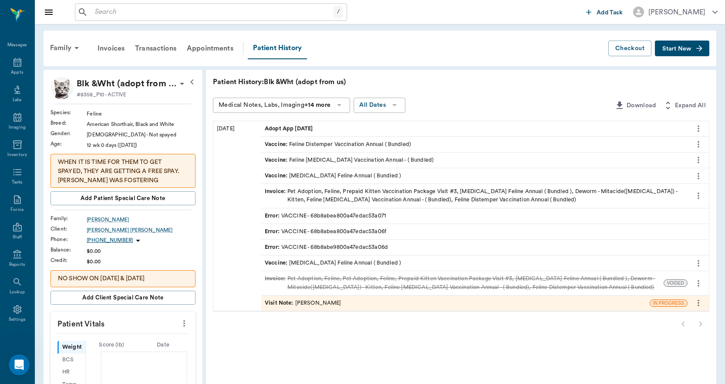
click at [135, 13] on input "text" at bounding box center [212, 12] width 242 height 12
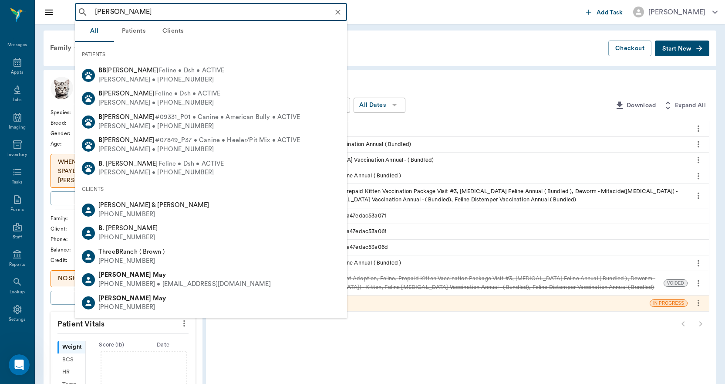
type input "[PERSON_NAME]"
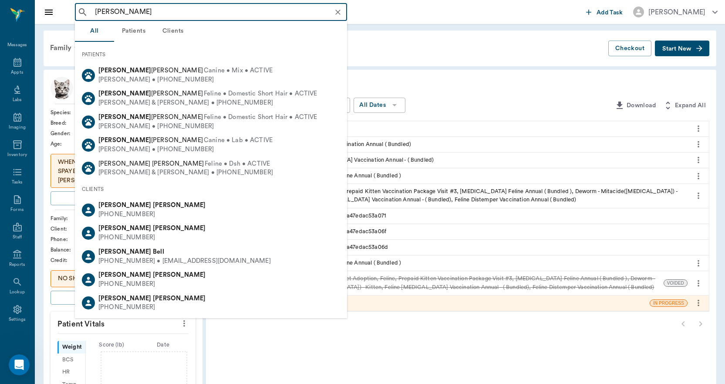
click at [100, 254] on b "[PERSON_NAME]" at bounding box center [124, 251] width 53 height 7
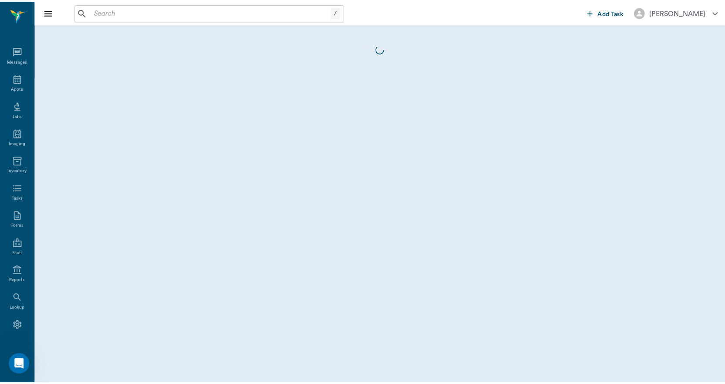
scroll to position [16, 0]
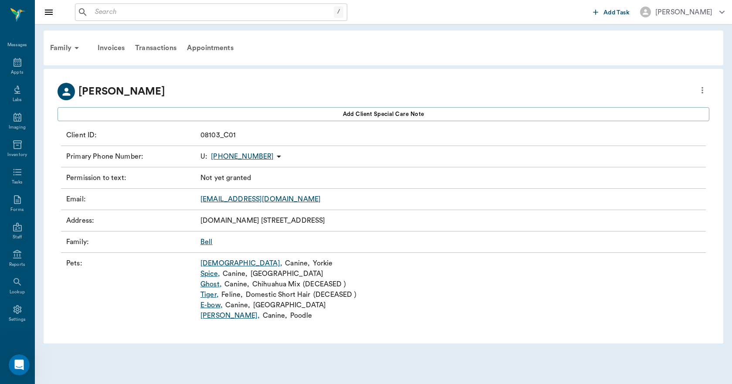
click at [205, 261] on link "[DEMOGRAPHIC_DATA] ," at bounding box center [241, 263] width 82 height 10
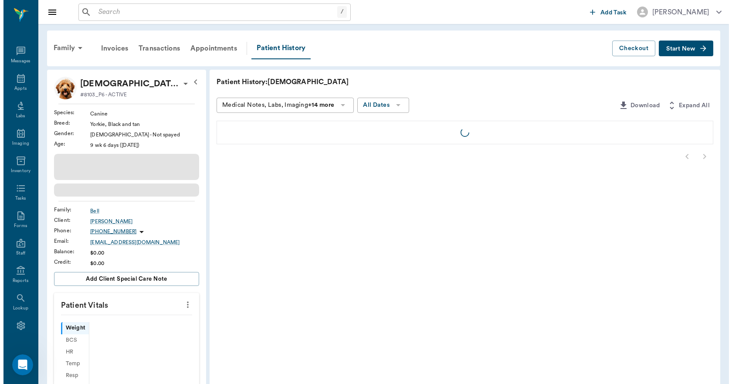
scroll to position [16, 0]
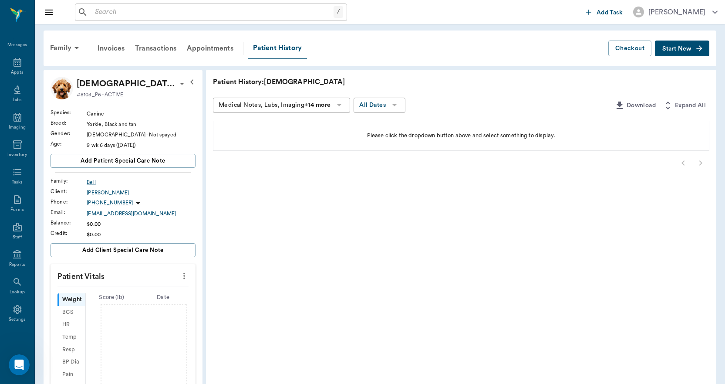
click at [685, 49] on span "Start New" at bounding box center [676, 49] width 29 height 0
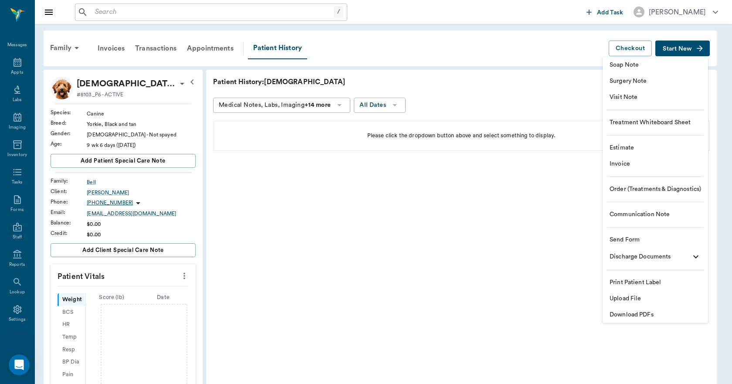
click at [642, 302] on span "Upload File" at bounding box center [654, 298] width 91 height 9
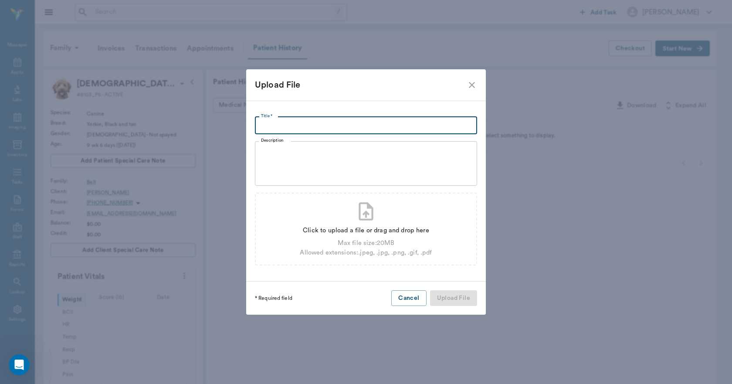
click at [296, 125] on input "Title *" at bounding box center [366, 125] width 222 height 17
type input "Health Records [DATE]"
click at [353, 209] on div "Click to upload a file or drag and drop here Max file size: 20 MB Allowed exten…" at bounding box center [366, 228] width 222 height 73
type input "C:\fakepath\[DEMOGRAPHIC_DATA].Health.Records.[DATE].pdf"
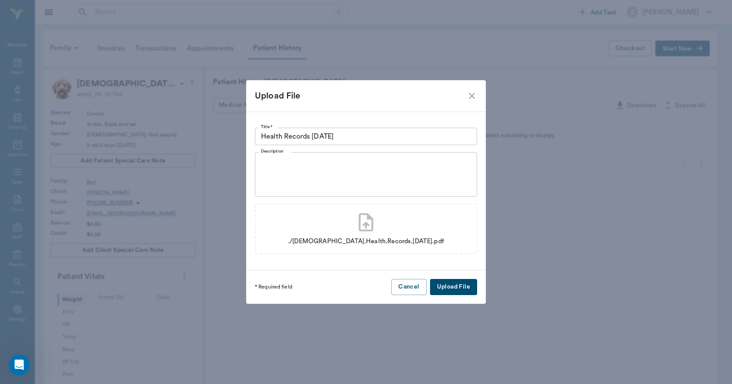
click at [467, 288] on button "Upload File" at bounding box center [453, 287] width 47 height 16
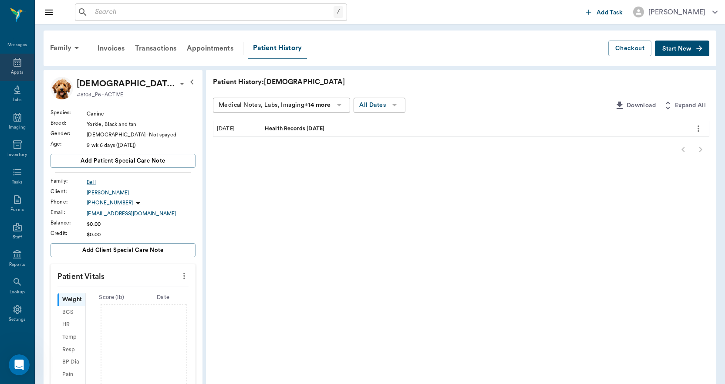
click at [15, 63] on icon at bounding box center [17, 62] width 10 height 10
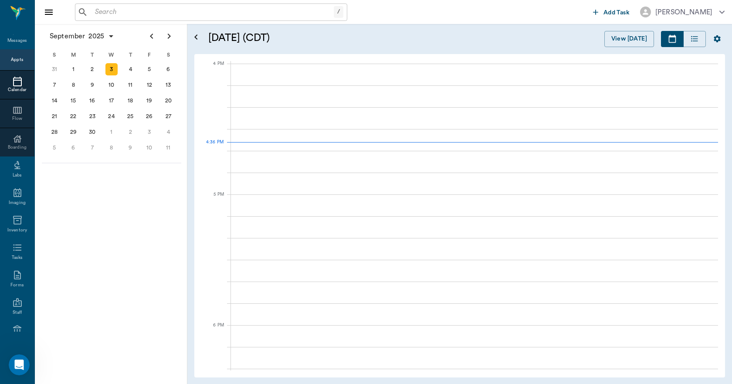
scroll to position [1046, 0]
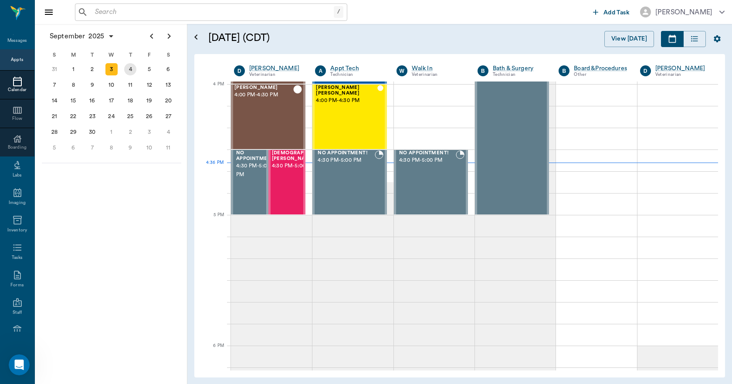
click at [127, 74] on div "4" at bounding box center [130, 69] width 12 height 12
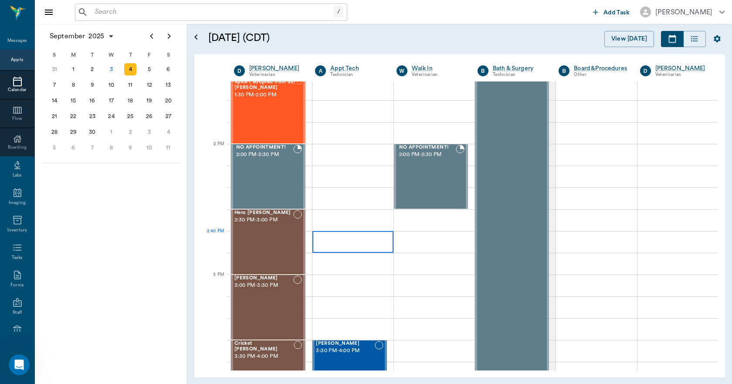
scroll to position [740, 0]
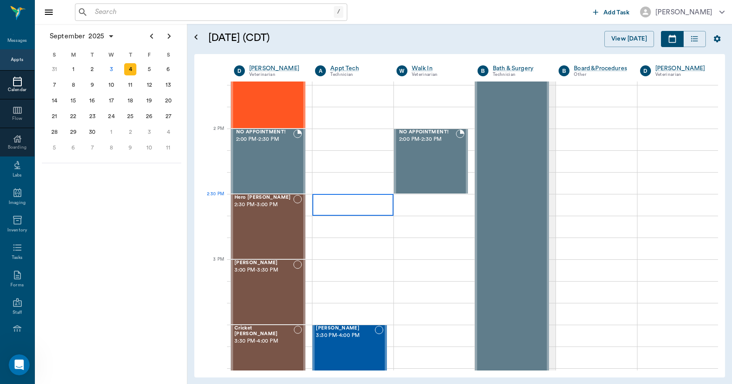
click at [347, 203] on div at bounding box center [352, 205] width 81 height 22
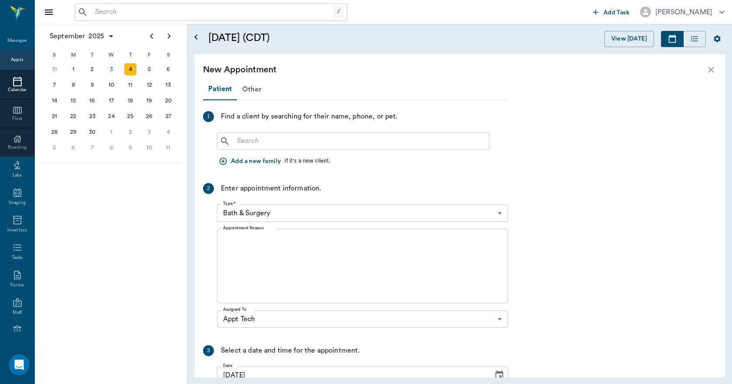
click at [289, 134] on div "​" at bounding box center [353, 140] width 272 height 17
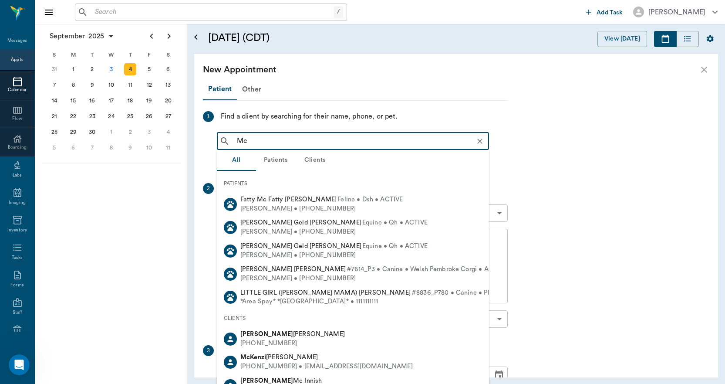
type input "M"
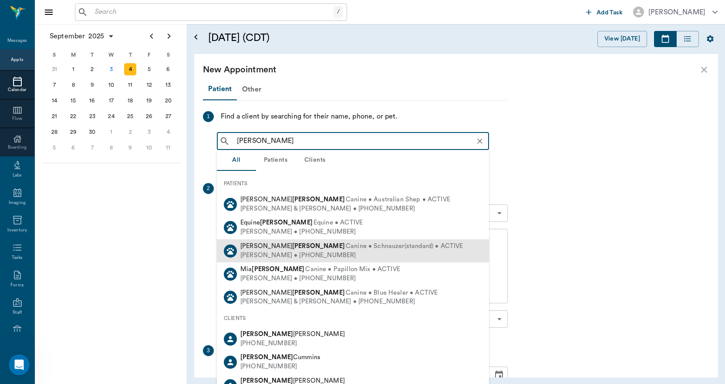
click at [277, 252] on div "[PERSON_NAME] • [PHONE_NUMBER]" at bounding box center [351, 255] width 223 height 9
type input "[PERSON_NAME]"
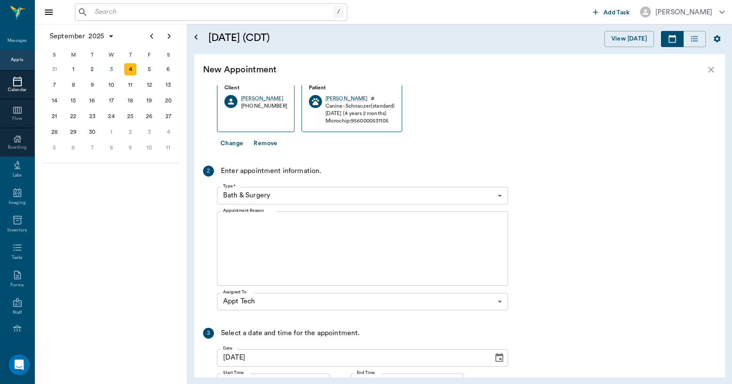
scroll to position [131, 0]
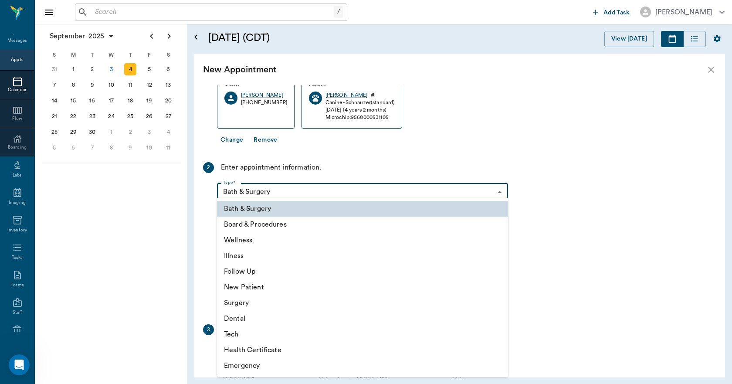
click at [292, 193] on body "/ ​ Add Task [PERSON_NAME] Nectar Messages Appts Calendar Flow Boarding Labs Im…" at bounding box center [366, 192] width 732 height 384
click at [245, 335] on li "Tech" at bounding box center [362, 334] width 291 height 16
type input "65d2be4f46e3a538d89b8c1a"
type input "03:00 PM"
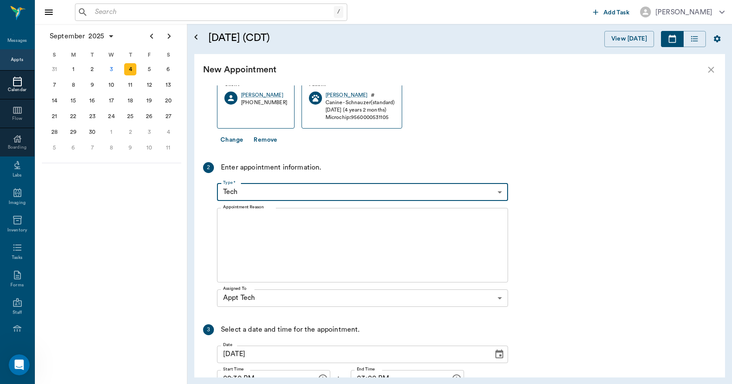
click at [261, 225] on textarea "Appointment Reason" at bounding box center [362, 245] width 279 height 60
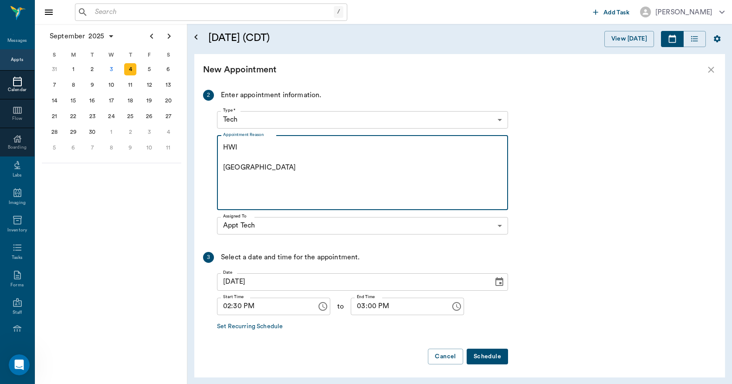
scroll to position [206, 0]
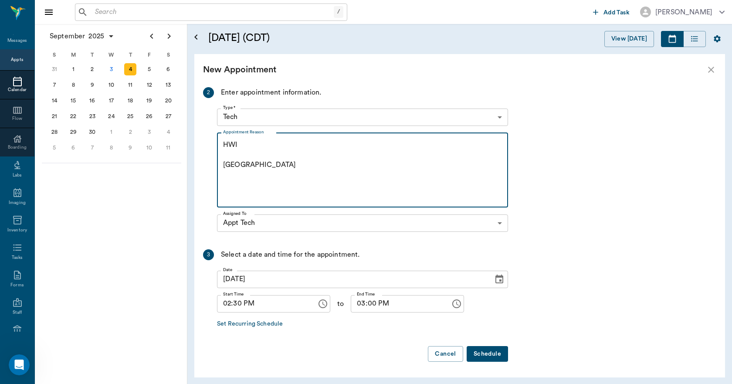
type textarea "HWI [GEOGRAPHIC_DATA]"
click at [496, 354] on button "Schedule" at bounding box center [486, 354] width 41 height 16
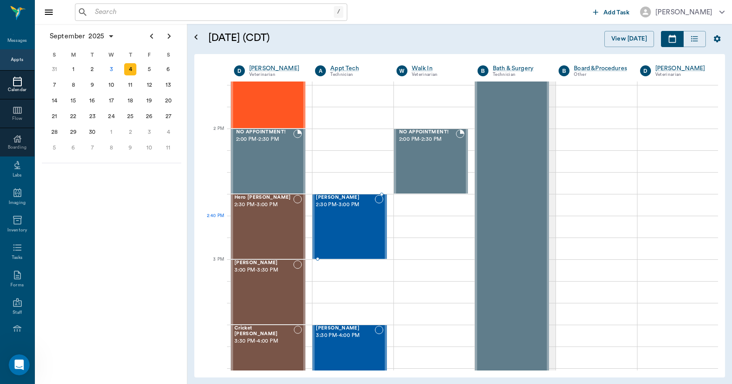
click at [358, 220] on div "[PERSON_NAME] 2:30 PM - 3:00 PM" at bounding box center [345, 227] width 58 height 64
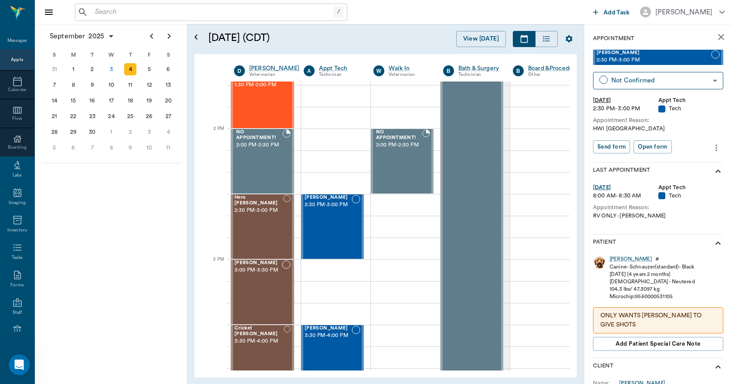
click at [718, 39] on icon "close" at bounding box center [720, 37] width 10 height 10
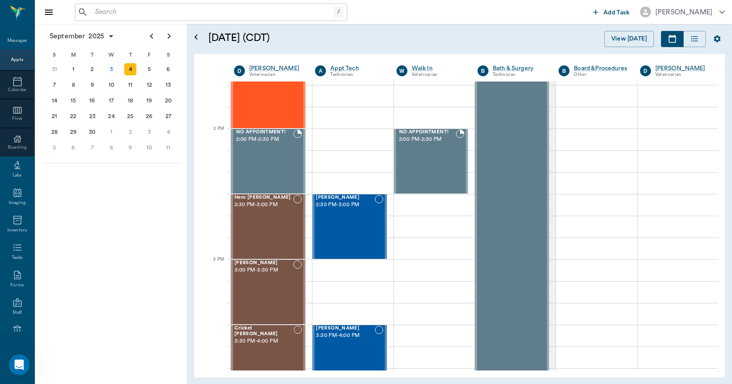
click at [223, 9] on input "text" at bounding box center [212, 12] width 242 height 12
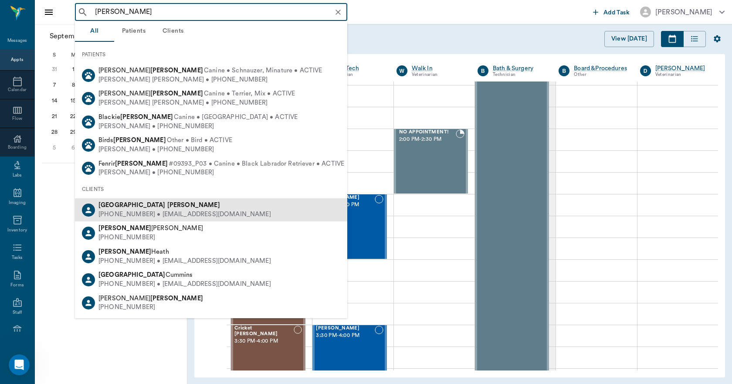
click at [167, 204] on b "[PERSON_NAME]" at bounding box center [193, 205] width 53 height 7
type input "[PERSON_NAME]"
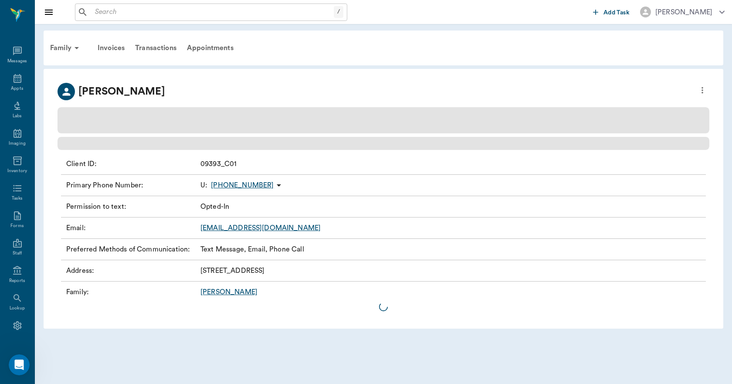
scroll to position [16, 0]
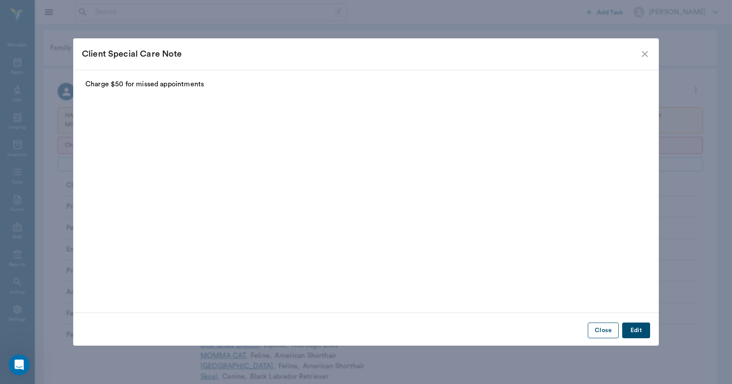
click at [597, 328] on button "Close" at bounding box center [602, 330] width 31 height 16
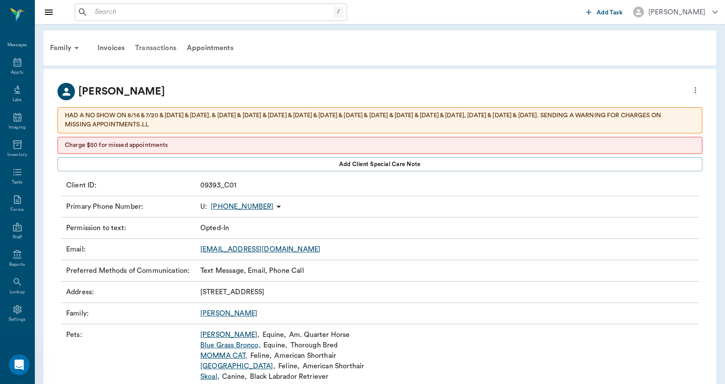
click at [165, 46] on div "Transactions" at bounding box center [156, 47] width 52 height 21
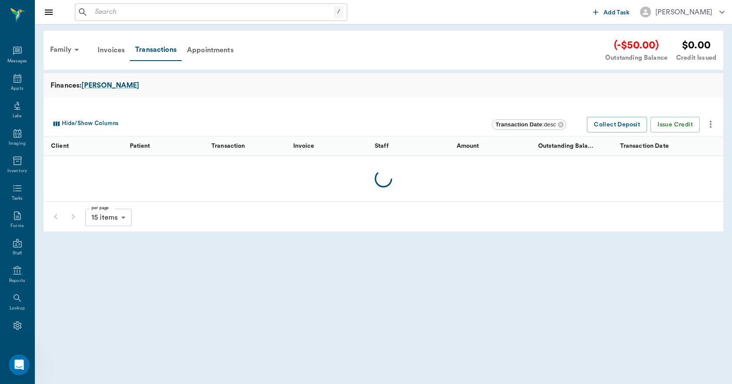
scroll to position [16, 0]
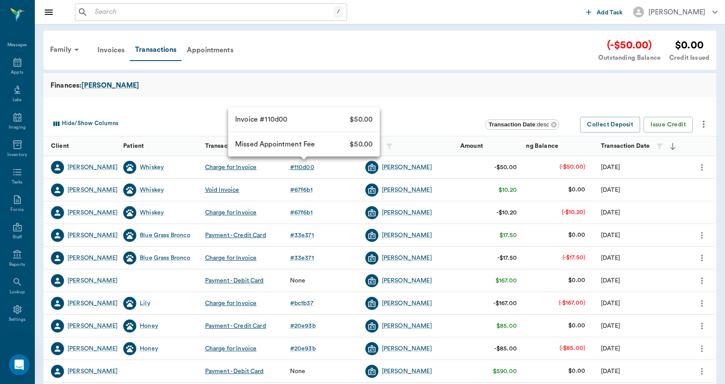
click at [302, 168] on div "# 110d00" at bounding box center [302, 167] width 24 height 9
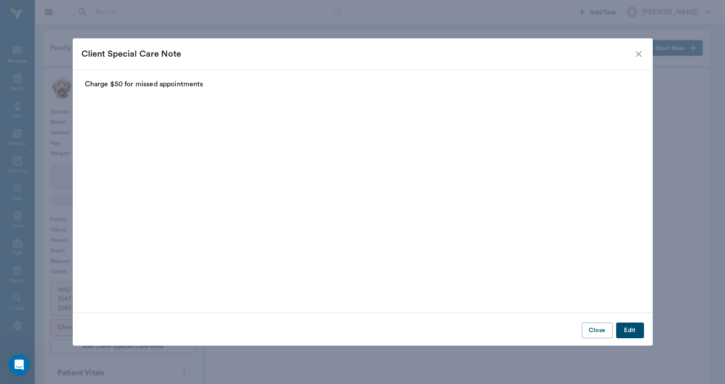
scroll to position [16, 0]
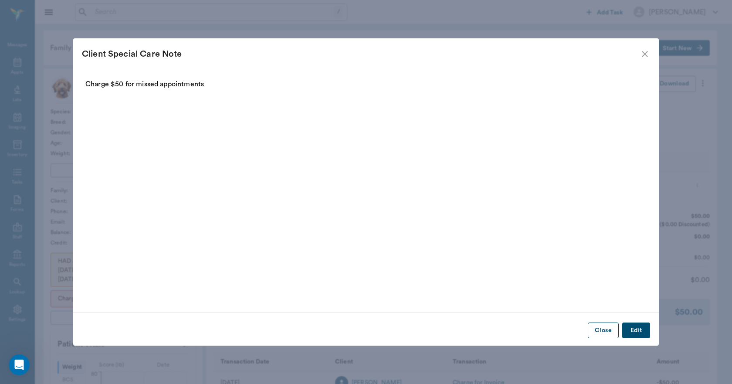
click at [593, 331] on button "Close" at bounding box center [602, 330] width 31 height 16
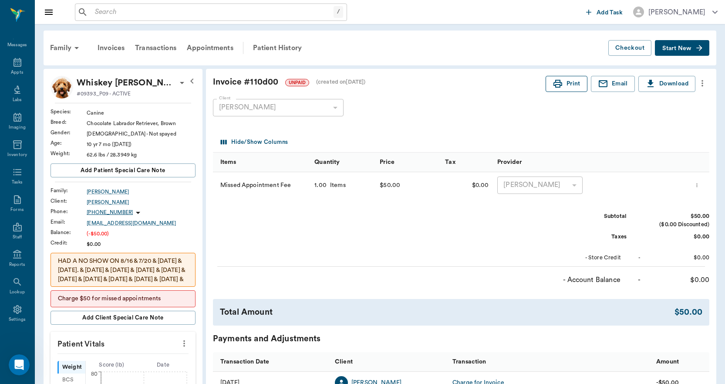
click at [566, 83] on button "Print" at bounding box center [567, 84] width 42 height 16
click at [15, 364] on icon "Open Intercom Messenger" at bounding box center [18, 363] width 6 height 7
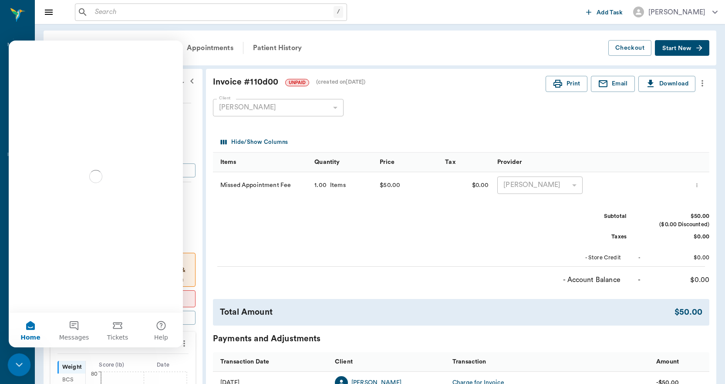
scroll to position [0, 0]
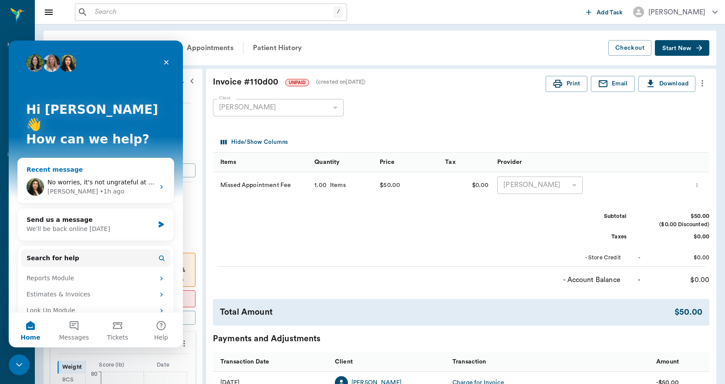
click at [74, 179] on span "No worries, it's not ungrateful at all! We appreciate your feedback as it helps…" at bounding box center [556, 182] width 1019 height 7
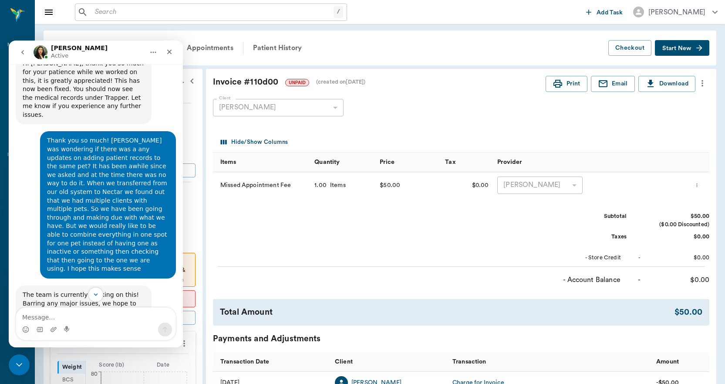
scroll to position [4308, 0]
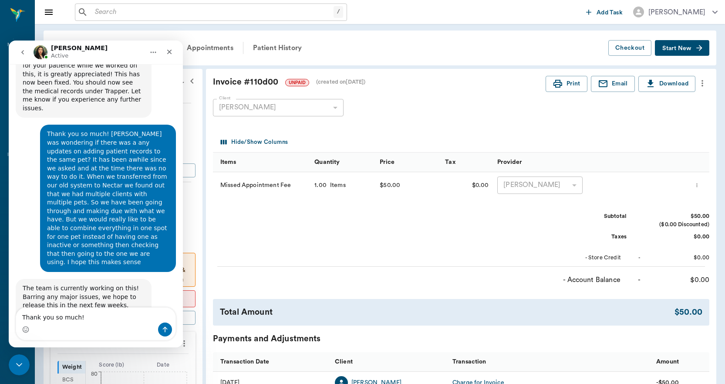
type textarea "Thank you so much!!"
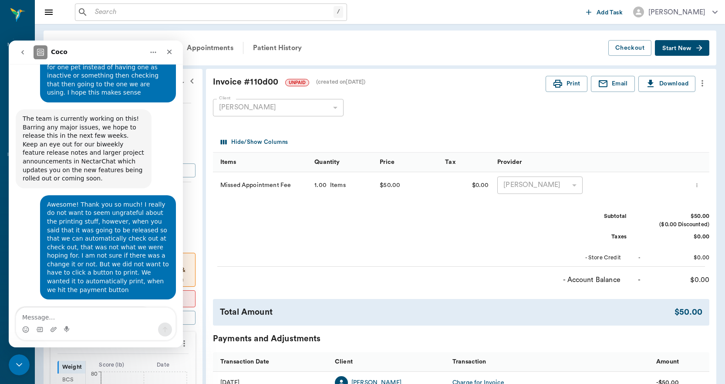
scroll to position [4480, 0]
